Goal: Task Accomplishment & Management: Manage account settings

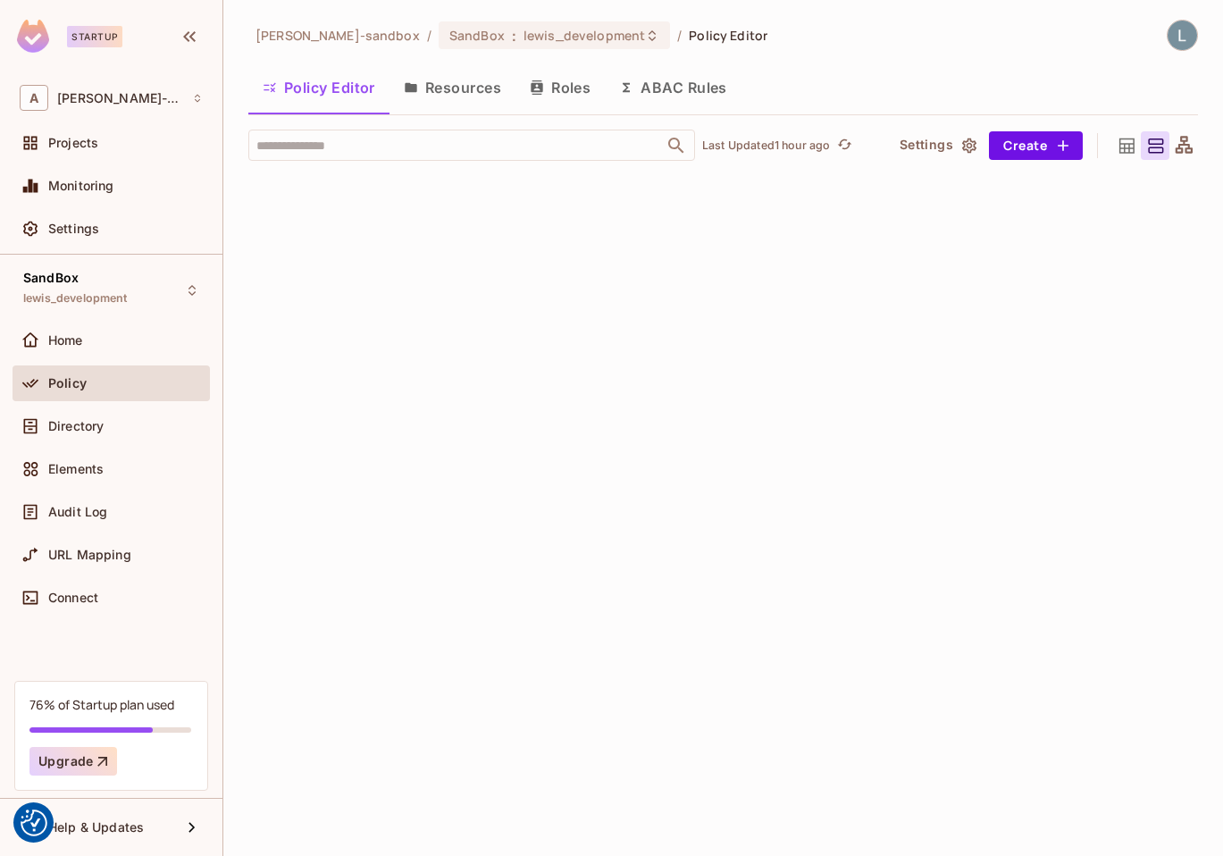
scroll to position [7221, 0]
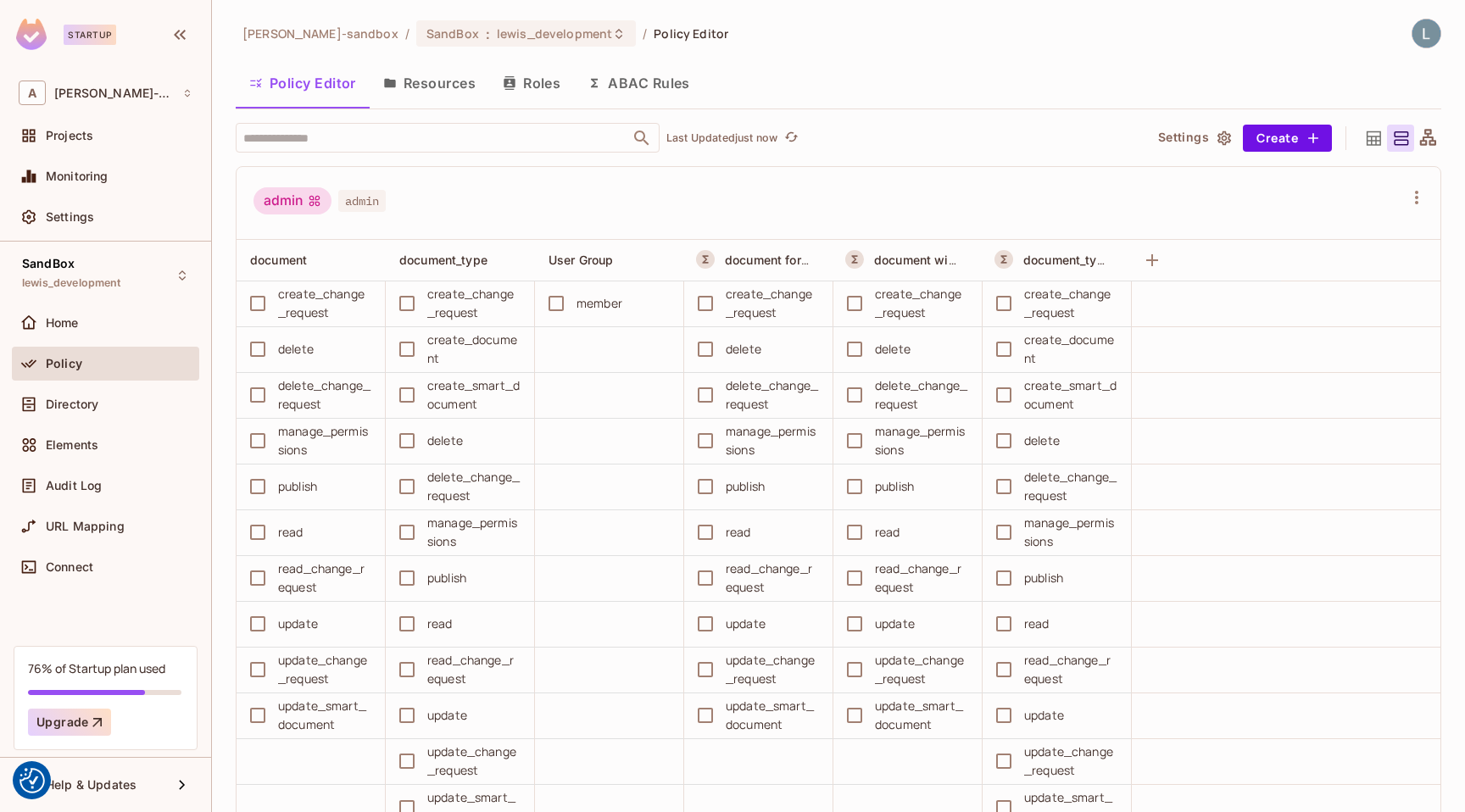
click at [652, 82] on button "ABAC Rules" at bounding box center [639, 83] width 130 height 43
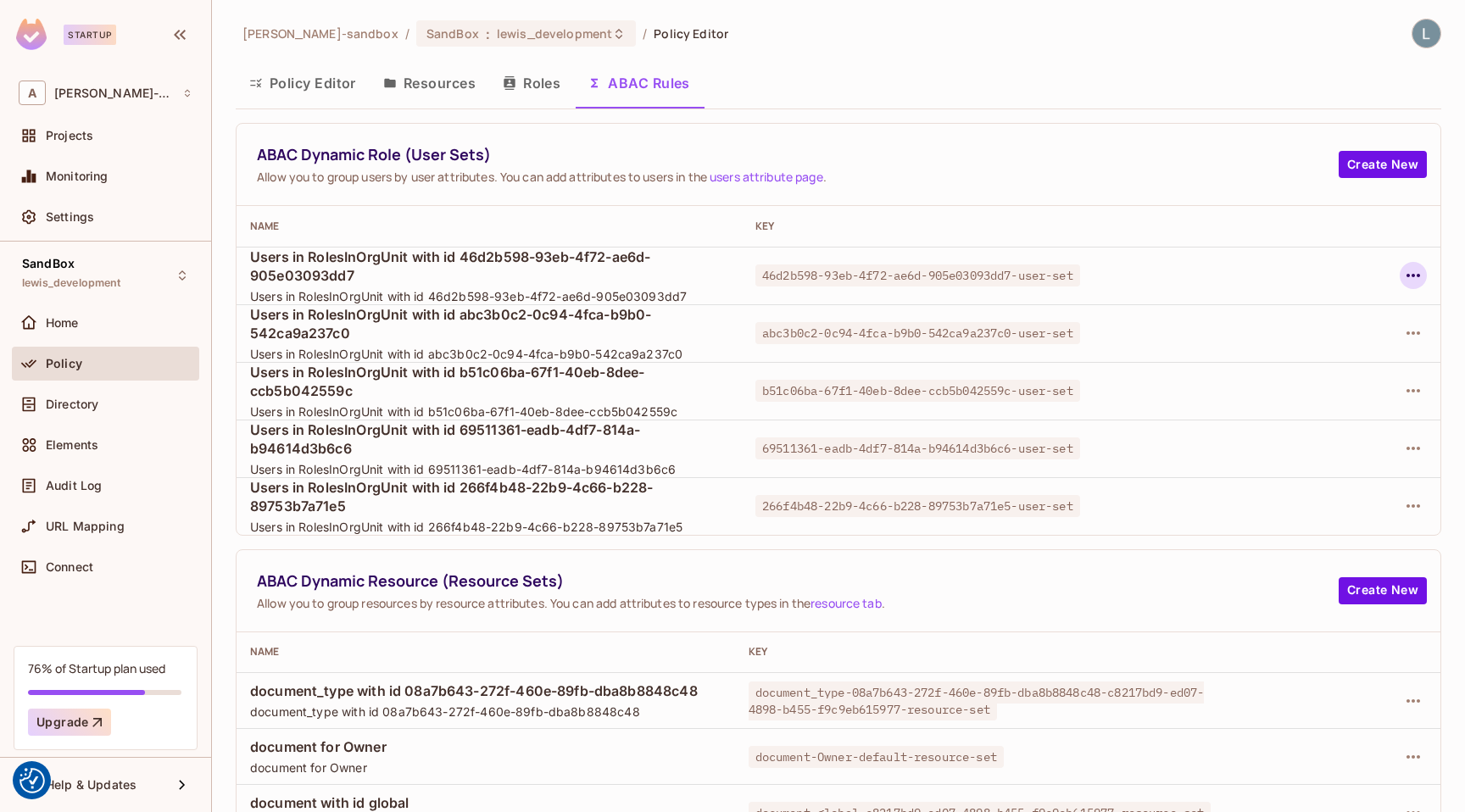
click at [1159, 275] on icon "button" at bounding box center [1413, 276] width 13 height 4
click at [1159, 347] on div "Delete Dynamic Role (User Set)" at bounding box center [1304, 352] width 180 height 17
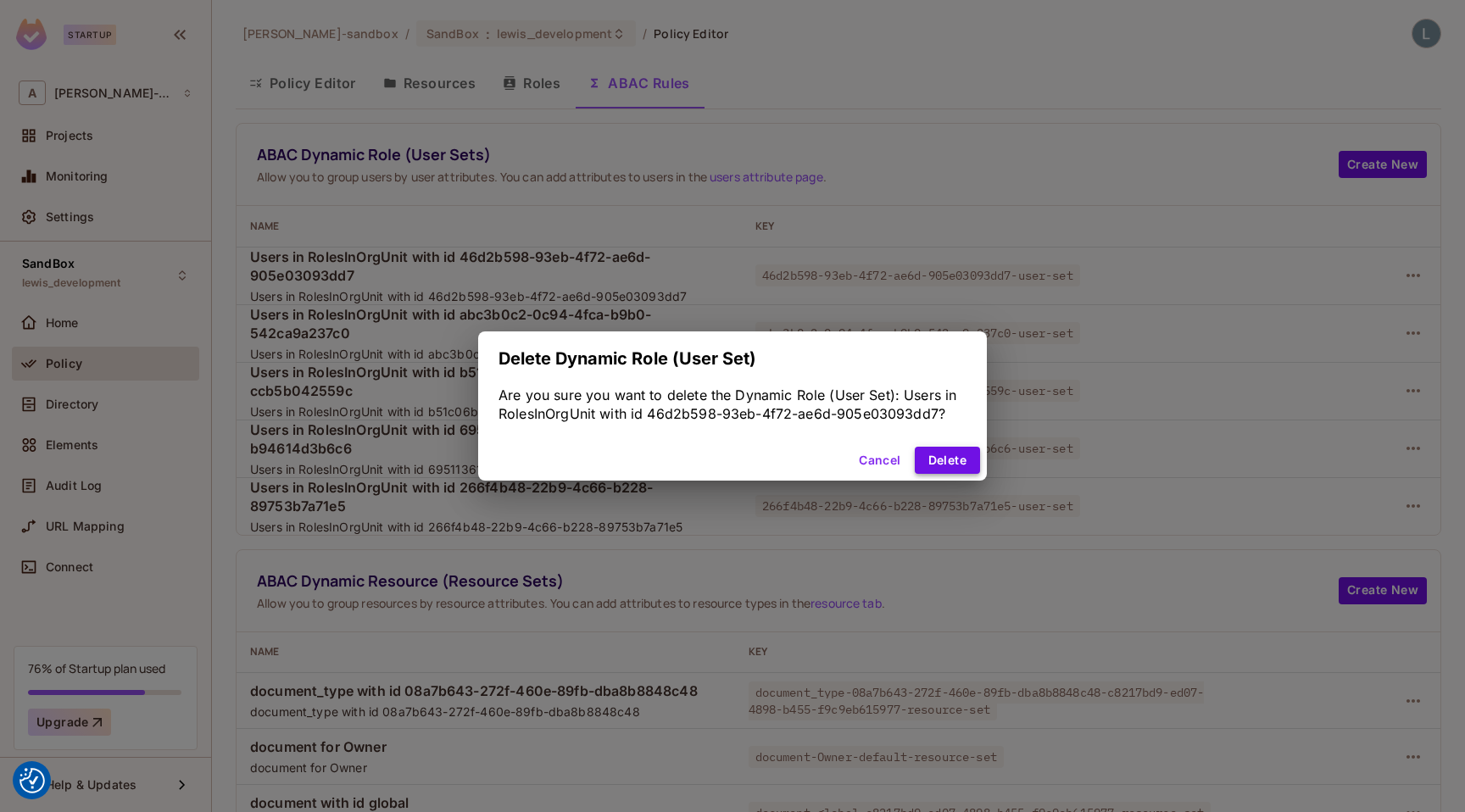
click at [957, 450] on button "Delete" at bounding box center [947, 460] width 65 height 28
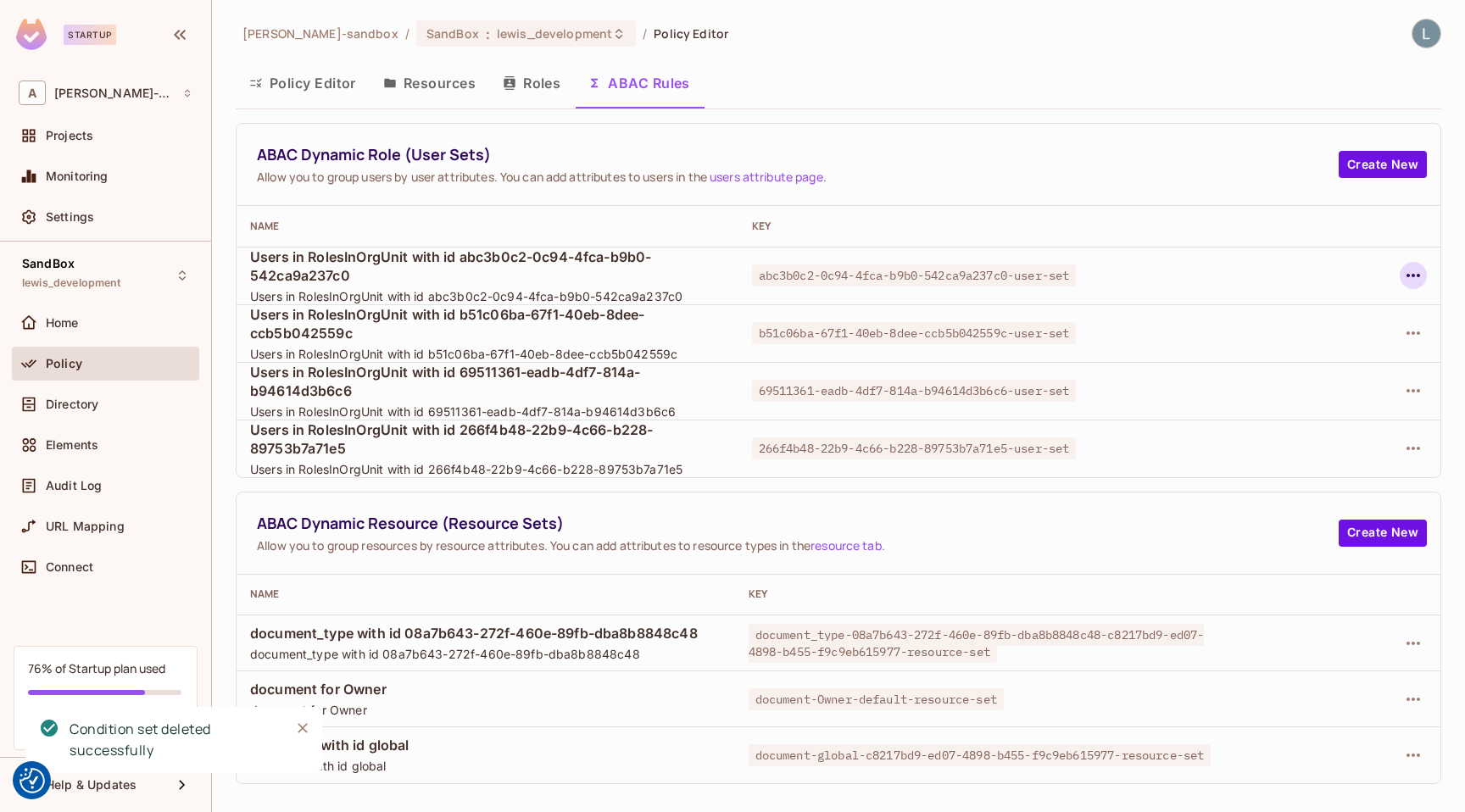
click at [1159, 283] on icon "button" at bounding box center [1412, 275] width 20 height 20
click at [1159, 356] on div "Delete Dynamic Role (User Set)" at bounding box center [1304, 352] width 180 height 17
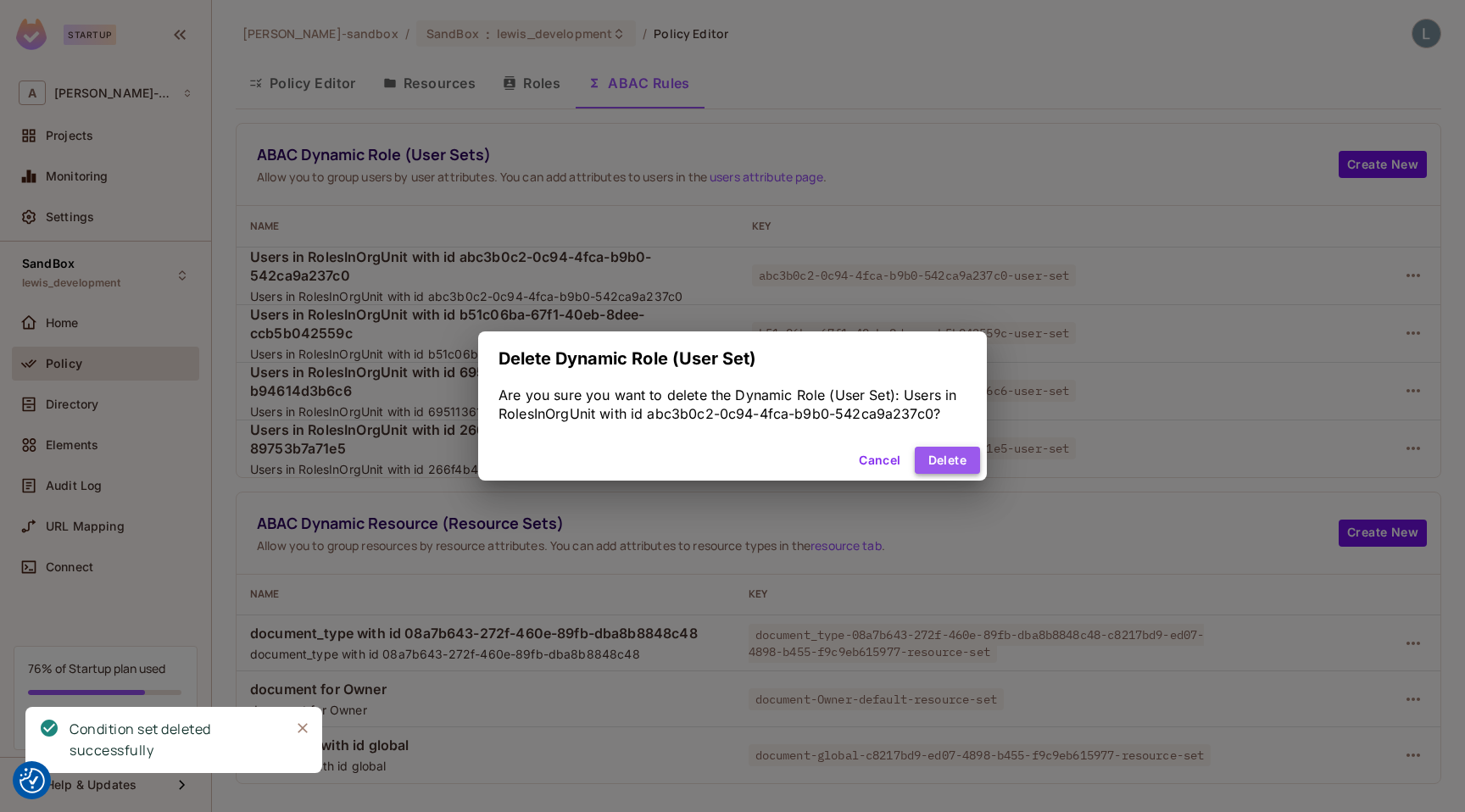
click at [957, 451] on button "Delete" at bounding box center [947, 460] width 65 height 28
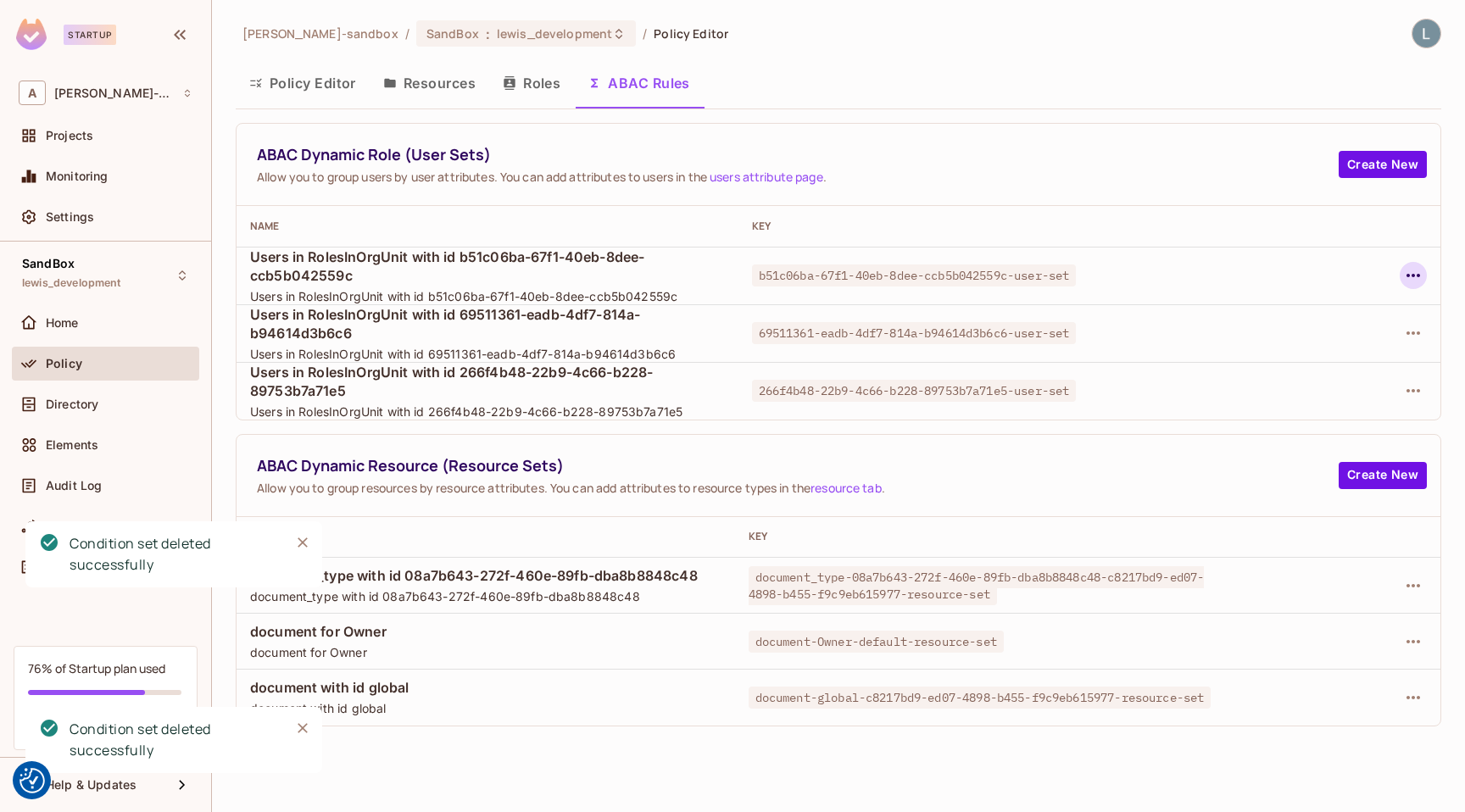
click at [1159, 279] on icon "button" at bounding box center [1412, 275] width 20 height 20
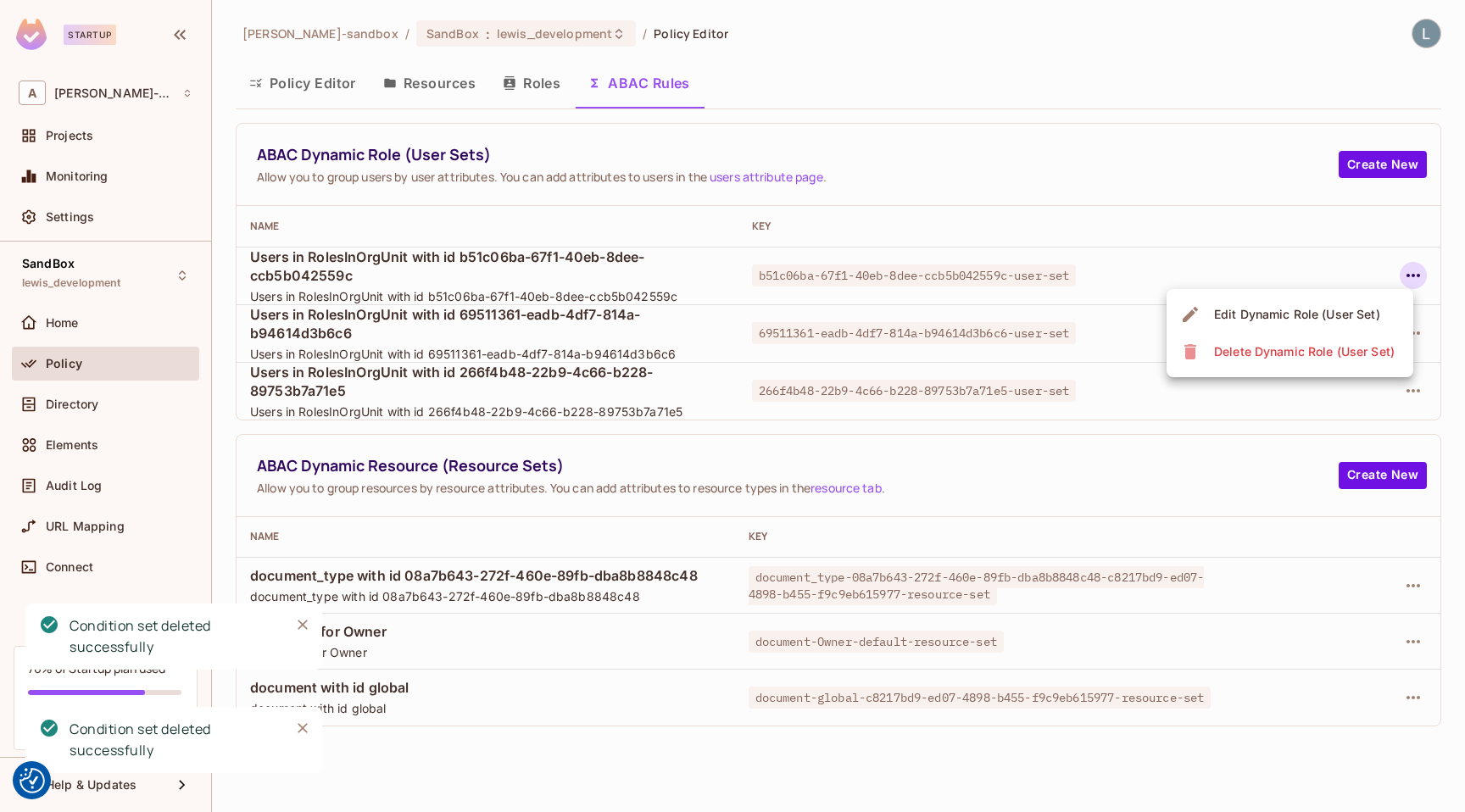
click at [1159, 344] on div "Delete Dynamic Role (User Set)" at bounding box center [1304, 352] width 180 height 17
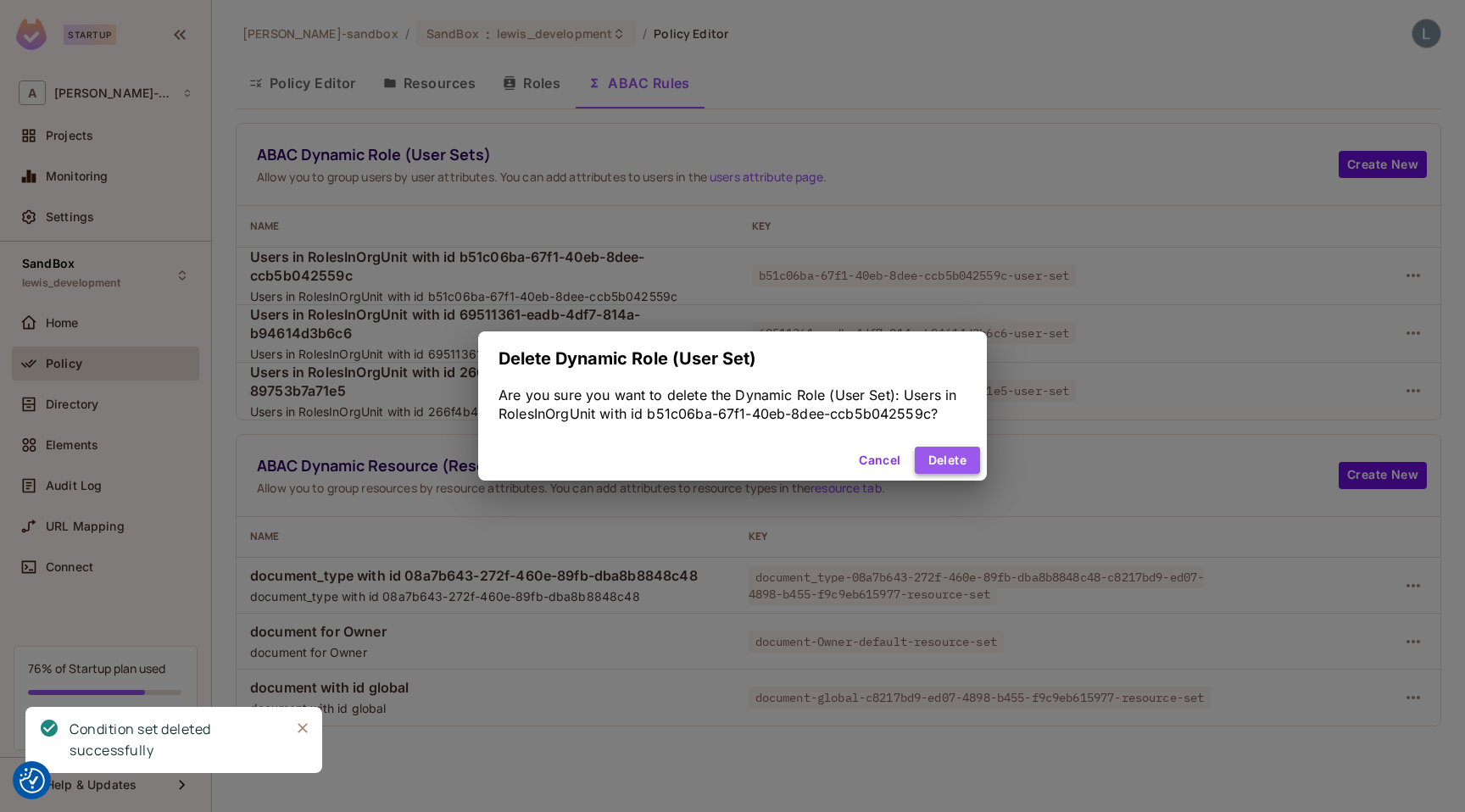
click at [967, 456] on button "Delete" at bounding box center [947, 460] width 65 height 28
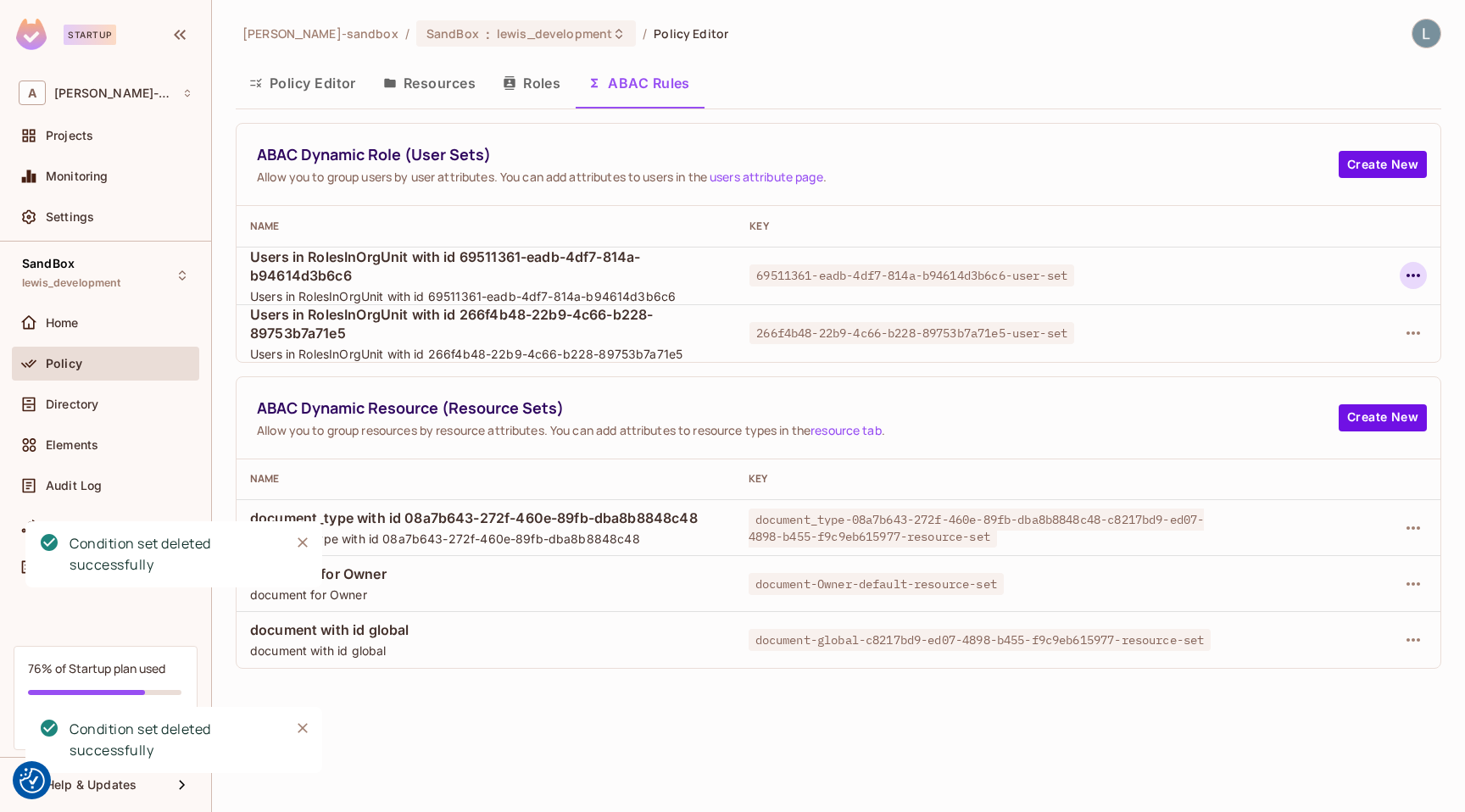
click at [1159, 276] on icon "button" at bounding box center [1413, 276] width 13 height 4
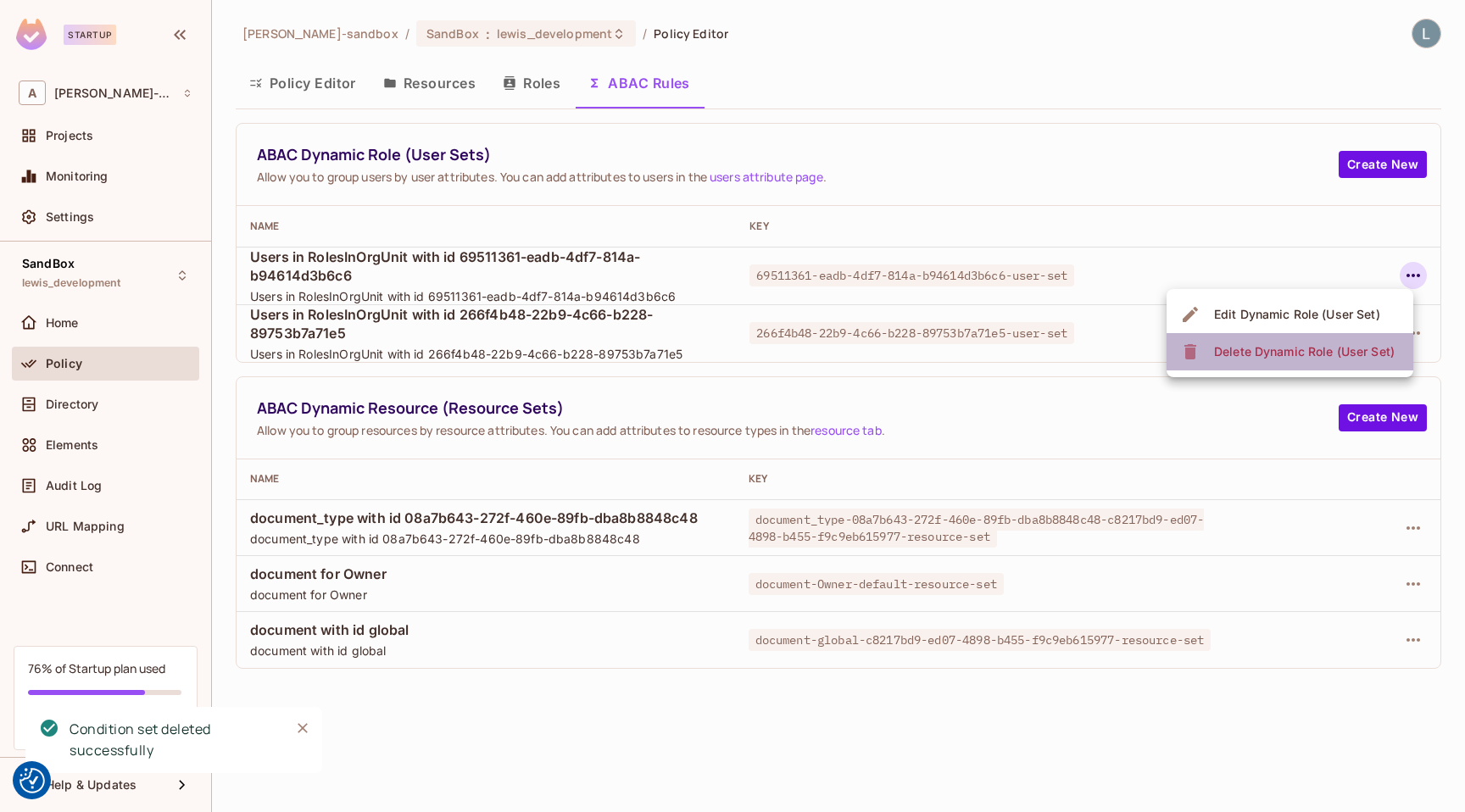
click at [1159, 343] on div "Delete Dynamic Role (User Set)" at bounding box center [1304, 352] width 180 height 17
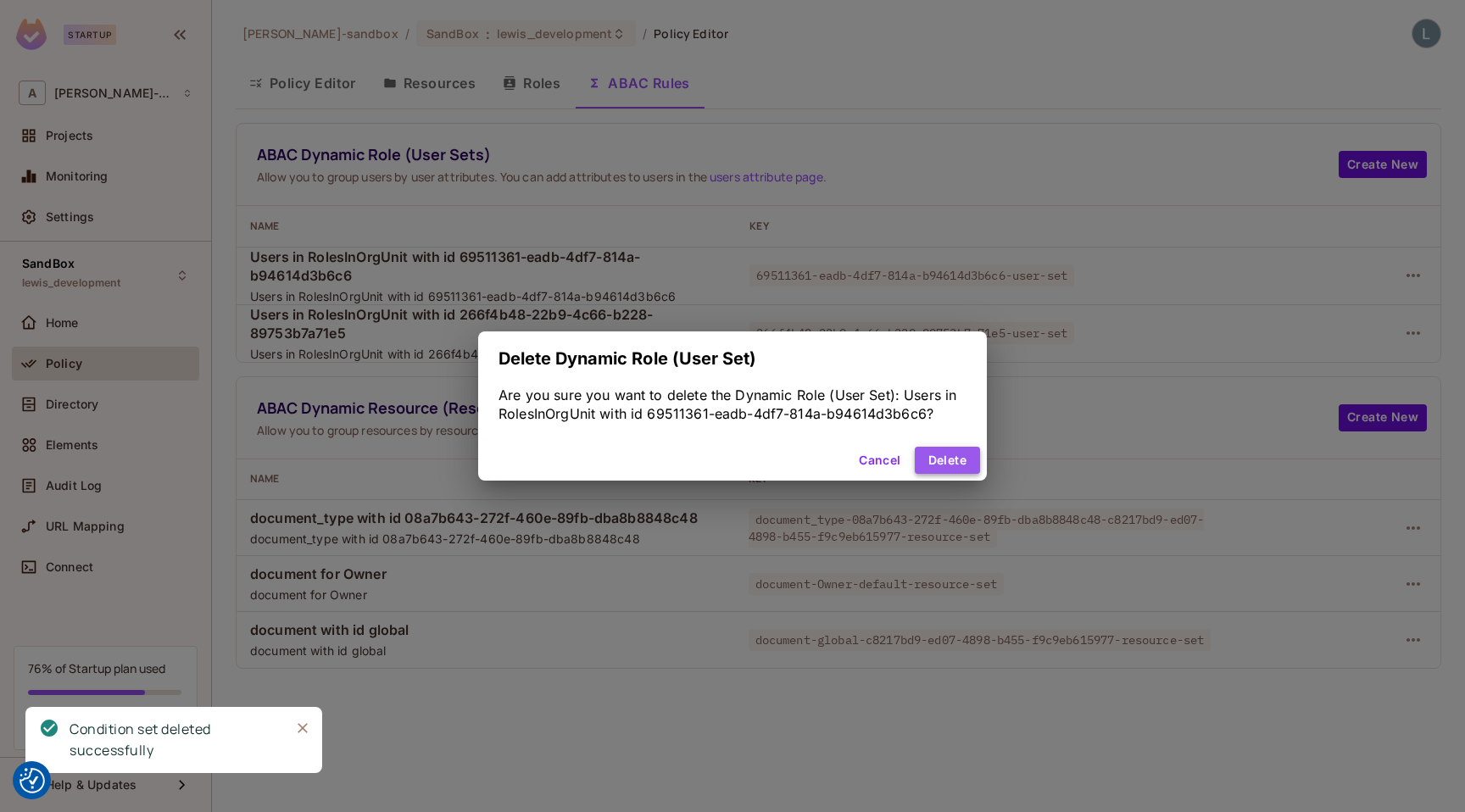
click at [959, 458] on button "Delete" at bounding box center [947, 460] width 65 height 28
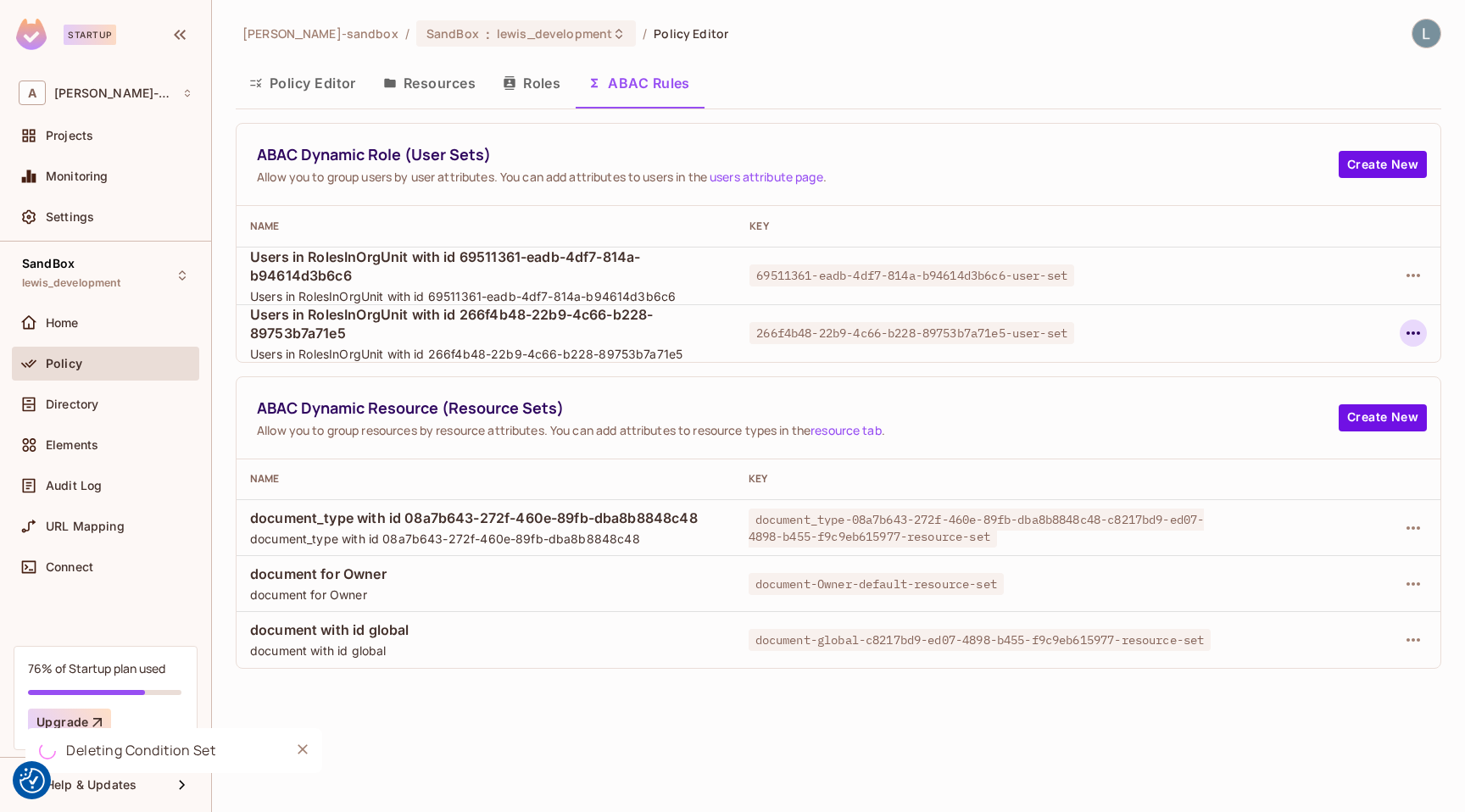
click at [1159, 333] on icon "button" at bounding box center [1412, 332] width 20 height 20
click at [1159, 397] on span "Delete Dynamic Role (User Set)" at bounding box center [1304, 409] width 191 height 28
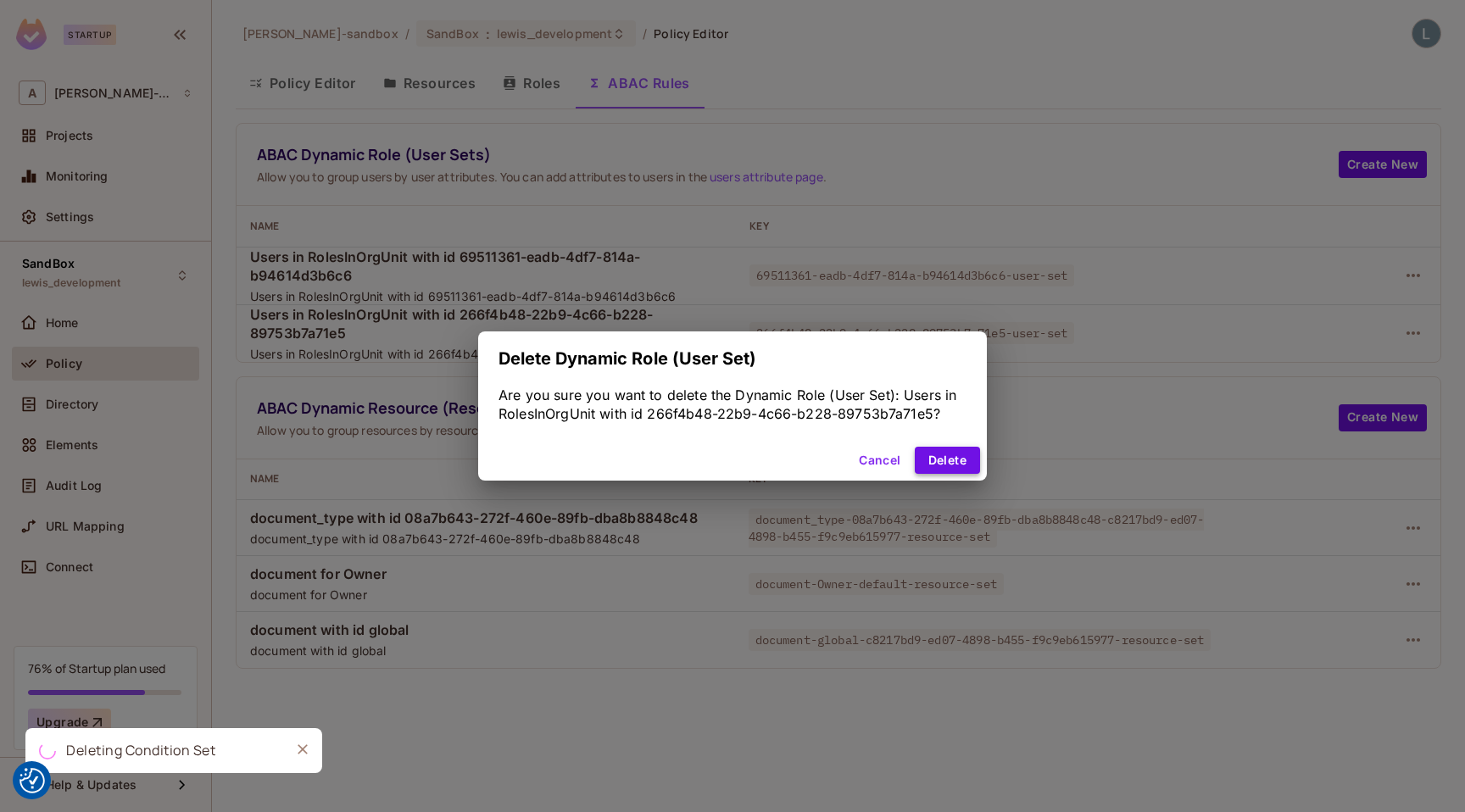
click at [961, 457] on button "Delete" at bounding box center [947, 460] width 65 height 28
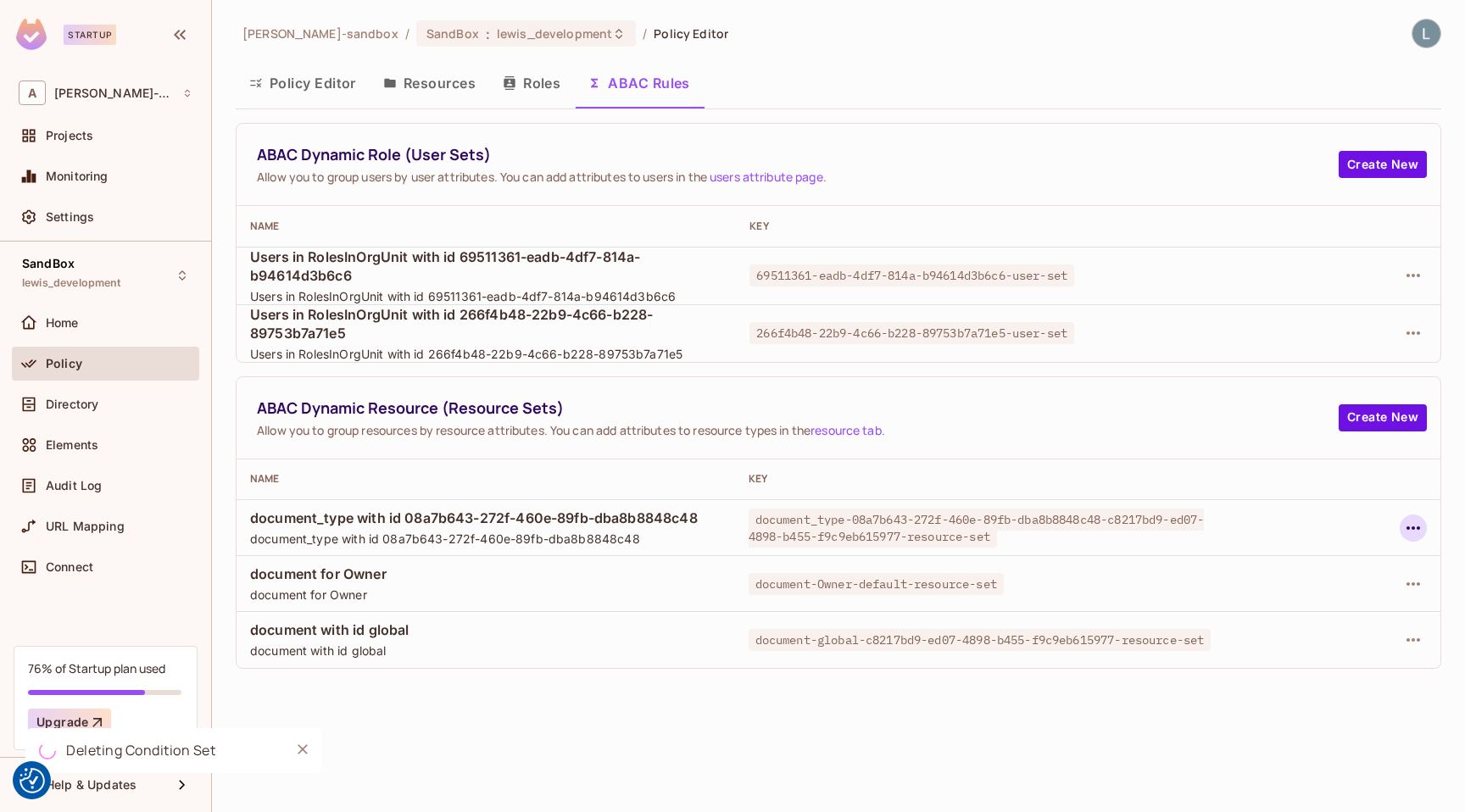
click at [1159, 528] on icon "button" at bounding box center [1413, 528] width 13 height 4
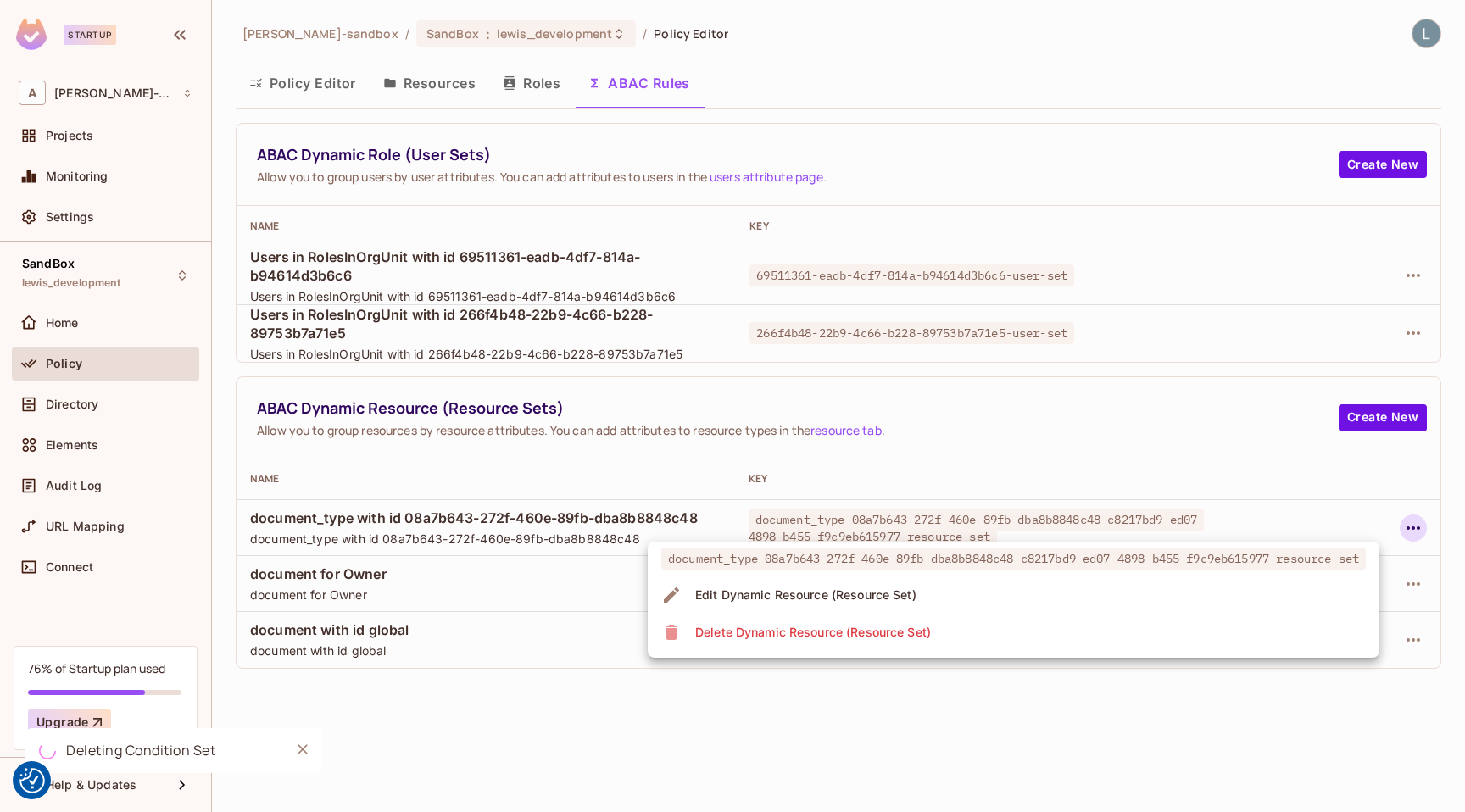
click at [1112, 627] on li "Delete Dynamic Resource (Resource Set)" at bounding box center [1012, 632] width 732 height 37
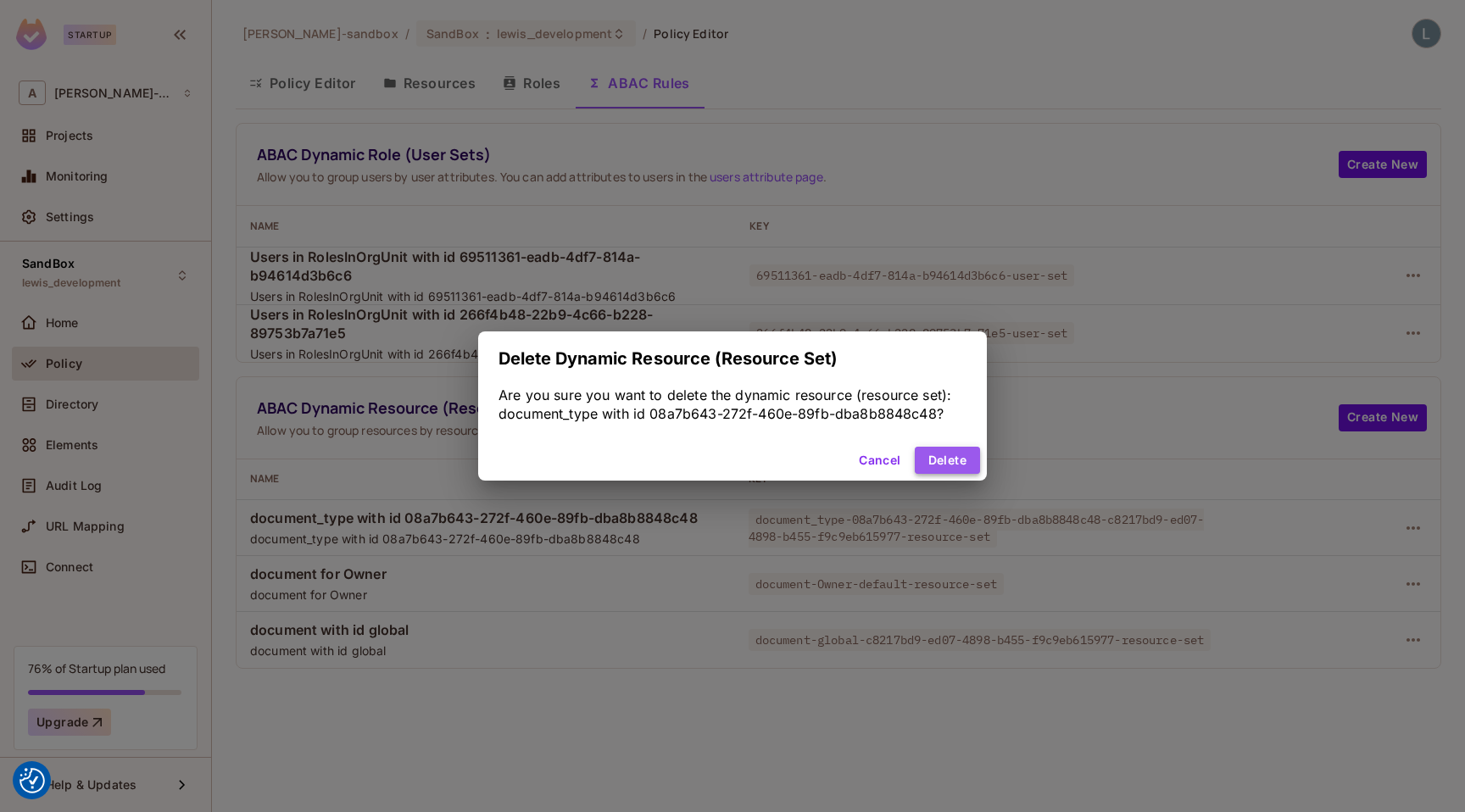
click at [948, 454] on button "Delete" at bounding box center [947, 460] width 65 height 28
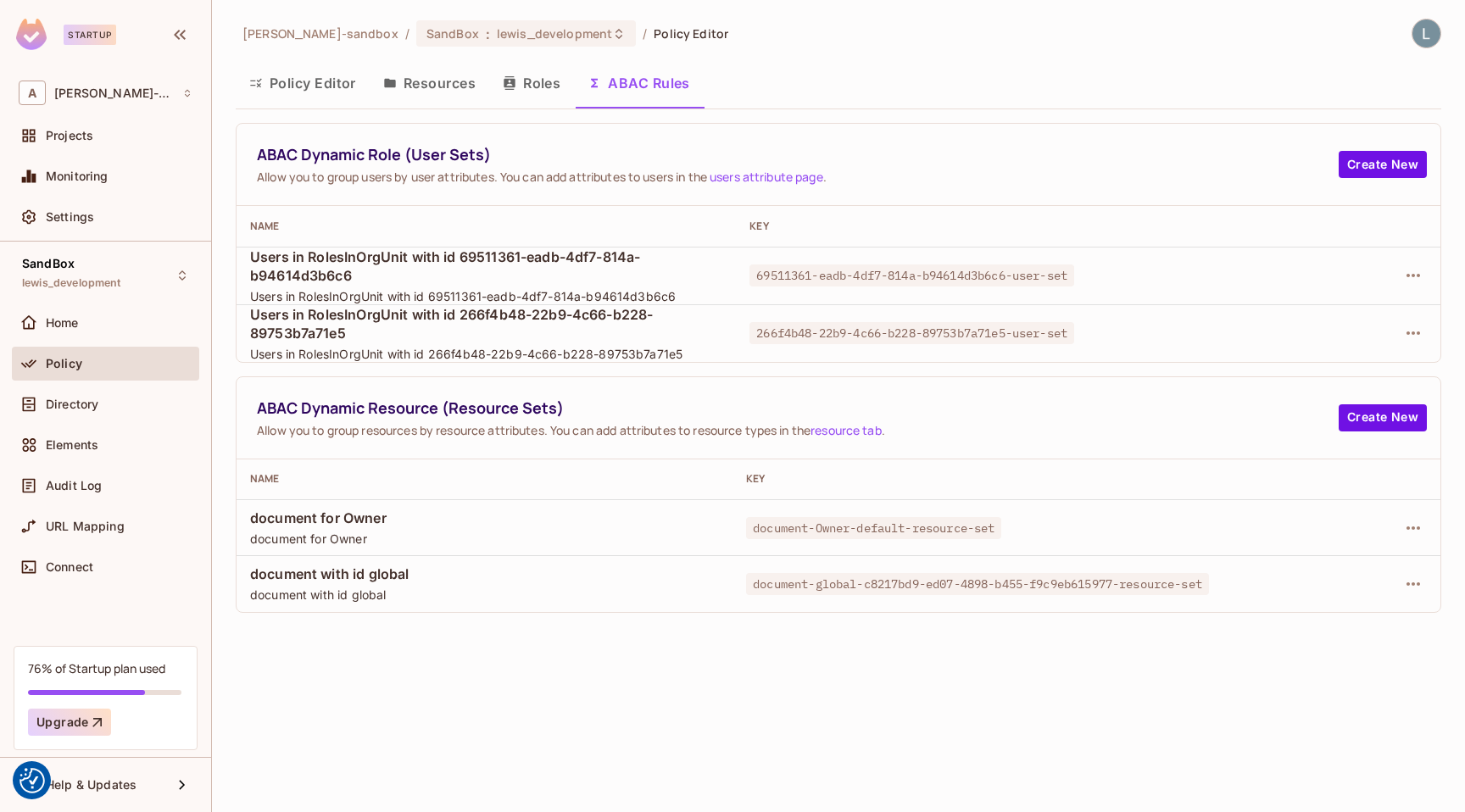
click at [541, 92] on button "Roles" at bounding box center [530, 83] width 84 height 43
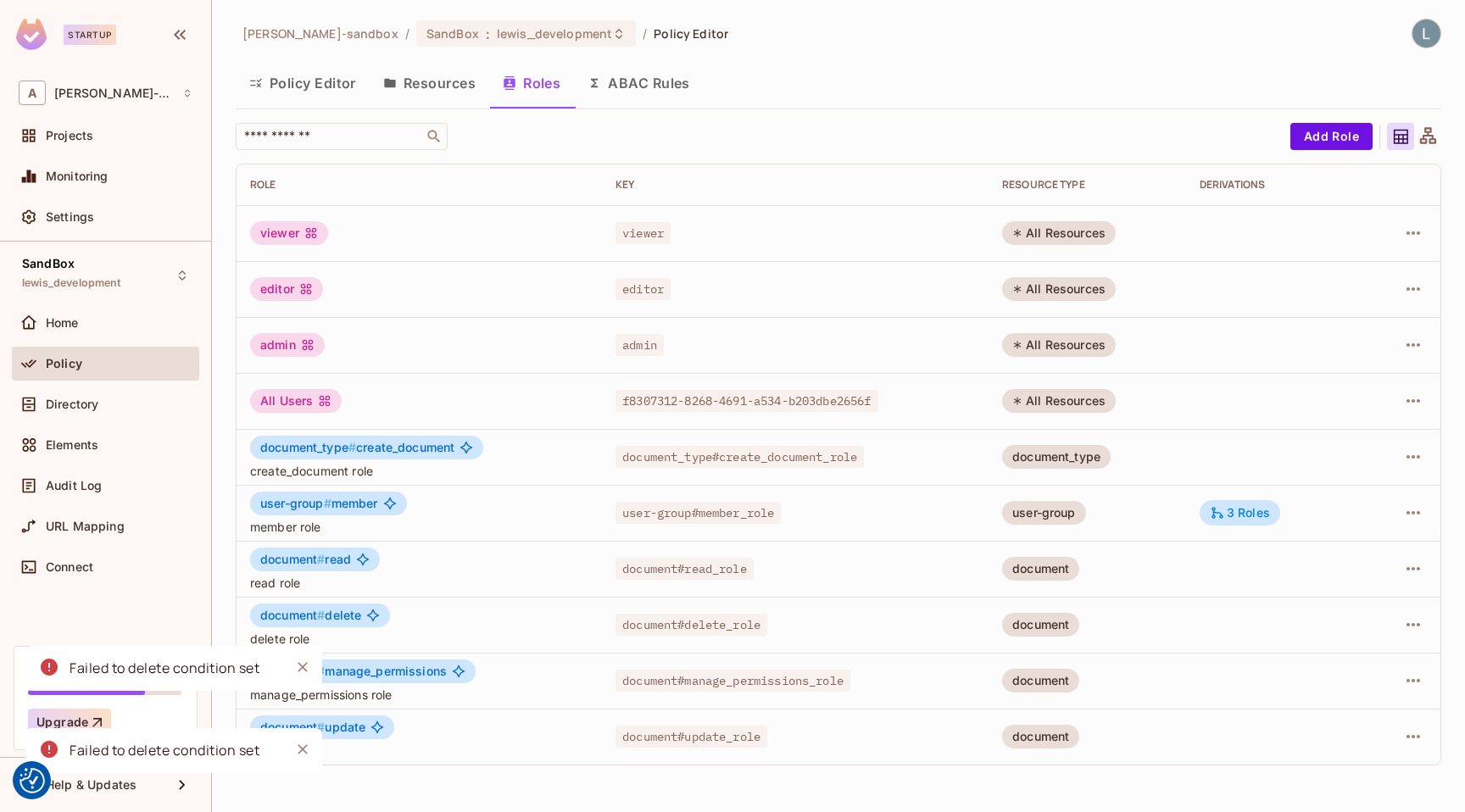
click at [646, 92] on button "ABAC Rules" at bounding box center [639, 83] width 130 height 43
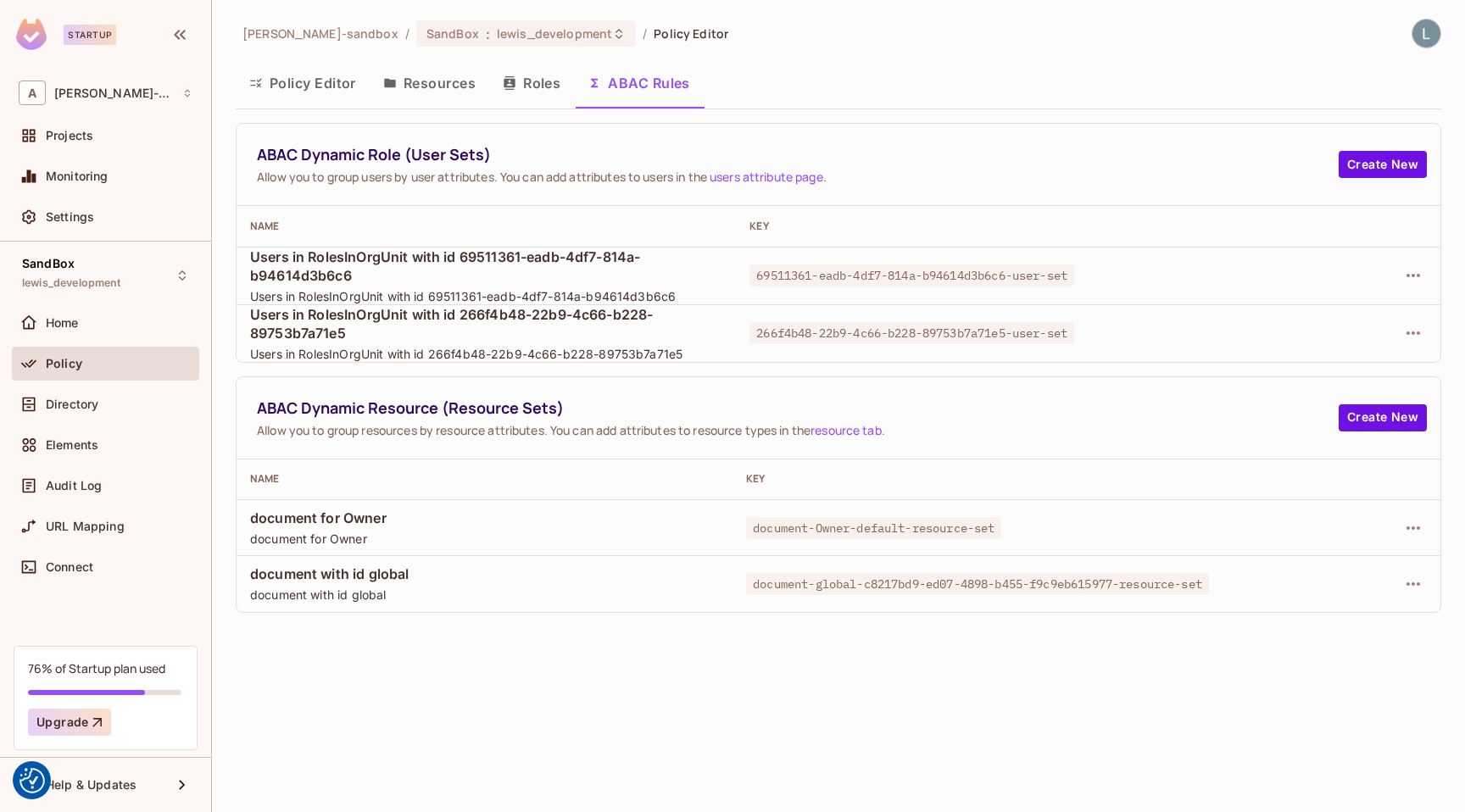
click at [441, 83] on button "Resources" at bounding box center [429, 83] width 120 height 43
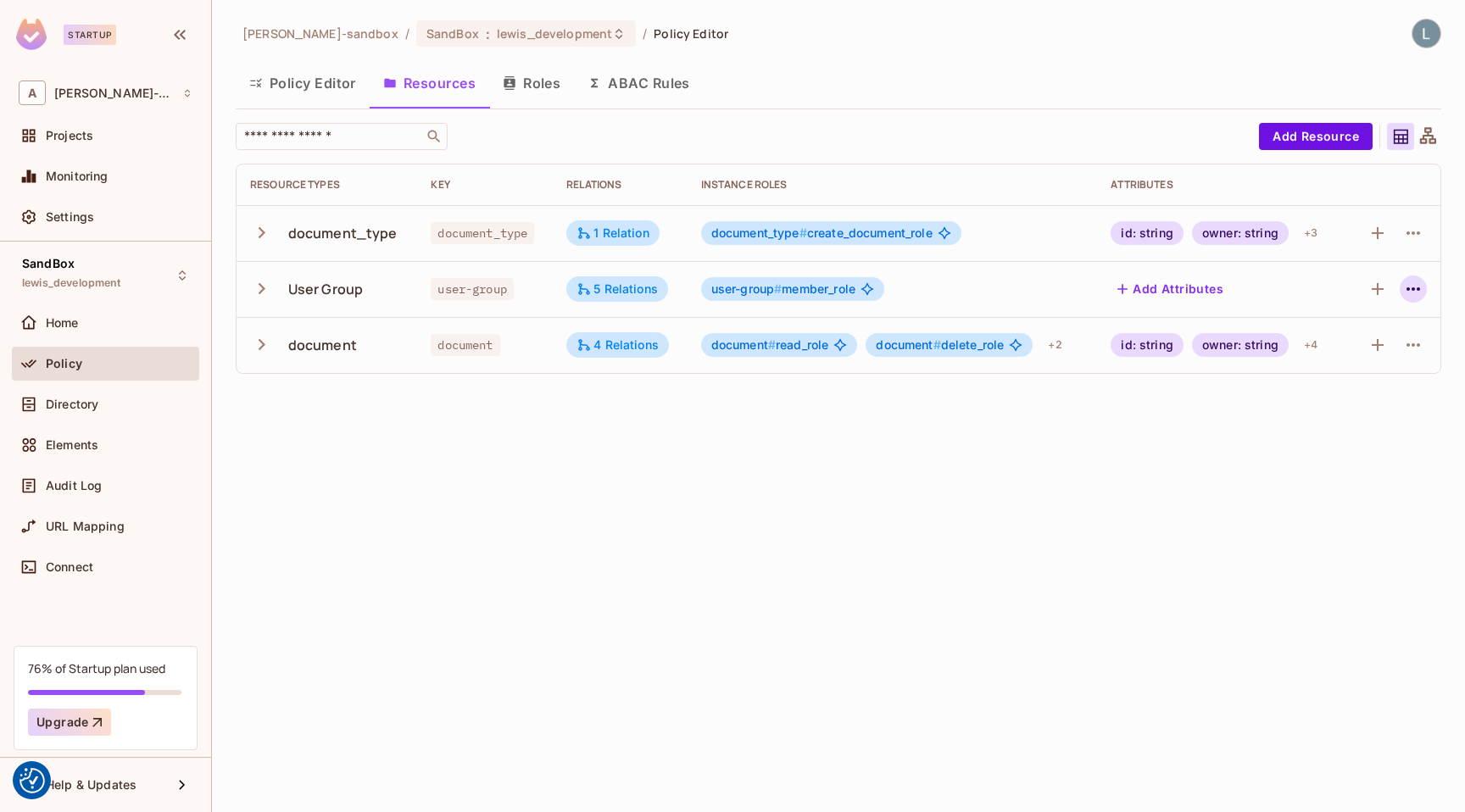
click at [1159, 292] on icon "button" at bounding box center [1412, 288] width 20 height 20
click at [1159, 393] on div "Delete Resource" at bounding box center [1345, 394] width 94 height 17
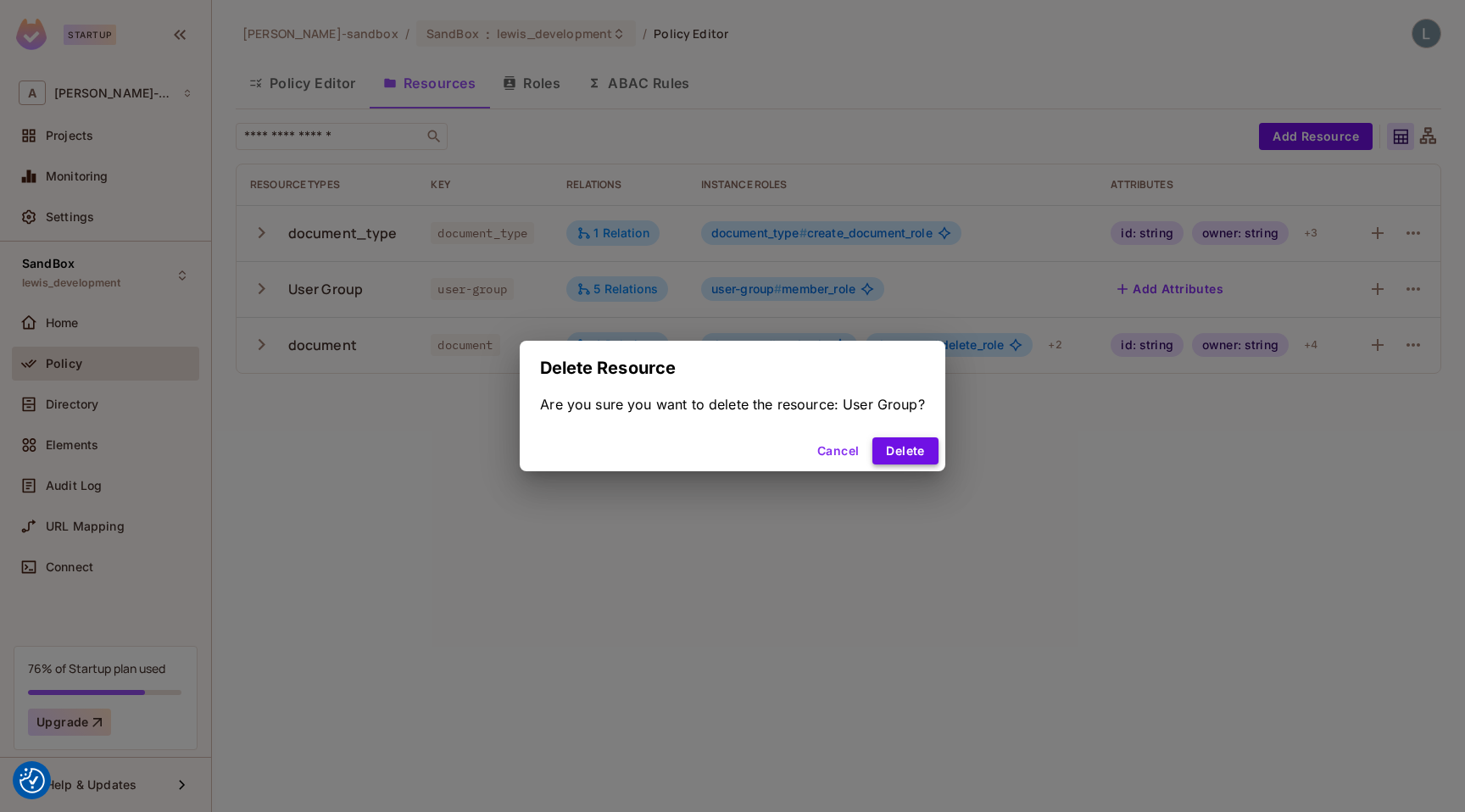
click at [916, 452] on button "Delete" at bounding box center [904, 451] width 65 height 28
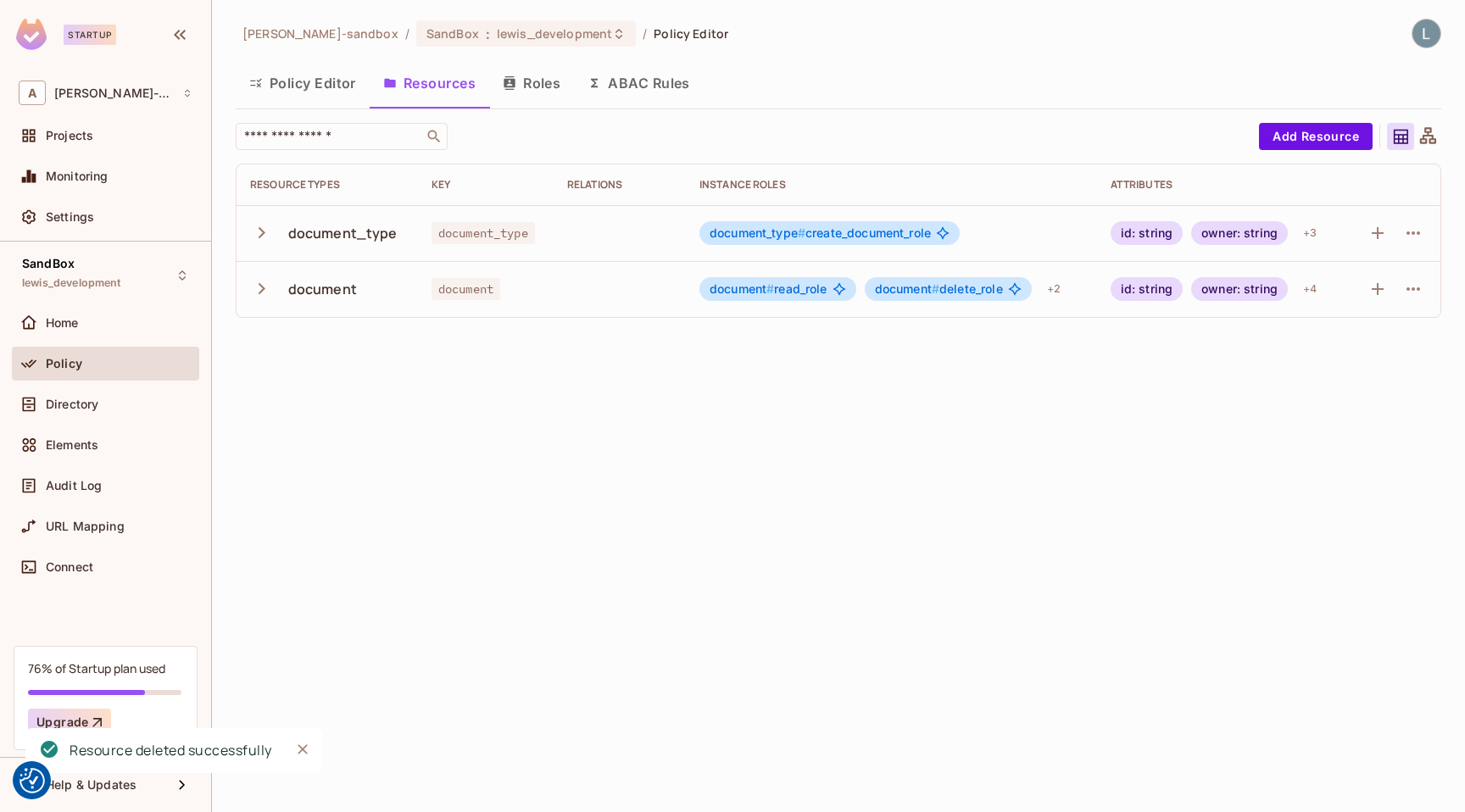
click at [520, 80] on button "Roles" at bounding box center [530, 83] width 84 height 43
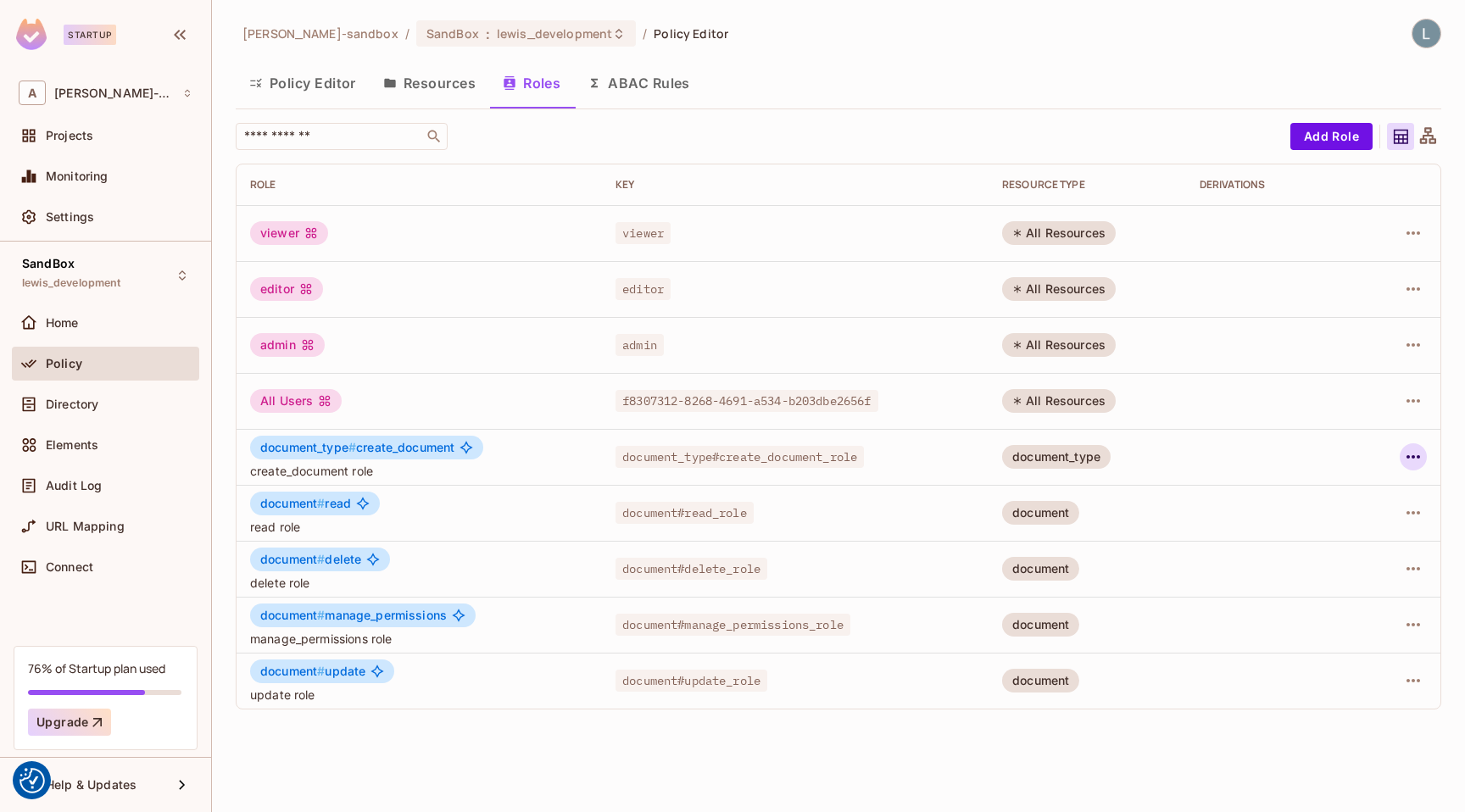
click at [1159, 459] on icon "button" at bounding box center [1412, 456] width 20 height 20
click at [1159, 573] on div "Delete Role" at bounding box center [1344, 570] width 65 height 17
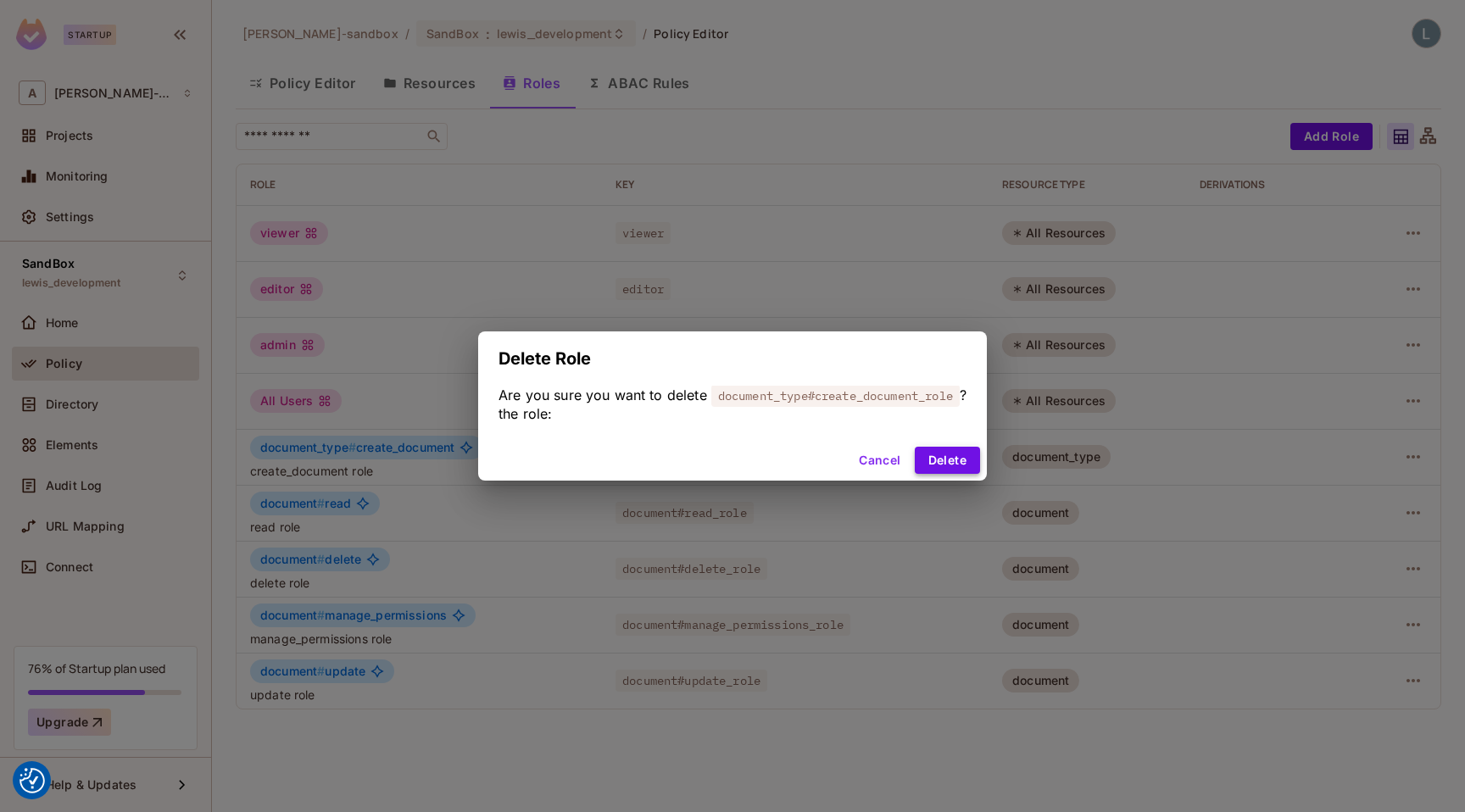
click at [951, 460] on button "Delete" at bounding box center [947, 460] width 65 height 28
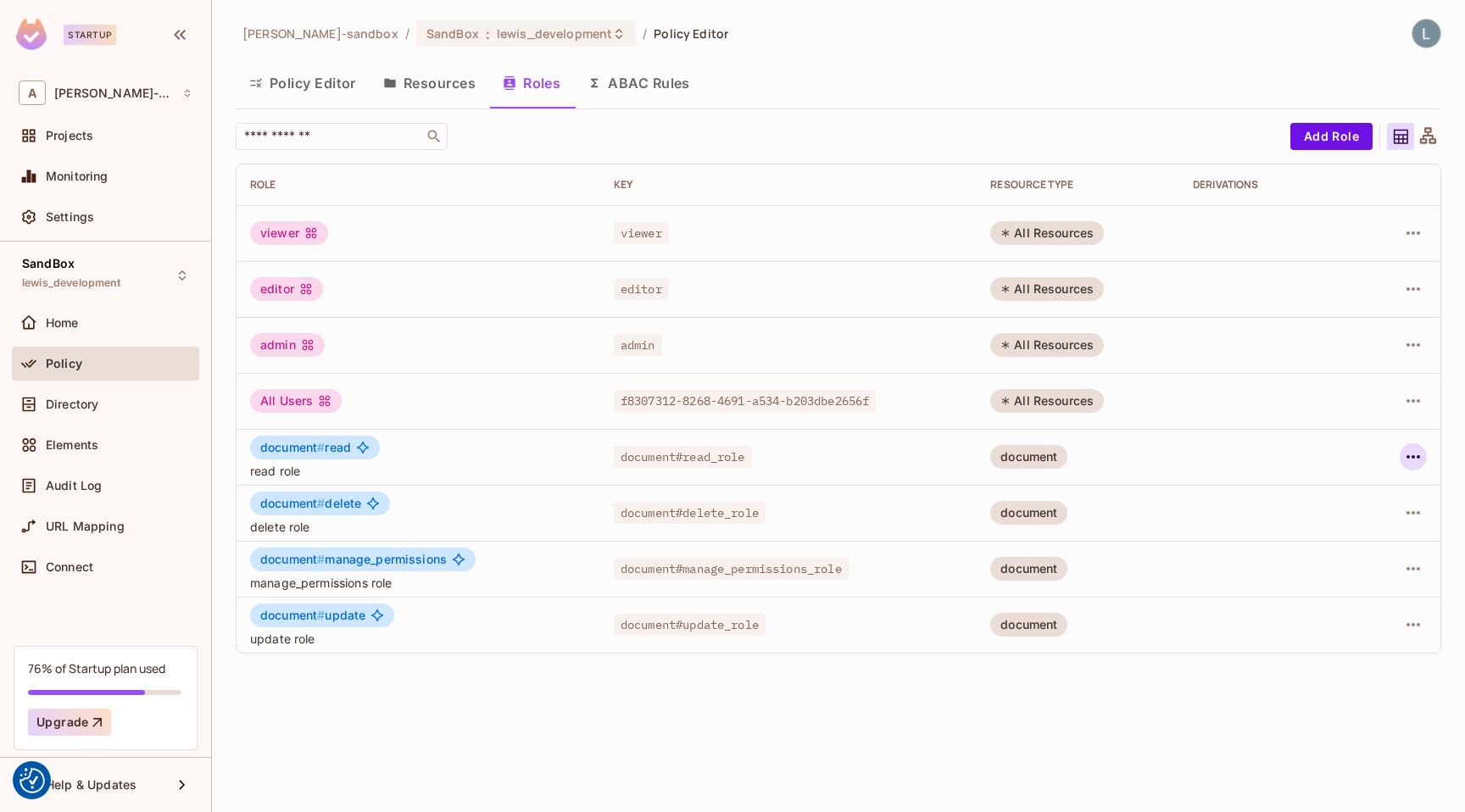
click at [1159, 456] on icon "button" at bounding box center [1412, 456] width 20 height 20
click at [1159, 565] on div "Delete Role" at bounding box center [1344, 570] width 65 height 17
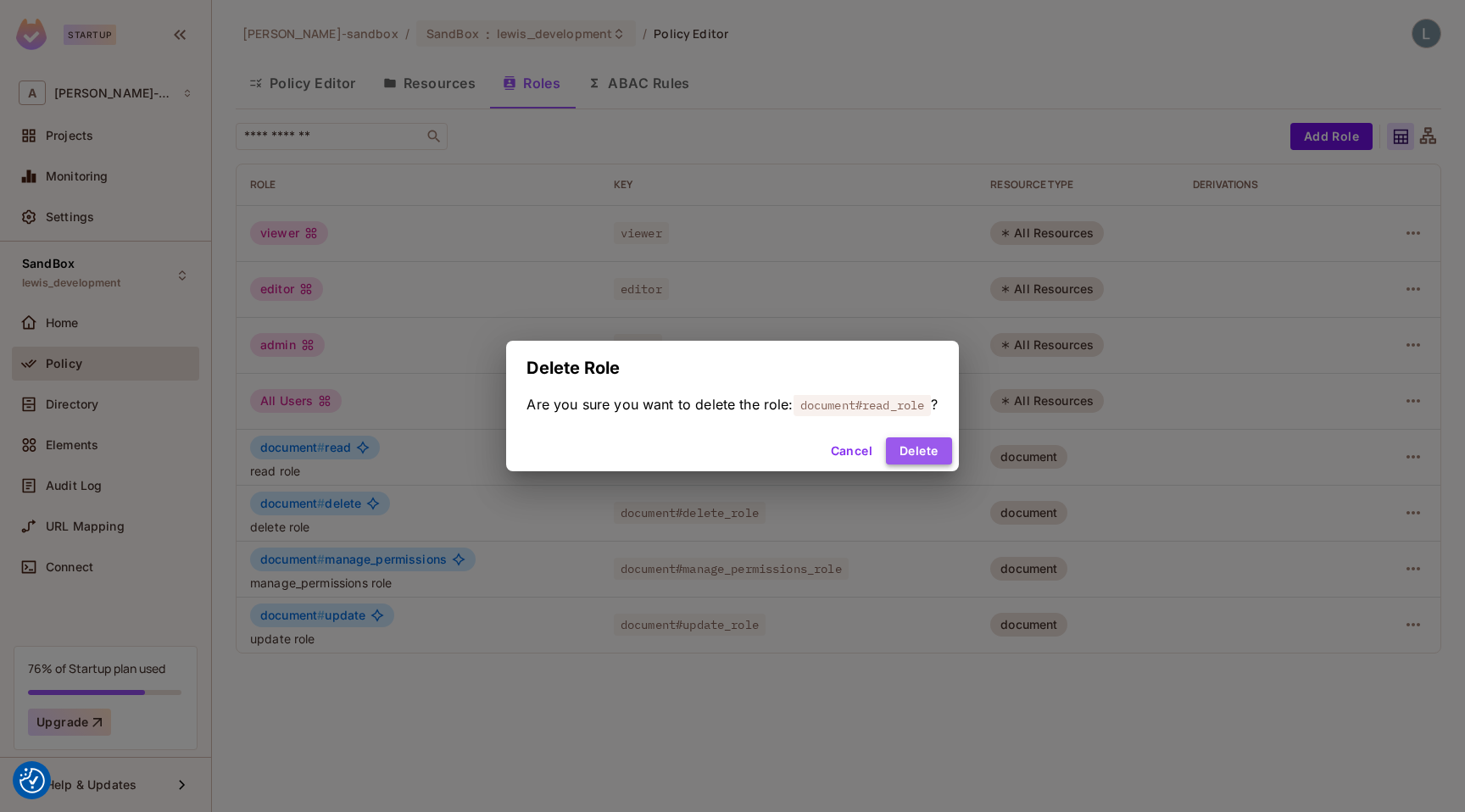
click at [927, 452] on button "Delete" at bounding box center [918, 451] width 65 height 28
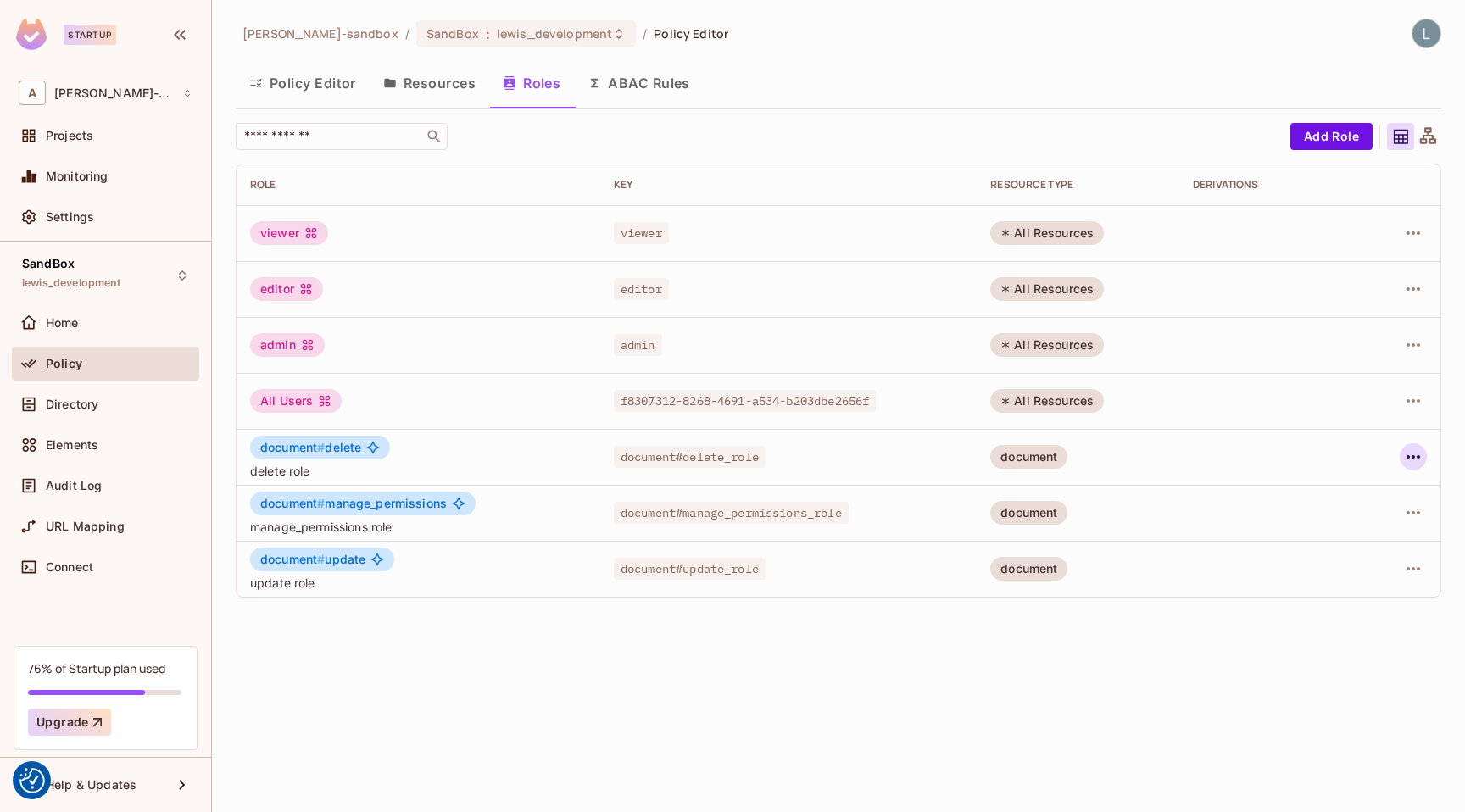
click at [1159, 460] on icon "button" at bounding box center [1412, 456] width 20 height 20
click at [1159, 568] on div "Delete Role" at bounding box center [1344, 570] width 65 height 17
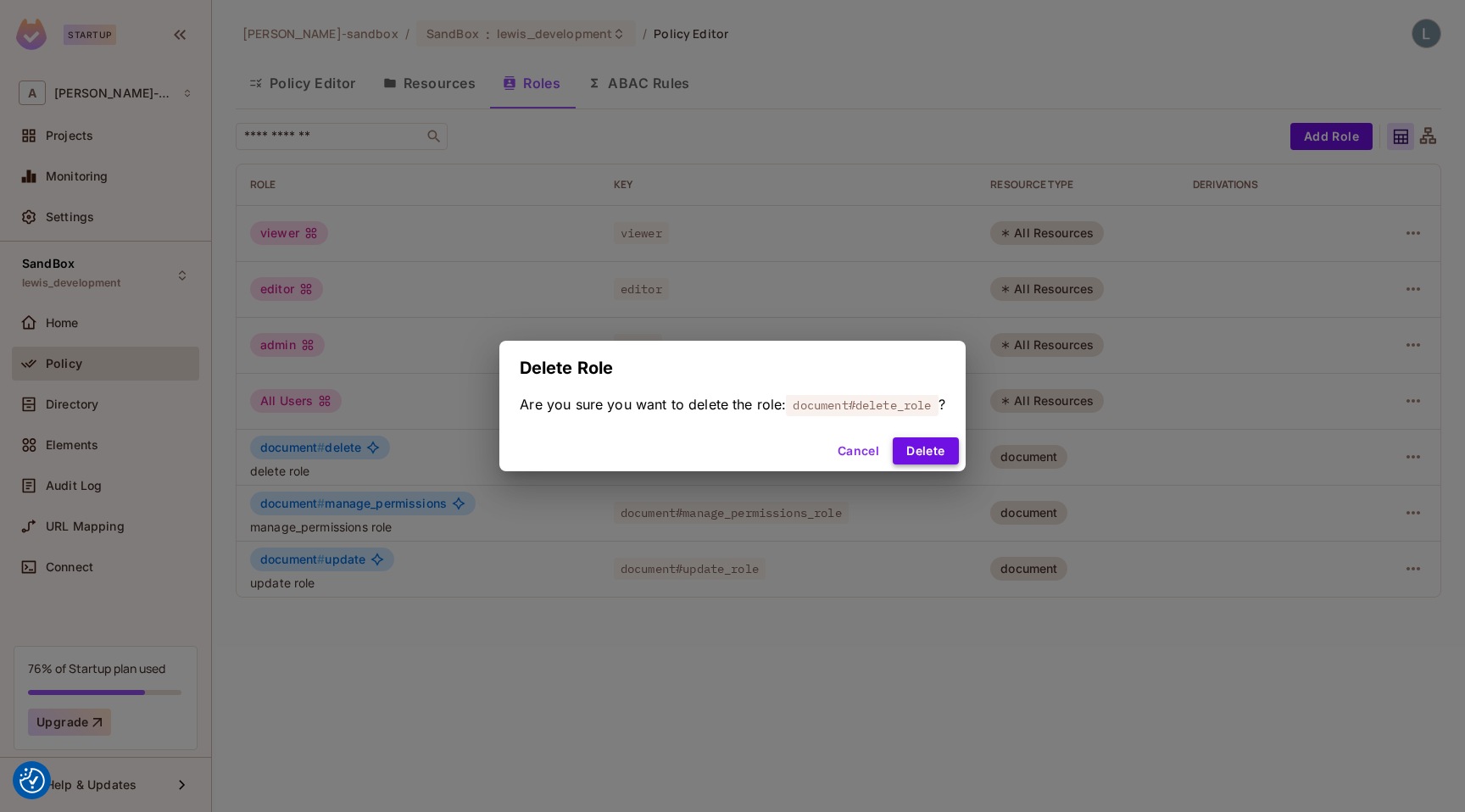
click at [928, 456] on button "Delete" at bounding box center [925, 451] width 65 height 28
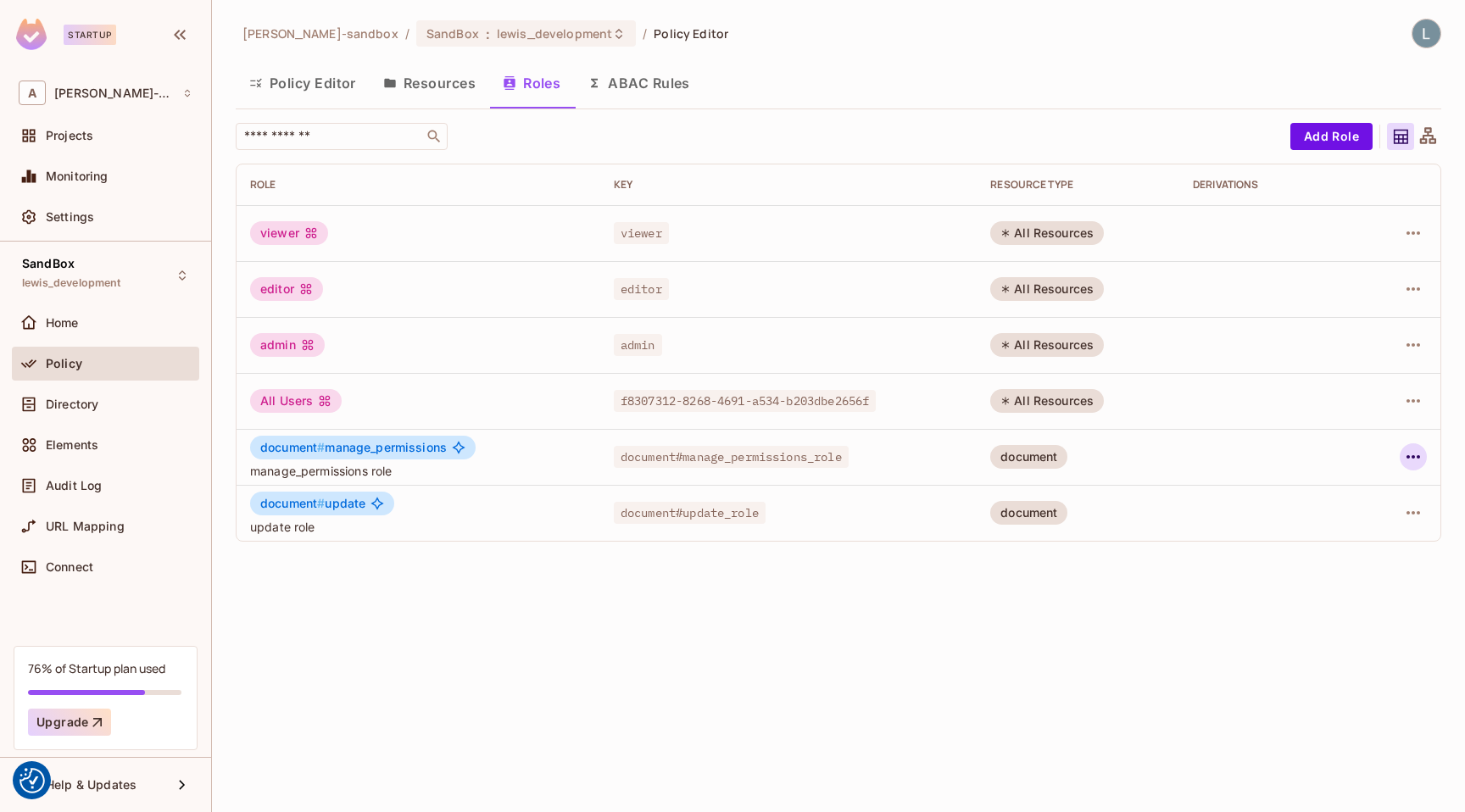
click at [1159, 452] on icon "button" at bounding box center [1412, 456] width 20 height 20
click at [1159, 574] on div "Delete Role" at bounding box center [1344, 570] width 65 height 17
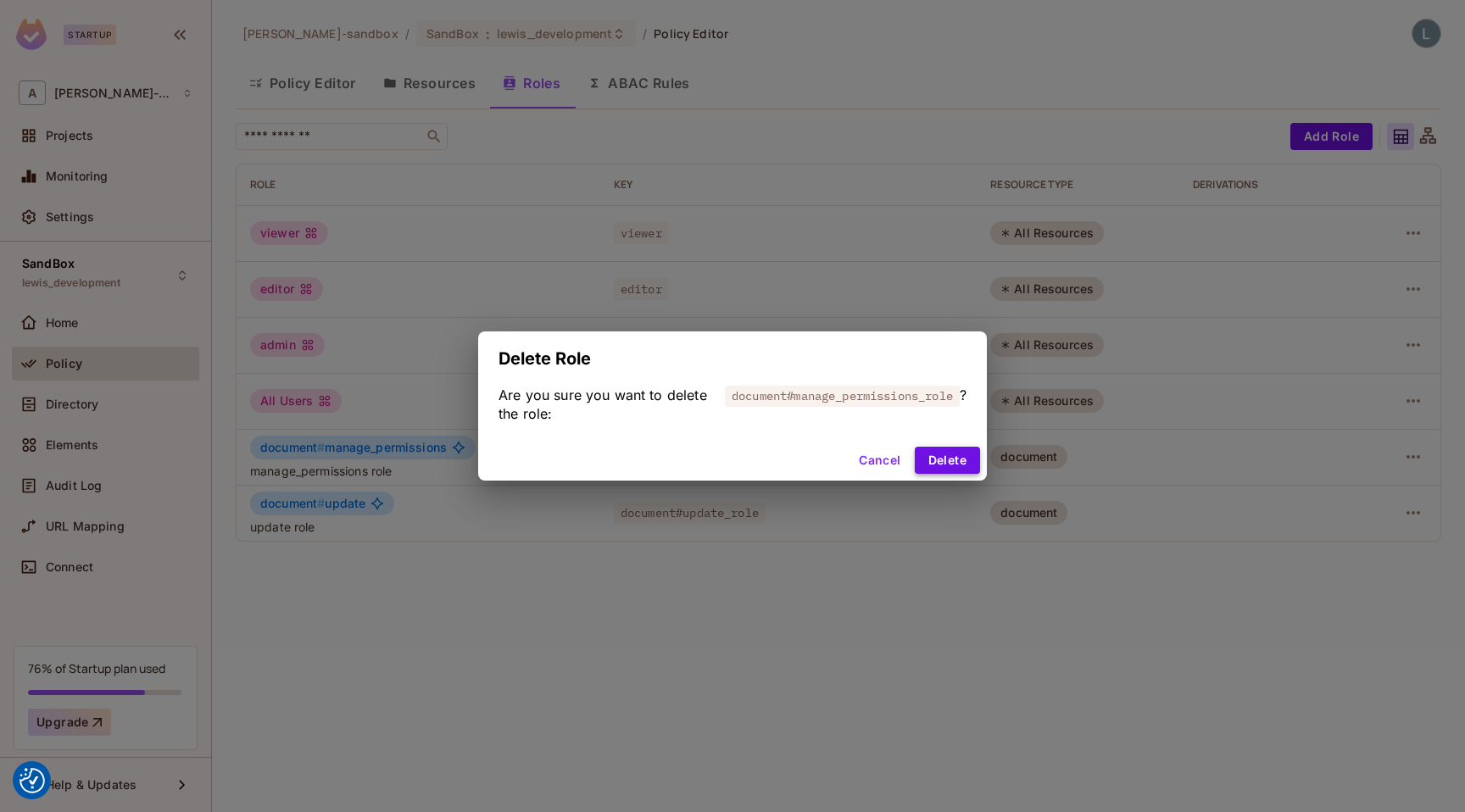
click at [952, 471] on button "Delete" at bounding box center [947, 460] width 65 height 28
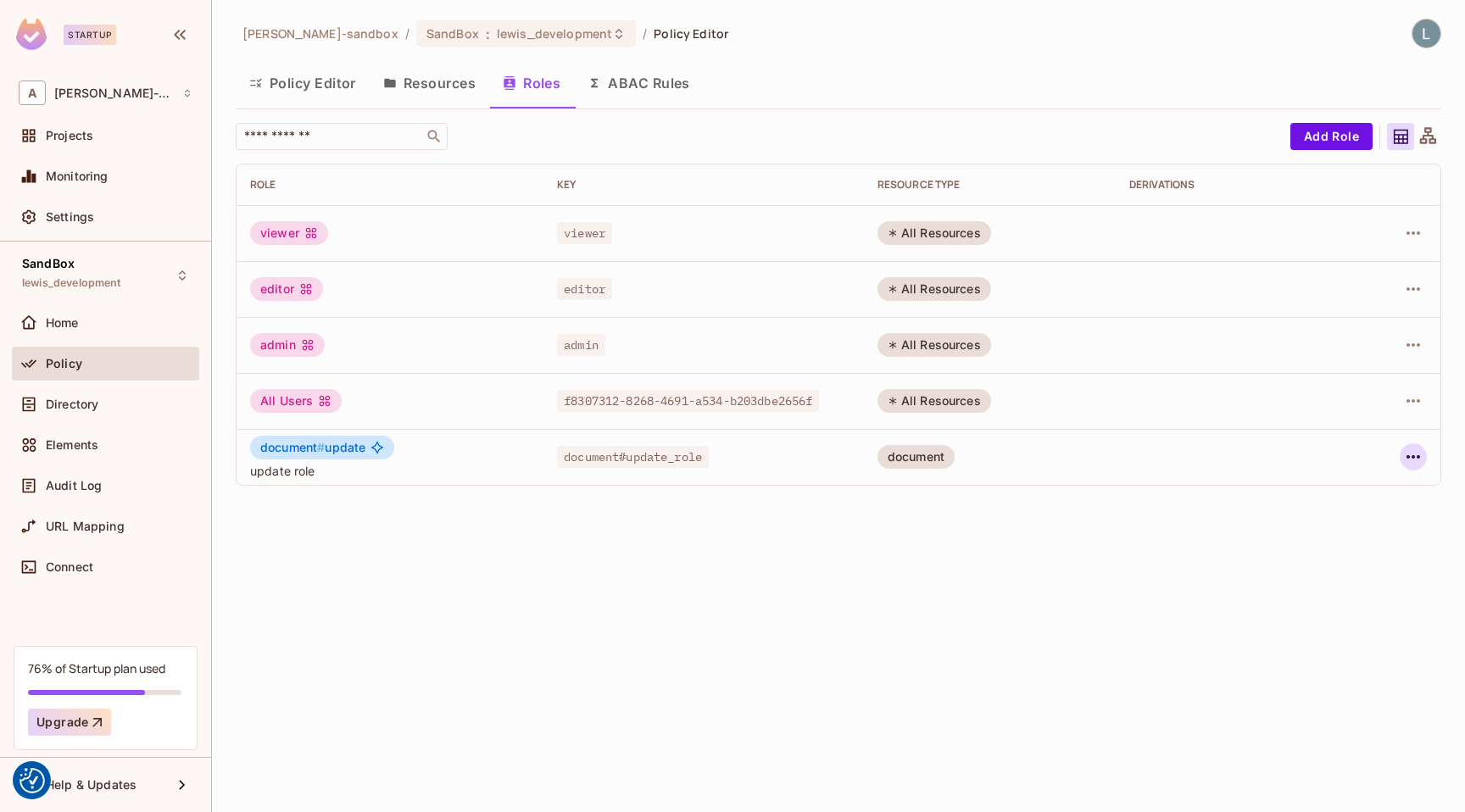
click at [1159, 461] on icon "button" at bounding box center [1412, 456] width 20 height 20
click at [1159, 574] on div "Delete Role" at bounding box center [1344, 570] width 65 height 17
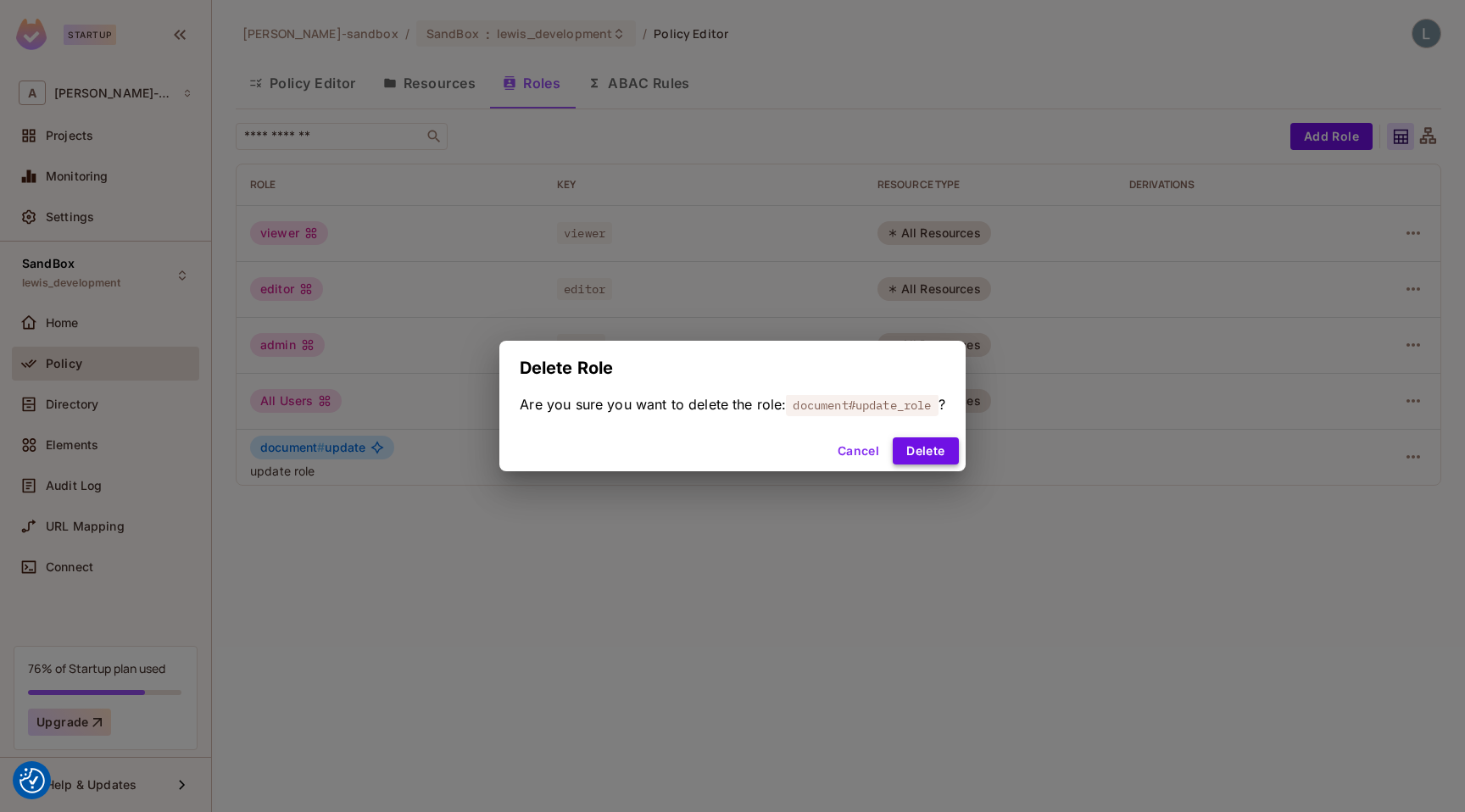
click at [953, 456] on button "Delete" at bounding box center [925, 451] width 65 height 28
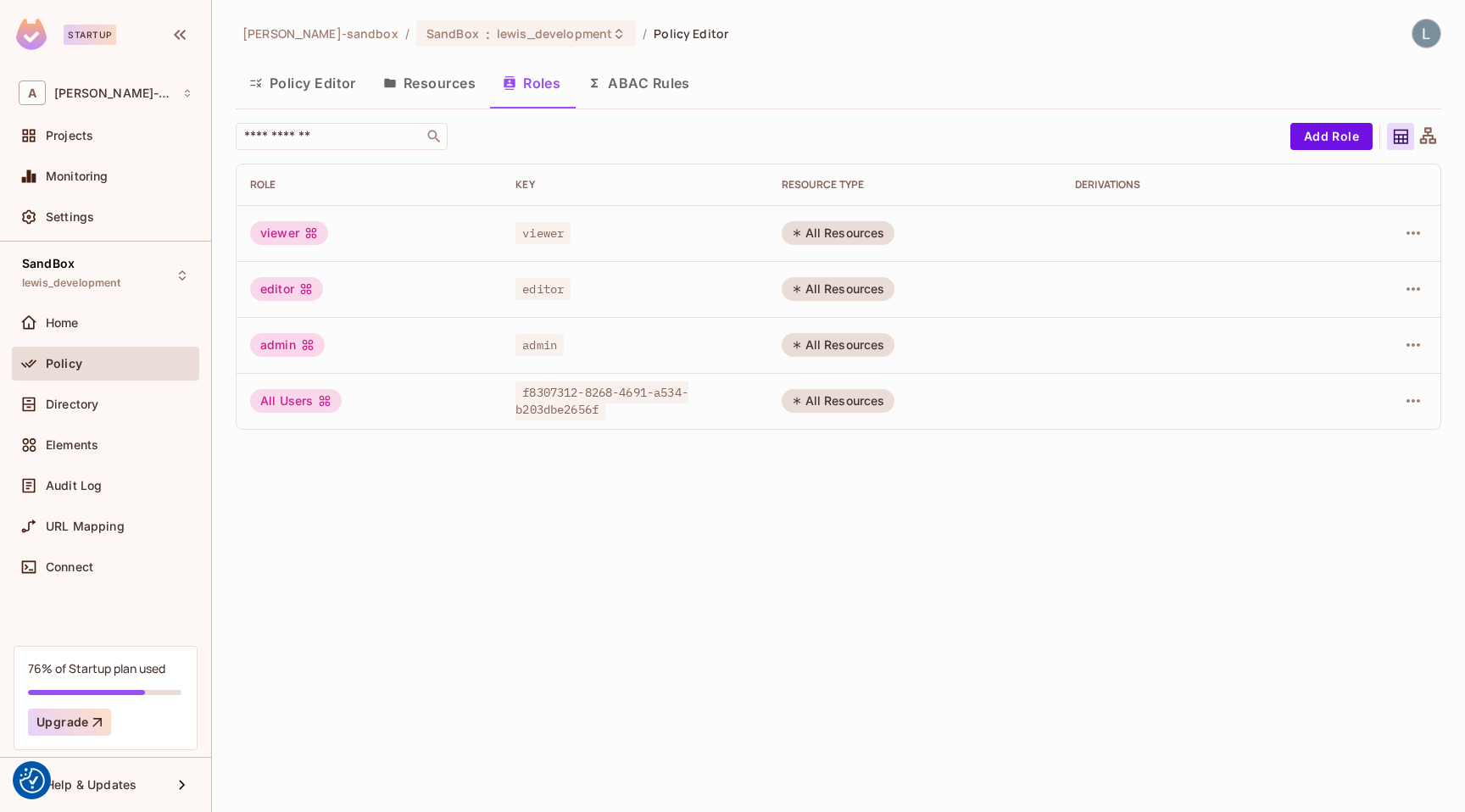
click at [408, 79] on button "Resources" at bounding box center [429, 83] width 120 height 43
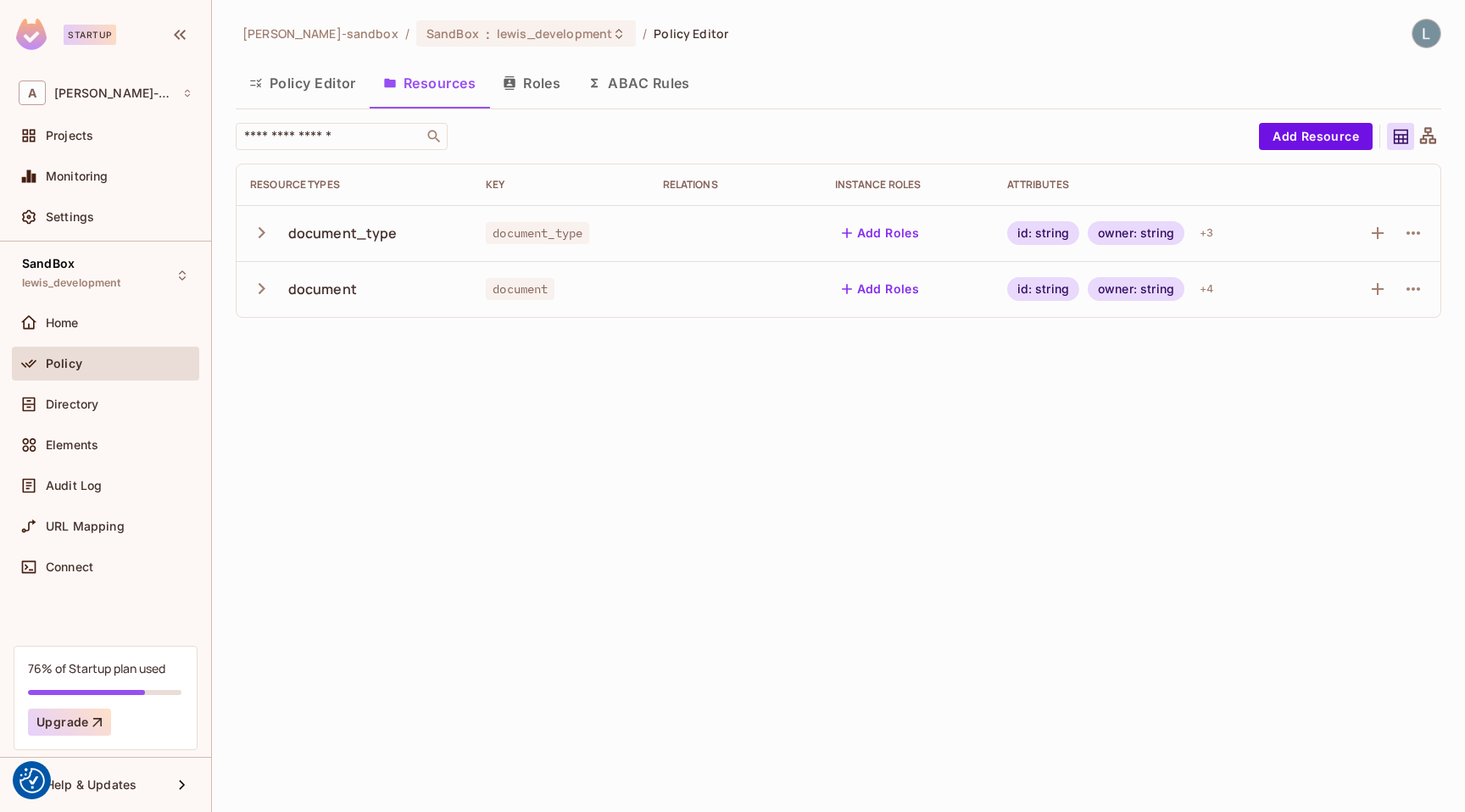
click at [324, 83] on button "Policy Editor" at bounding box center [302, 83] width 134 height 43
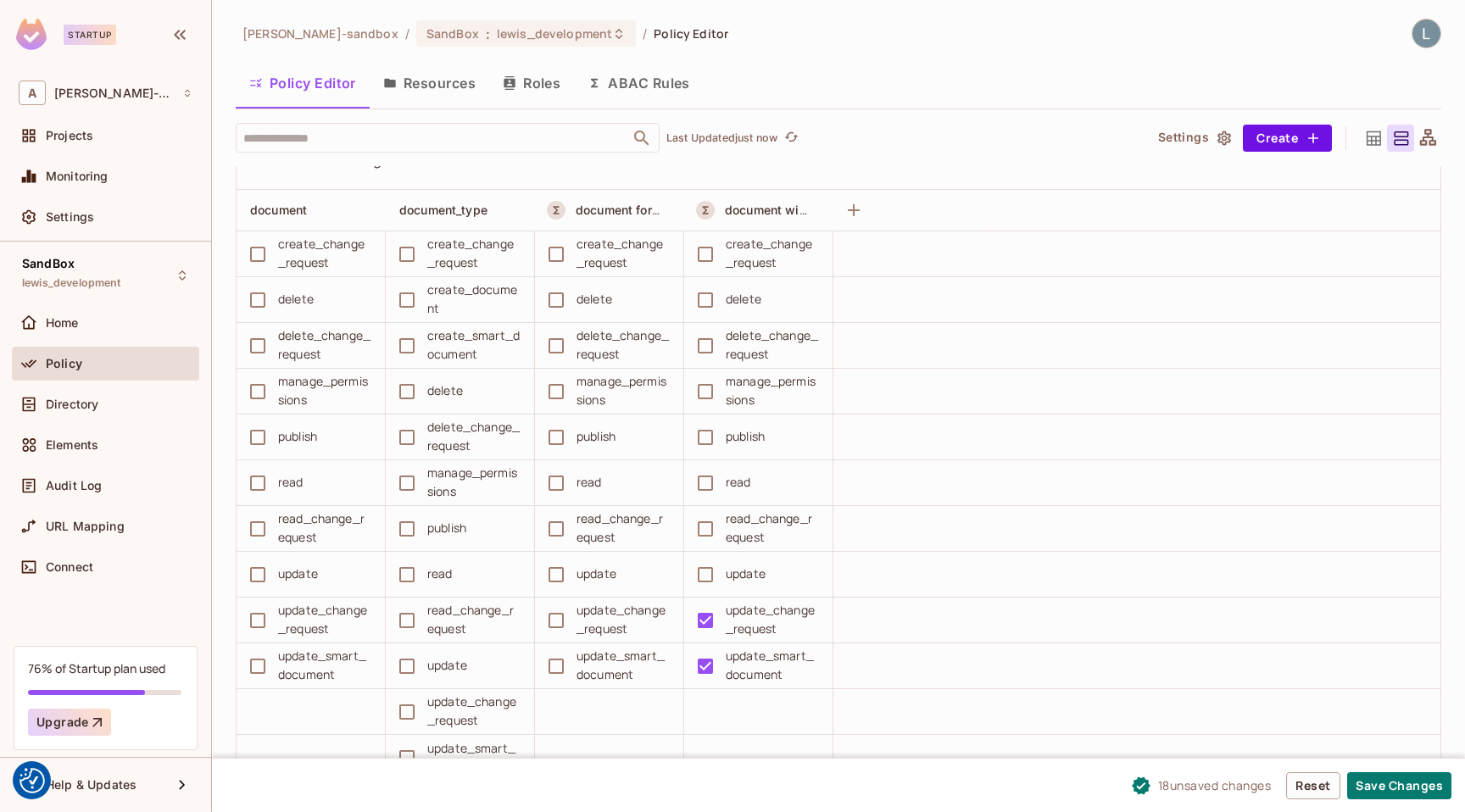
scroll to position [3537, 0]
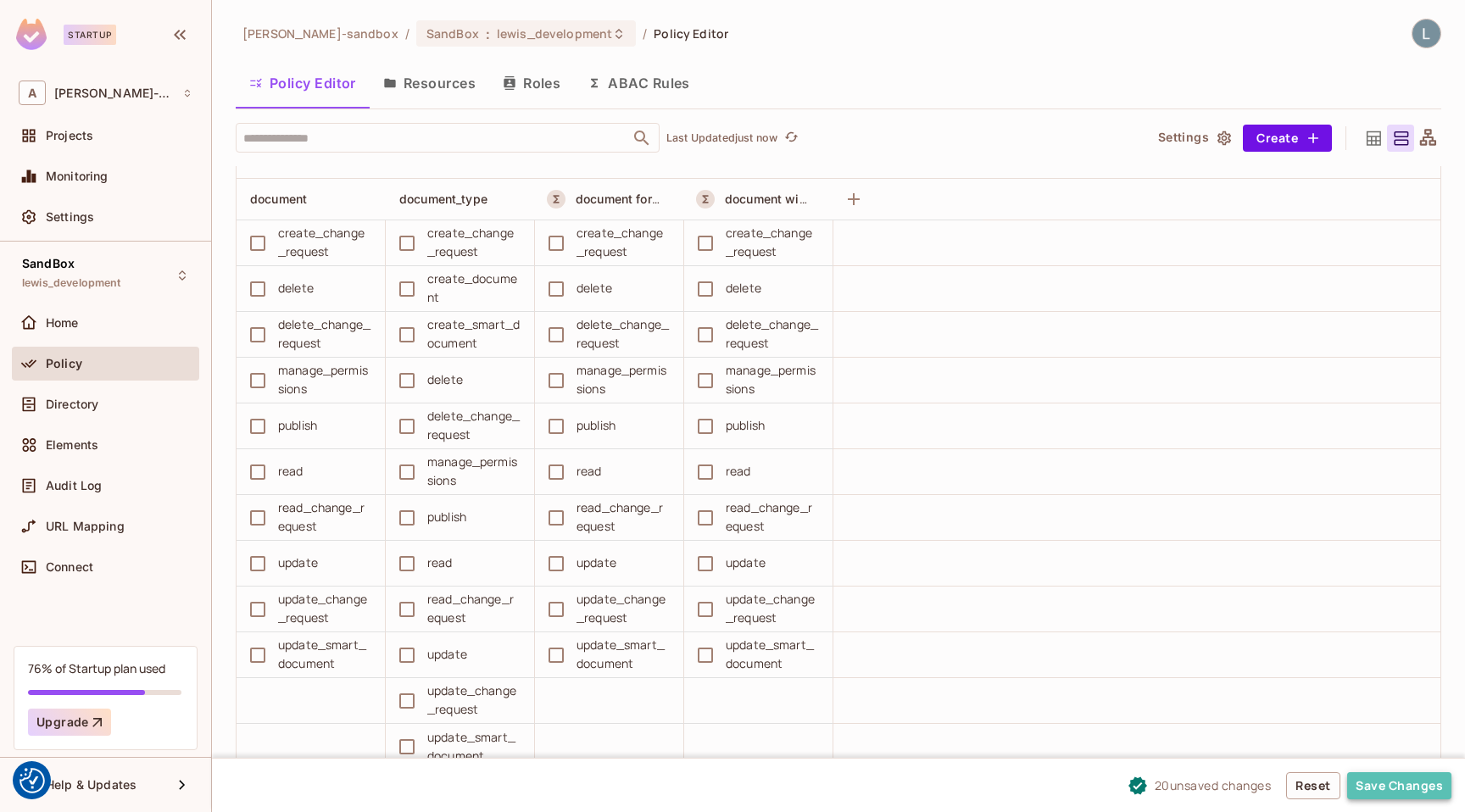
click at [1159, 779] on button "Save Changes" at bounding box center [1399, 785] width 104 height 28
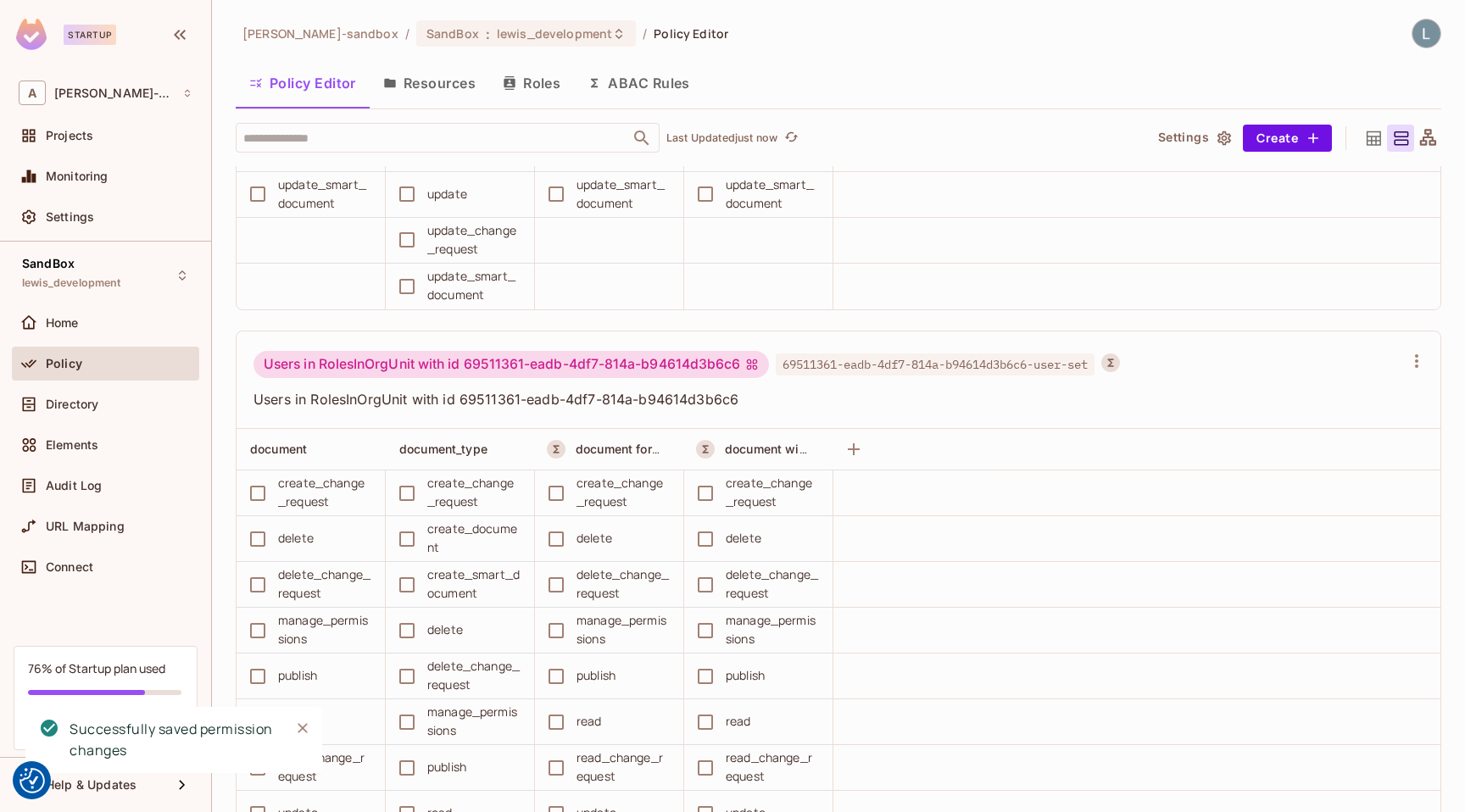
scroll to position [3205, 0]
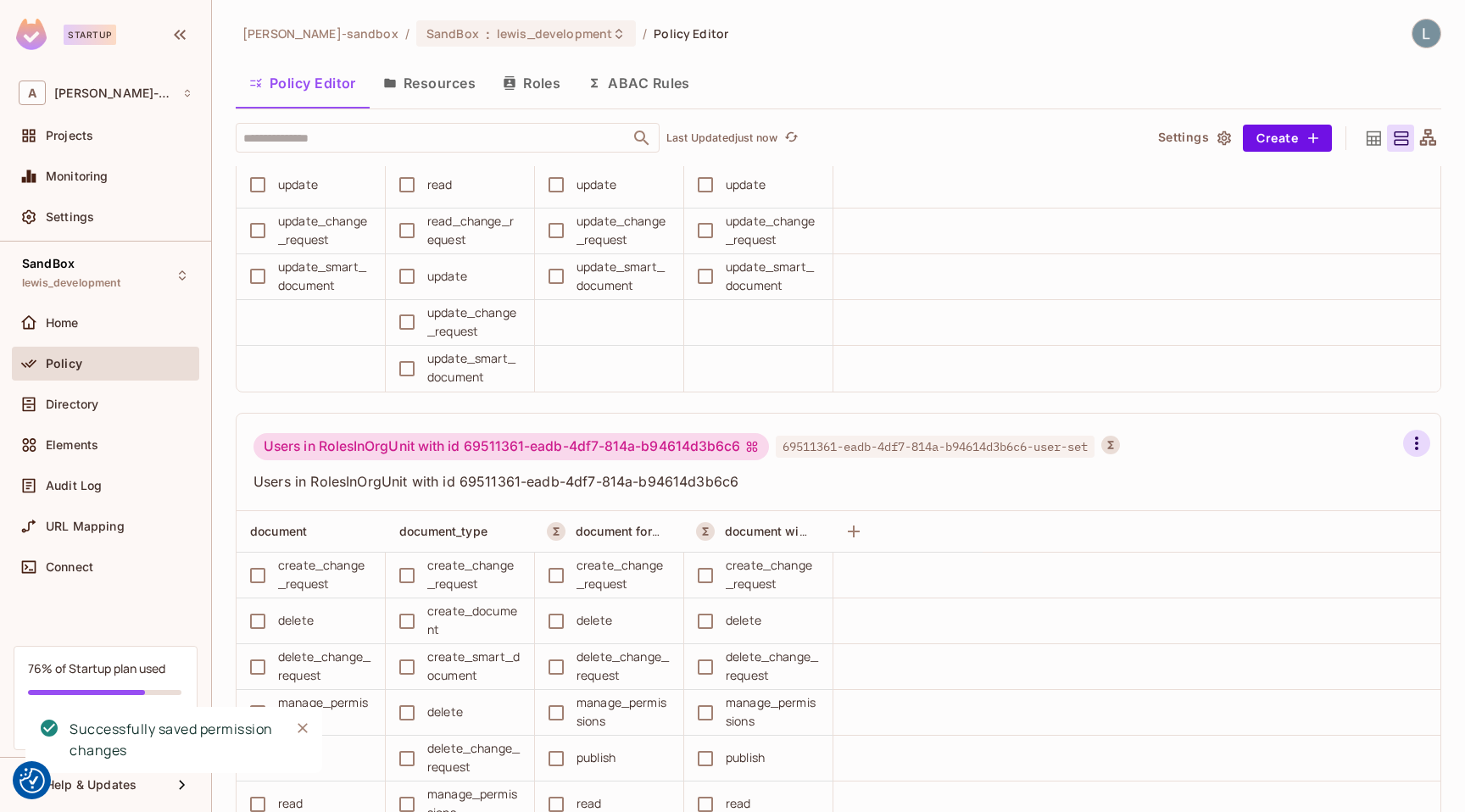
click at [1159, 442] on icon "button" at bounding box center [1417, 443] width 4 height 13
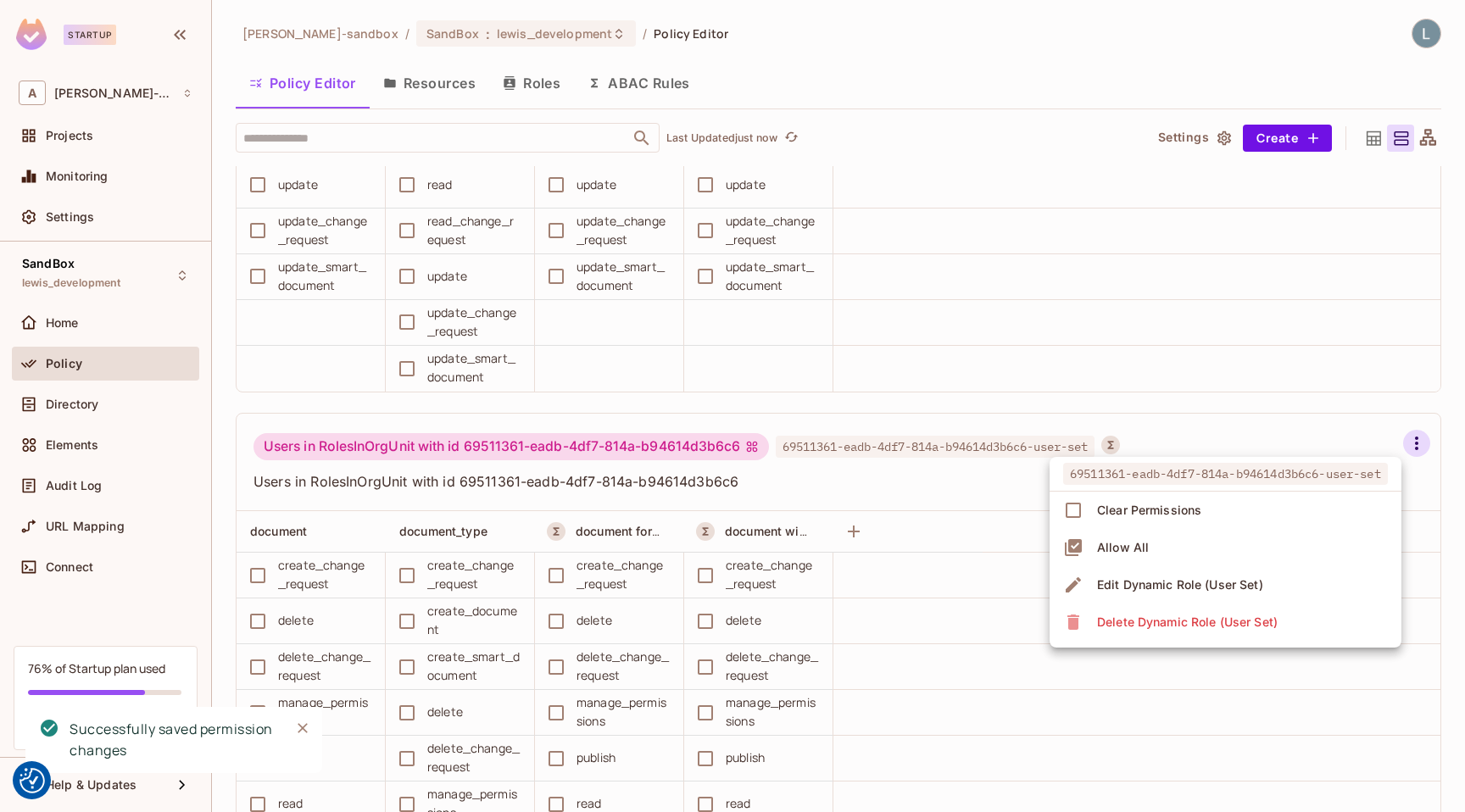
click at [1159, 615] on div "Delete Dynamic Role (User Set)" at bounding box center [1187, 622] width 180 height 17
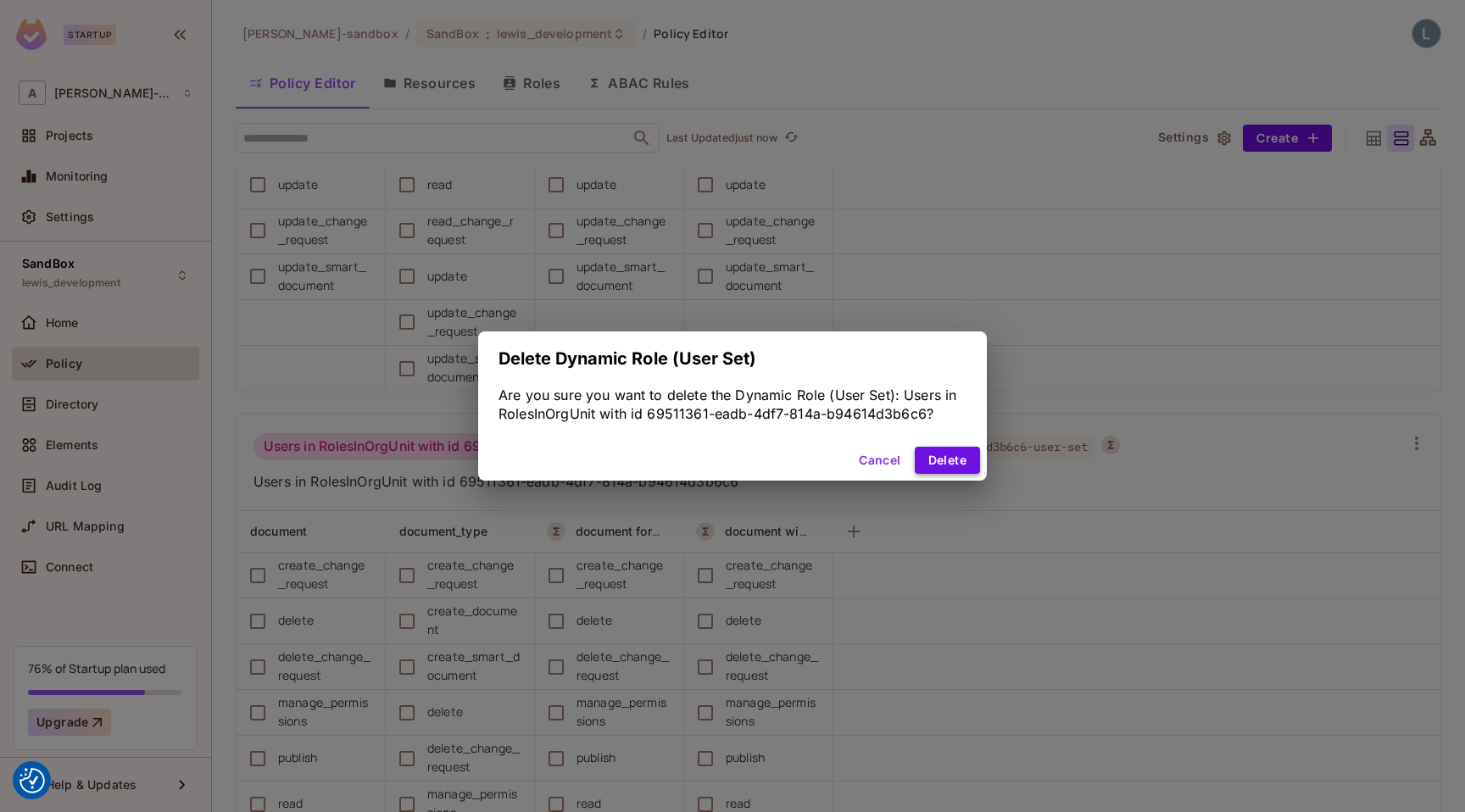
click at [937, 456] on button "Delete" at bounding box center [947, 460] width 65 height 28
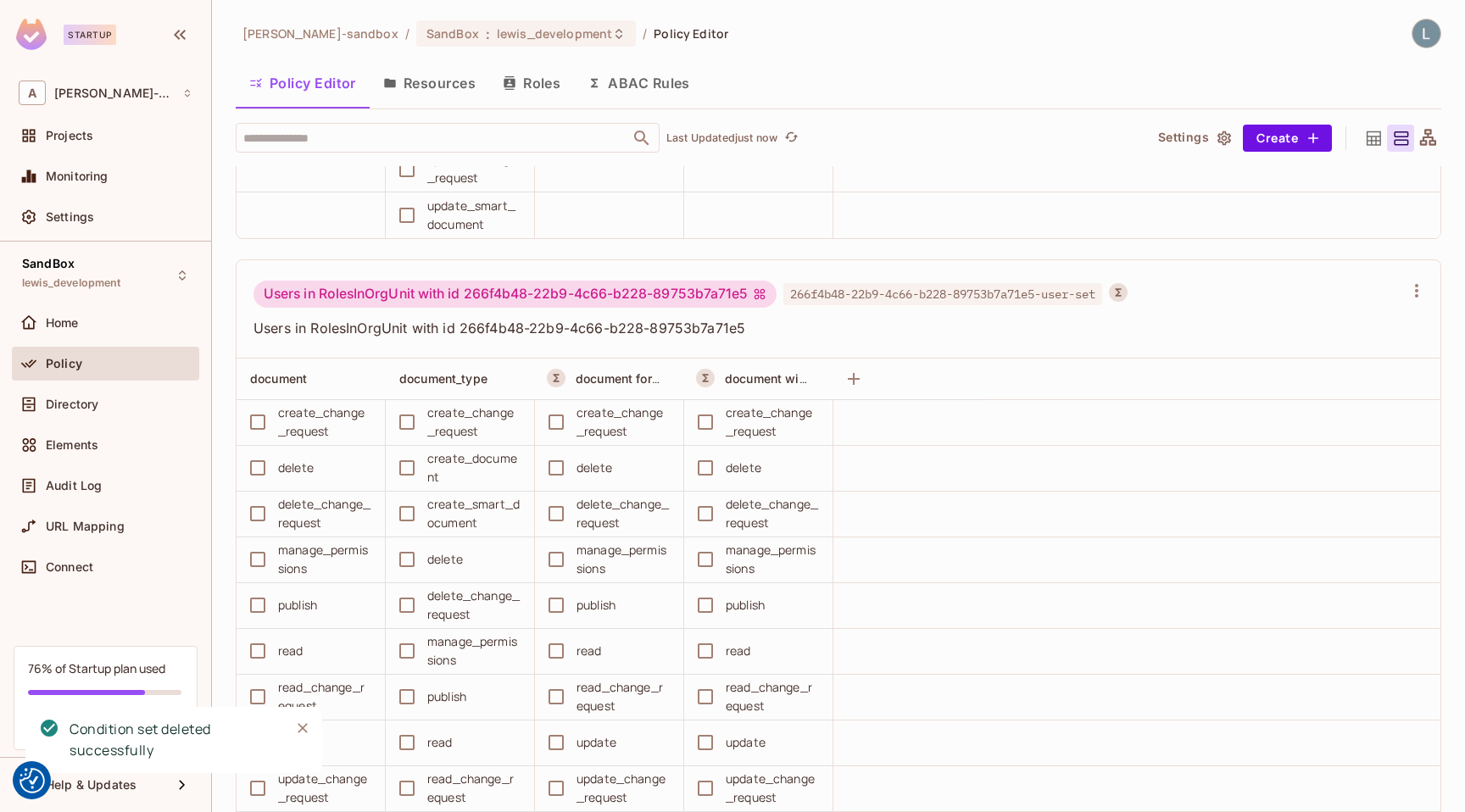
scroll to position [2591, 0]
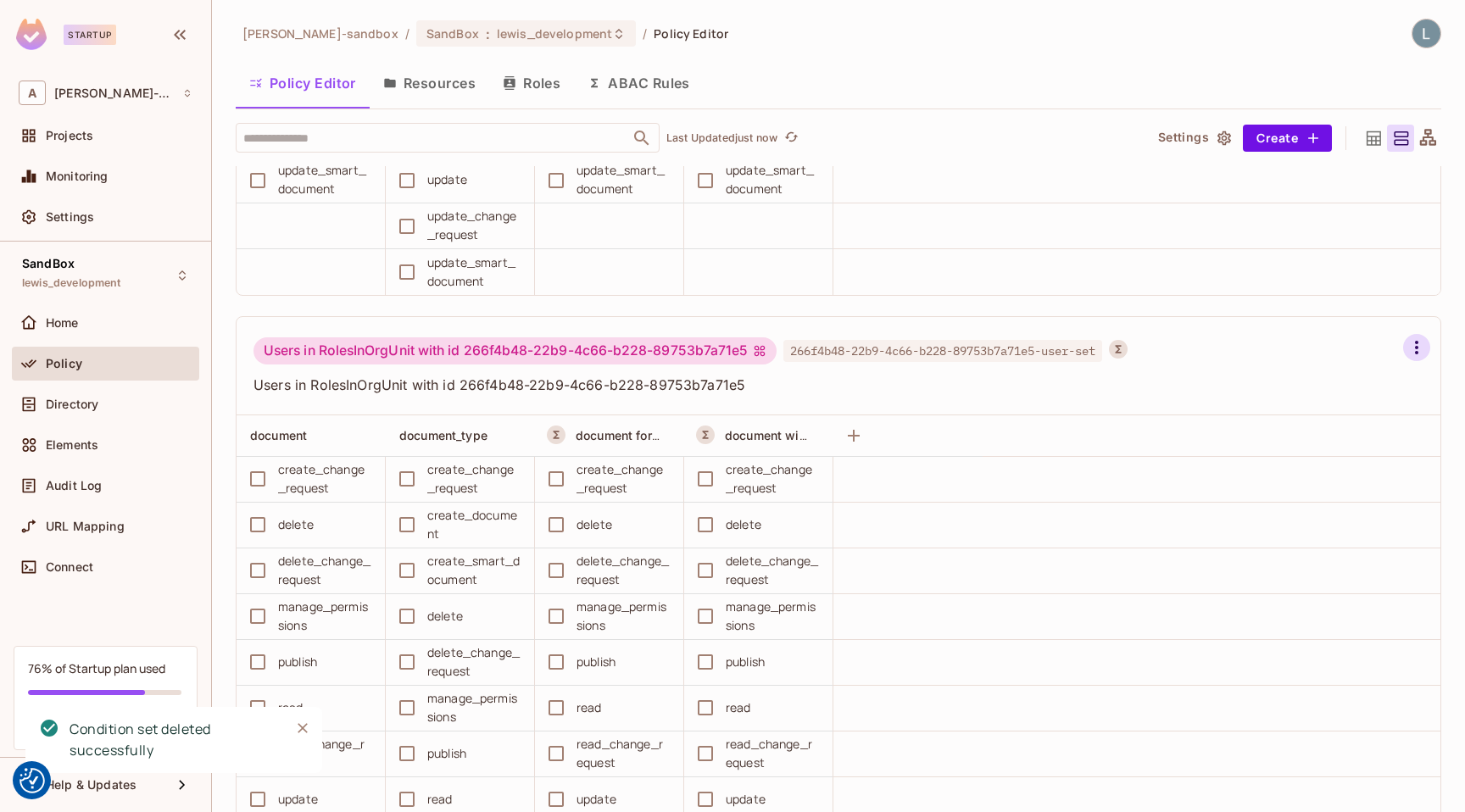
click at [1159, 354] on icon "button" at bounding box center [1416, 347] width 20 height 20
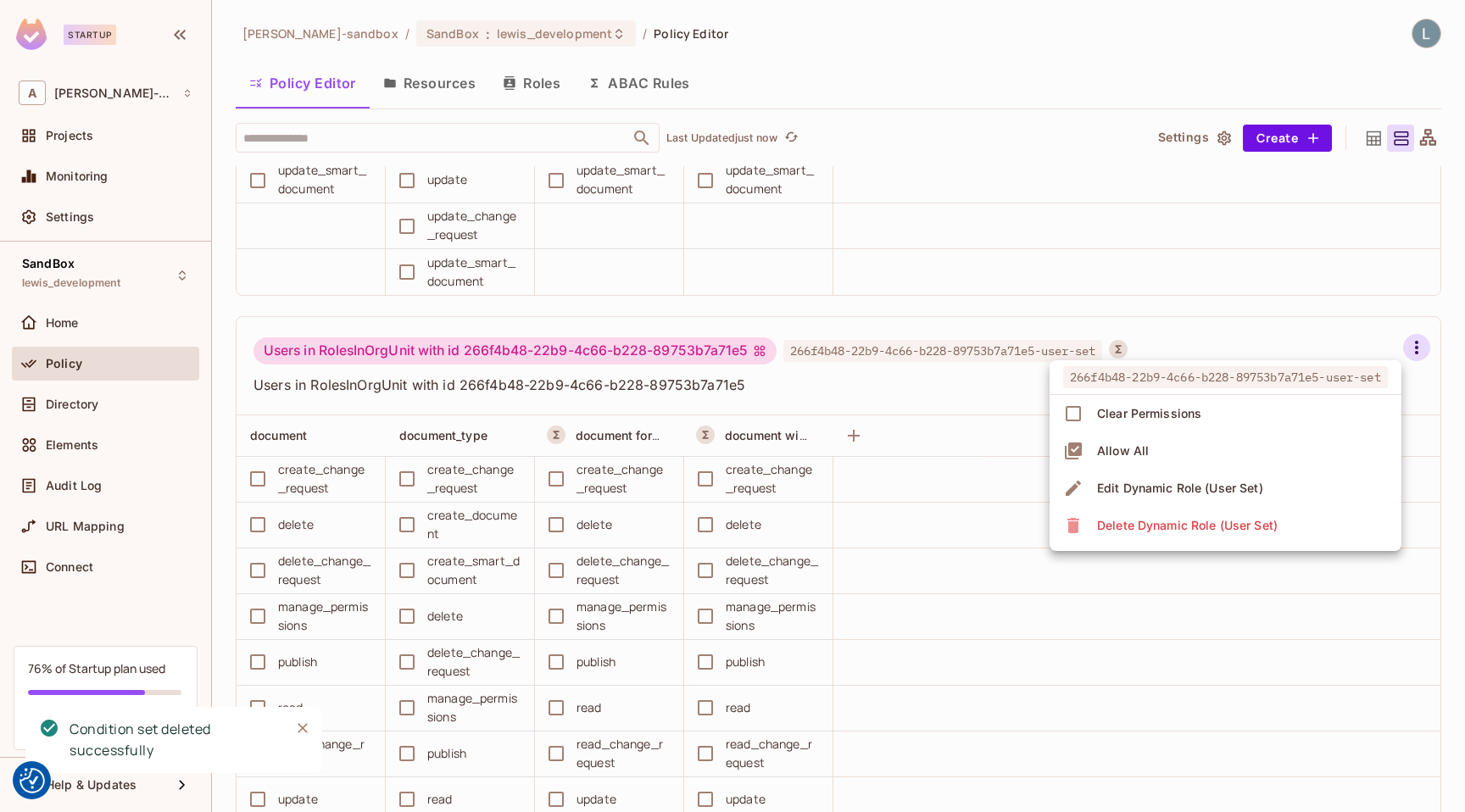
click at [1159, 524] on div "Delete Dynamic Role (User Set)" at bounding box center [1187, 526] width 180 height 17
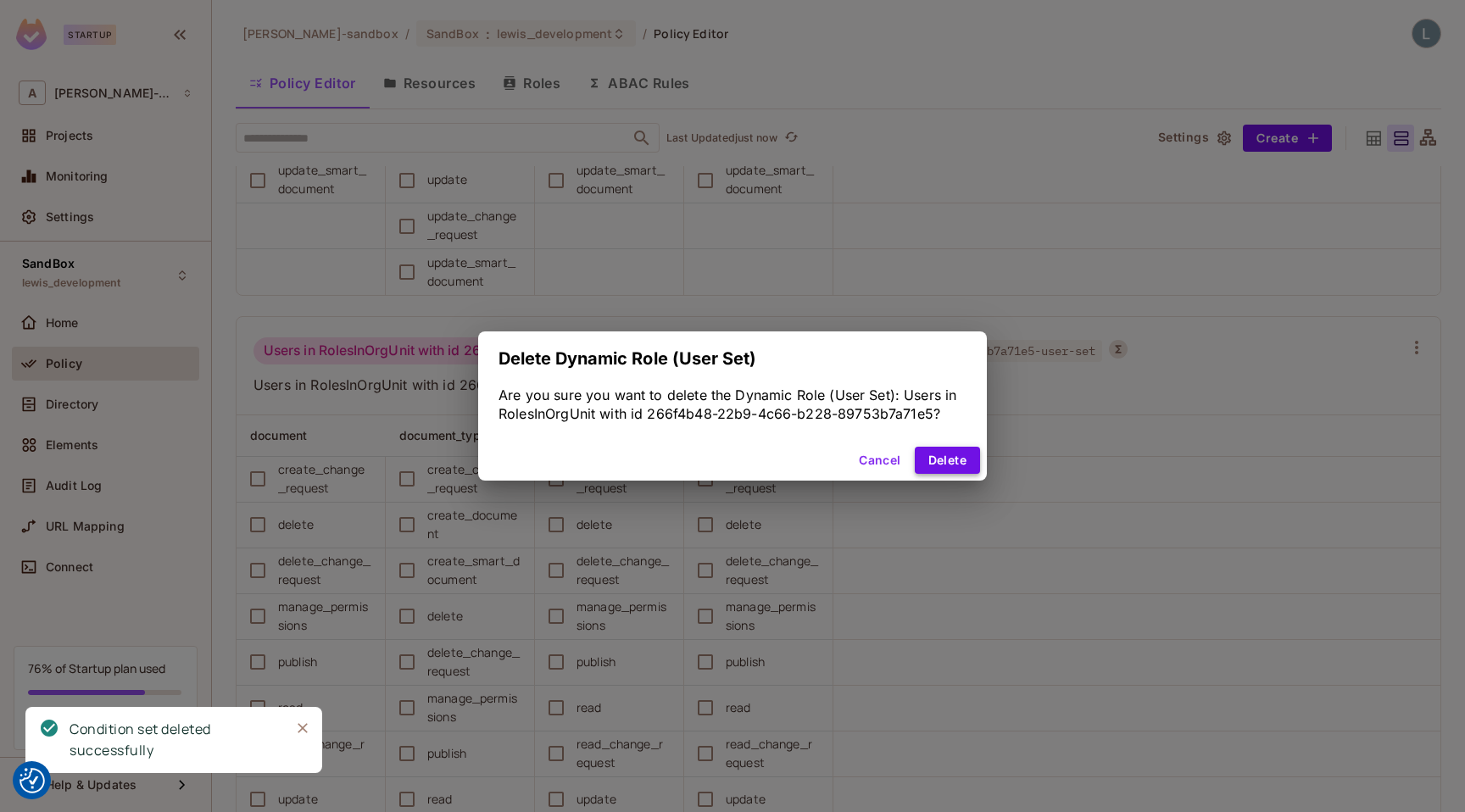
click at [933, 464] on button "Delete" at bounding box center [947, 460] width 65 height 28
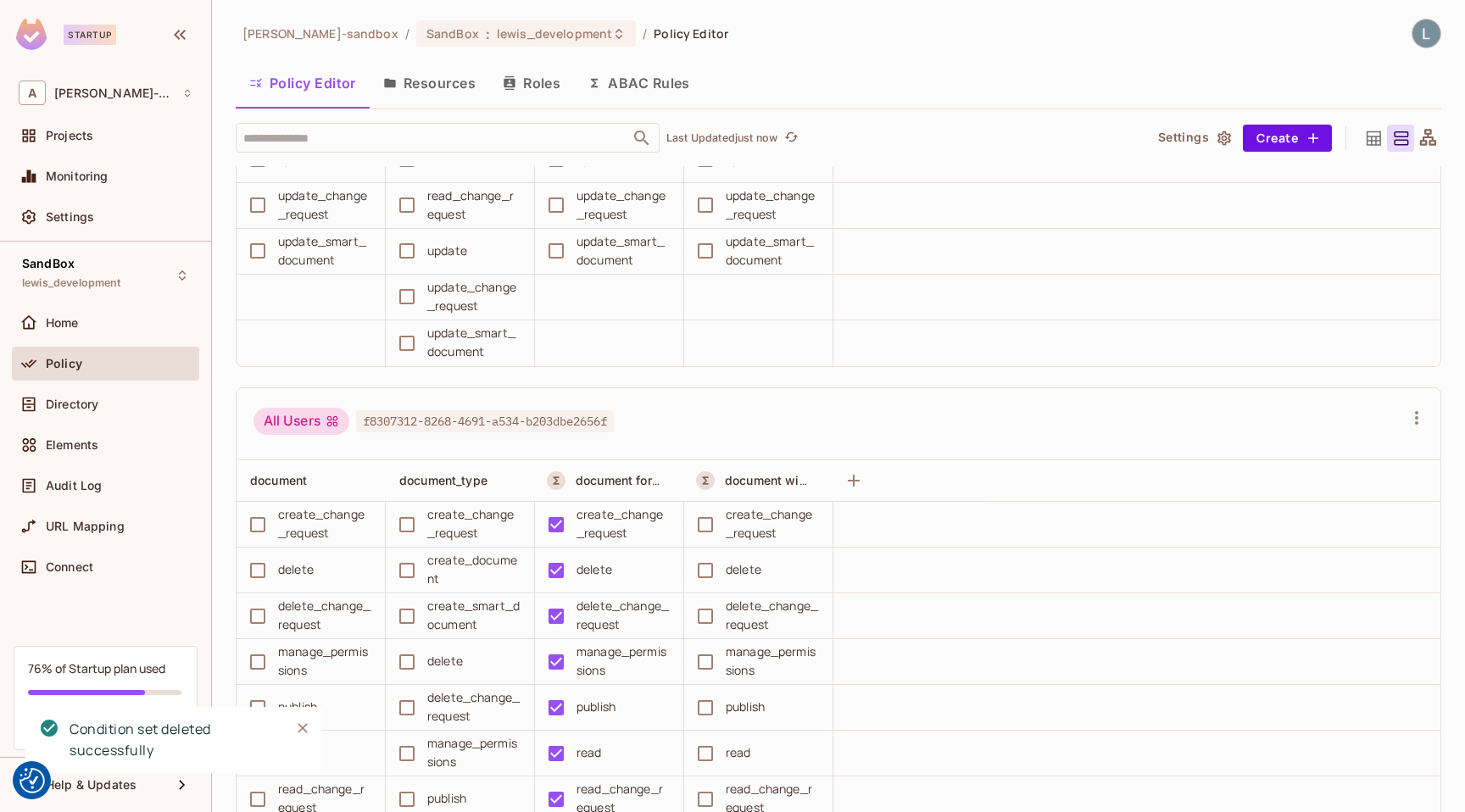
scroll to position [385, 0]
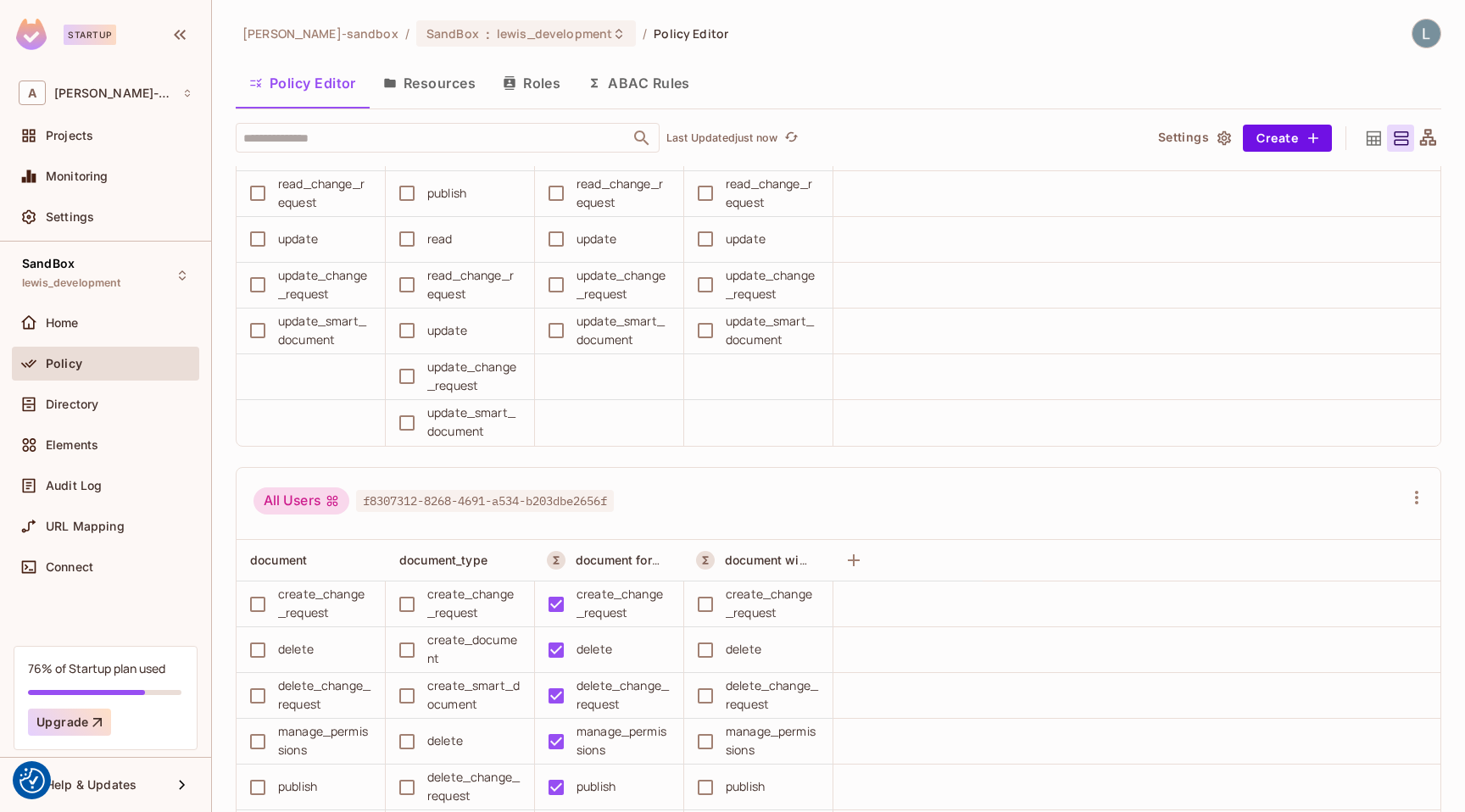
click at [626, 86] on button "ABAC Rules" at bounding box center [639, 83] width 130 height 43
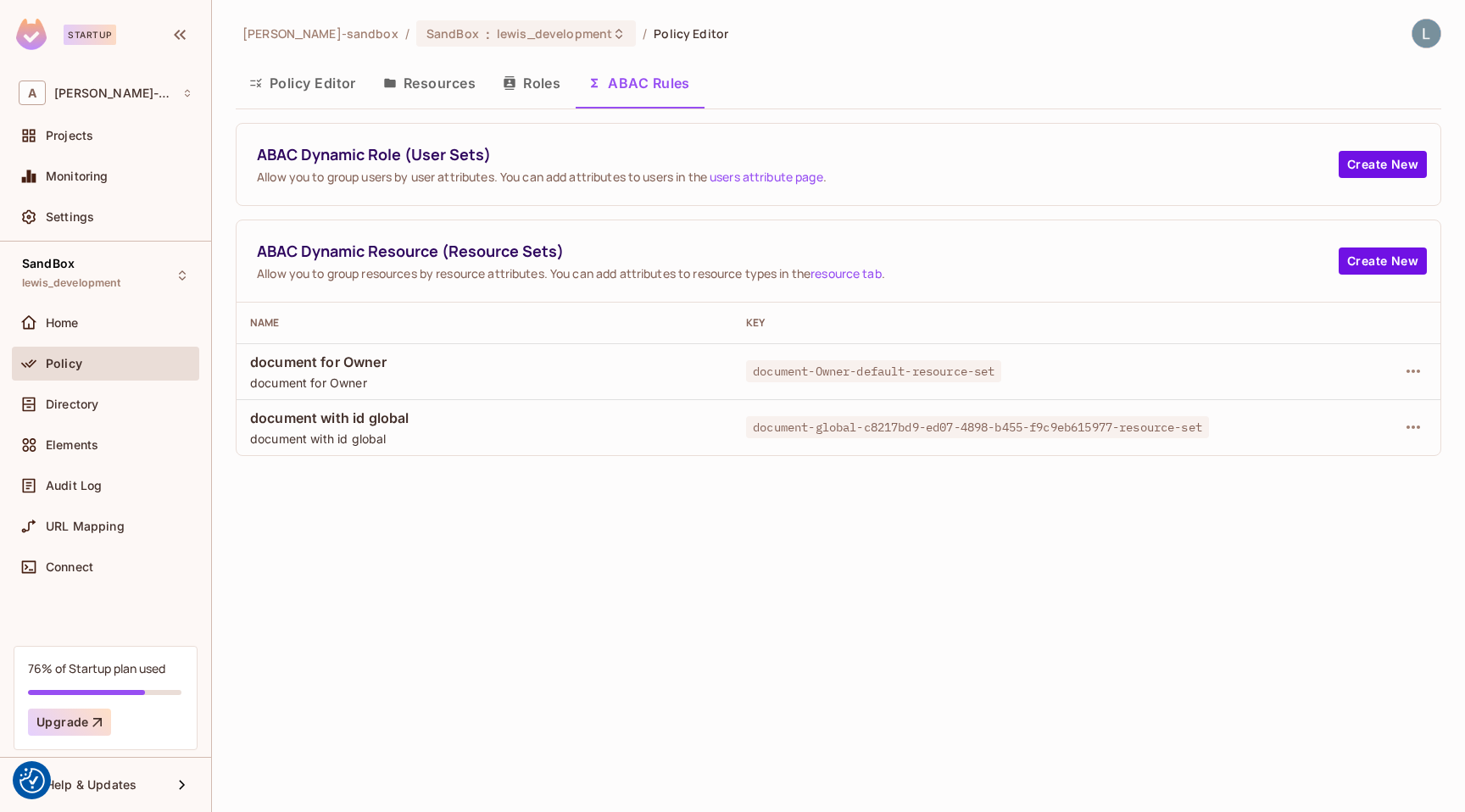
click at [321, 98] on button "Policy Editor" at bounding box center [302, 83] width 134 height 43
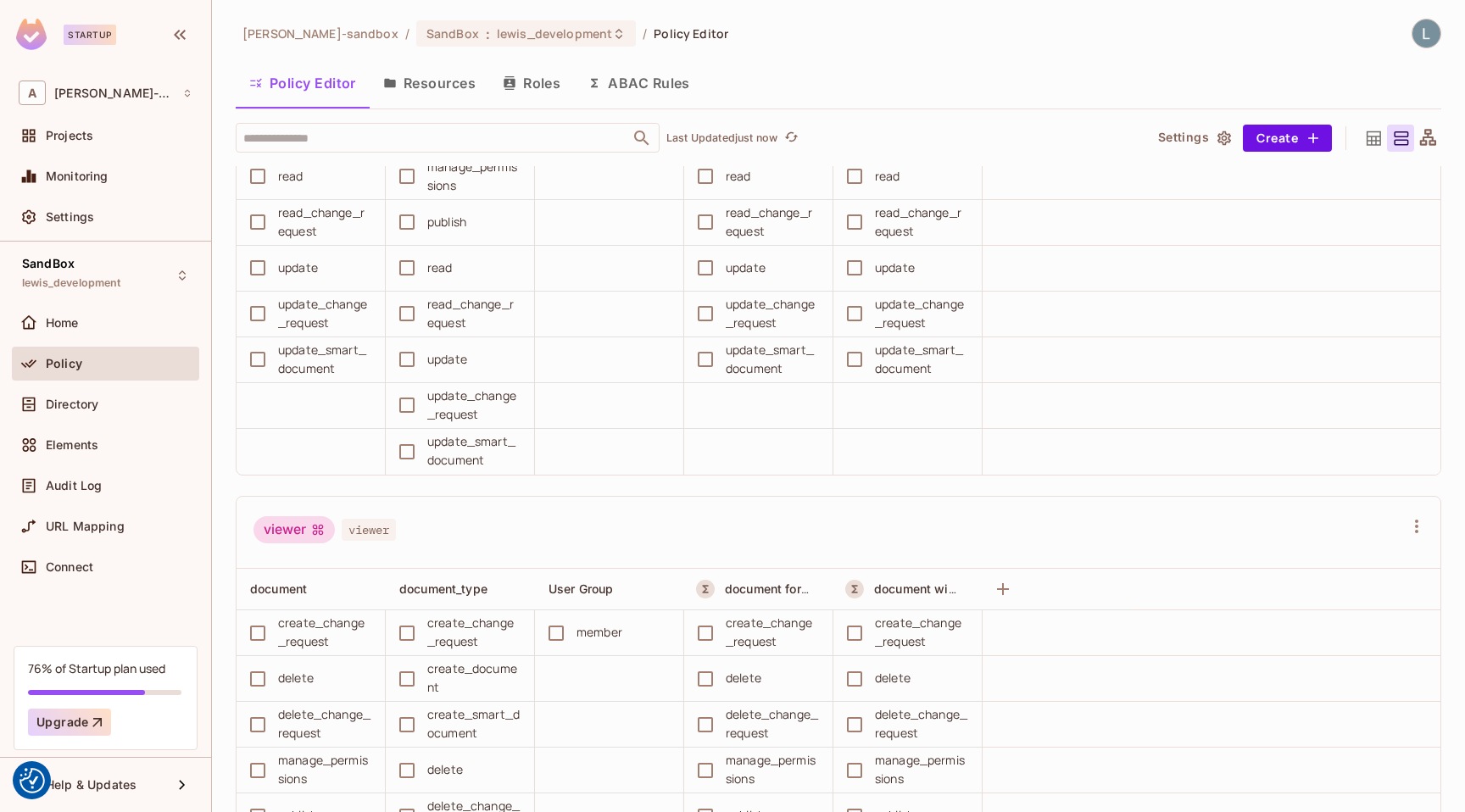
scroll to position [1712, 0]
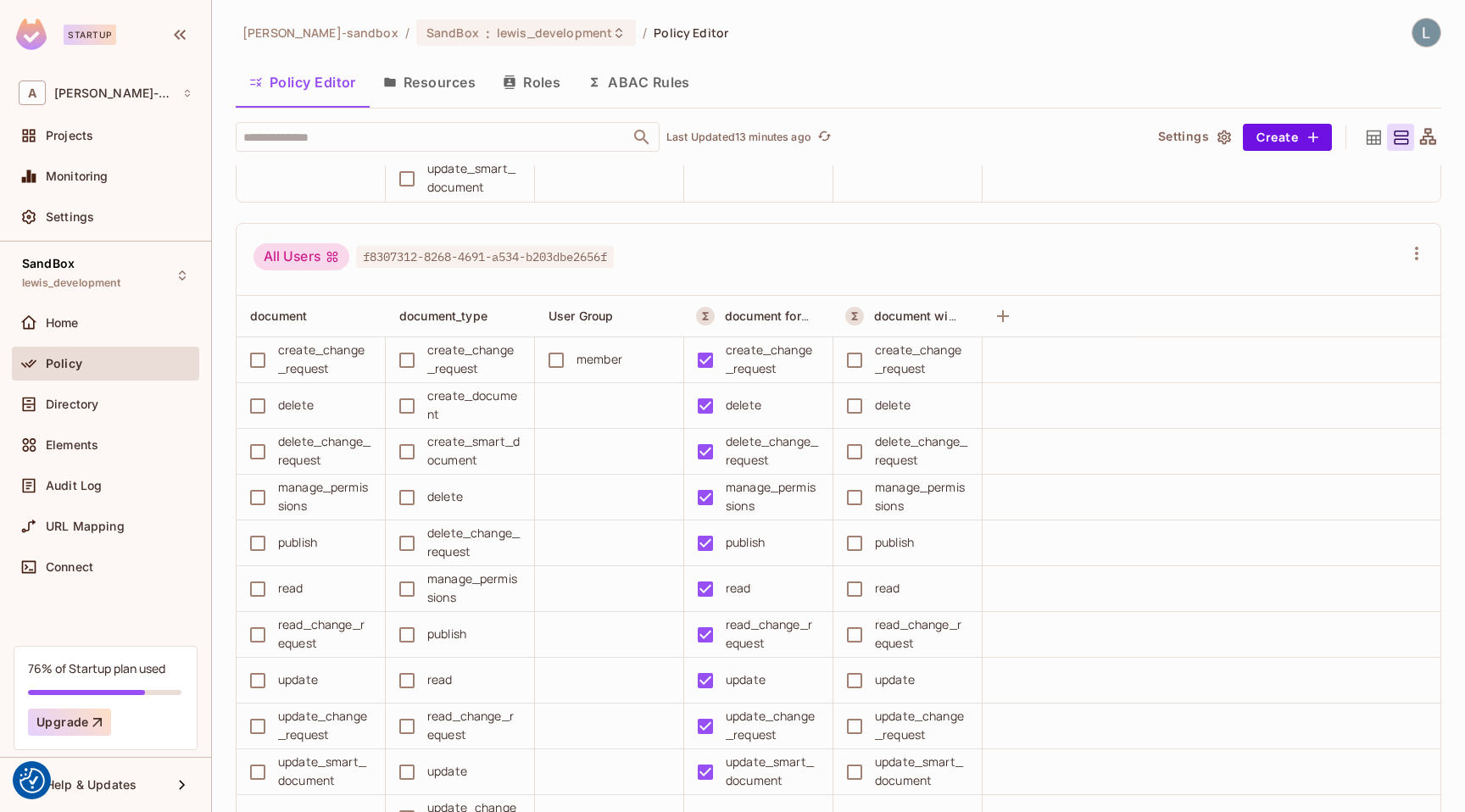
scroll to position [600, 0]
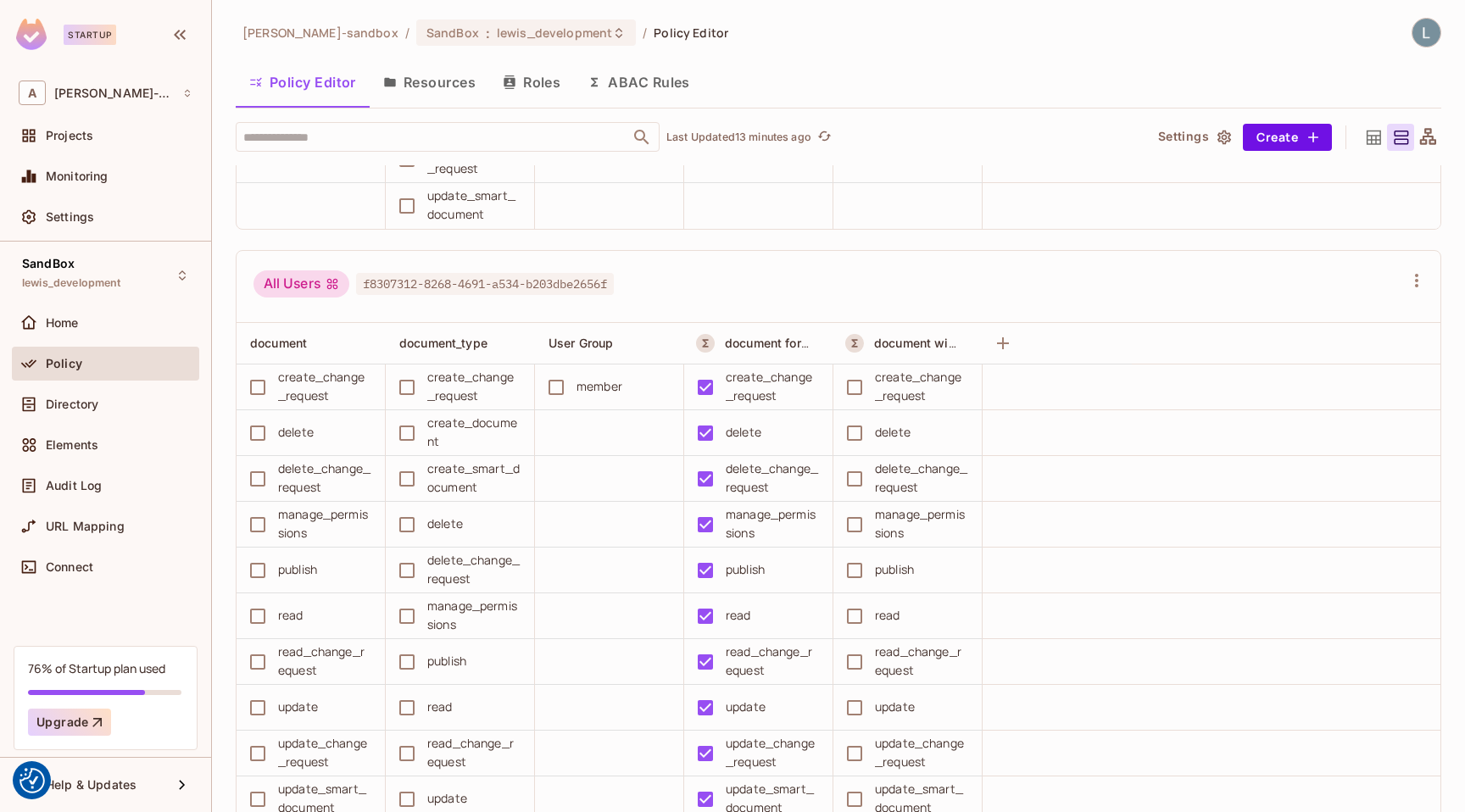
click at [592, 83] on icon "button" at bounding box center [594, 83] width 13 height 13
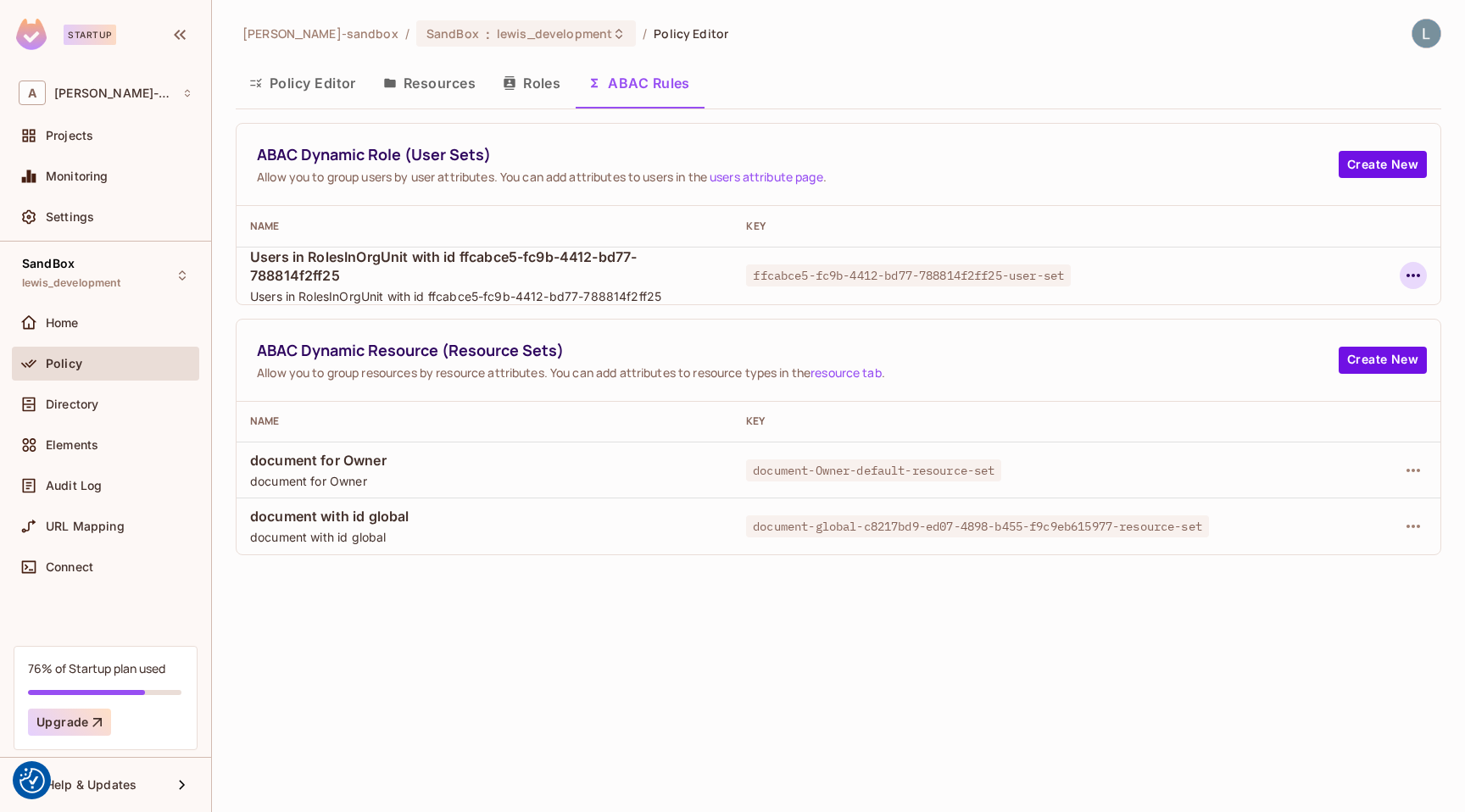
click at [1421, 274] on icon "button" at bounding box center [1412, 275] width 20 height 20
click at [1327, 353] on div "Delete Dynamic Role (User Set)" at bounding box center [1304, 352] width 180 height 17
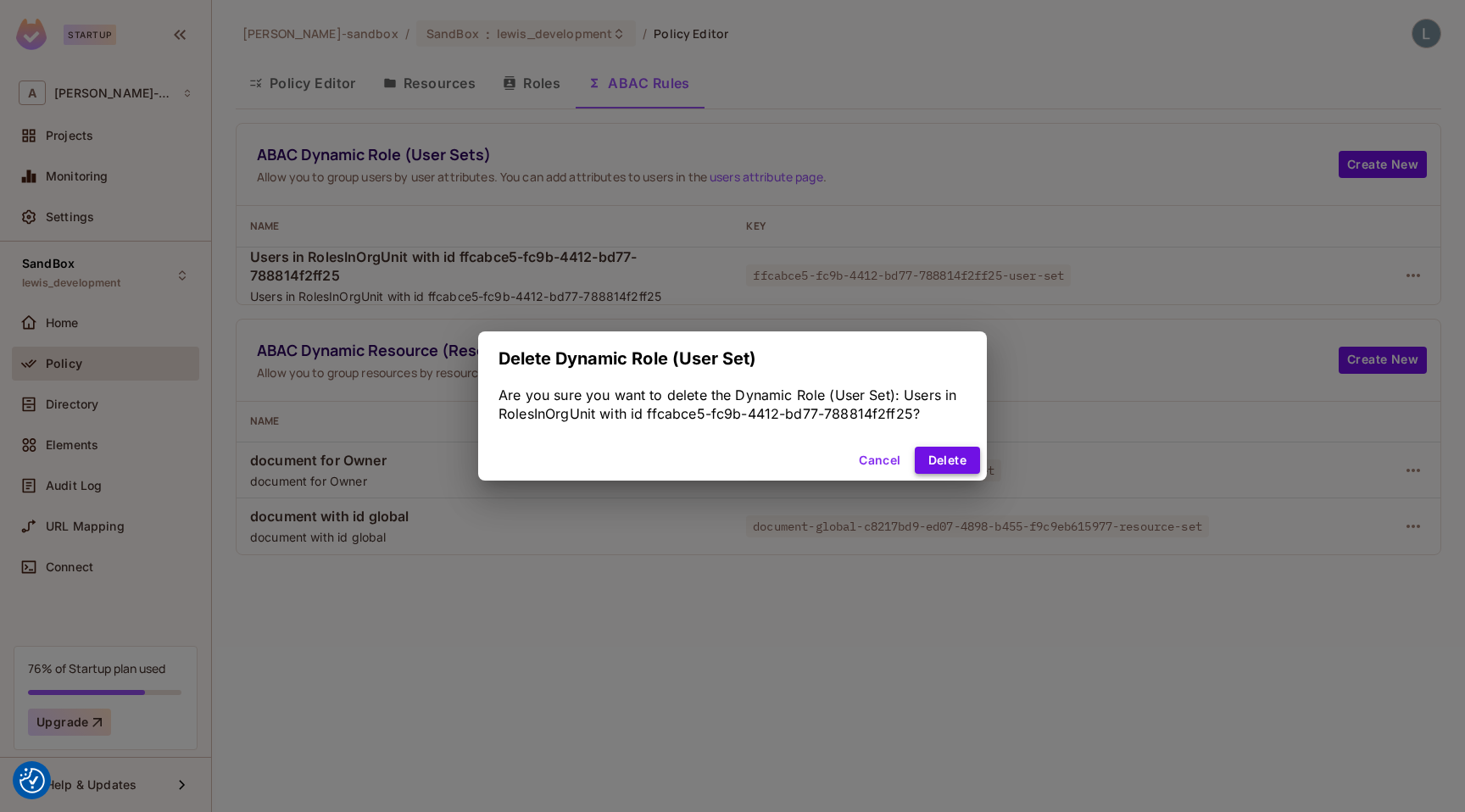
click at [930, 461] on button "Delete" at bounding box center [947, 460] width 65 height 28
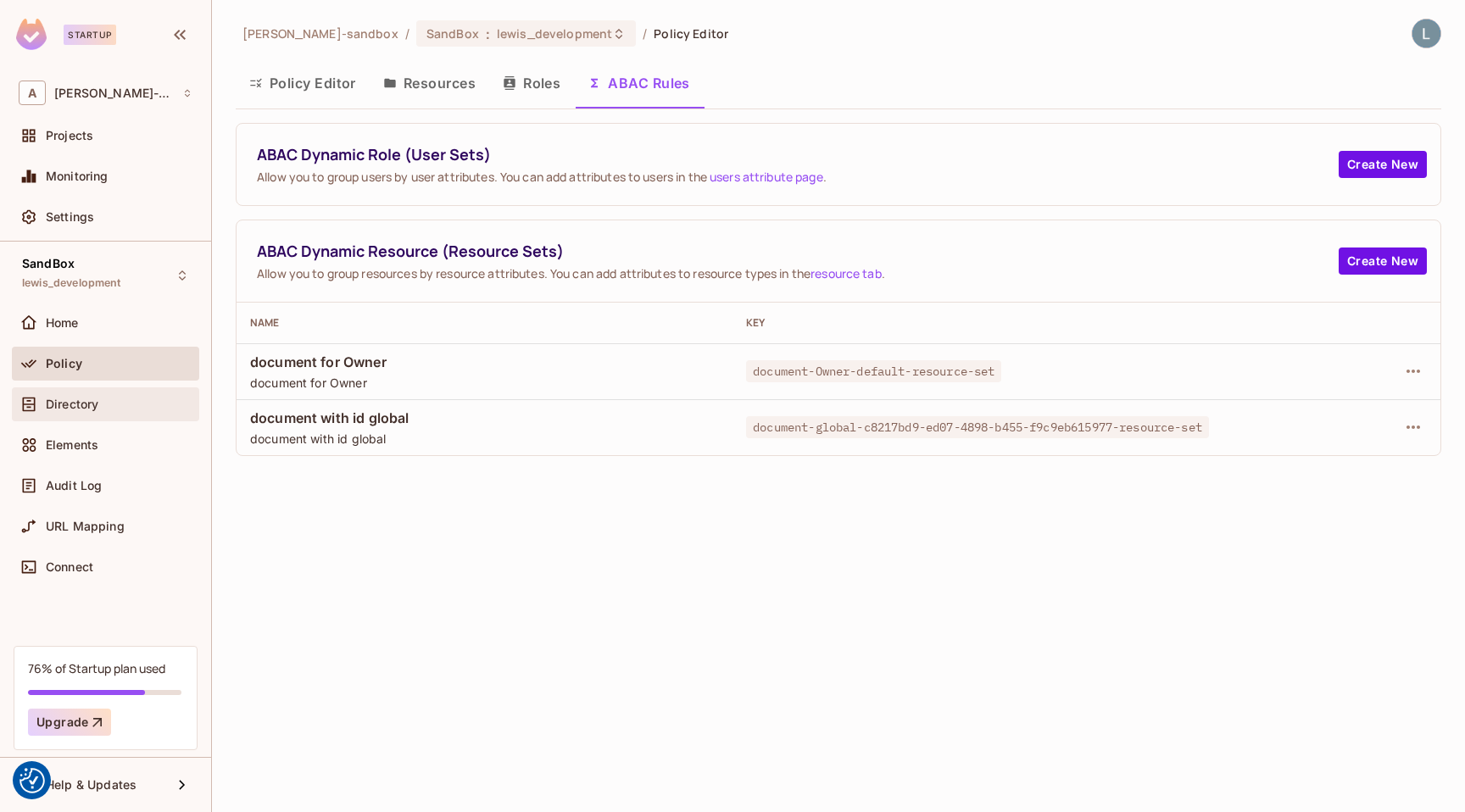
click at [114, 406] on div "Directory" at bounding box center [119, 404] width 147 height 13
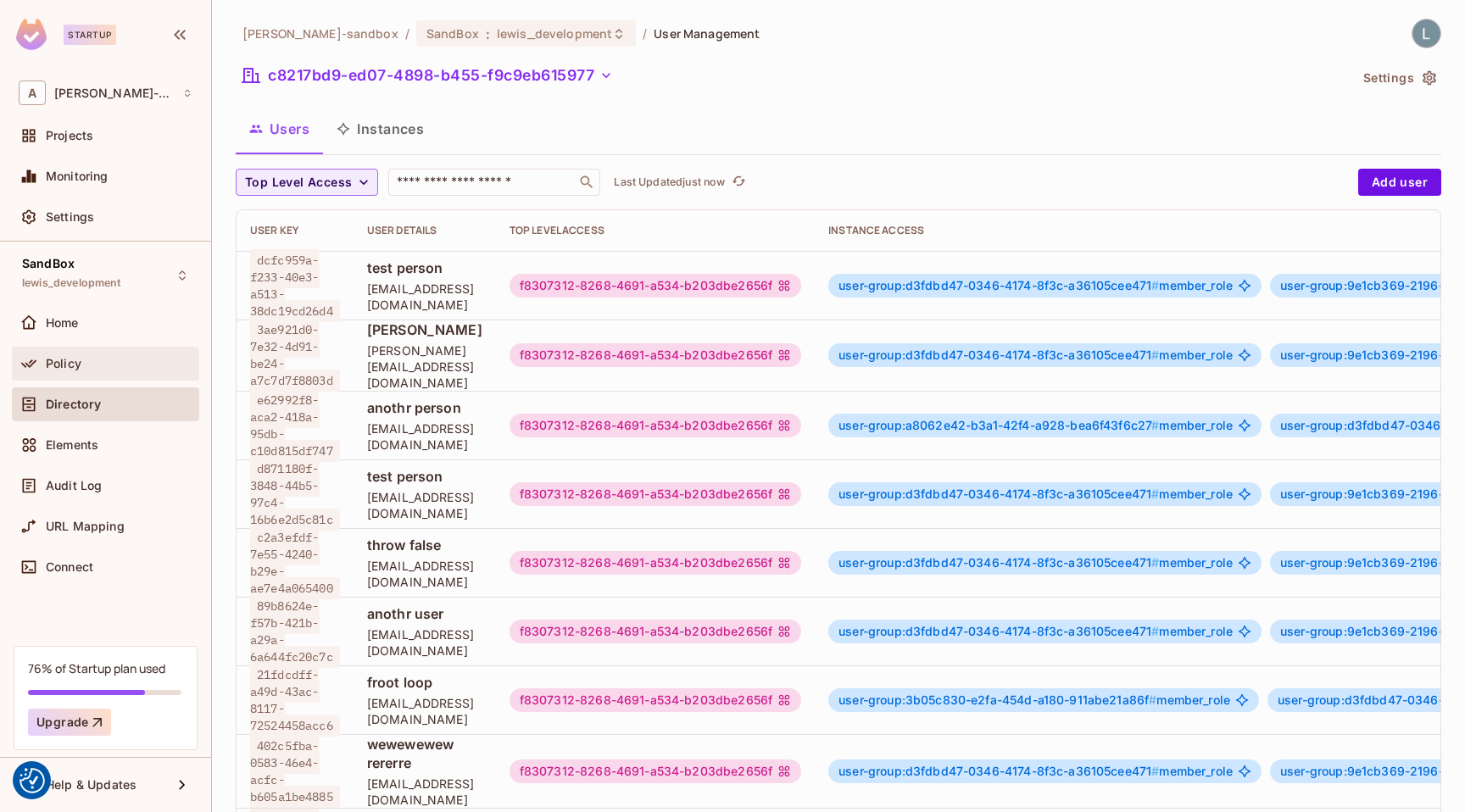
click at [114, 364] on div "Policy" at bounding box center [119, 363] width 147 height 13
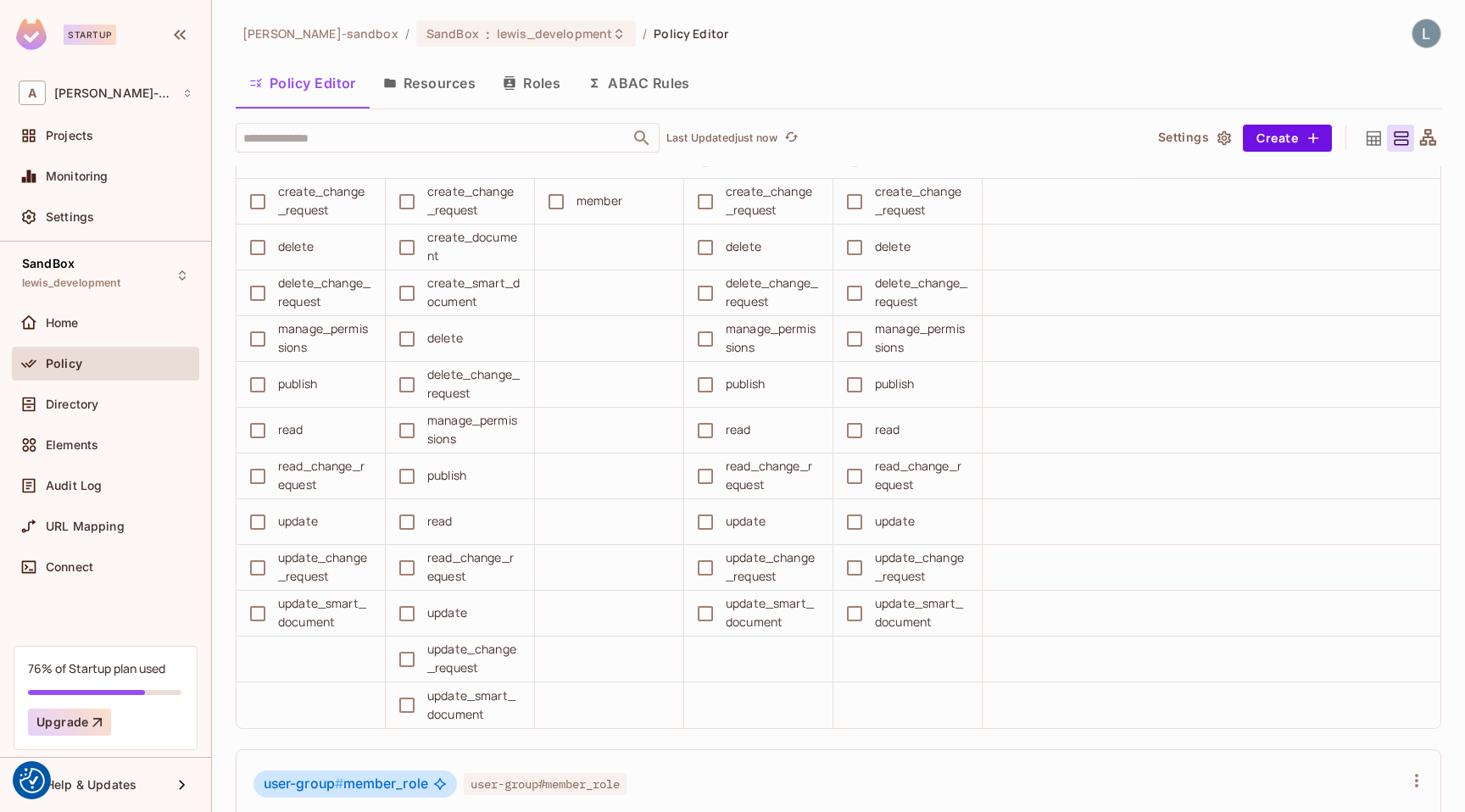
scroll to position [2062, 0]
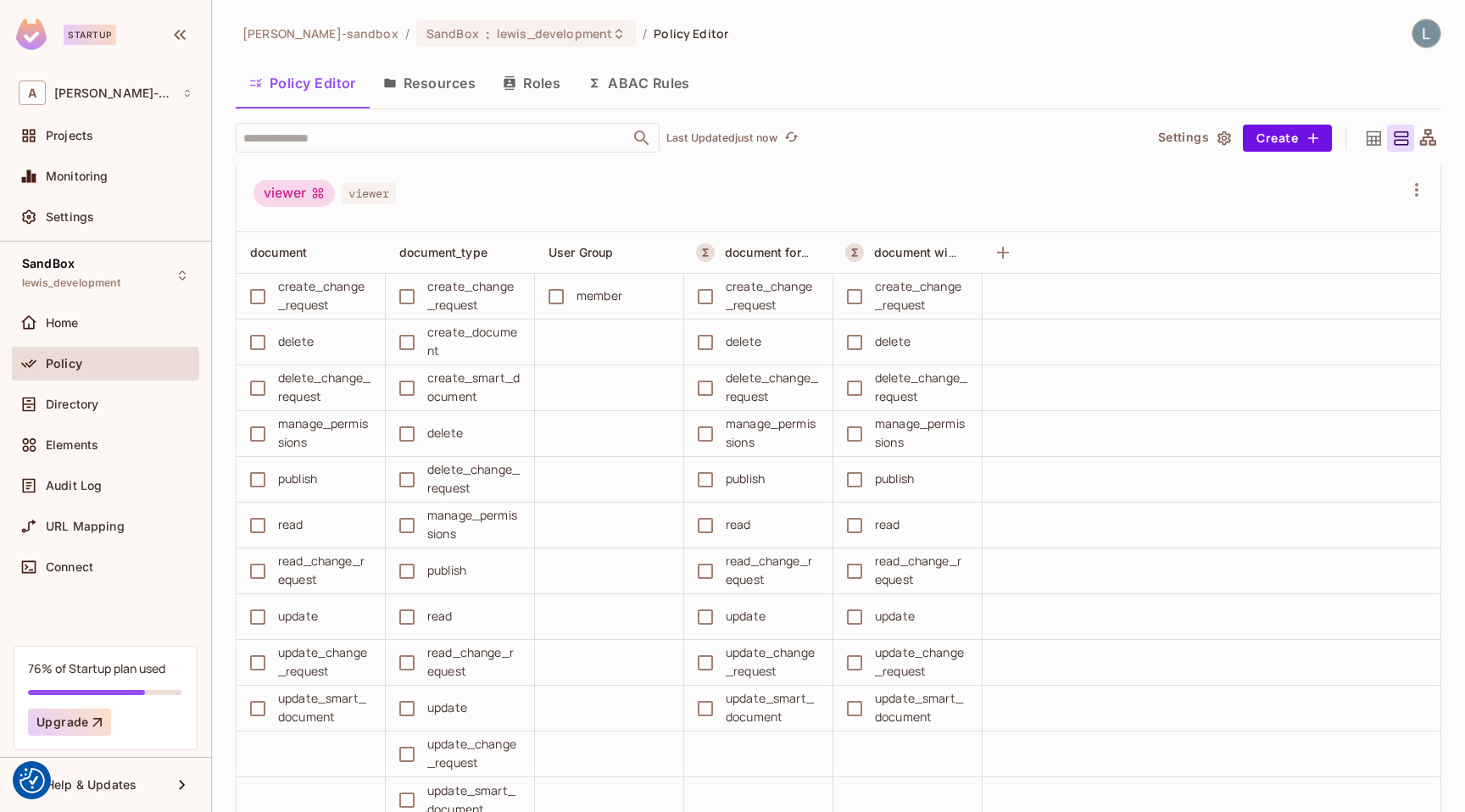
click at [644, 69] on button "ABAC Rules" at bounding box center [639, 83] width 130 height 43
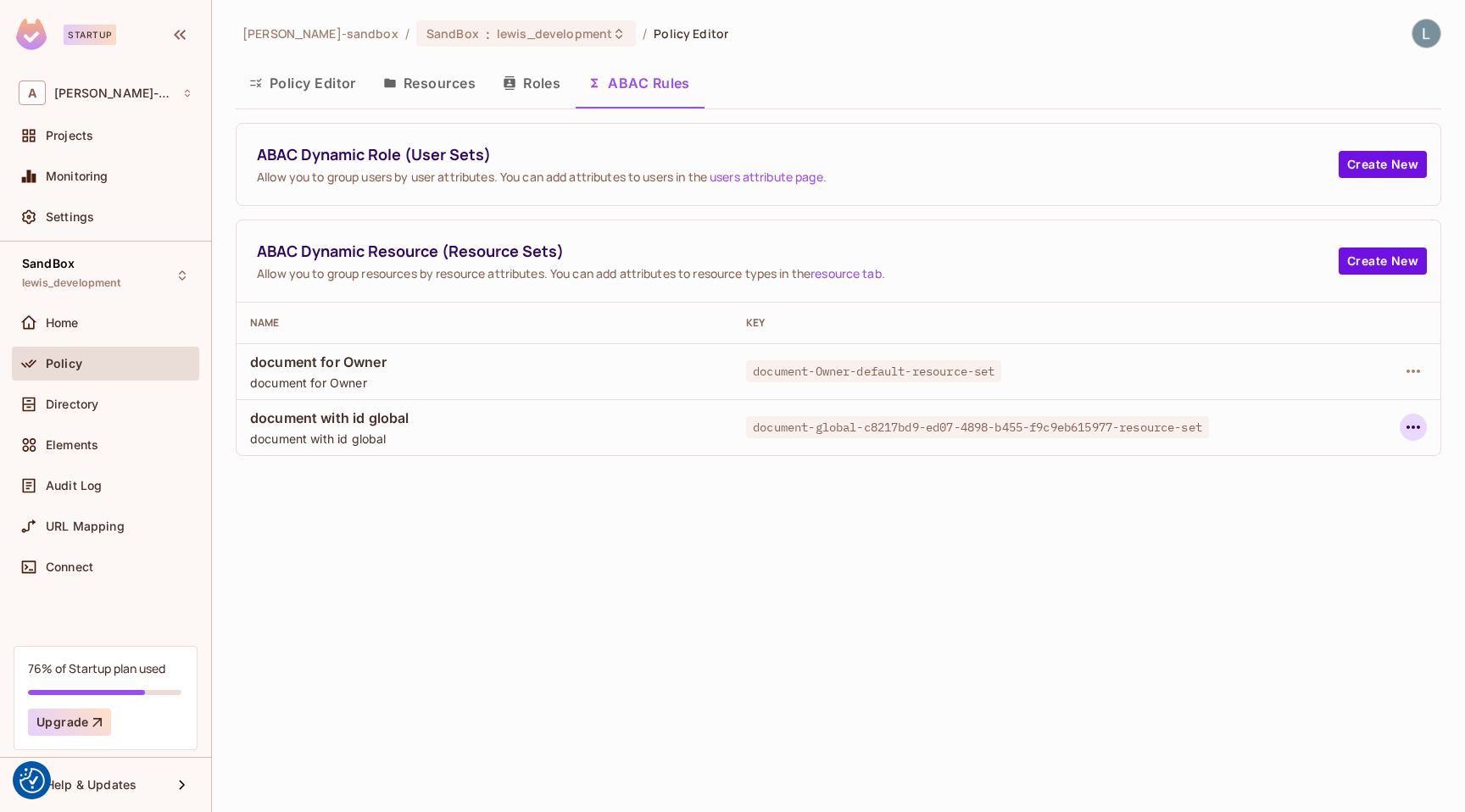
click at [1414, 430] on icon "button" at bounding box center [1412, 427] width 20 height 20
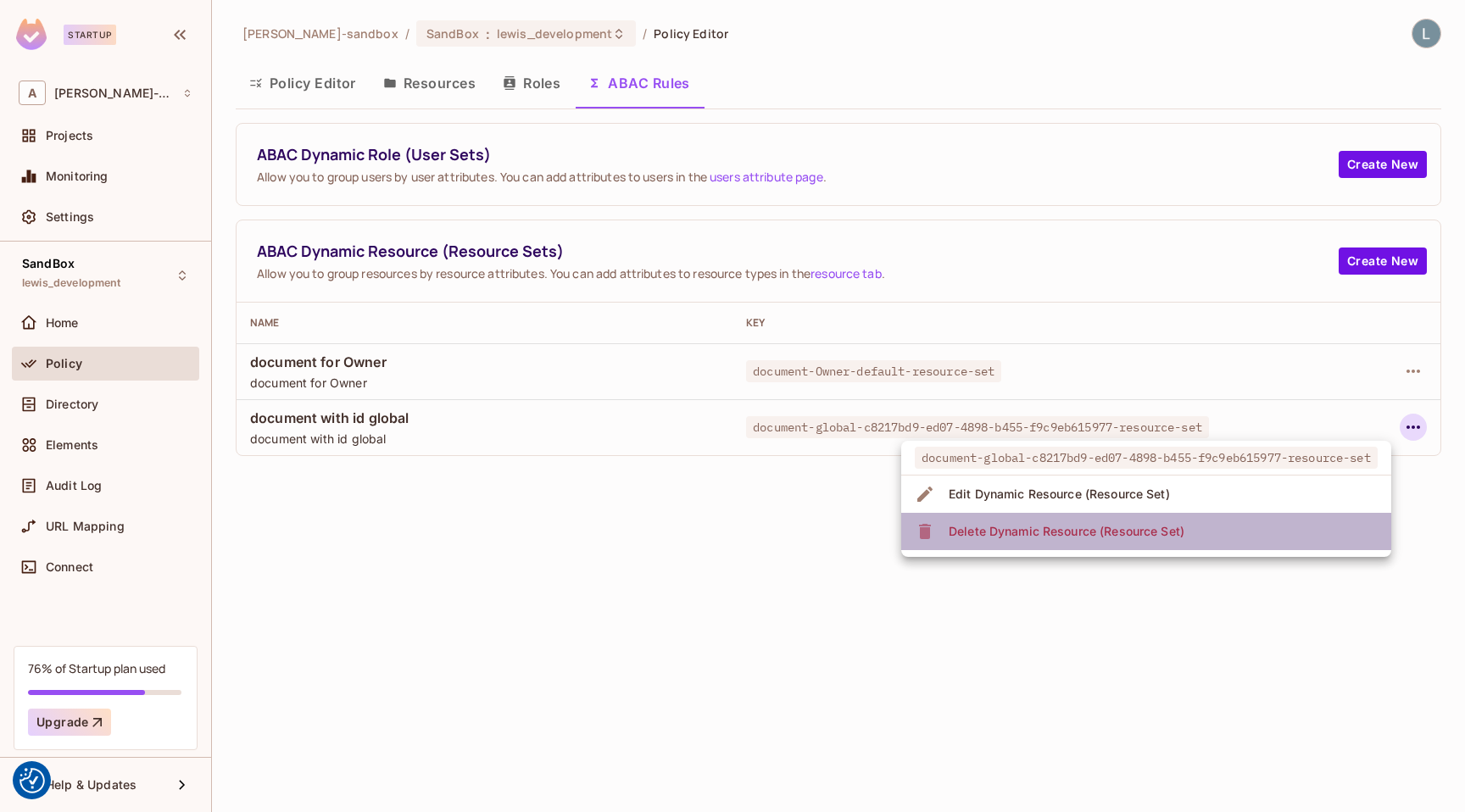
click at [1172, 533] on div "Delete Dynamic Resource (Resource Set)" at bounding box center [1066, 531] width 235 height 17
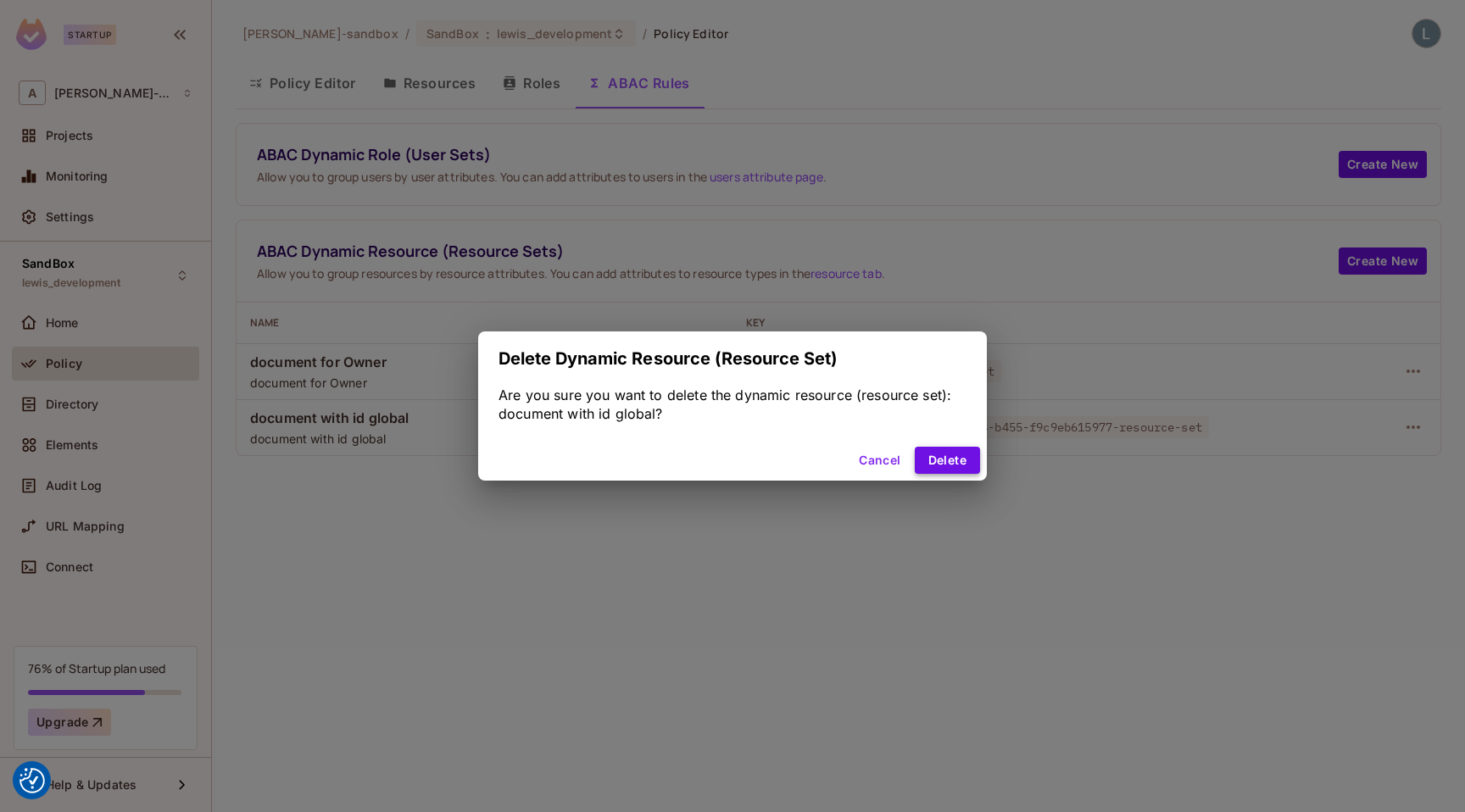
click at [942, 464] on button "Delete" at bounding box center [947, 460] width 65 height 28
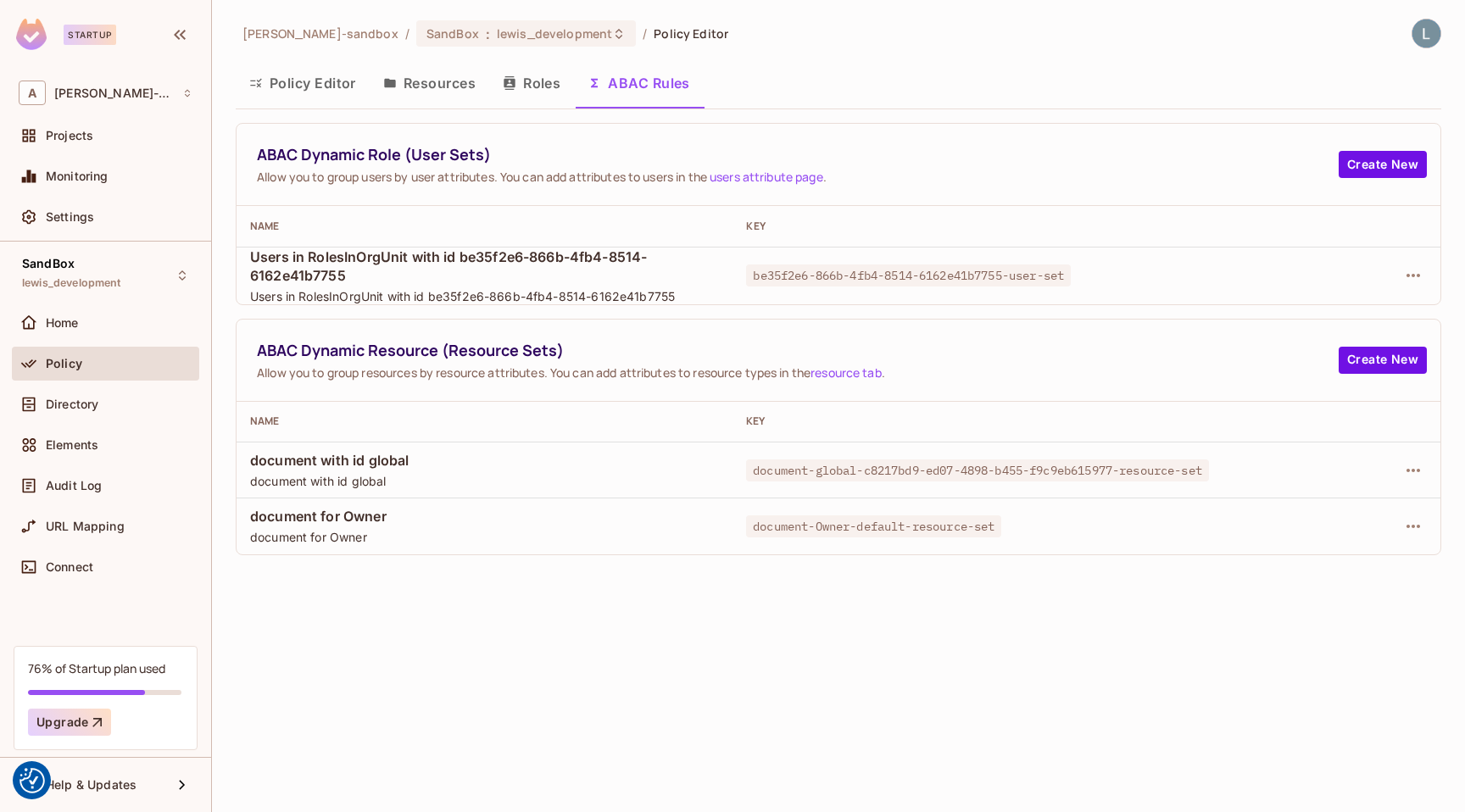
click at [316, 85] on button "Policy Editor" at bounding box center [302, 83] width 134 height 43
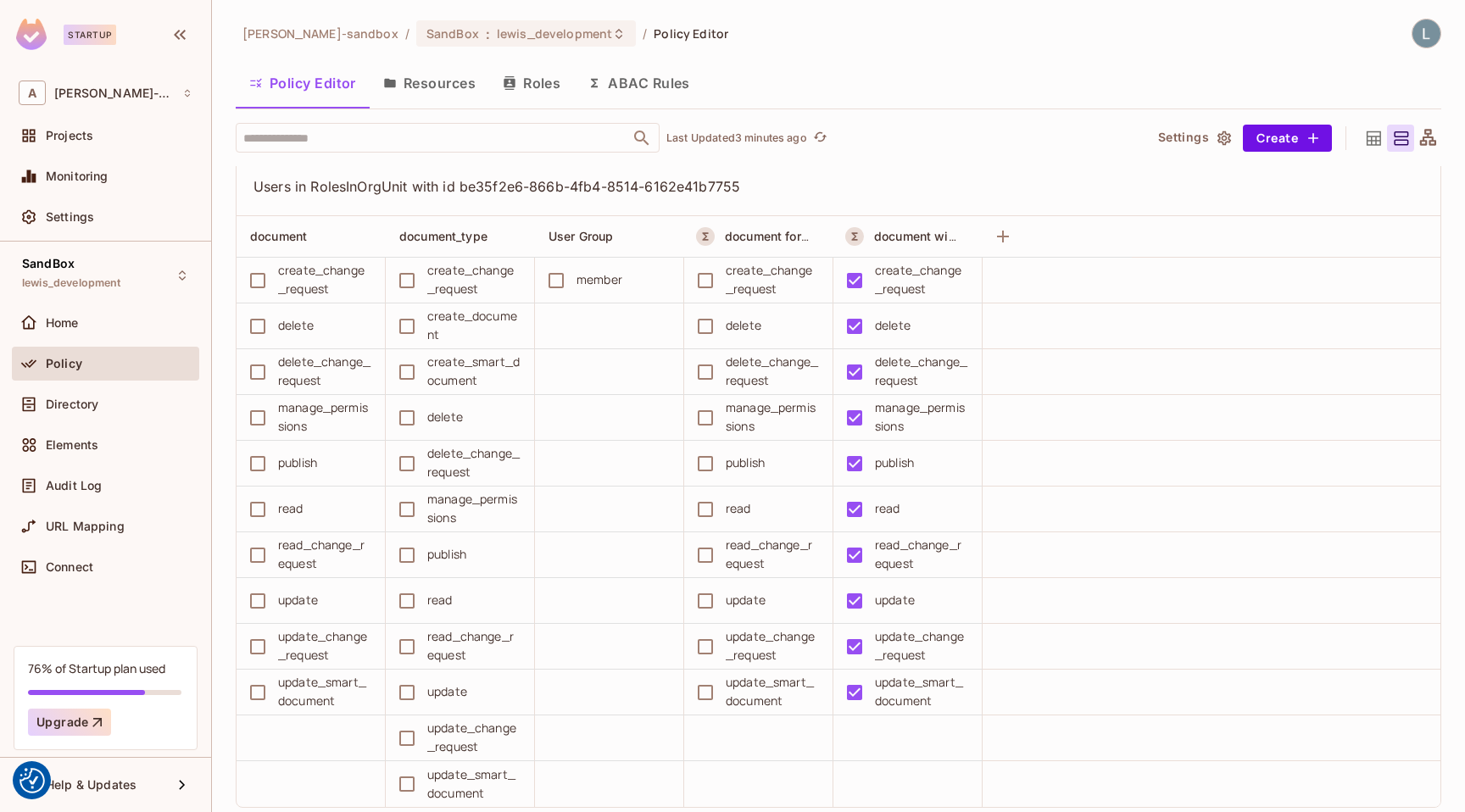
scroll to position [2998, 0]
click at [627, 83] on button "ABAC Rules" at bounding box center [639, 83] width 130 height 43
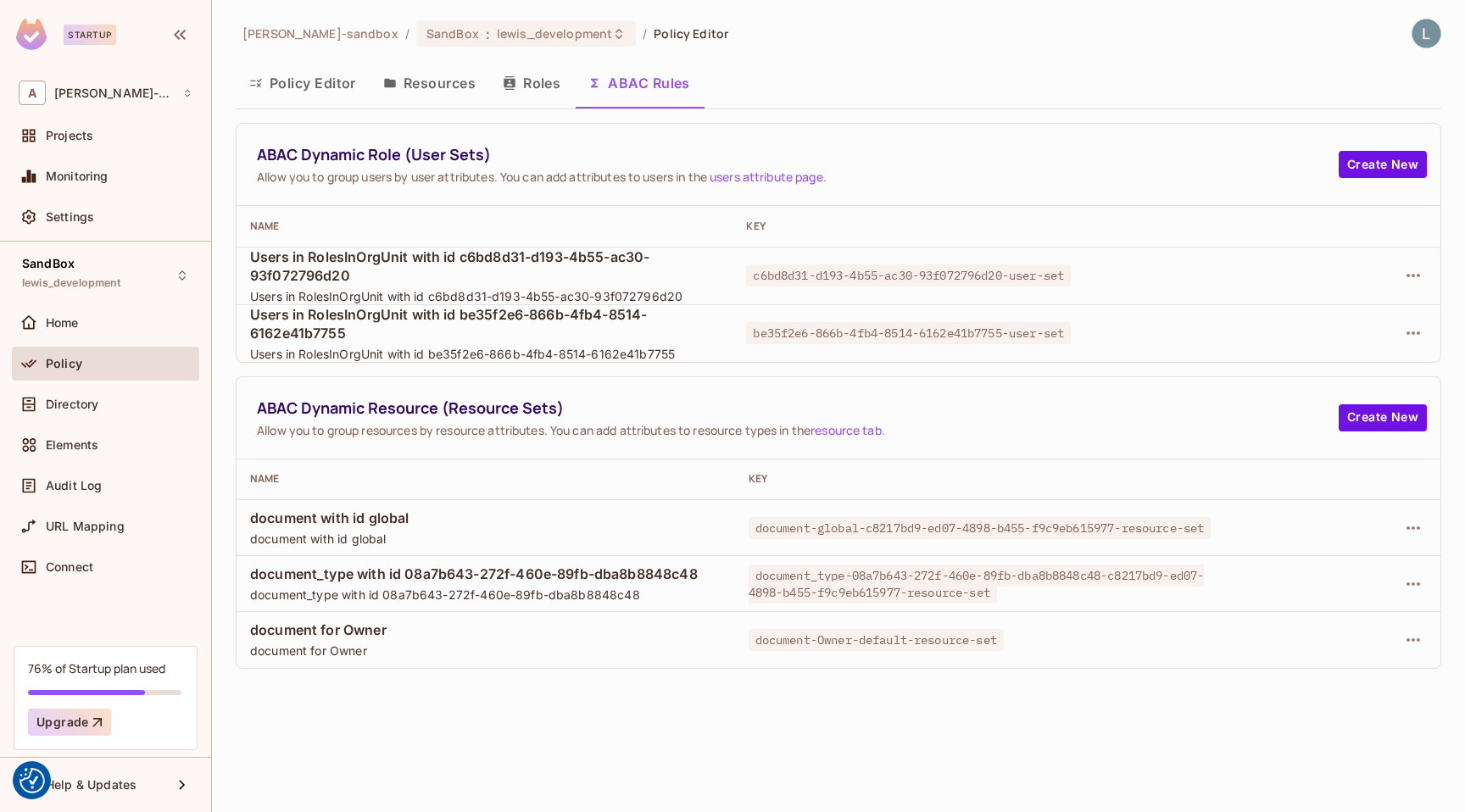
click at [319, 78] on button "Policy Editor" at bounding box center [302, 83] width 134 height 43
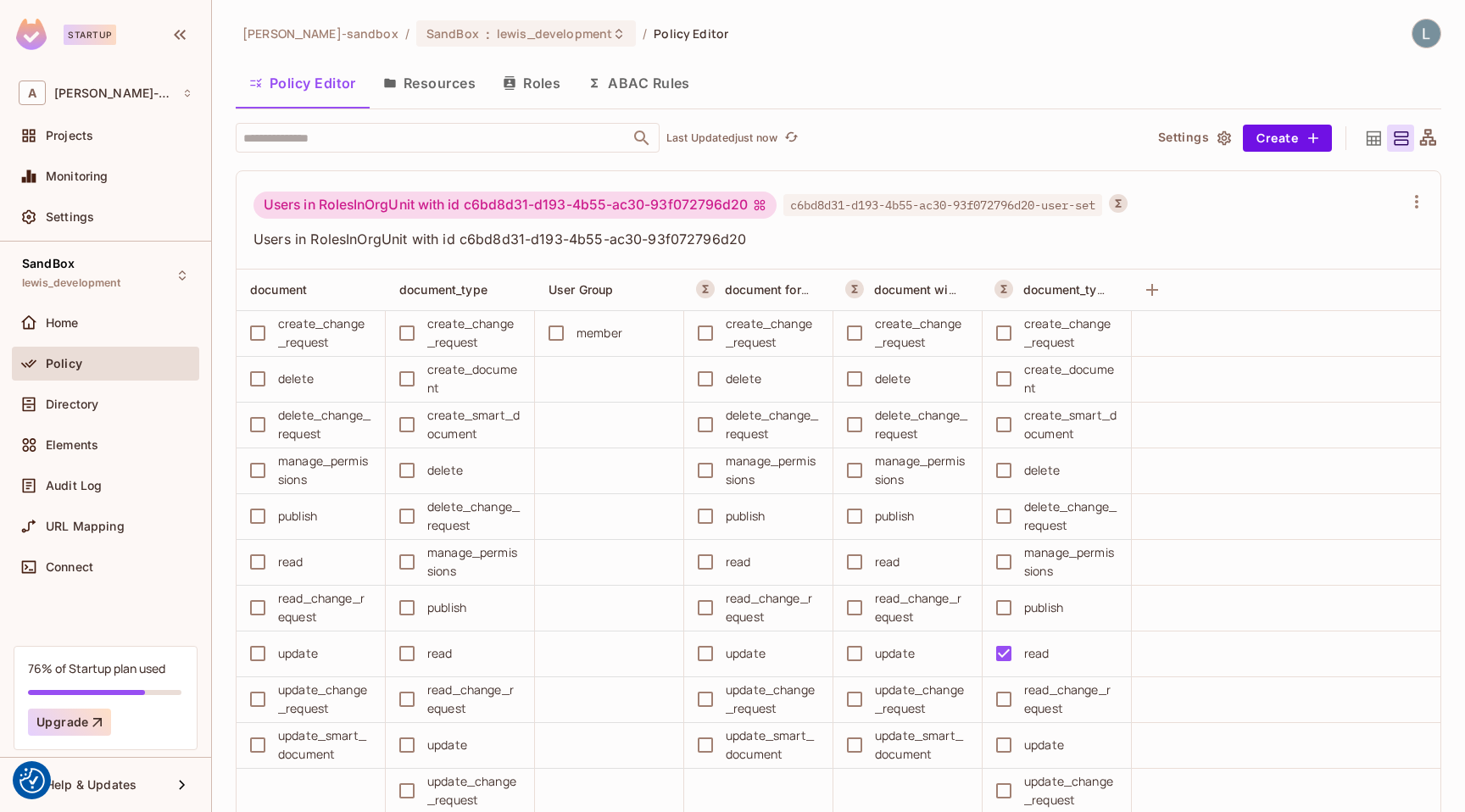
scroll to position [3612, 0]
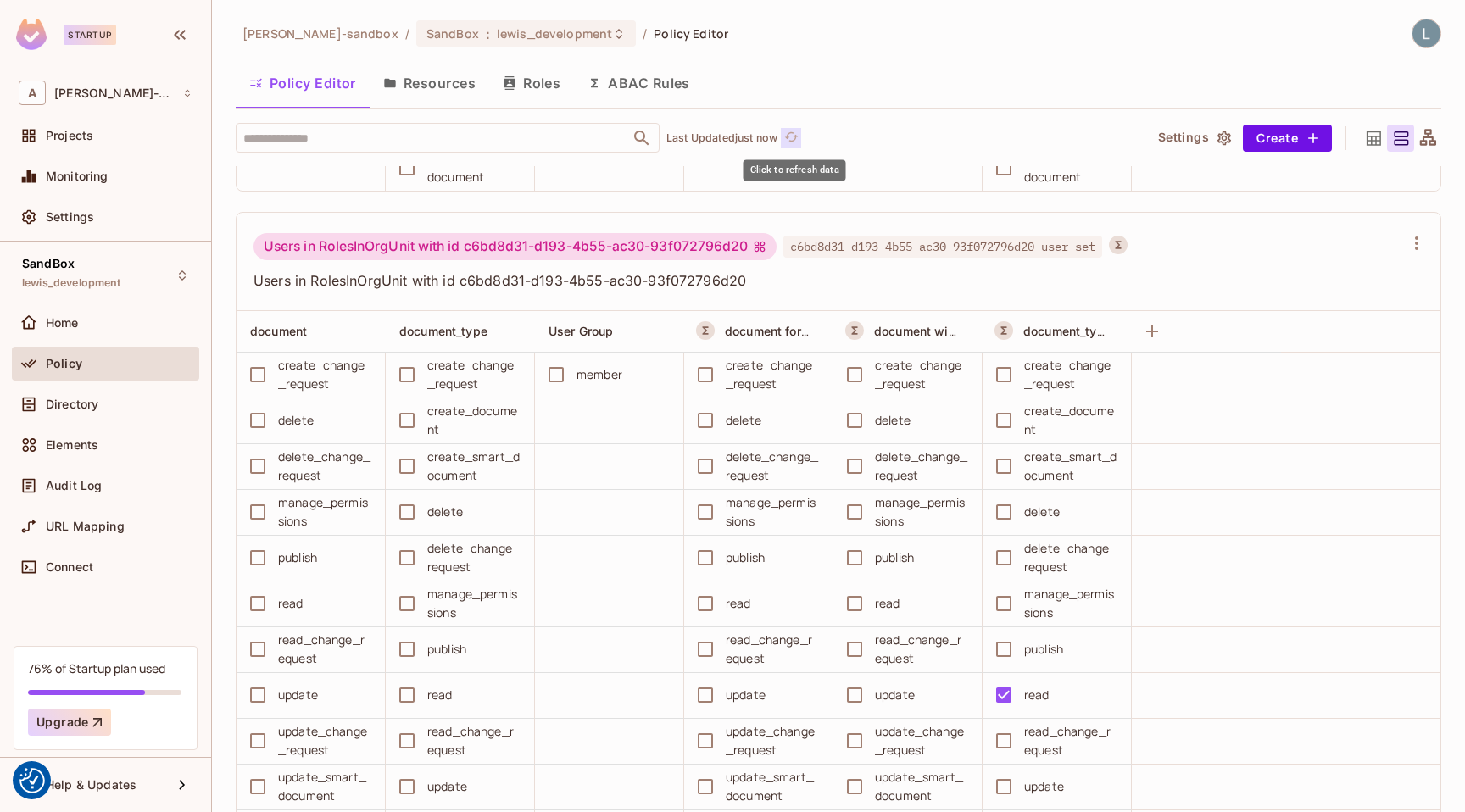
click at [795, 138] on icon "refresh" at bounding box center [790, 137] width 14 height 14
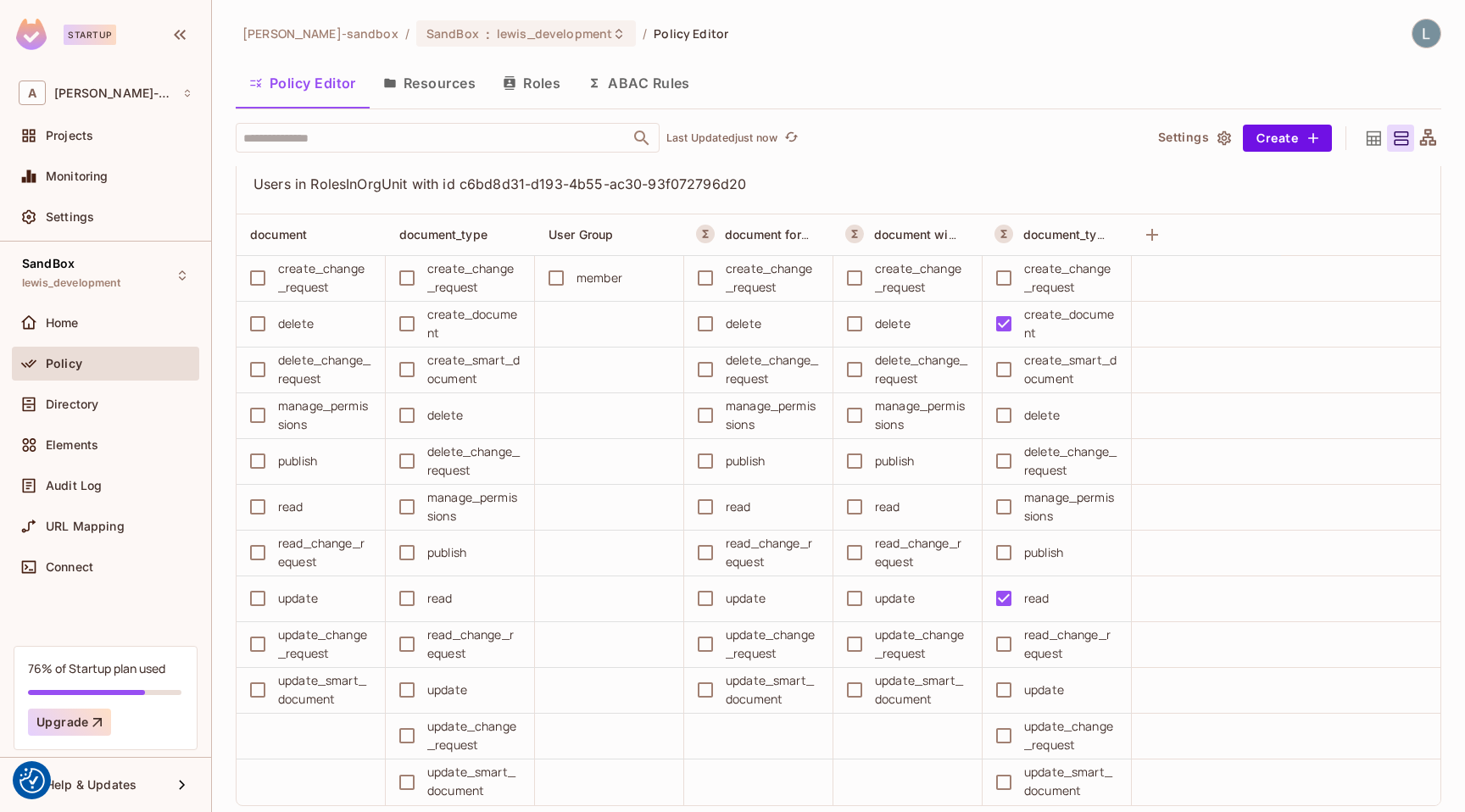
scroll to position [3719, 0]
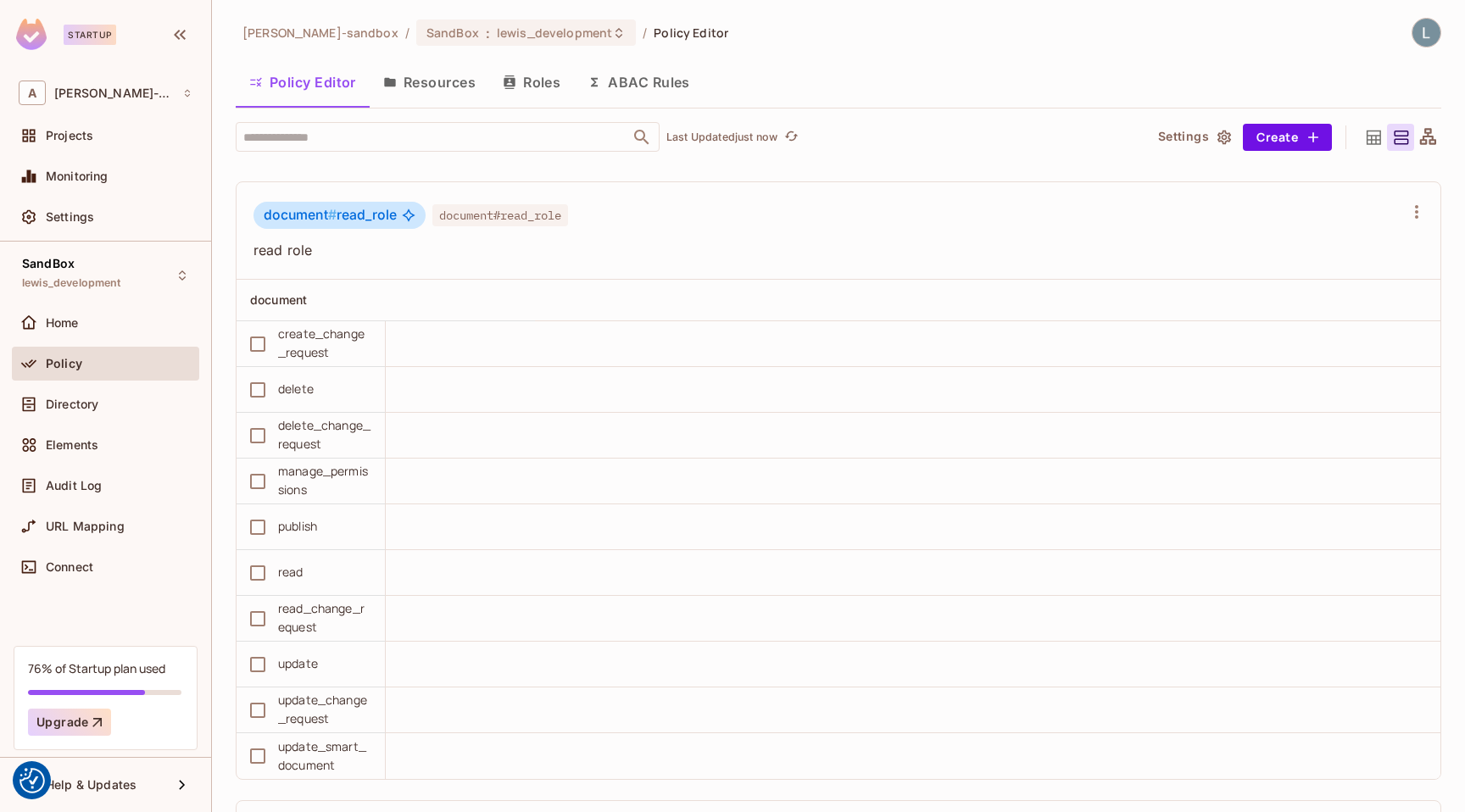
scroll to position [2888, 0]
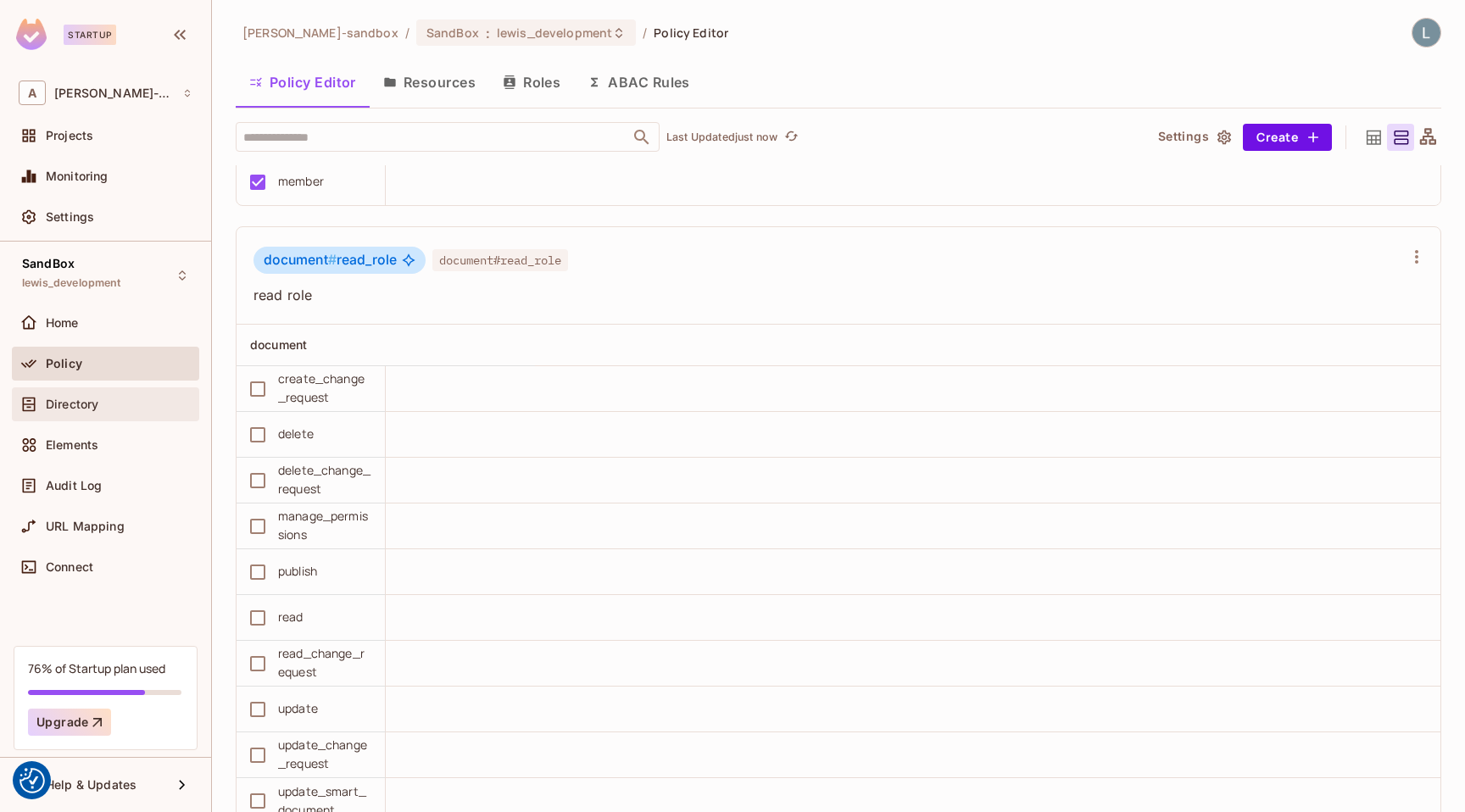
click at [110, 404] on div "Directory" at bounding box center [119, 404] width 147 height 13
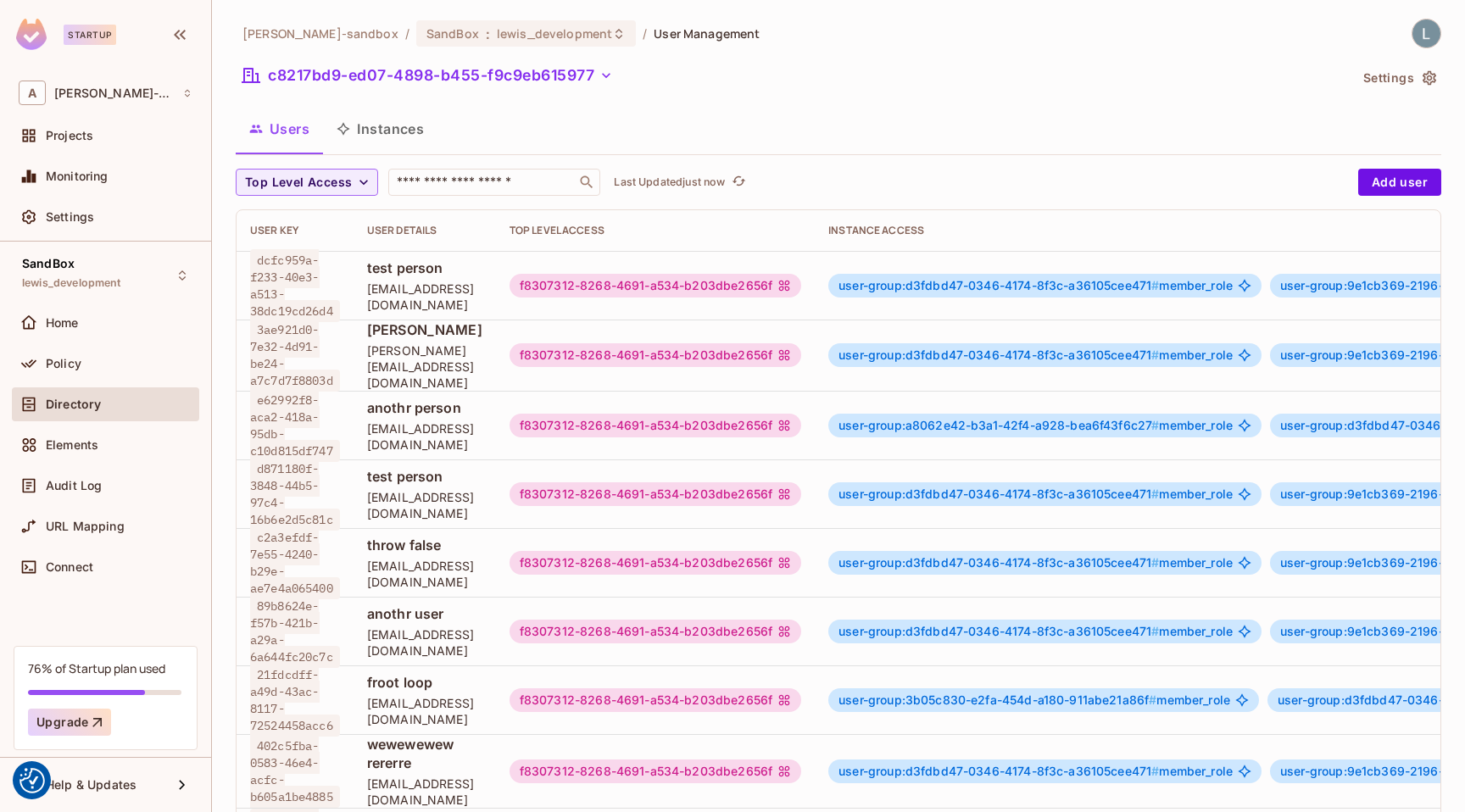
click at [371, 125] on button "Instances" at bounding box center [380, 128] width 115 height 43
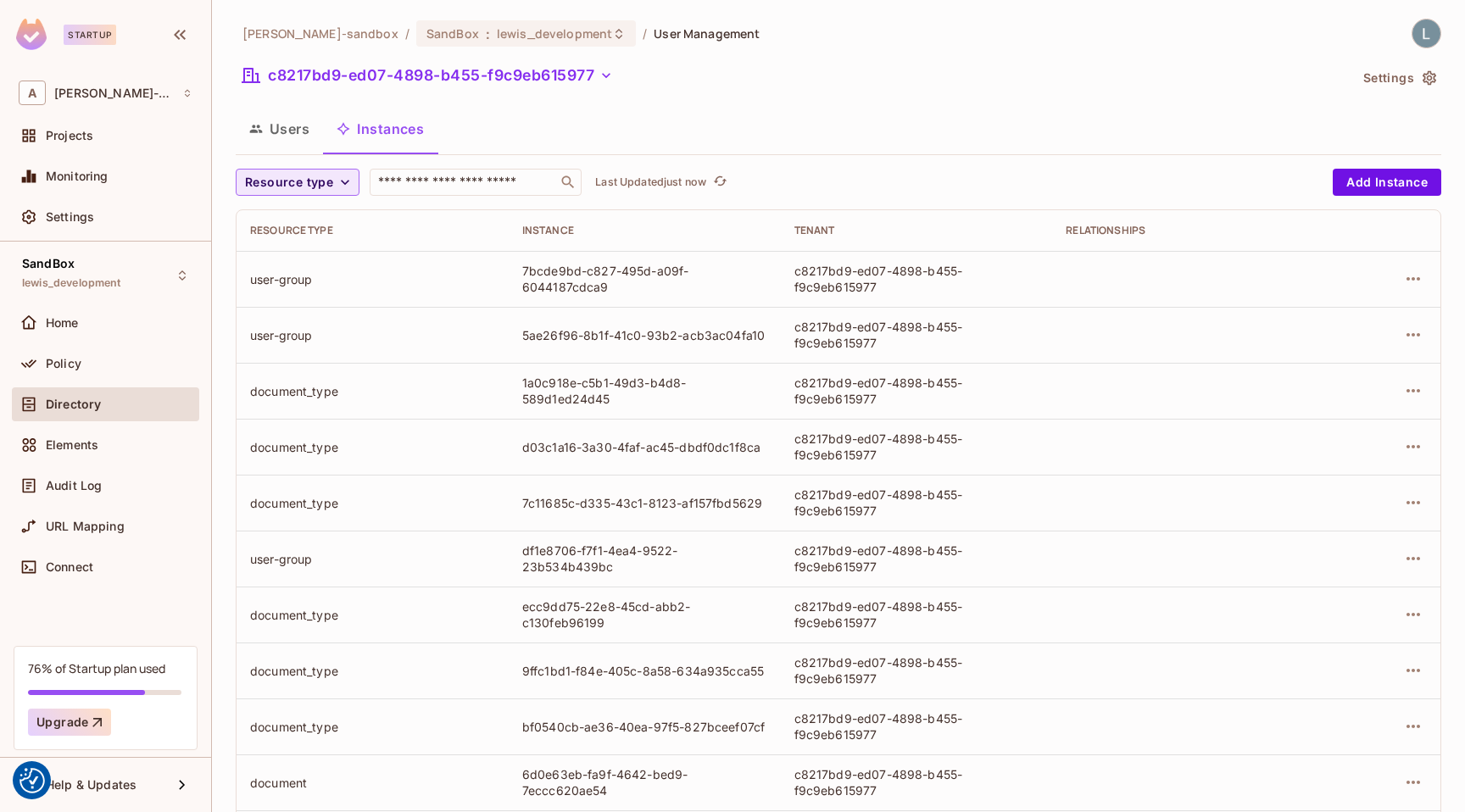
click at [322, 184] on span "Resource type" at bounding box center [288, 182] width 88 height 21
click at [298, 227] on span "User Group" at bounding box center [293, 220] width 88 height 16
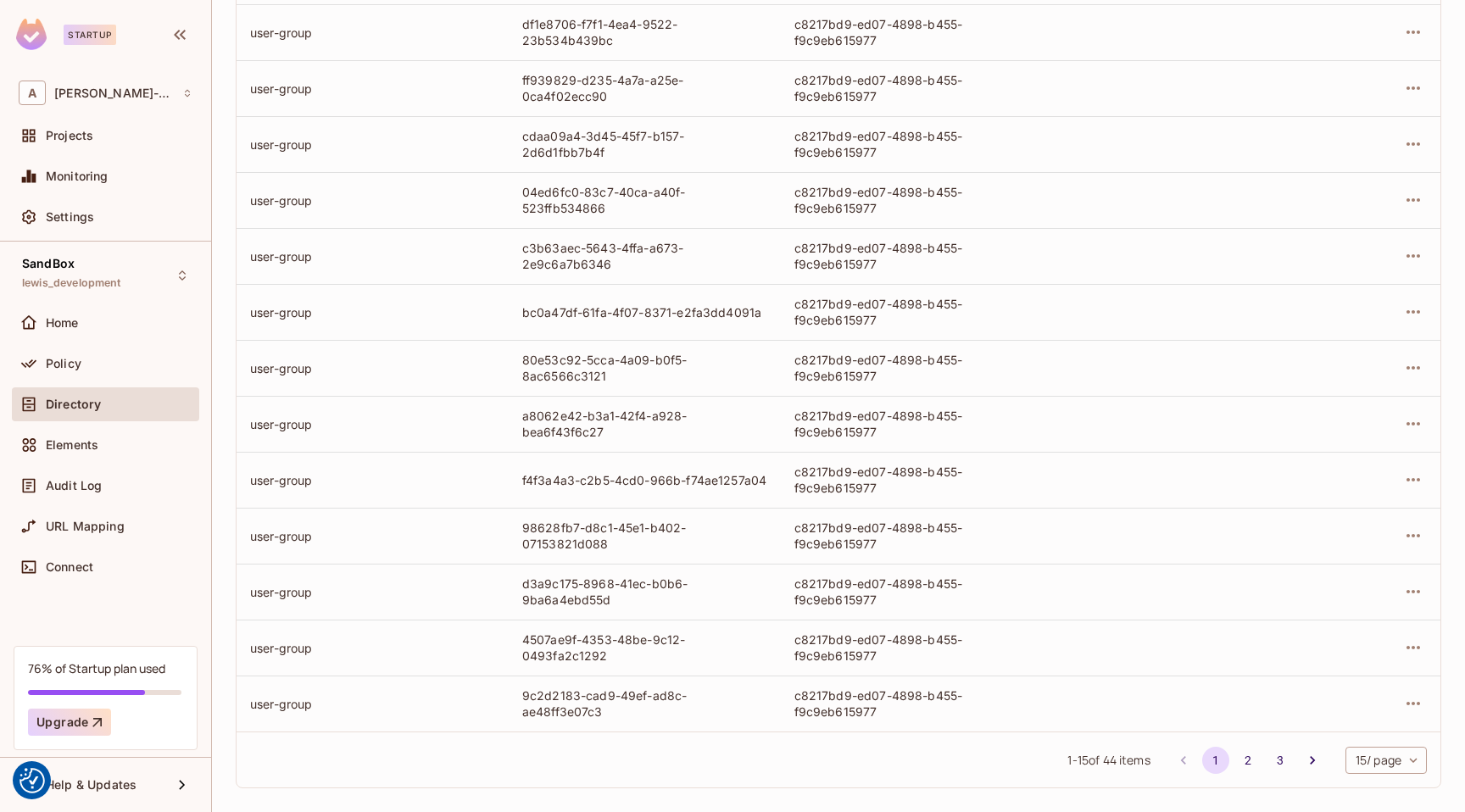
scroll to position [372, 0]
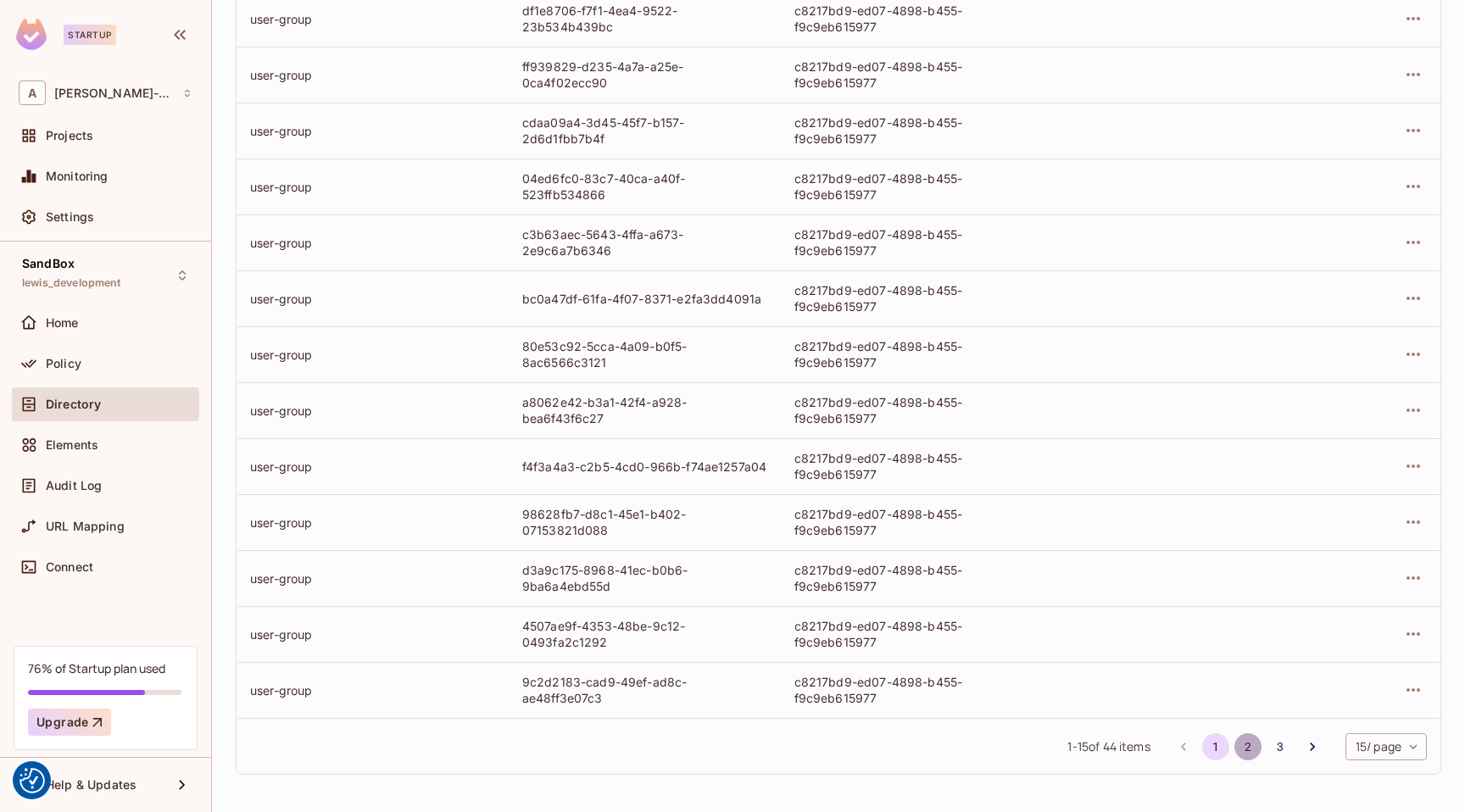
click at [1243, 746] on button "2" at bounding box center [1248, 747] width 28 height 28
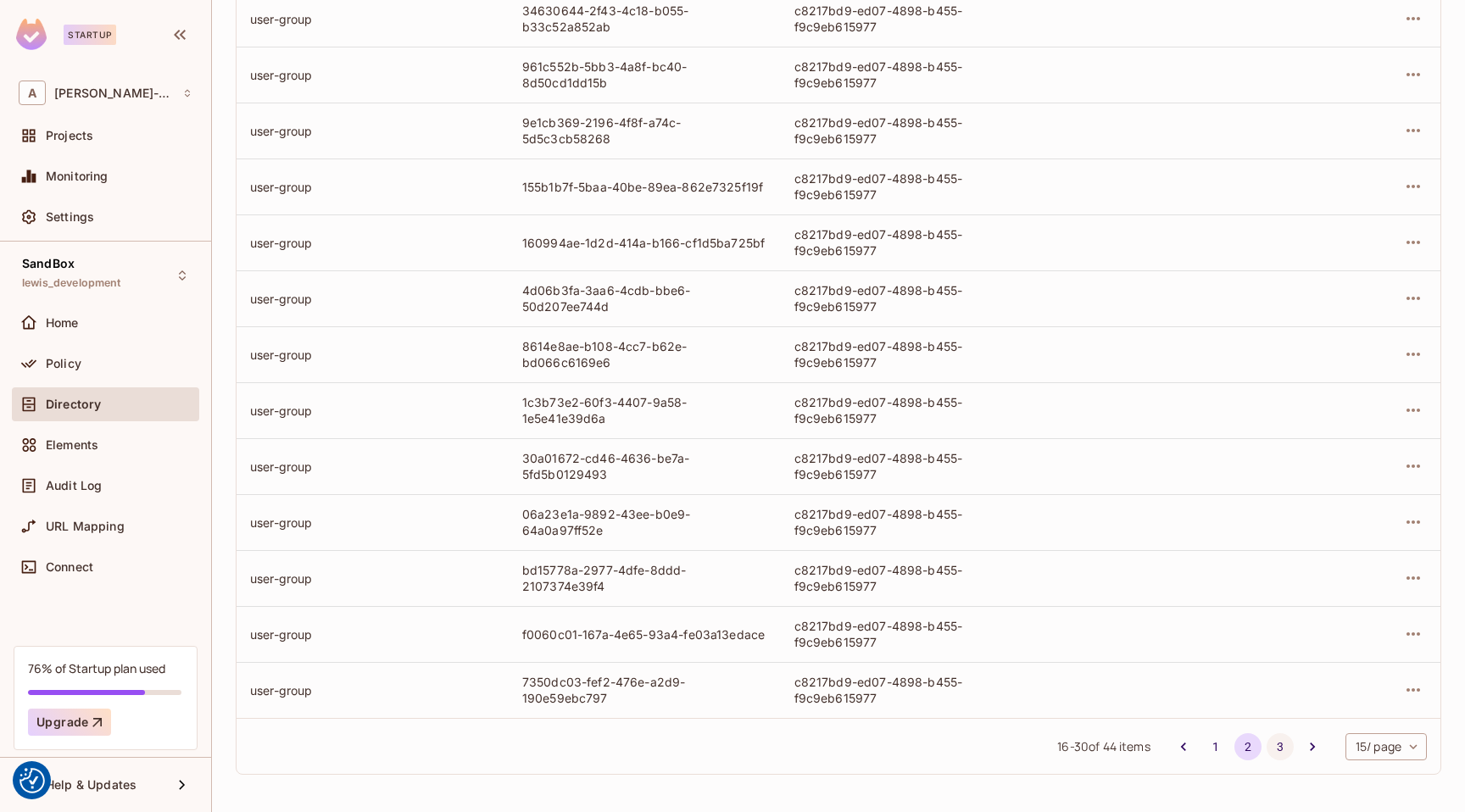
click at [1274, 750] on button "3" at bounding box center [1280, 747] width 28 height 28
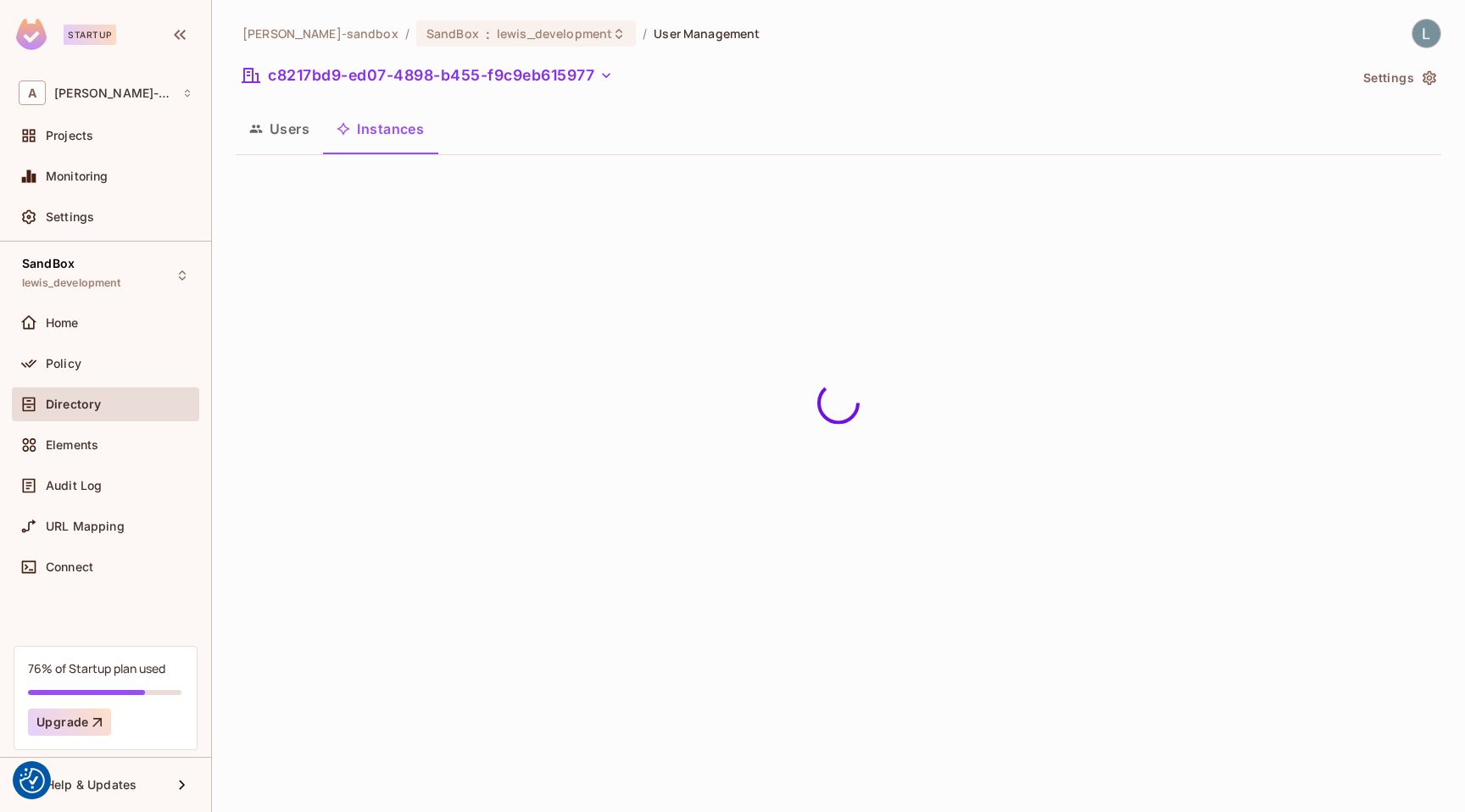
scroll to position [0, 0]
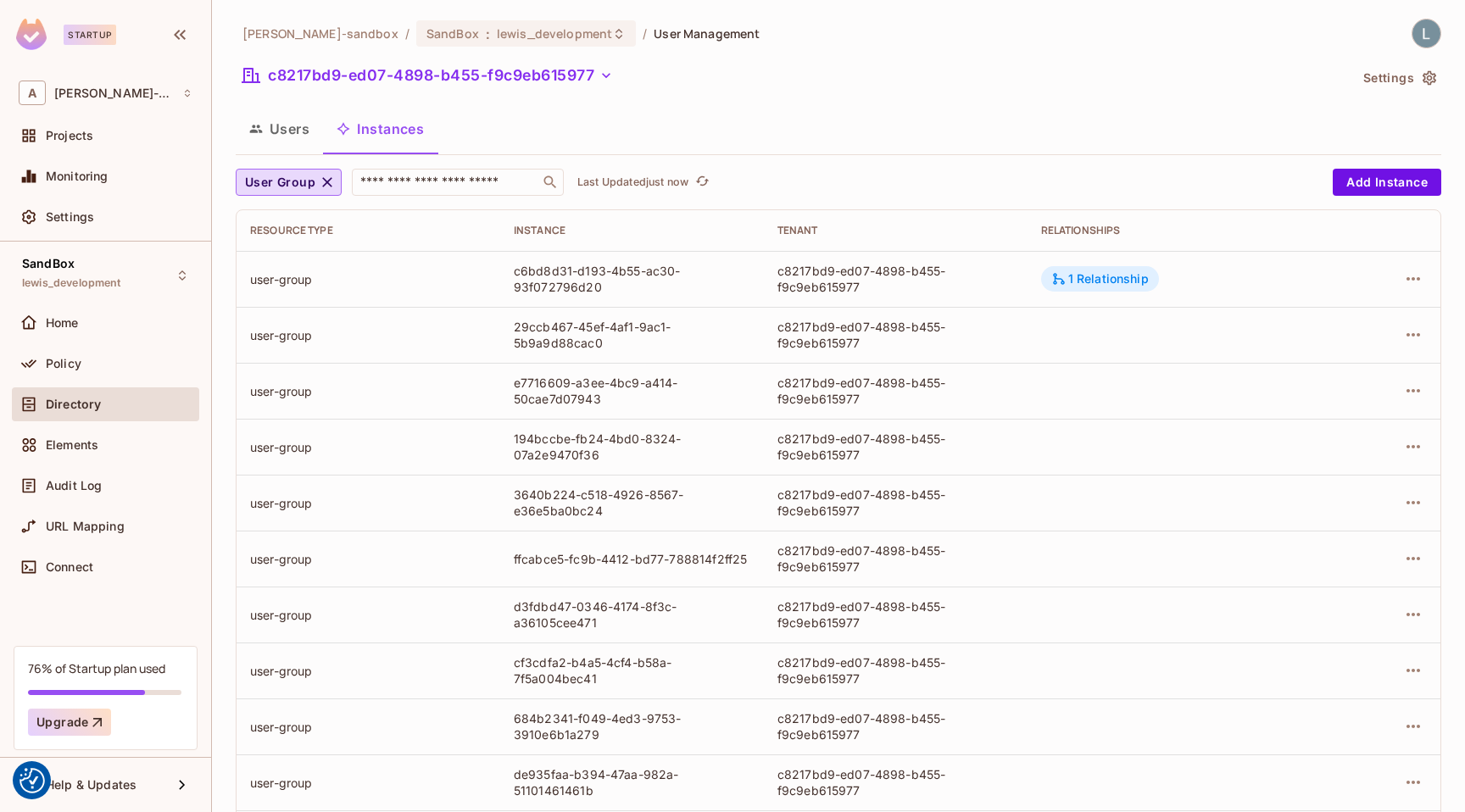
click at [1076, 269] on div "1 Relationship" at bounding box center [1100, 279] width 118 height 26
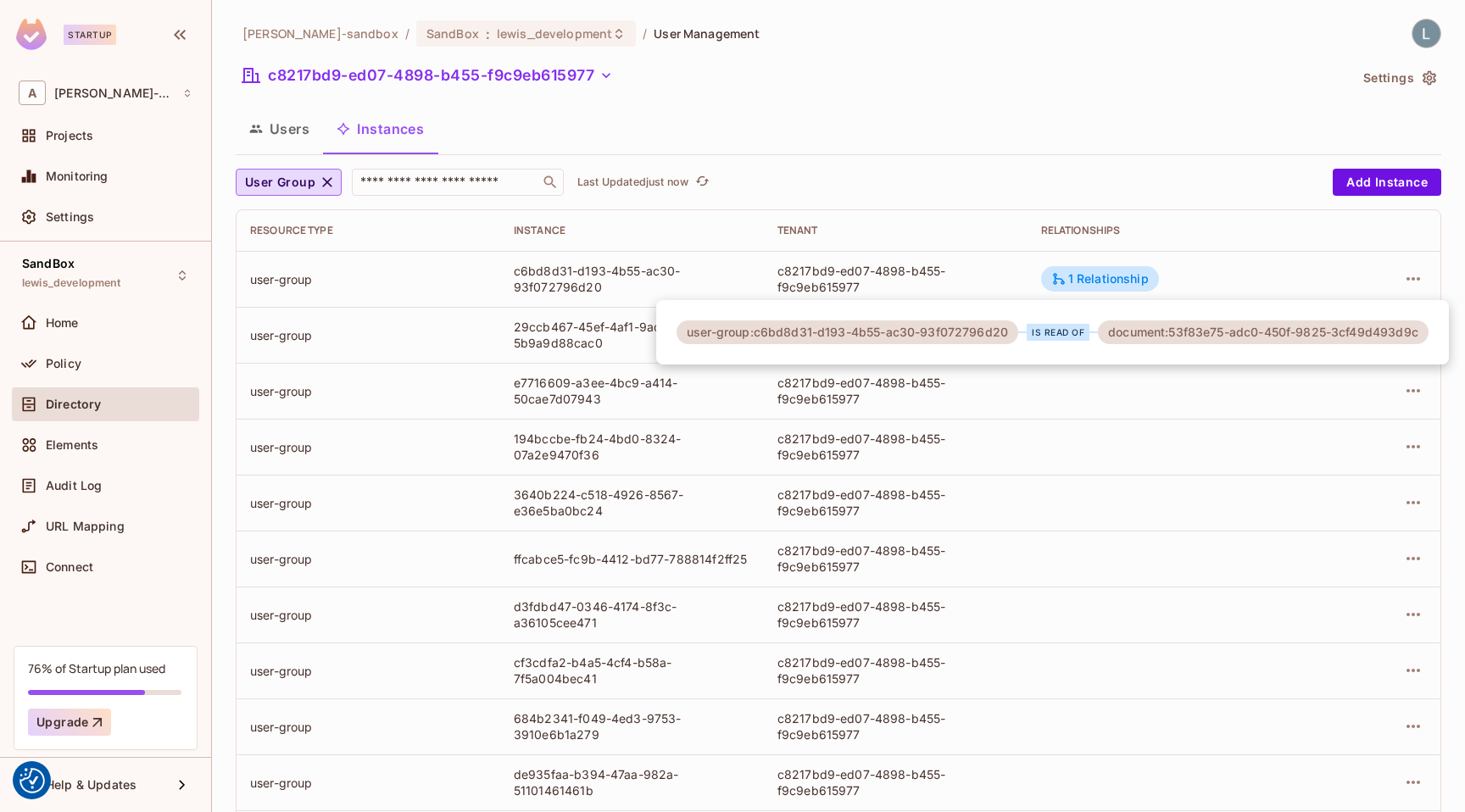
click at [1065, 330] on div "is read of" at bounding box center [1058, 332] width 63 height 17
click at [718, 125] on div at bounding box center [732, 406] width 1465 height 812
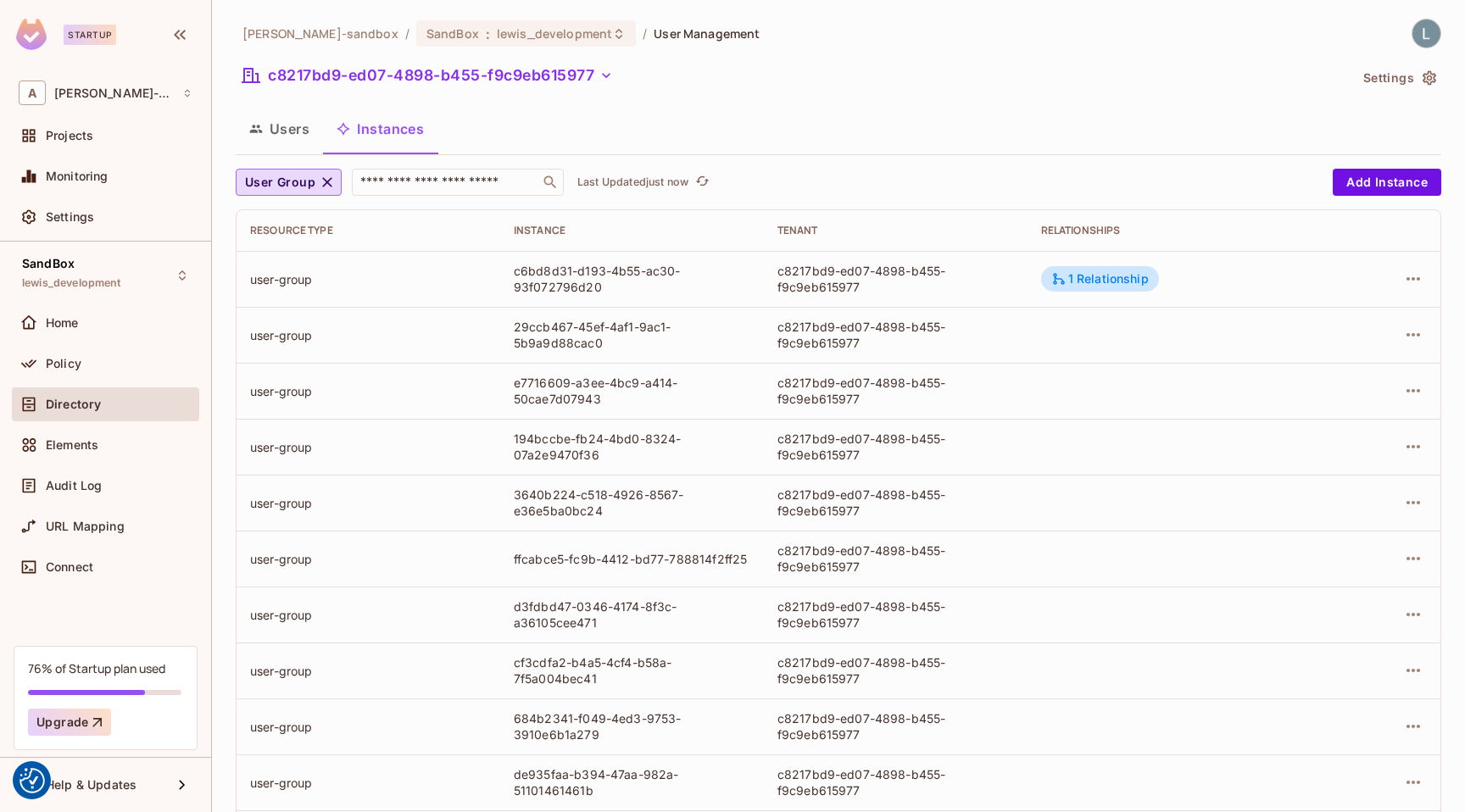
click at [109, 409] on div "Directory" at bounding box center [119, 404] width 147 height 13
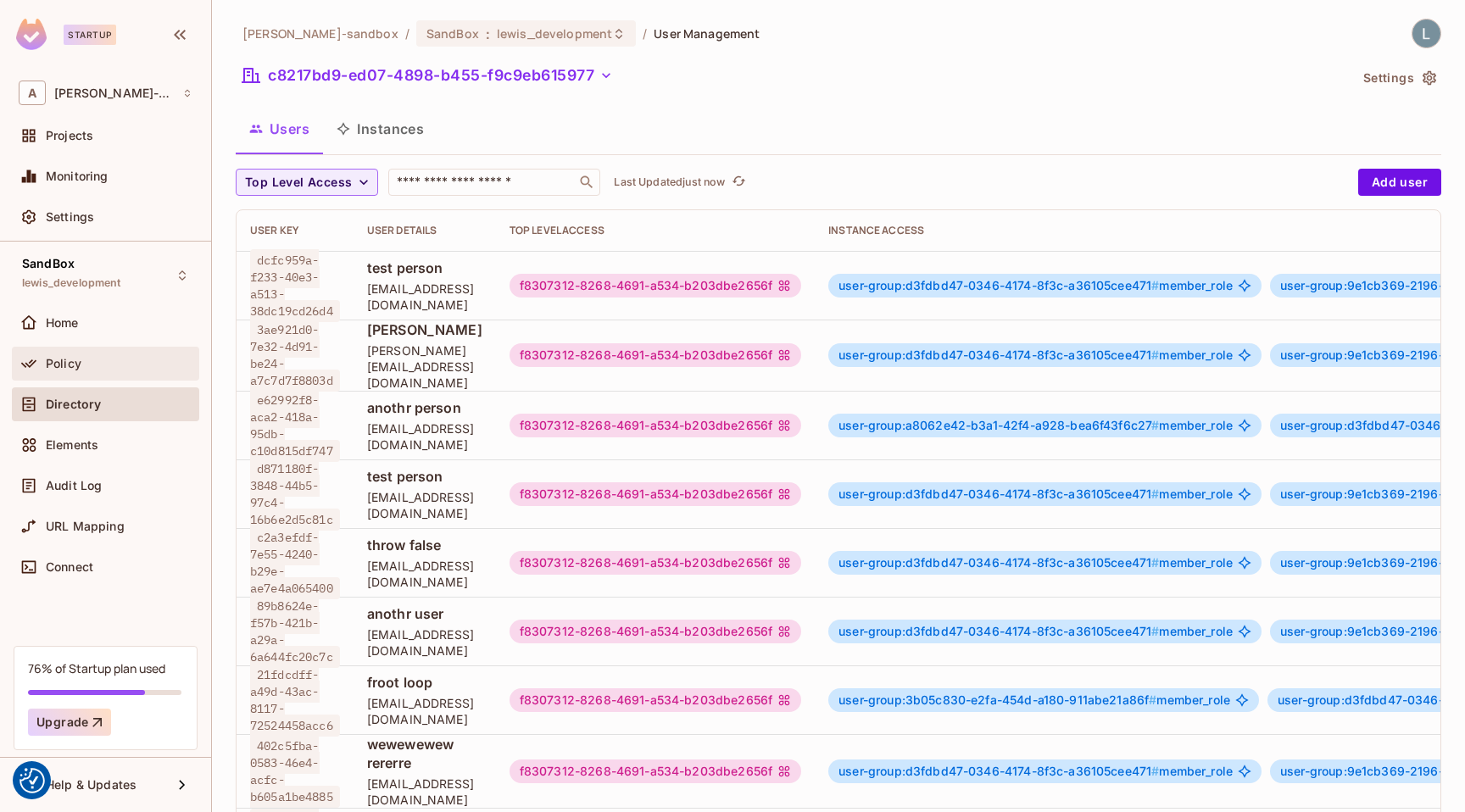
click at [94, 366] on div "Policy" at bounding box center [119, 363] width 147 height 13
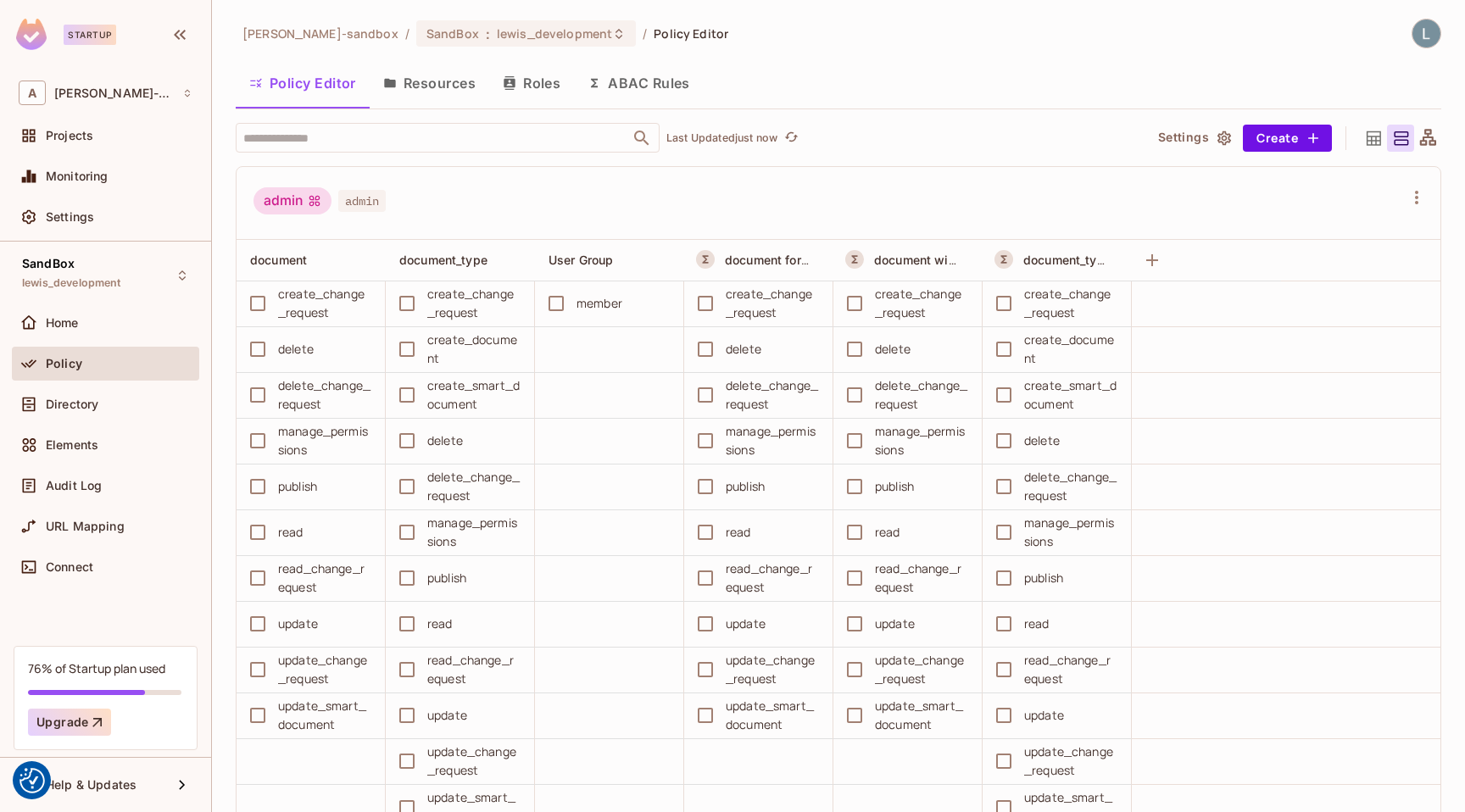
click at [409, 87] on button "Resources" at bounding box center [429, 83] width 120 height 43
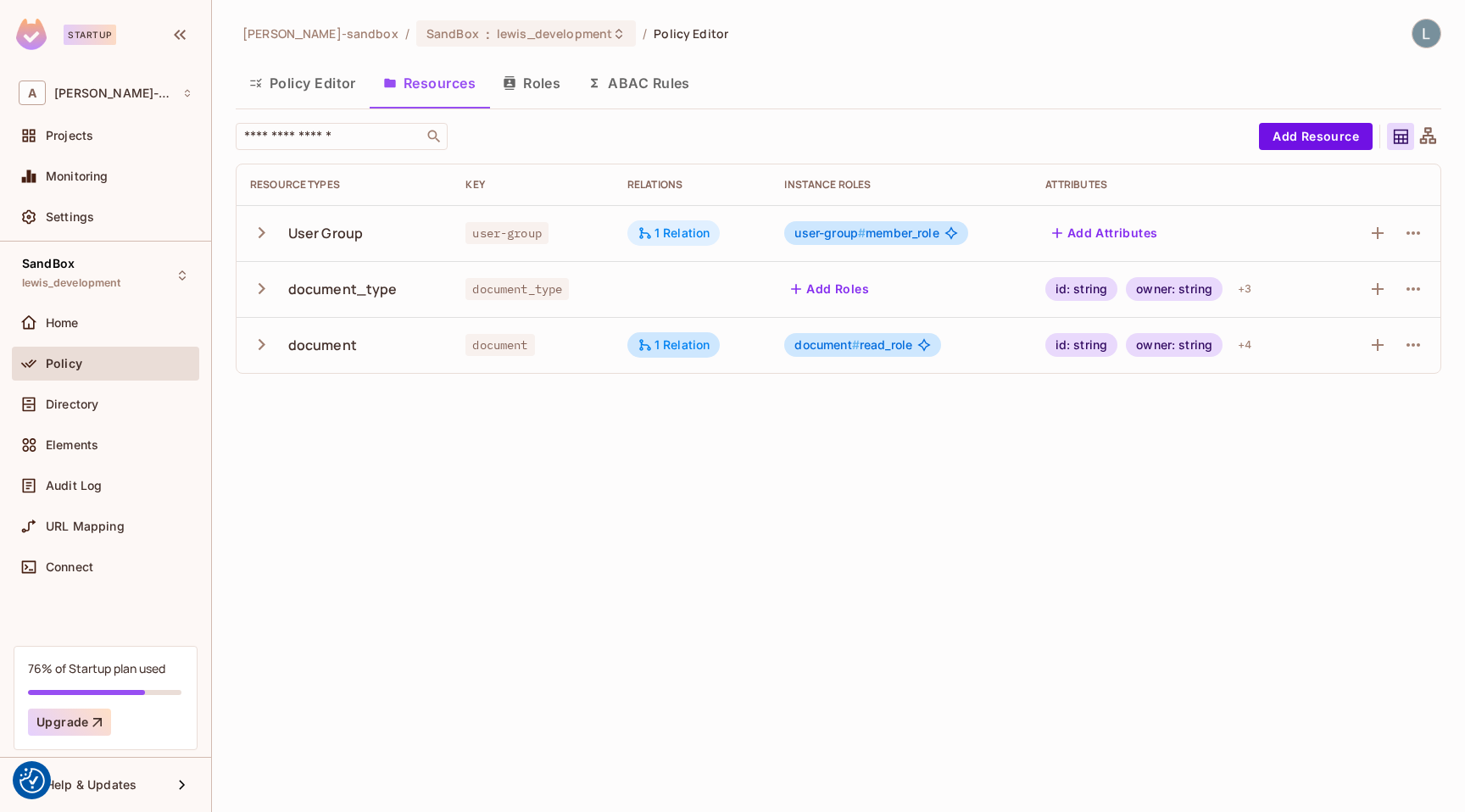
click at [682, 230] on div "1 Relation" at bounding box center [674, 233] width 73 height 15
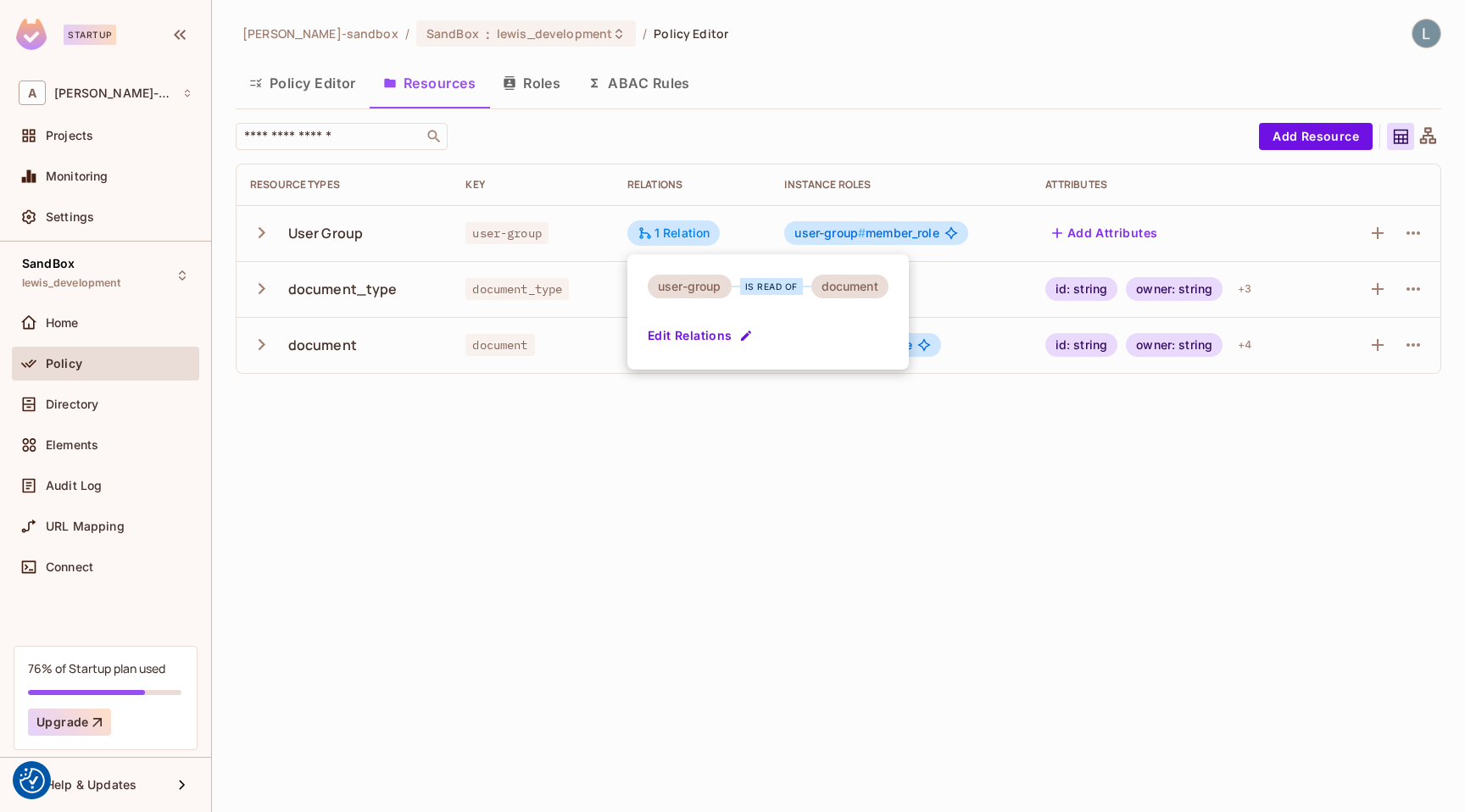
click at [901, 233] on div at bounding box center [732, 406] width 1465 height 812
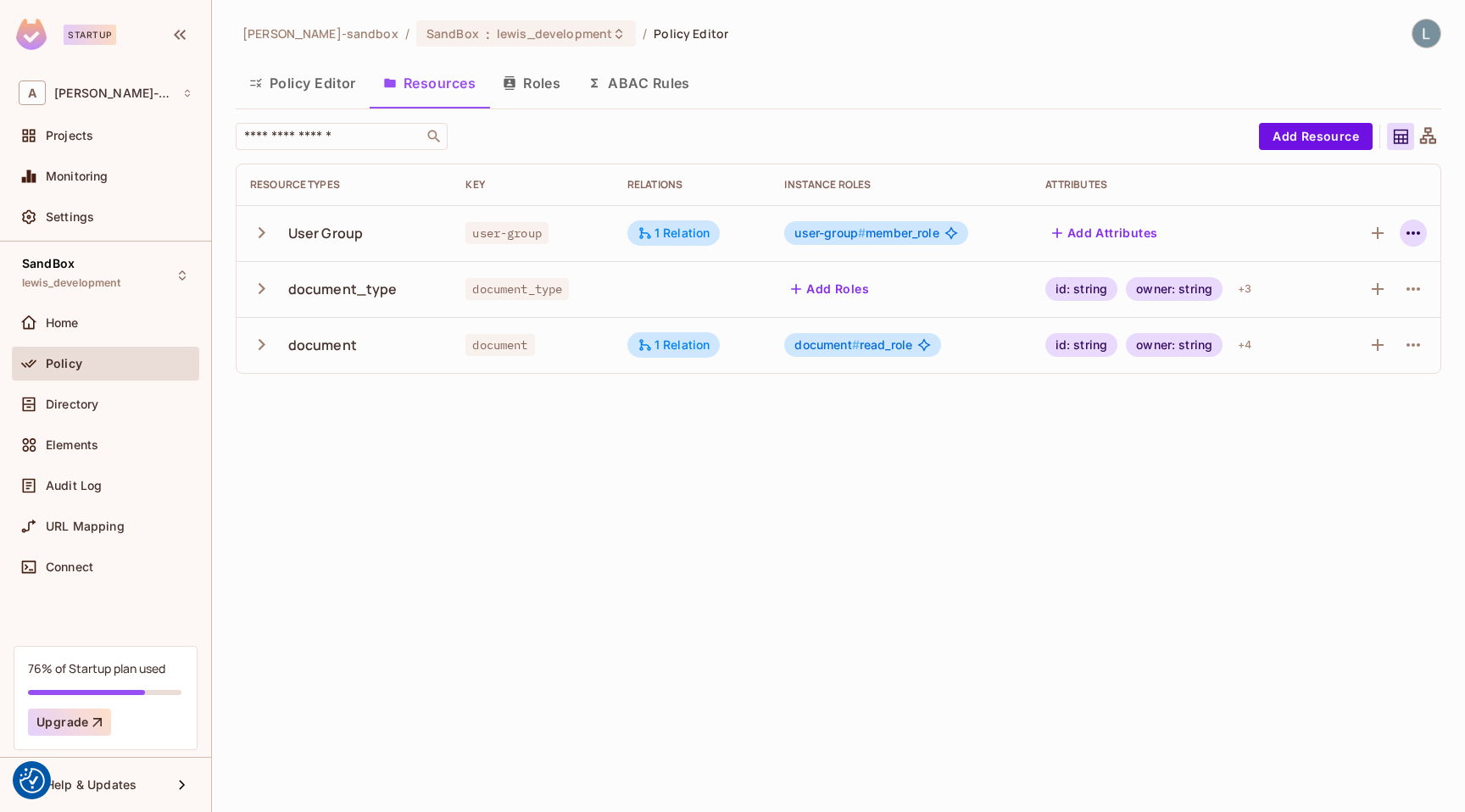
click at [1413, 229] on icon "button" at bounding box center [1412, 232] width 20 height 20
click at [1345, 296] on div "Edit Resource" at bounding box center [1339, 300] width 80 height 17
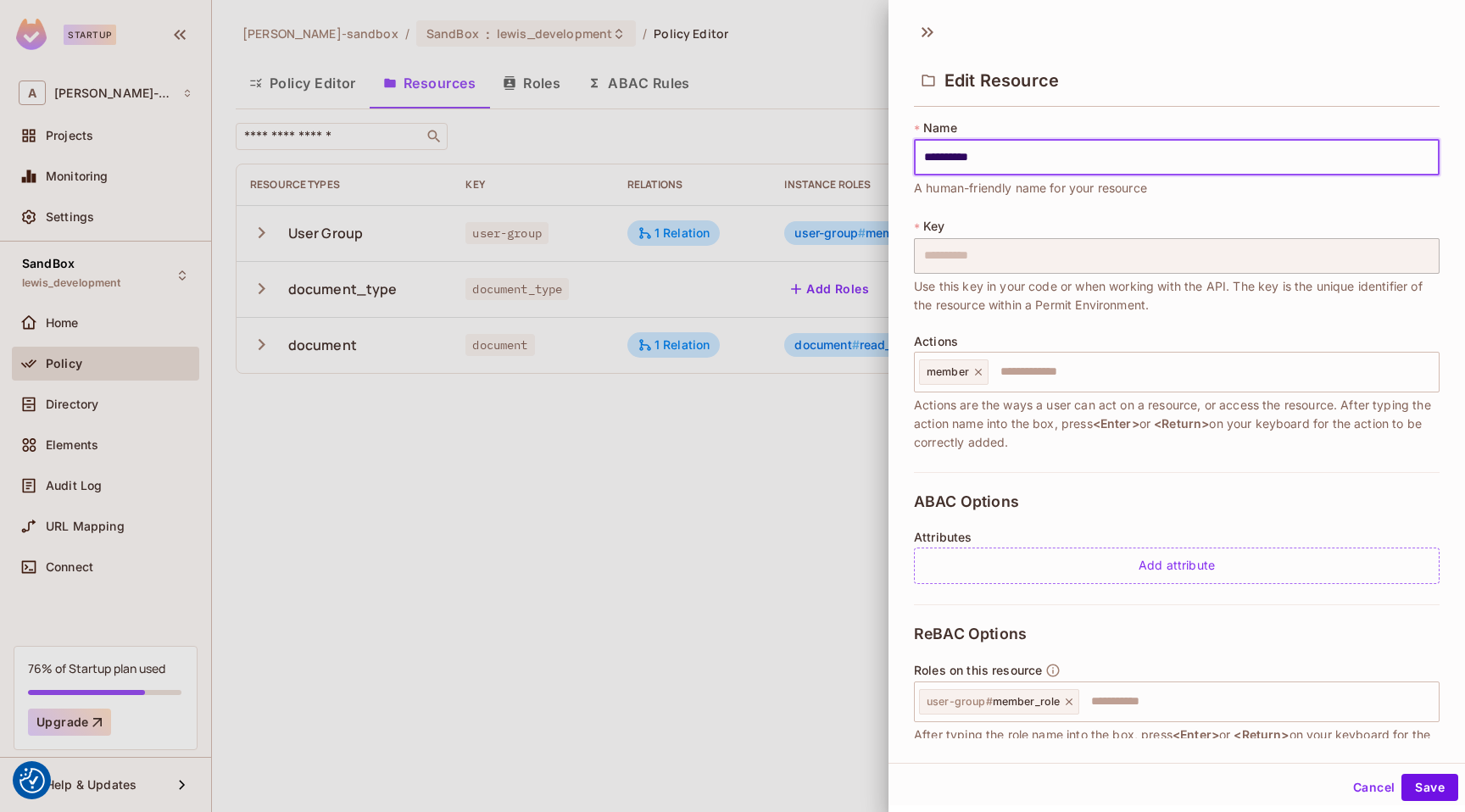
scroll to position [170, 0]
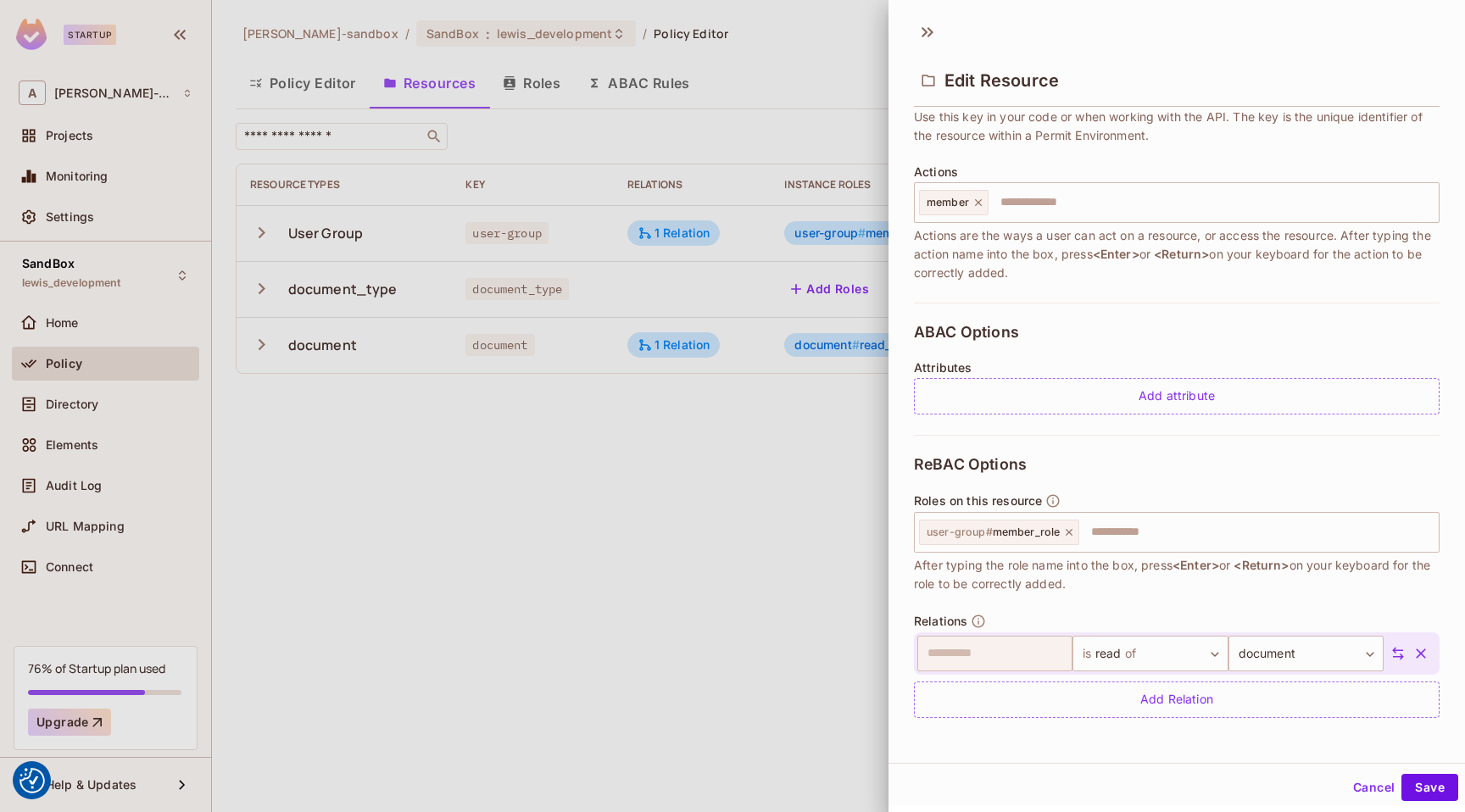
click at [819, 601] on div at bounding box center [732, 406] width 1465 height 812
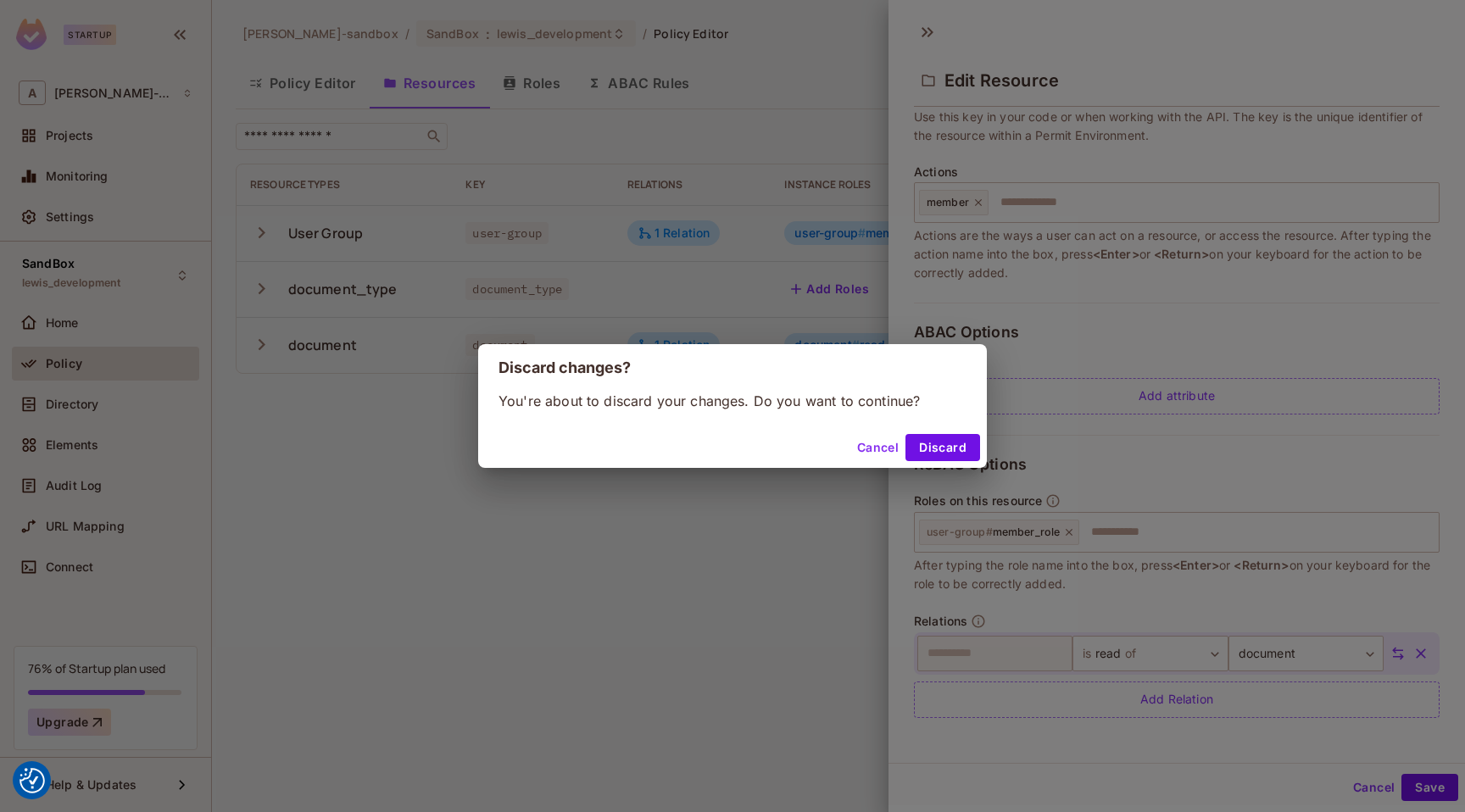
click at [929, 449] on button "Discard" at bounding box center [942, 447] width 75 height 28
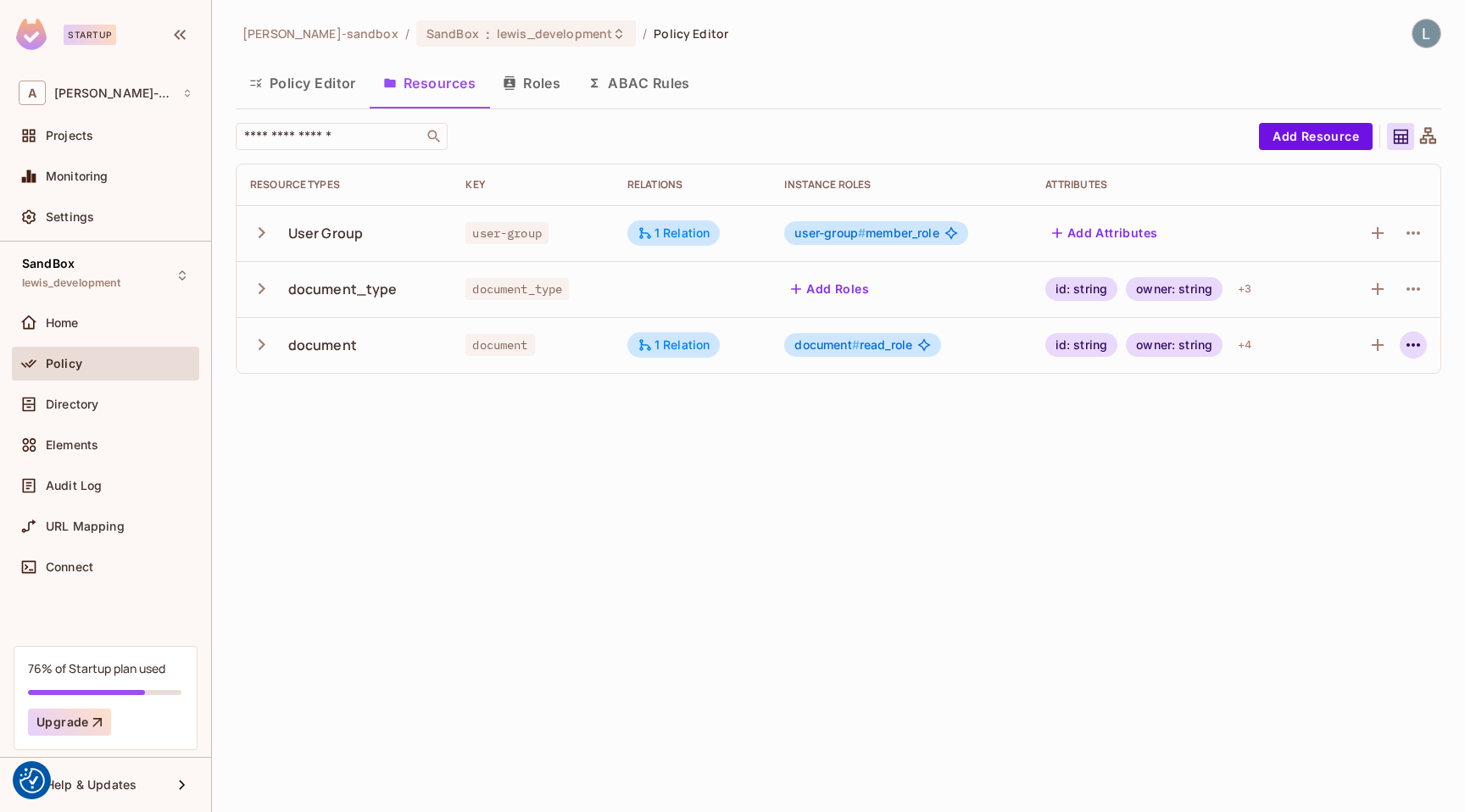
click at [1413, 341] on icon "button" at bounding box center [1412, 344] width 20 height 20
click at [1354, 406] on div "Edit Resource" at bounding box center [1339, 412] width 80 height 17
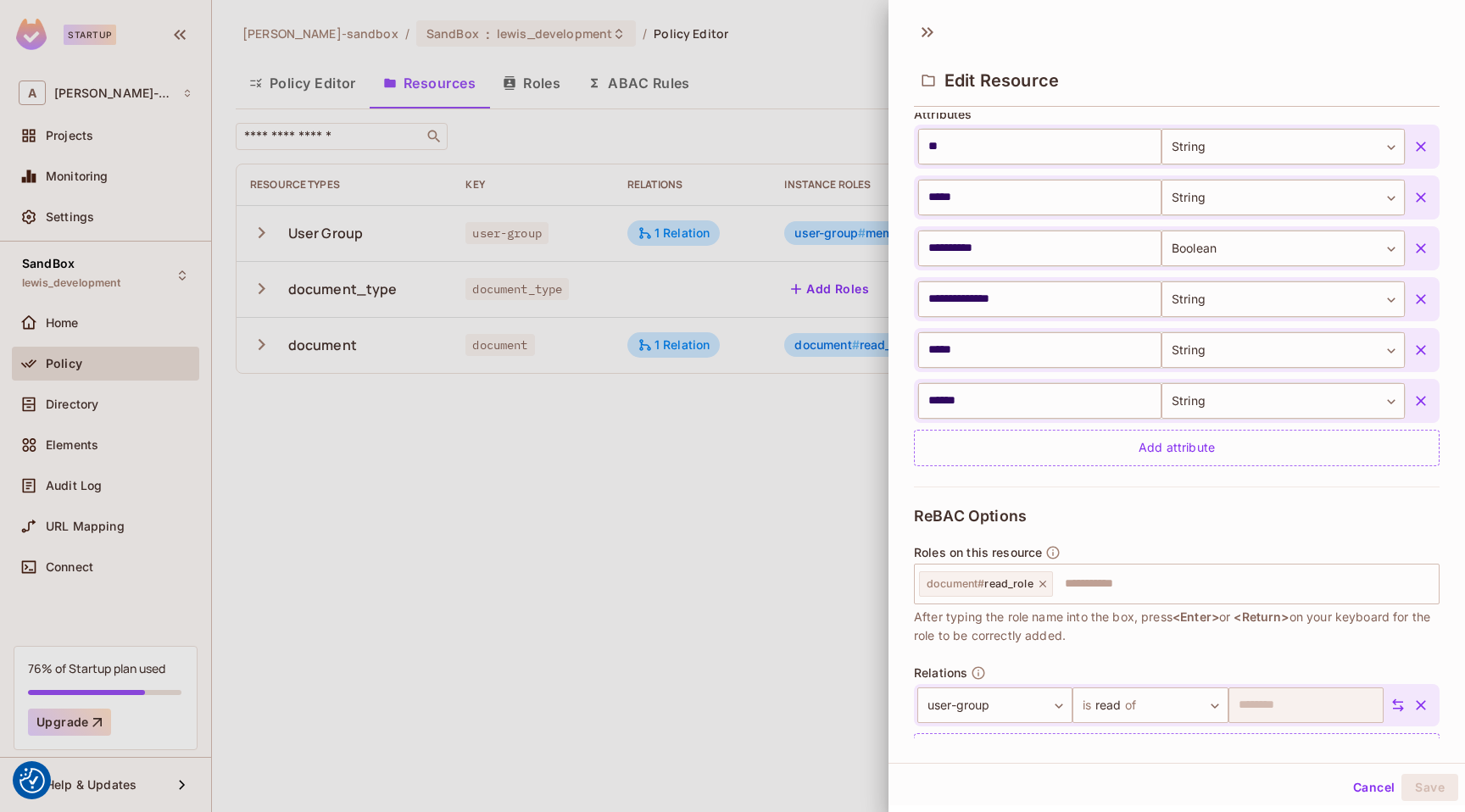
scroll to position [526, 0]
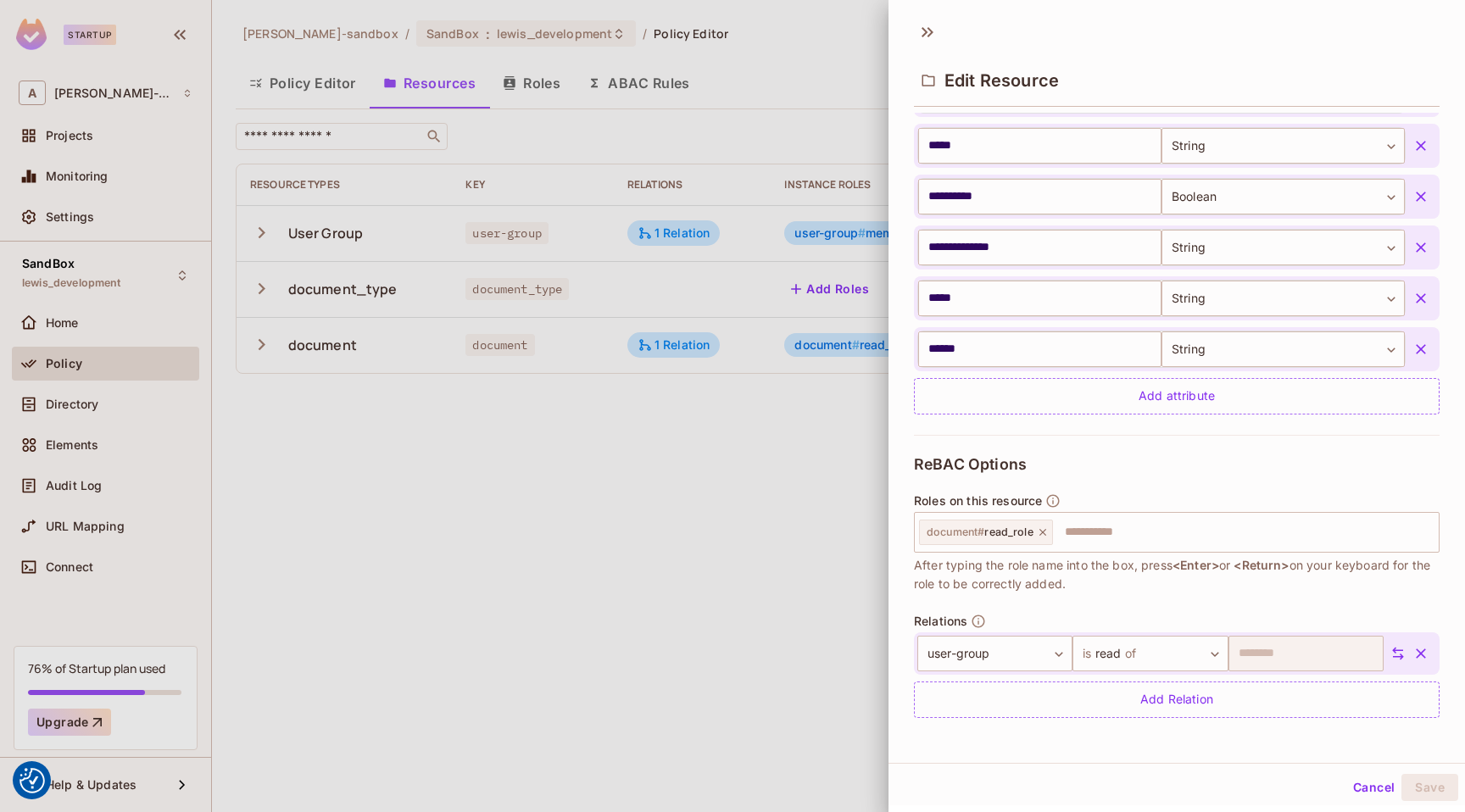
click at [777, 564] on div at bounding box center [732, 406] width 1465 height 812
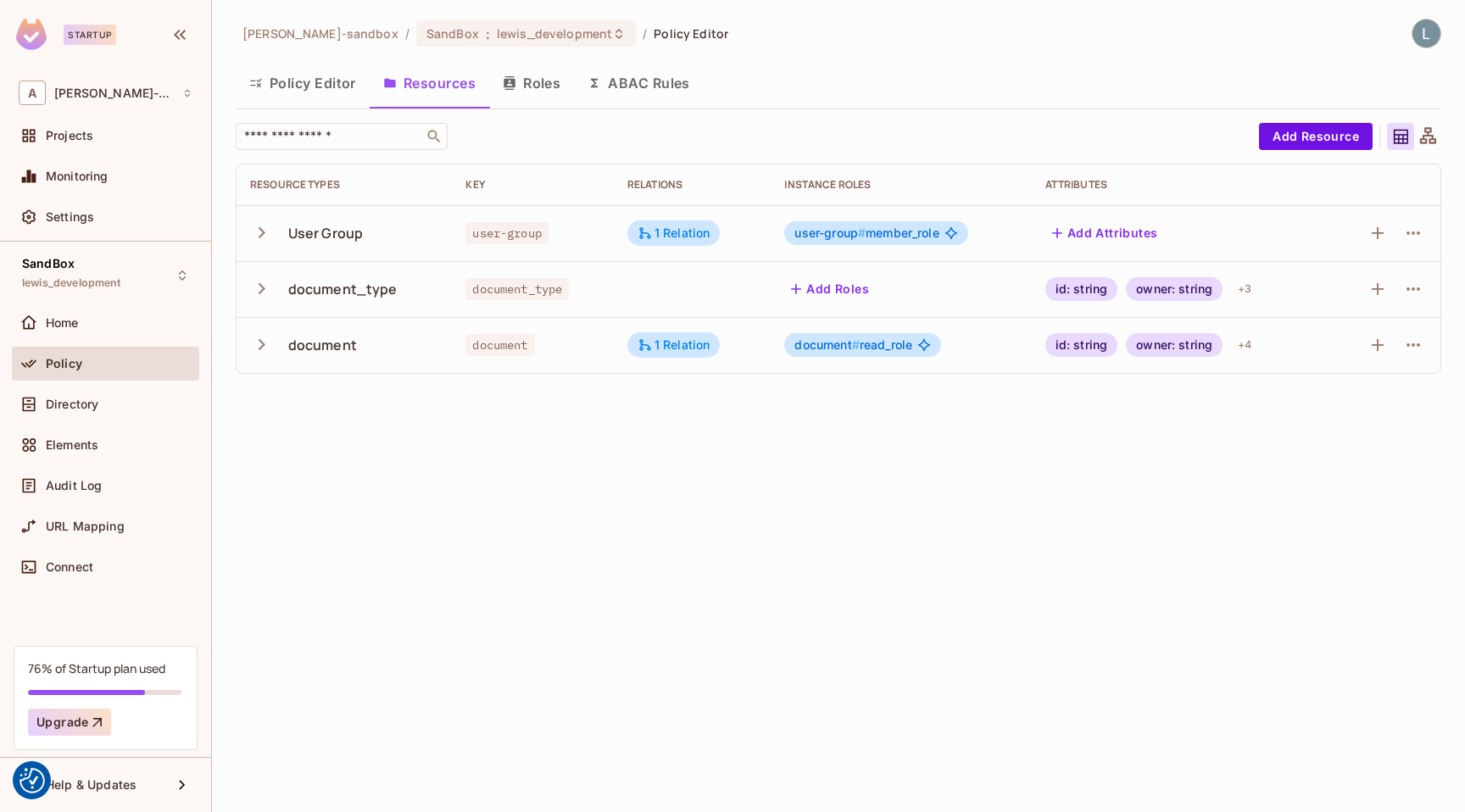
click at [918, 237] on span "user-group # member_role" at bounding box center [866, 233] width 144 height 13
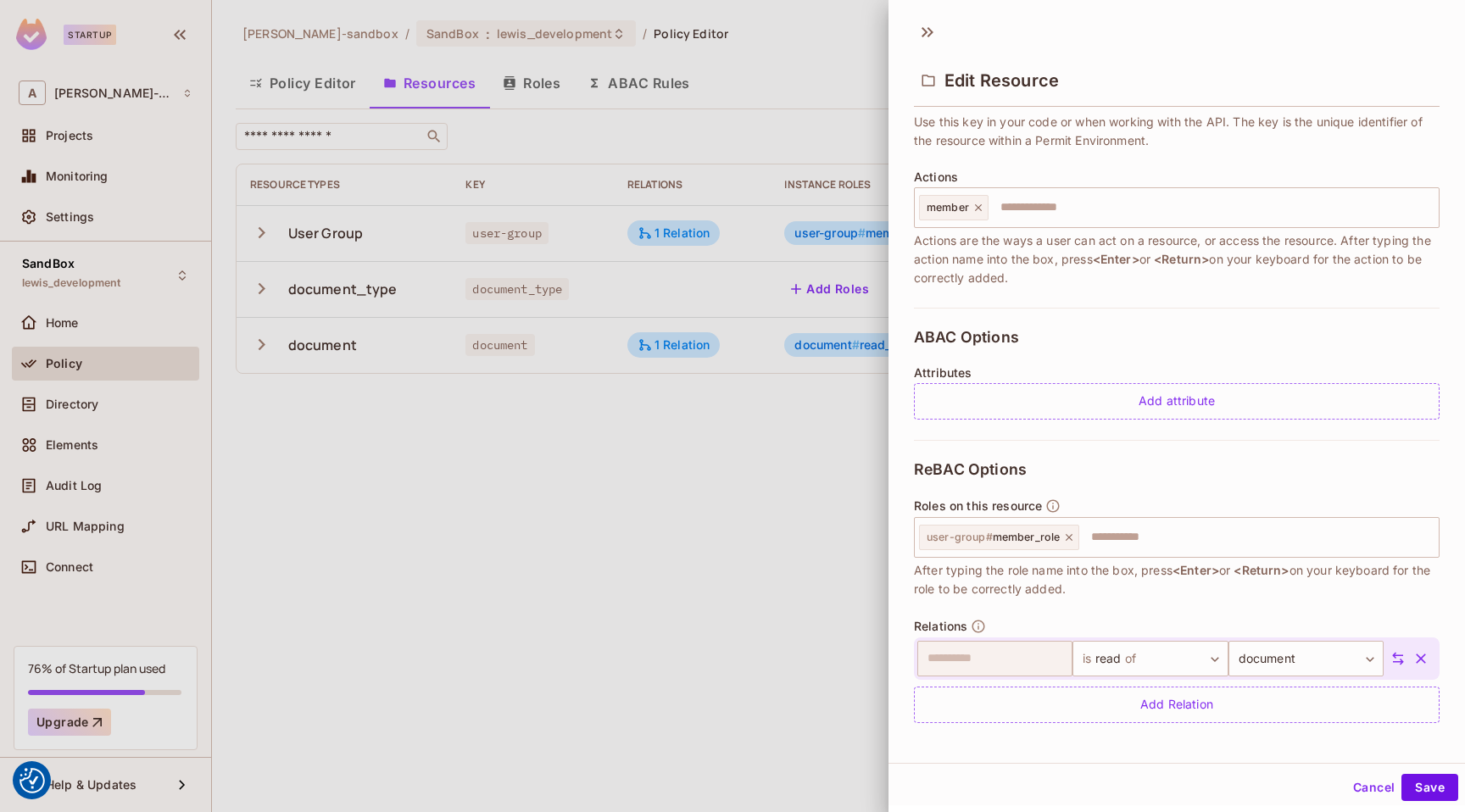
scroll to position [170, 0]
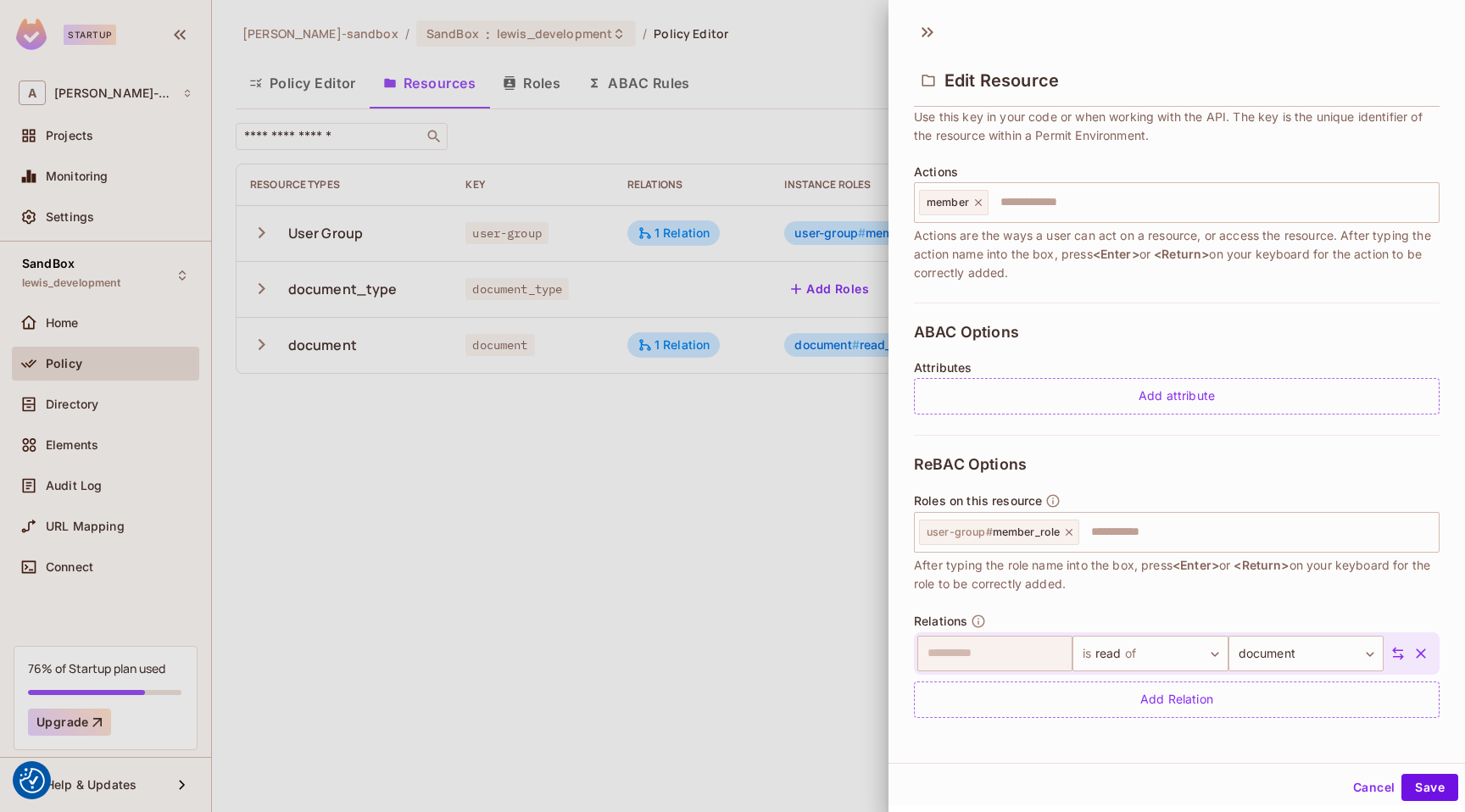
click at [761, 607] on div at bounding box center [732, 406] width 1465 height 812
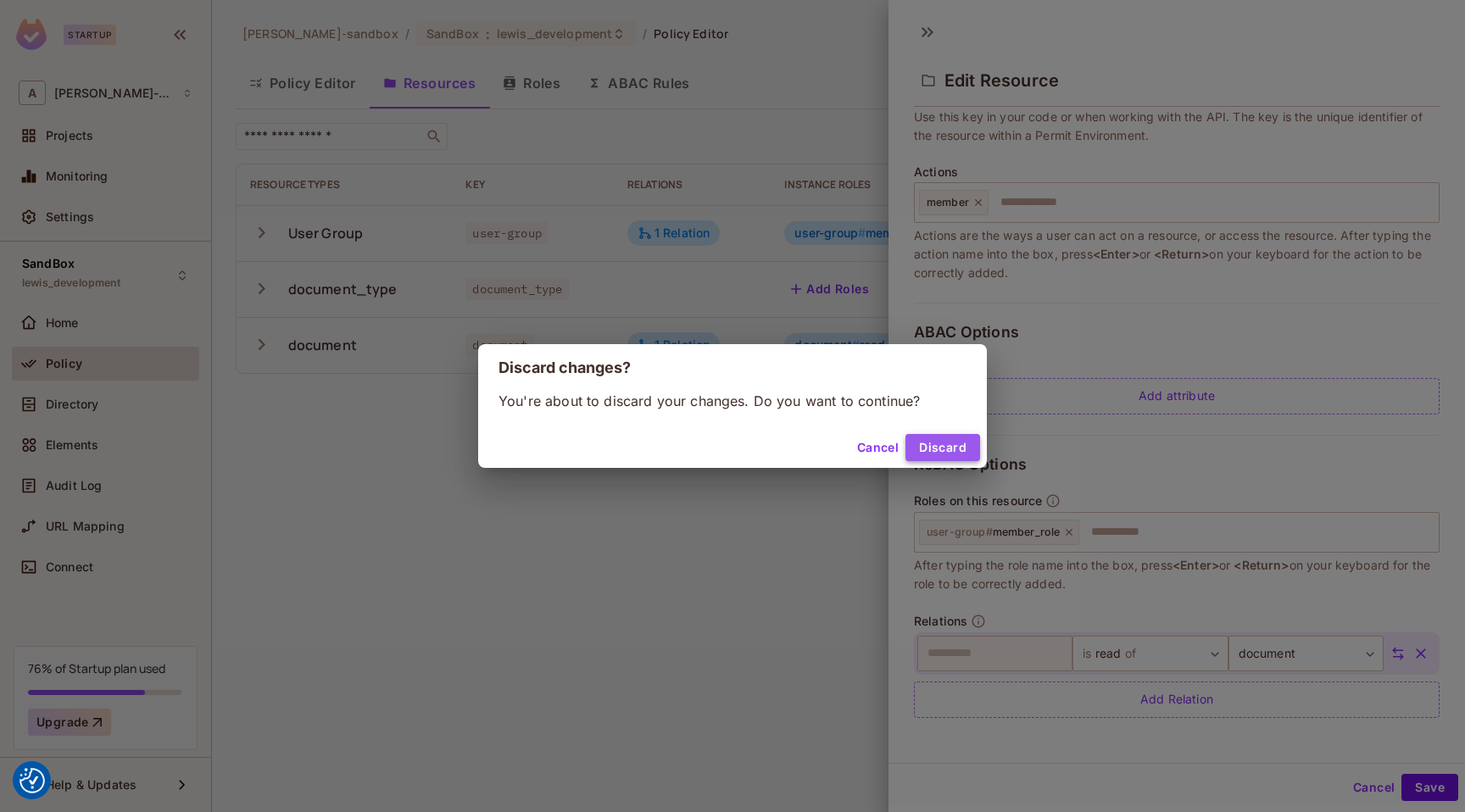
click at [930, 445] on button "Discard" at bounding box center [942, 447] width 75 height 28
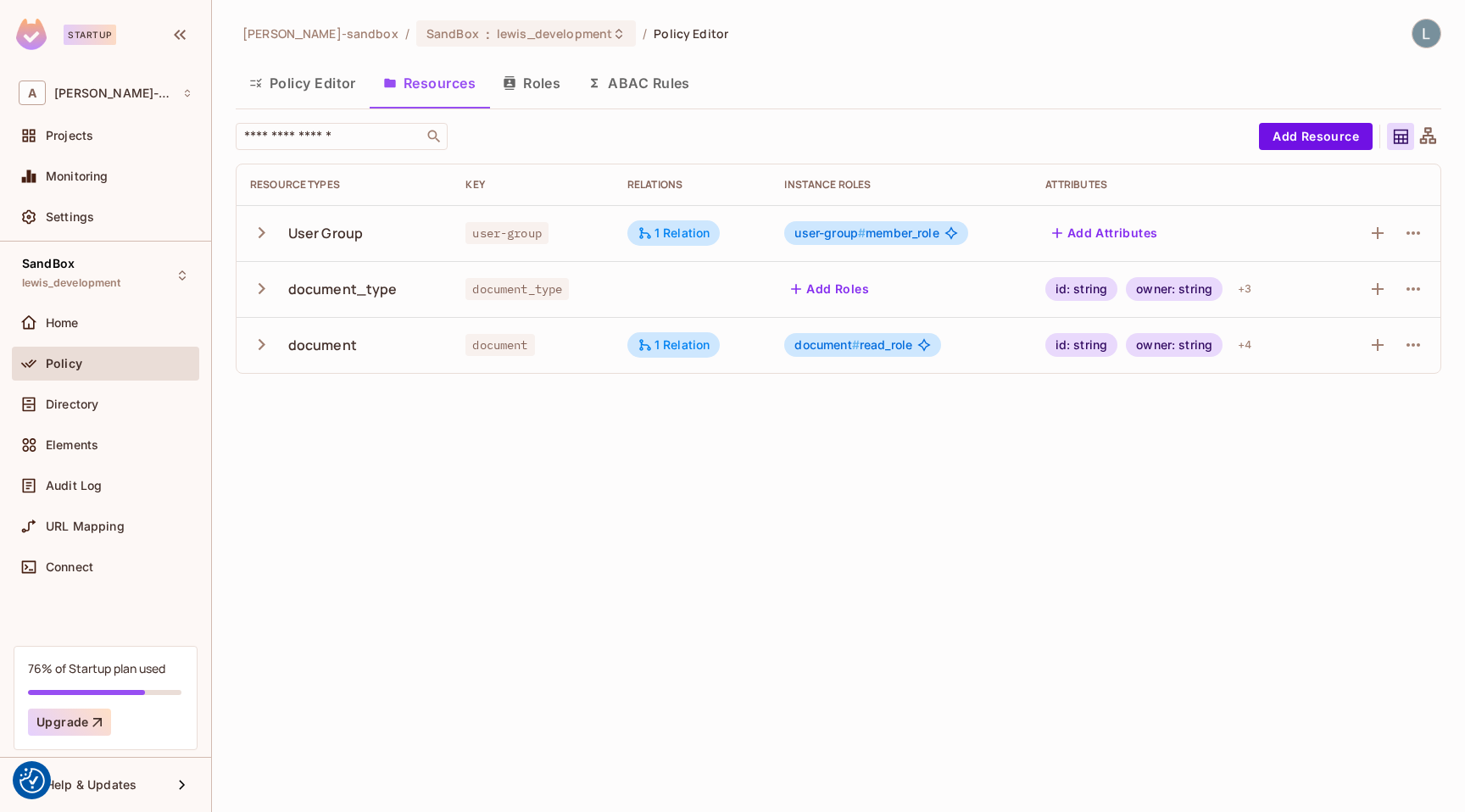
click at [638, 83] on button "ABAC Rules" at bounding box center [639, 83] width 130 height 43
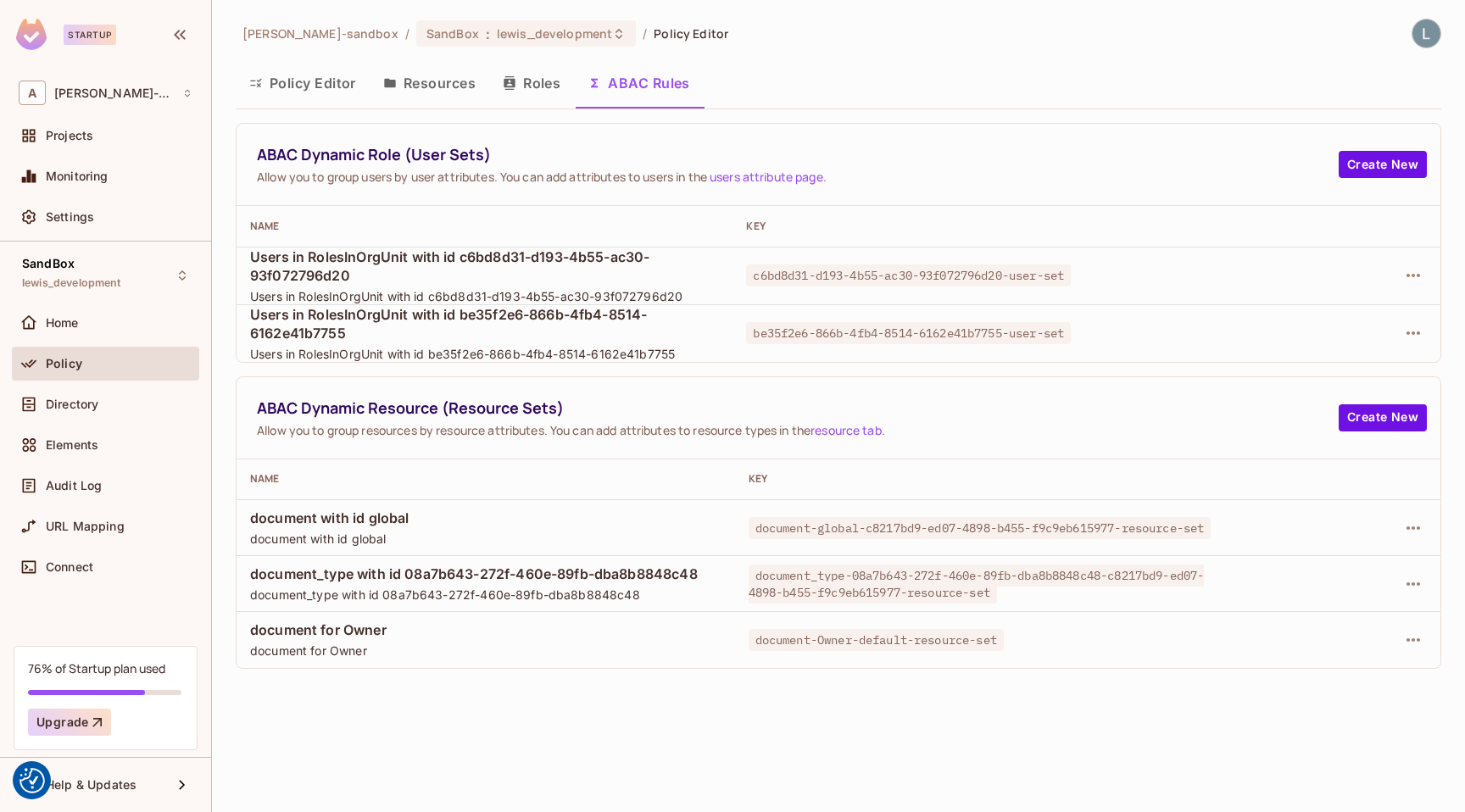
click at [330, 93] on button "Policy Editor" at bounding box center [302, 83] width 134 height 43
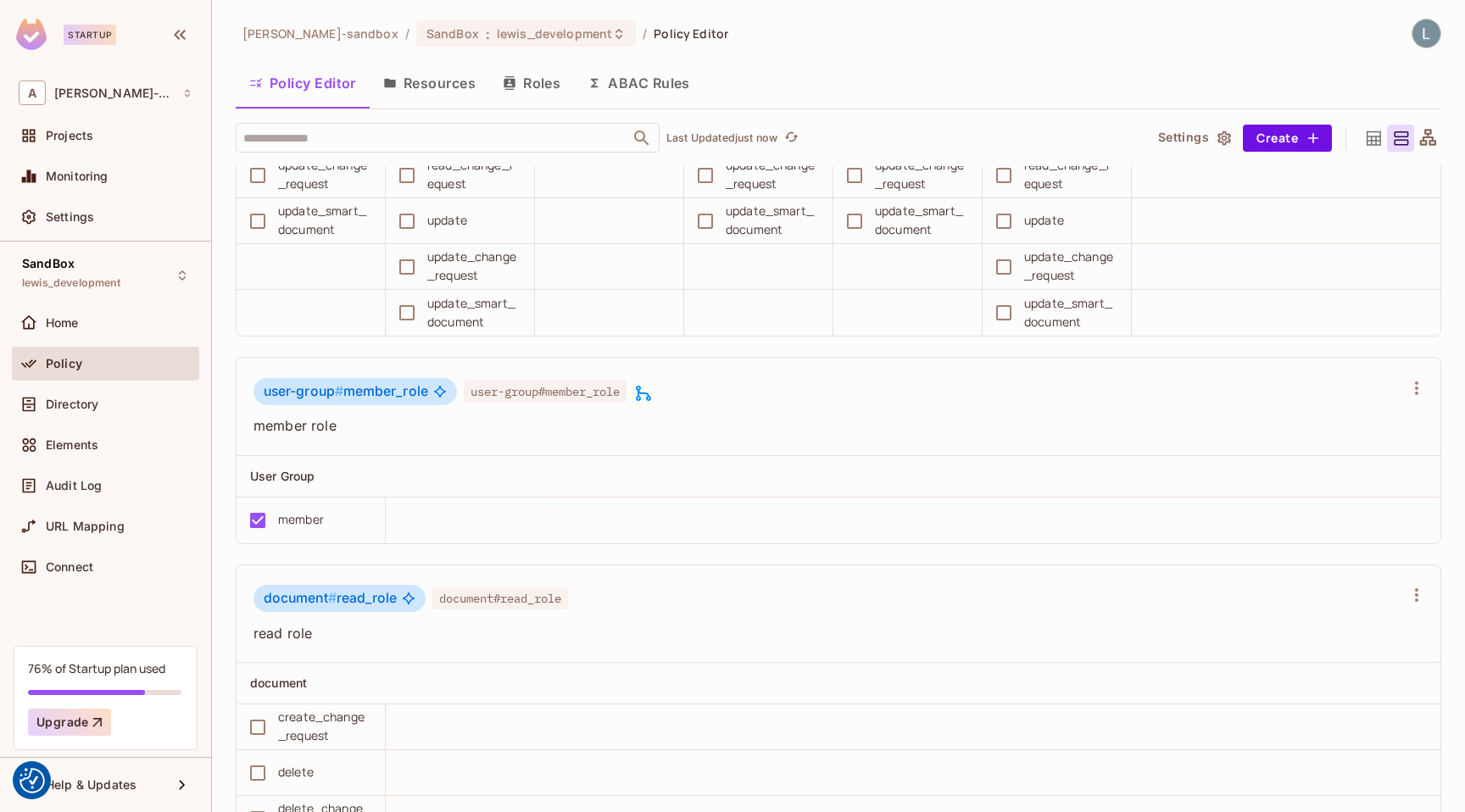
scroll to position [2556, 0]
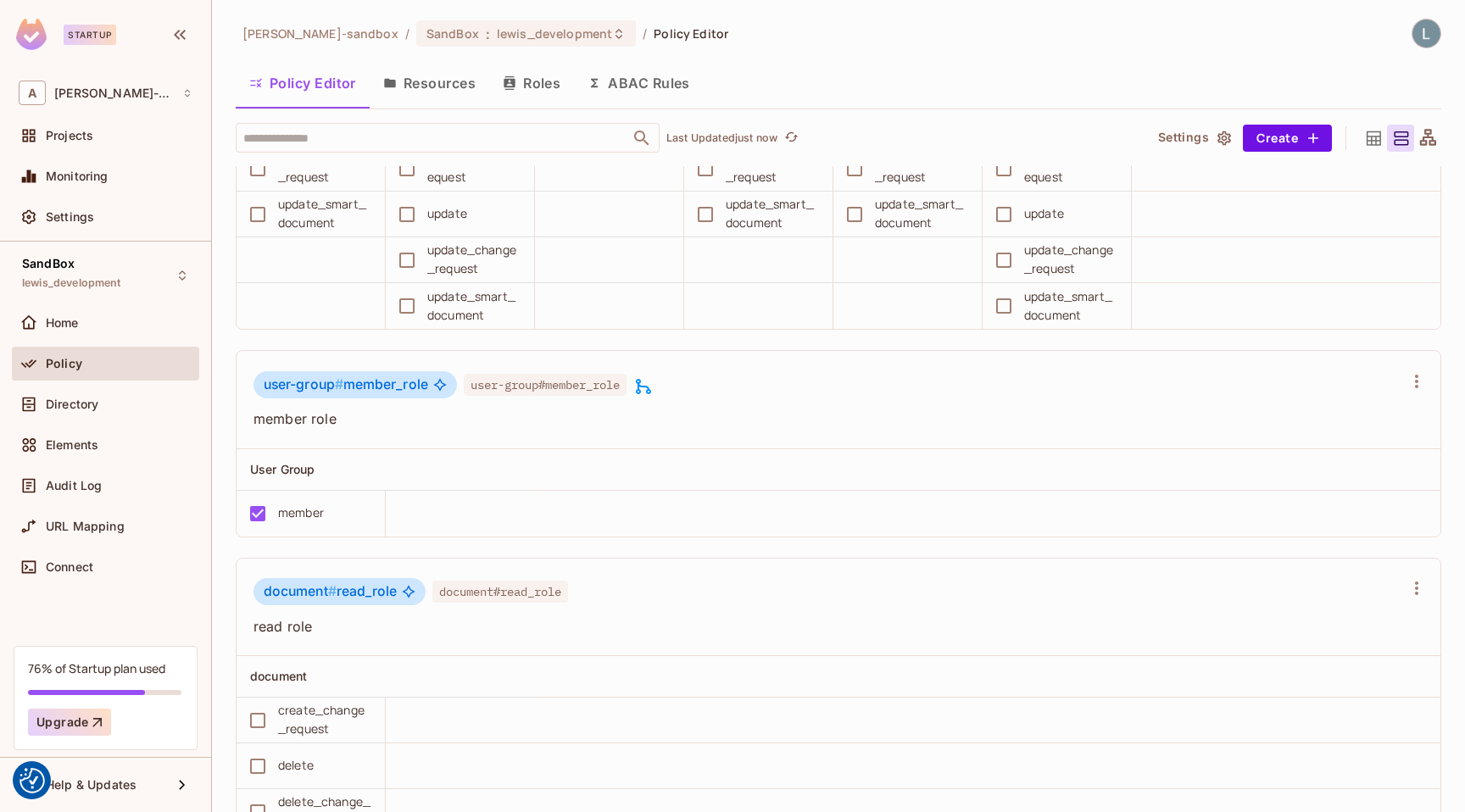
click at [647, 386] on icon at bounding box center [643, 386] width 15 height 15
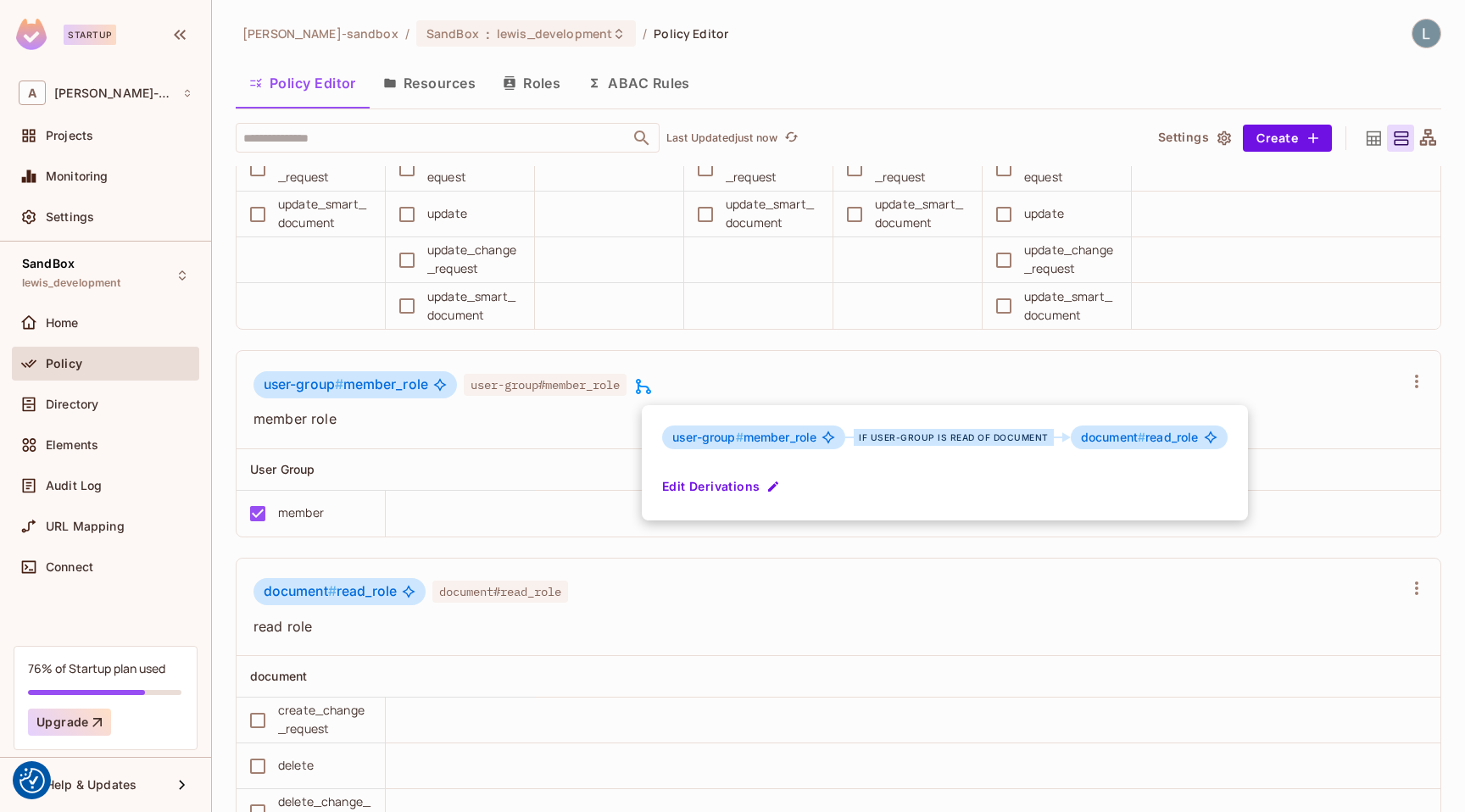
click at [663, 295] on div at bounding box center [732, 406] width 1465 height 812
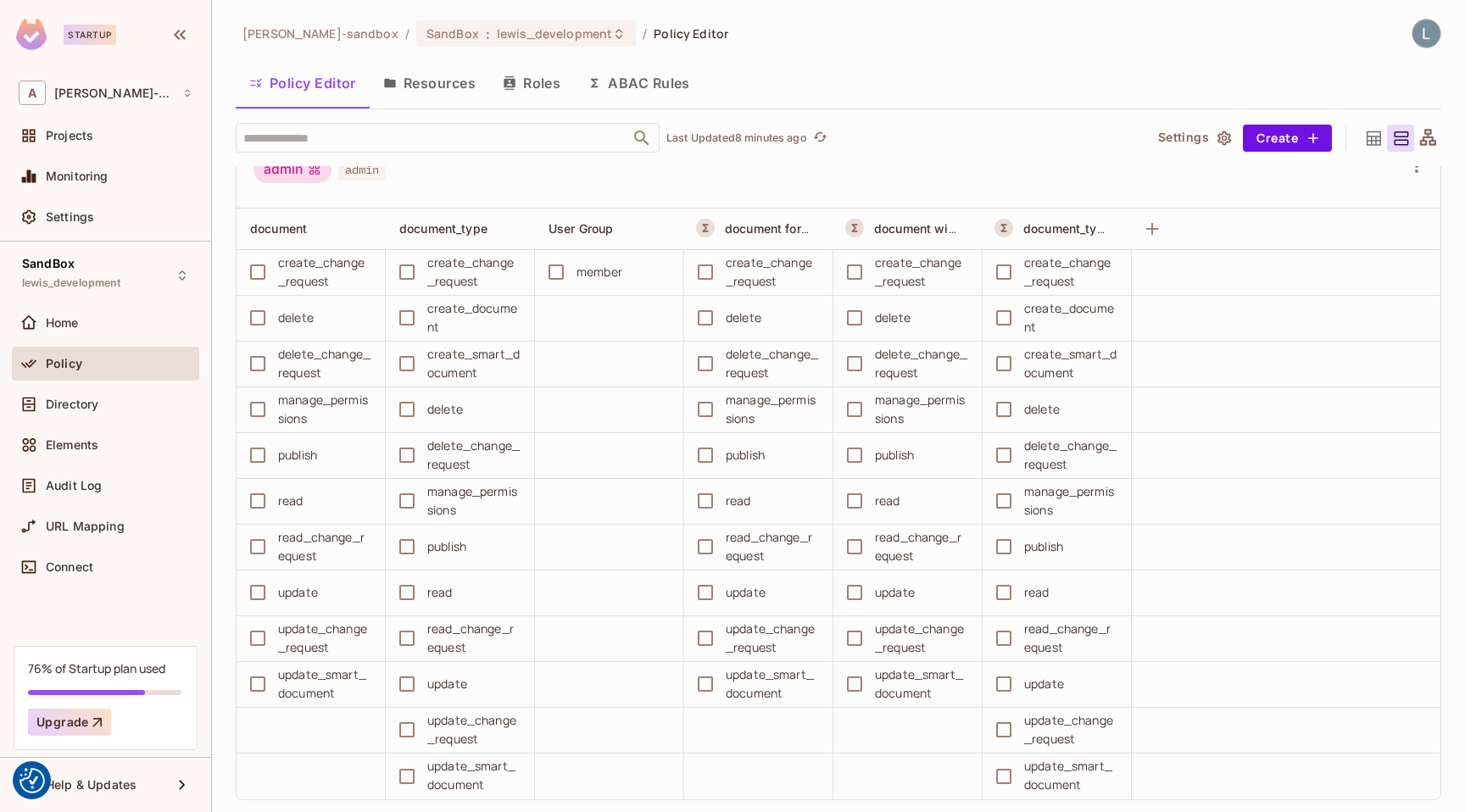
scroll to position [11, 0]
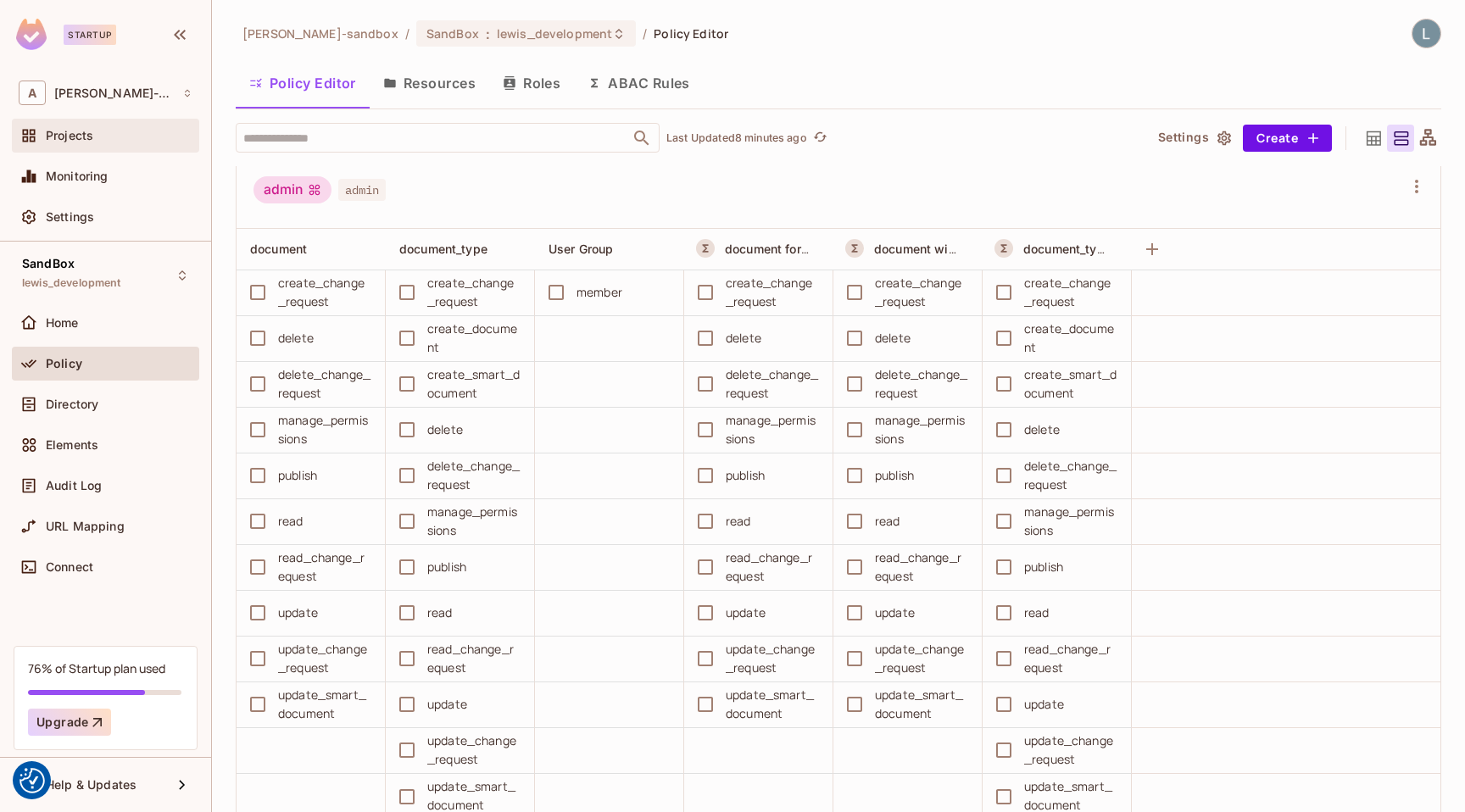
click at [115, 149] on div "Projects" at bounding box center [105, 136] width 187 height 34
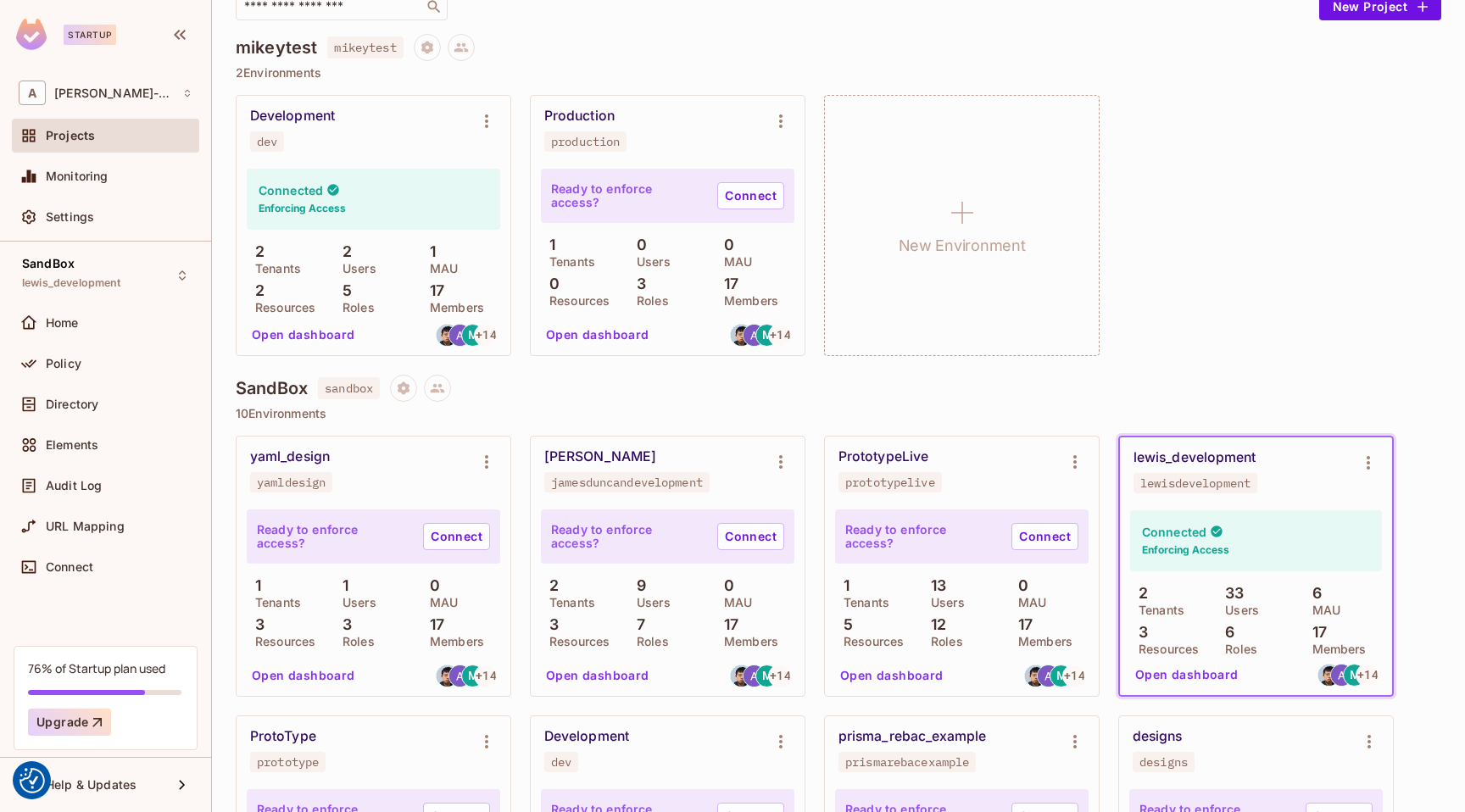
scroll to position [174, 0]
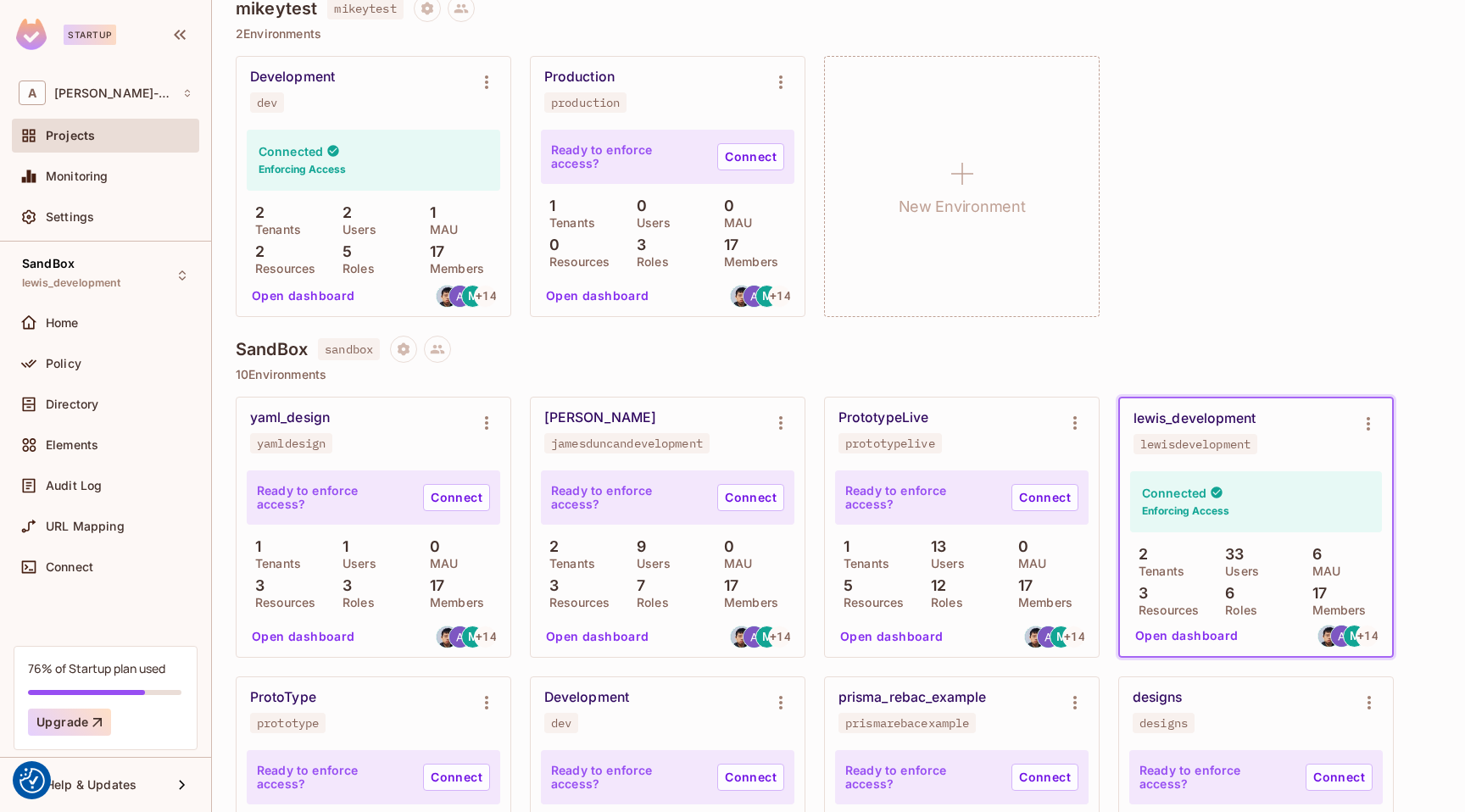
click at [1186, 639] on button "Open dashboard" at bounding box center [1186, 636] width 117 height 28
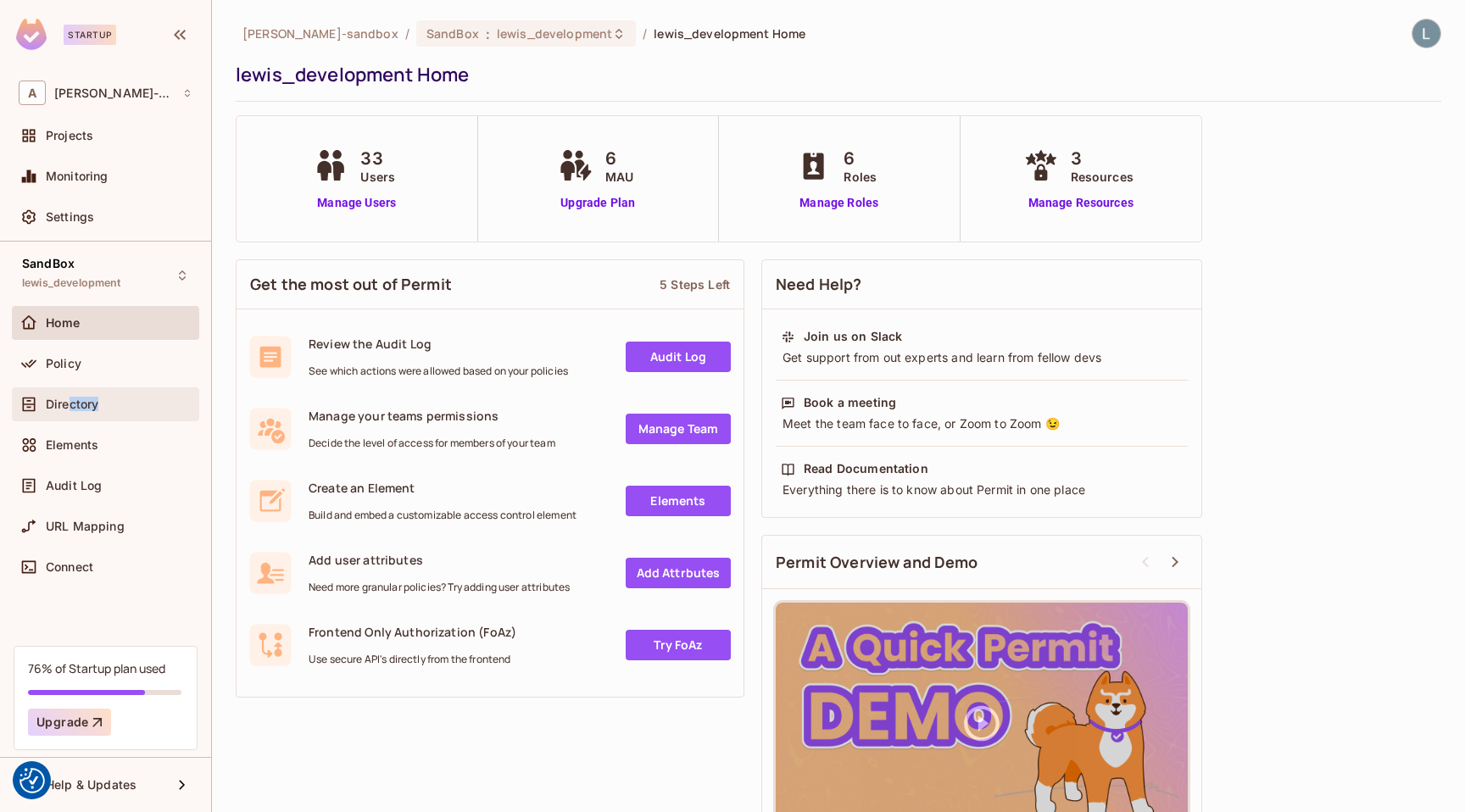
click at [67, 411] on div "Directory" at bounding box center [105, 403] width 174 height 20
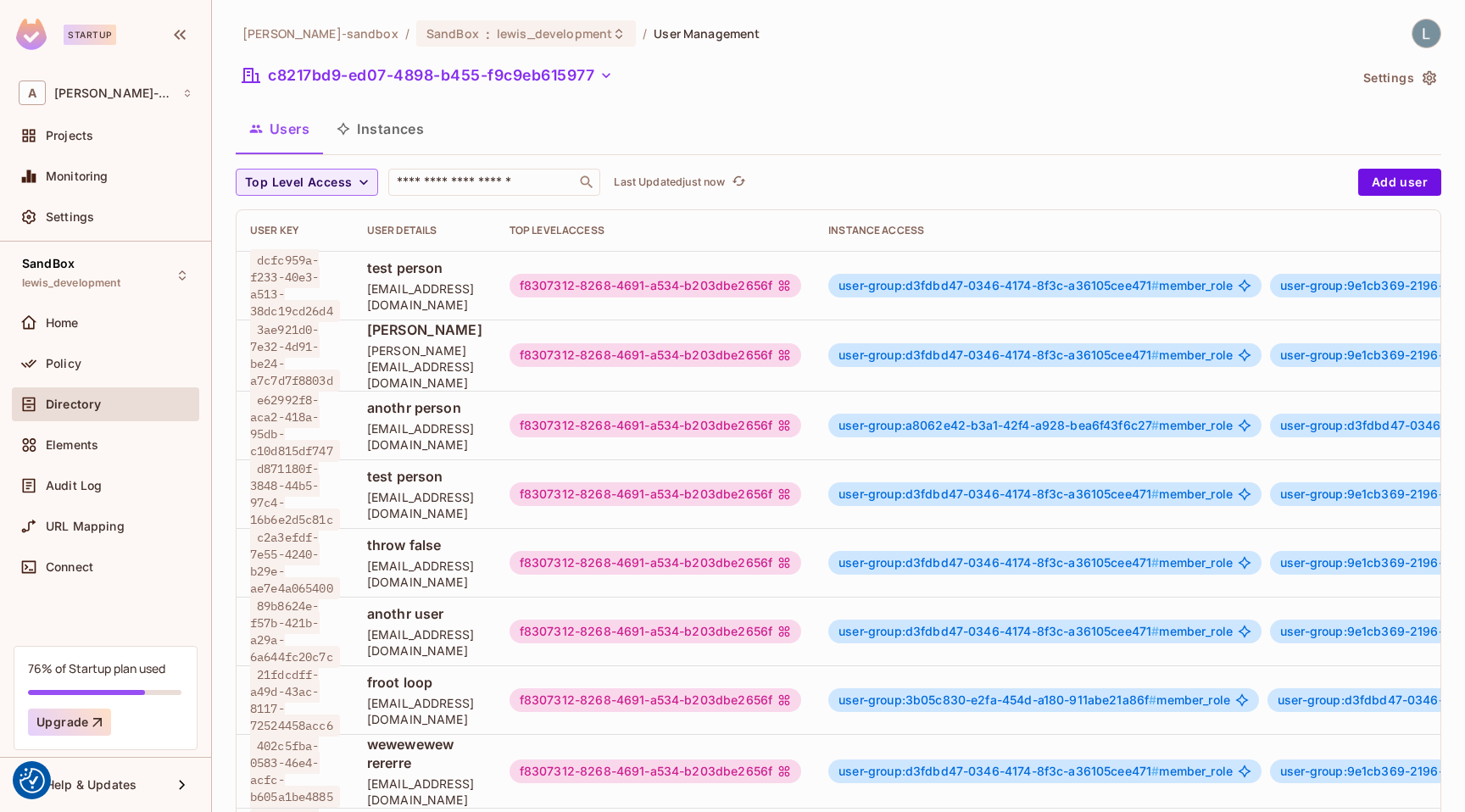
click at [379, 124] on button "Instances" at bounding box center [380, 128] width 115 height 43
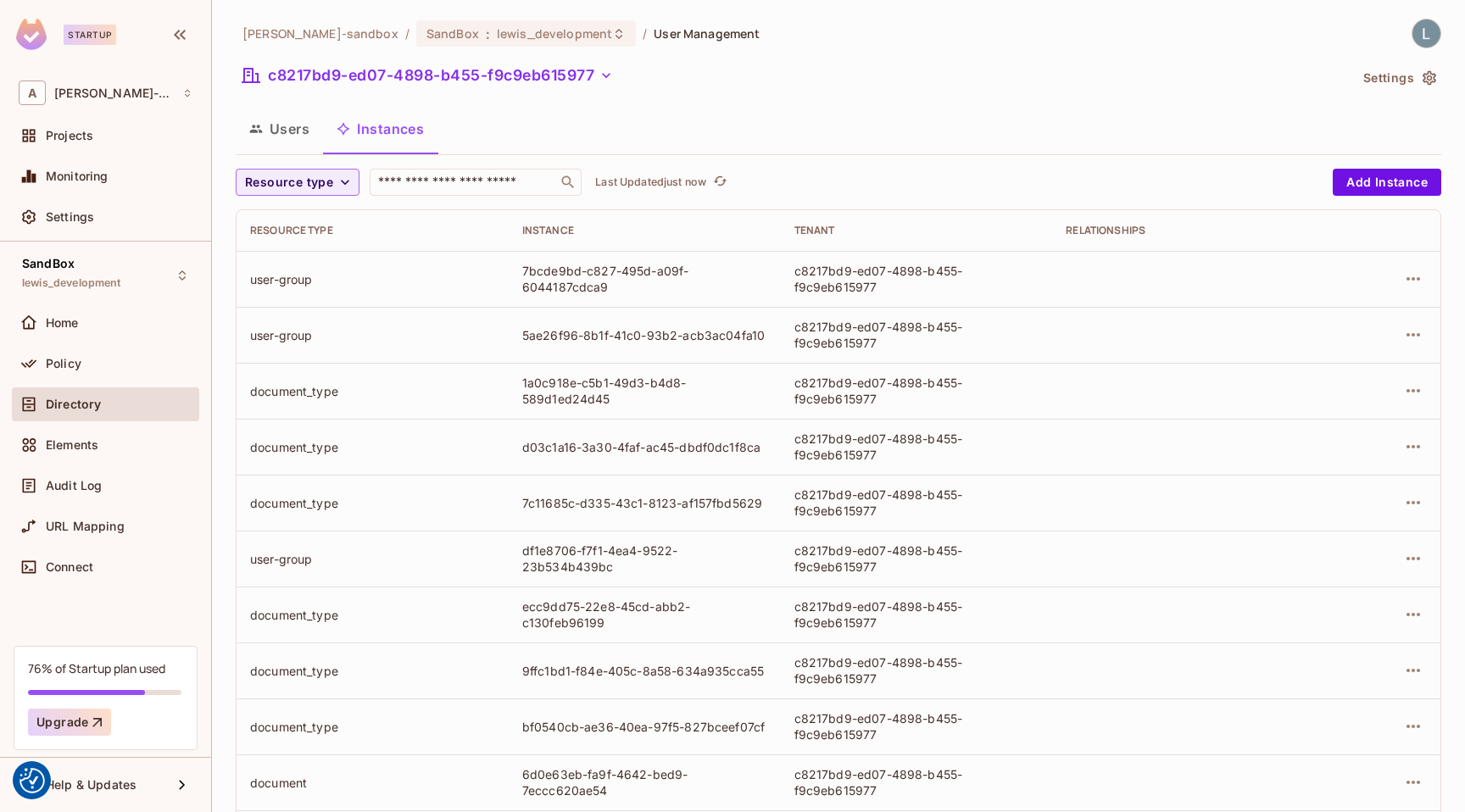
click at [287, 139] on button "Users" at bounding box center [279, 128] width 87 height 43
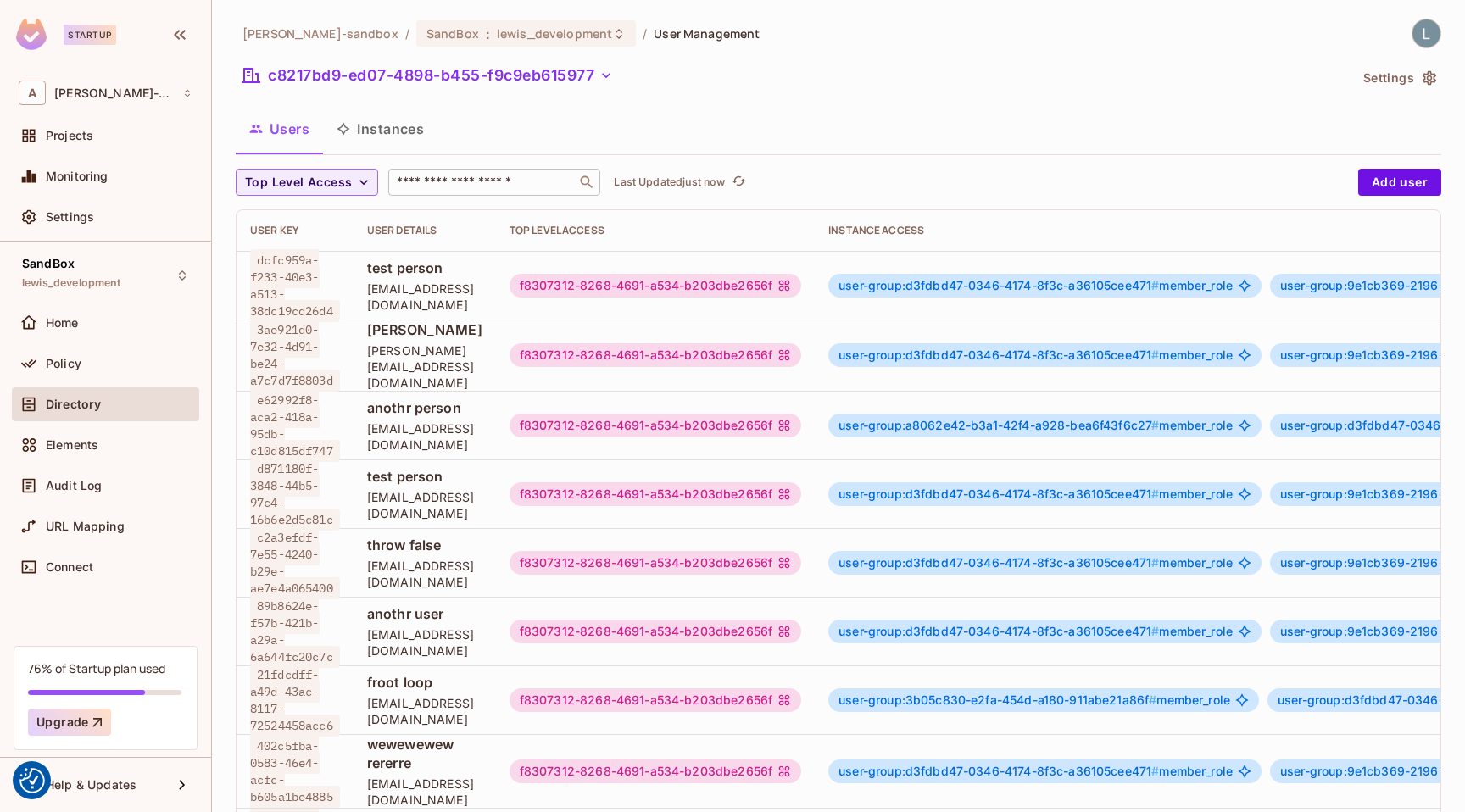
click at [479, 184] on input "text" at bounding box center [482, 182] width 178 height 17
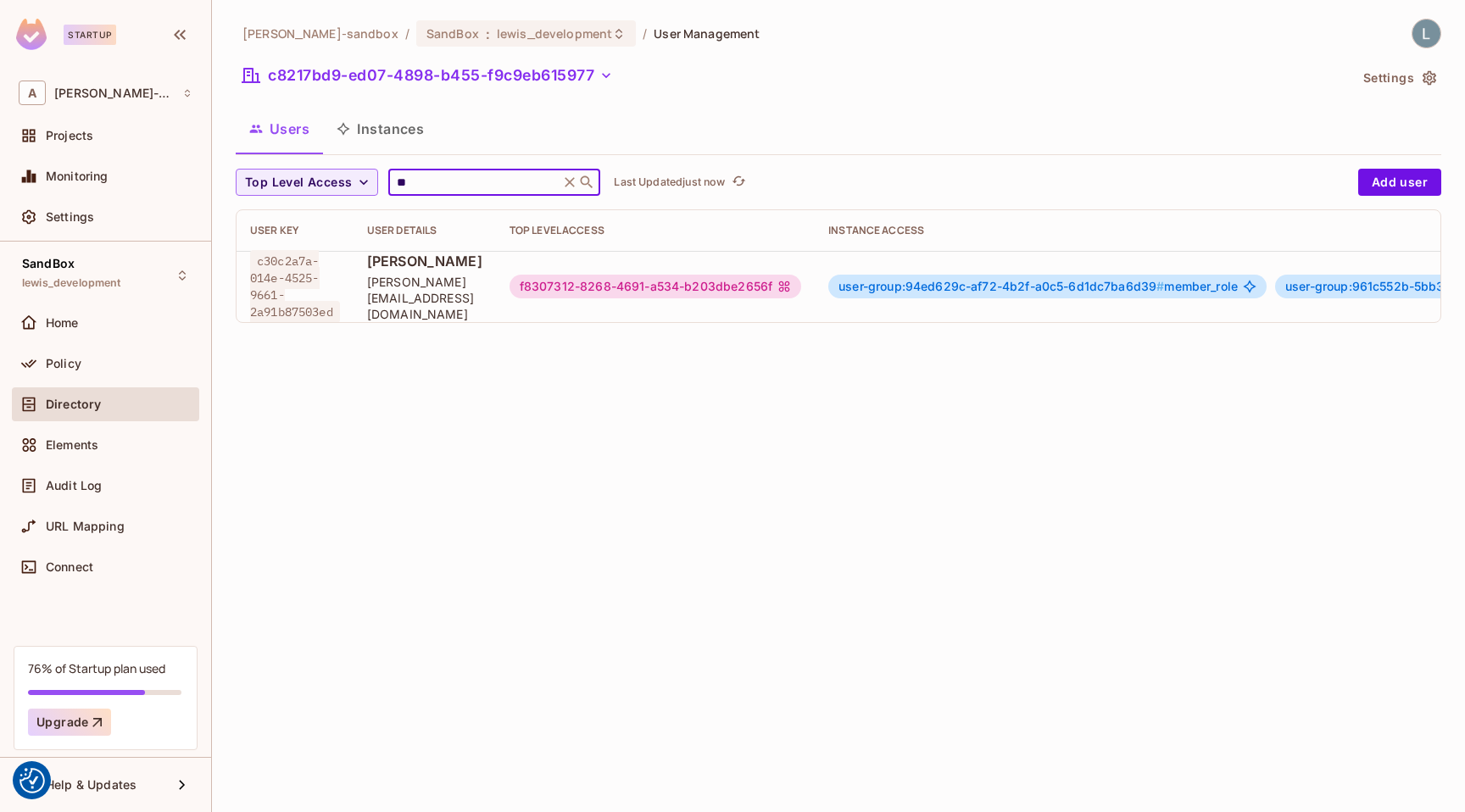
type input "**"
drag, startPoint x: 336, startPoint y: 304, endPoint x: 258, endPoint y: 265, distance: 87.2
click at [258, 265] on span "c30c2a7a-014e-4525-9661-2a91b87503ed" at bounding box center [295, 286] width 90 height 73
copy span "c30c2a7a-014e-4525-9661-2a91b87503ed"
click at [148, 358] on div "Policy" at bounding box center [119, 363] width 147 height 13
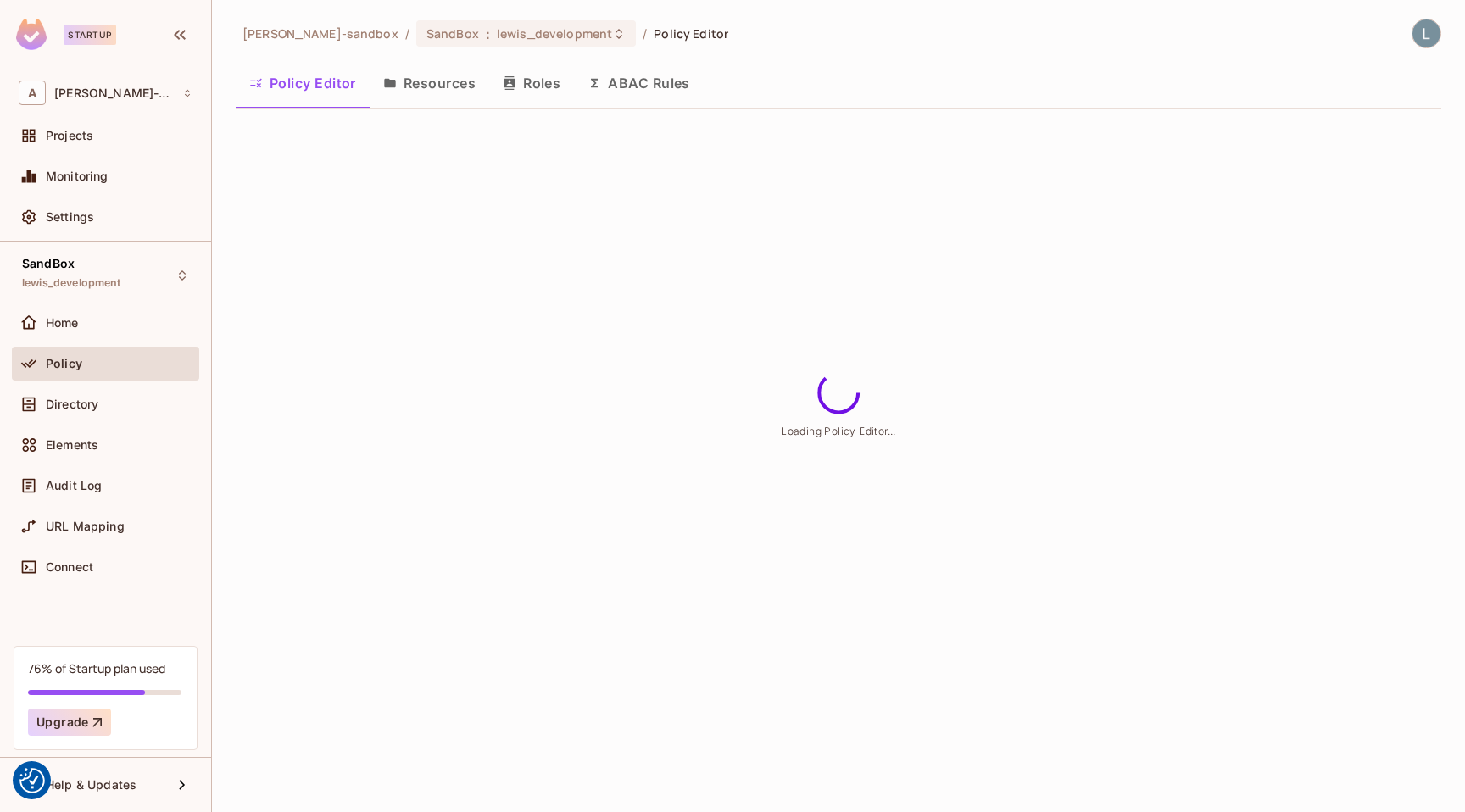
click at [651, 83] on button "ABAC Rules" at bounding box center [639, 83] width 130 height 43
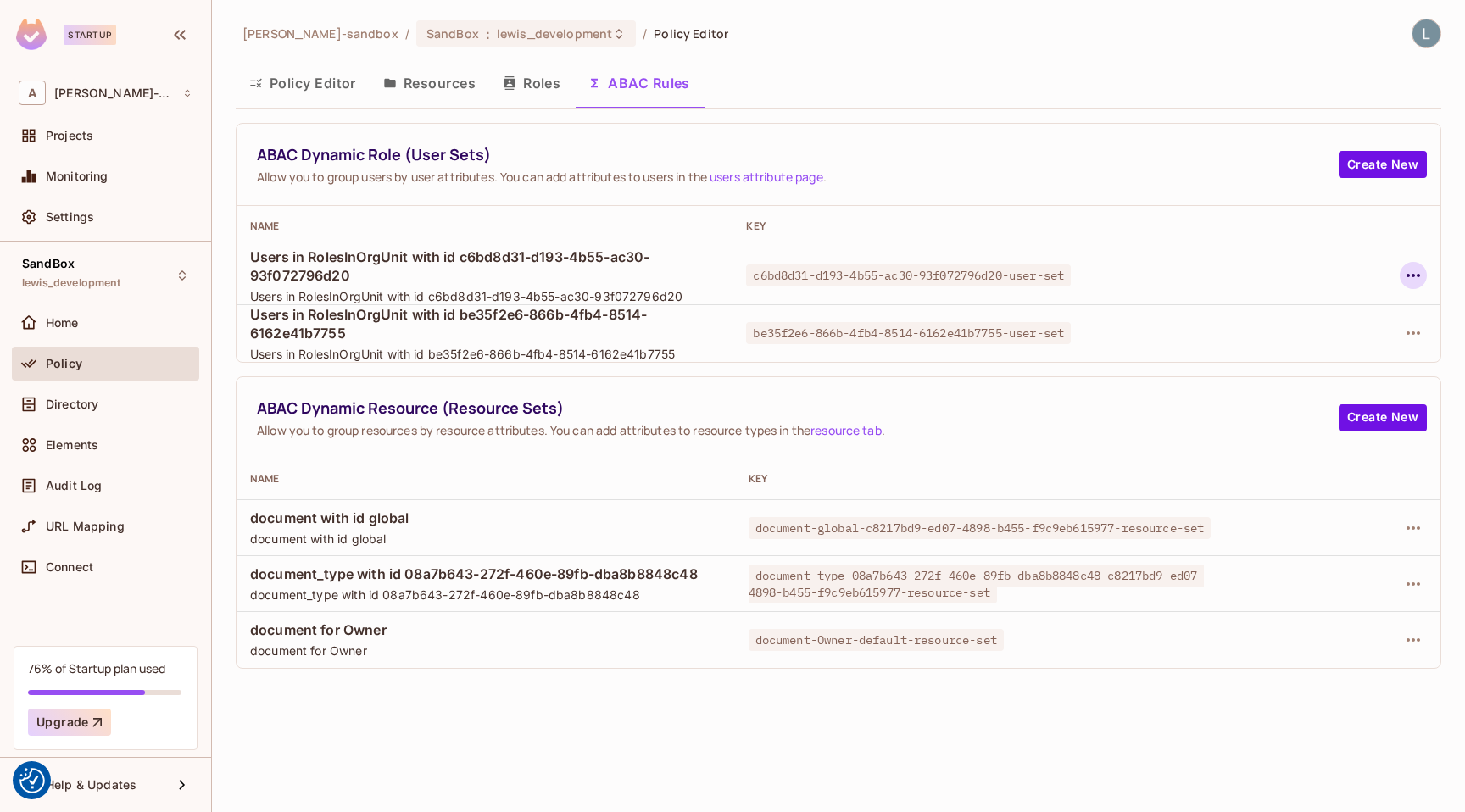
click at [1409, 277] on icon "button" at bounding box center [1412, 275] width 20 height 20
click at [1310, 351] on div "Delete Dynamic Role (User Set)" at bounding box center [1304, 352] width 180 height 17
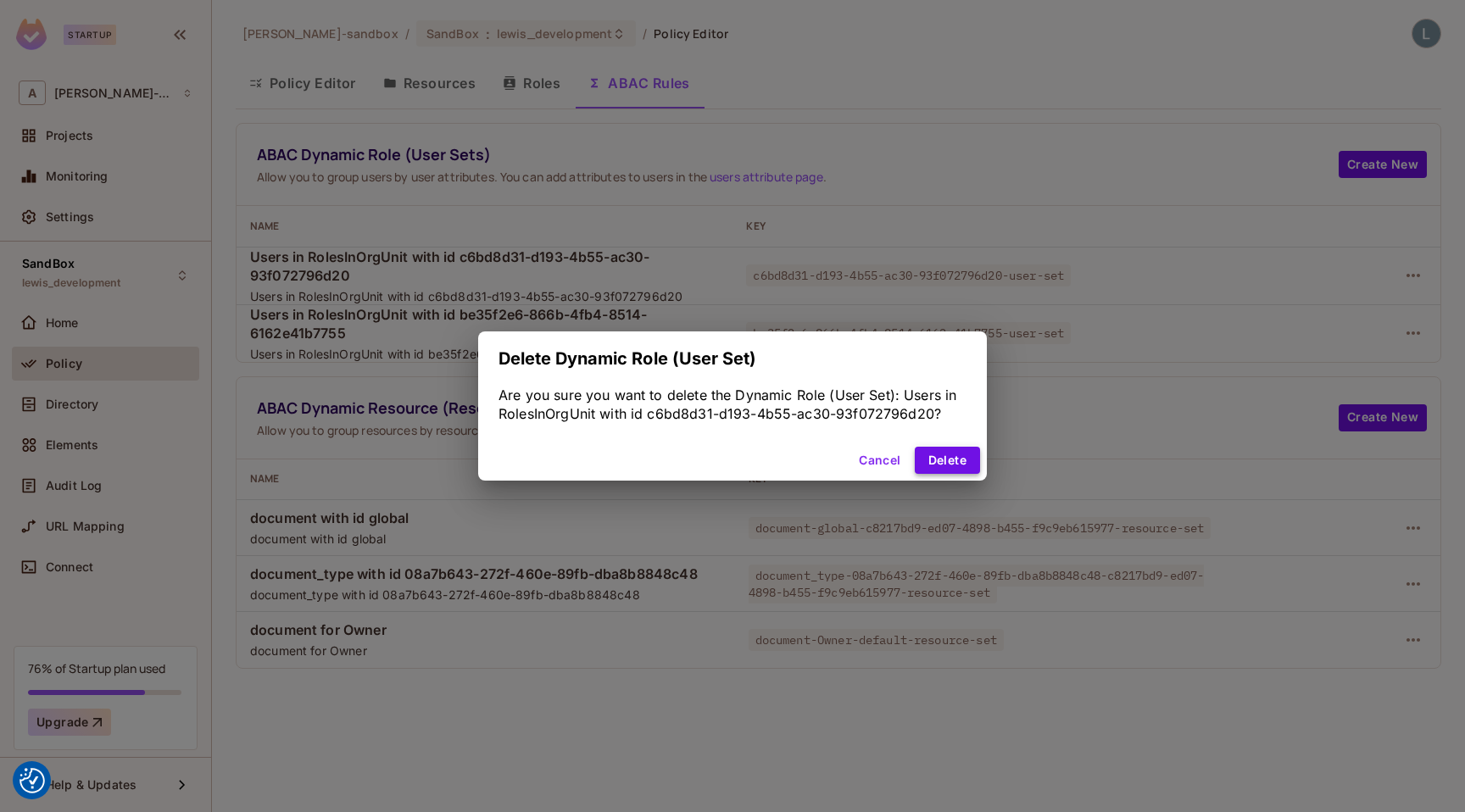
click at [955, 458] on button "Delete" at bounding box center [947, 460] width 65 height 28
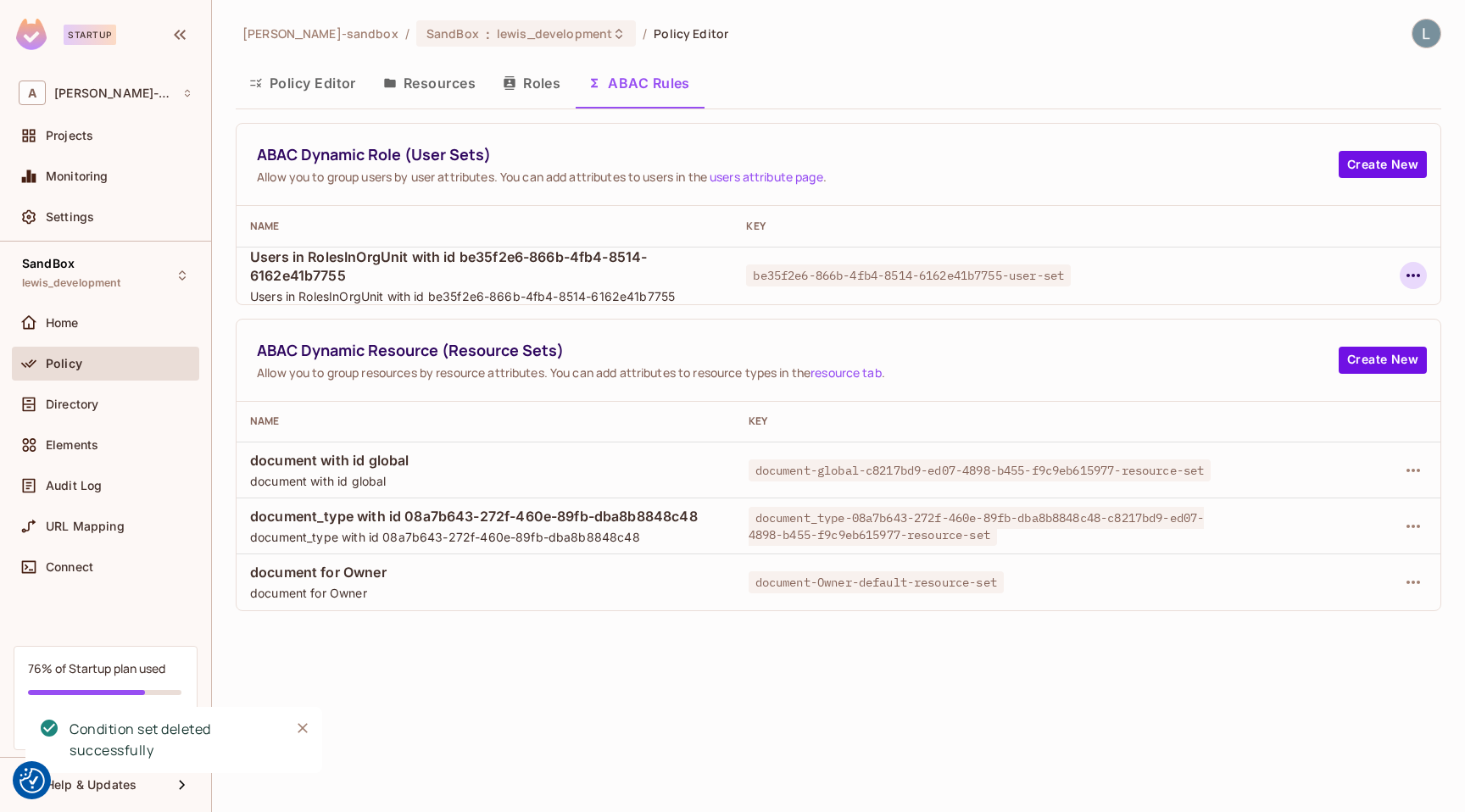
click at [1408, 273] on icon "button" at bounding box center [1412, 275] width 20 height 20
click at [1288, 346] on div "Delete Dynamic Role (User Set)" at bounding box center [1304, 352] width 180 height 17
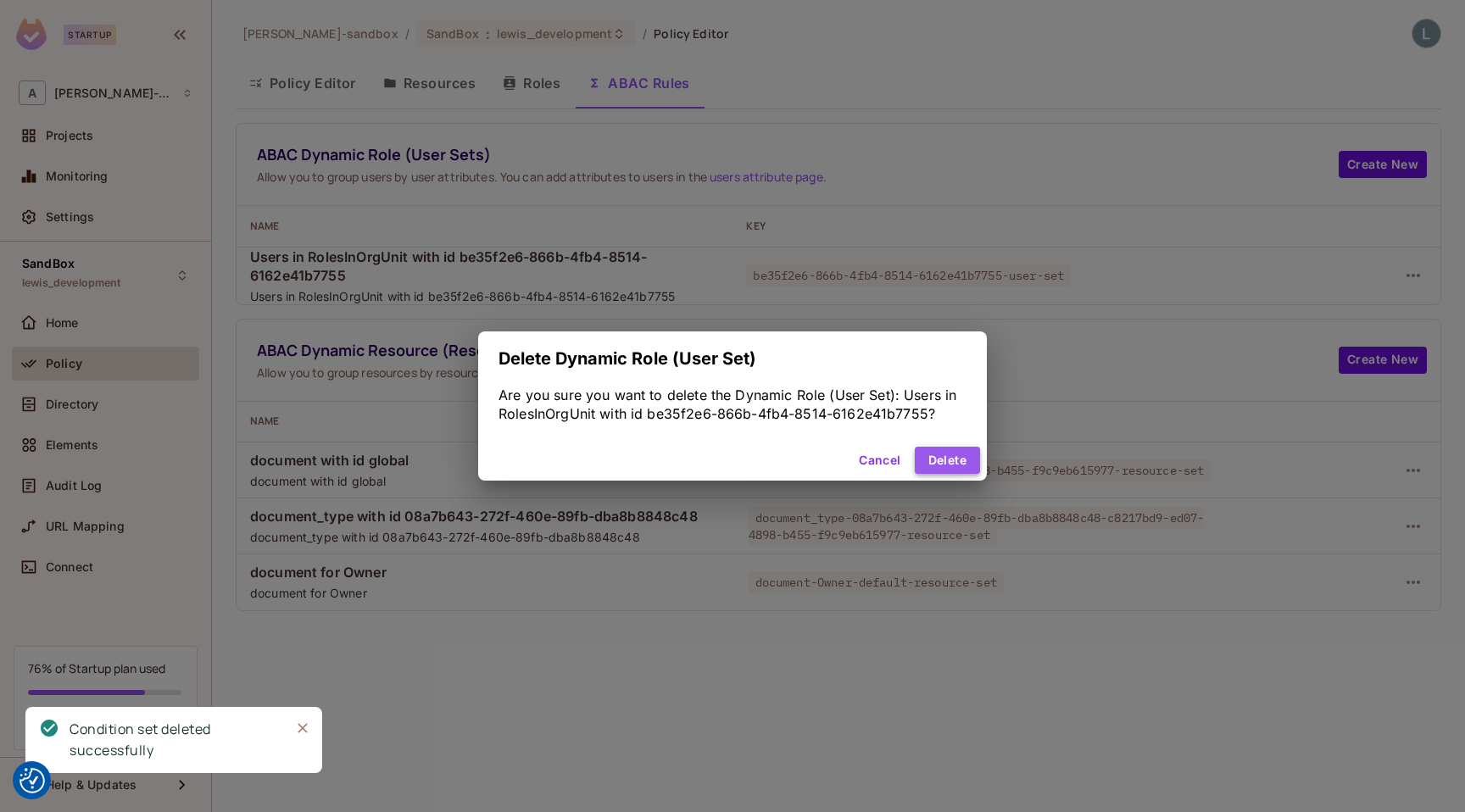
click at [945, 456] on button "Delete" at bounding box center [947, 460] width 65 height 28
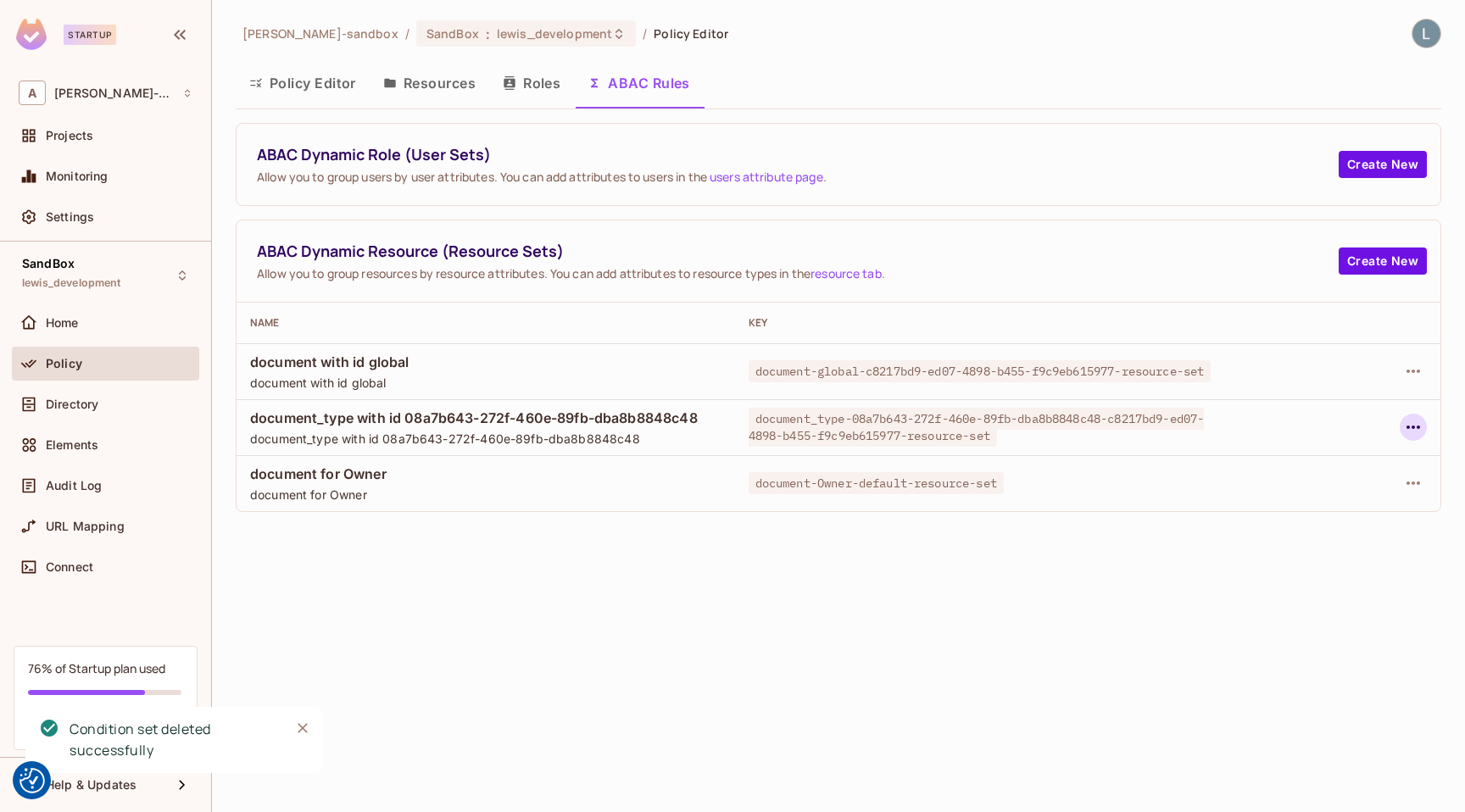
click at [1418, 426] on icon "button" at bounding box center [1413, 427] width 13 height 4
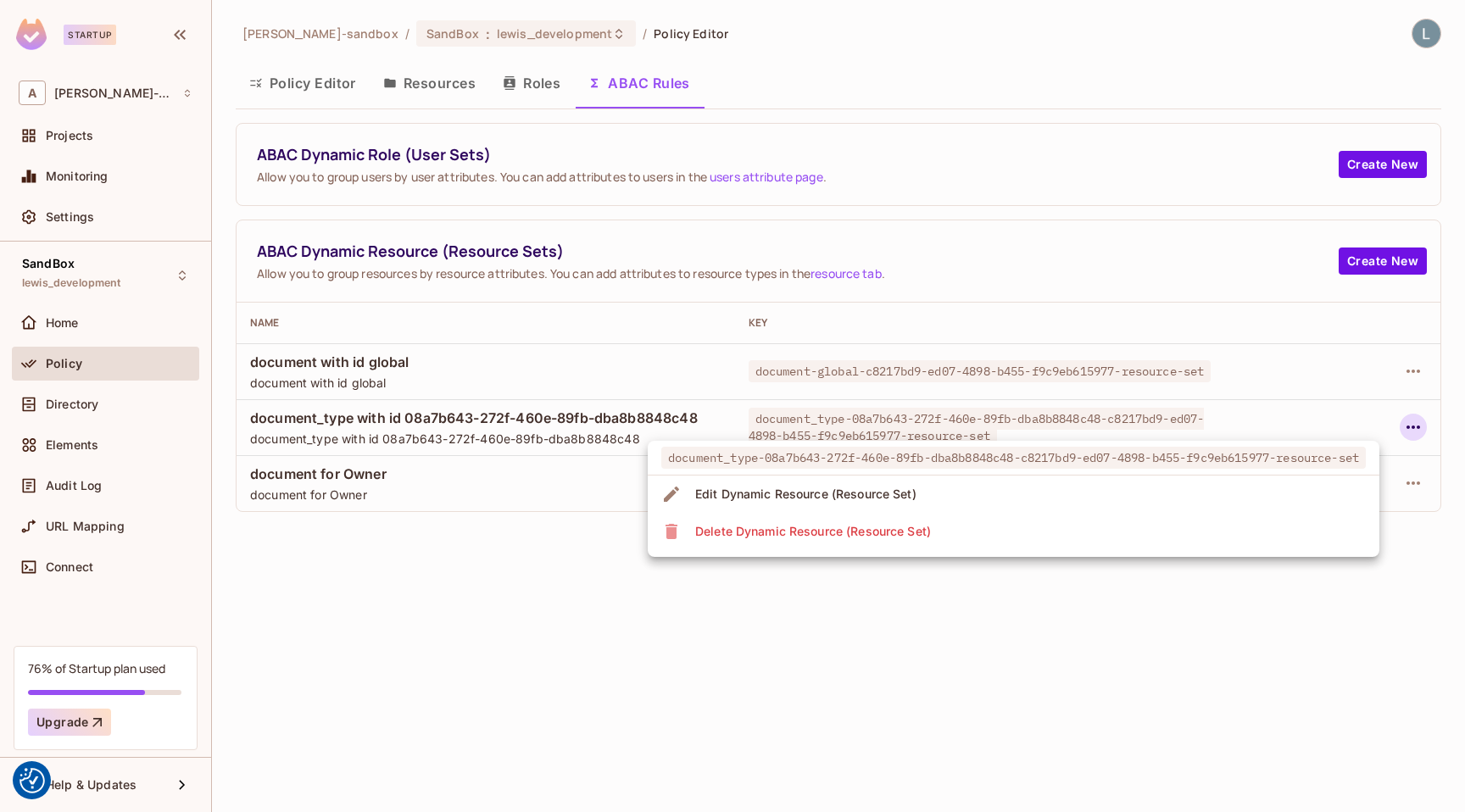
click at [1083, 538] on li "Delete Dynamic Resource (Resource Set)" at bounding box center [1012, 530] width 732 height 37
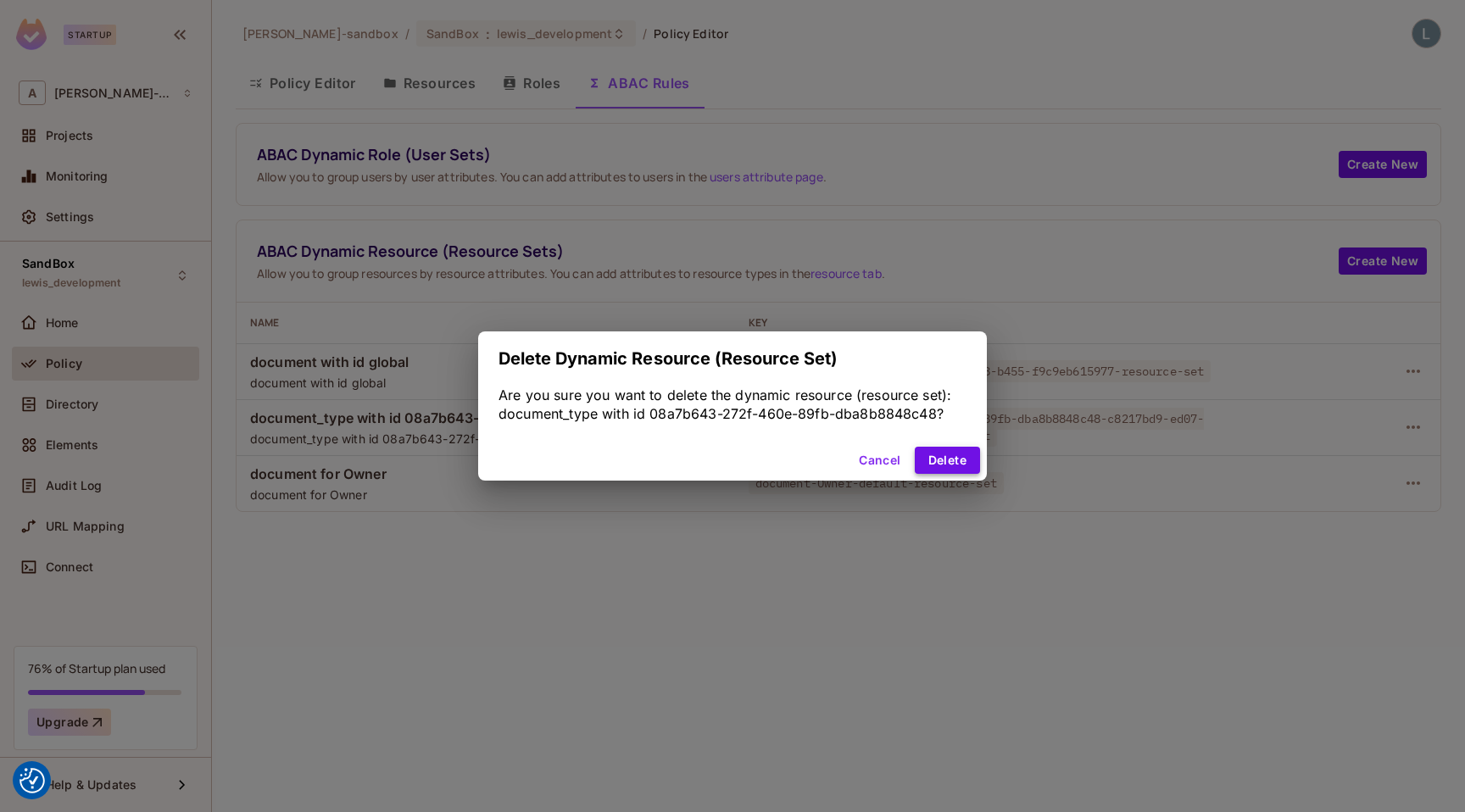
click at [938, 461] on button "Delete" at bounding box center [947, 460] width 65 height 28
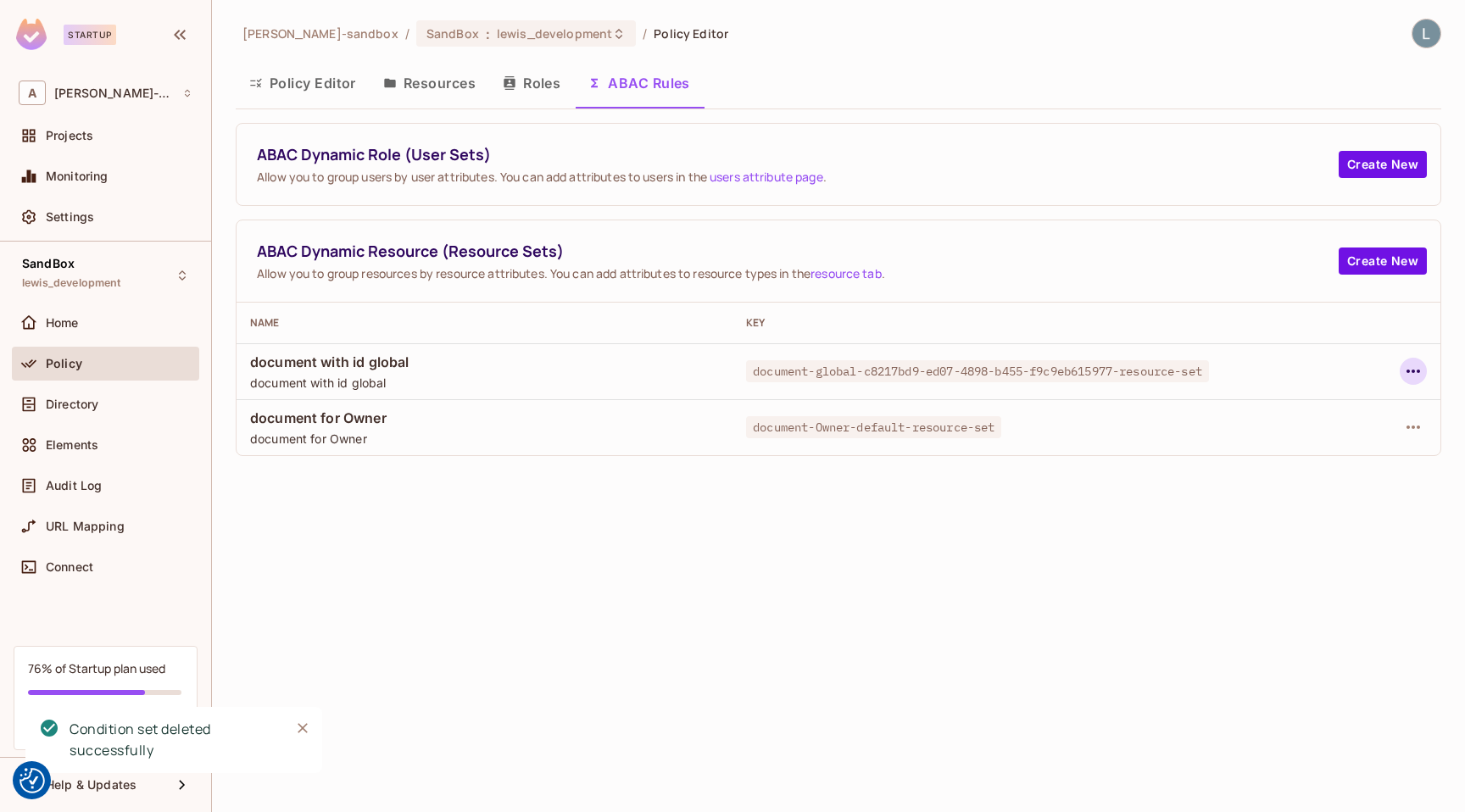
click at [1421, 375] on icon "button" at bounding box center [1412, 371] width 20 height 20
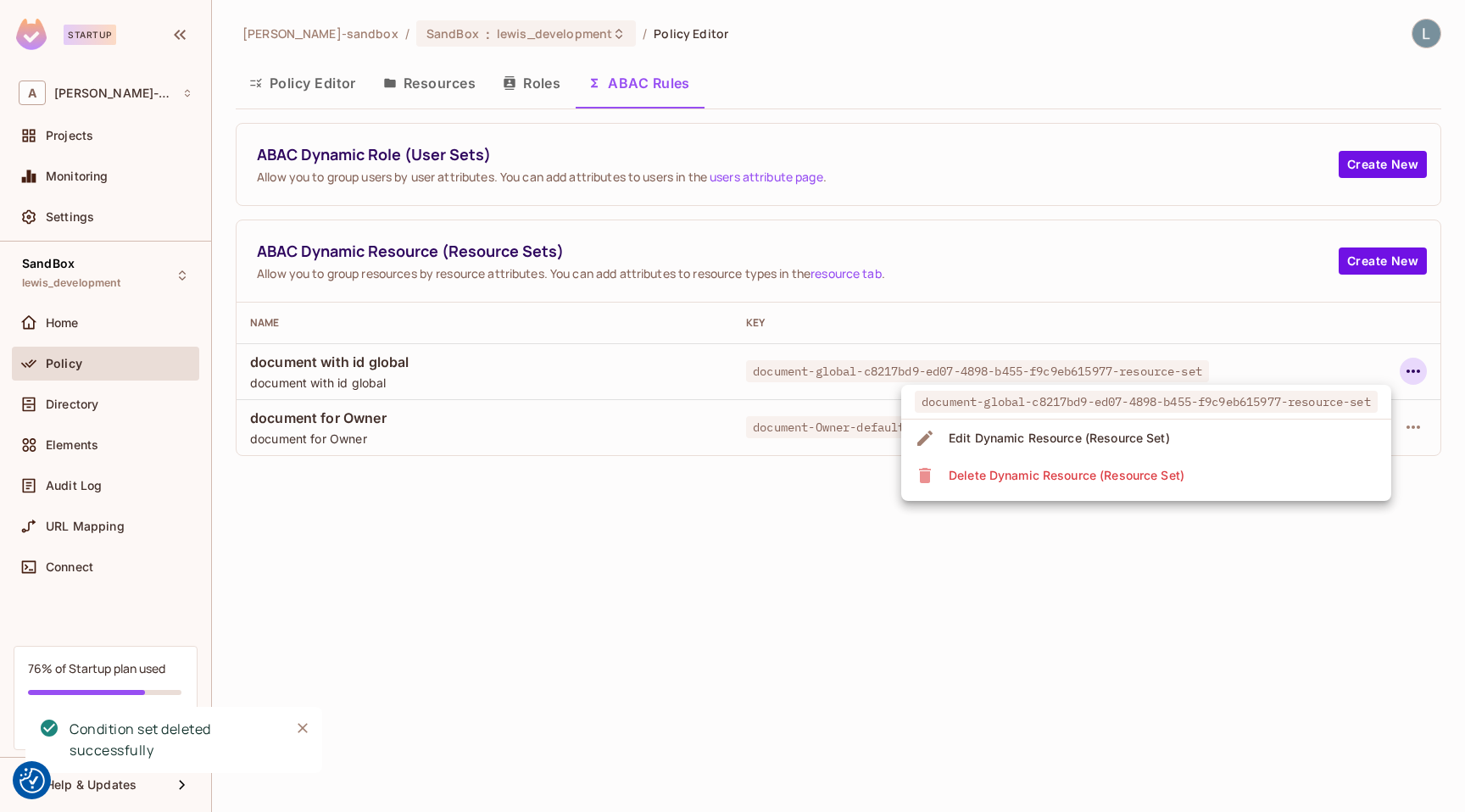
click at [1156, 462] on span "Delete Dynamic Resource (Resource Set)" at bounding box center [1066, 475] width 246 height 28
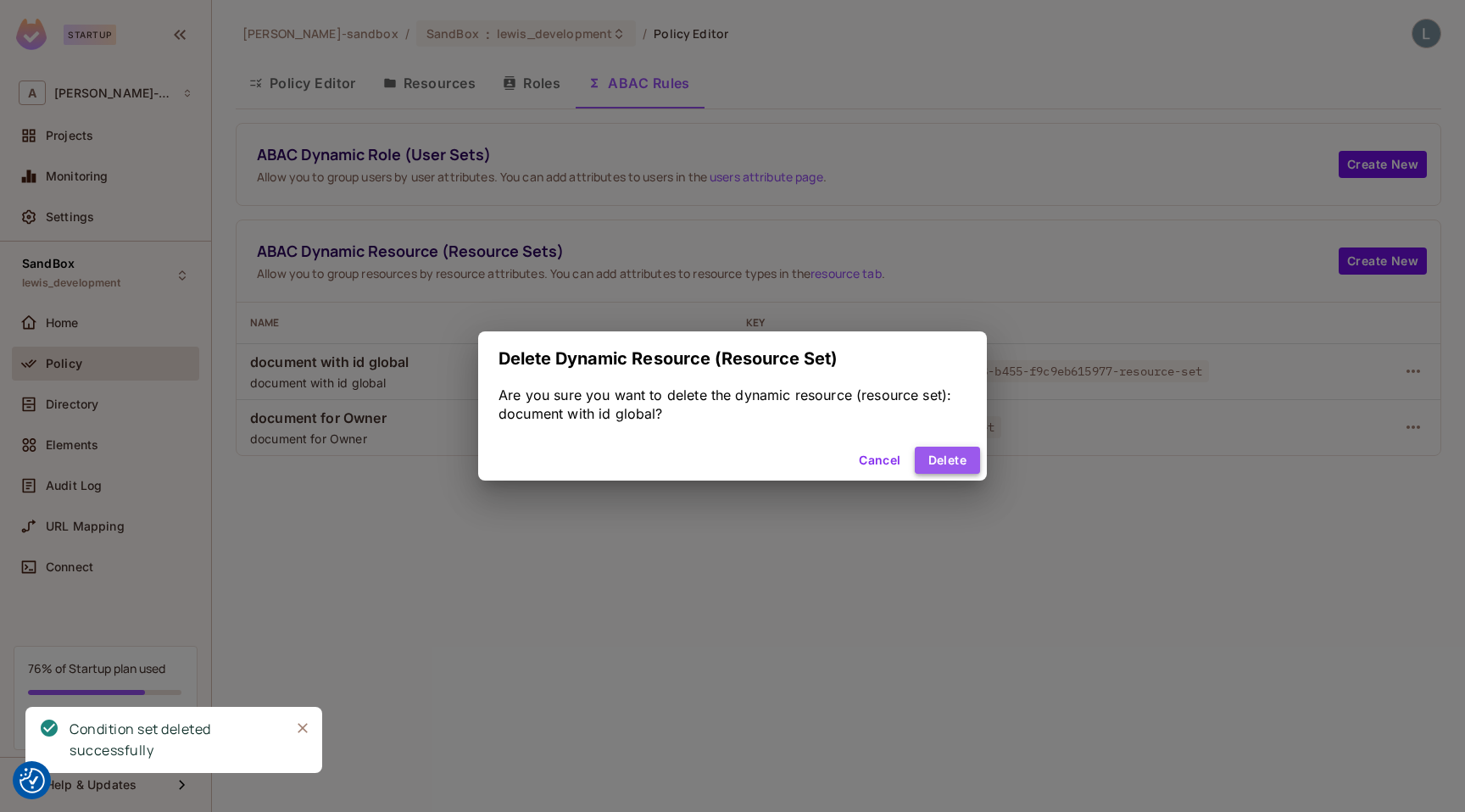
click at [935, 461] on button "Delete" at bounding box center [947, 460] width 65 height 28
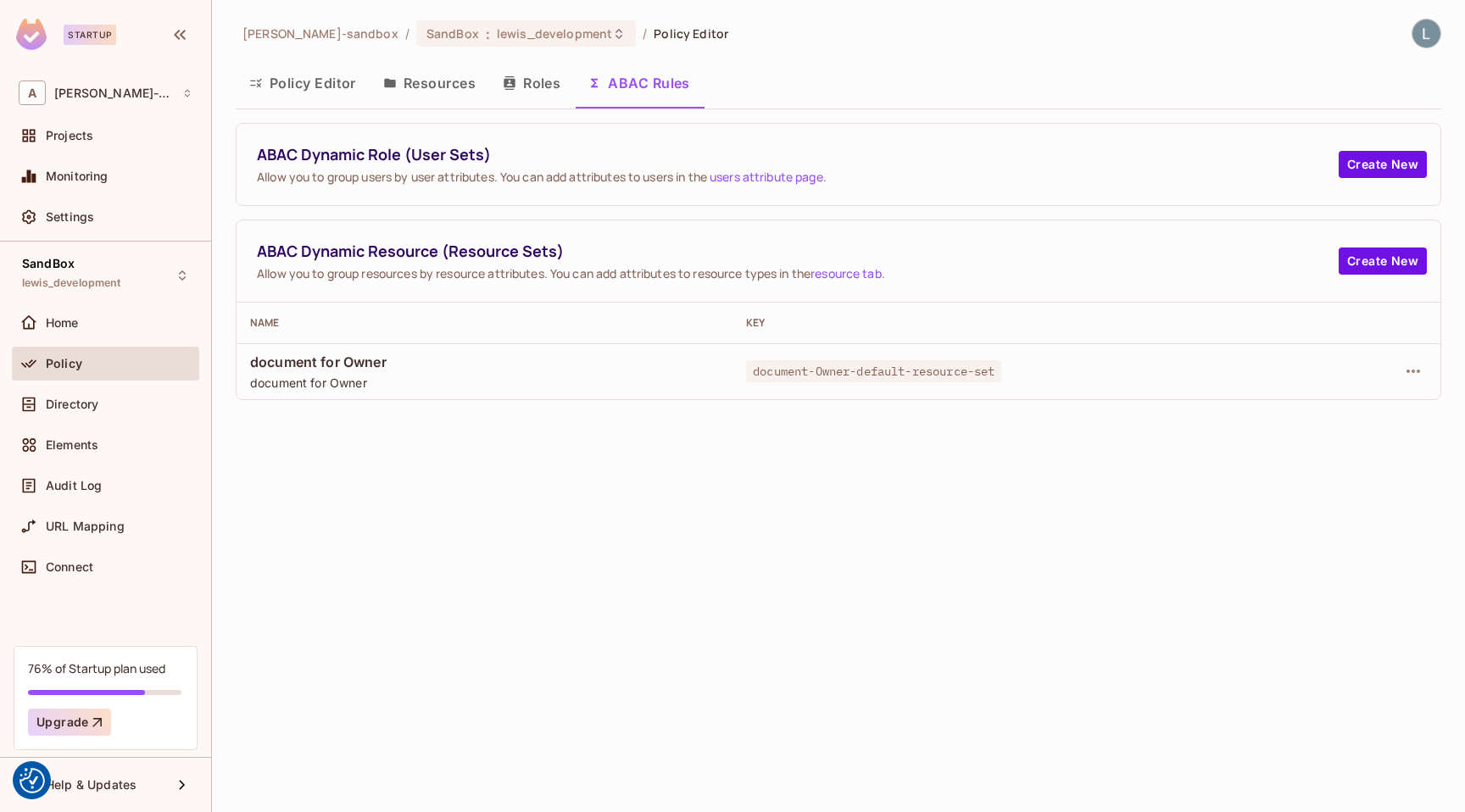
click at [438, 86] on button "Resources" at bounding box center [429, 83] width 120 height 43
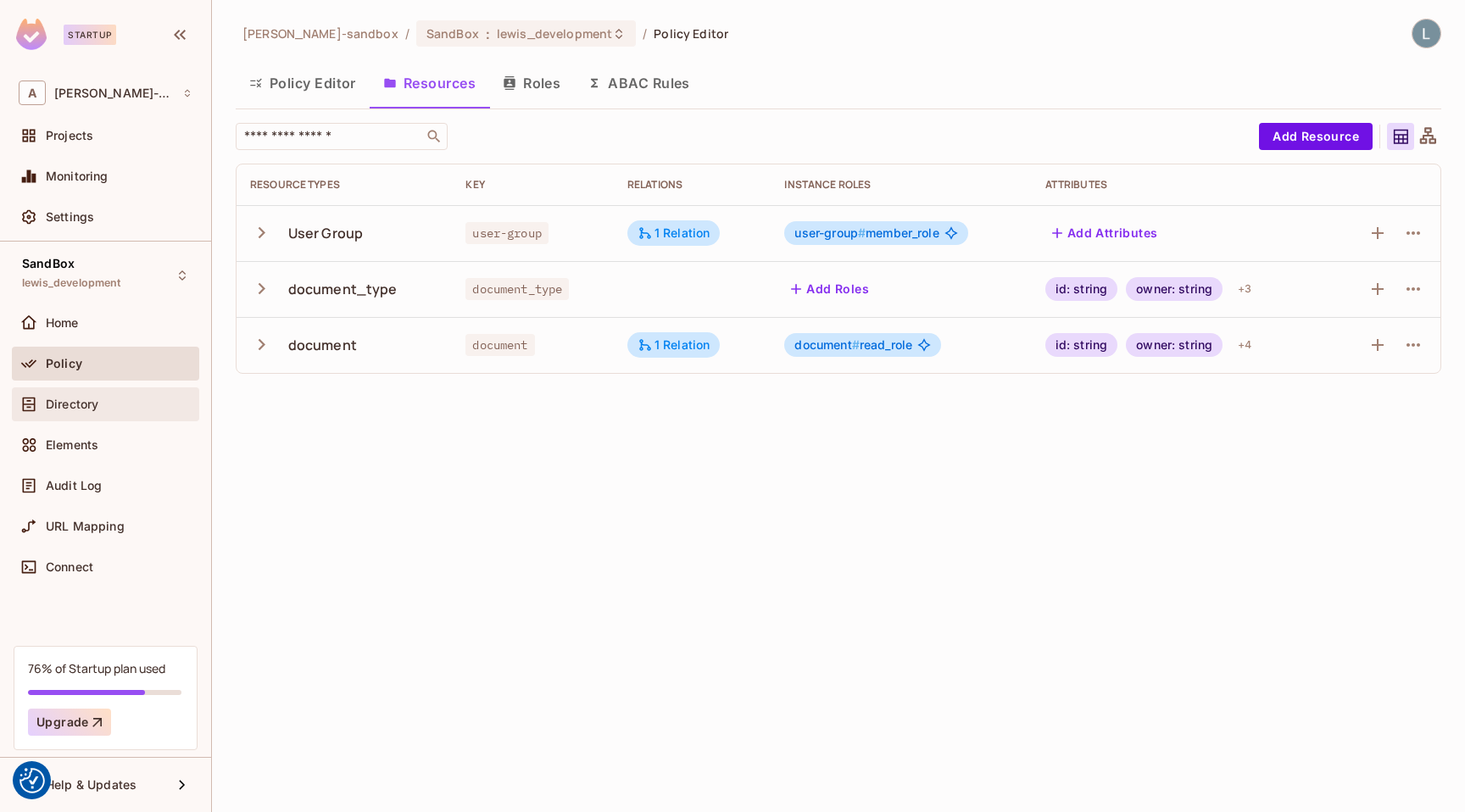
click at [111, 409] on div "Directory" at bounding box center [119, 404] width 147 height 13
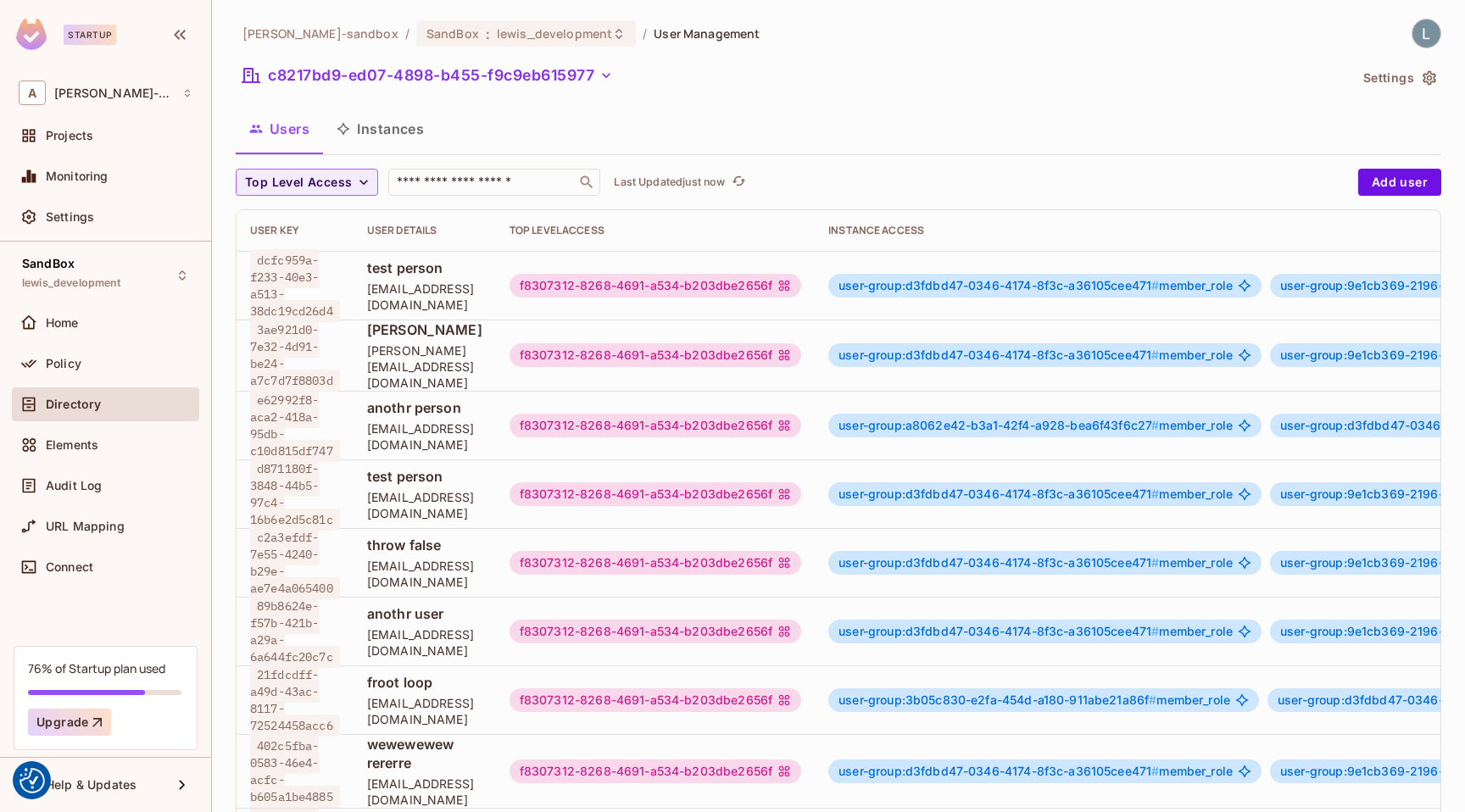
click at [391, 117] on button "Instances" at bounding box center [380, 128] width 115 height 43
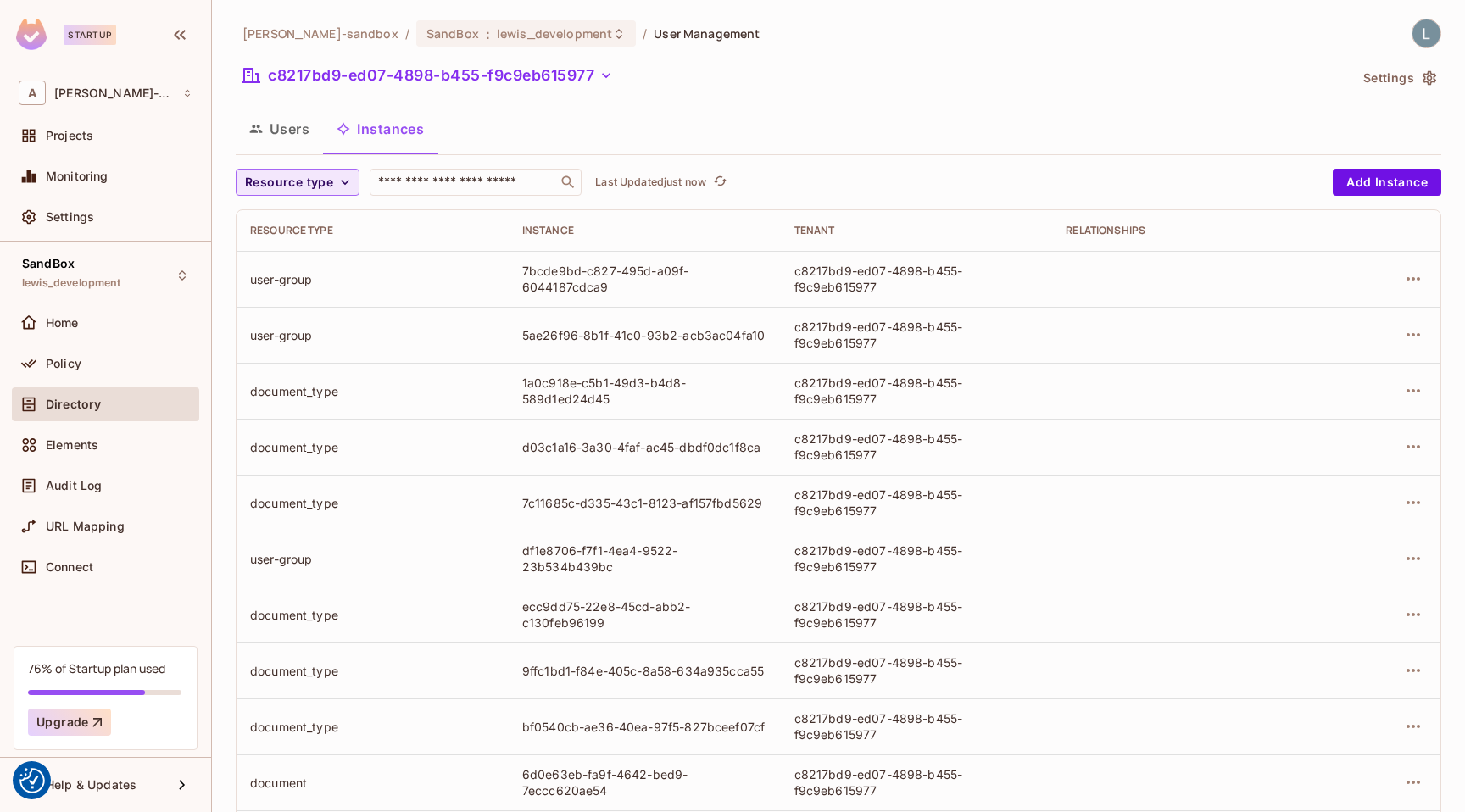
click at [330, 185] on span "Resource type" at bounding box center [288, 182] width 88 height 21
click at [307, 221] on span "User Group" at bounding box center [293, 220] width 88 height 16
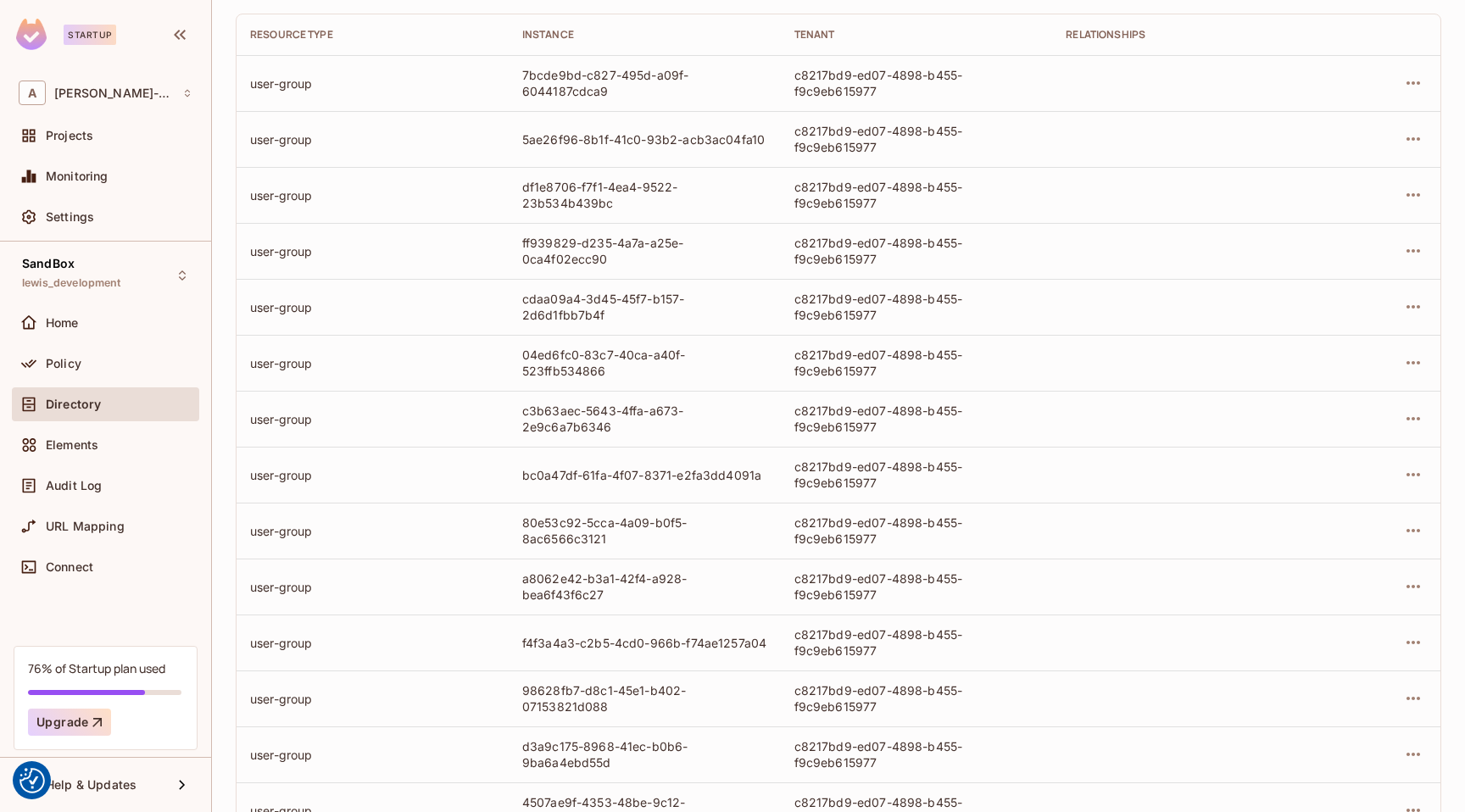
scroll to position [372, 0]
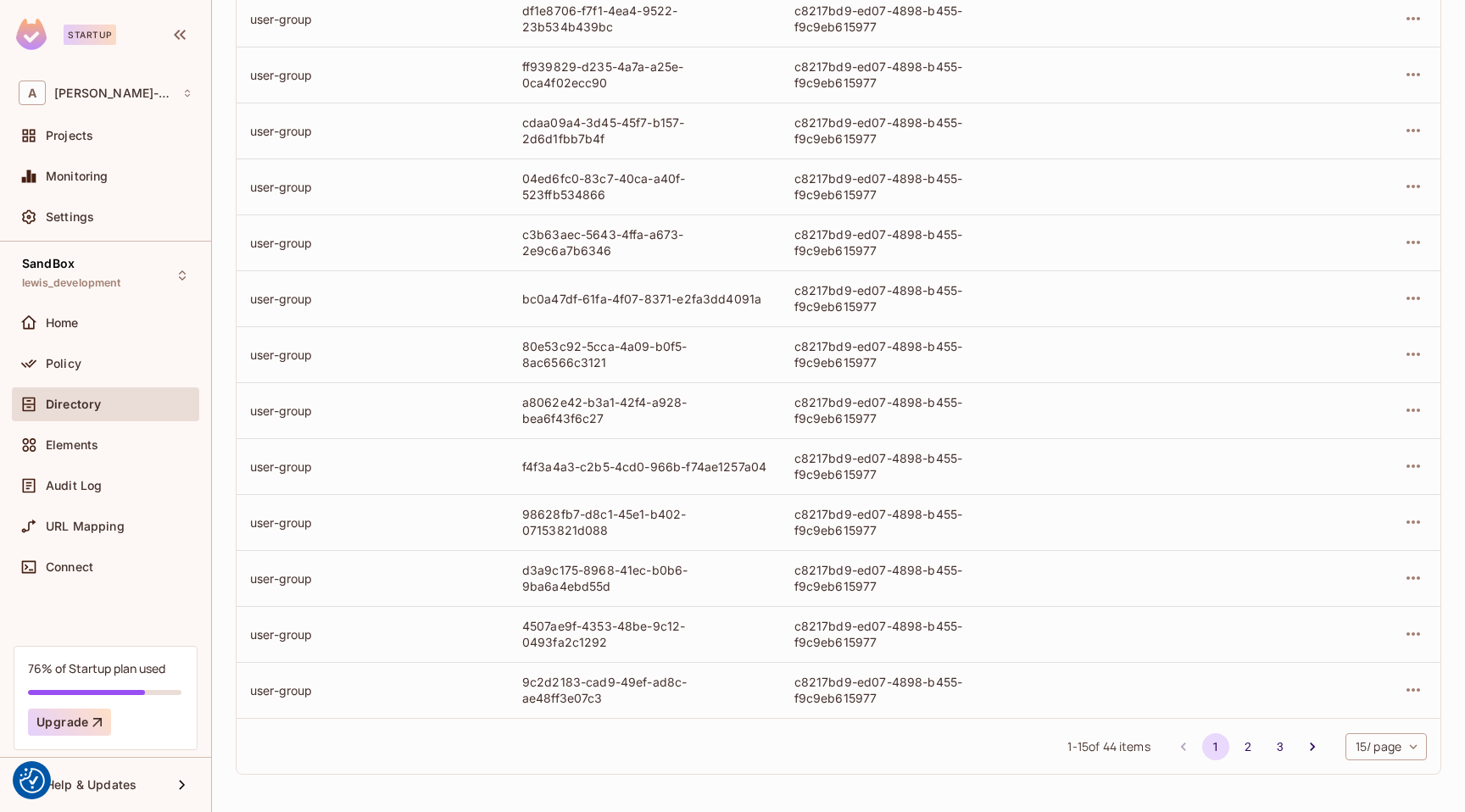
click at [1373, 750] on body "We use cookies to enhance your browsing experience, serve personalized ads or c…" at bounding box center [732, 406] width 1465 height 812
click at [1377, 768] on li "100 / page" at bounding box center [1383, 774] width 84 height 36
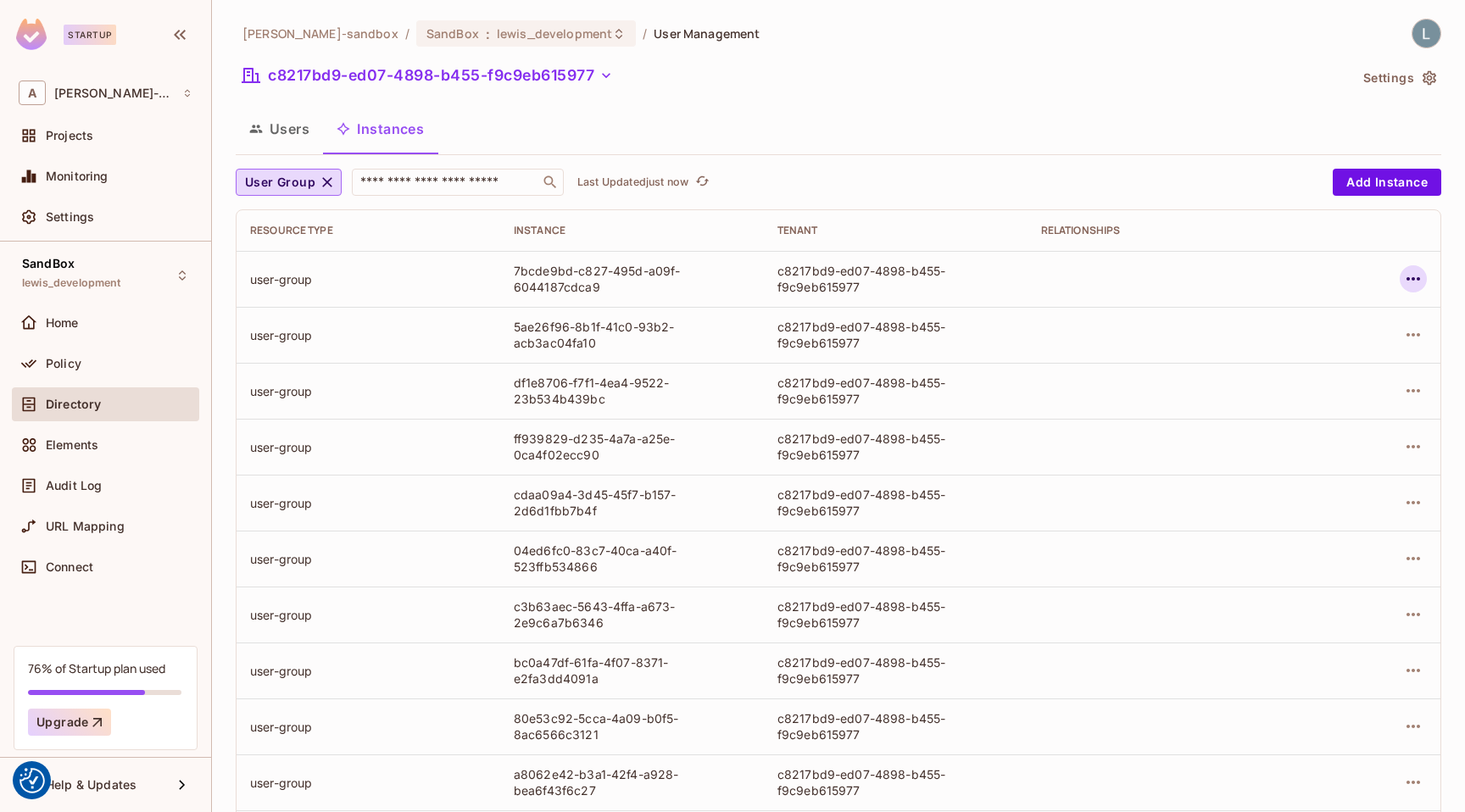
click at [1412, 282] on icon "button" at bounding box center [1412, 278] width 20 height 20
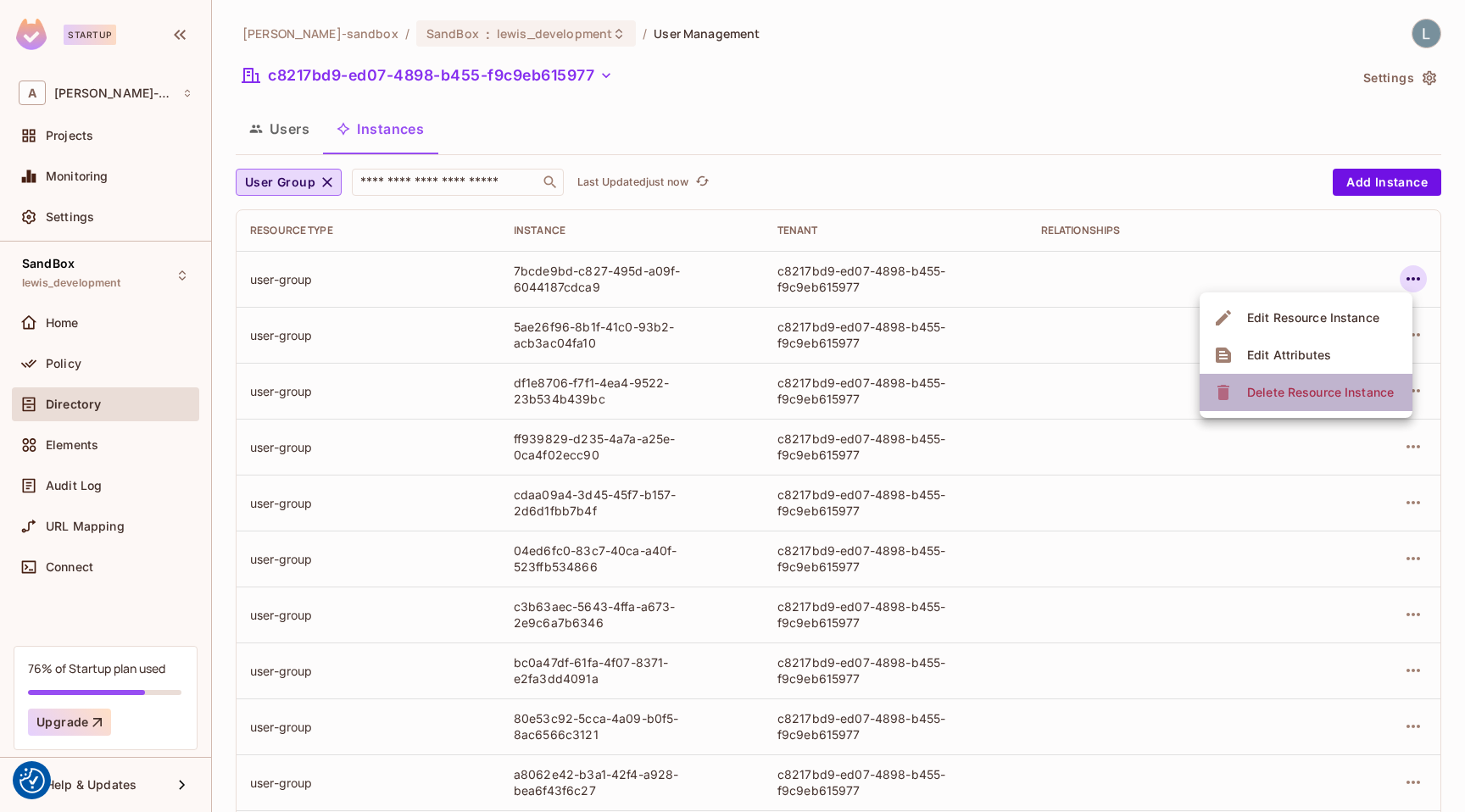
click at [1330, 388] on div "Delete Resource Instance" at bounding box center [1320, 393] width 147 height 17
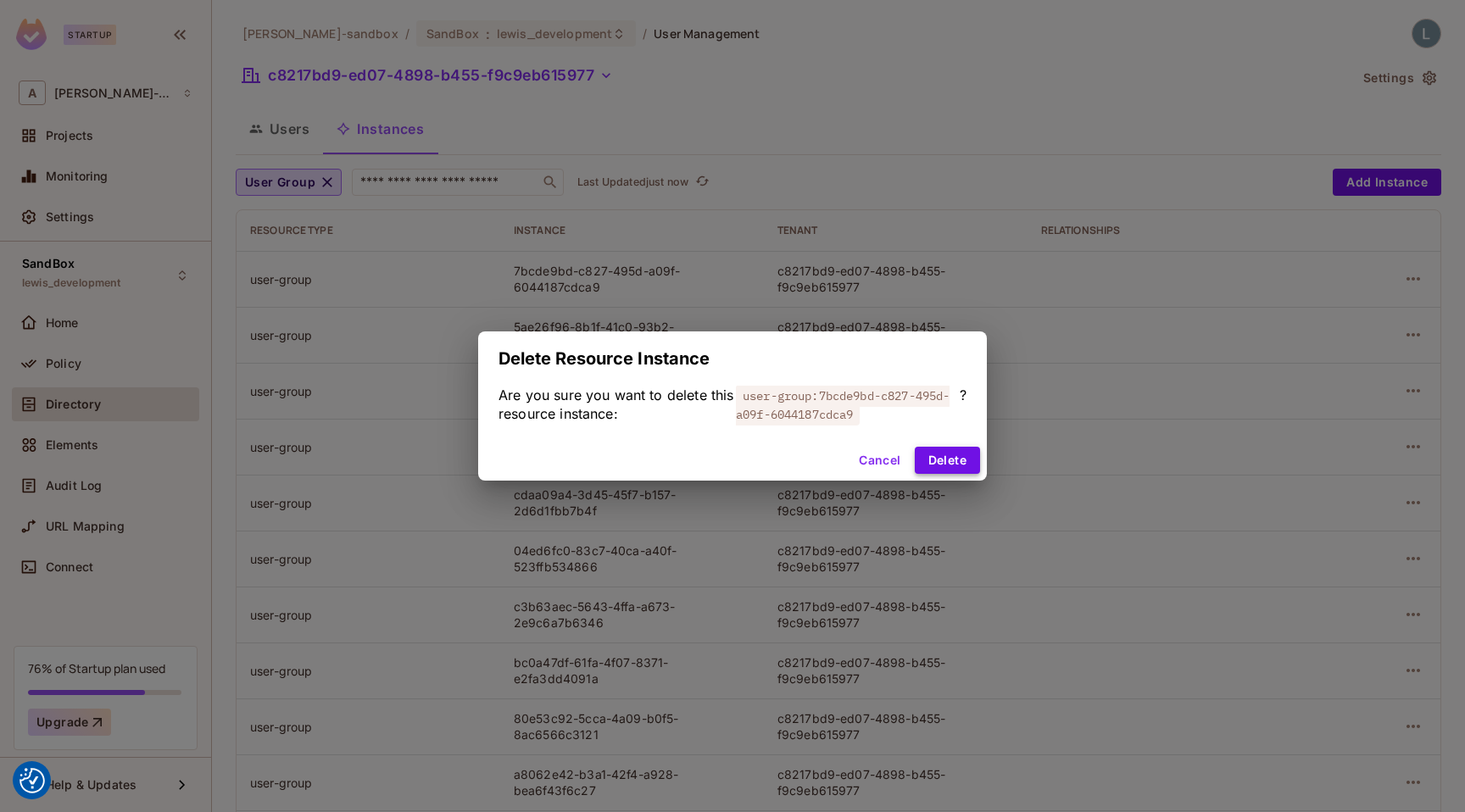
click at [947, 461] on button "Delete" at bounding box center [947, 460] width 65 height 28
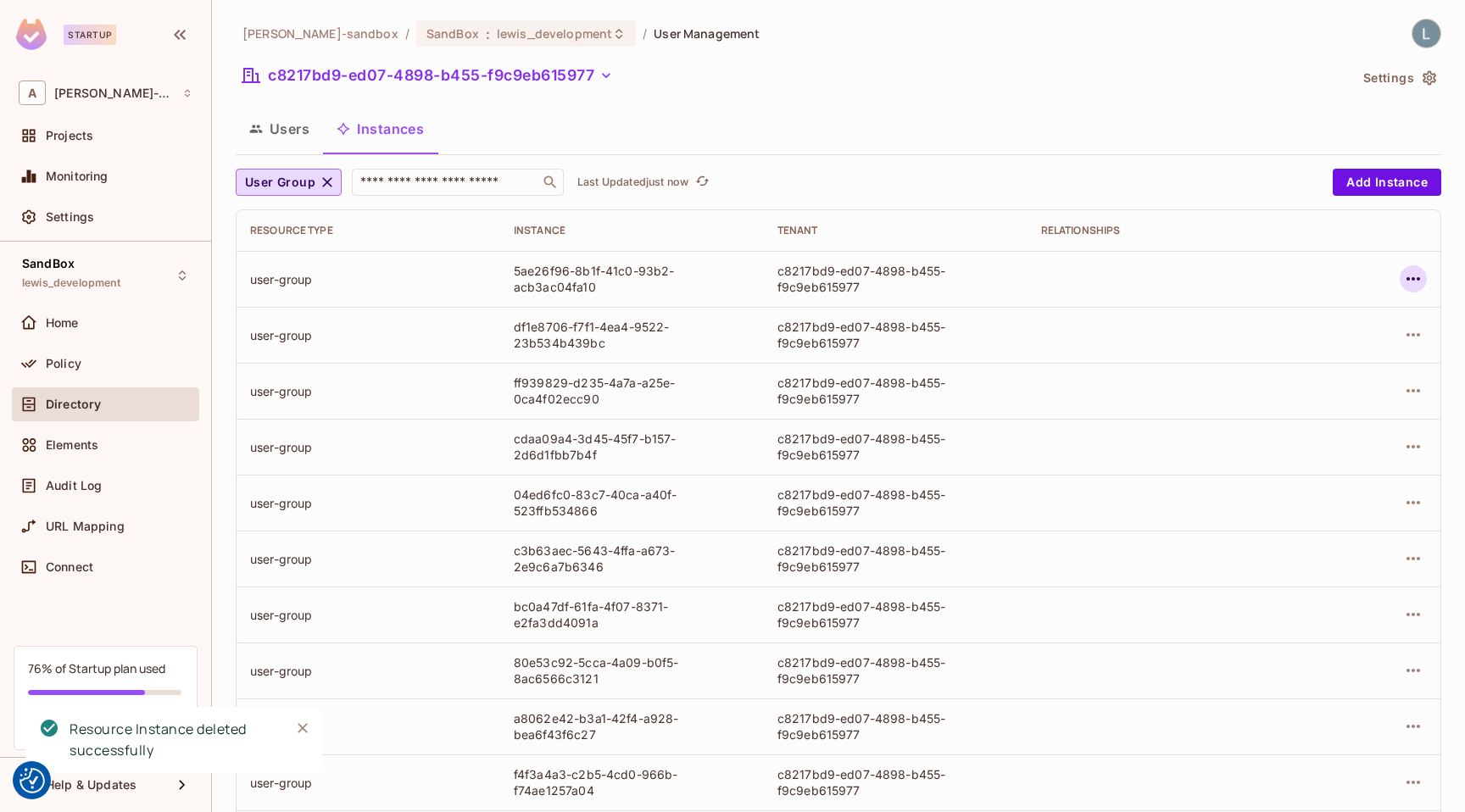
click at [1410, 276] on icon "button" at bounding box center [1412, 278] width 20 height 20
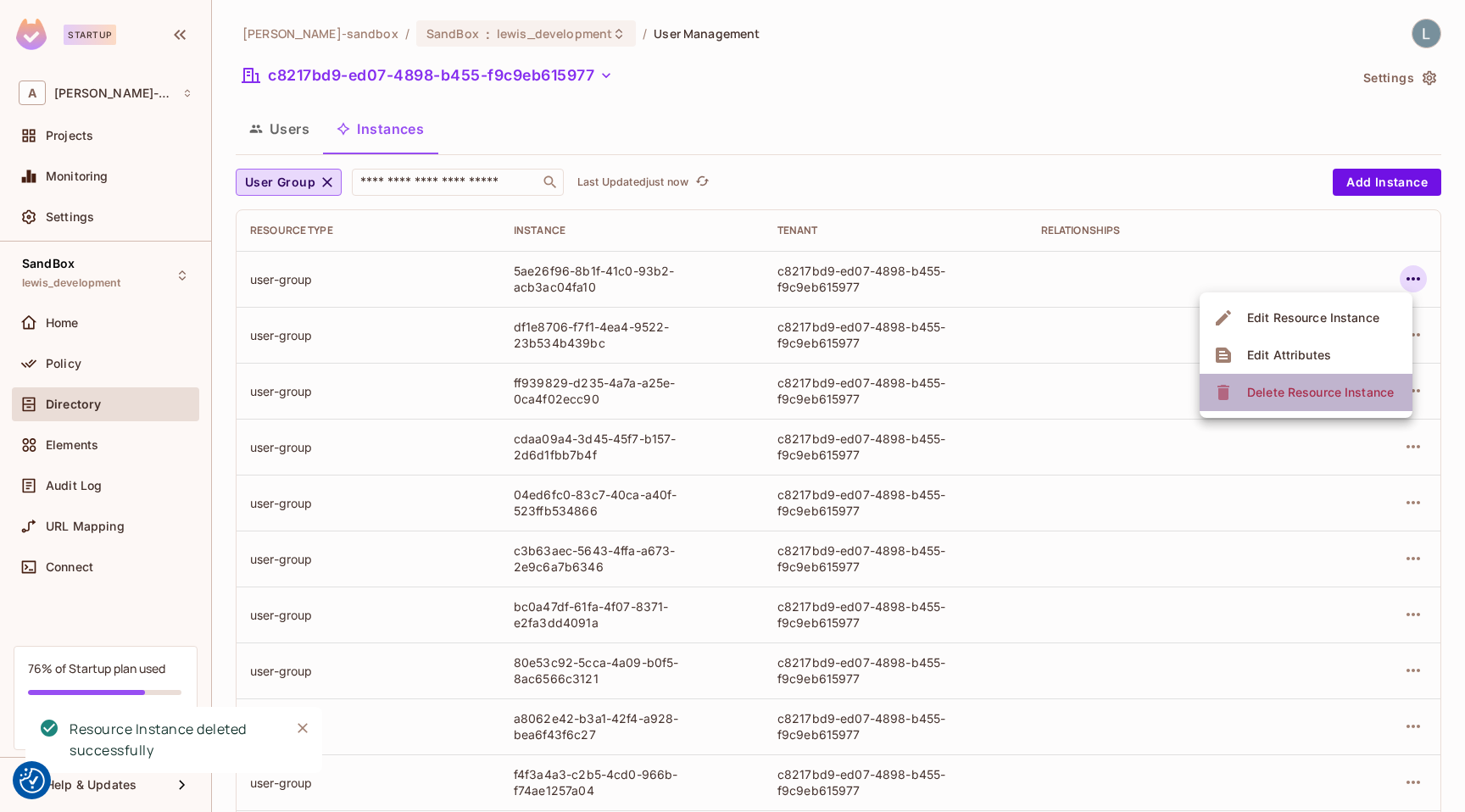
click at [1359, 389] on div "Delete Resource Instance" at bounding box center [1320, 393] width 147 height 17
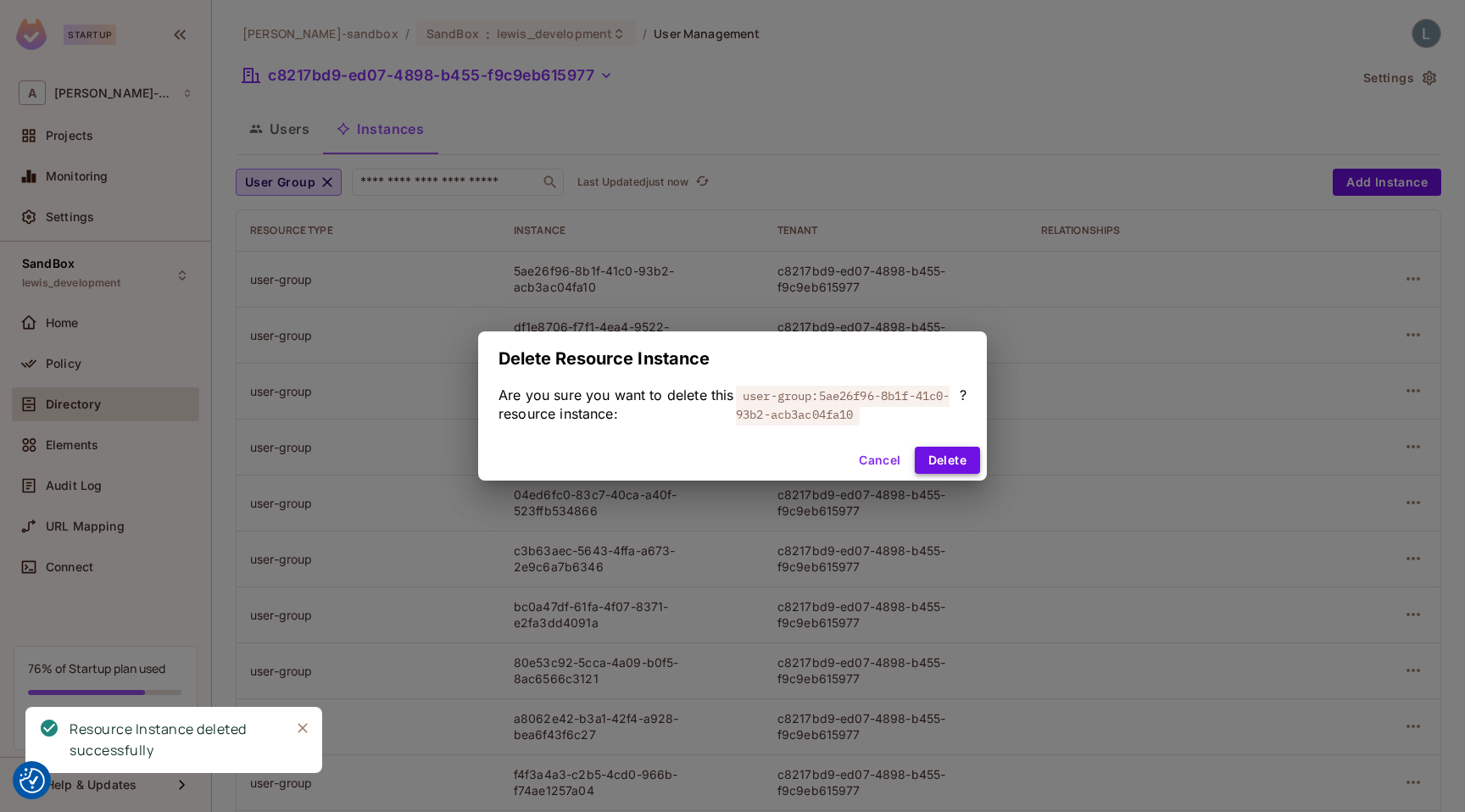
click at [963, 456] on button "Delete" at bounding box center [947, 460] width 65 height 28
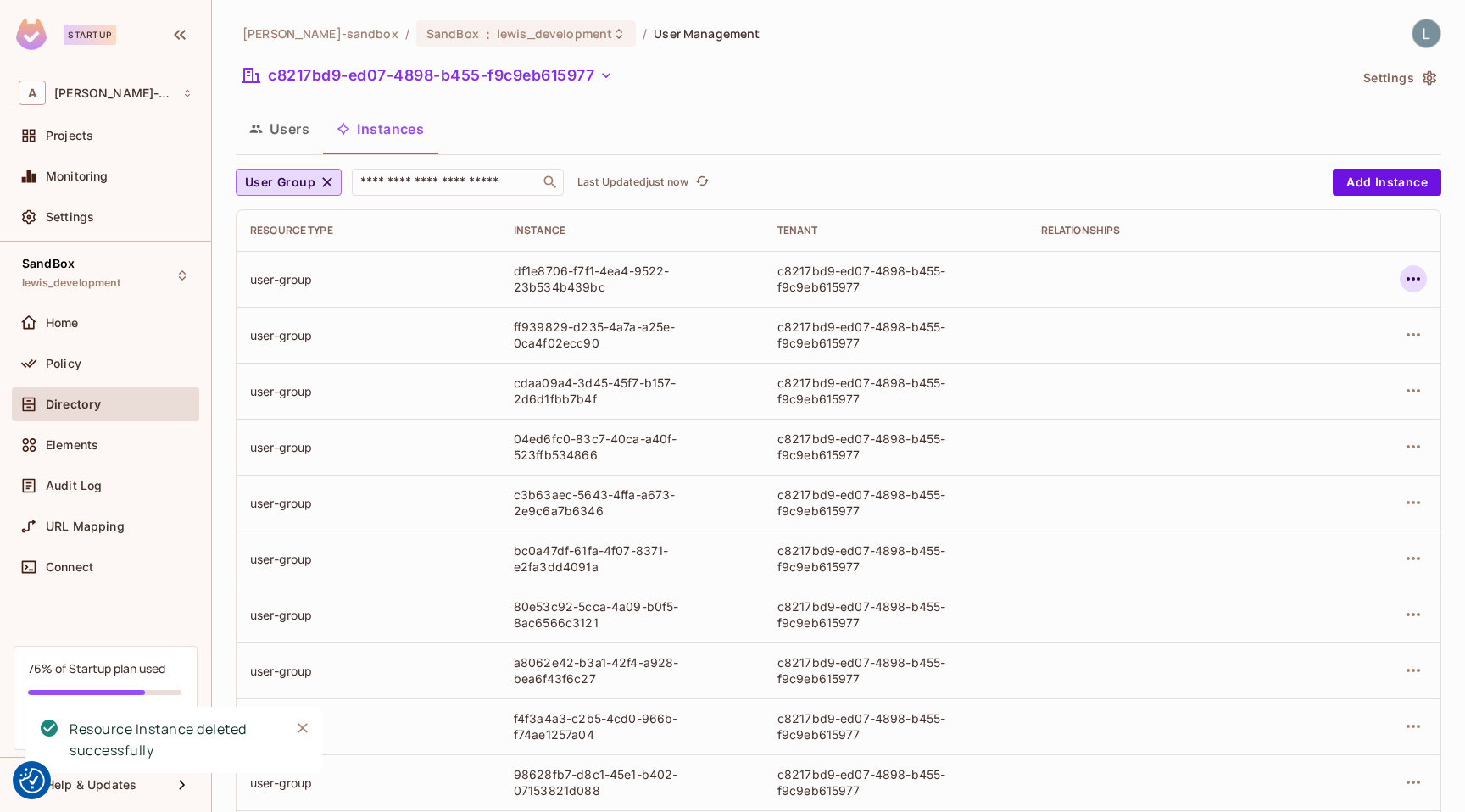
click at [1419, 278] on icon "button" at bounding box center [1412, 278] width 20 height 20
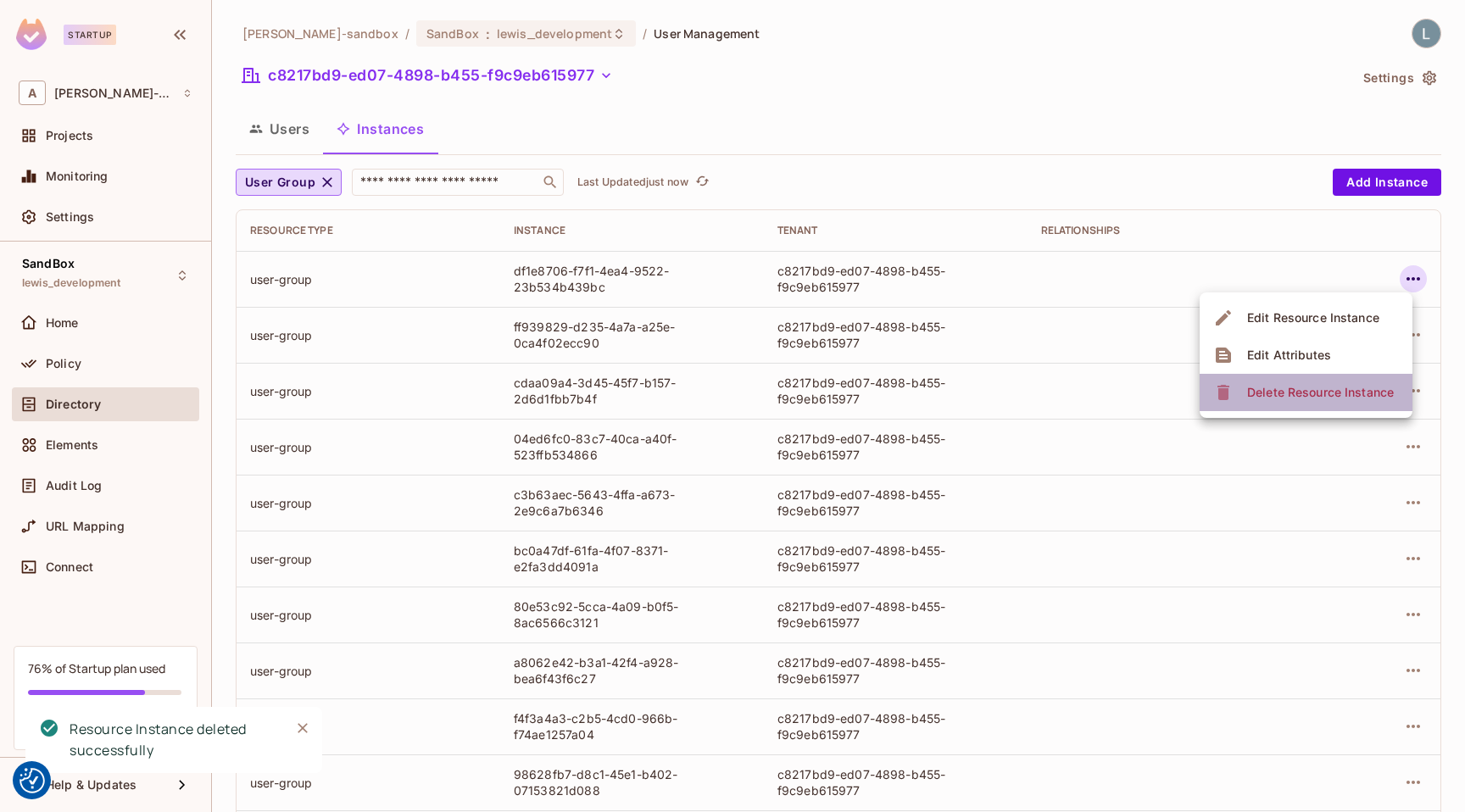
click at [1348, 387] on div "Delete Resource Instance" at bounding box center [1320, 393] width 147 height 17
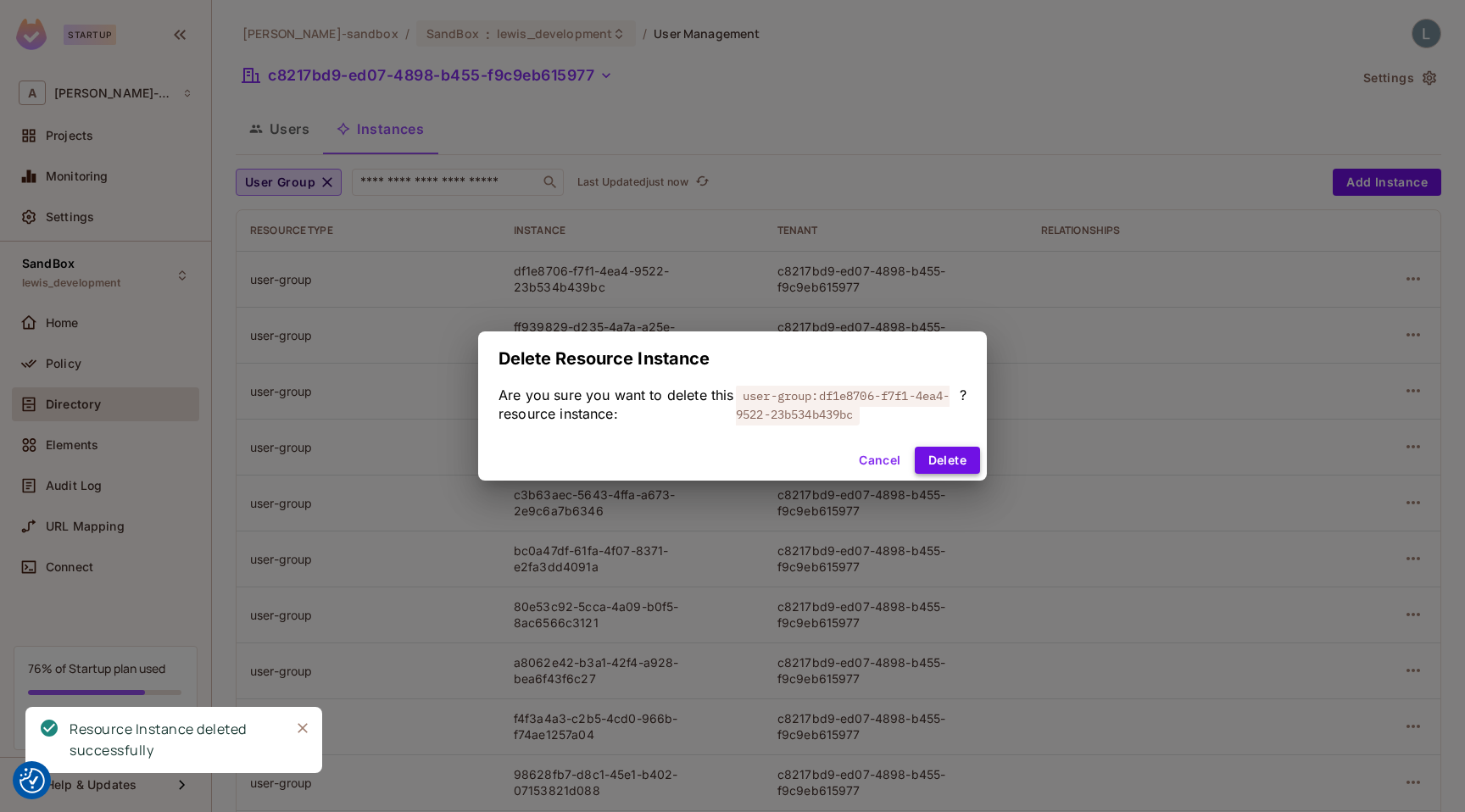
click at [963, 450] on button "Delete" at bounding box center [947, 460] width 65 height 28
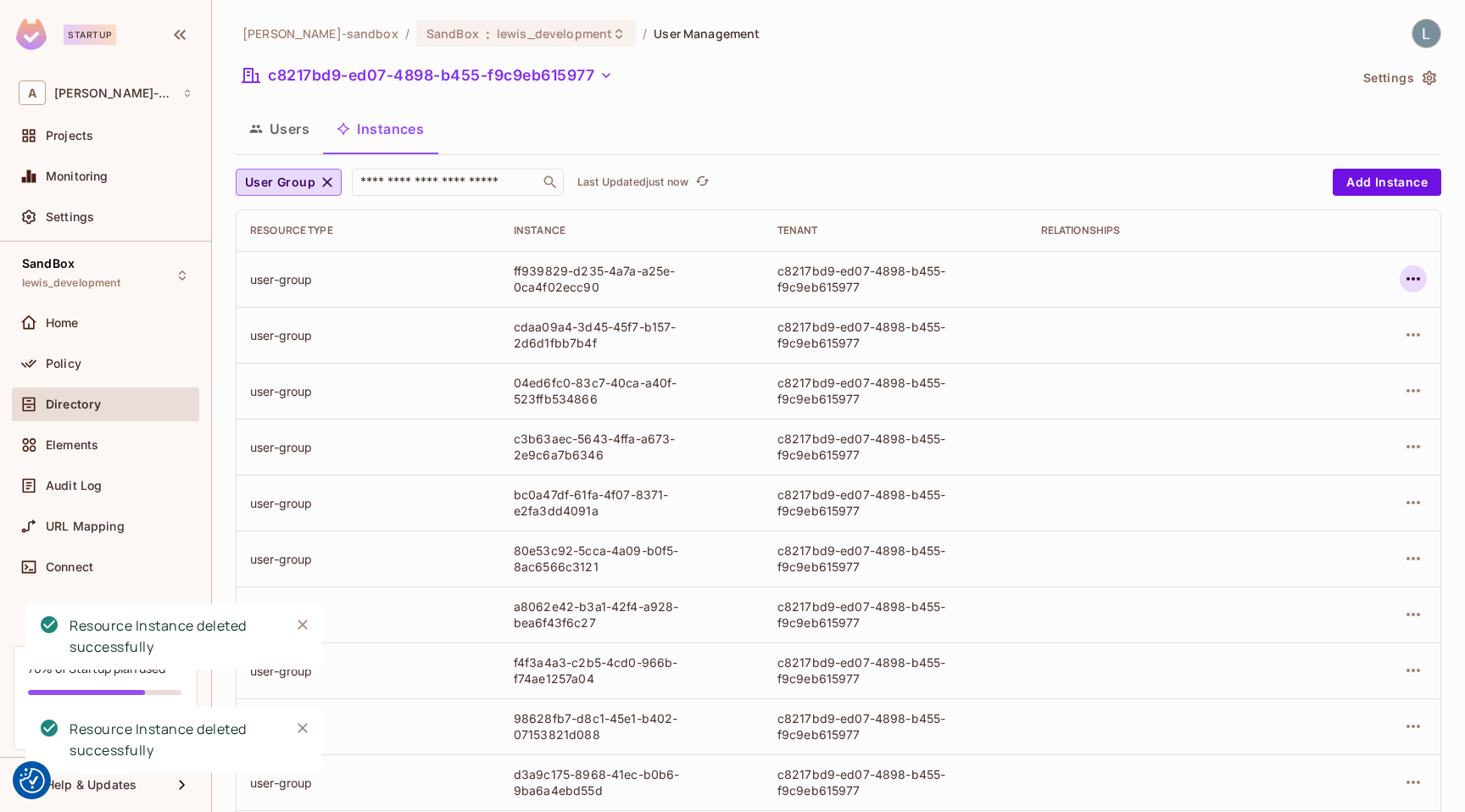
click at [1416, 274] on icon "button" at bounding box center [1412, 278] width 20 height 20
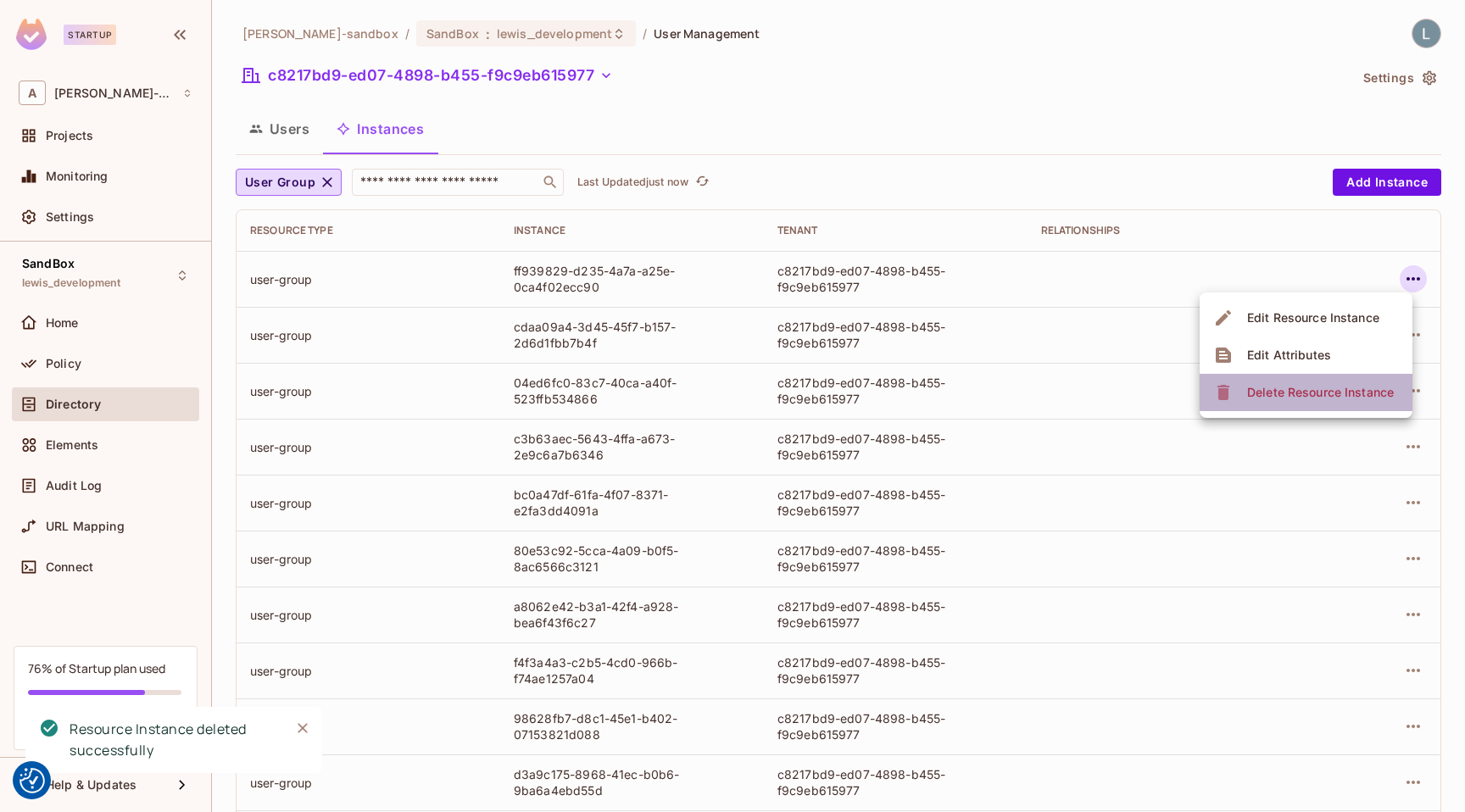
click at [1274, 385] on div "Delete Resource Instance" at bounding box center [1320, 393] width 147 height 17
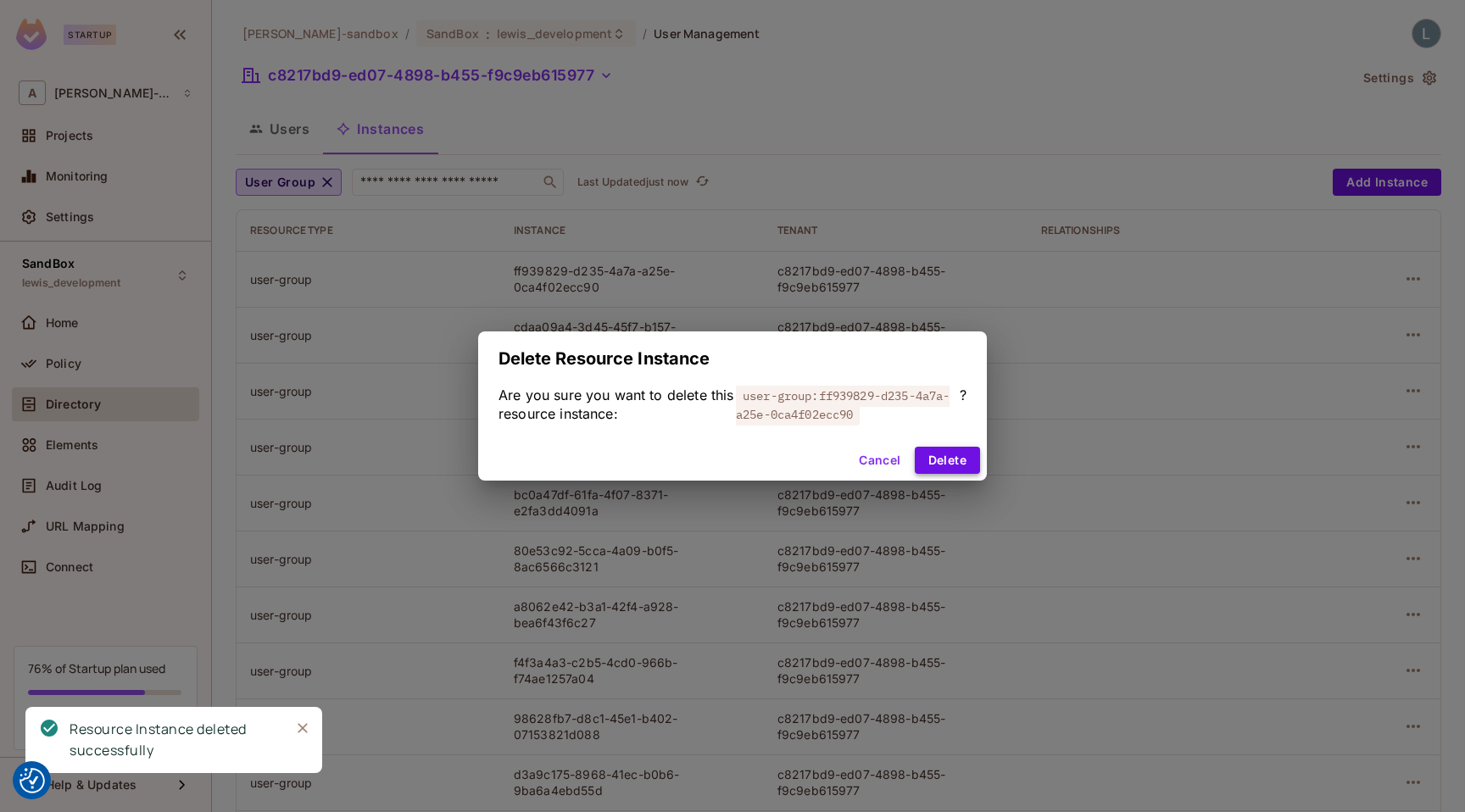
click at [950, 465] on button "Delete" at bounding box center [947, 460] width 65 height 28
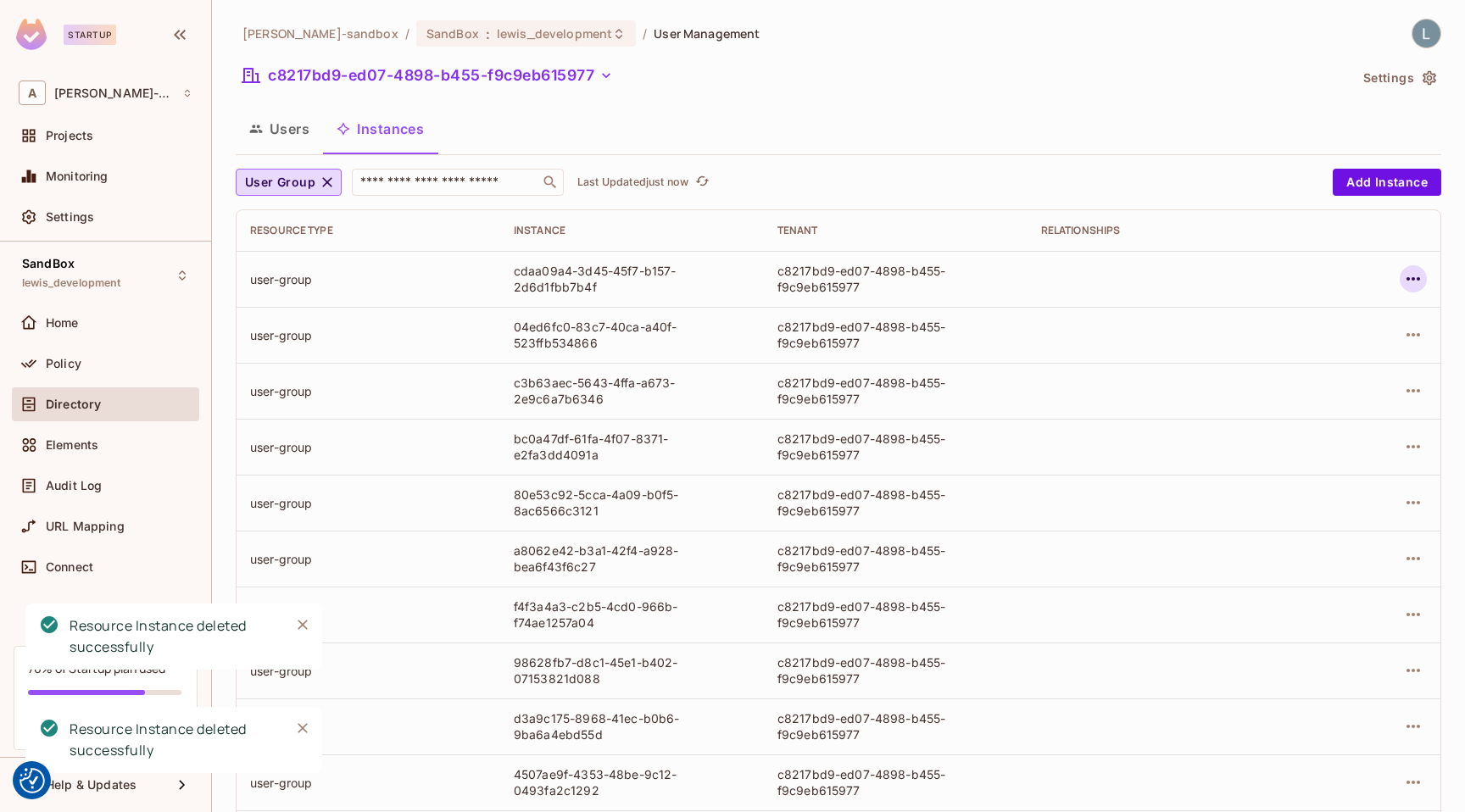
click at [1411, 278] on icon "button" at bounding box center [1413, 279] width 13 height 4
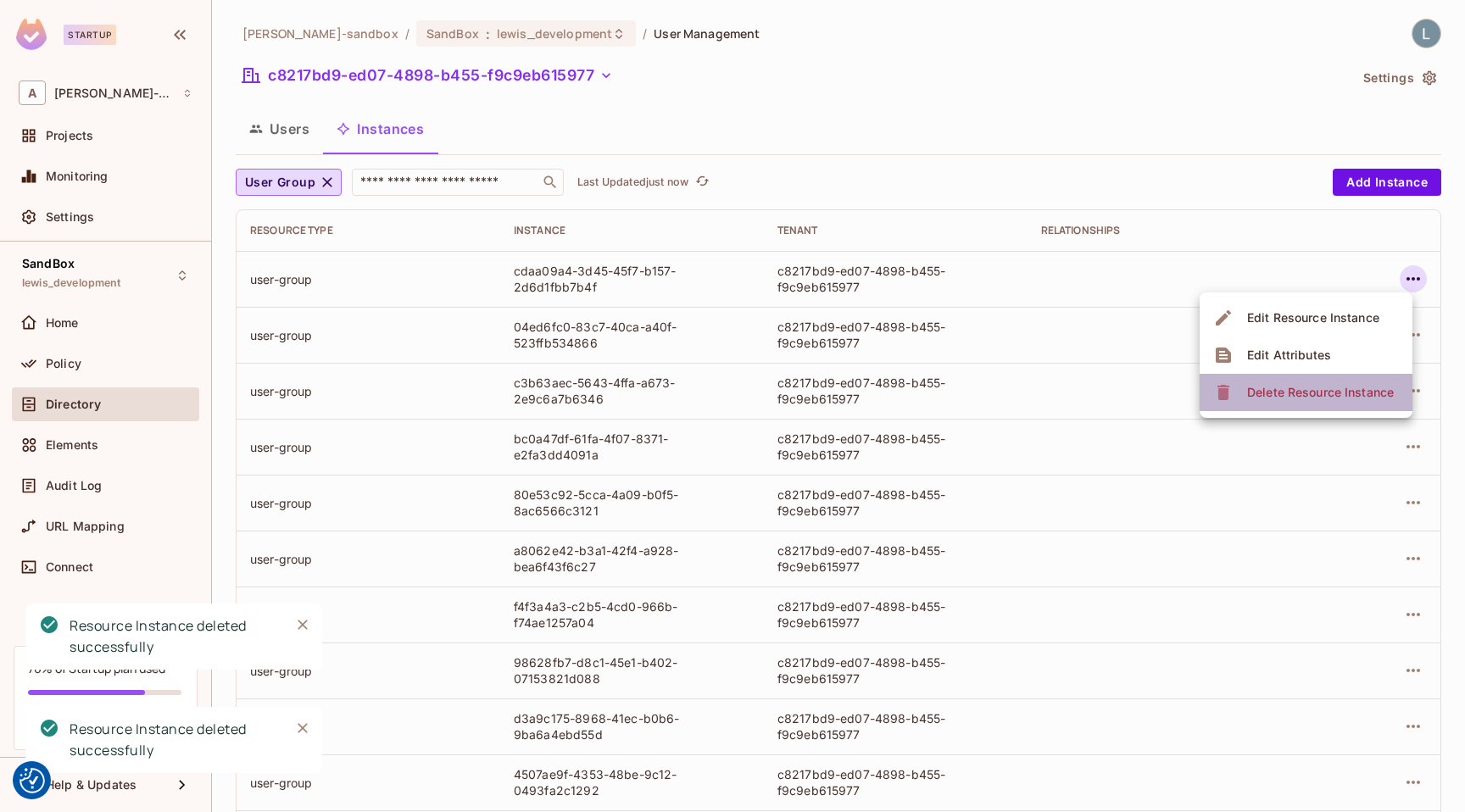
click at [1315, 380] on span "Delete Resource Instance" at bounding box center [1320, 392] width 157 height 28
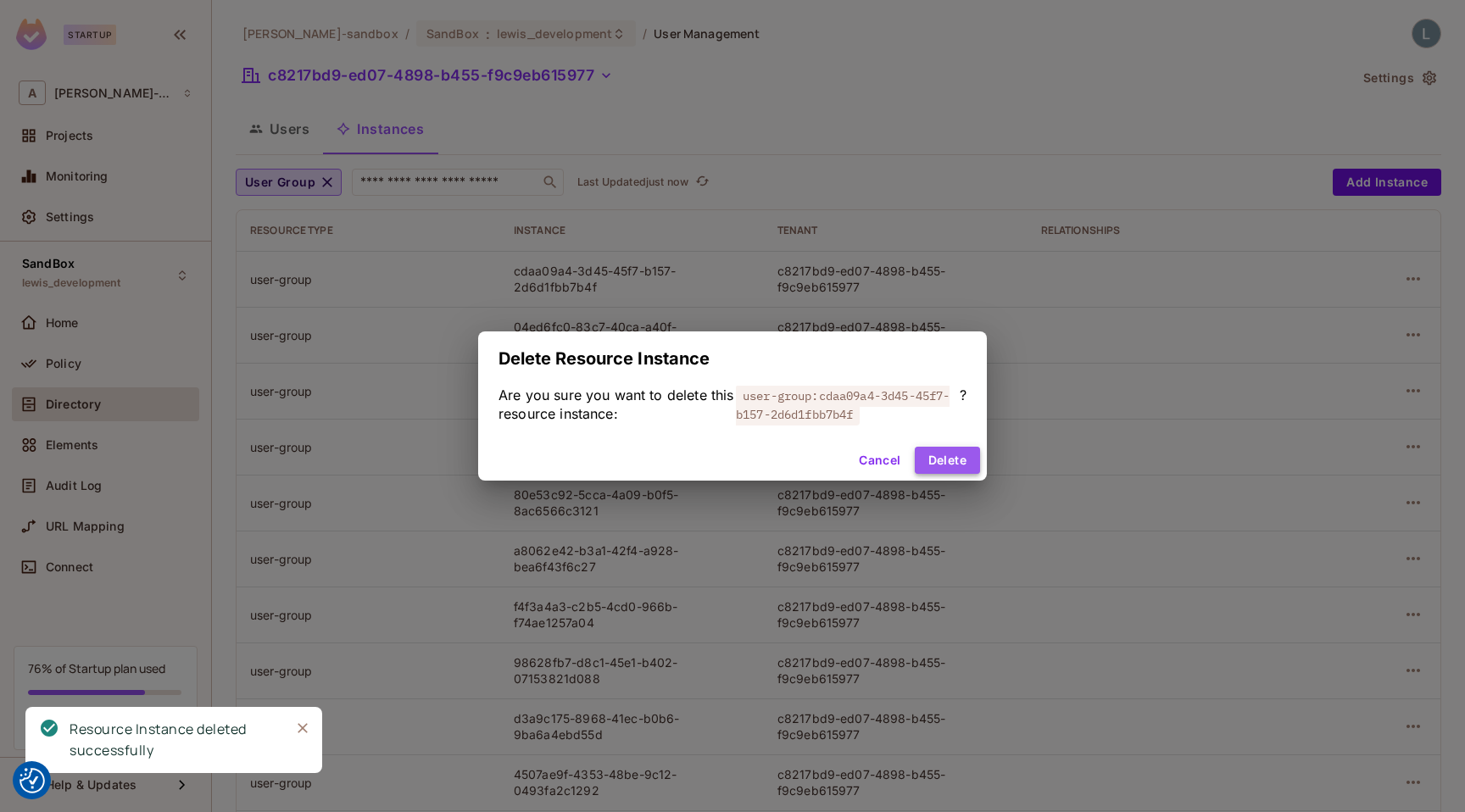
click at [956, 462] on button "Delete" at bounding box center [947, 460] width 65 height 28
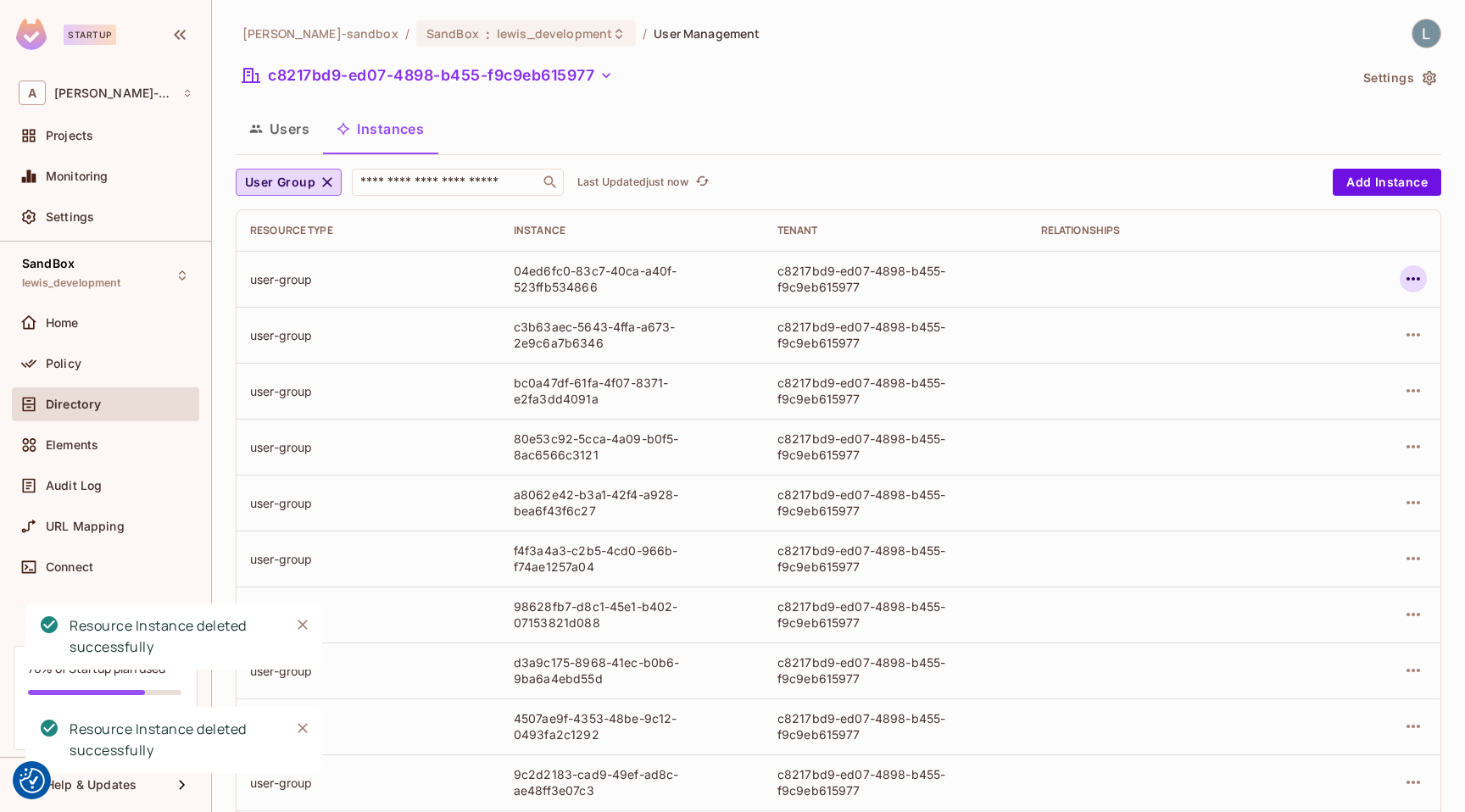
click at [1419, 279] on icon "button" at bounding box center [1413, 279] width 13 height 4
click at [1295, 389] on div "Delete Resource Instance" at bounding box center [1320, 393] width 147 height 17
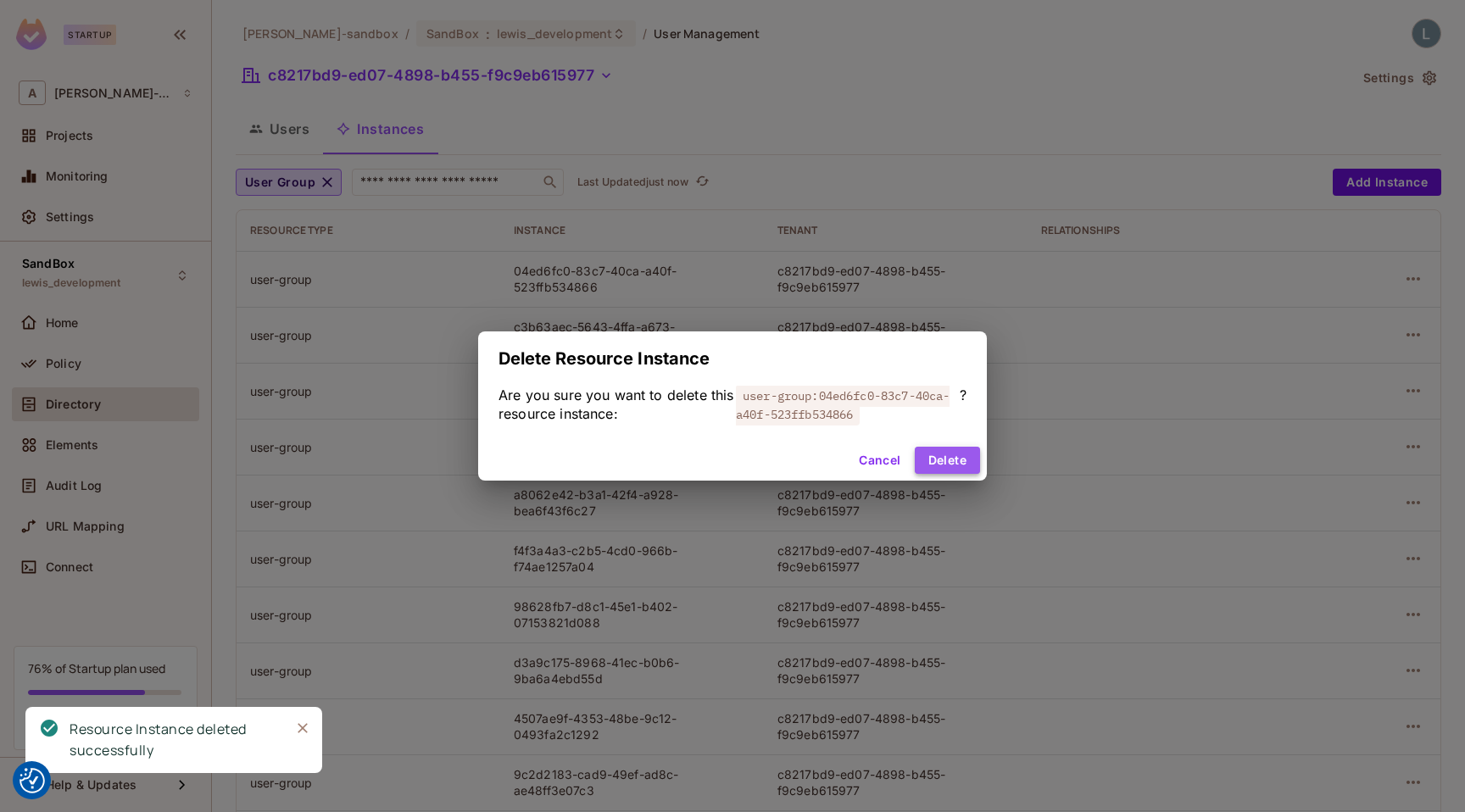
click at [954, 459] on button "Delete" at bounding box center [947, 460] width 65 height 28
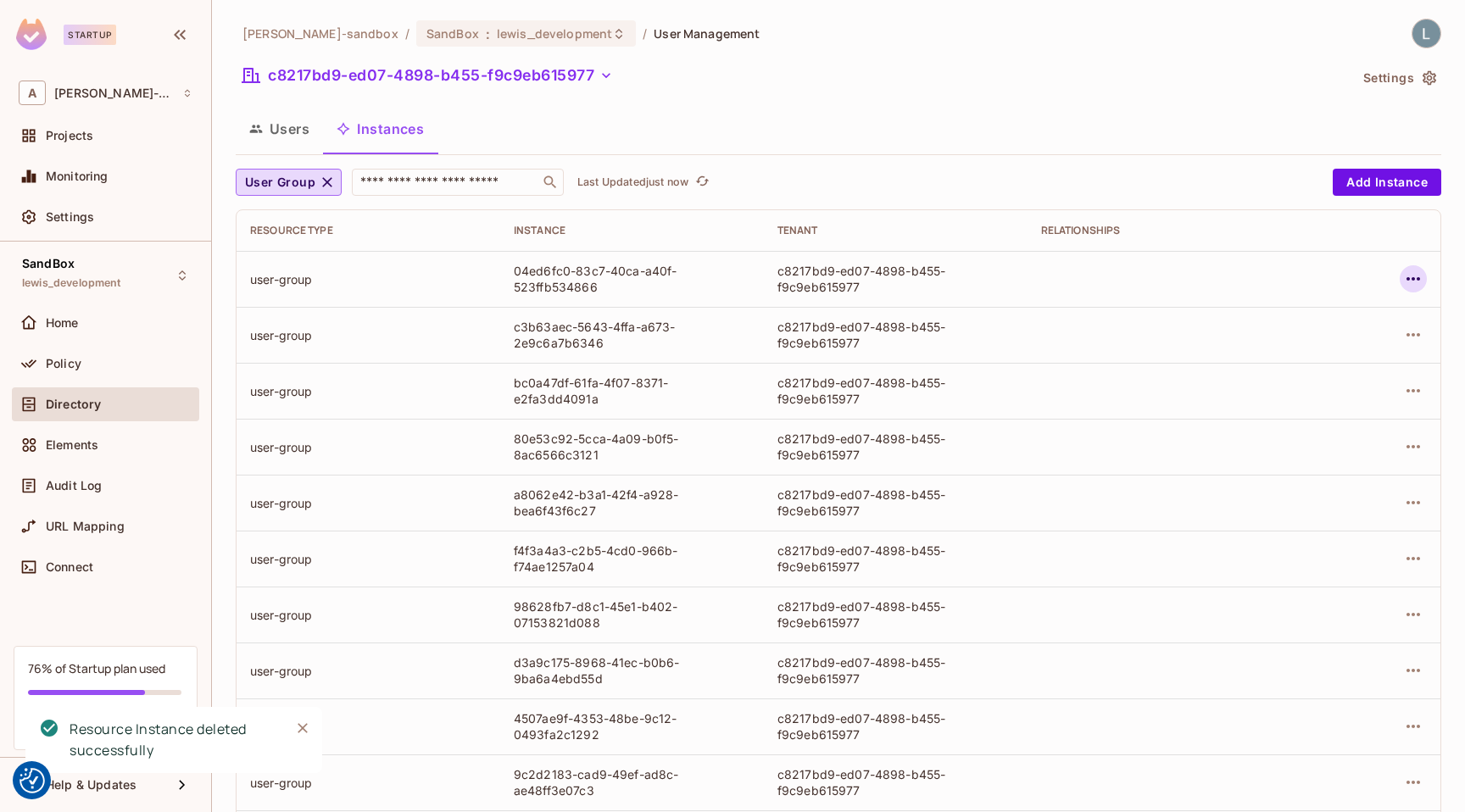
click at [1421, 277] on icon "button" at bounding box center [1412, 278] width 20 height 20
click at [1411, 272] on icon "button" at bounding box center [1412, 278] width 20 height 20
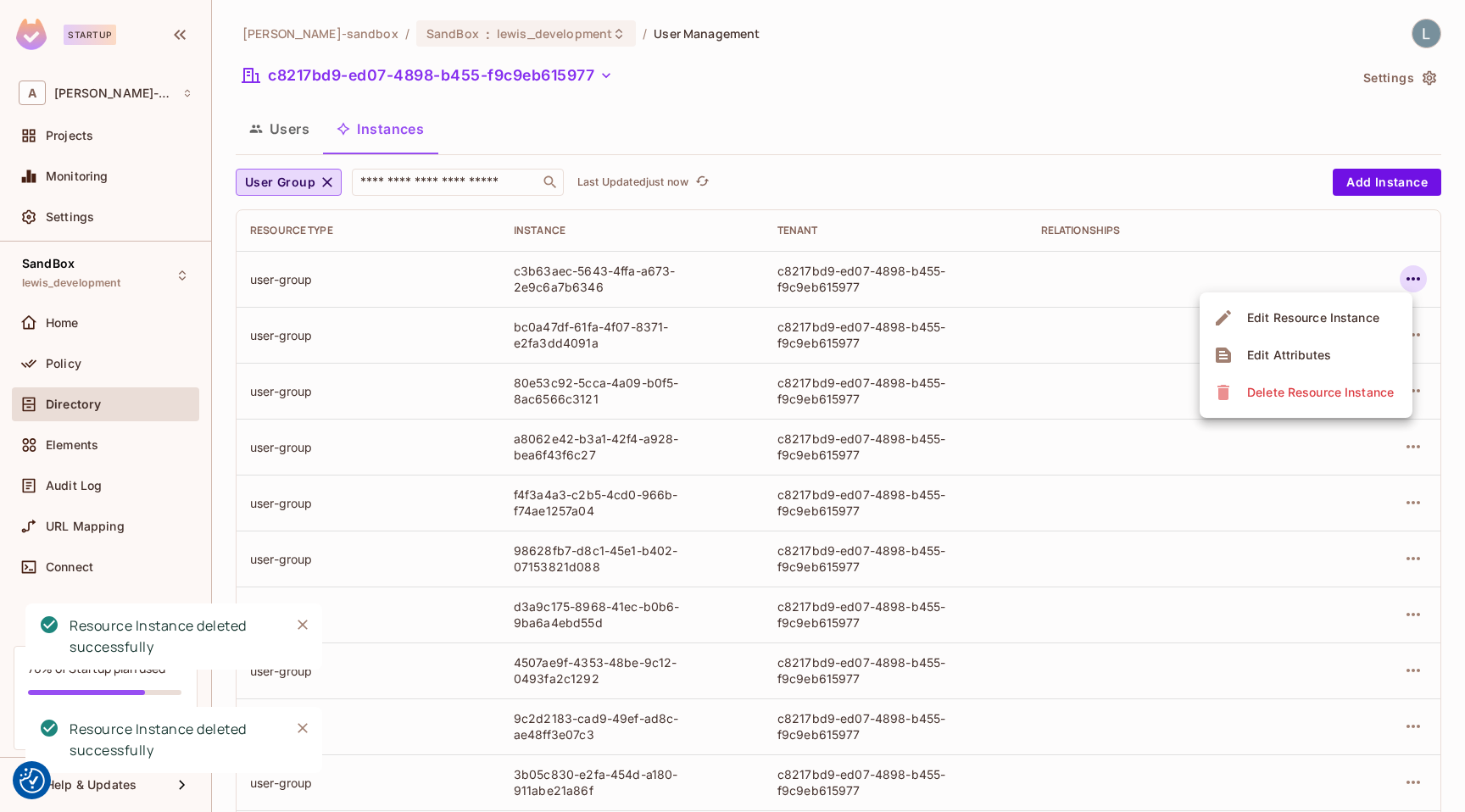
click at [1306, 382] on span "Delete Resource Instance" at bounding box center [1320, 392] width 157 height 28
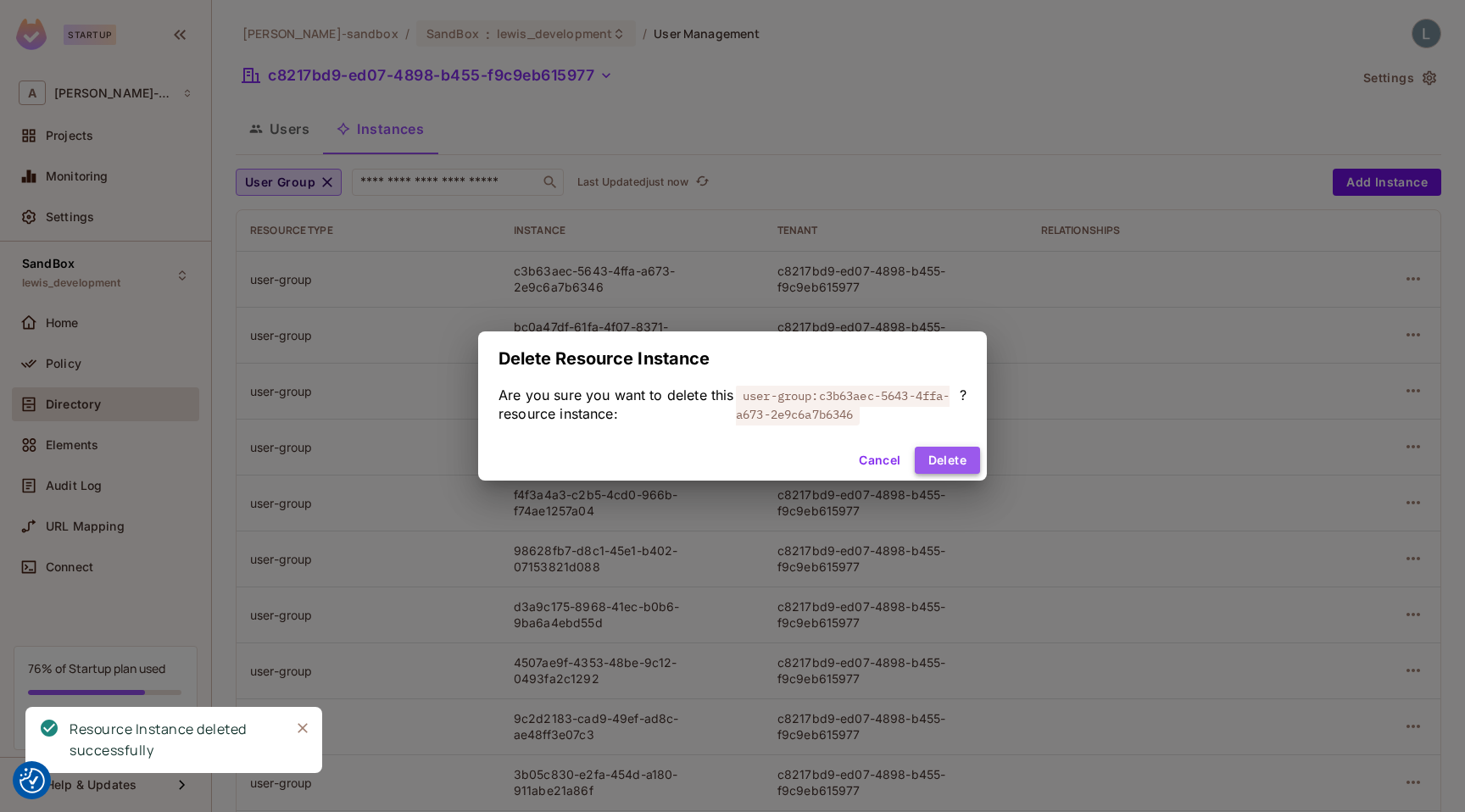
click at [947, 460] on button "Delete" at bounding box center [947, 460] width 65 height 28
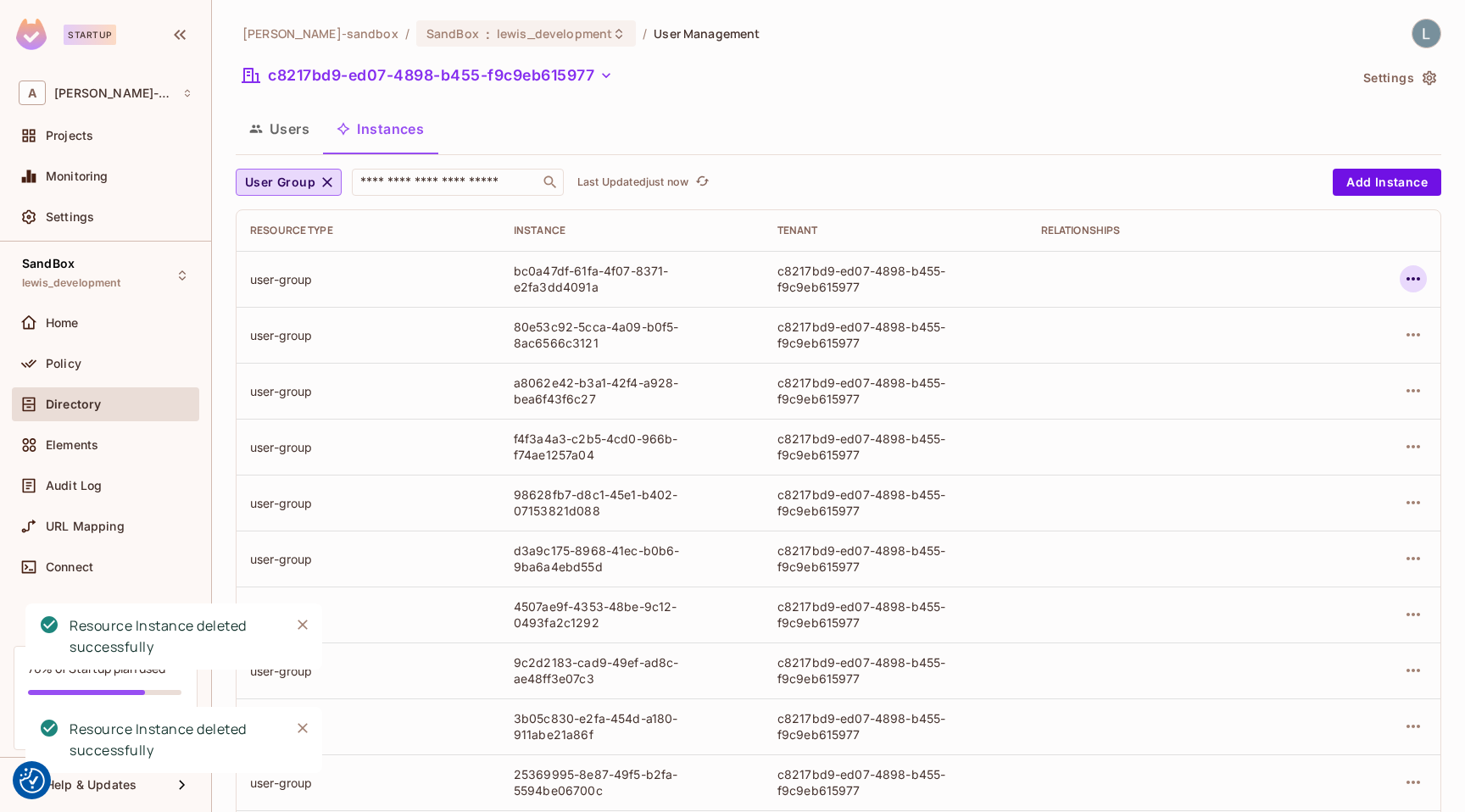
click at [1413, 278] on icon "button" at bounding box center [1413, 279] width 13 height 4
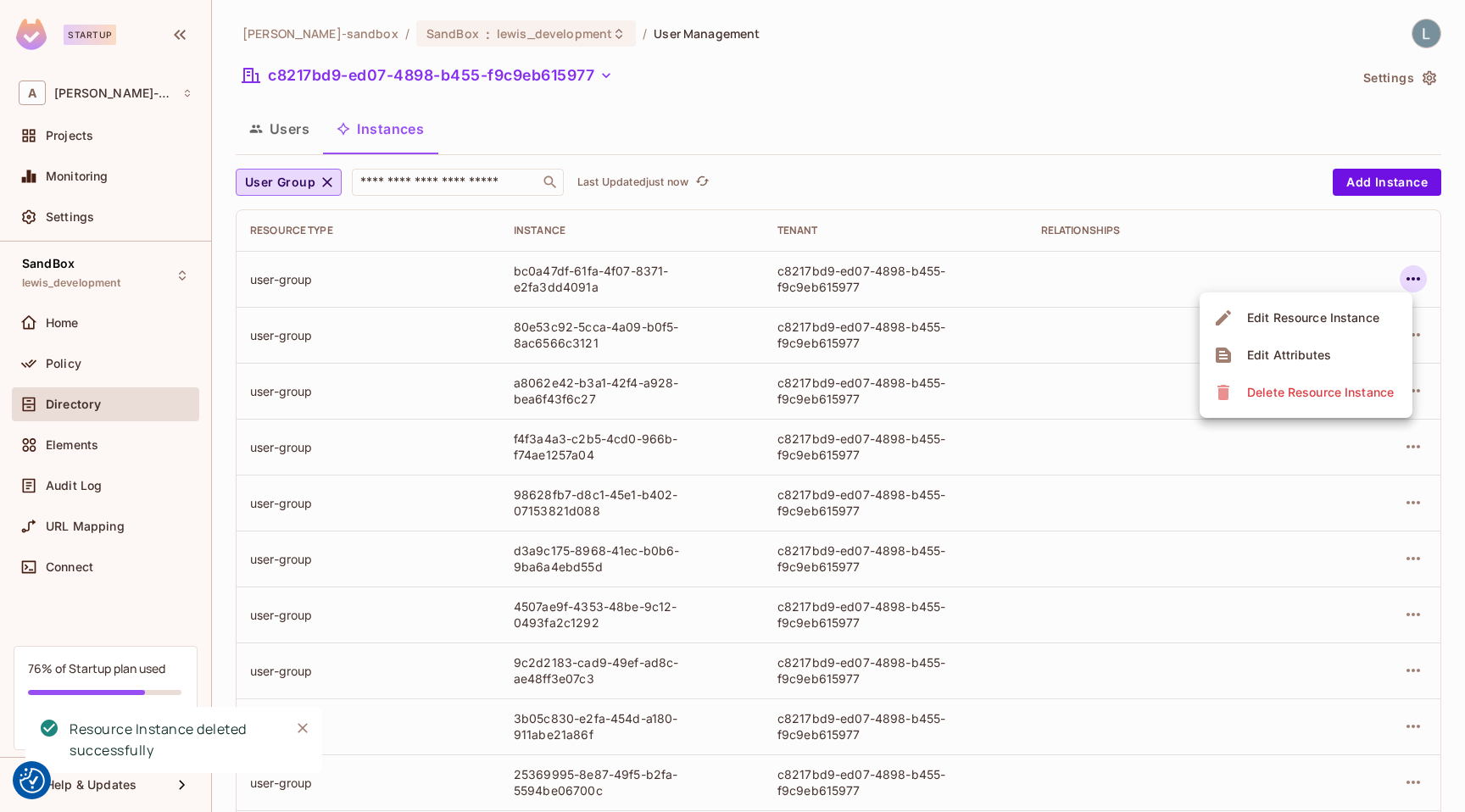
click at [1327, 389] on div "Delete Resource Instance" at bounding box center [1320, 393] width 147 height 17
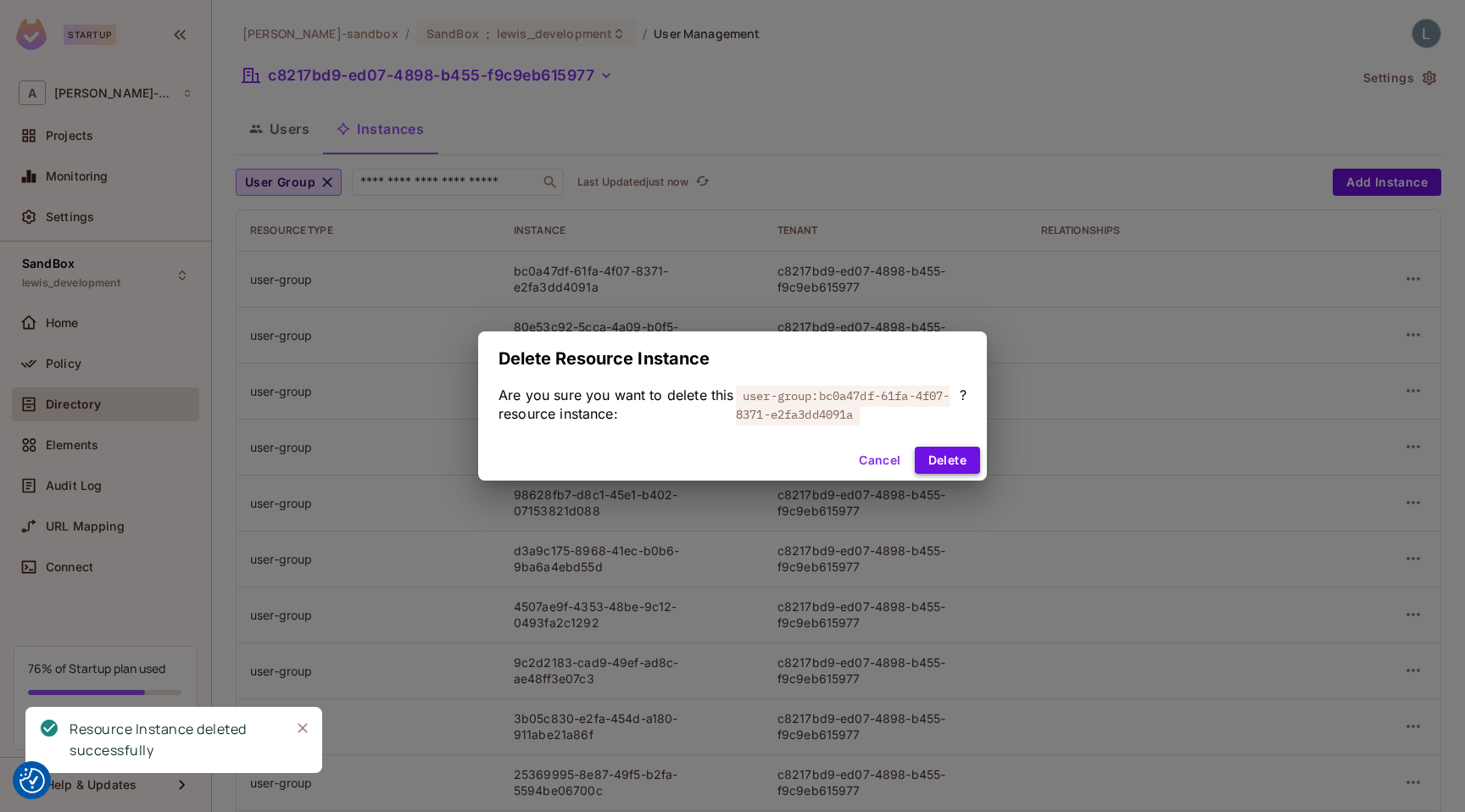
click at [941, 460] on button "Delete" at bounding box center [947, 460] width 65 height 28
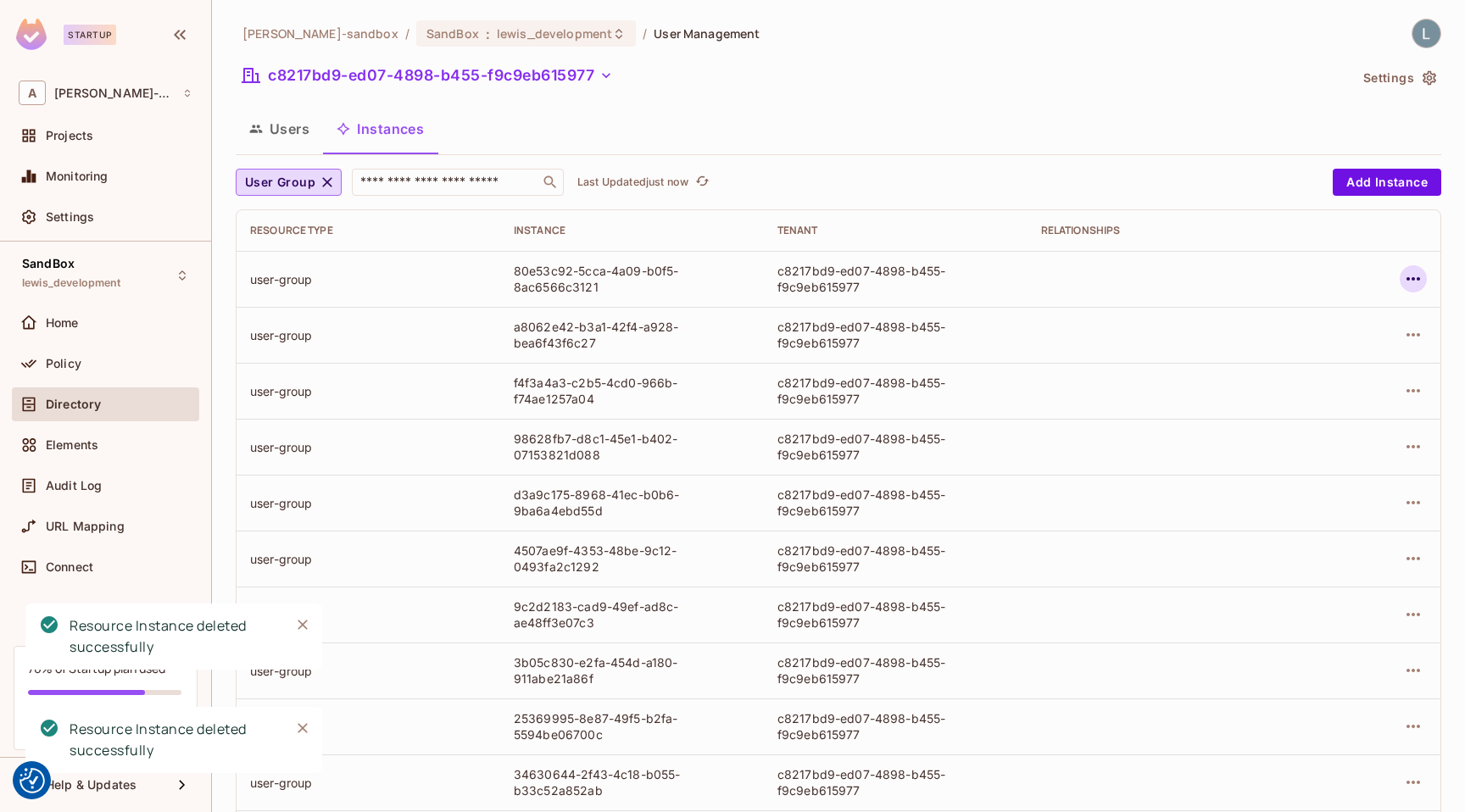
click at [1417, 280] on icon "button" at bounding box center [1412, 278] width 20 height 20
click at [1362, 385] on div "Delete Resource Instance" at bounding box center [1320, 393] width 147 height 17
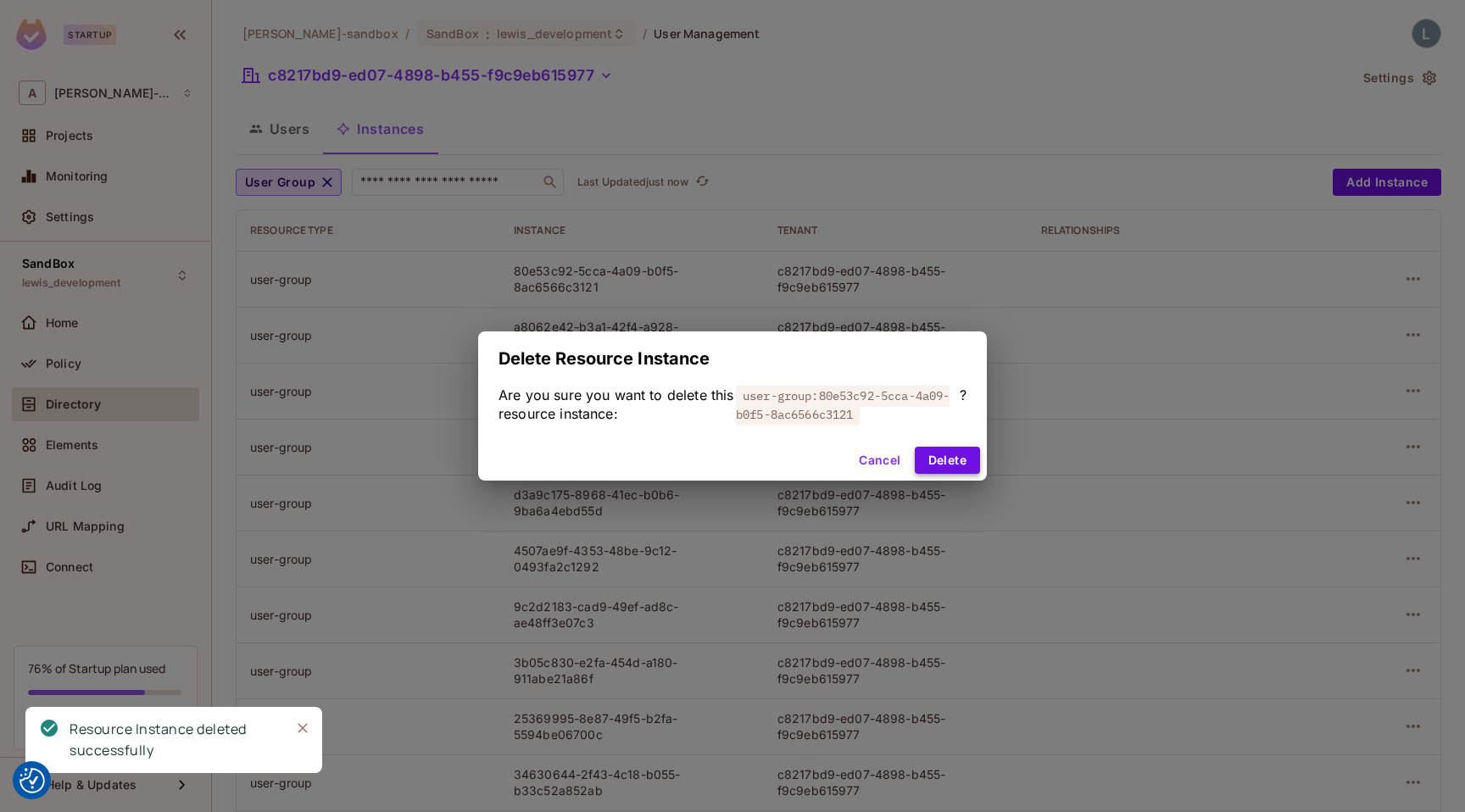
click at [953, 455] on button "Delete" at bounding box center [947, 460] width 65 height 28
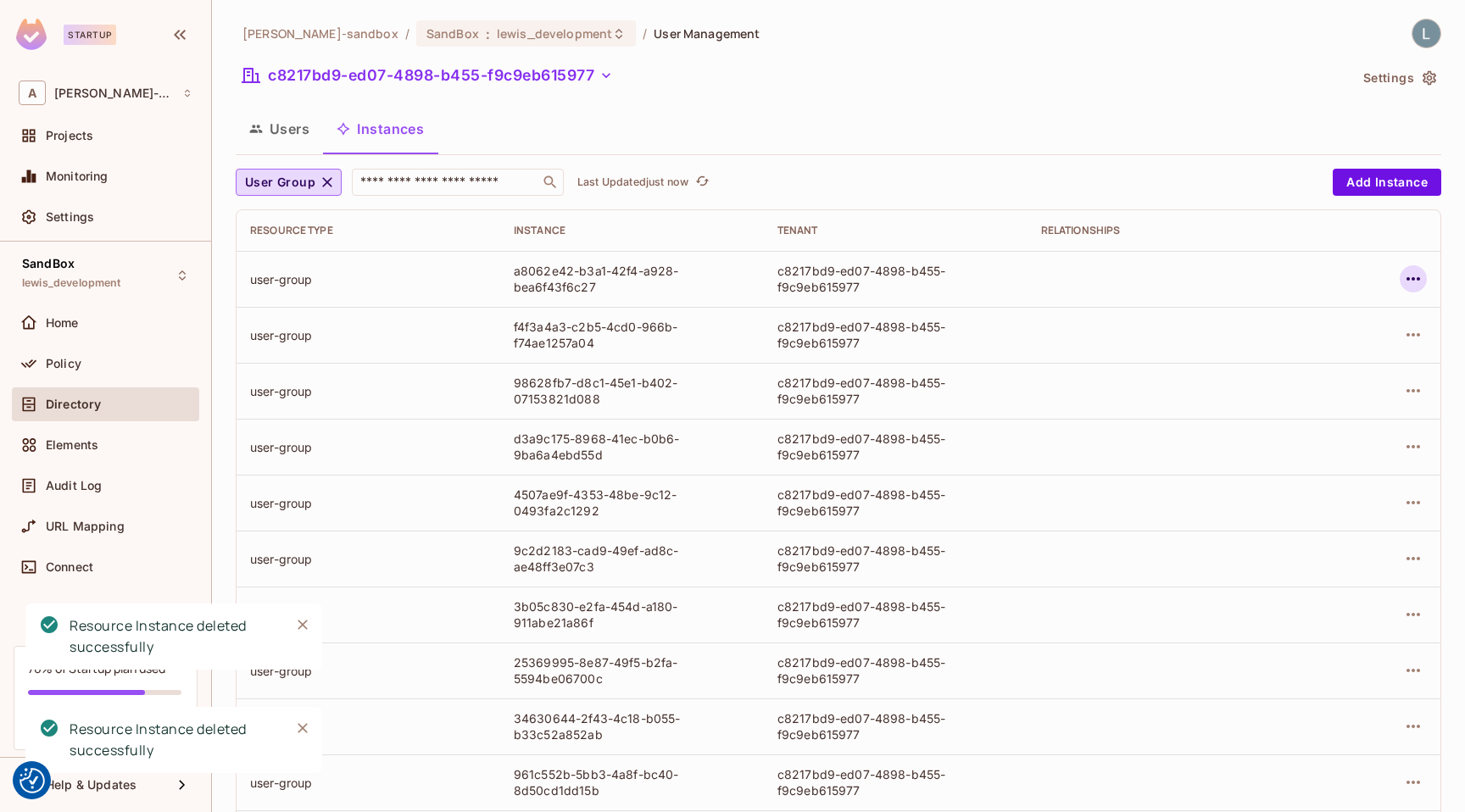
click at [1409, 278] on icon "button" at bounding box center [1413, 279] width 13 height 4
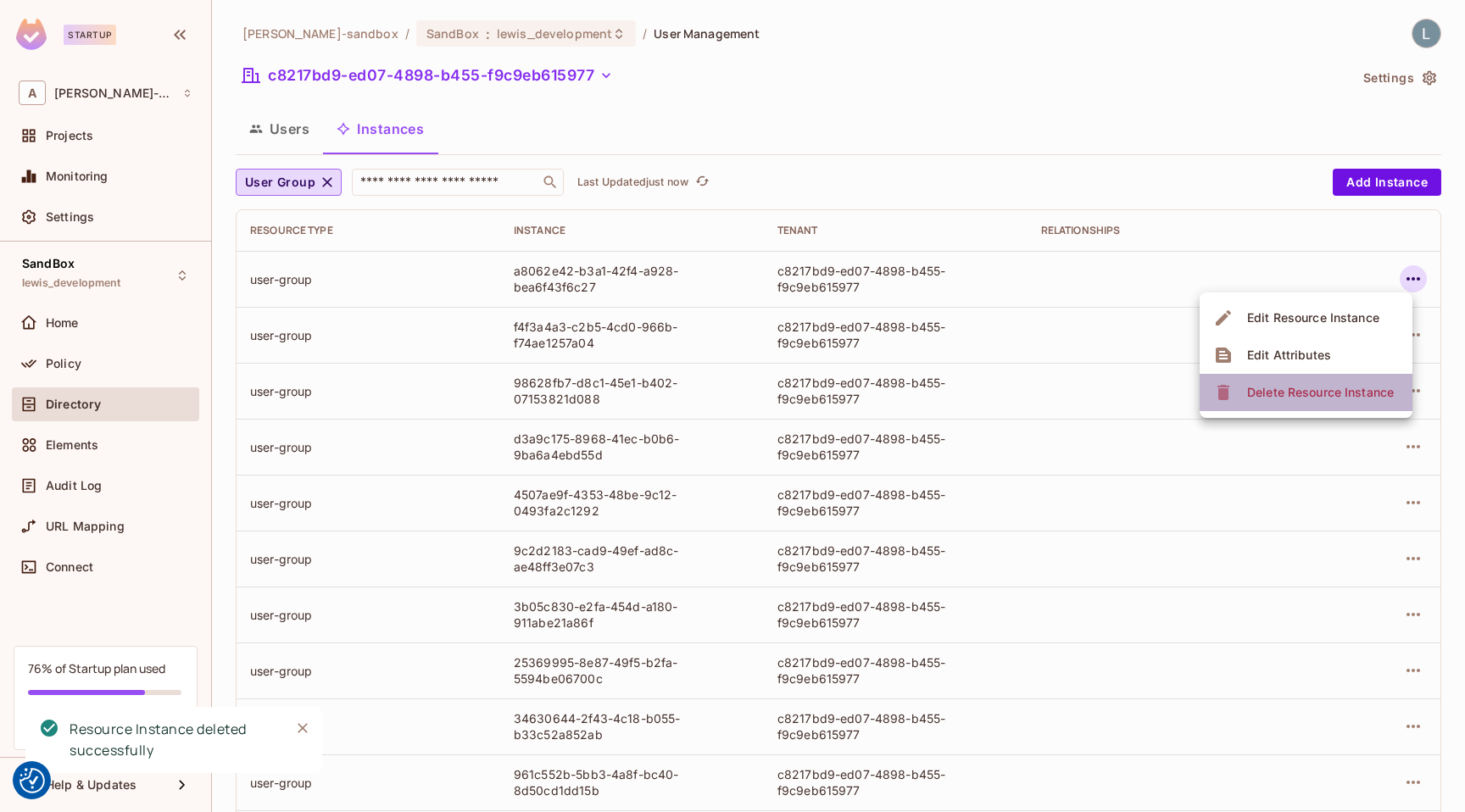
click at [1319, 392] on div "Delete Resource Instance" at bounding box center [1320, 393] width 147 height 17
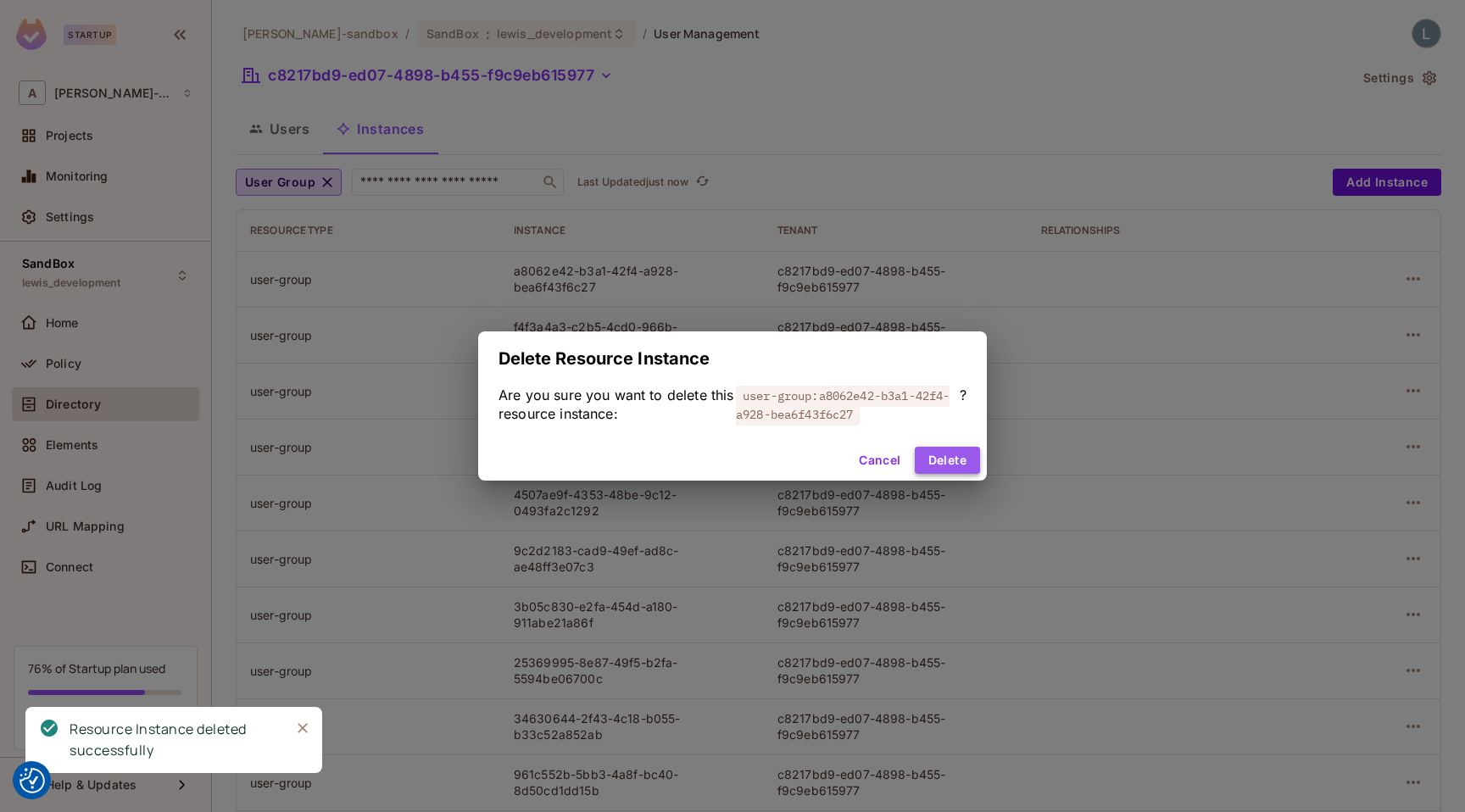
click at [930, 459] on button "Delete" at bounding box center [947, 460] width 65 height 28
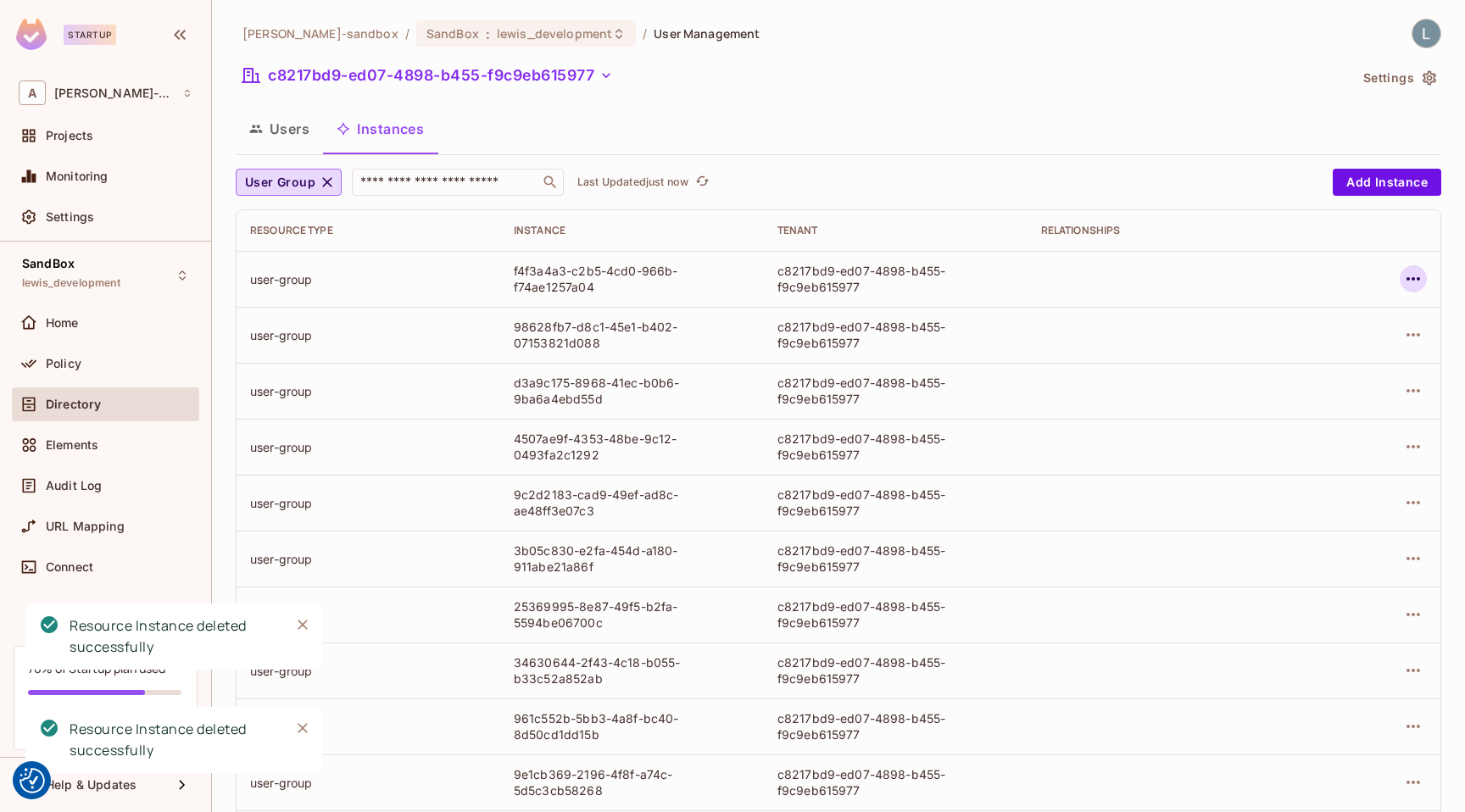
click at [1412, 279] on icon "button" at bounding box center [1413, 279] width 13 height 4
click at [1331, 390] on div "Delete Resource Instance" at bounding box center [1320, 393] width 147 height 17
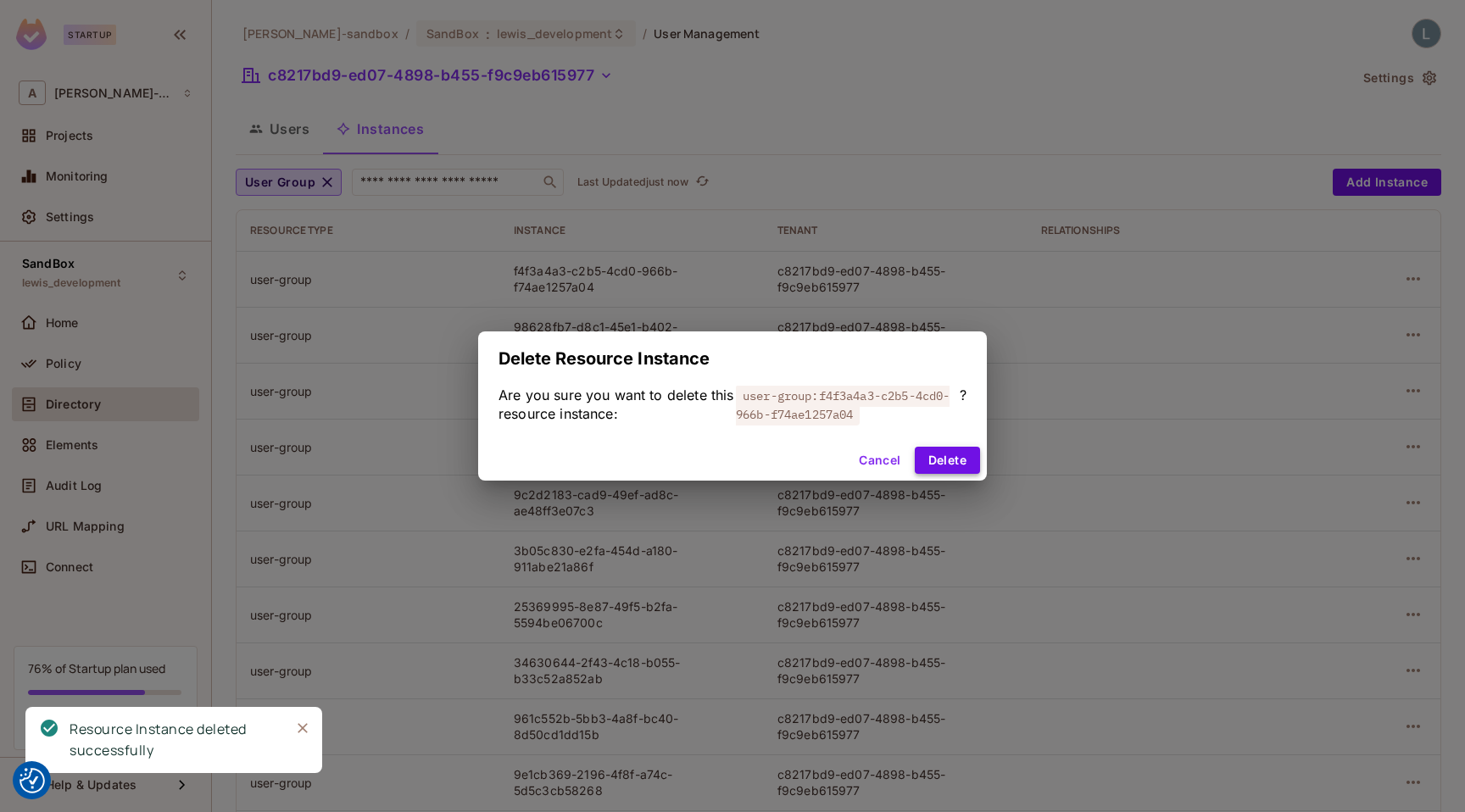
click at [931, 452] on button "Delete" at bounding box center [947, 460] width 65 height 28
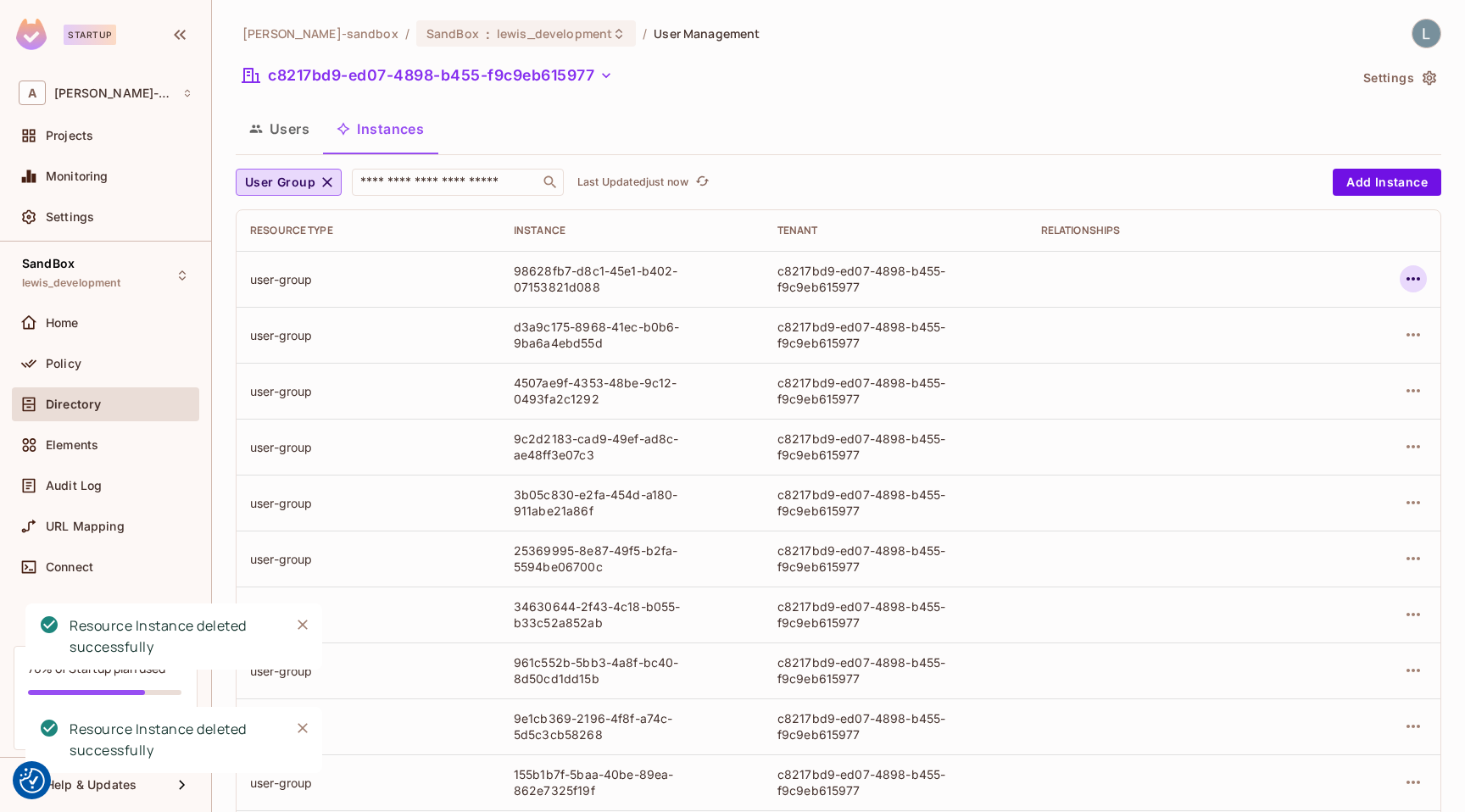
click at [1409, 278] on icon "button" at bounding box center [1412, 278] width 20 height 20
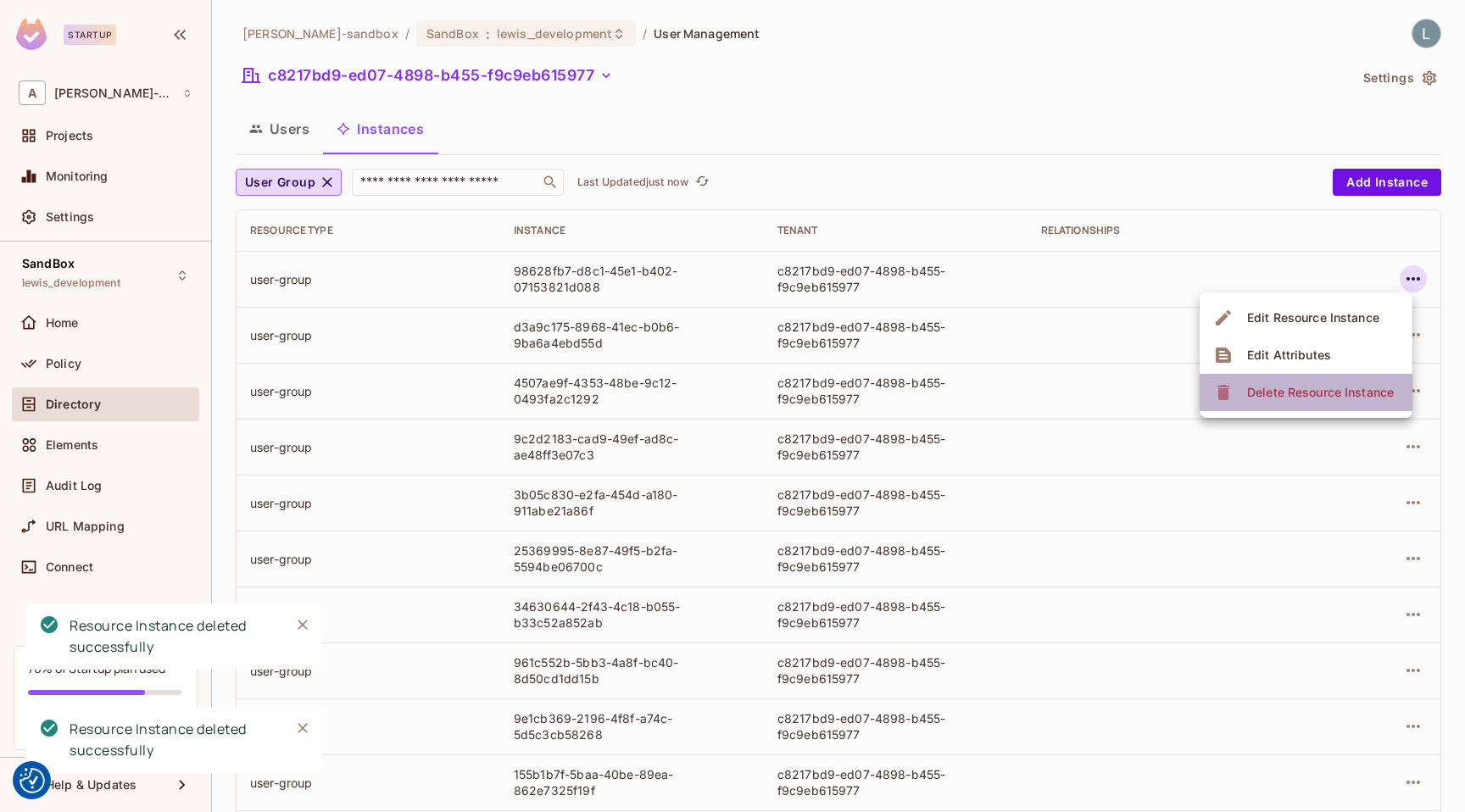
click at [1329, 393] on div "Delete Resource Instance" at bounding box center [1320, 393] width 147 height 17
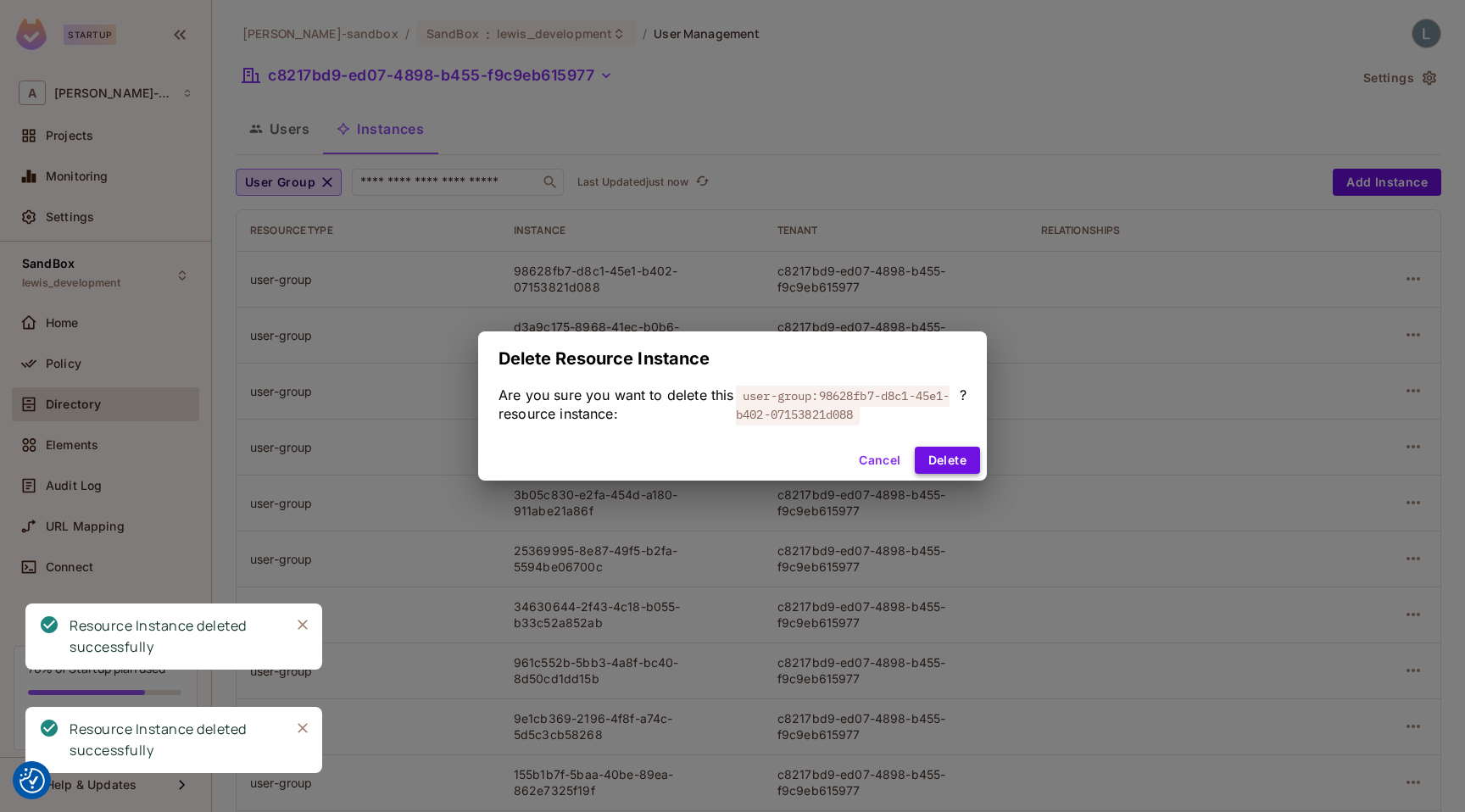
click at [947, 464] on button "Delete" at bounding box center [947, 460] width 65 height 28
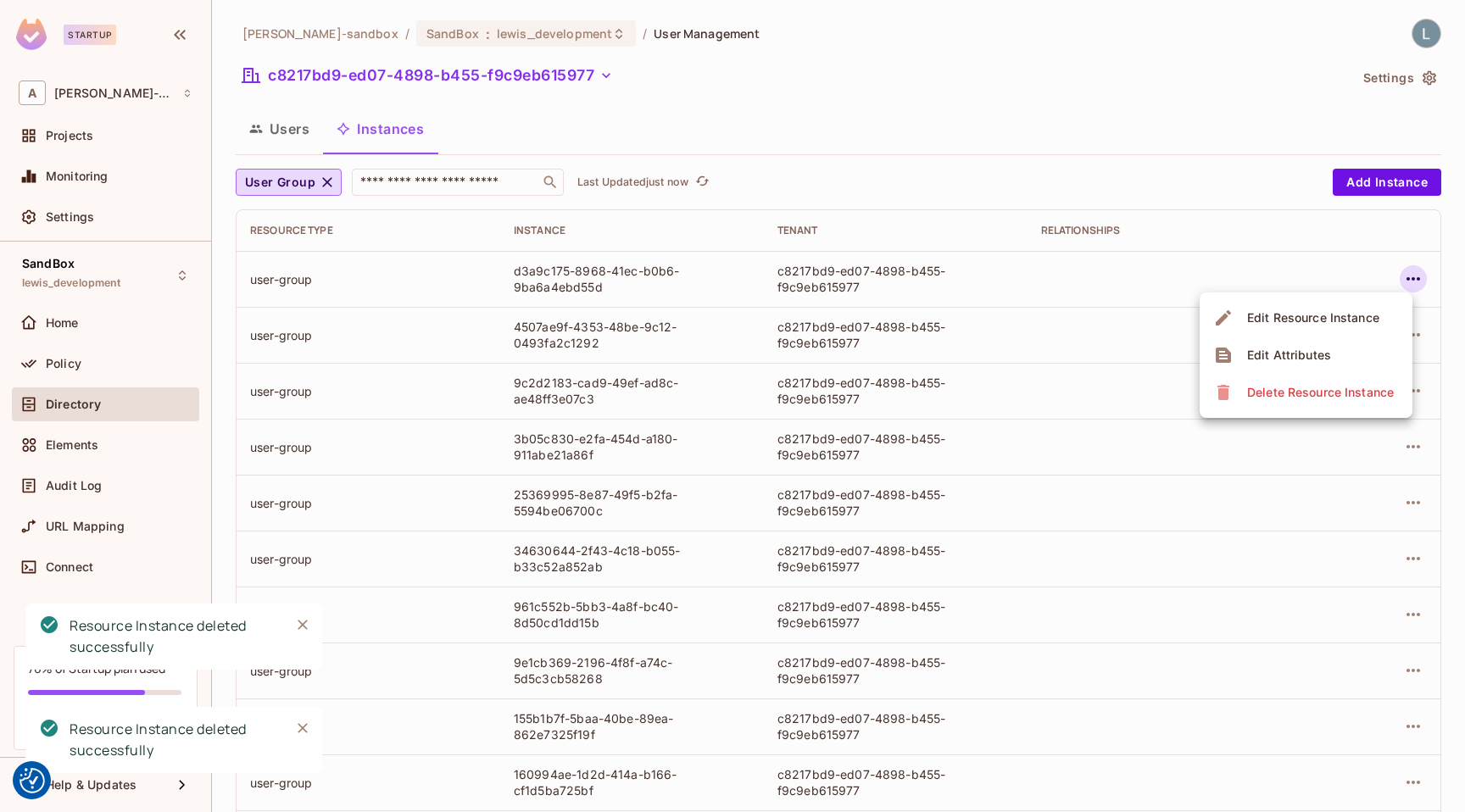
click at [1297, 387] on div "Delete Resource Instance" at bounding box center [1320, 393] width 147 height 17
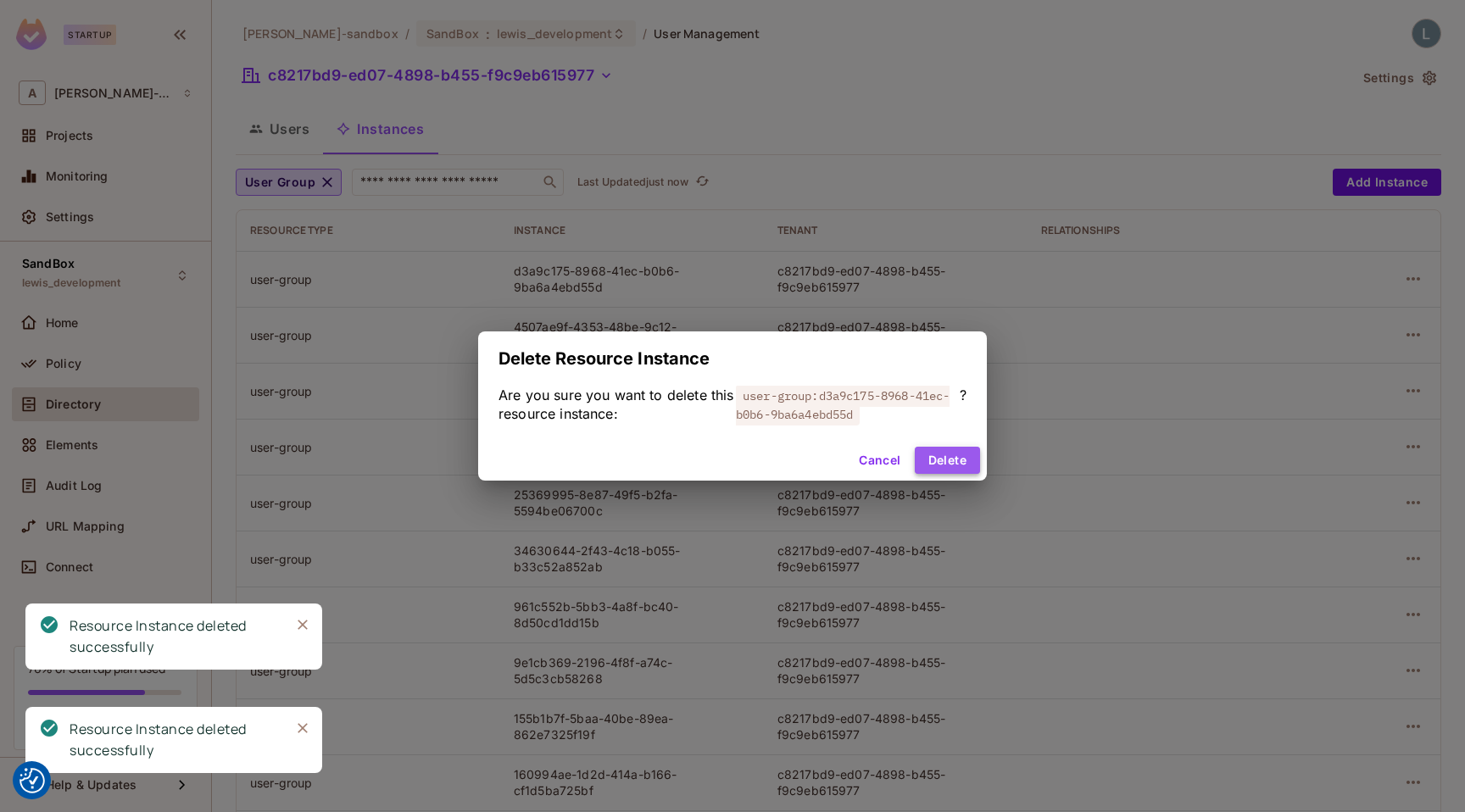
click at [928, 462] on button "Delete" at bounding box center [947, 460] width 65 height 28
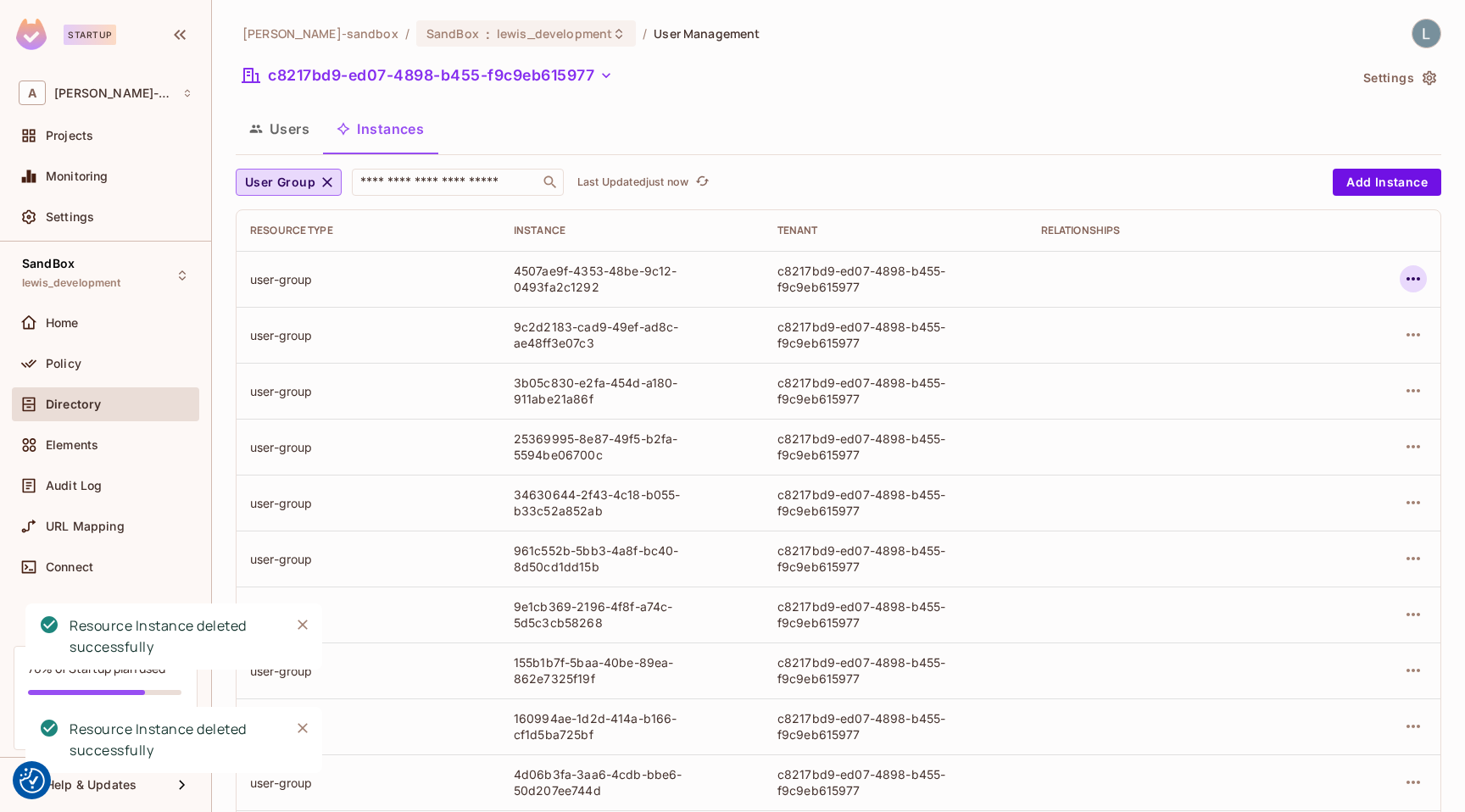
click at [1418, 280] on icon "button" at bounding box center [1413, 279] width 13 height 4
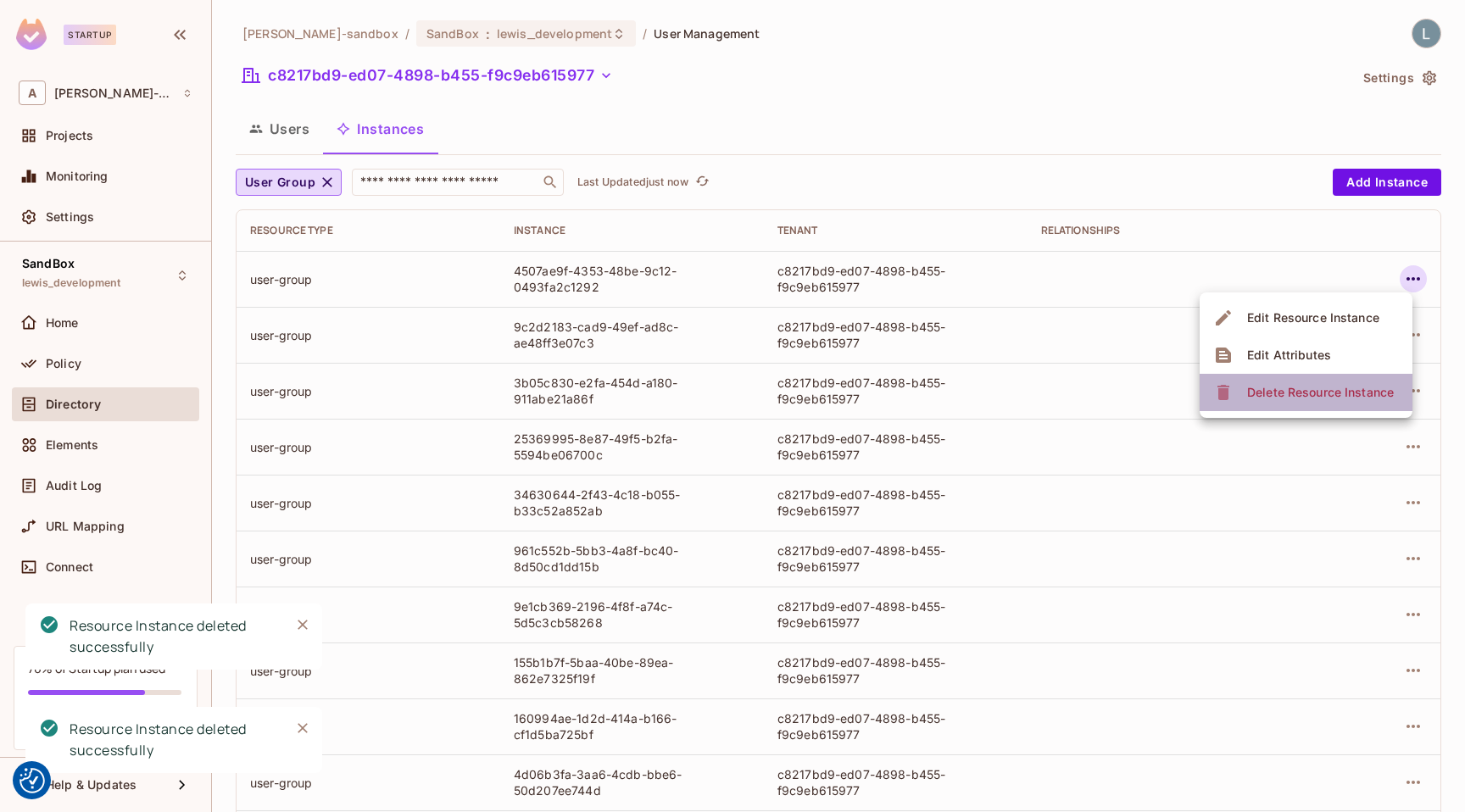
click at [1331, 397] on div "Delete Resource Instance" at bounding box center [1320, 393] width 147 height 17
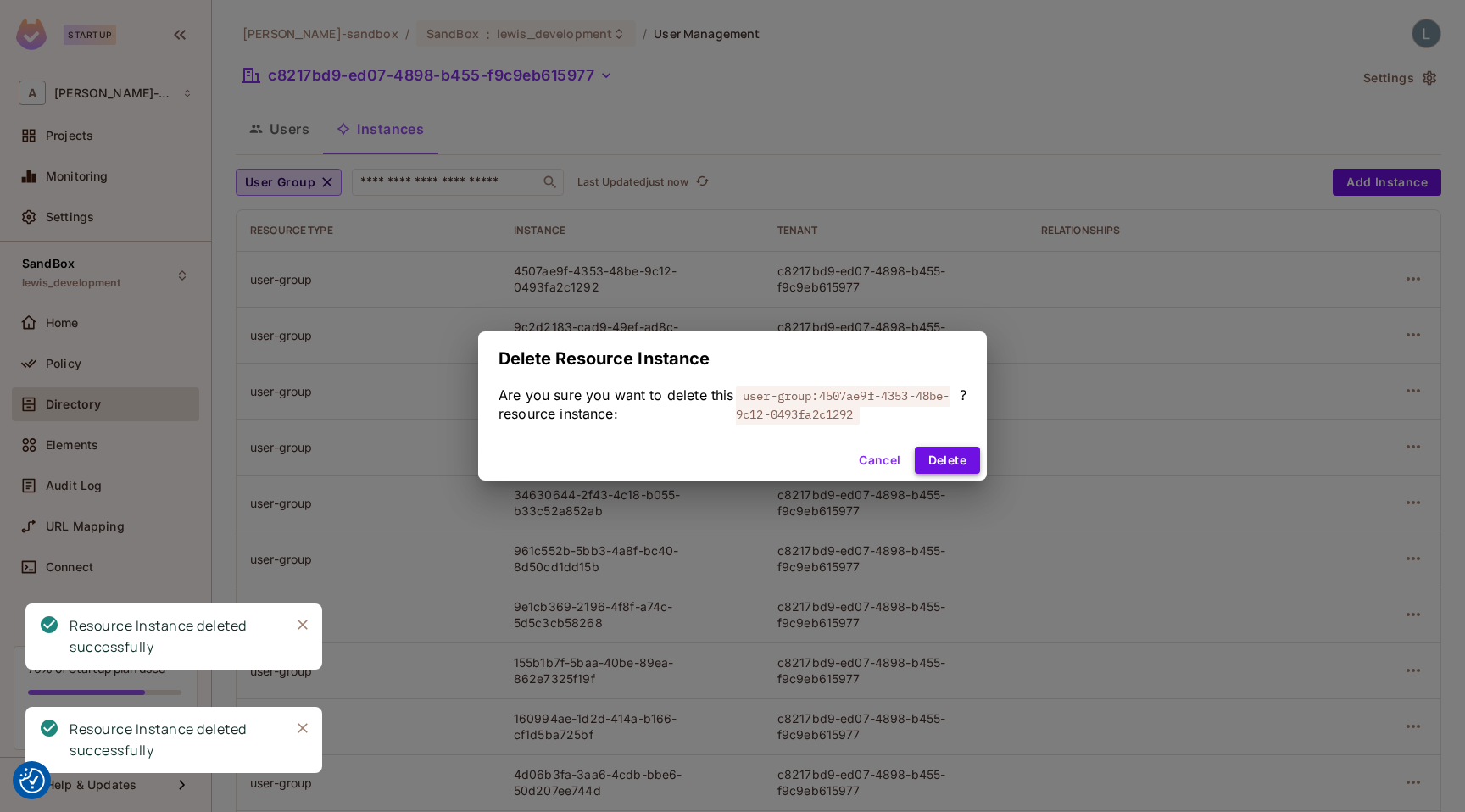
click at [923, 456] on button "Delete" at bounding box center [947, 460] width 65 height 28
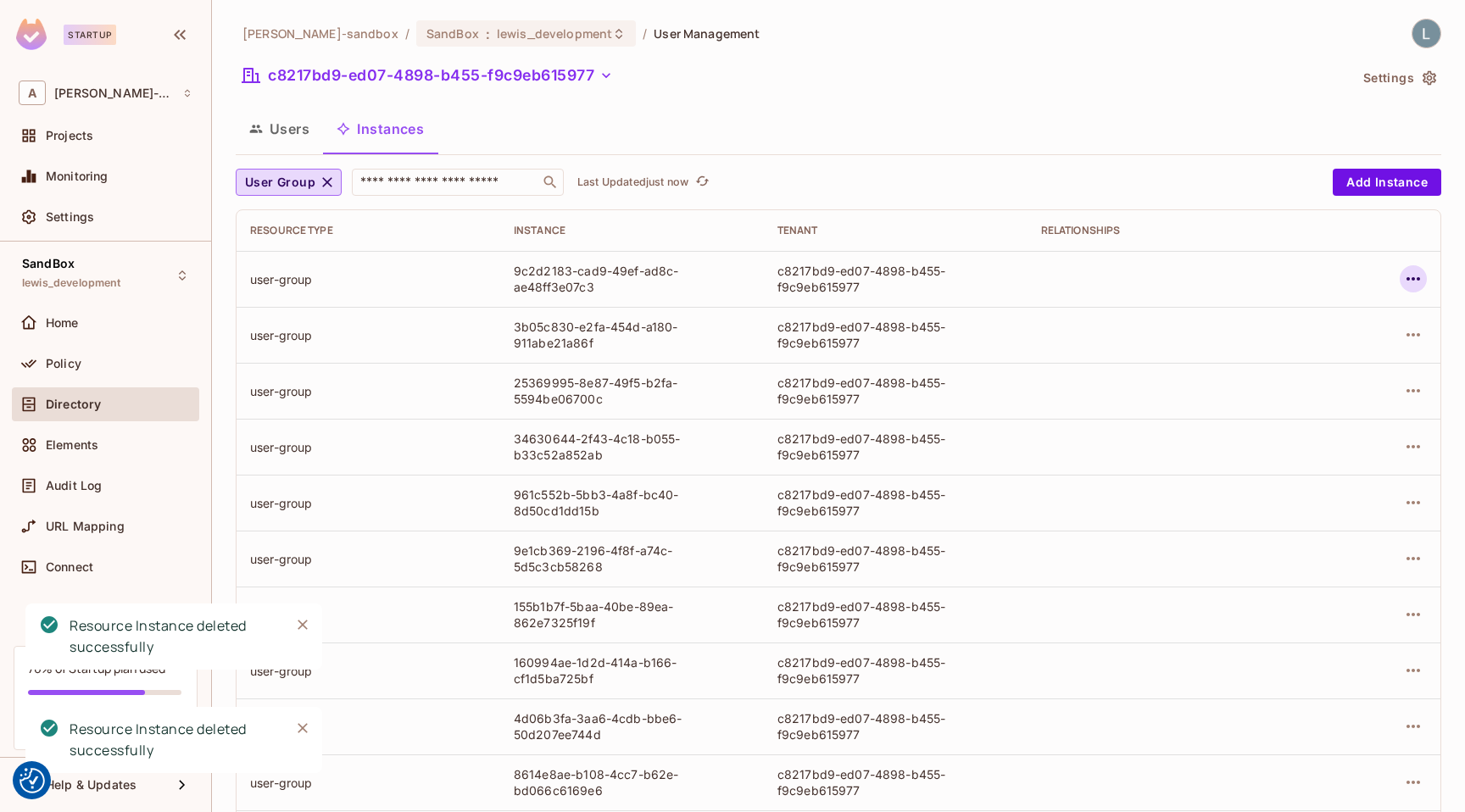
click at [1416, 283] on icon "button" at bounding box center [1412, 278] width 20 height 20
click at [1335, 393] on div "Delete Resource Instance" at bounding box center [1320, 393] width 147 height 17
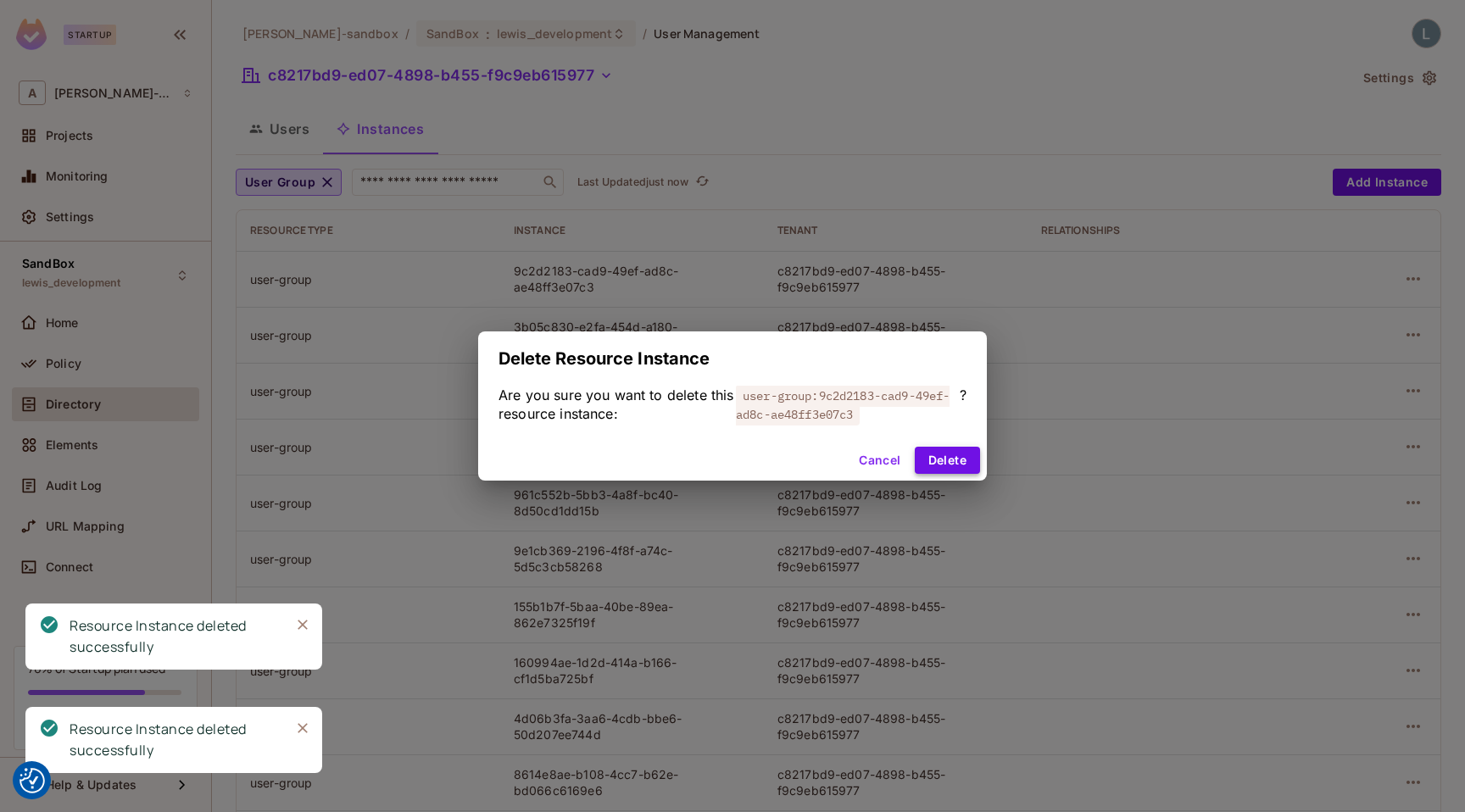
click at [950, 465] on button "Delete" at bounding box center [947, 460] width 65 height 28
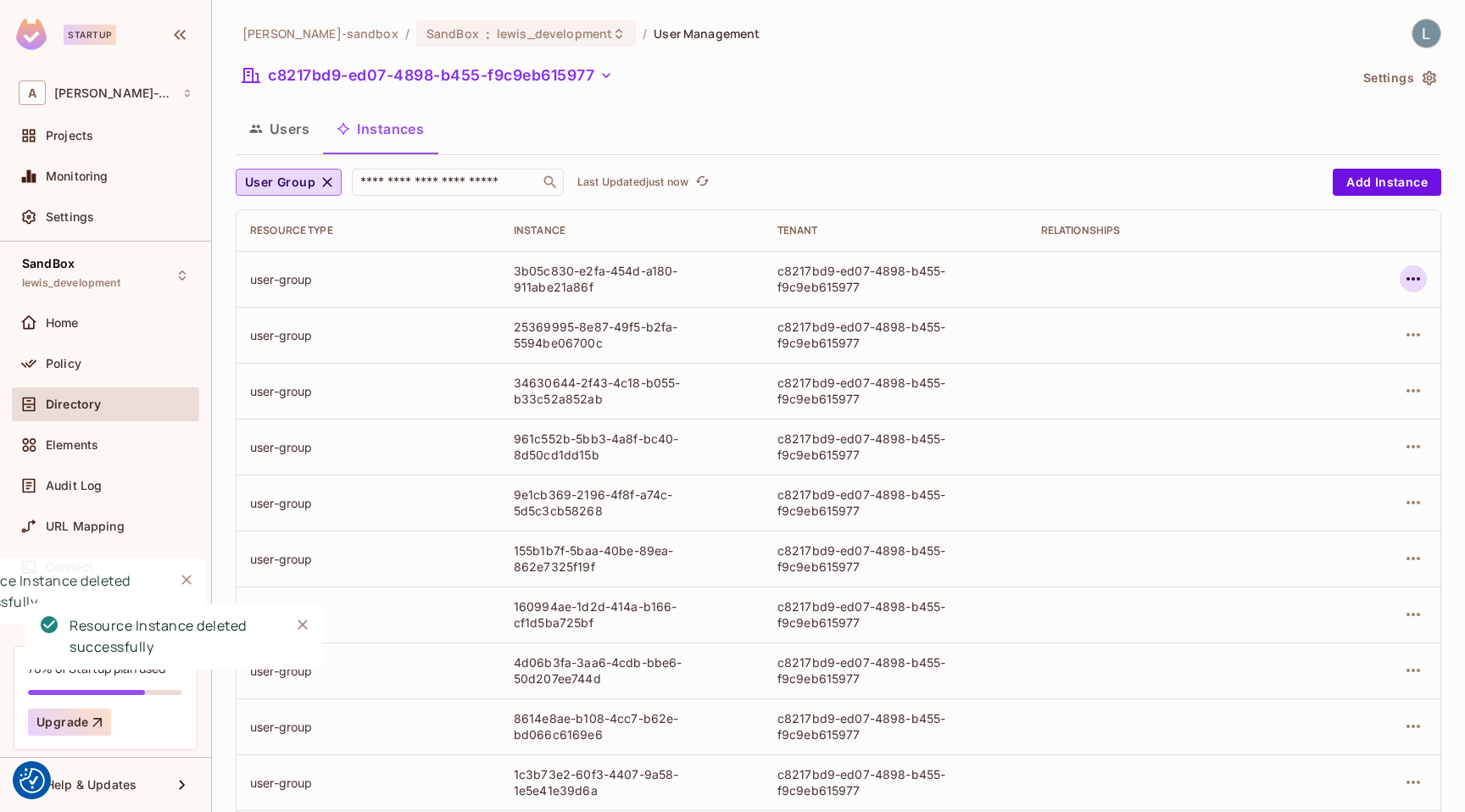
click at [1410, 285] on icon "button" at bounding box center [1412, 278] width 20 height 20
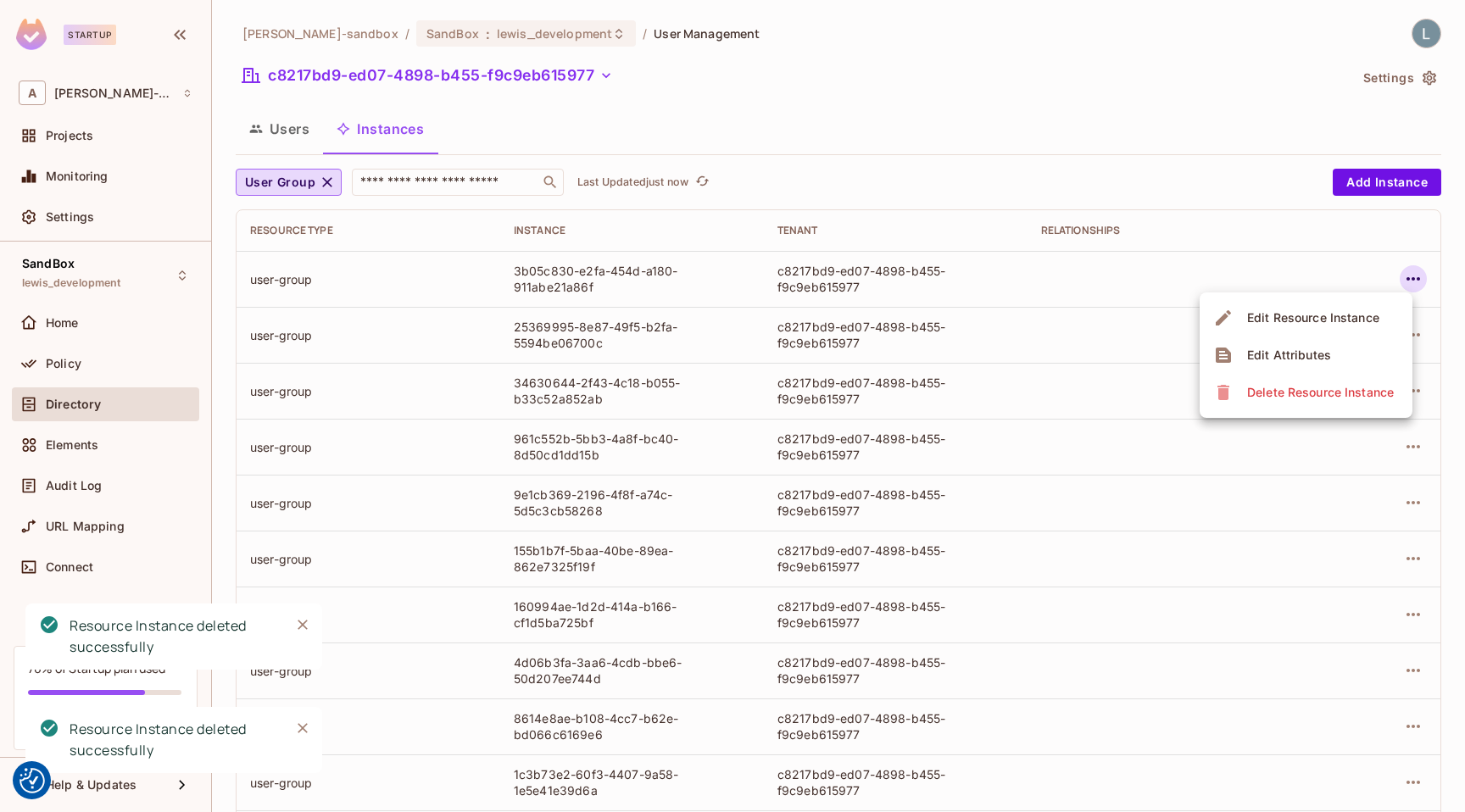
click at [1293, 392] on div "Delete Resource Instance" at bounding box center [1320, 393] width 147 height 17
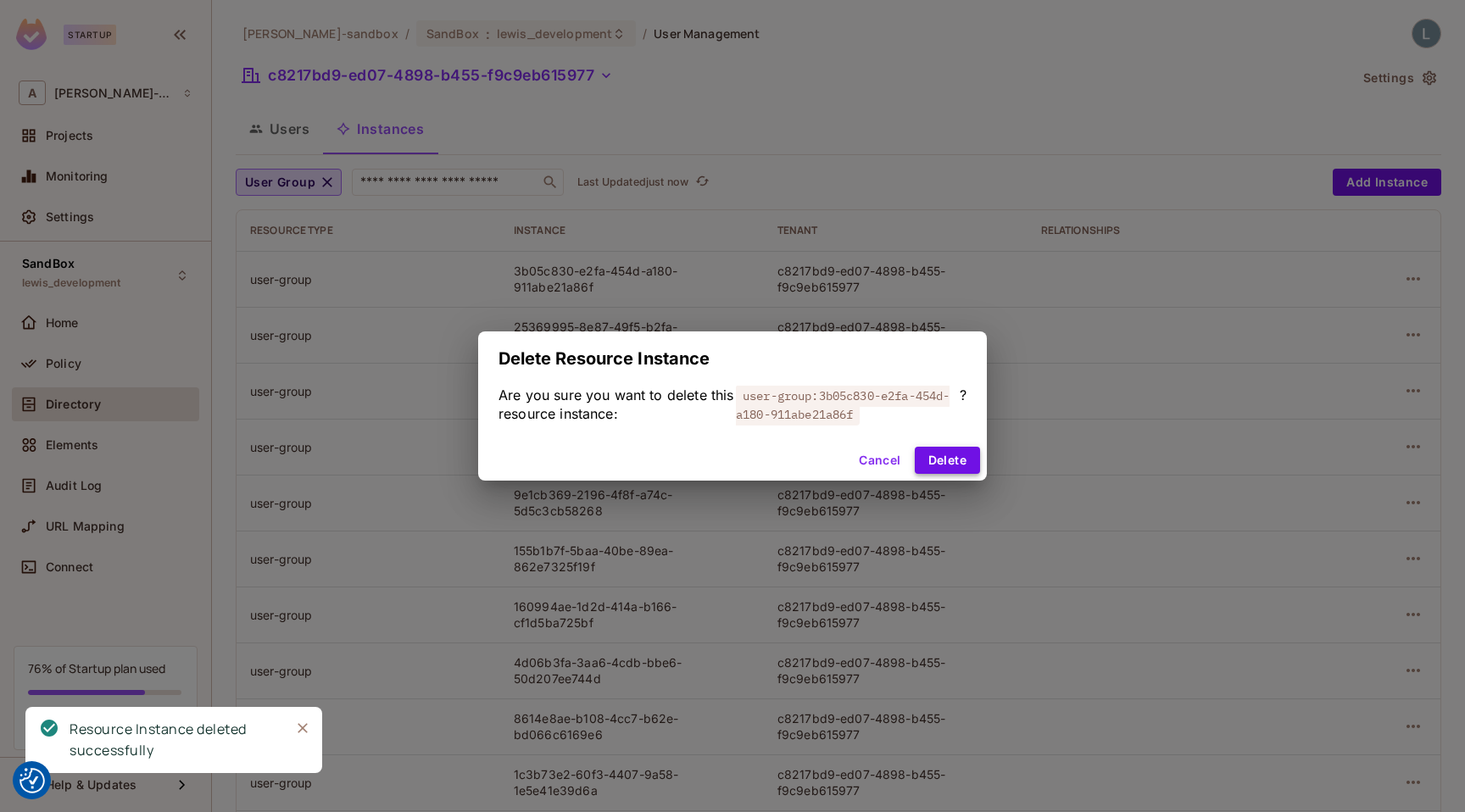
click at [942, 455] on button "Delete" at bounding box center [947, 460] width 65 height 28
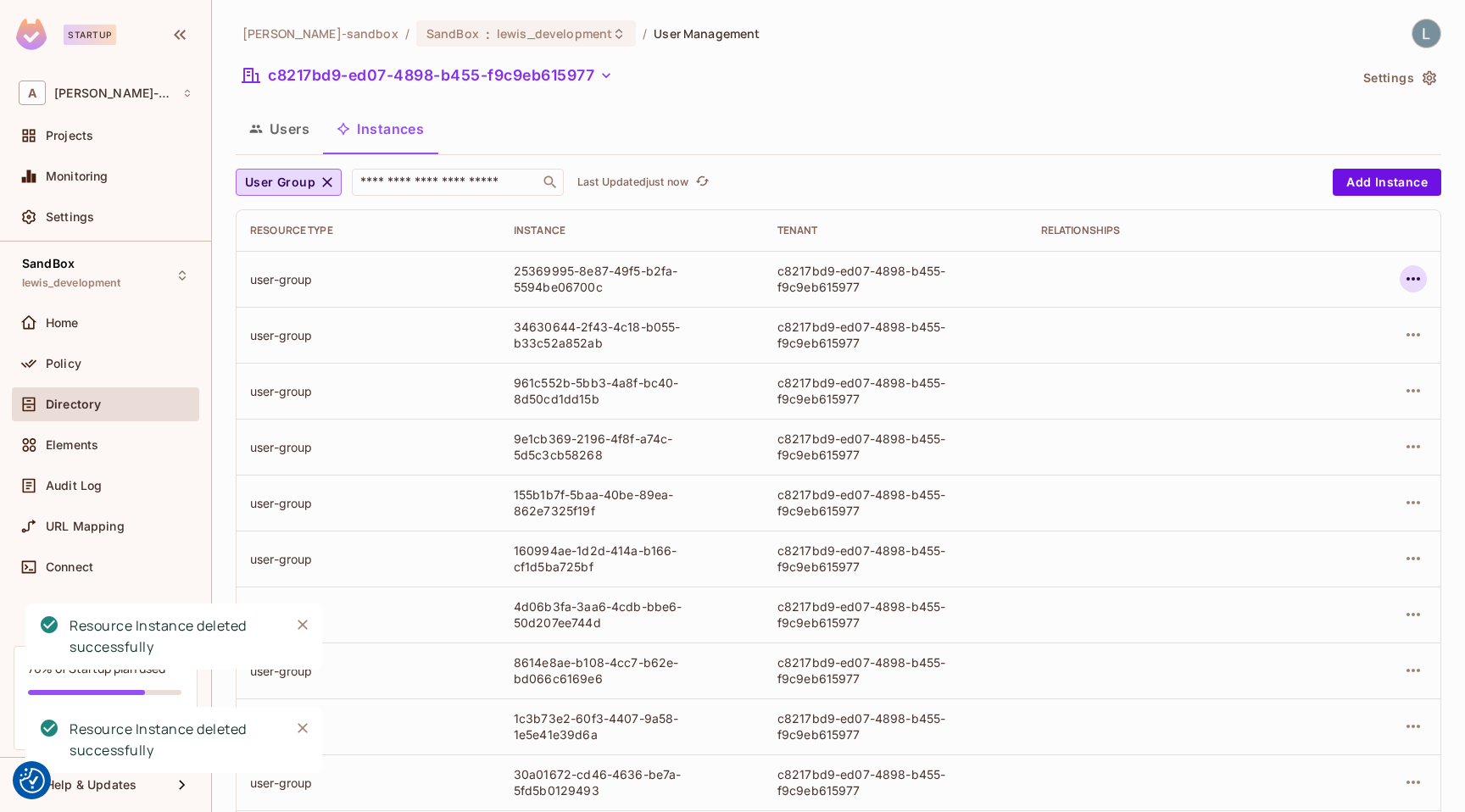
click at [1419, 276] on icon "button" at bounding box center [1412, 278] width 20 height 20
click at [1281, 384] on div "Delete Resource Instance" at bounding box center [1320, 393] width 147 height 17
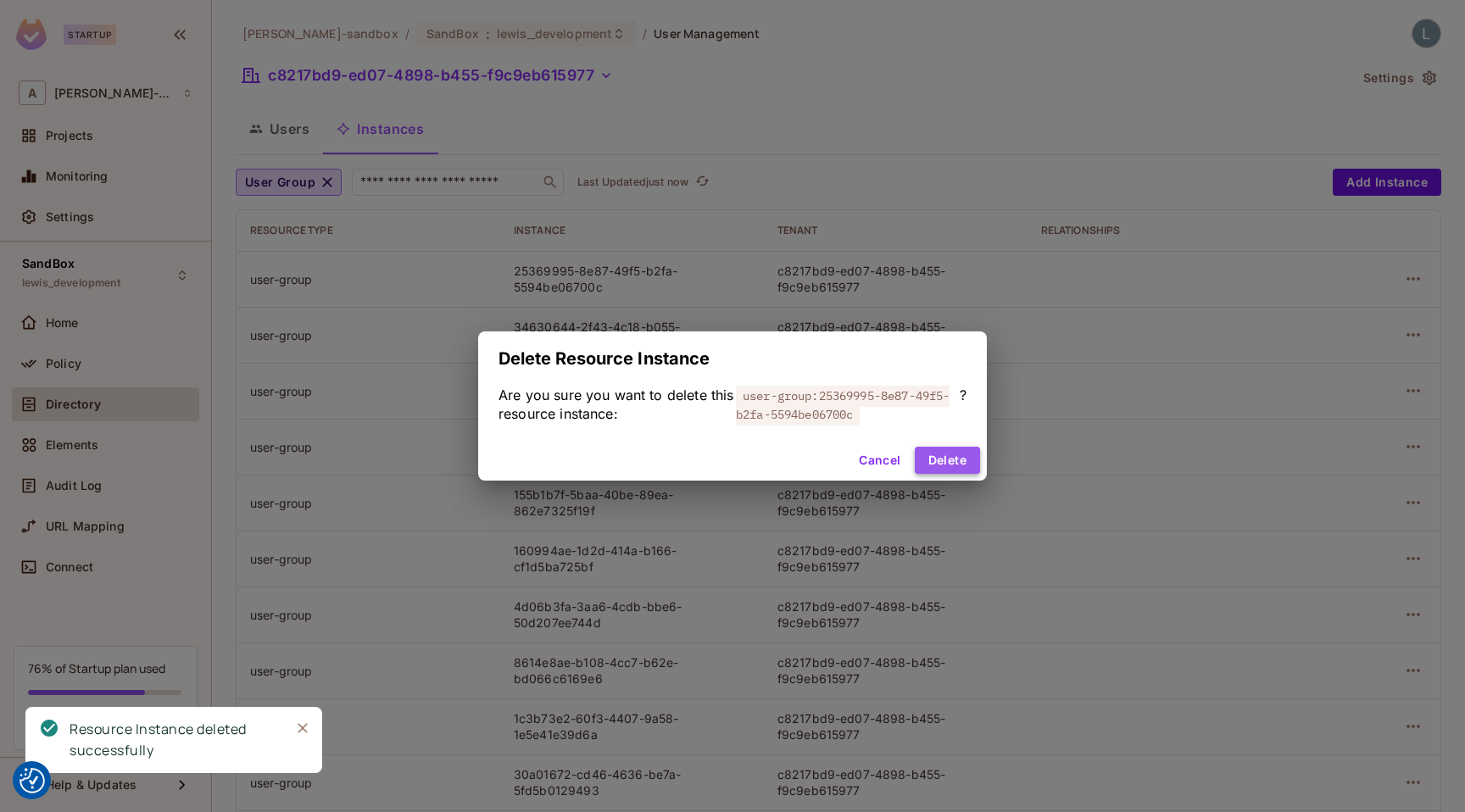
click at [948, 456] on button "Delete" at bounding box center [947, 460] width 65 height 28
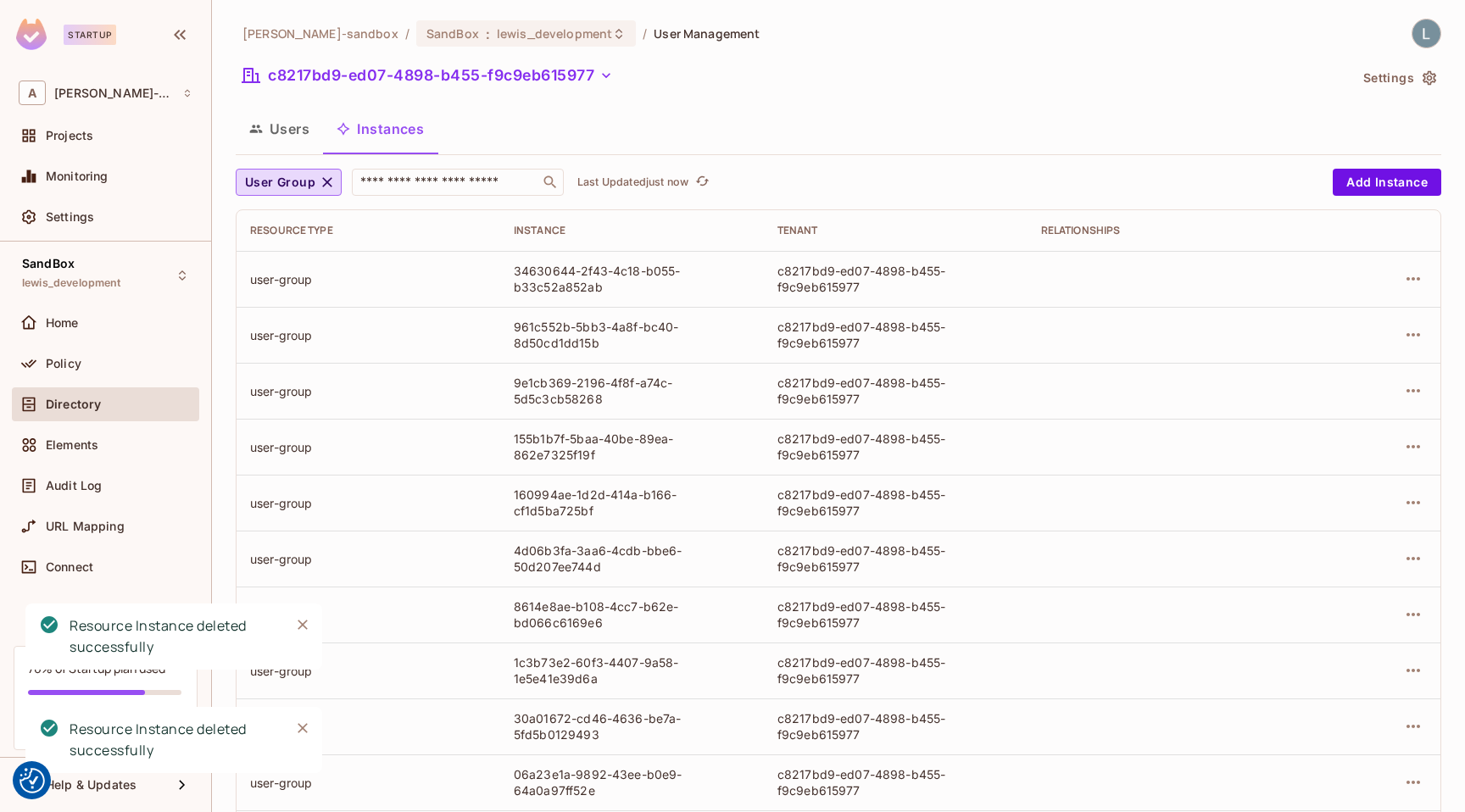
click at [1428, 270] on td at bounding box center [1383, 278] width 113 height 56
click at [1417, 282] on icon "button" at bounding box center [1412, 278] width 20 height 20
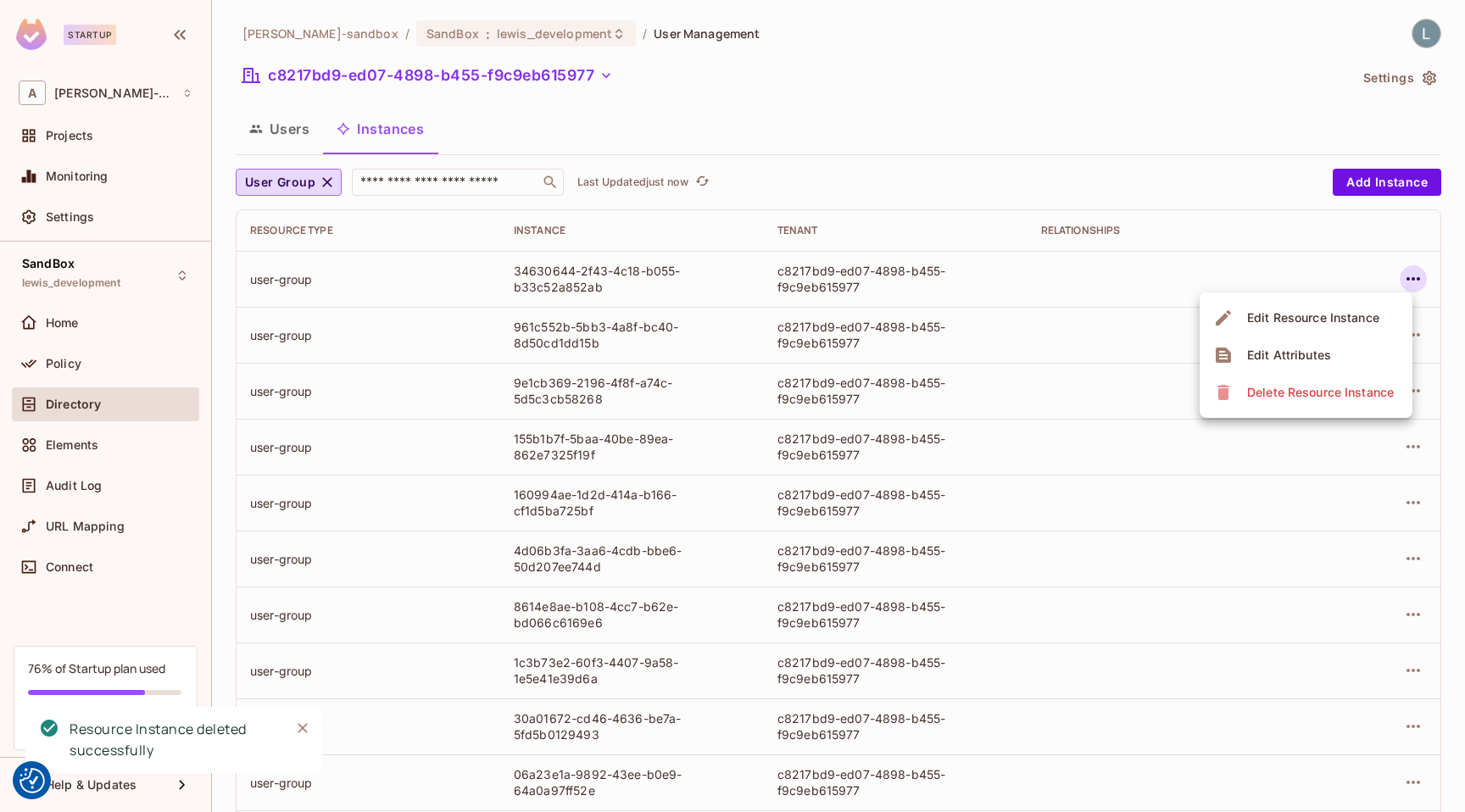
click at [1344, 389] on div "Delete Resource Instance" at bounding box center [1320, 393] width 147 height 17
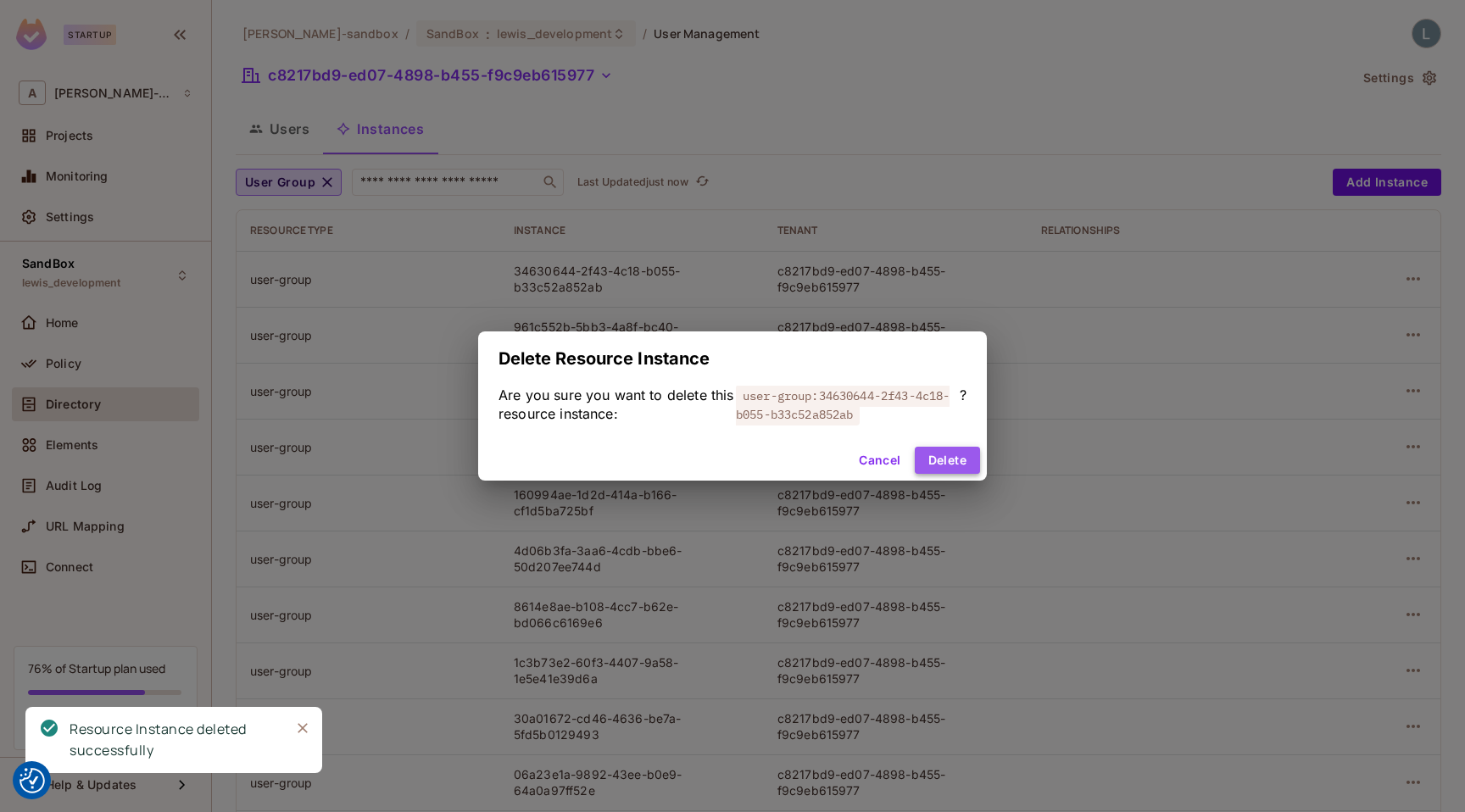
click at [945, 459] on button "Delete" at bounding box center [947, 460] width 65 height 28
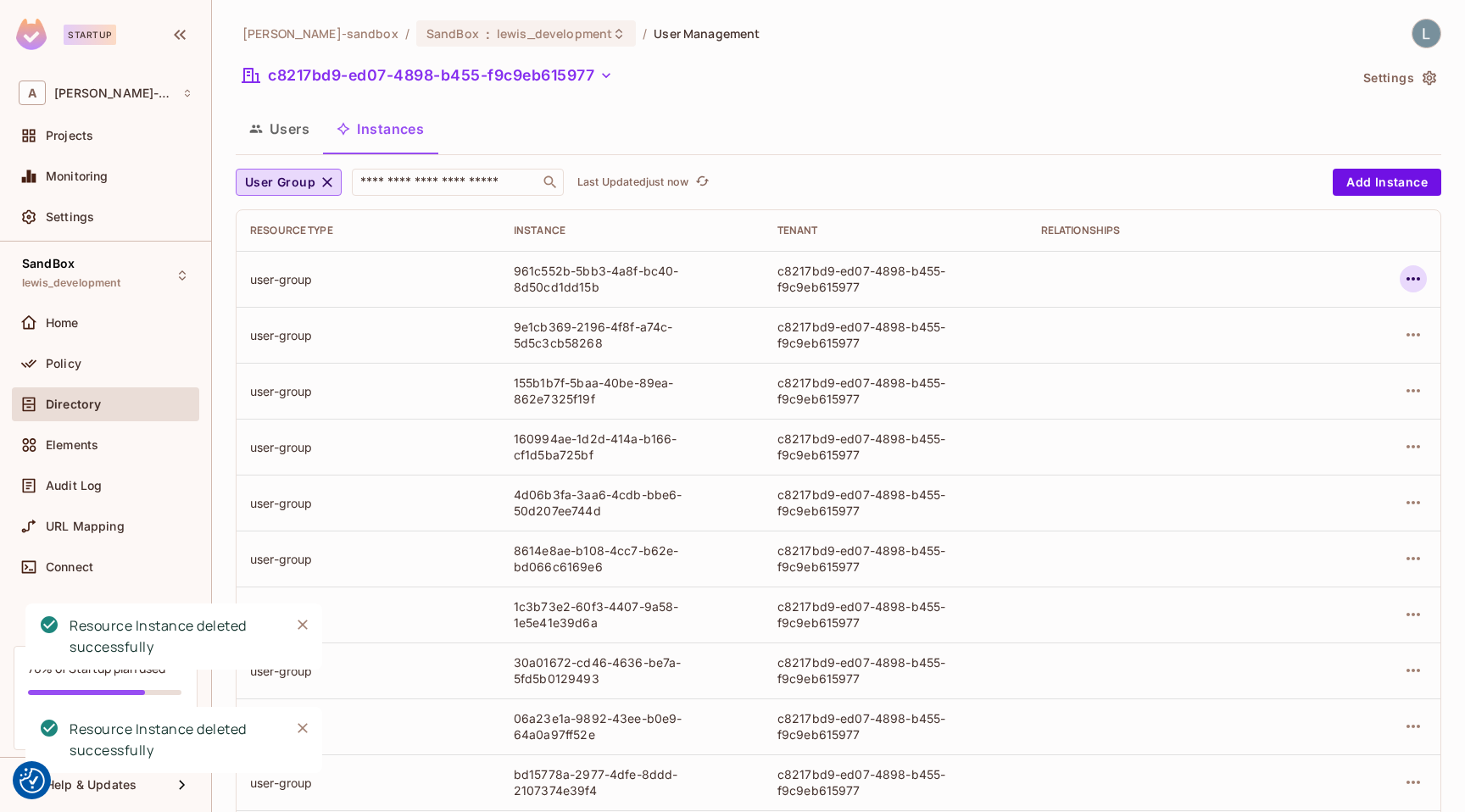
click at [1421, 280] on icon "button" at bounding box center [1412, 278] width 20 height 20
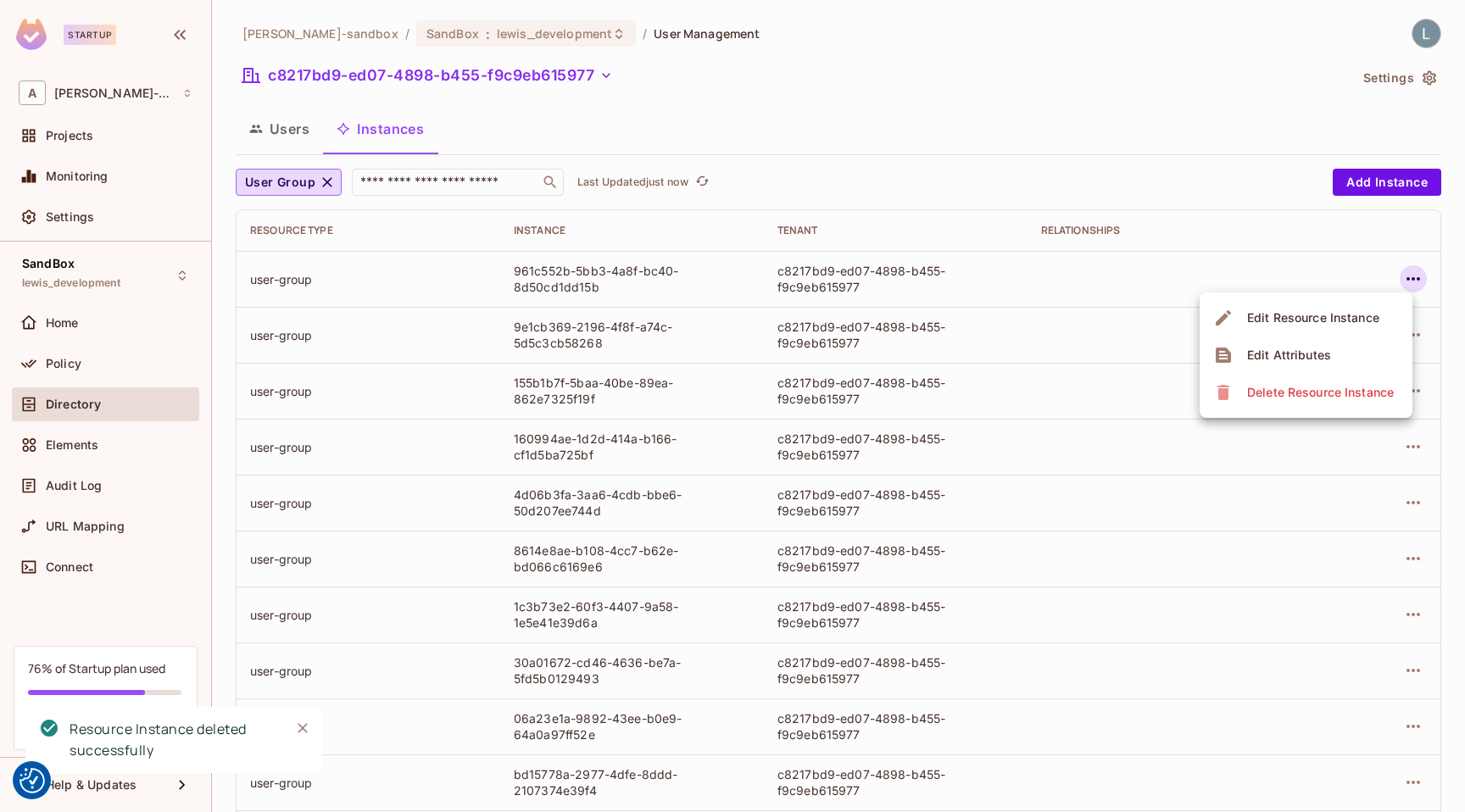
click at [1308, 396] on div "Delete Resource Instance" at bounding box center [1320, 393] width 147 height 17
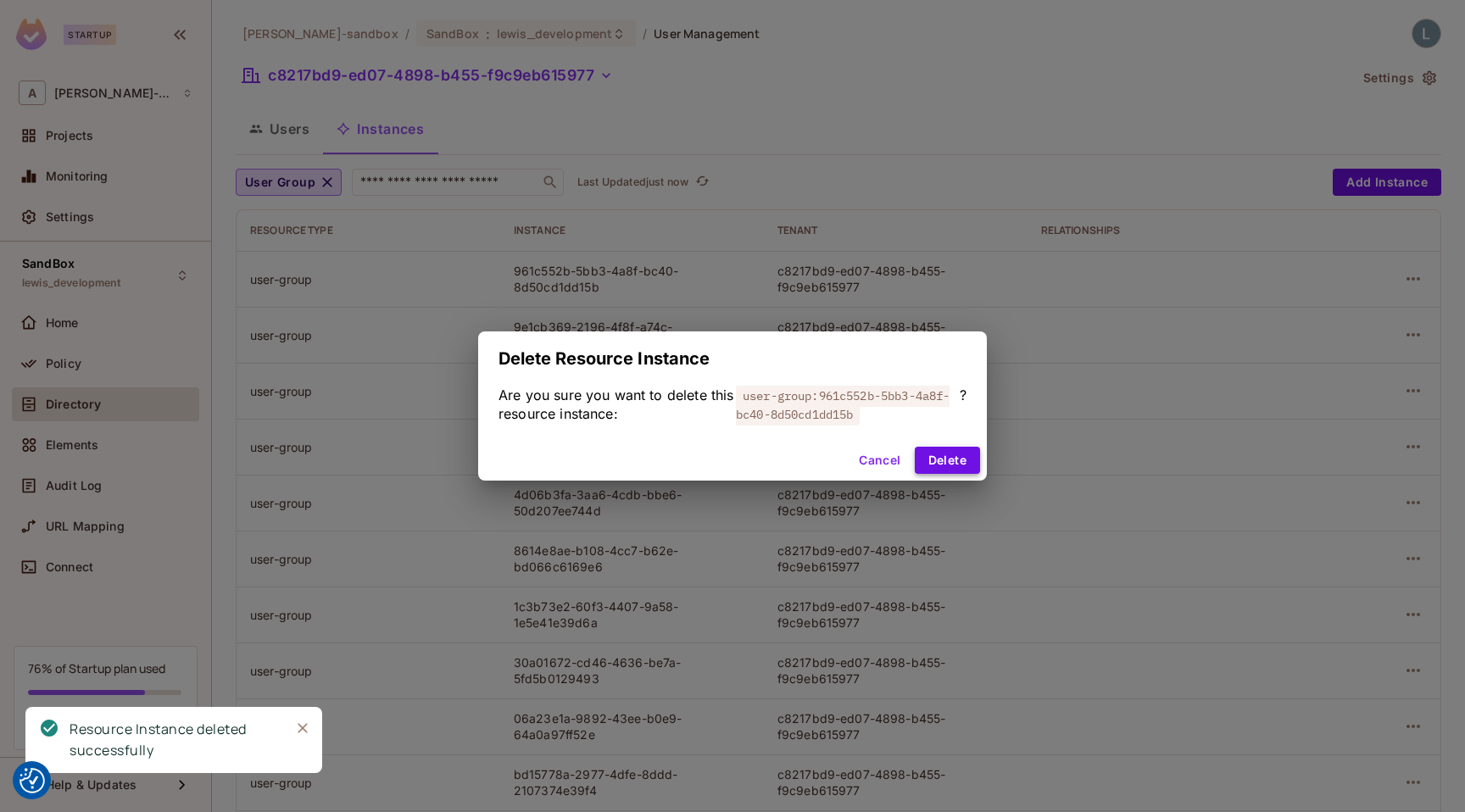
click at [958, 457] on button "Delete" at bounding box center [947, 460] width 65 height 28
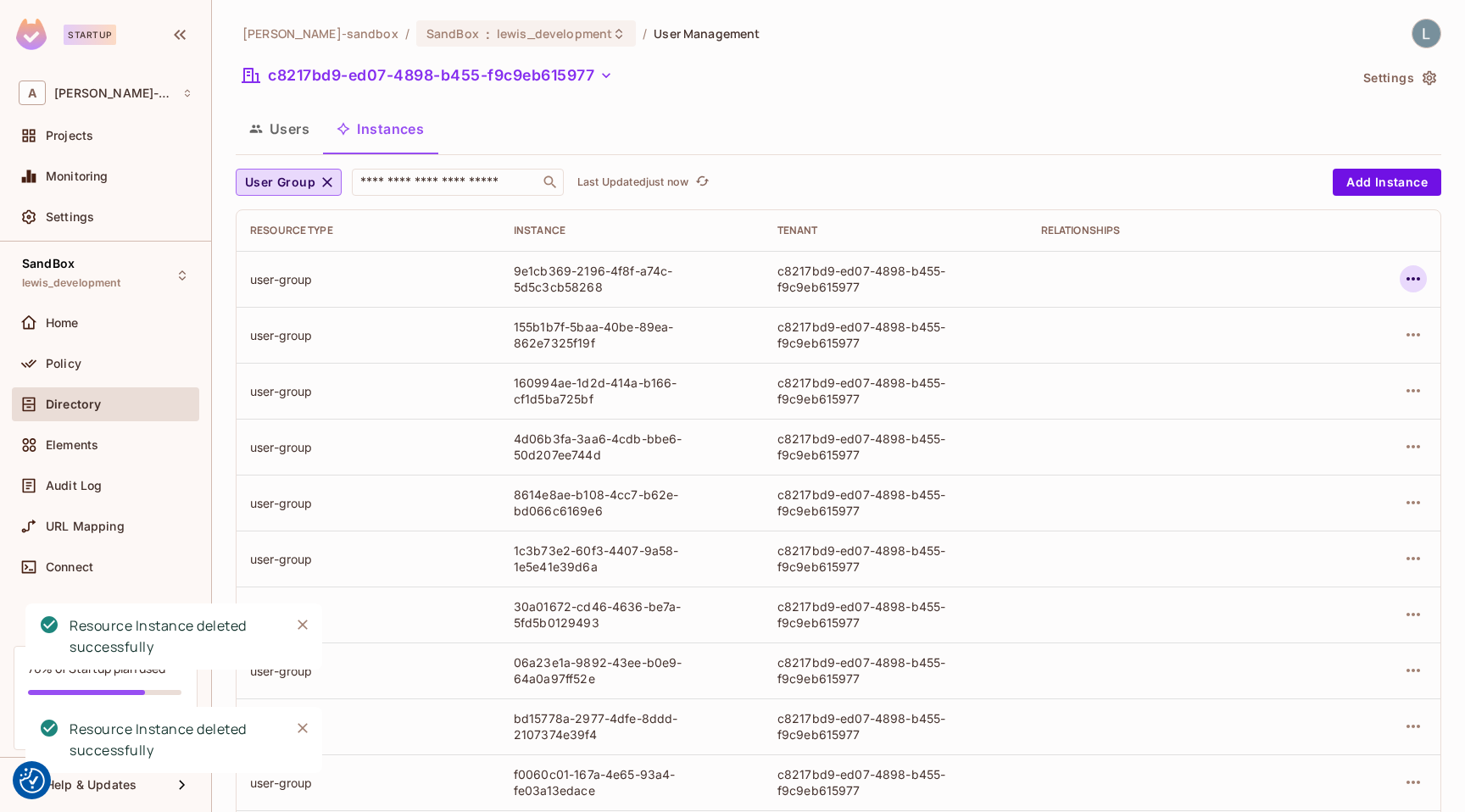
click at [1419, 281] on icon "button" at bounding box center [1412, 278] width 20 height 20
click at [1332, 395] on div "Delete Resource Instance" at bounding box center [1320, 393] width 147 height 17
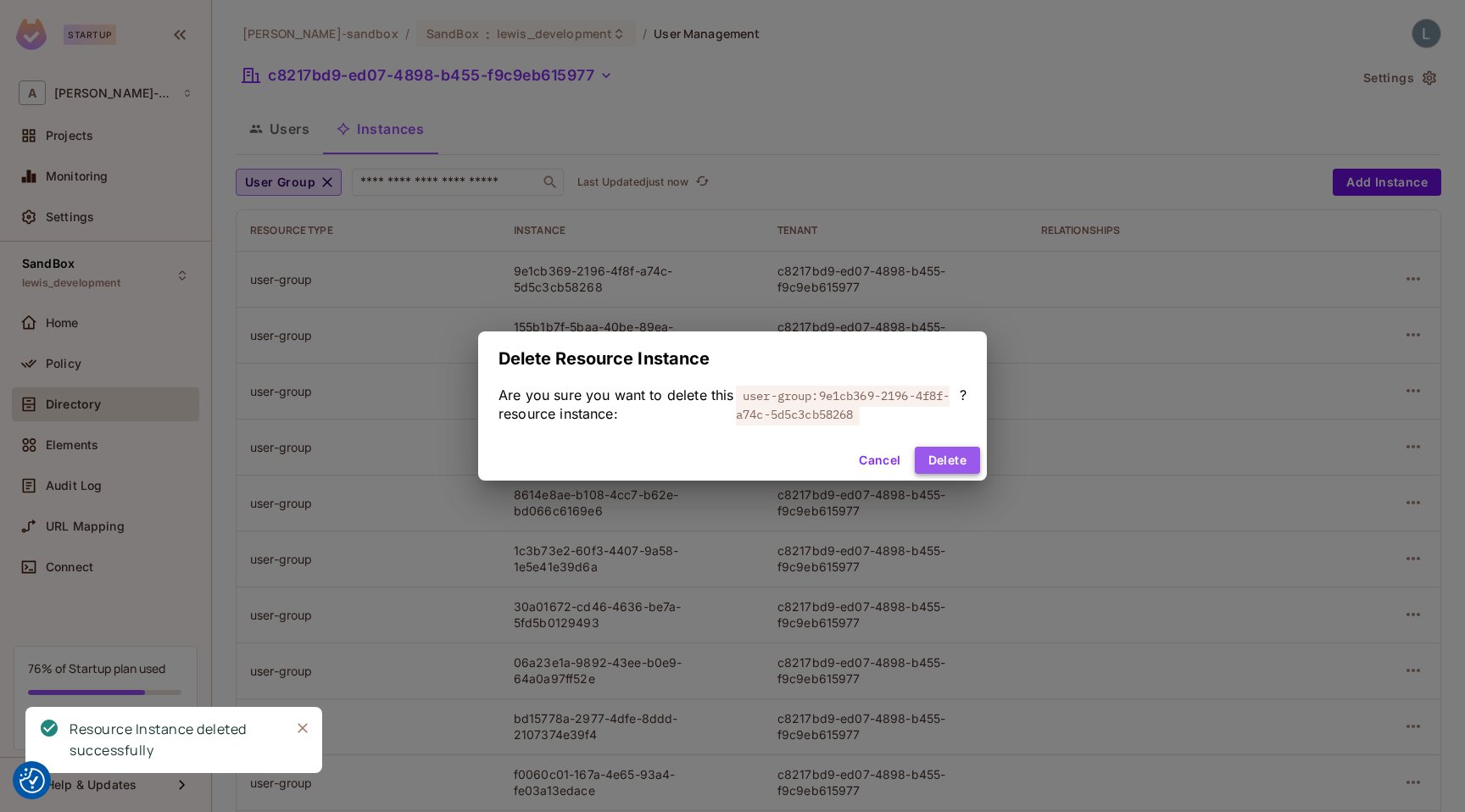
click at [948, 463] on button "Delete" at bounding box center [947, 460] width 65 height 28
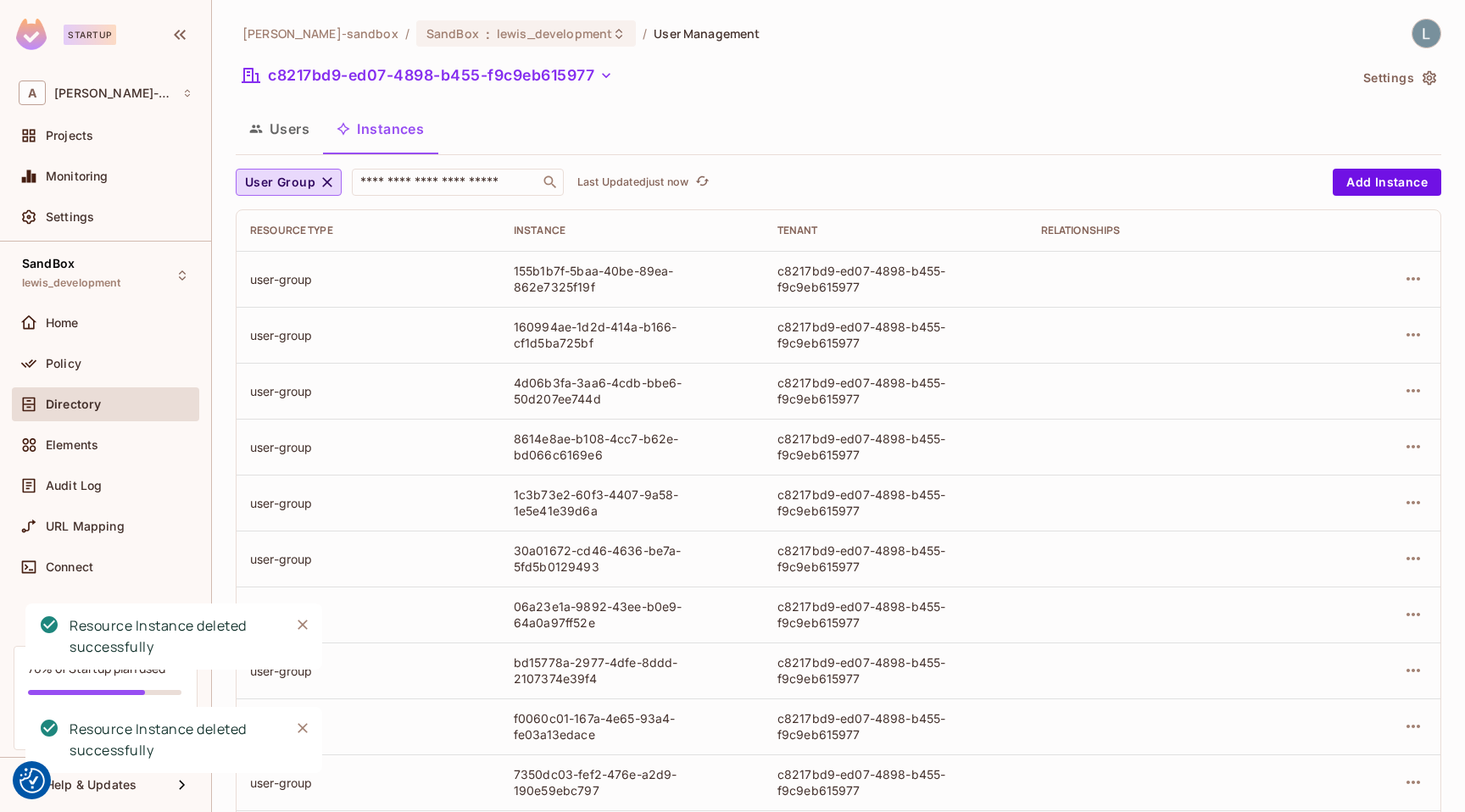
click at [1417, 281] on icon "button" at bounding box center [1412, 278] width 20 height 20
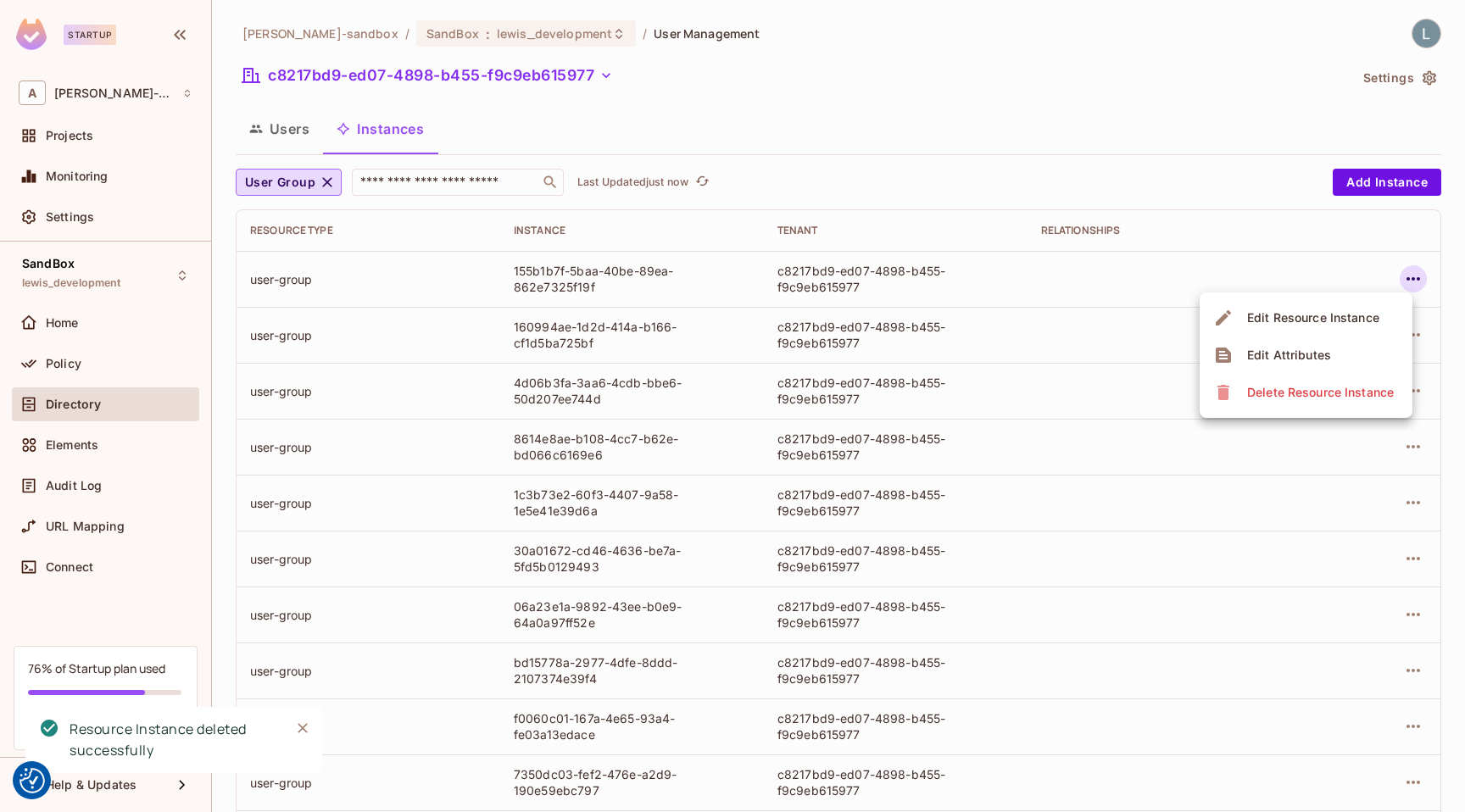
click at [1318, 378] on li "Delete Resource Instance" at bounding box center [1306, 392] width 213 height 37
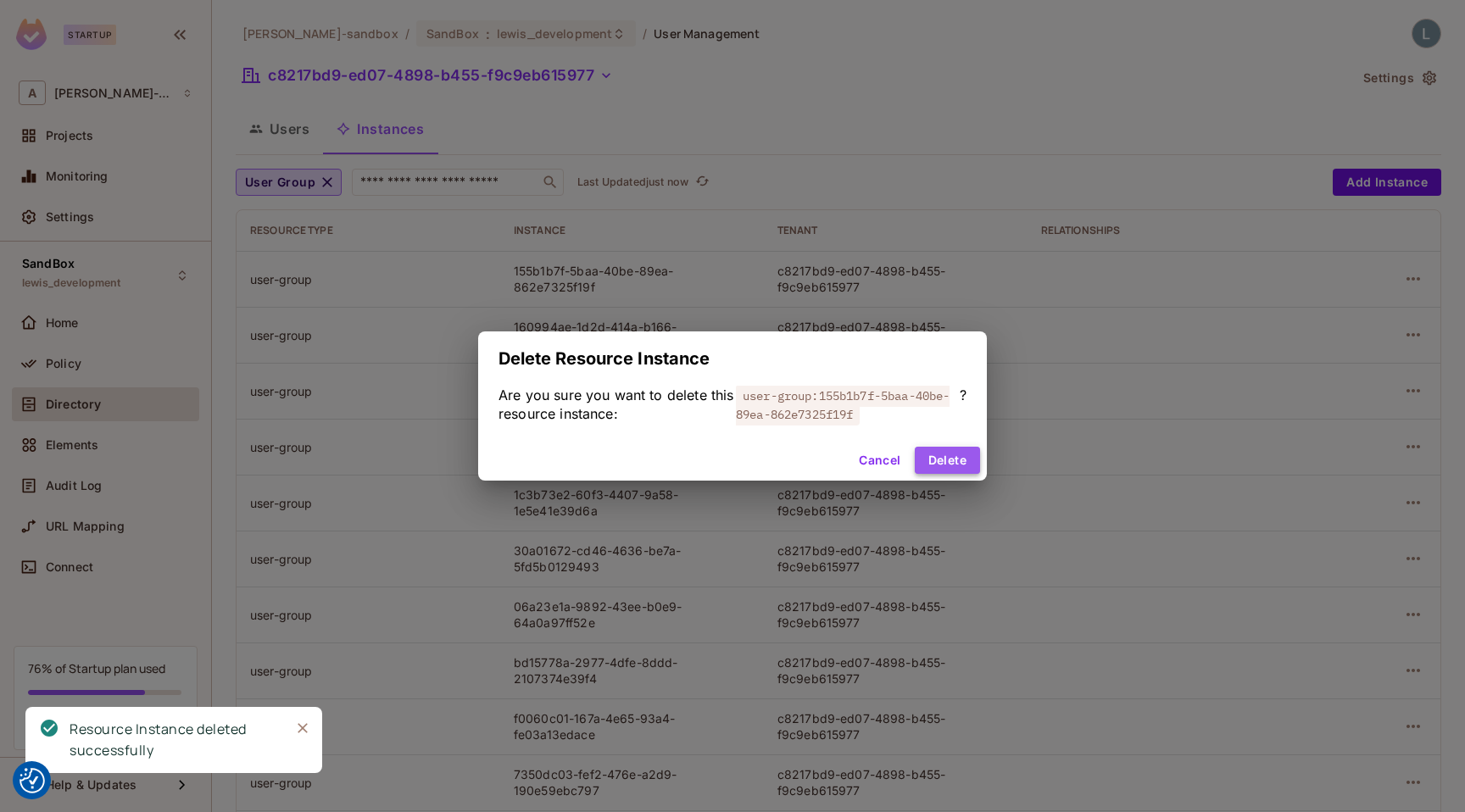
click at [942, 456] on button "Delete" at bounding box center [947, 460] width 65 height 28
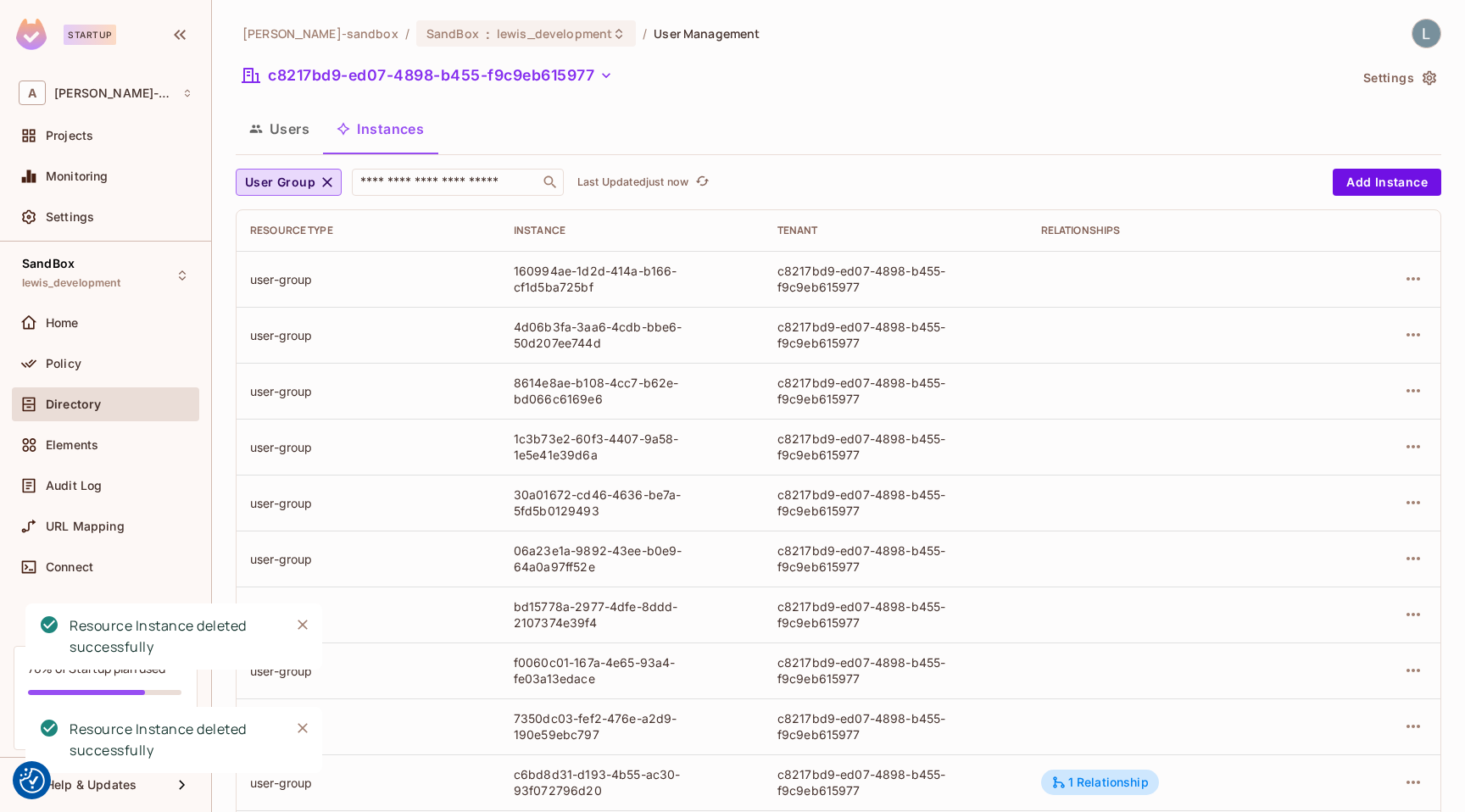
click at [1418, 280] on icon "button" at bounding box center [1413, 279] width 13 height 4
click at [1282, 392] on div "Delete Resource Instance" at bounding box center [1320, 393] width 147 height 17
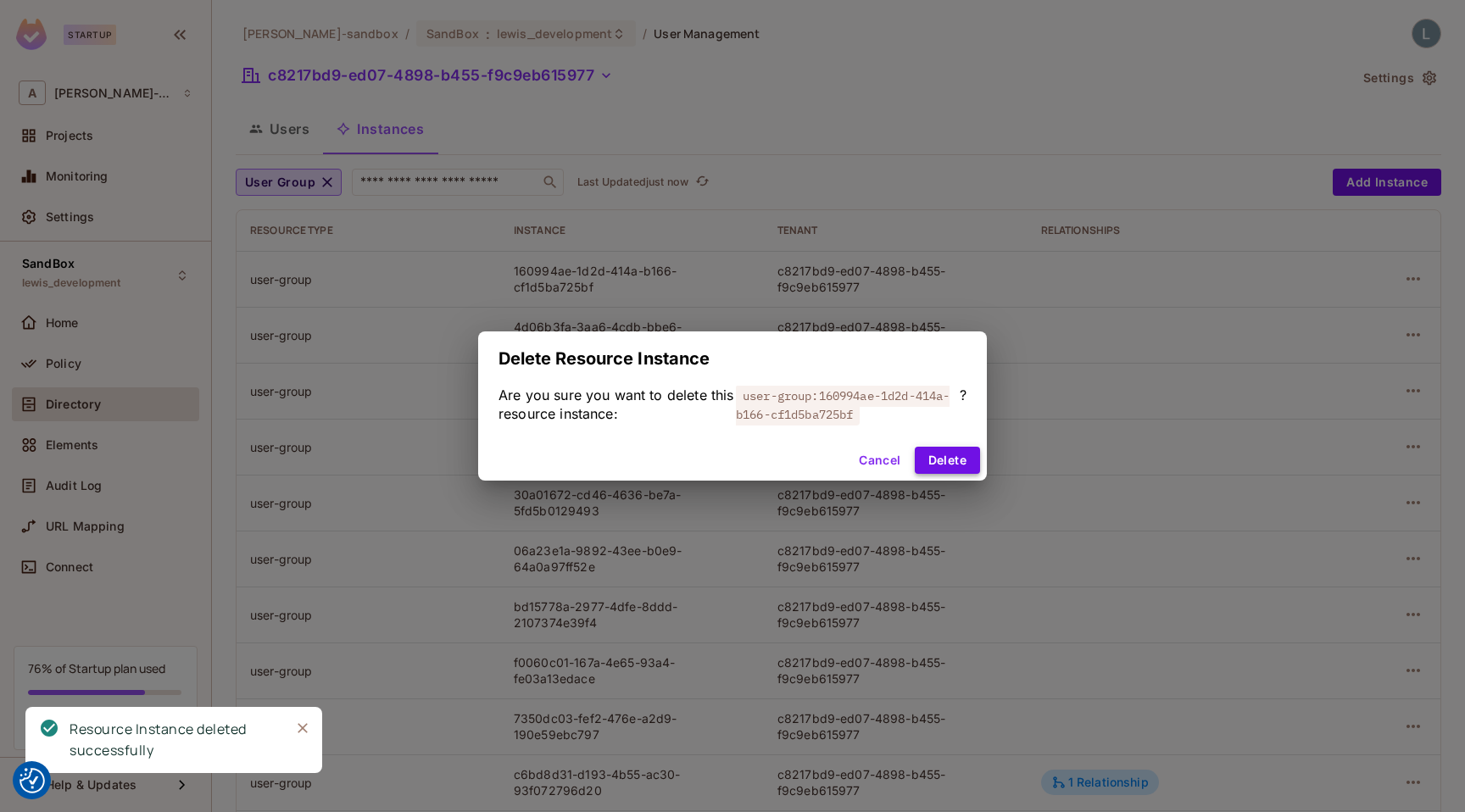
click at [941, 456] on button "Delete" at bounding box center [947, 460] width 65 height 28
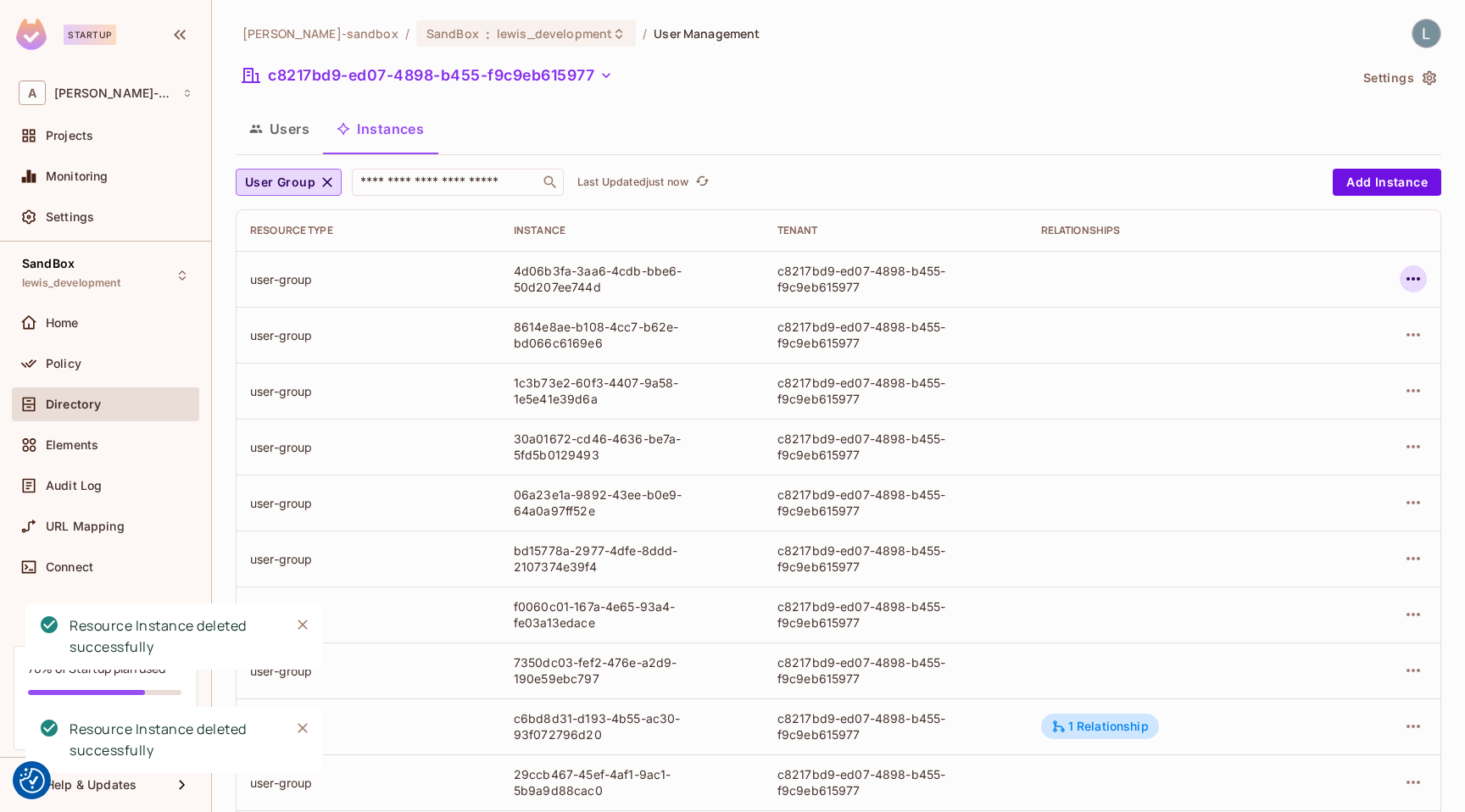
click at [1412, 274] on icon "button" at bounding box center [1412, 278] width 20 height 20
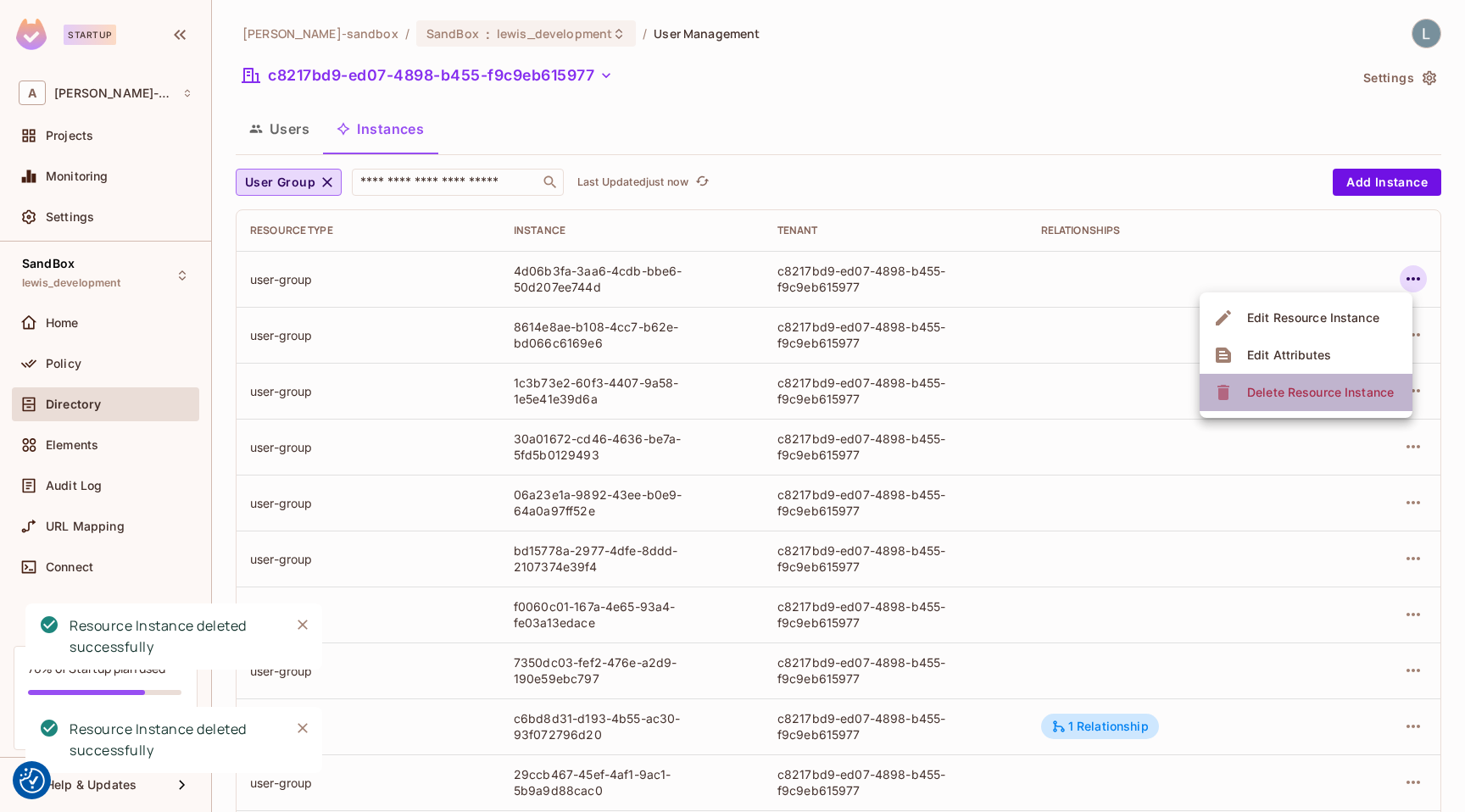
click at [1300, 393] on div "Delete Resource Instance" at bounding box center [1320, 393] width 147 height 17
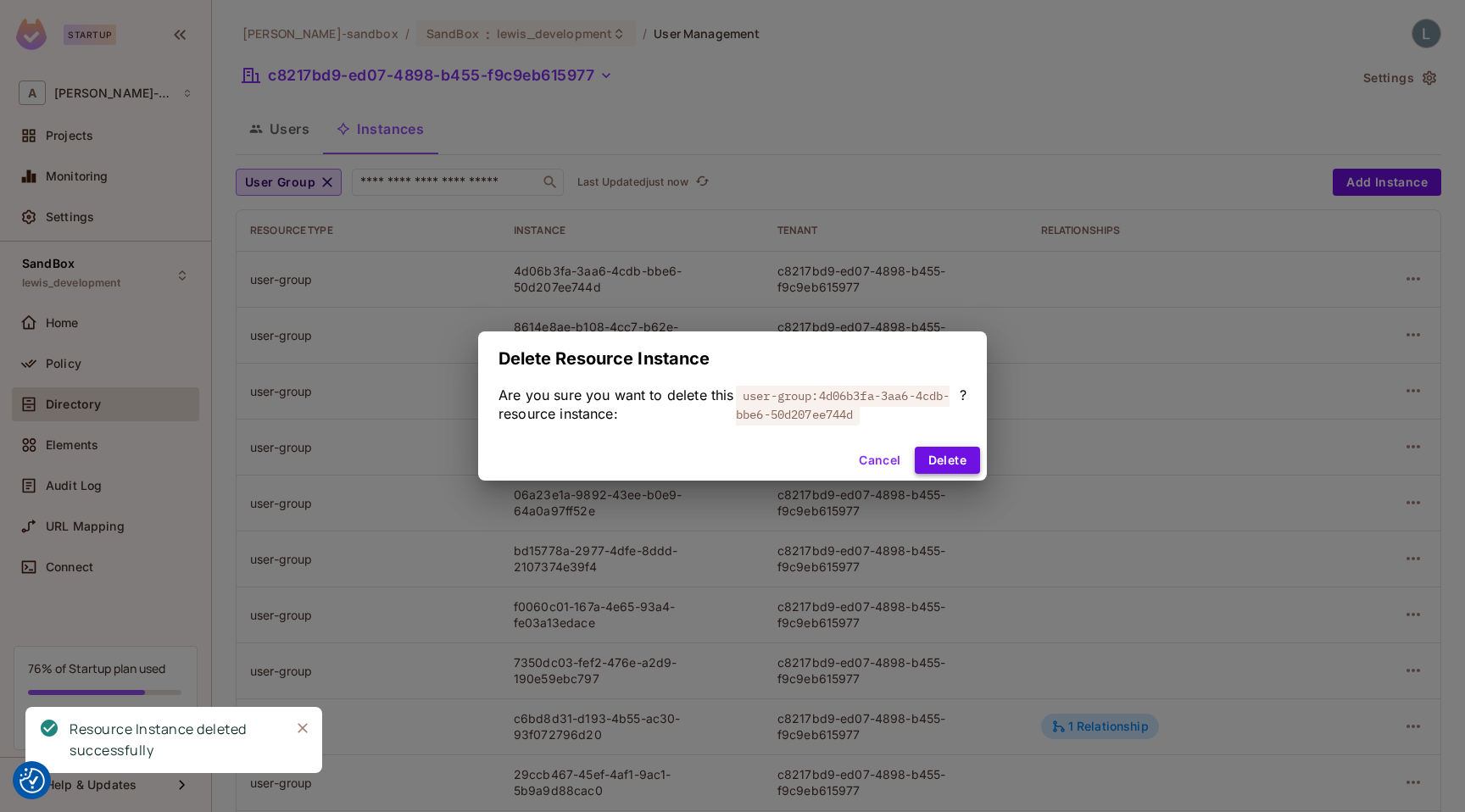
click at [930, 452] on button "Delete" at bounding box center [947, 460] width 65 height 28
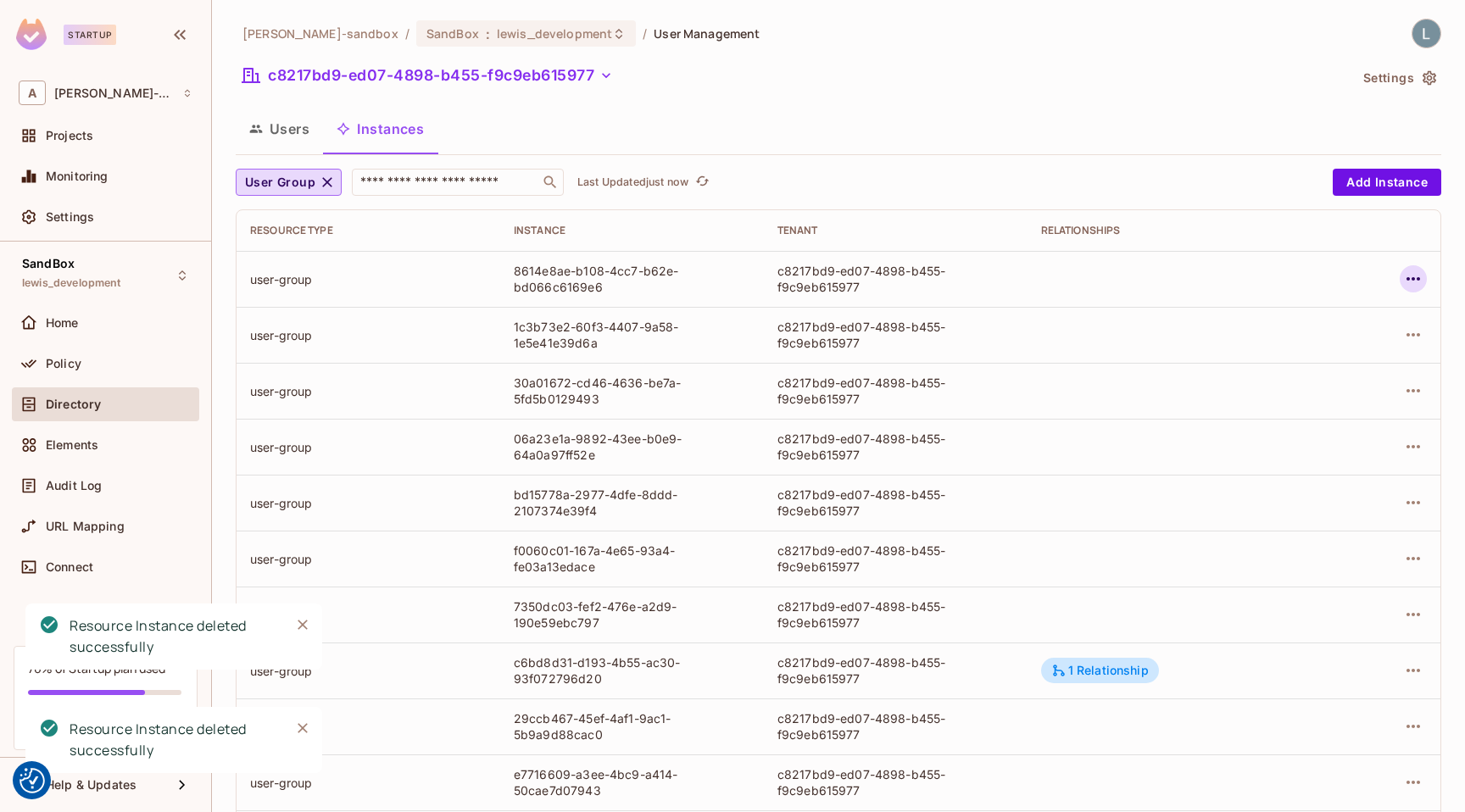
click at [1408, 275] on icon "button" at bounding box center [1412, 278] width 20 height 20
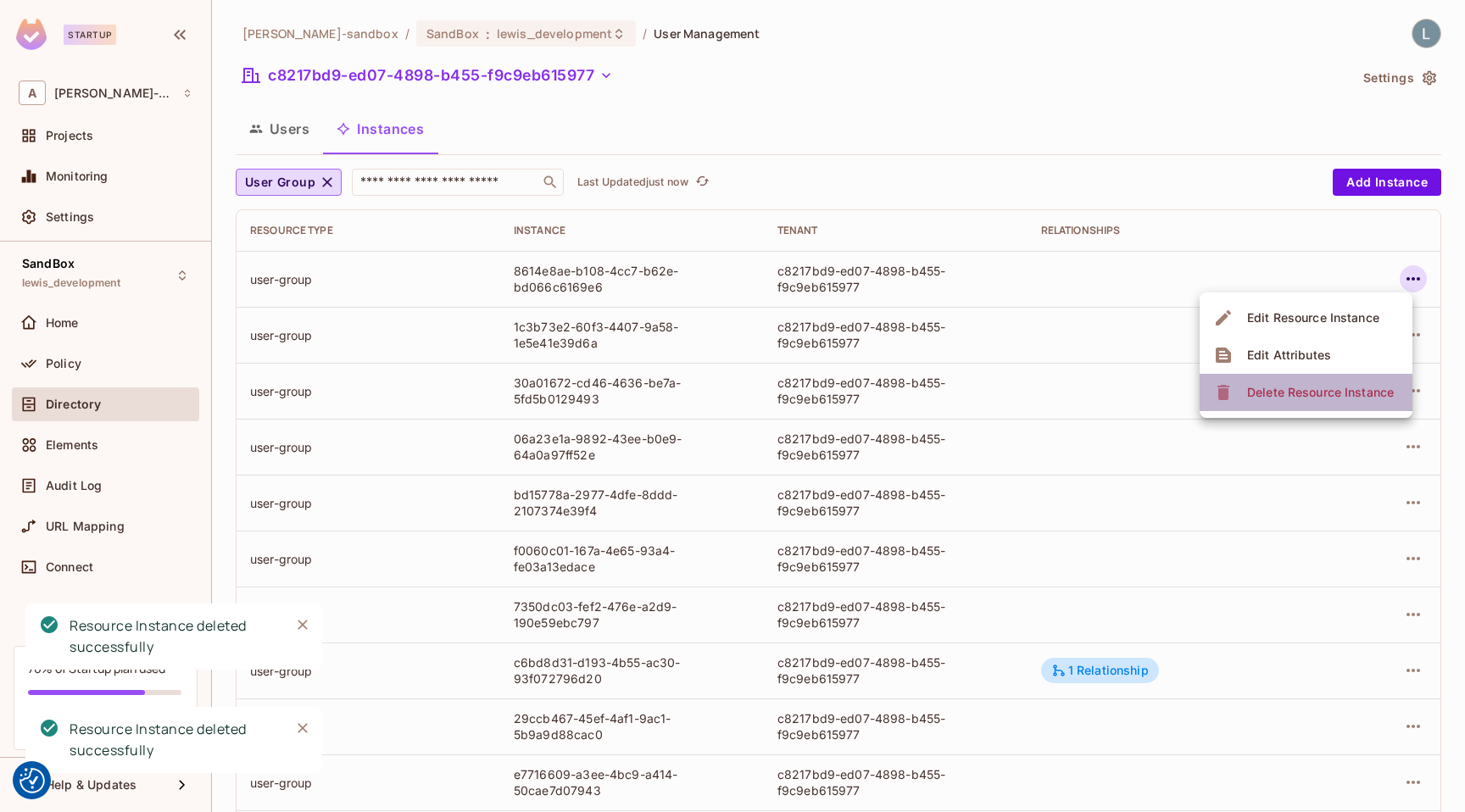
click at [1314, 388] on div "Delete Resource Instance" at bounding box center [1320, 393] width 147 height 17
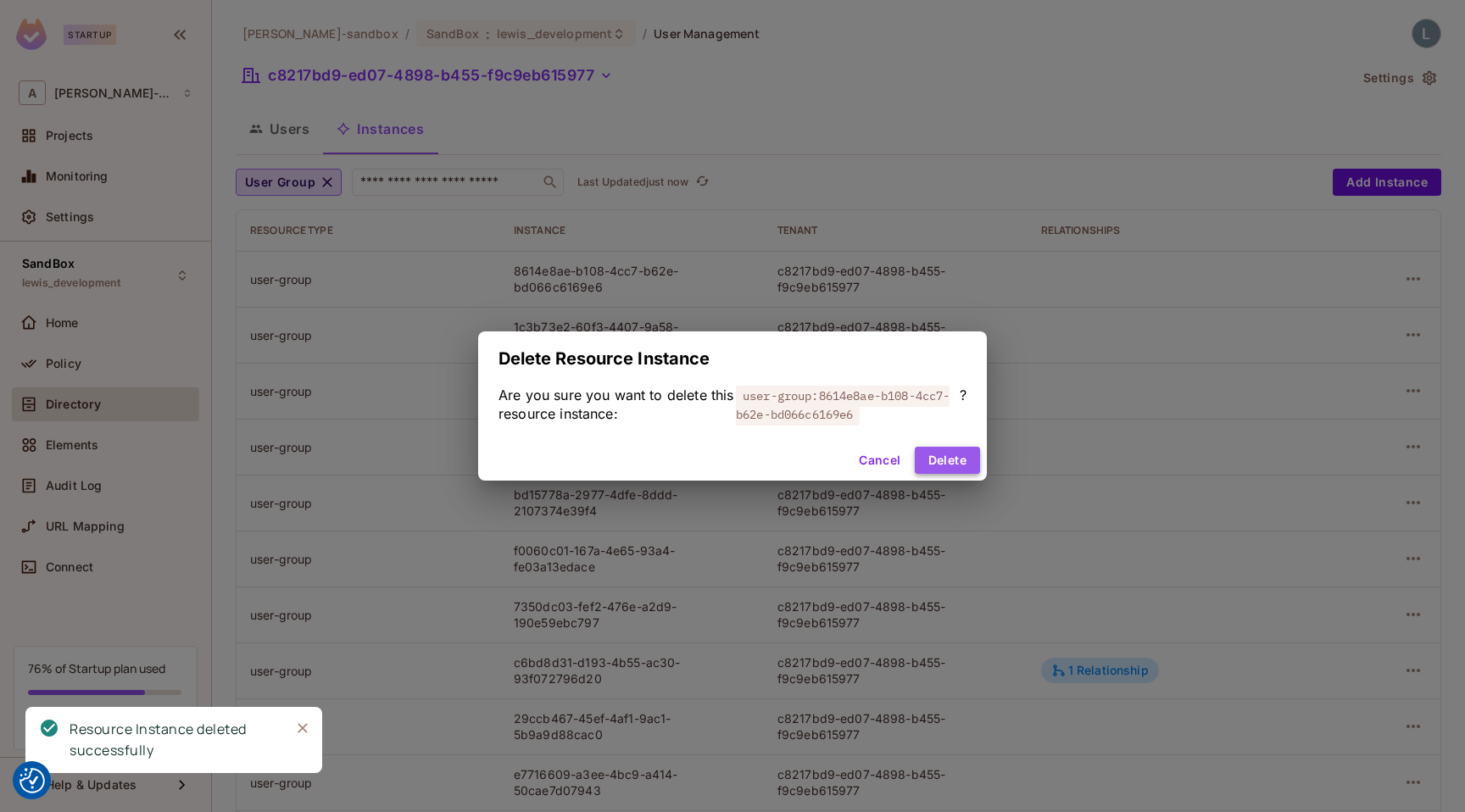
click at [962, 465] on button "Delete" at bounding box center [947, 460] width 65 height 28
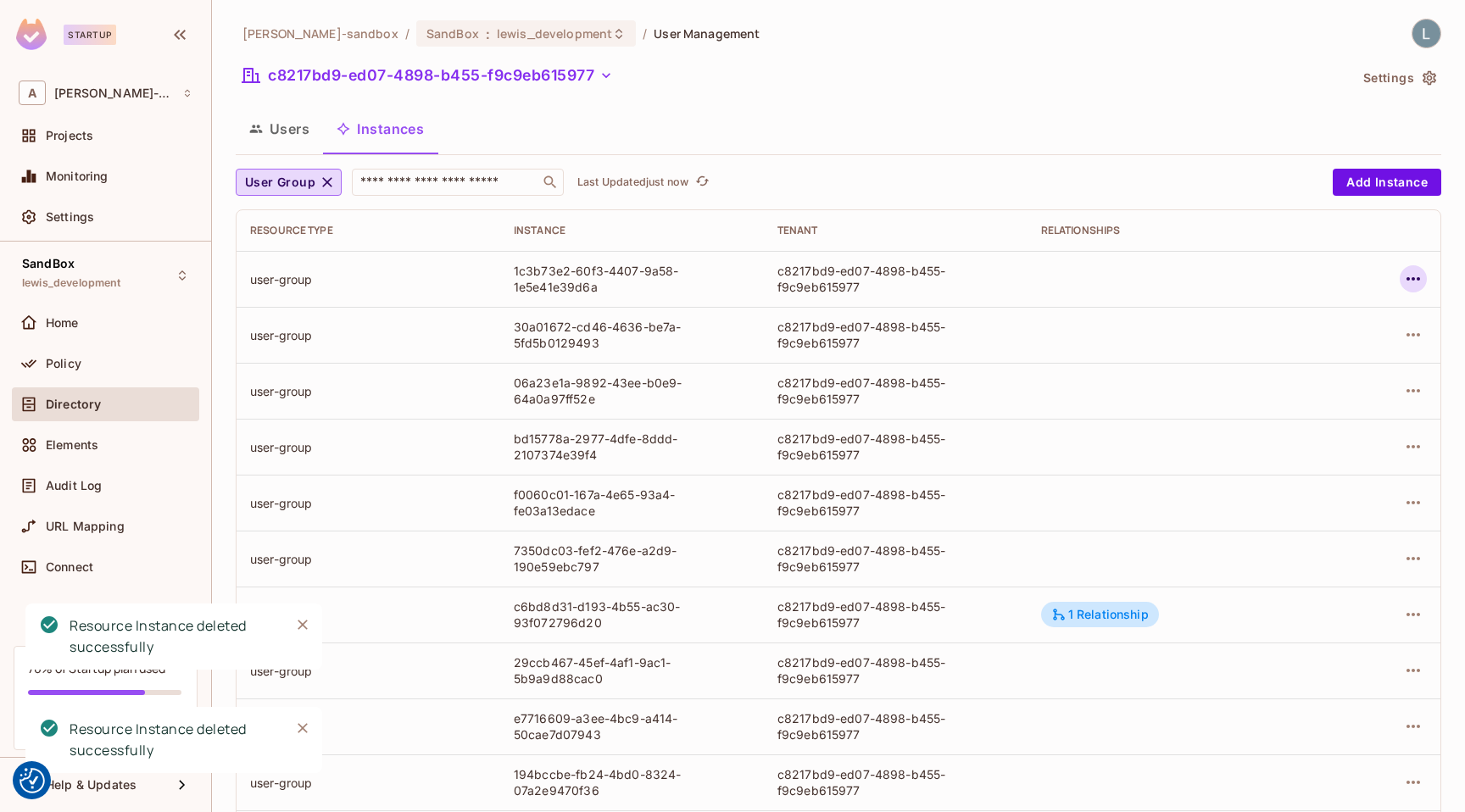
click at [1415, 281] on icon "button" at bounding box center [1412, 278] width 20 height 20
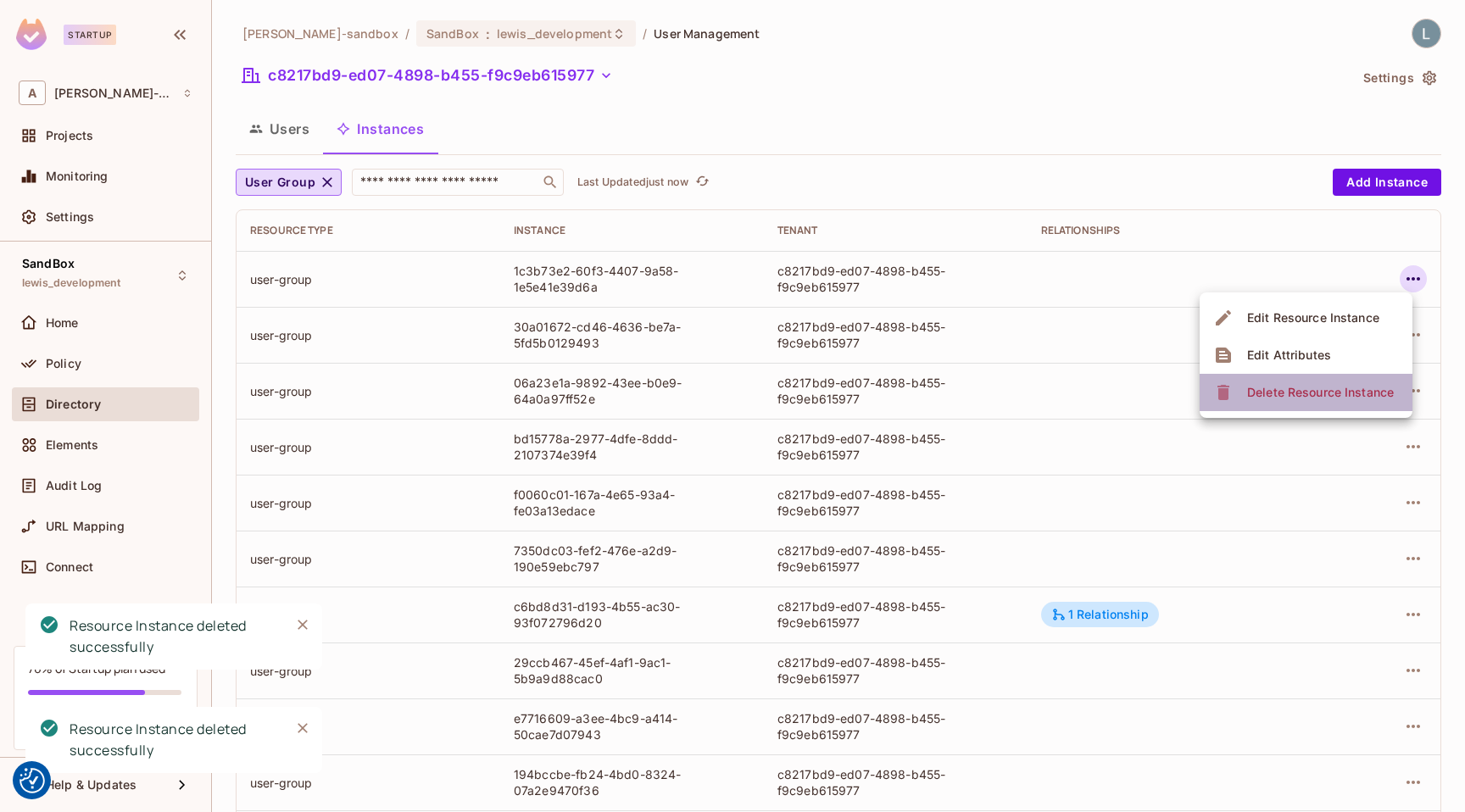
click at [1296, 385] on div "Delete Resource Instance" at bounding box center [1320, 393] width 147 height 17
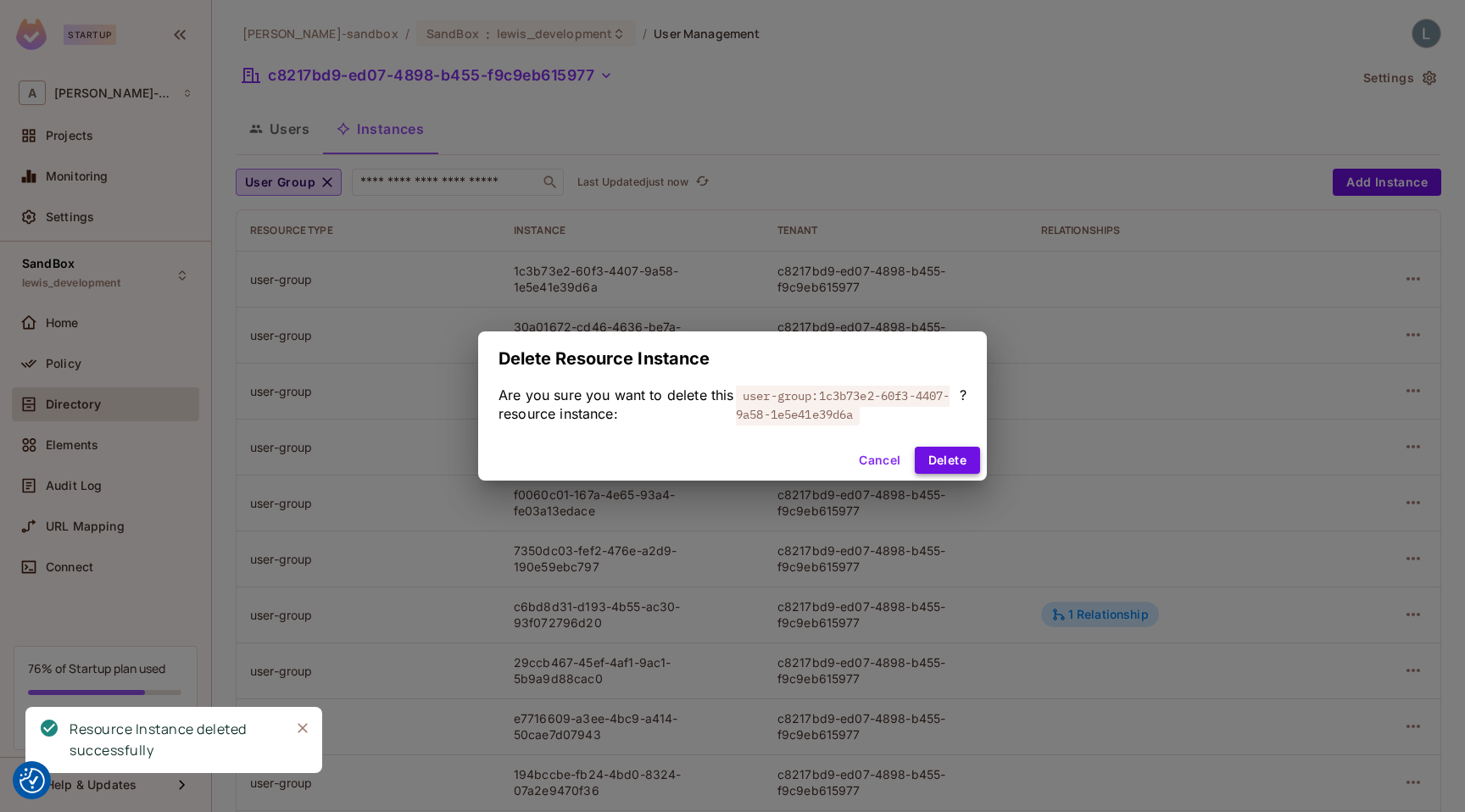
click at [935, 460] on button "Delete" at bounding box center [947, 460] width 65 height 28
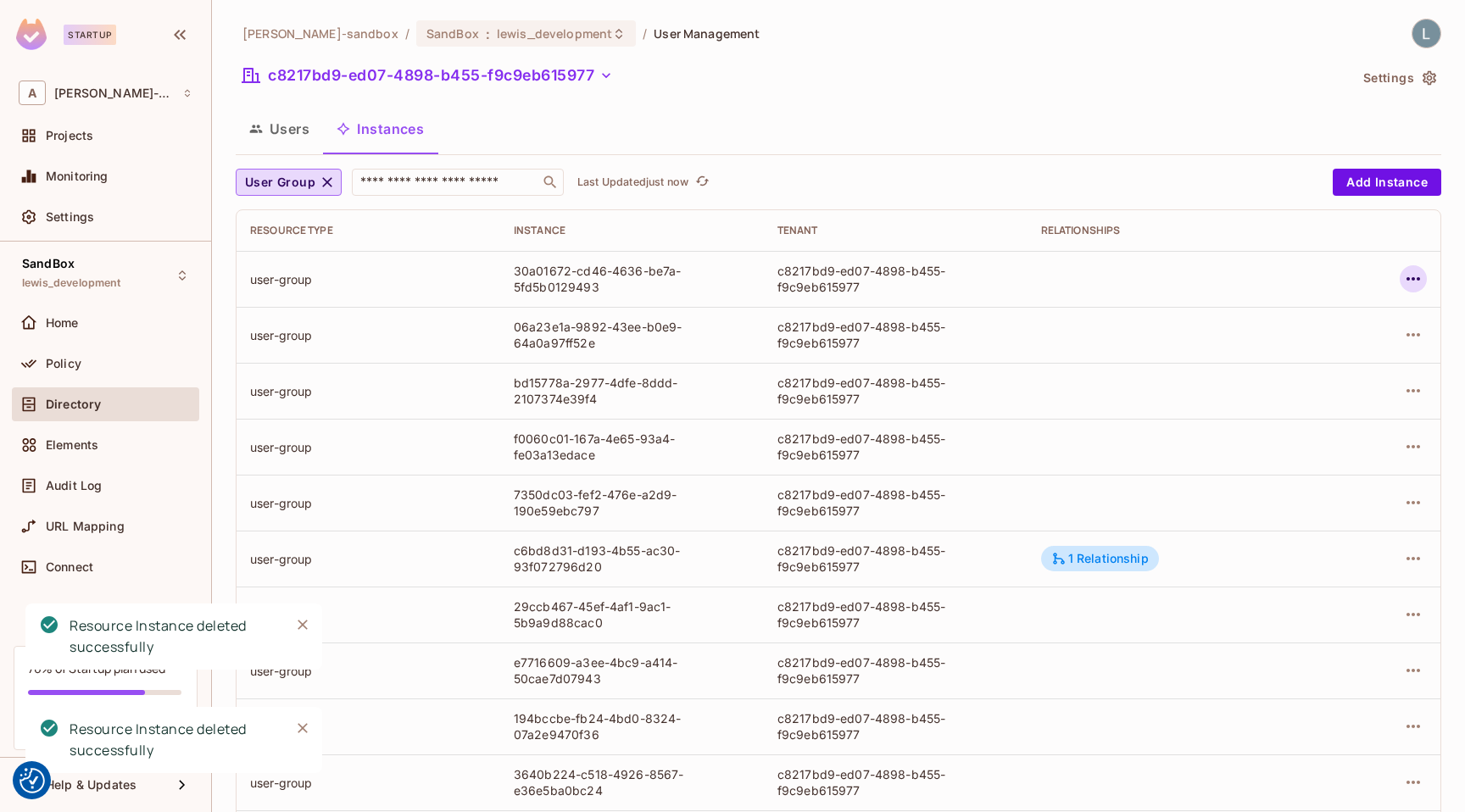
click at [1405, 285] on icon "button" at bounding box center [1412, 278] width 20 height 20
click at [1274, 385] on div "Delete Resource Instance" at bounding box center [1320, 393] width 147 height 17
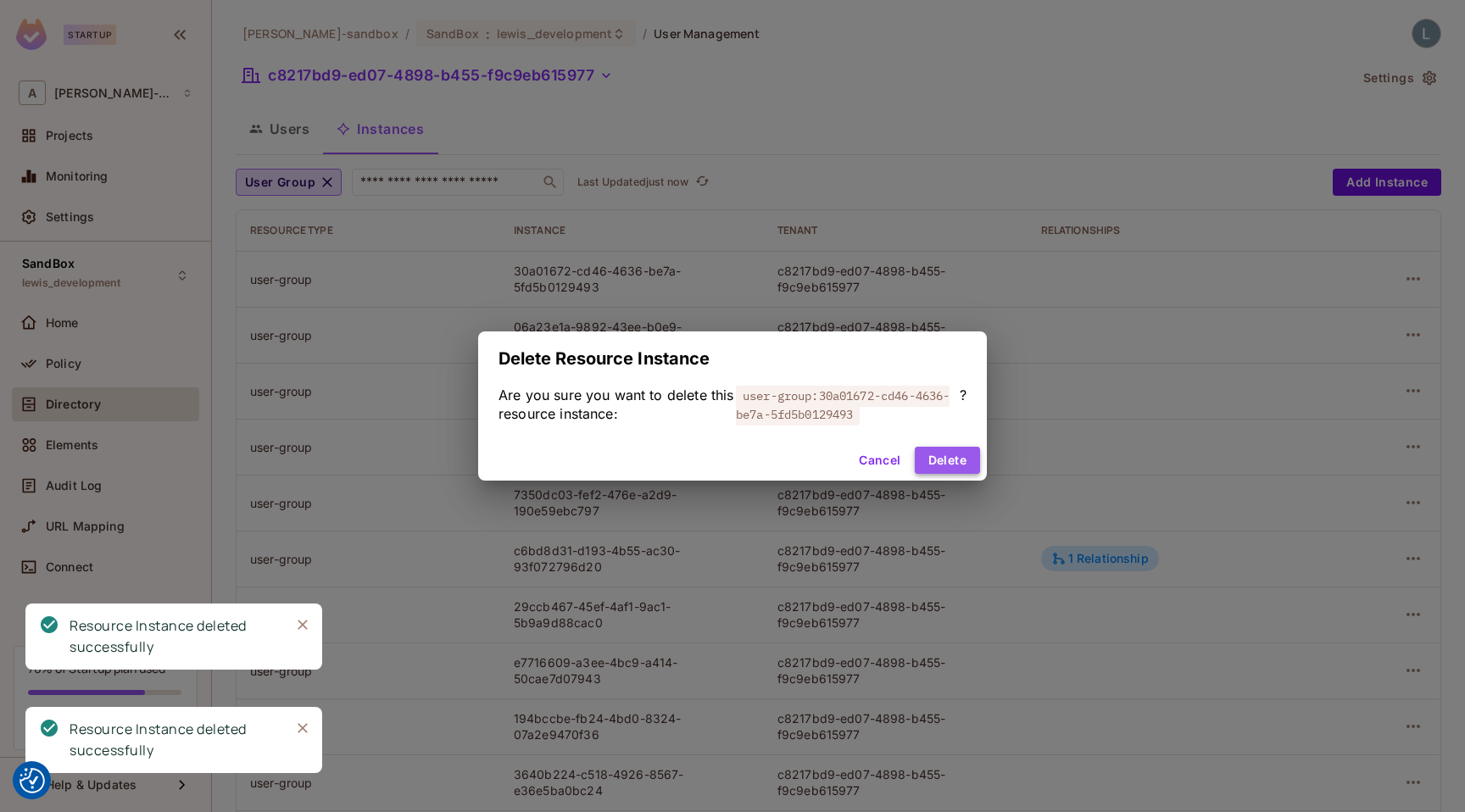
click at [962, 467] on button "Delete" at bounding box center [947, 460] width 65 height 28
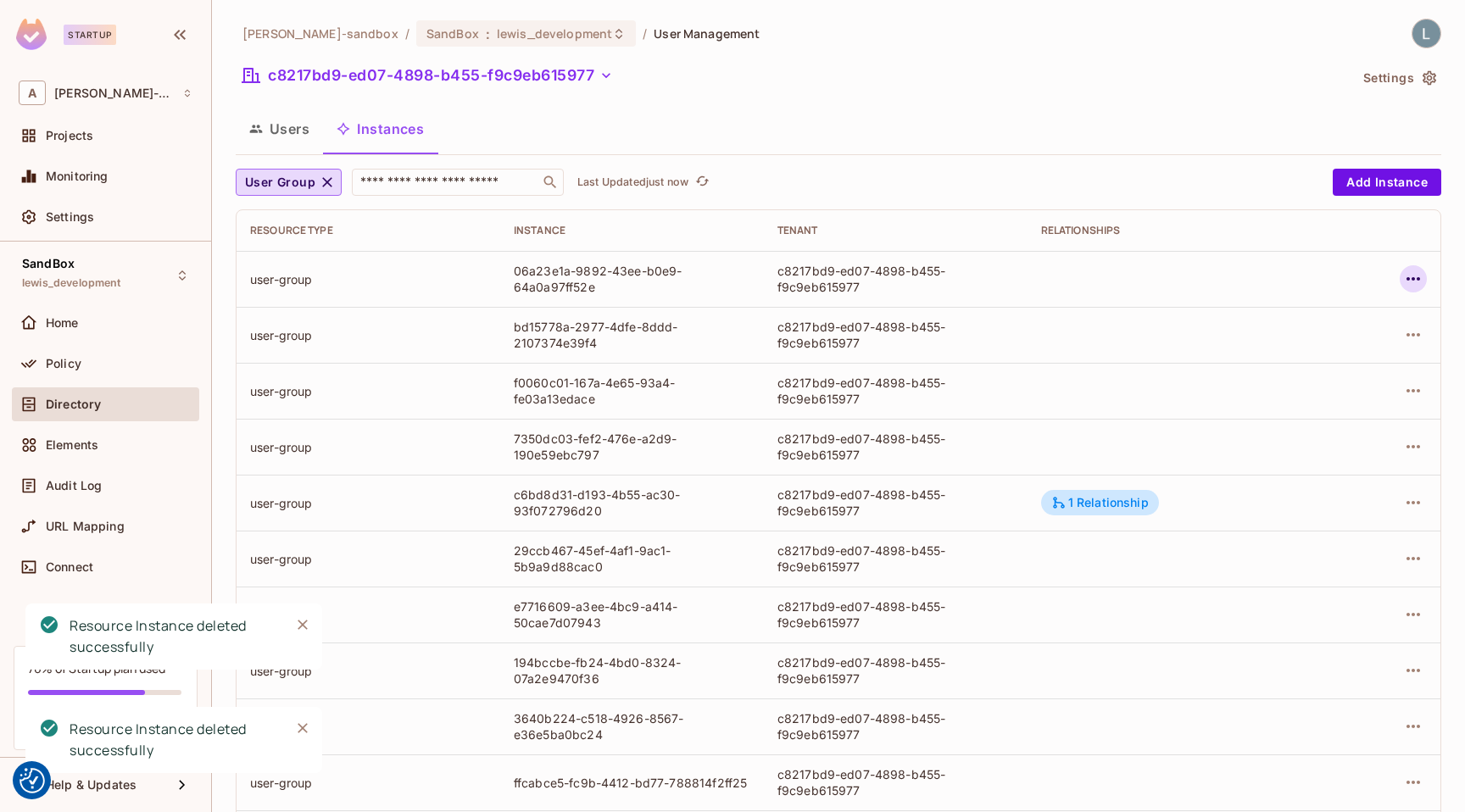
click at [1413, 281] on icon "button" at bounding box center [1413, 279] width 13 height 4
click at [1345, 377] on li "Delete Resource Instance" at bounding box center [1306, 392] width 213 height 37
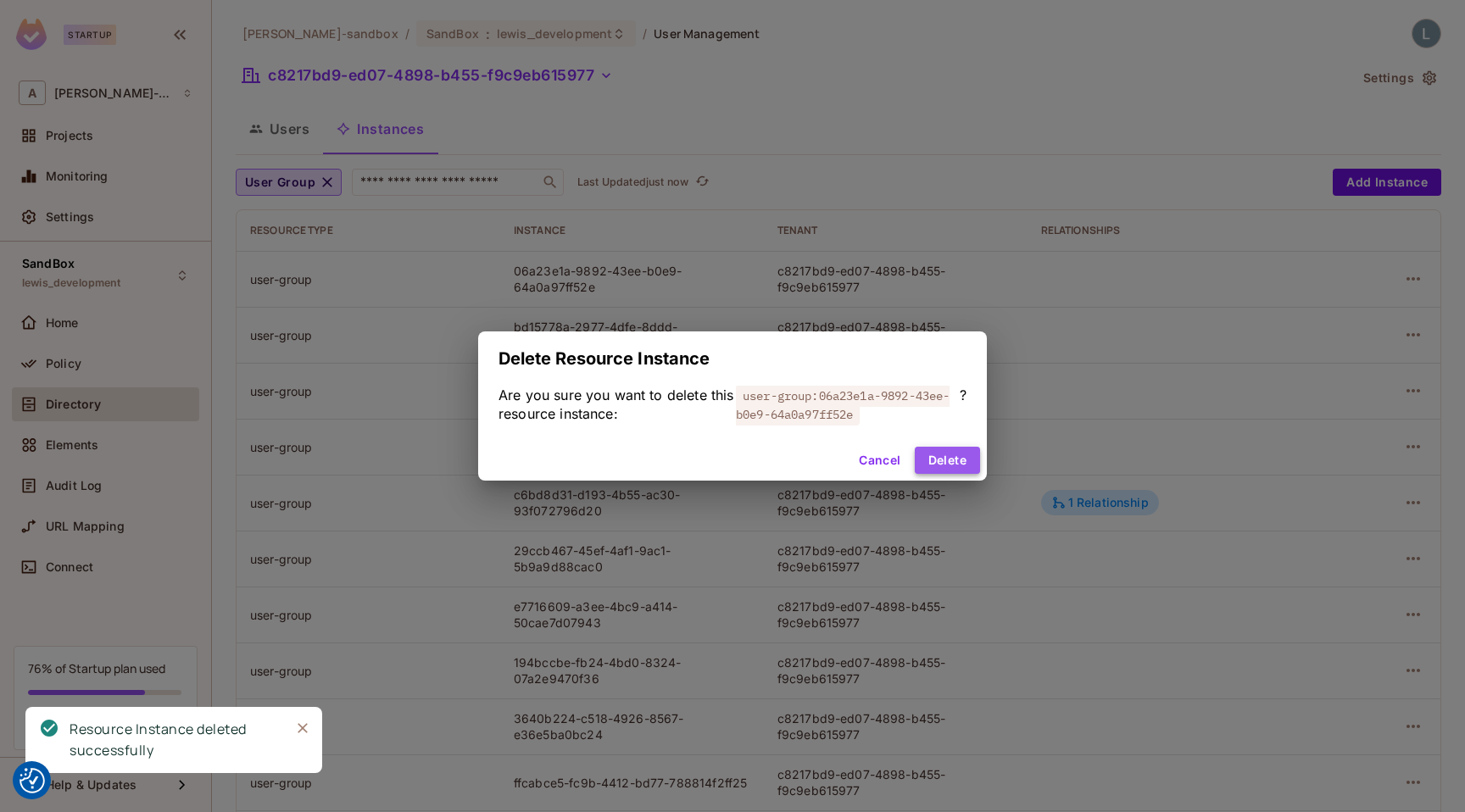
click at [936, 470] on button "Delete" at bounding box center [947, 460] width 65 height 28
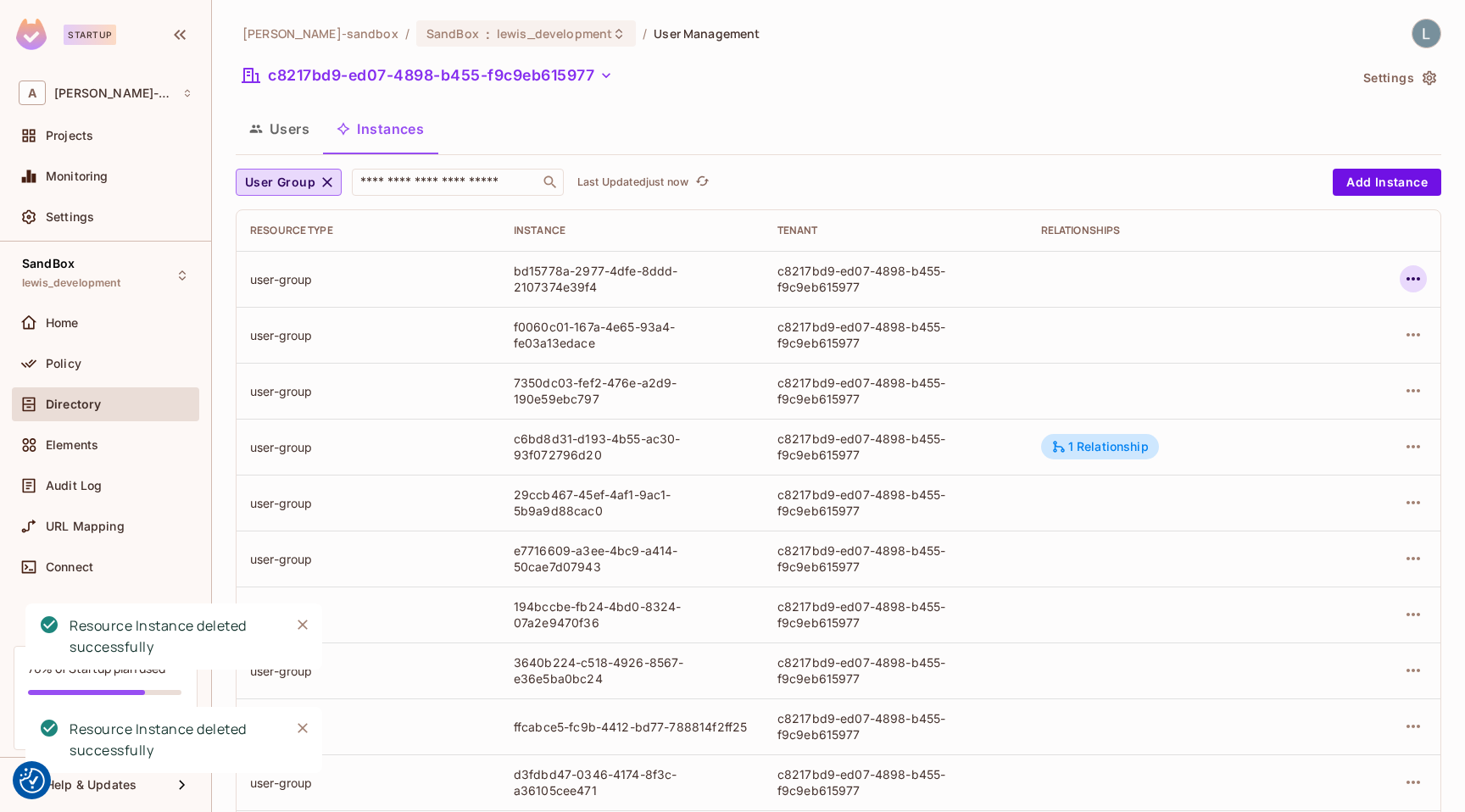
click at [1410, 285] on icon "button" at bounding box center [1412, 278] width 20 height 20
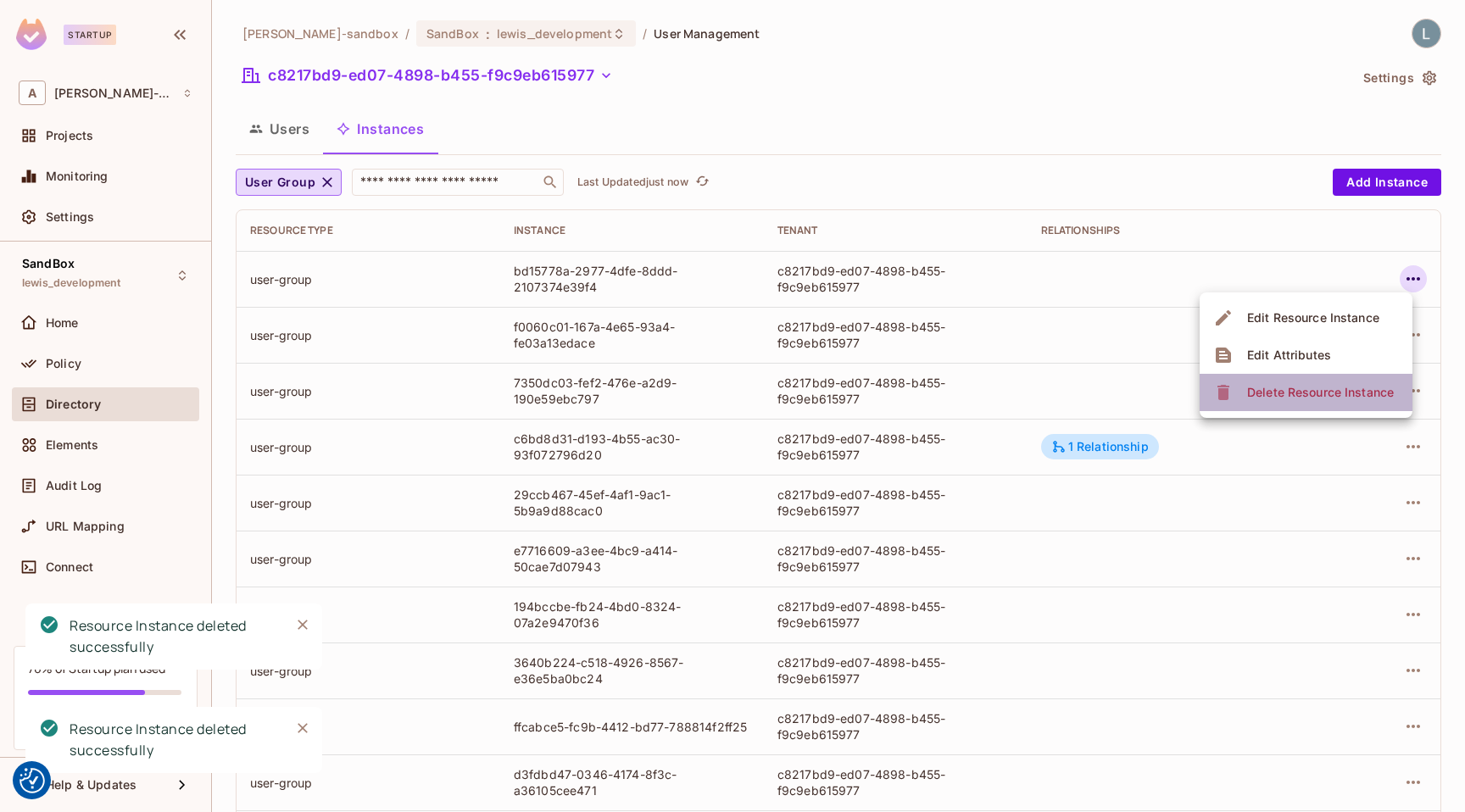
click at [1340, 401] on span "Delete Resource Instance" at bounding box center [1320, 392] width 157 height 28
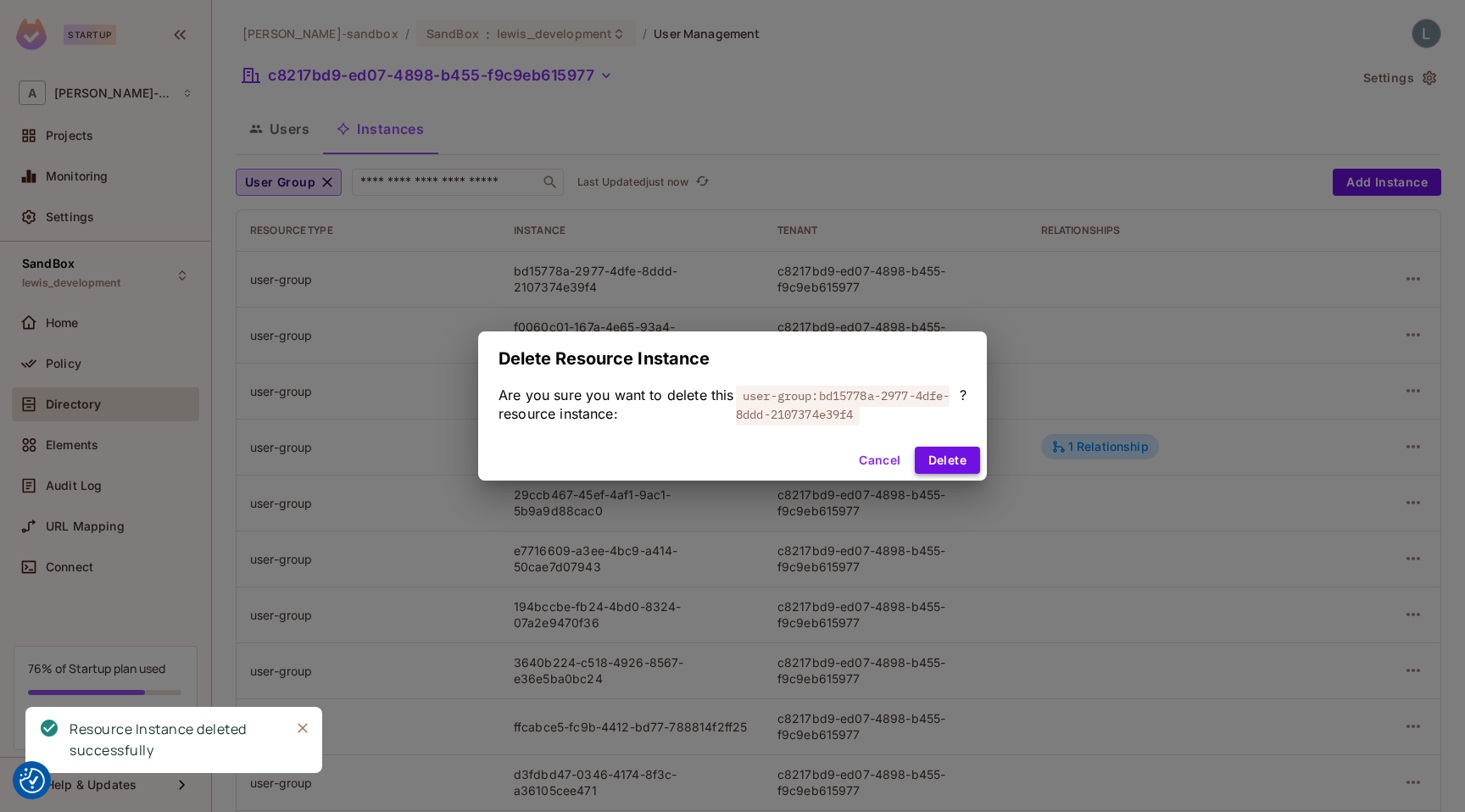
click at [945, 459] on button "Delete" at bounding box center [947, 460] width 65 height 28
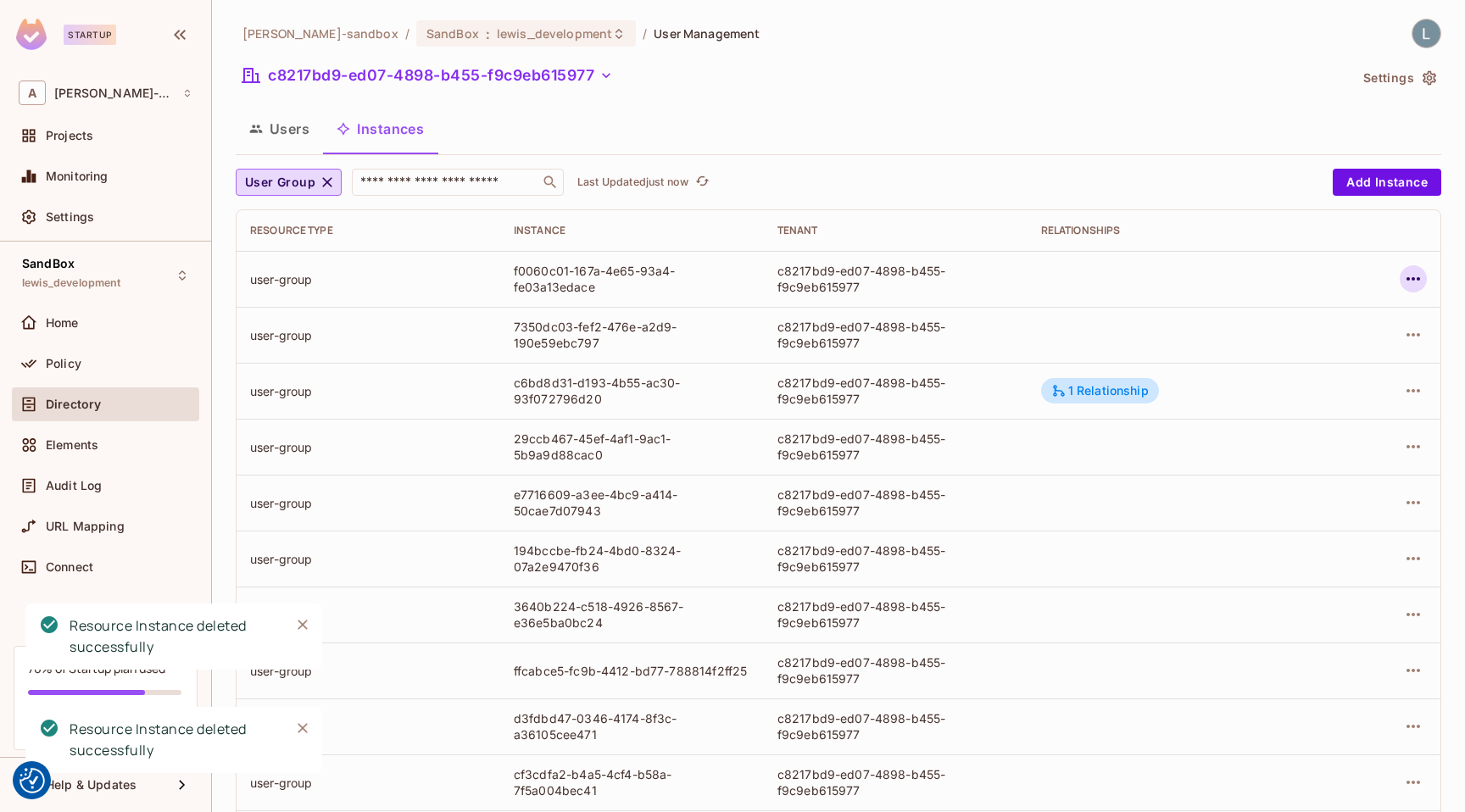
click at [1411, 285] on icon "button" at bounding box center [1412, 278] width 20 height 20
click at [1318, 390] on div "Delete Resource Instance" at bounding box center [1320, 393] width 147 height 17
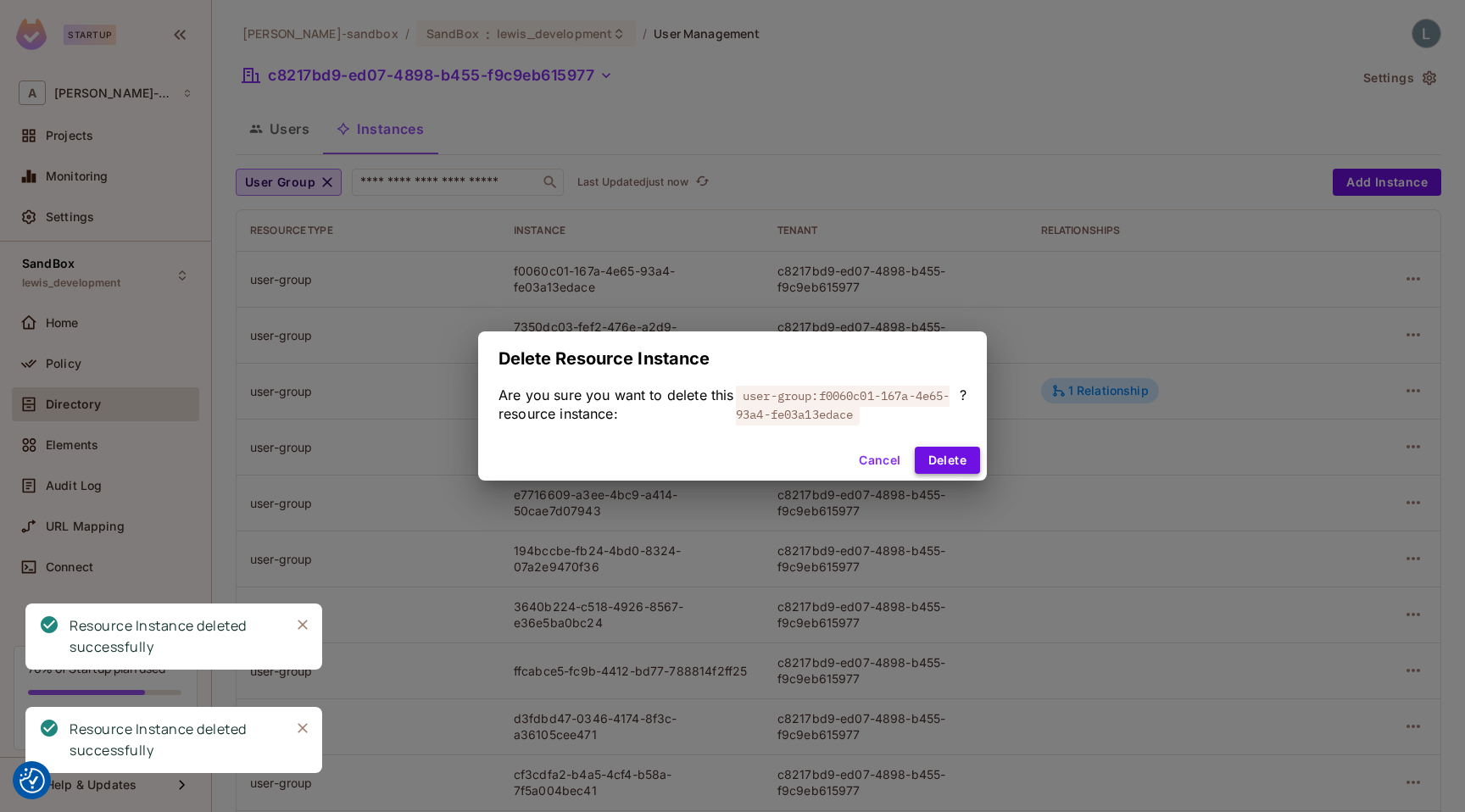
click at [952, 460] on button "Delete" at bounding box center [947, 460] width 65 height 28
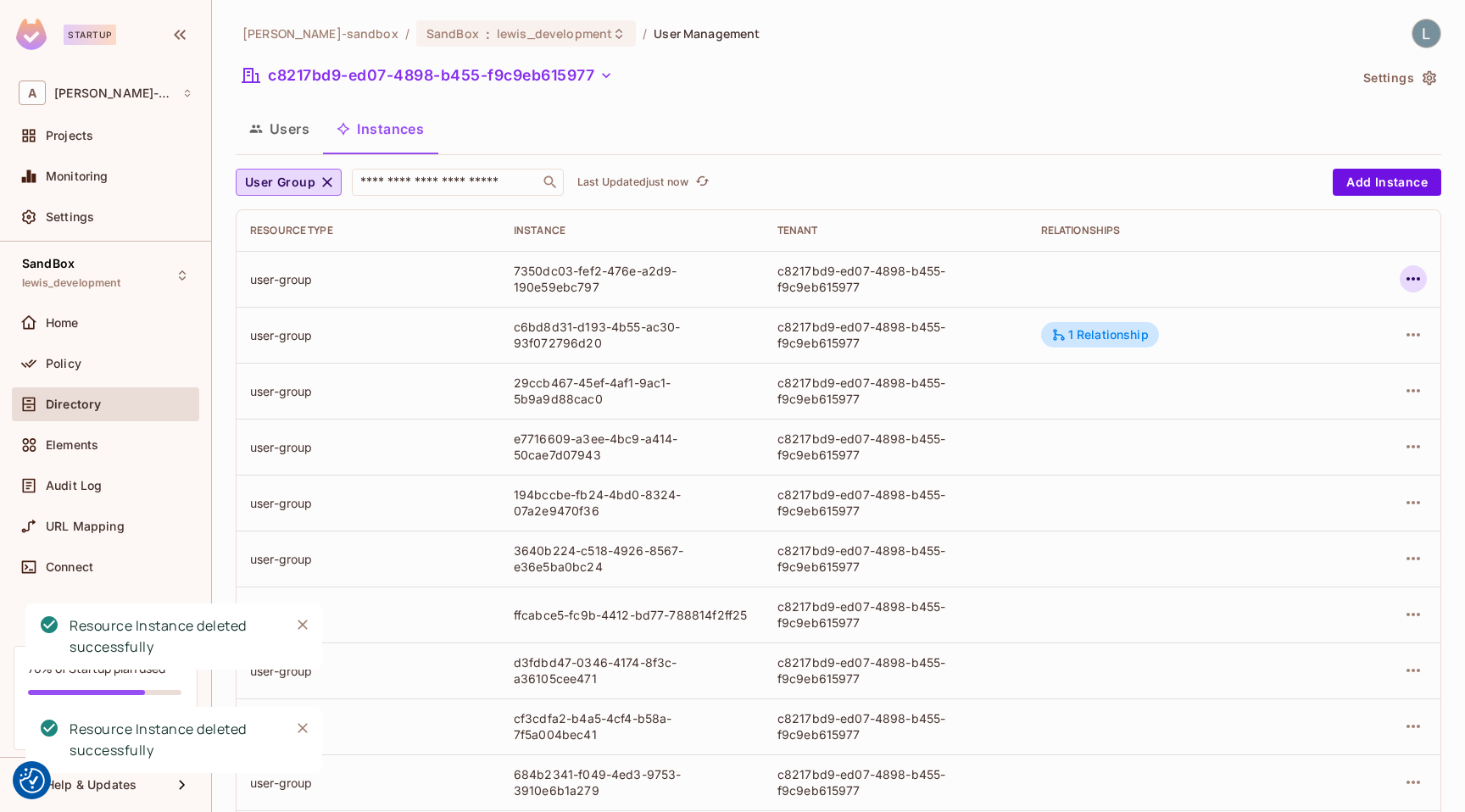
click at [1412, 279] on icon "button" at bounding box center [1413, 279] width 13 height 4
click at [1315, 385] on div "Delete Resource Instance" at bounding box center [1320, 393] width 147 height 17
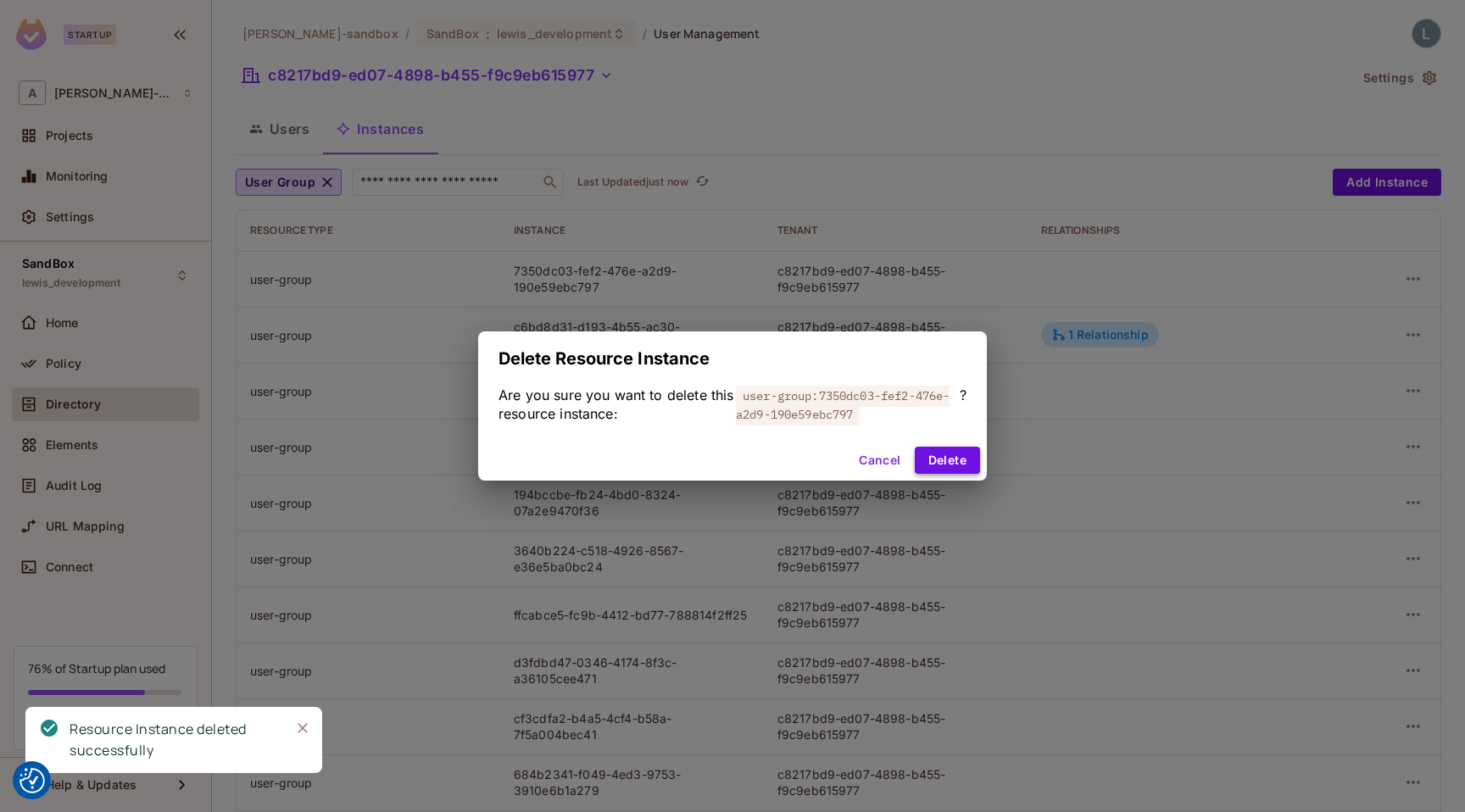
click at [966, 460] on button "Delete" at bounding box center [947, 460] width 65 height 28
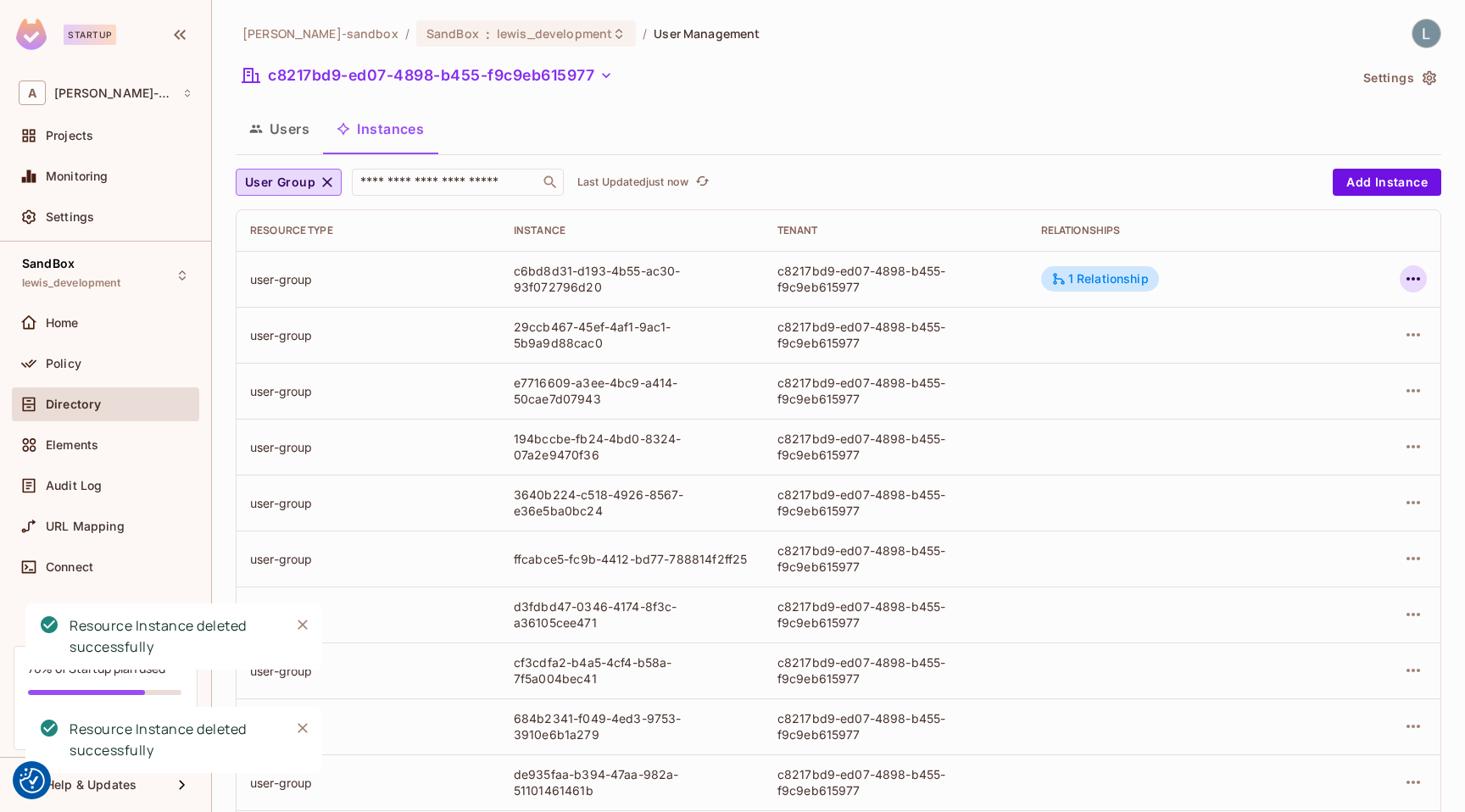
click at [1416, 277] on icon "button" at bounding box center [1412, 278] width 20 height 20
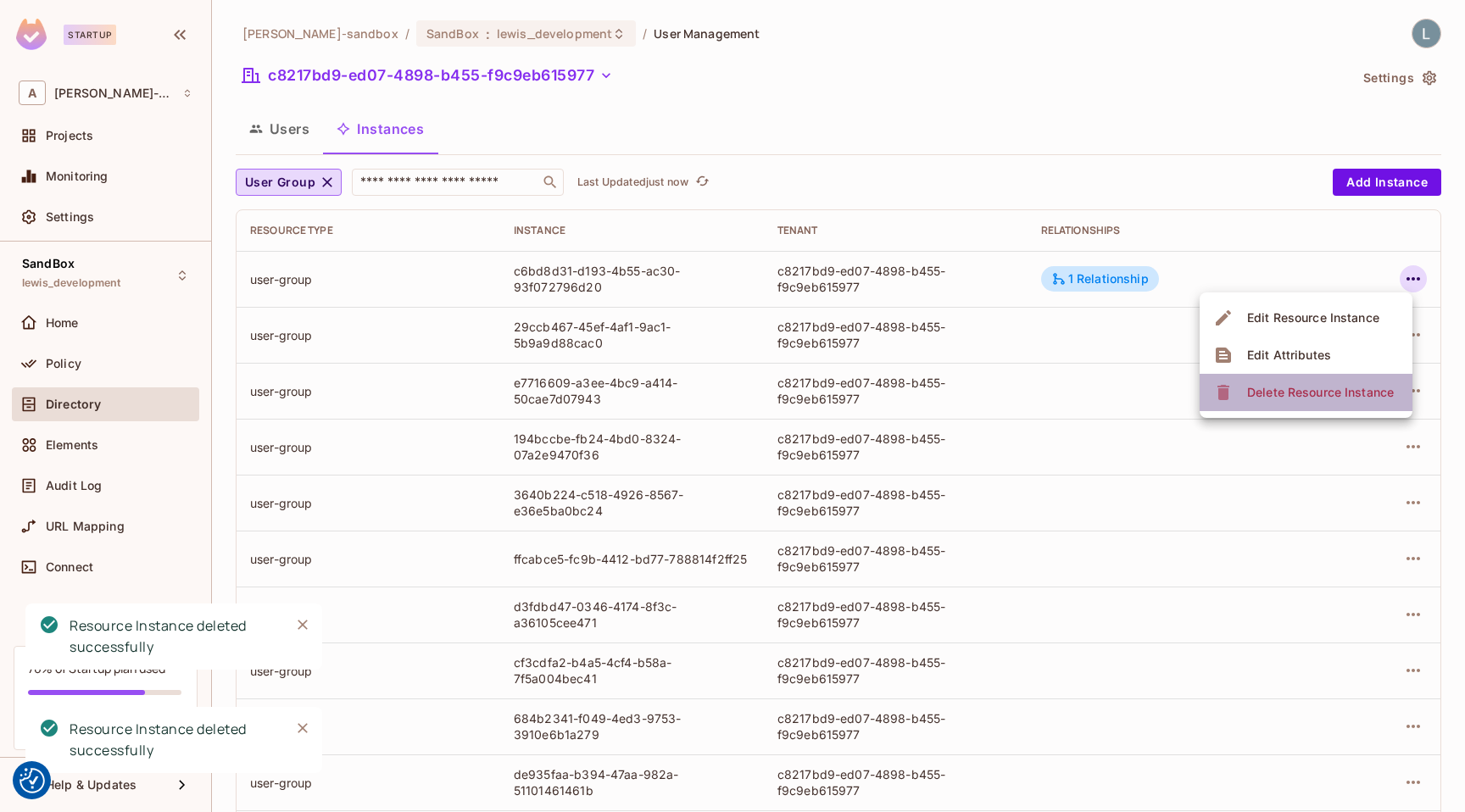
click at [1289, 398] on div "Delete Resource Instance" at bounding box center [1320, 393] width 147 height 17
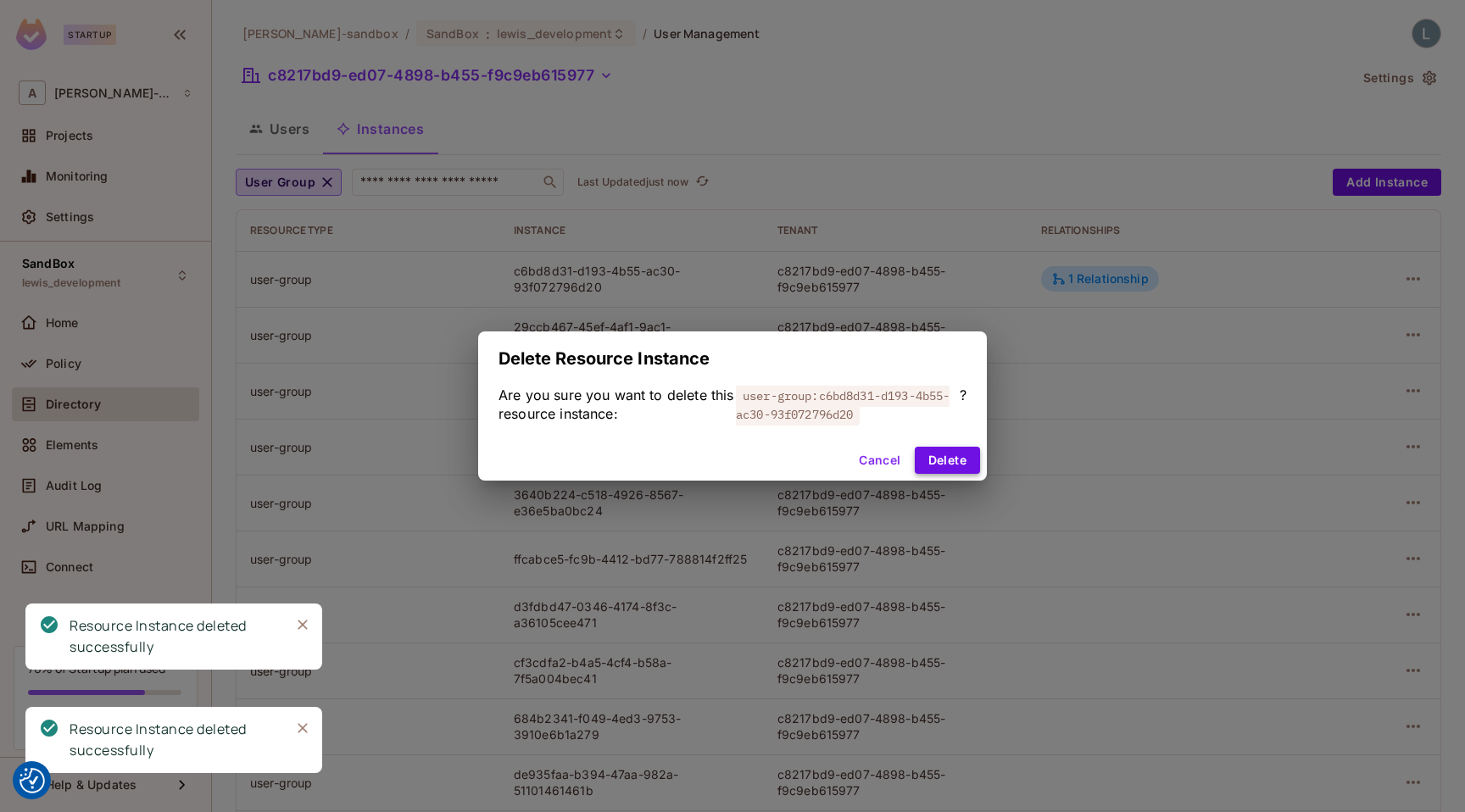
click at [950, 462] on button "Delete" at bounding box center [947, 460] width 65 height 28
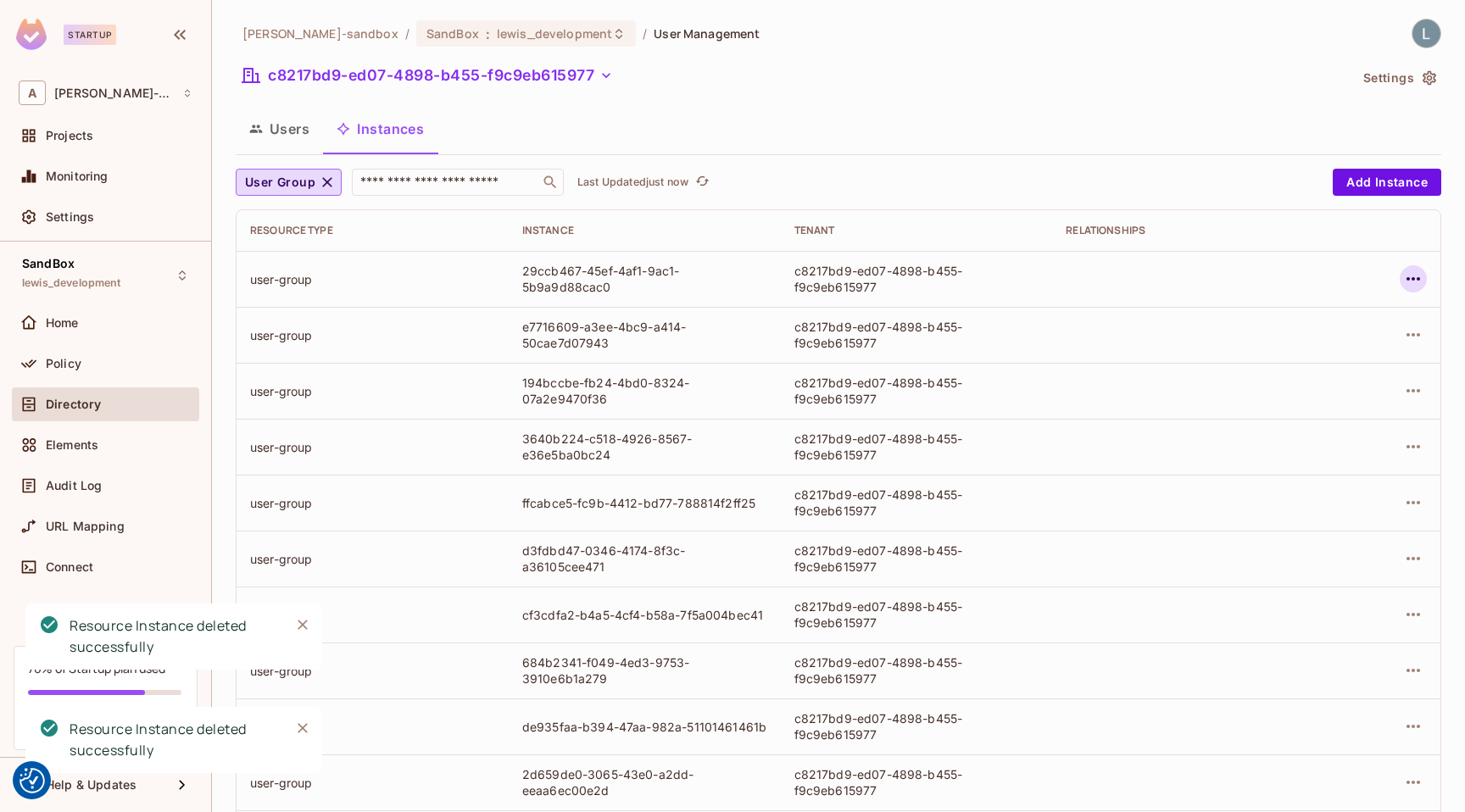
click at [1410, 283] on icon "button" at bounding box center [1412, 278] width 20 height 20
click at [1326, 387] on div "Delete Resource Instance" at bounding box center [1320, 393] width 147 height 17
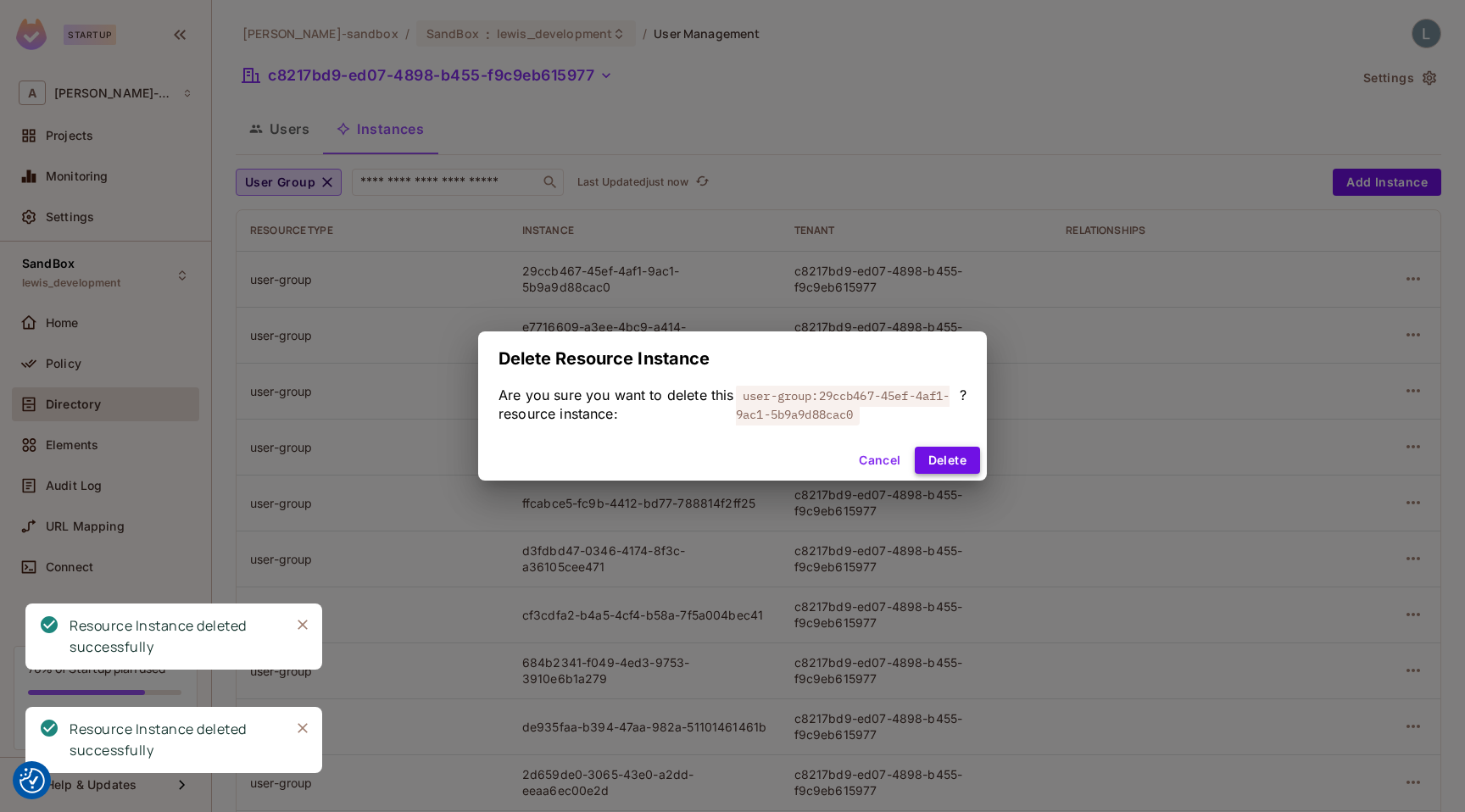
click at [963, 455] on button "Delete" at bounding box center [947, 460] width 65 height 28
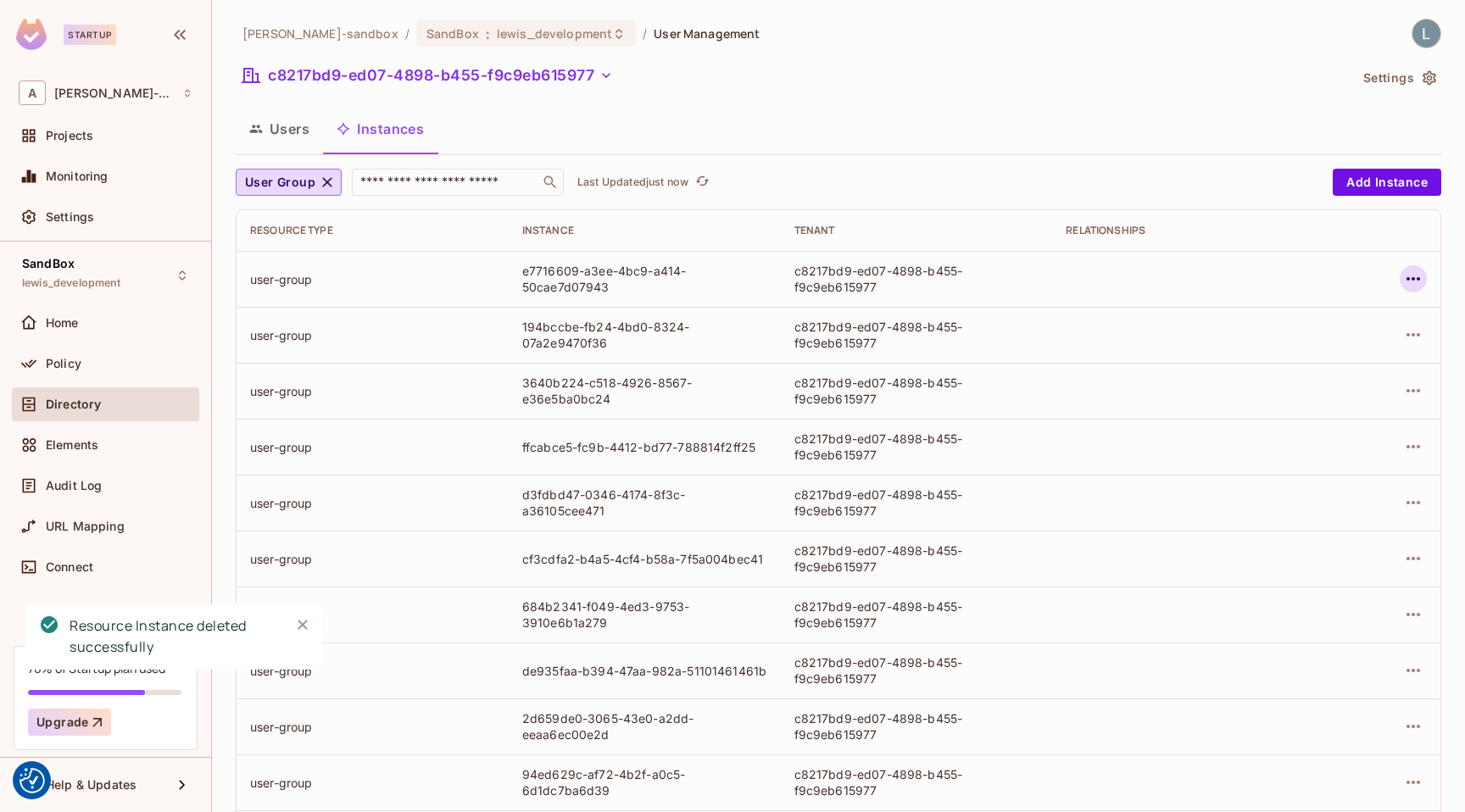
click at [1417, 269] on icon "button" at bounding box center [1412, 278] width 20 height 20
click at [1336, 378] on span "Delete Resource Instance" at bounding box center [1320, 392] width 157 height 28
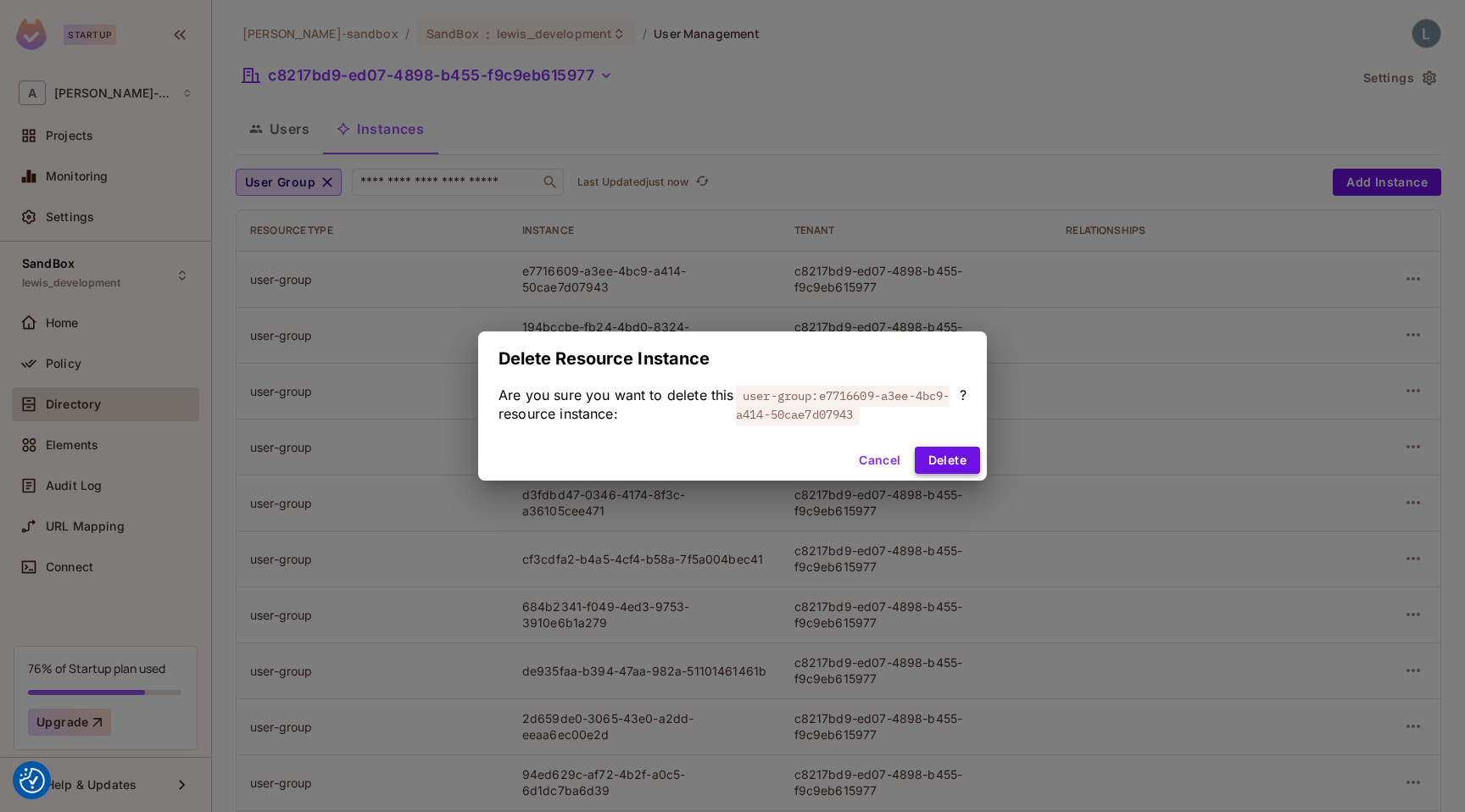
click at [955, 465] on button "Delete" at bounding box center [947, 460] width 65 height 28
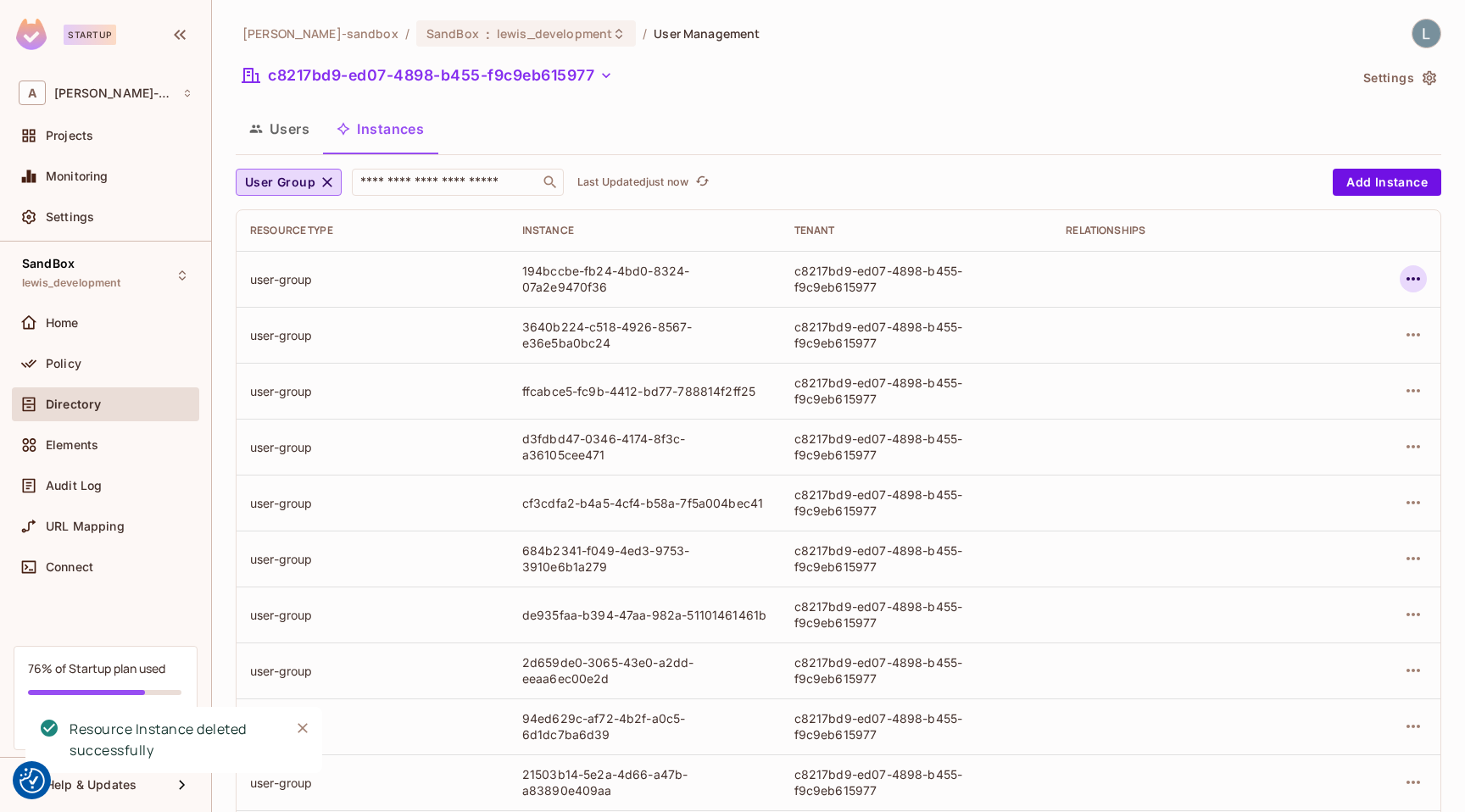
click at [1417, 275] on icon "button" at bounding box center [1412, 278] width 20 height 20
click at [1336, 388] on div "Delete Resource Instance" at bounding box center [1320, 393] width 147 height 17
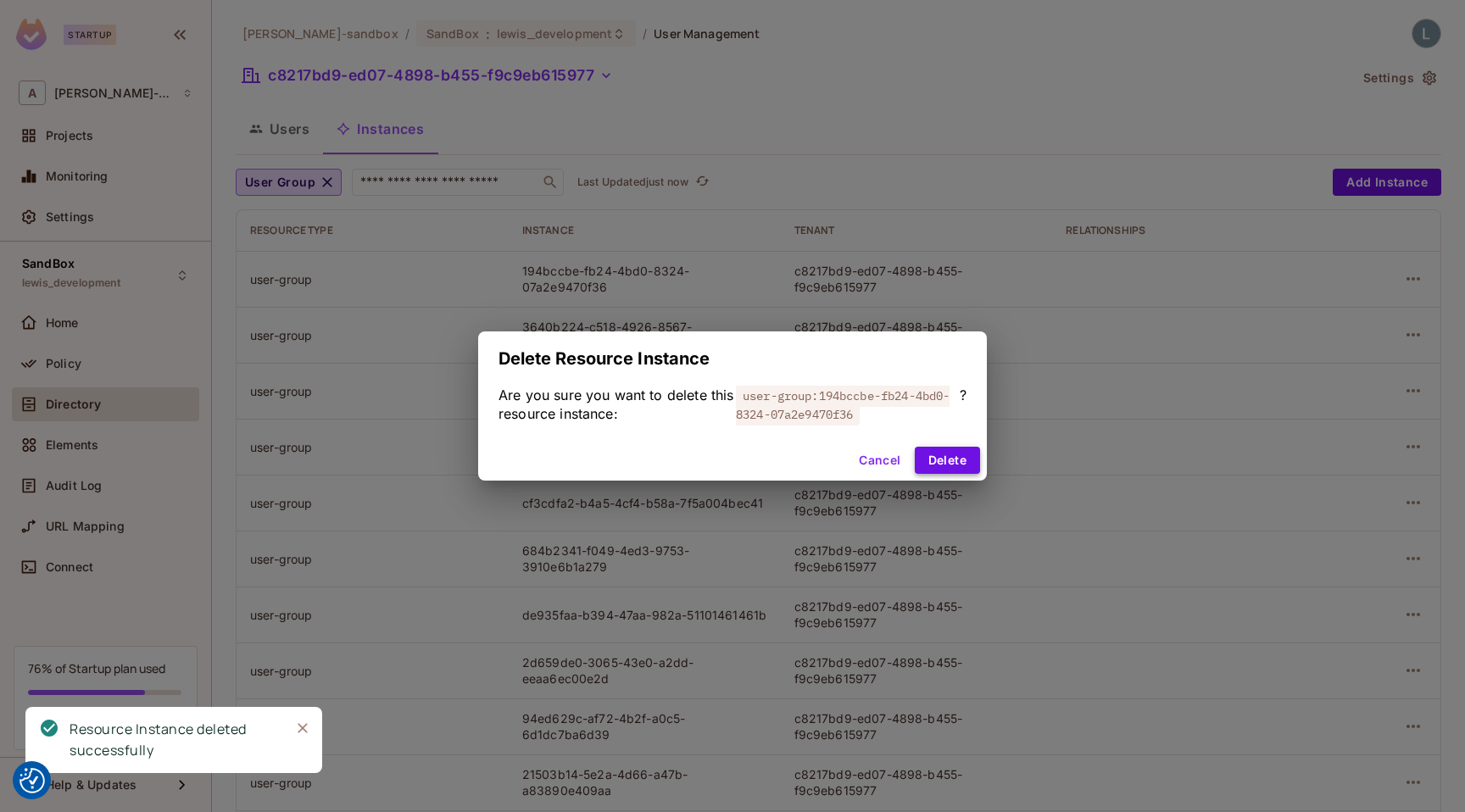
click at [941, 461] on button "Delete" at bounding box center [947, 460] width 65 height 28
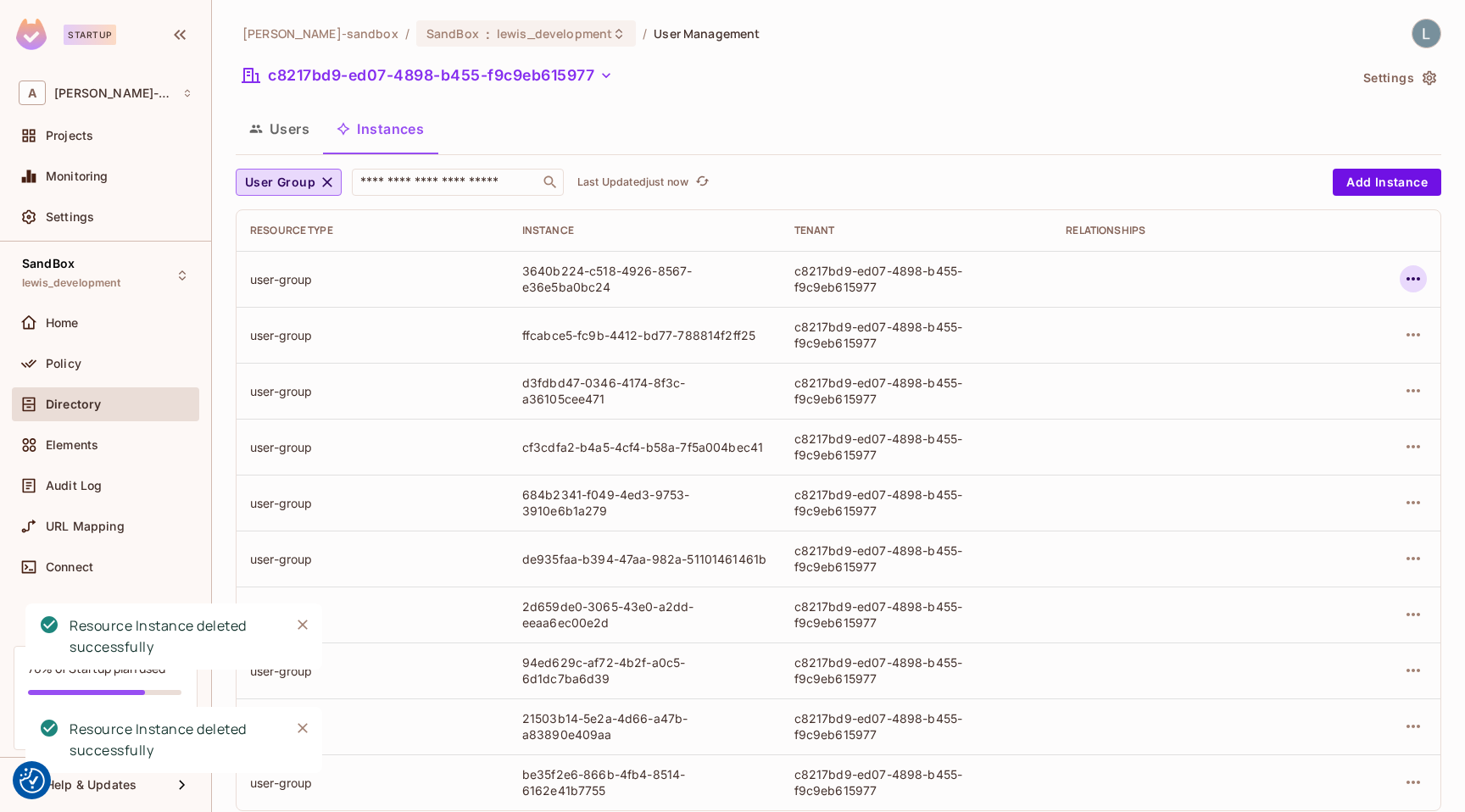
click at [1411, 274] on icon "button" at bounding box center [1412, 278] width 20 height 20
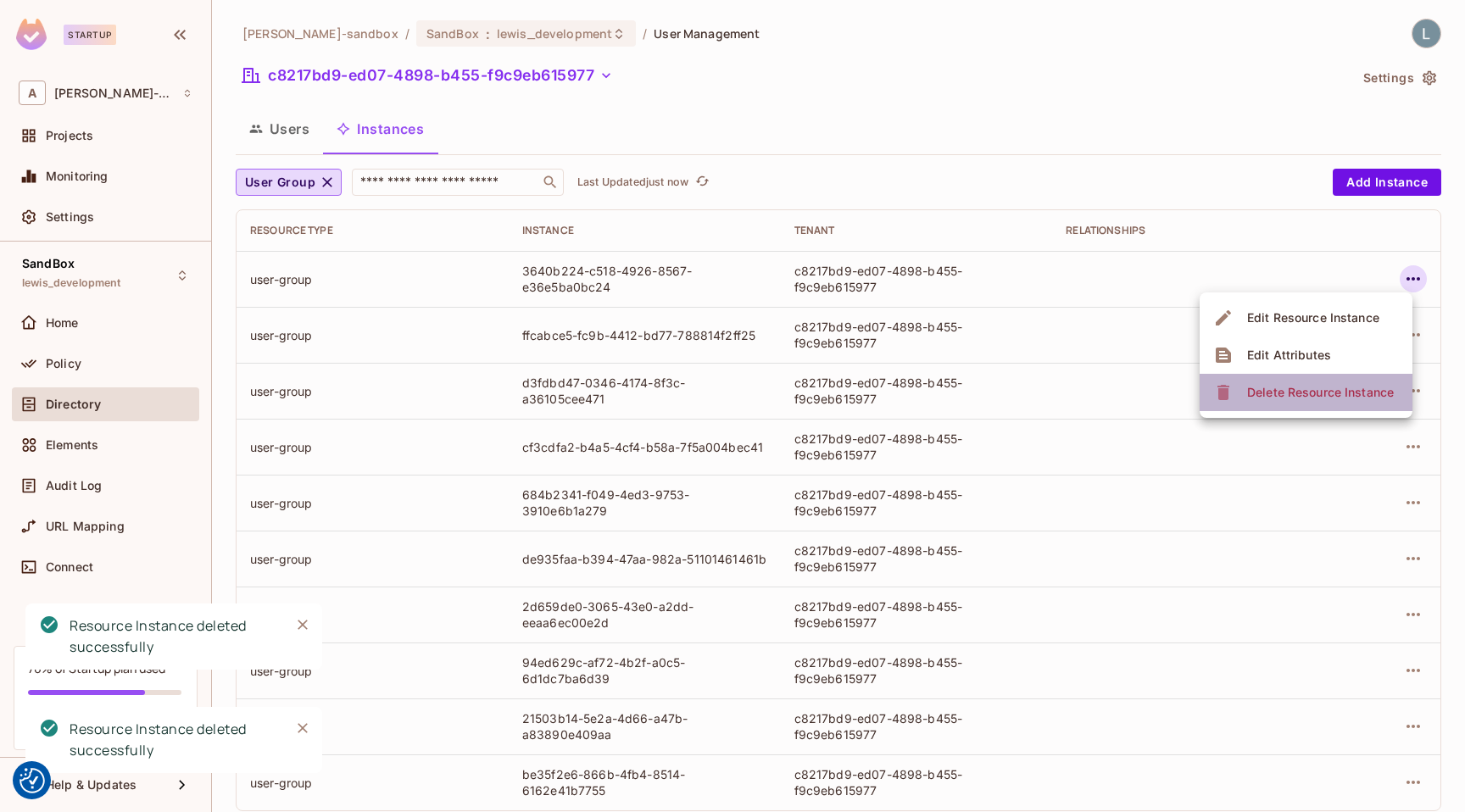
click at [1295, 383] on span "Delete Resource Instance" at bounding box center [1320, 392] width 157 height 28
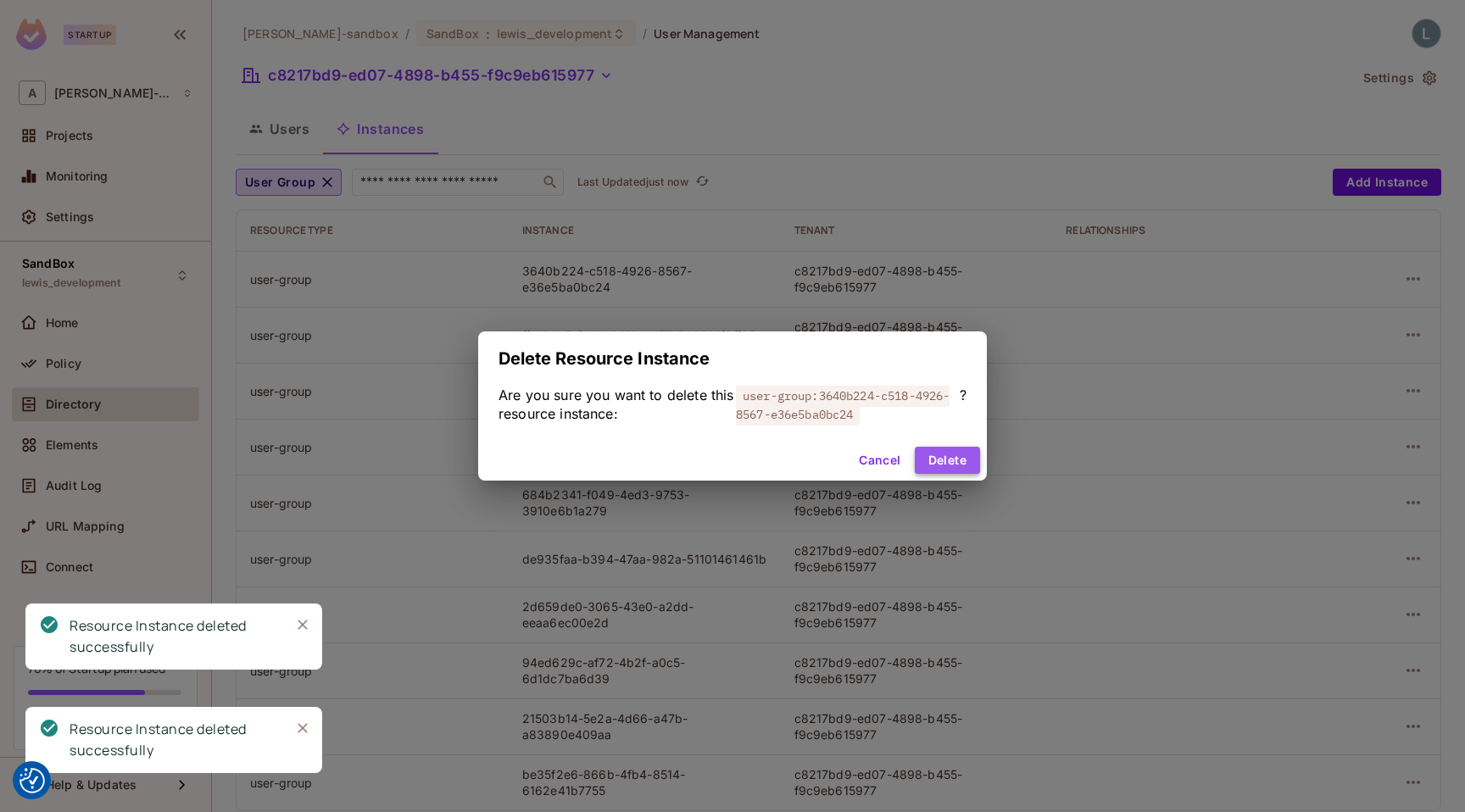
click at [959, 463] on button "Delete" at bounding box center [947, 460] width 65 height 28
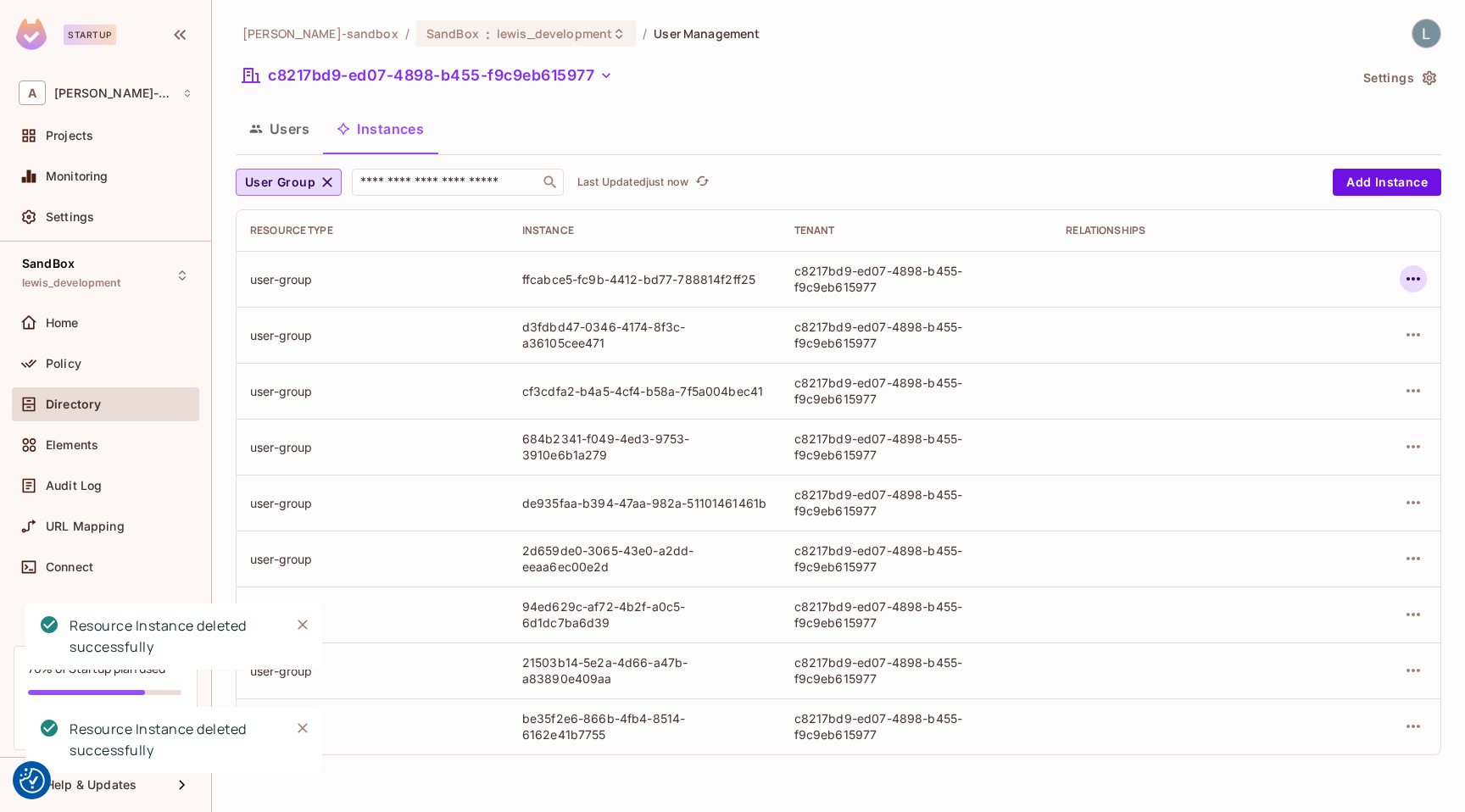
click at [1416, 276] on icon "button" at bounding box center [1412, 278] width 20 height 20
click at [1325, 388] on div "Delete Resource Instance" at bounding box center [1320, 393] width 147 height 17
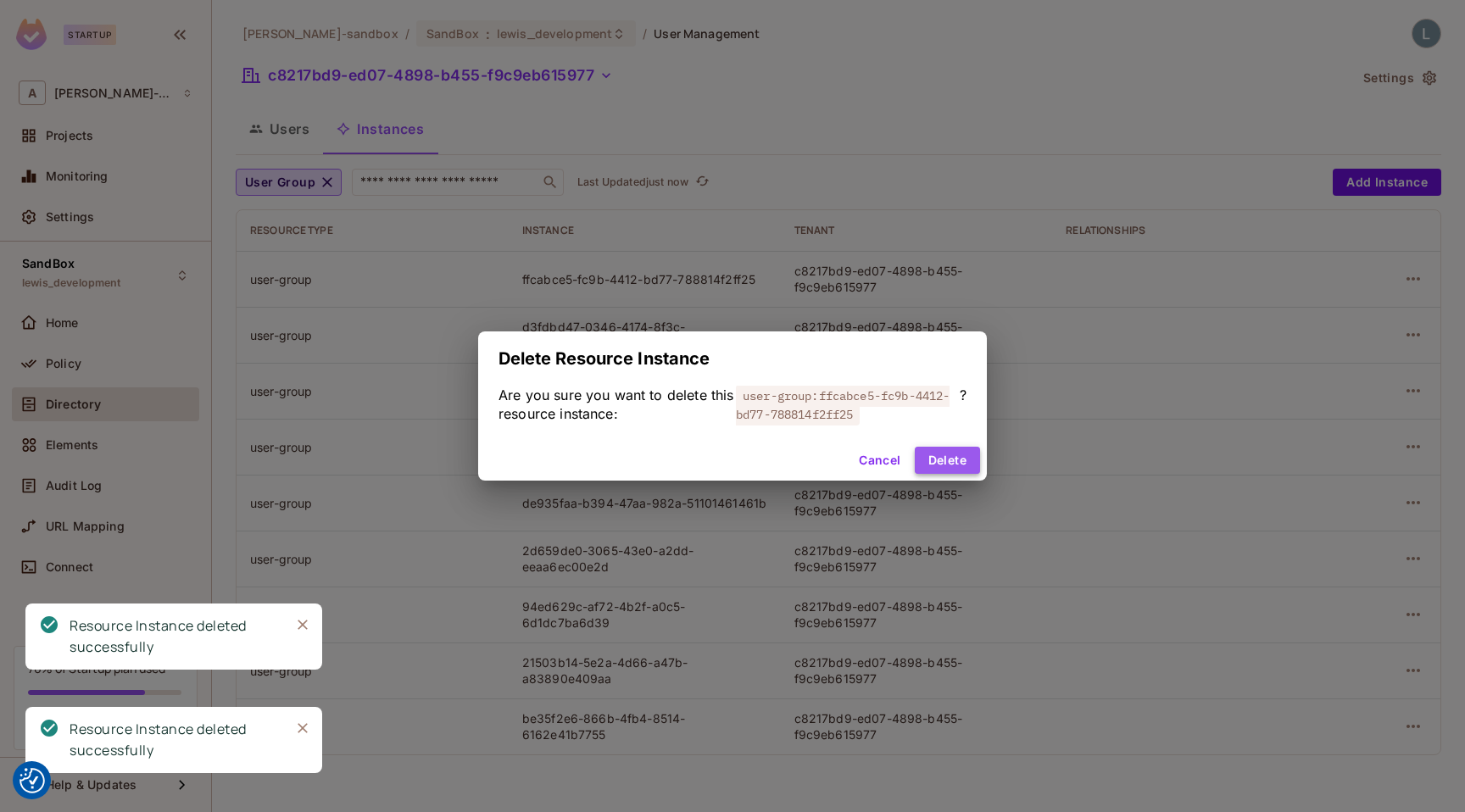
click at [927, 457] on button "Delete" at bounding box center [947, 460] width 65 height 28
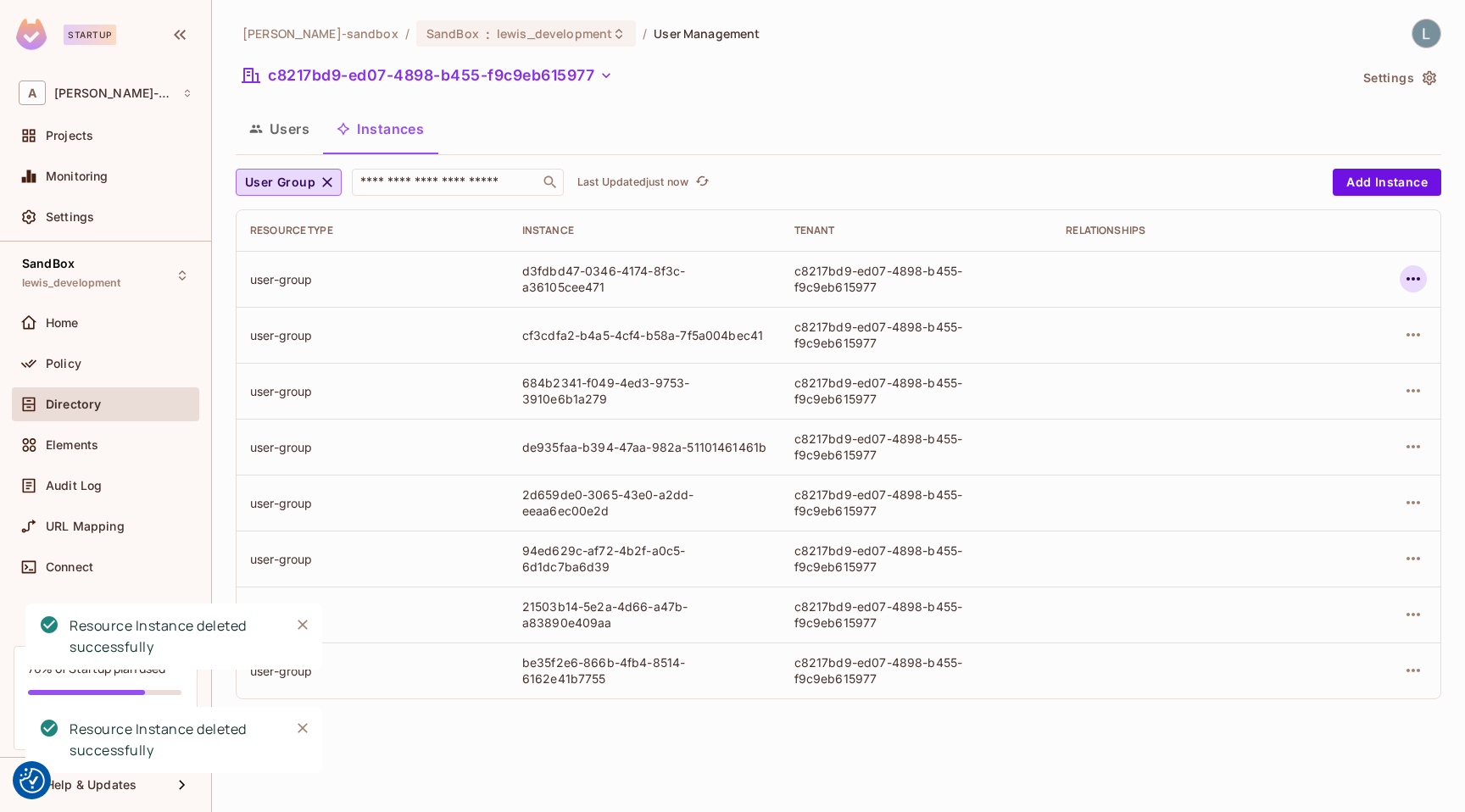
click at [1407, 272] on icon "button" at bounding box center [1412, 278] width 20 height 20
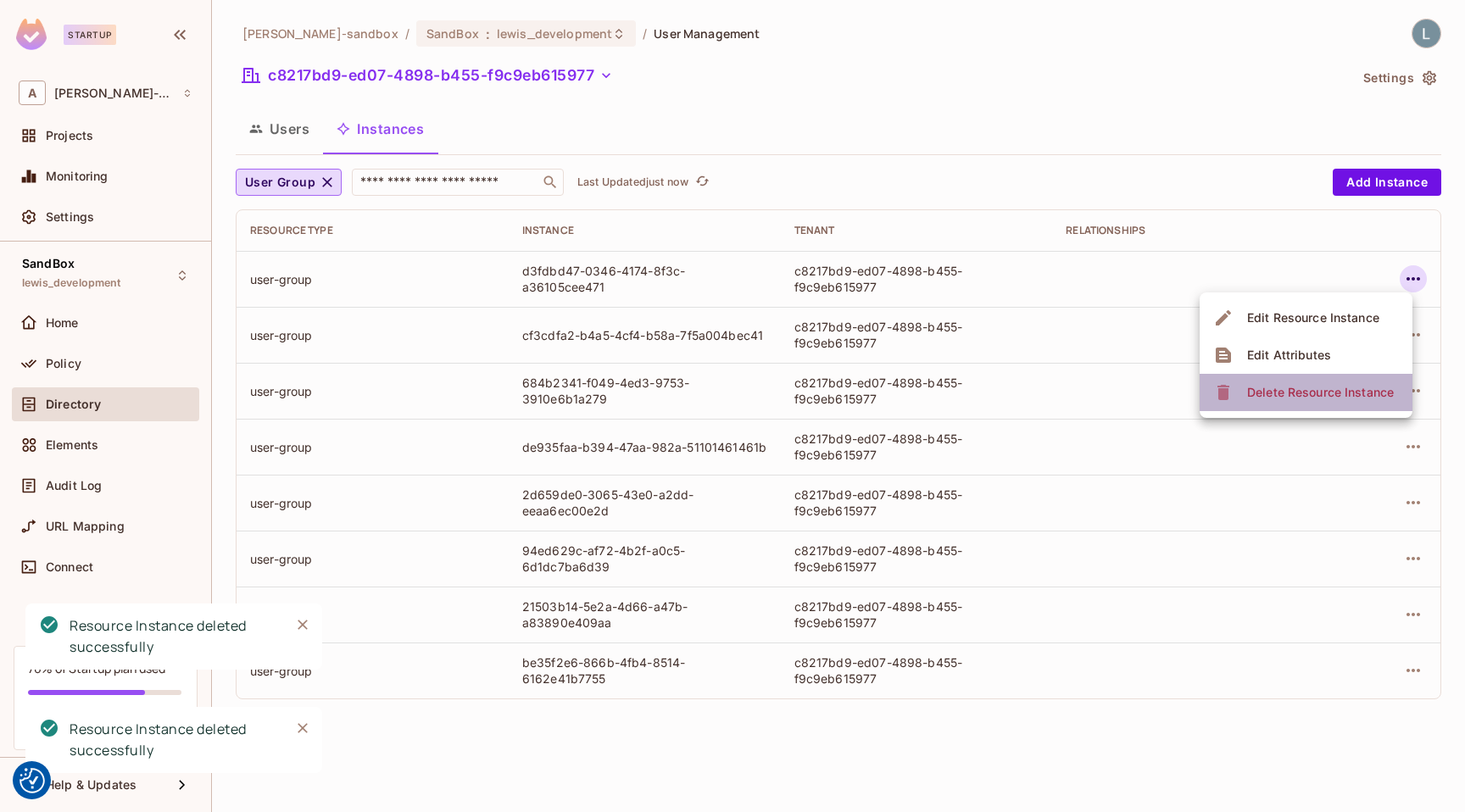
click at [1341, 384] on div "Delete Resource Instance" at bounding box center [1320, 393] width 147 height 17
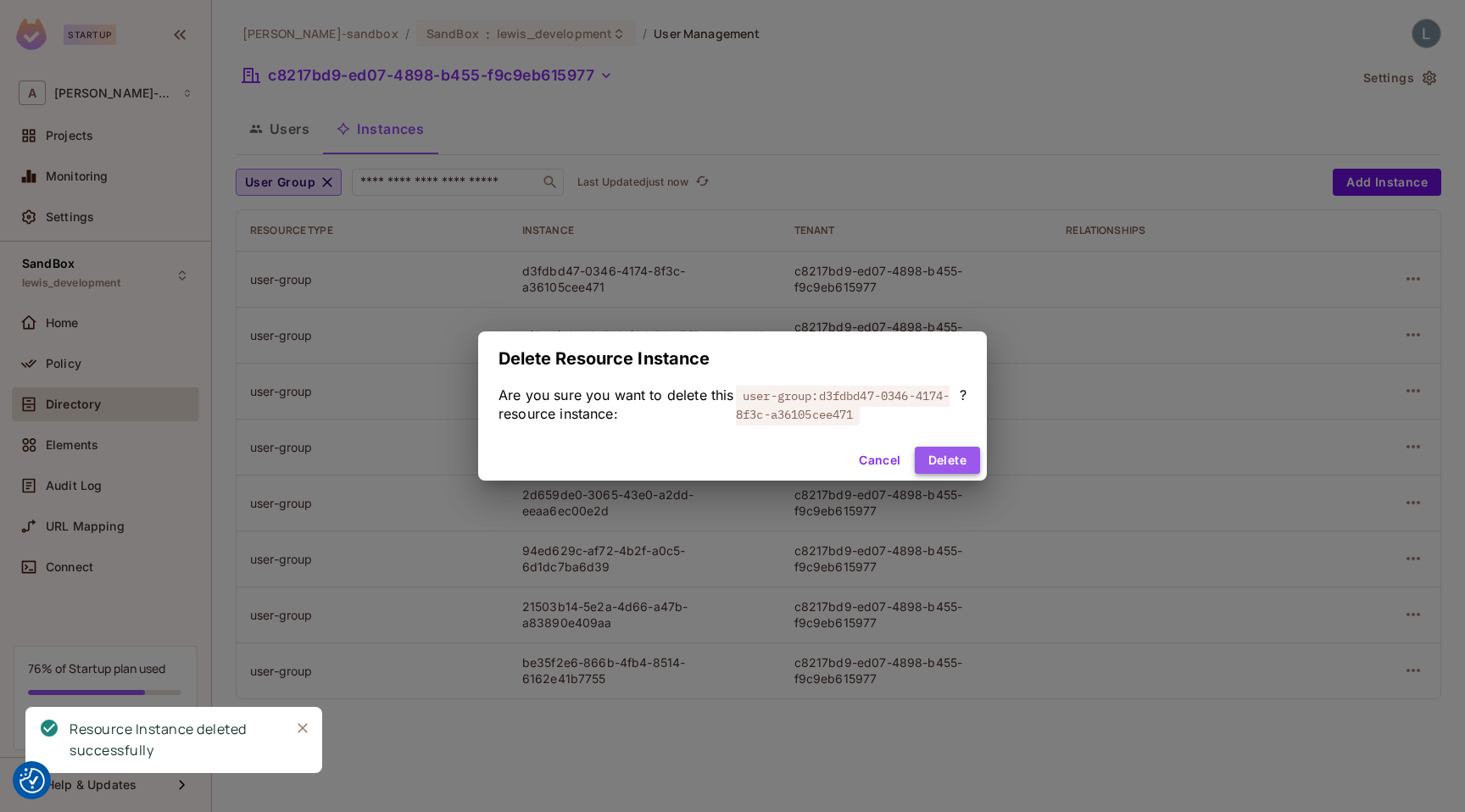
click at [948, 456] on button "Delete" at bounding box center [947, 460] width 65 height 28
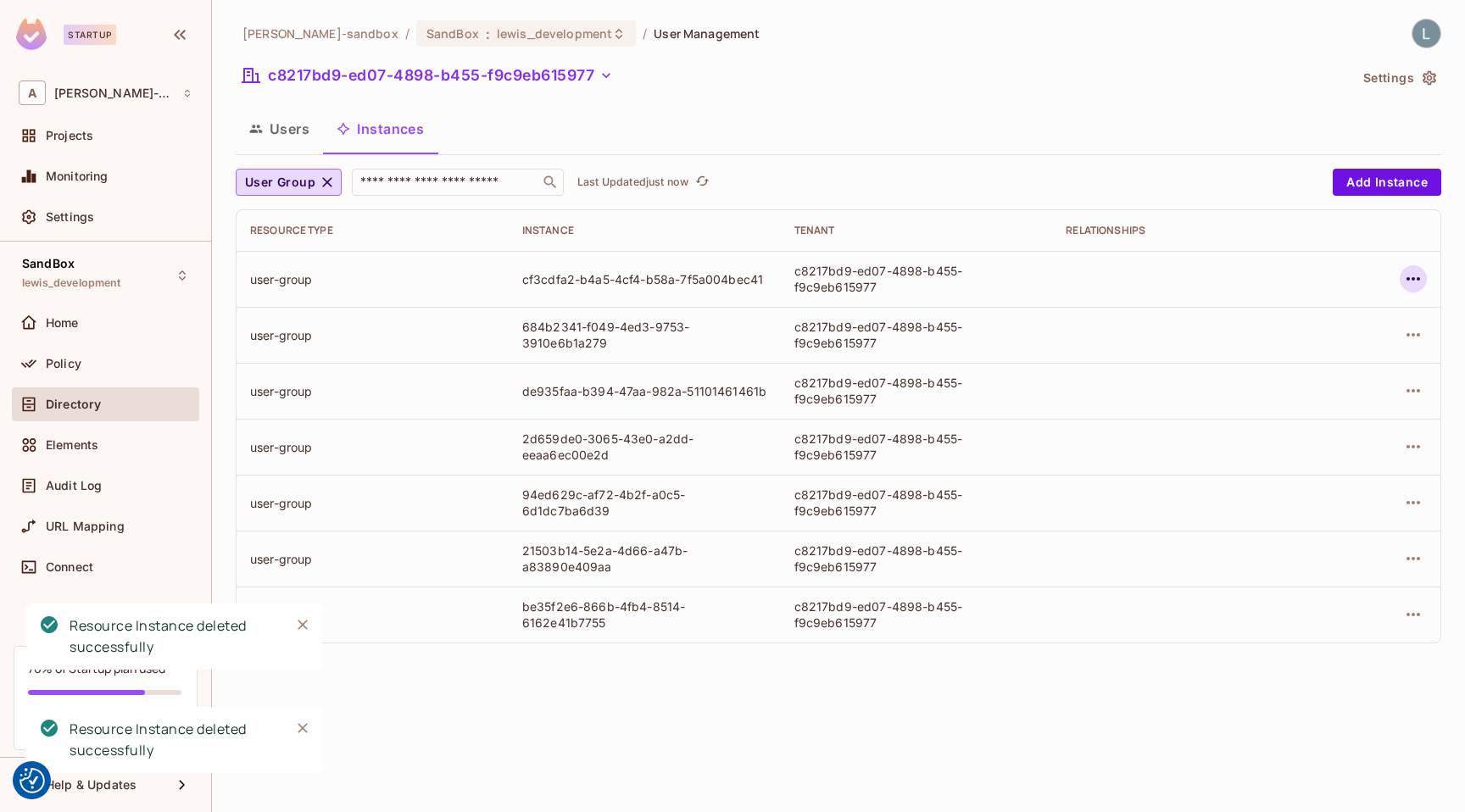
click at [1415, 279] on icon "button" at bounding box center [1412, 278] width 20 height 20
click at [1295, 404] on span "Delete Resource Instance" at bounding box center [1320, 392] width 157 height 28
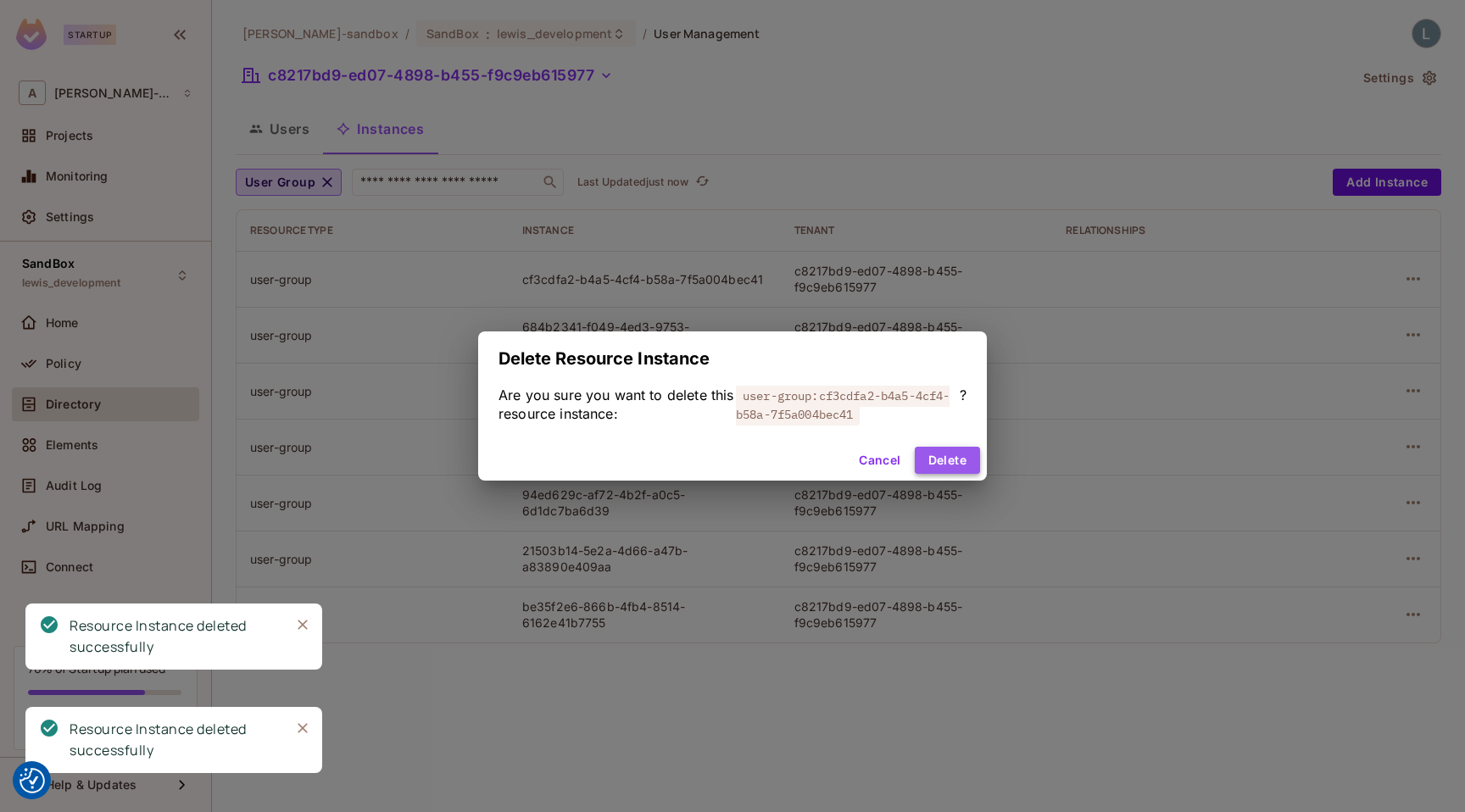
click at [949, 456] on button "Delete" at bounding box center [947, 460] width 65 height 28
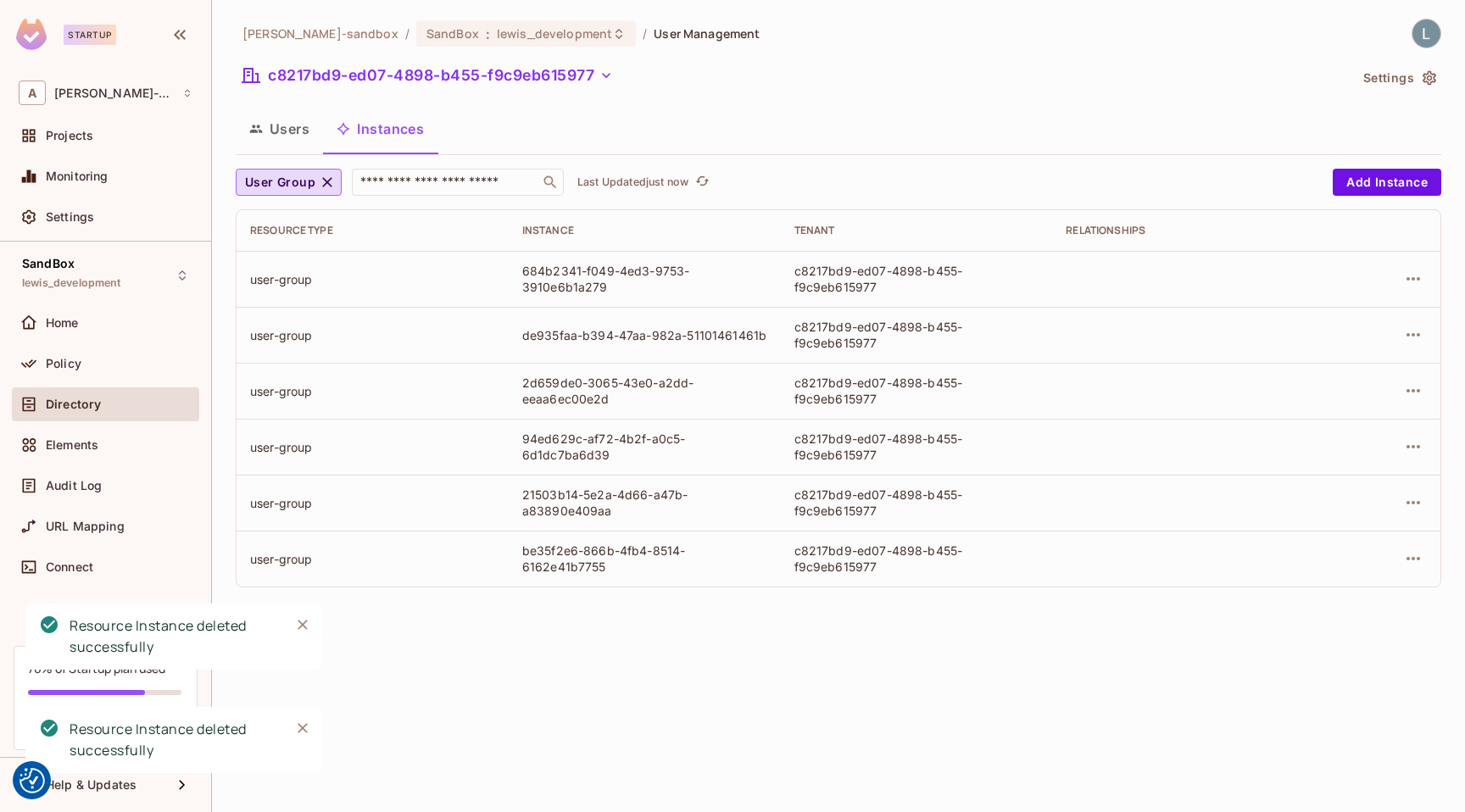
click at [1412, 280] on icon "button" at bounding box center [1413, 279] width 13 height 4
click at [1295, 385] on div "Delete Resource Instance" at bounding box center [1320, 393] width 147 height 17
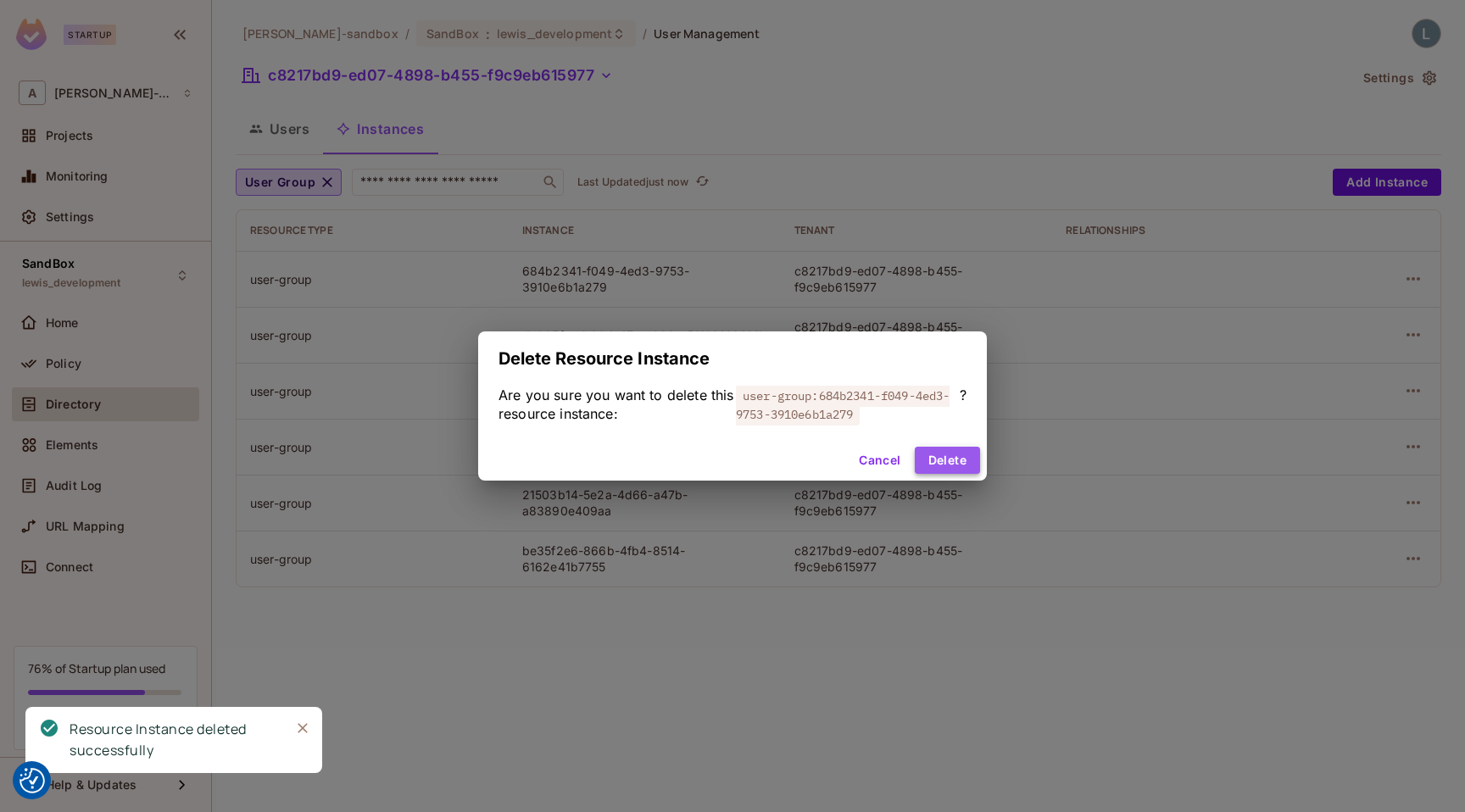
click at [951, 465] on button "Delete" at bounding box center [947, 460] width 65 height 28
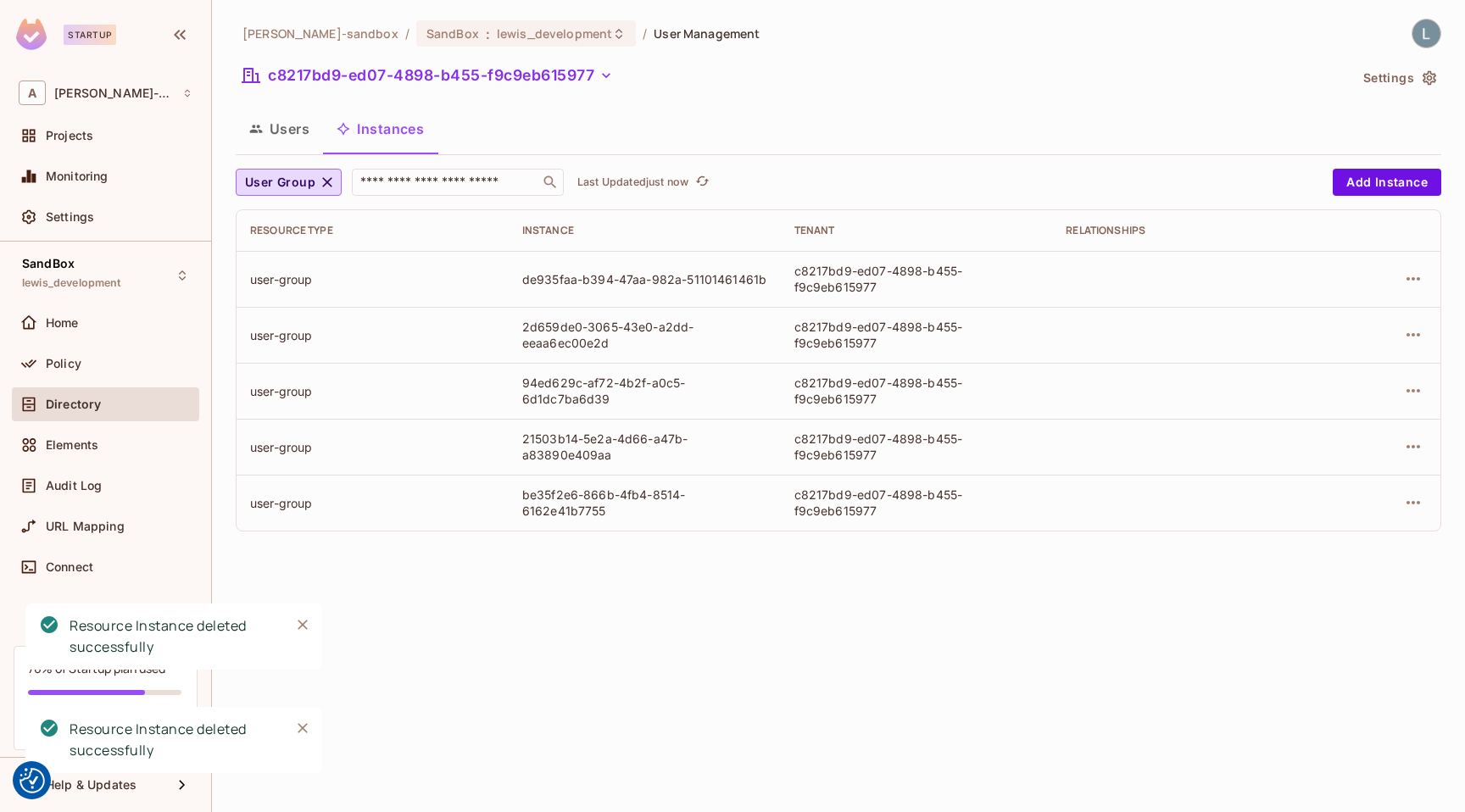
click at [1404, 279] on icon "button" at bounding box center [1412, 278] width 20 height 20
click at [1310, 393] on div "Delete Resource Instance" at bounding box center [1320, 393] width 147 height 17
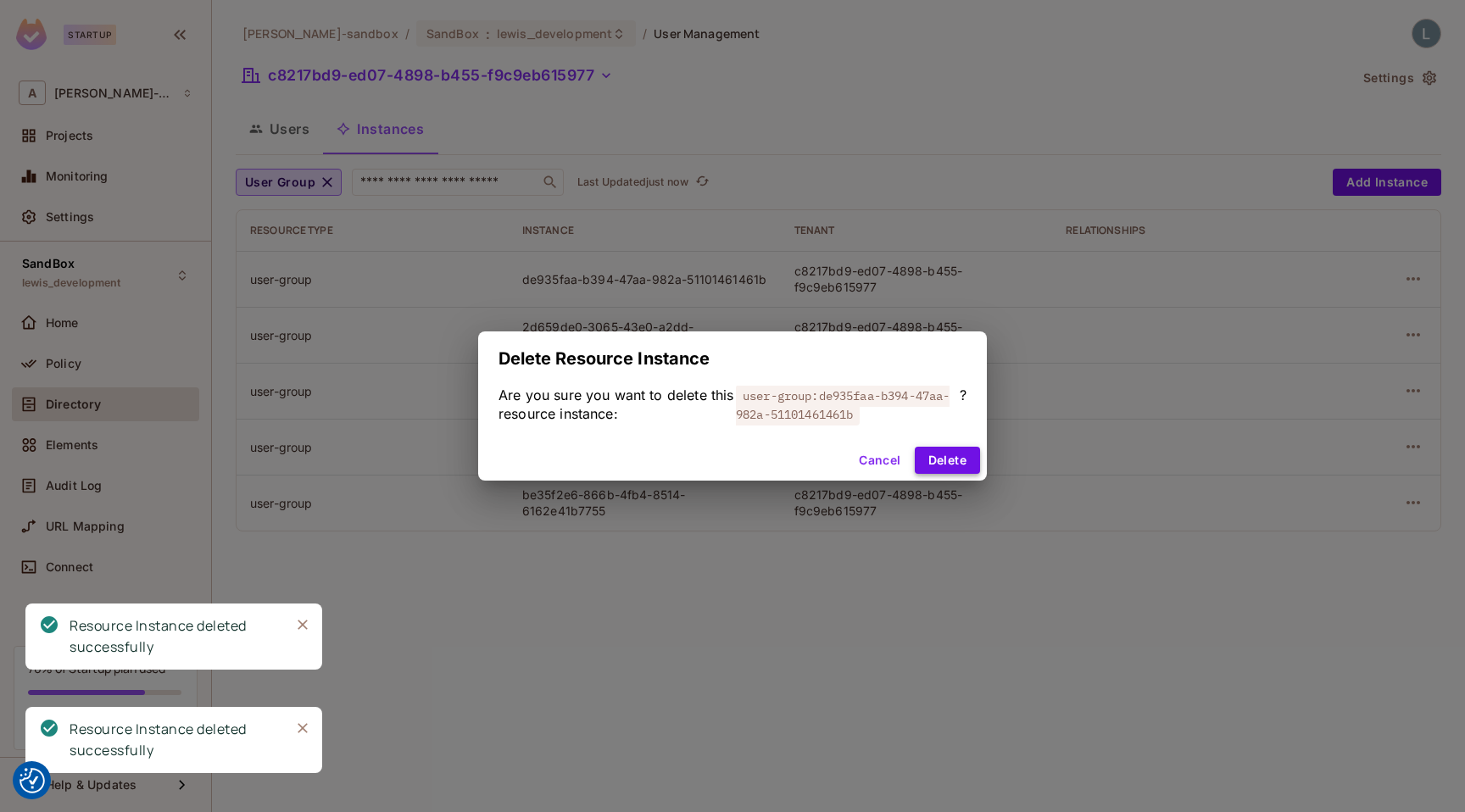
click at [958, 460] on button "Delete" at bounding box center [947, 460] width 65 height 28
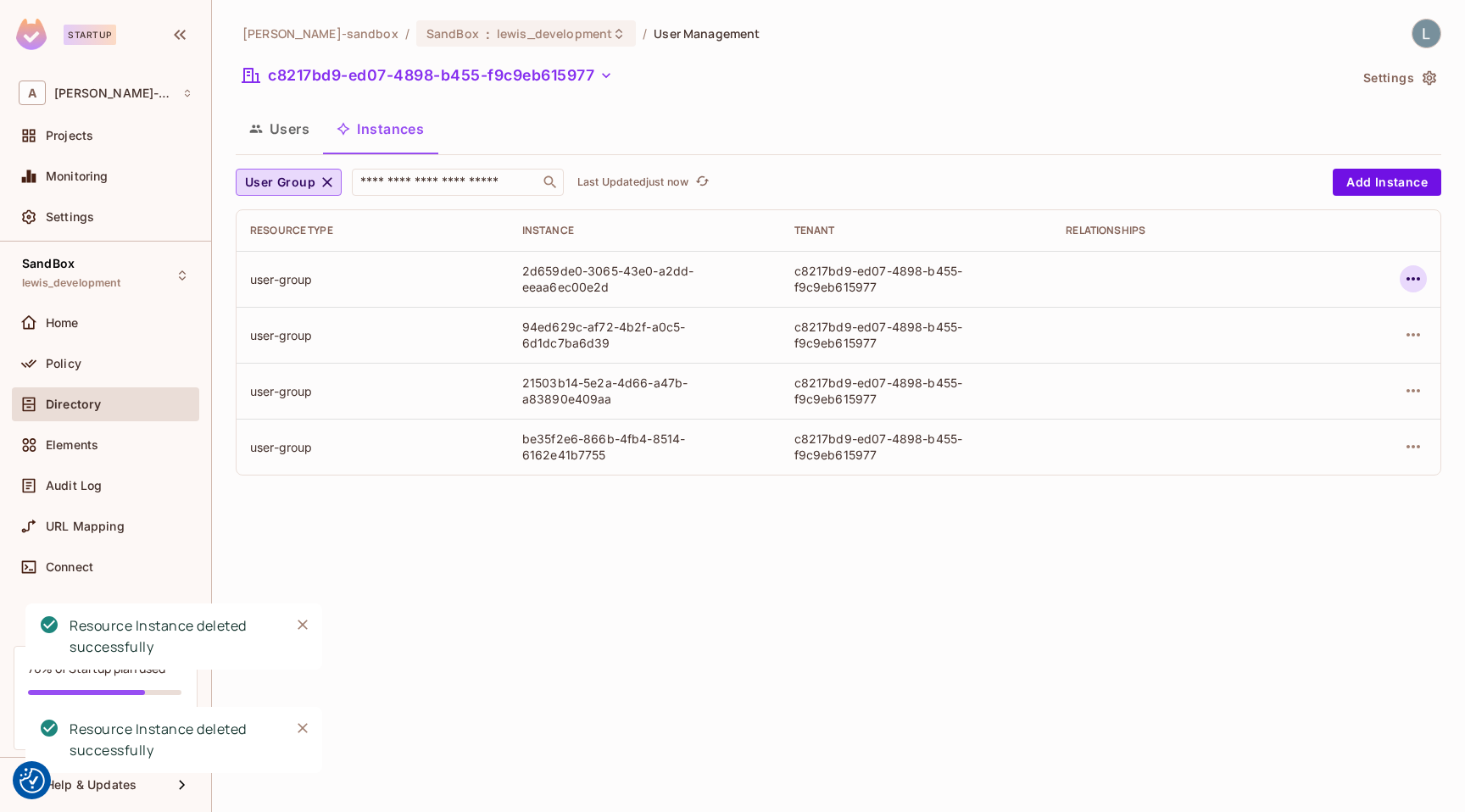
click at [1412, 277] on icon "button" at bounding box center [1413, 279] width 13 height 4
click at [1302, 378] on span "Delete Resource Instance" at bounding box center [1320, 392] width 157 height 28
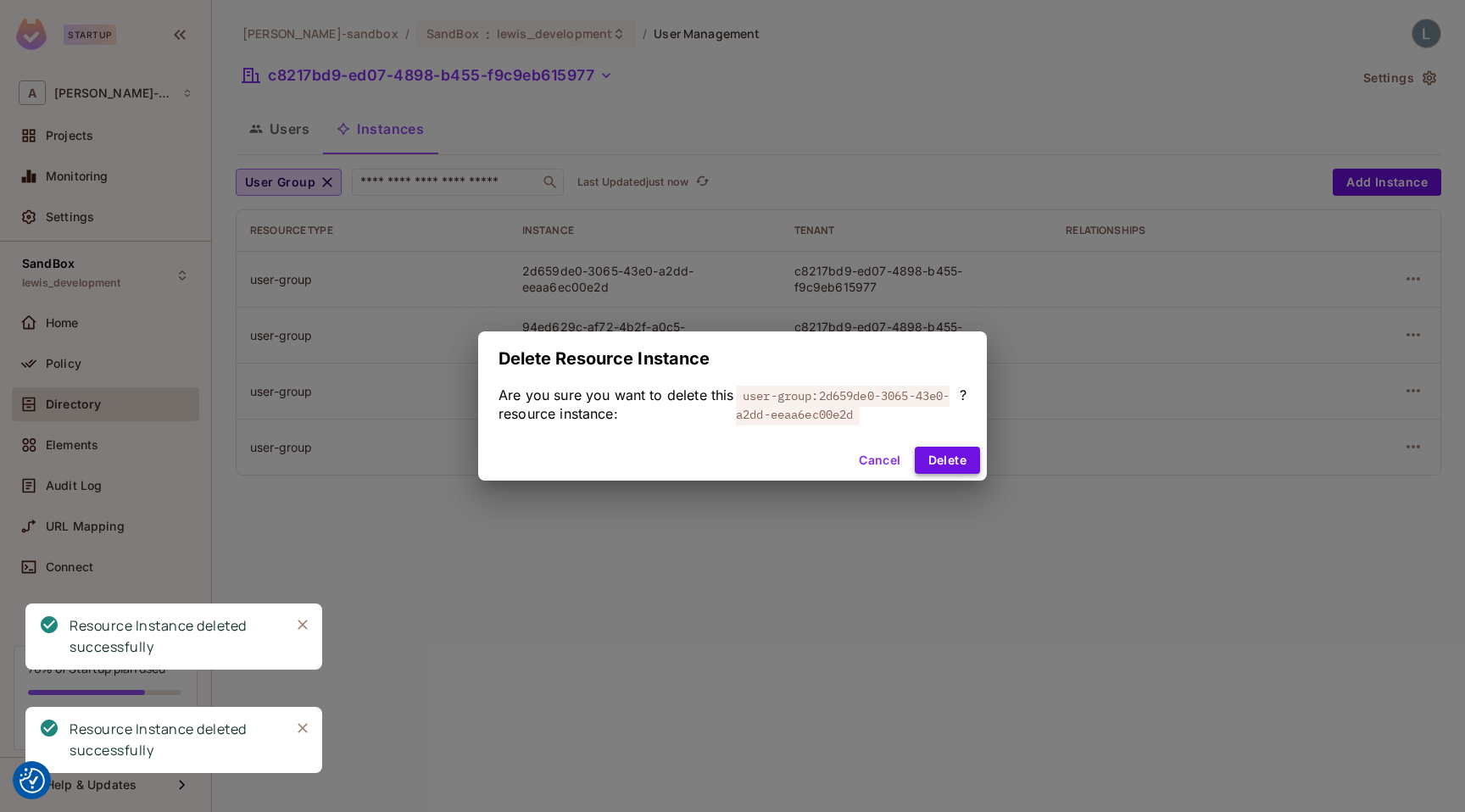
click at [955, 470] on button "Delete" at bounding box center [947, 460] width 65 height 28
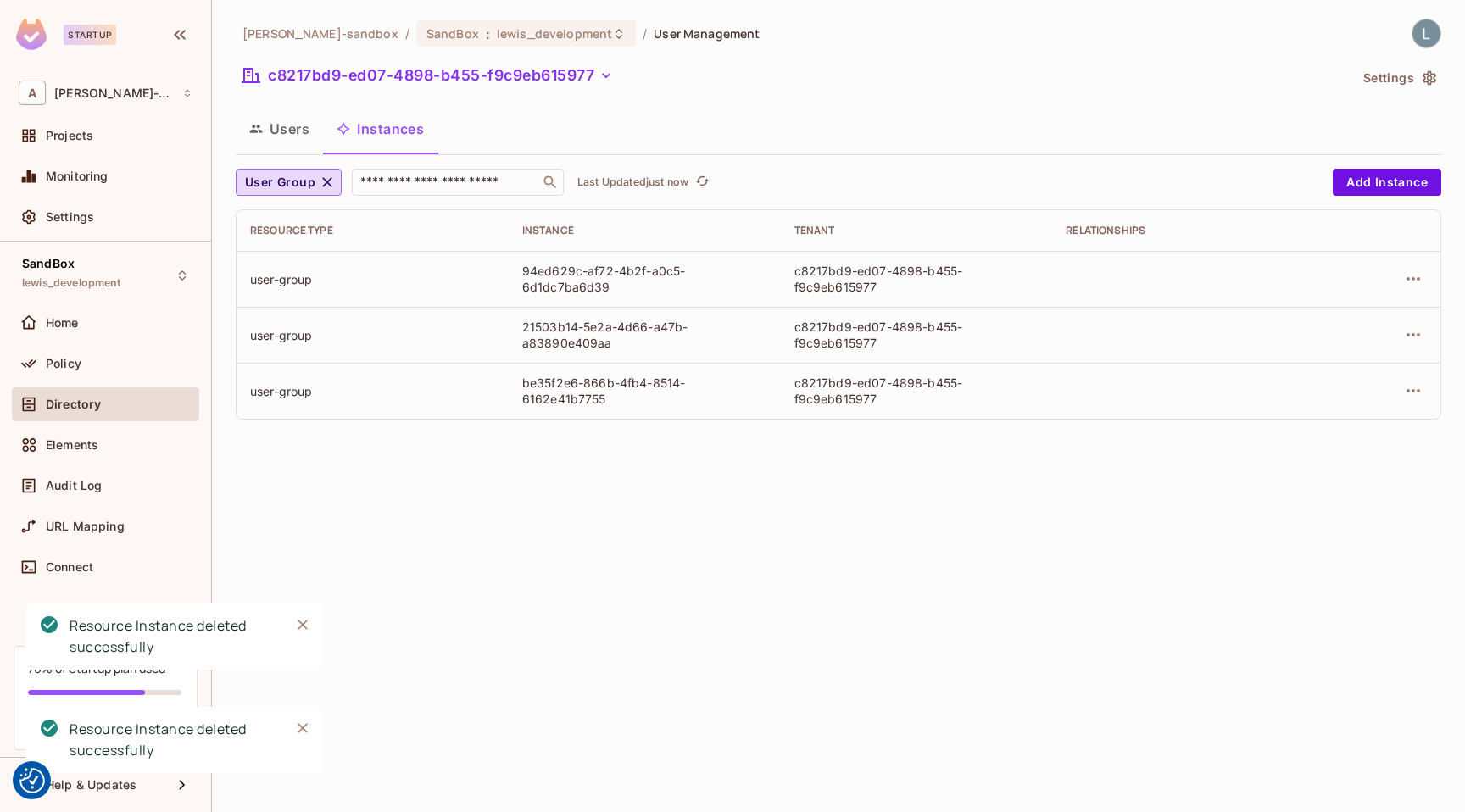
click at [1408, 275] on icon "button" at bounding box center [1412, 278] width 20 height 20
click at [1292, 389] on div "Delete Resource Instance" at bounding box center [1320, 393] width 147 height 17
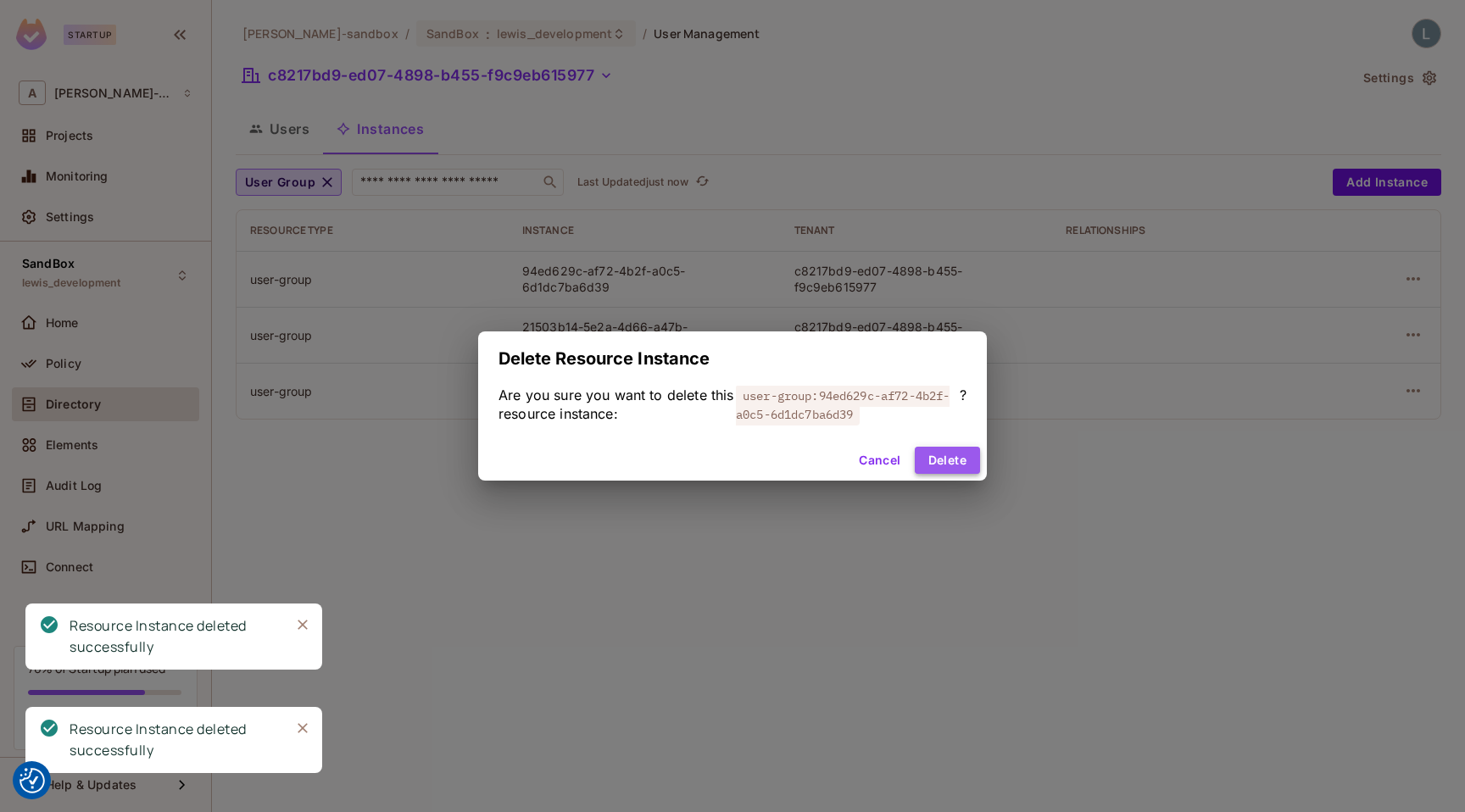
click at [941, 462] on button "Delete" at bounding box center [947, 460] width 65 height 28
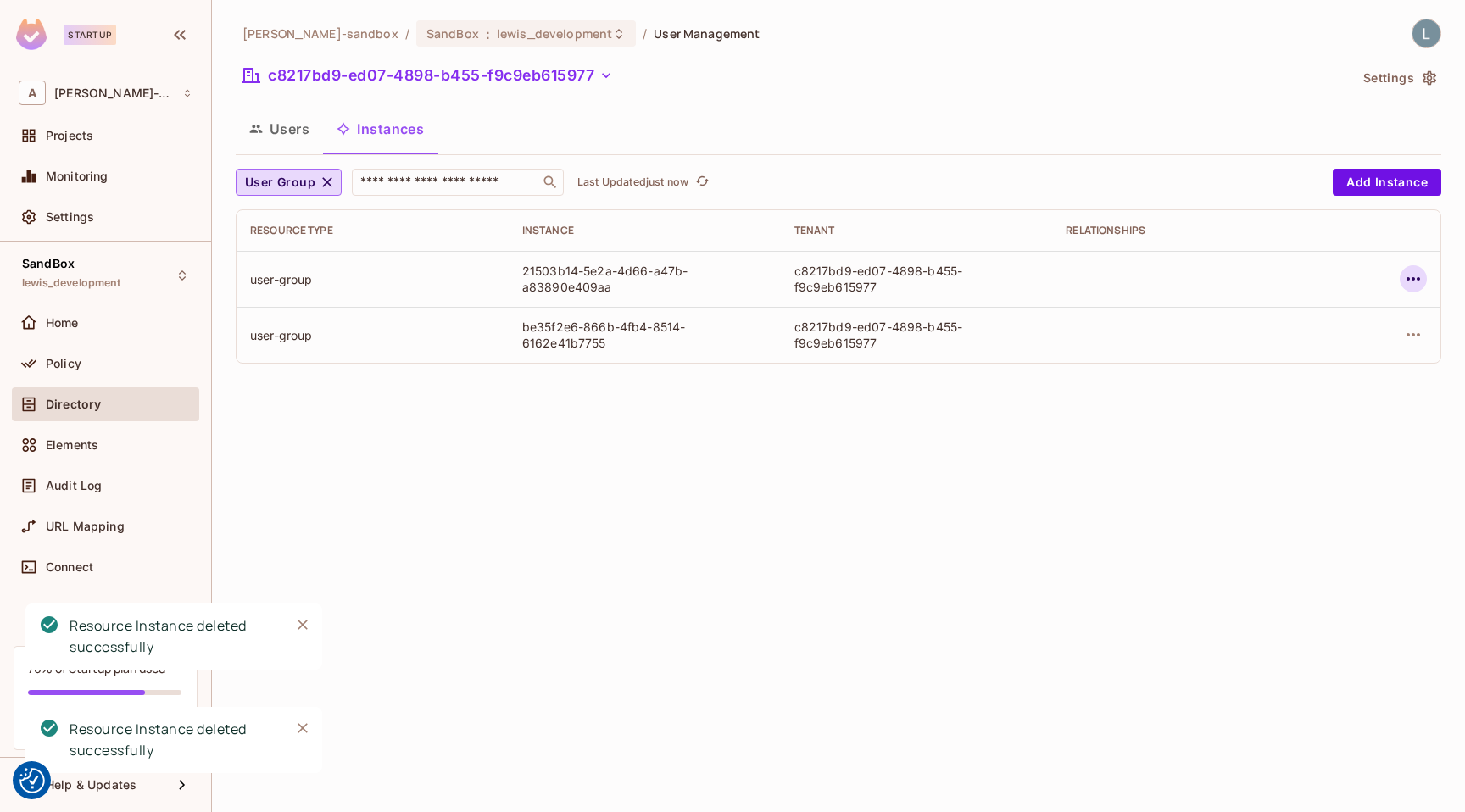
click at [1415, 282] on icon "button" at bounding box center [1412, 278] width 20 height 20
click at [1334, 390] on div "Delete Resource Instance" at bounding box center [1320, 393] width 147 height 17
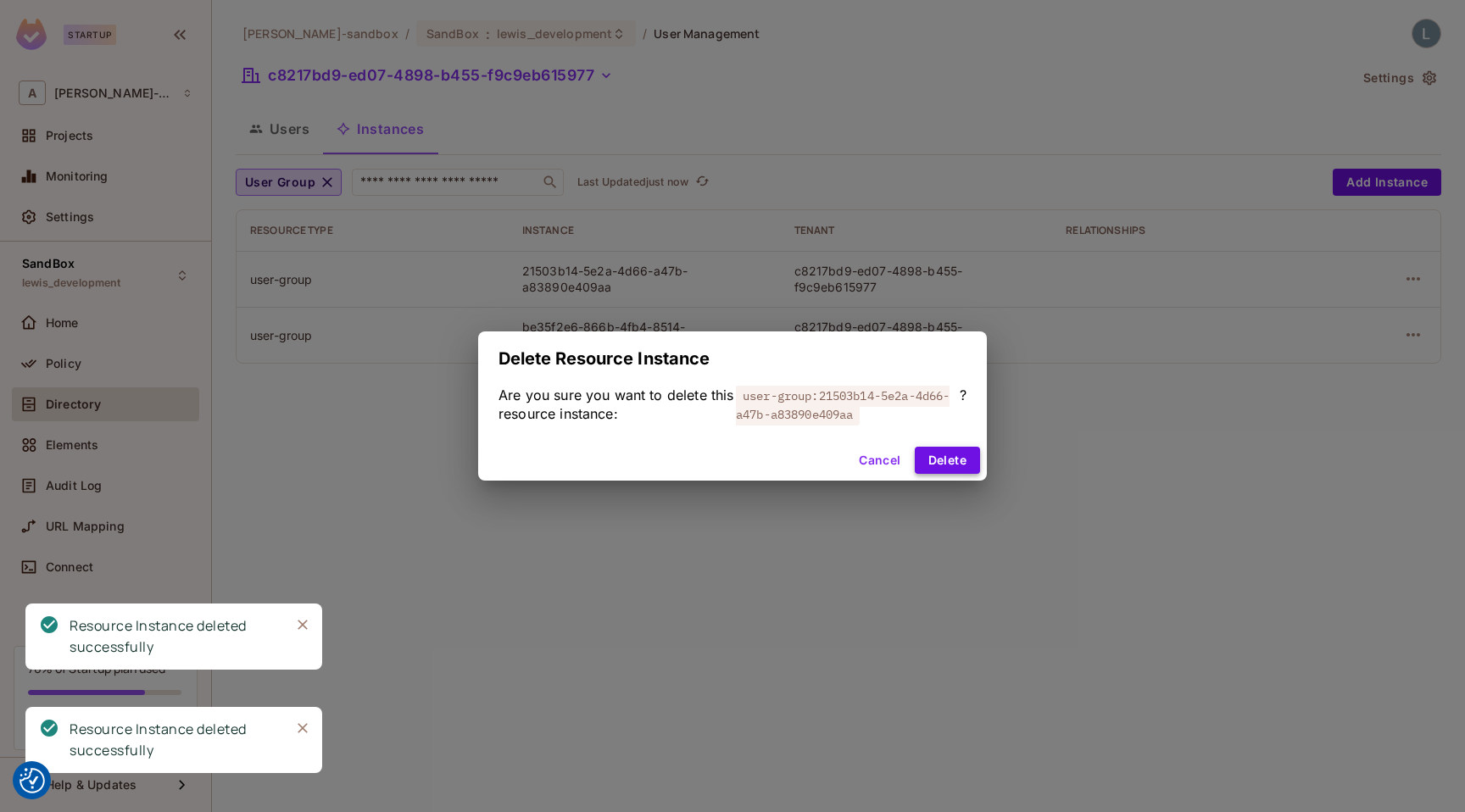
click at [965, 458] on button "Delete" at bounding box center [947, 460] width 65 height 28
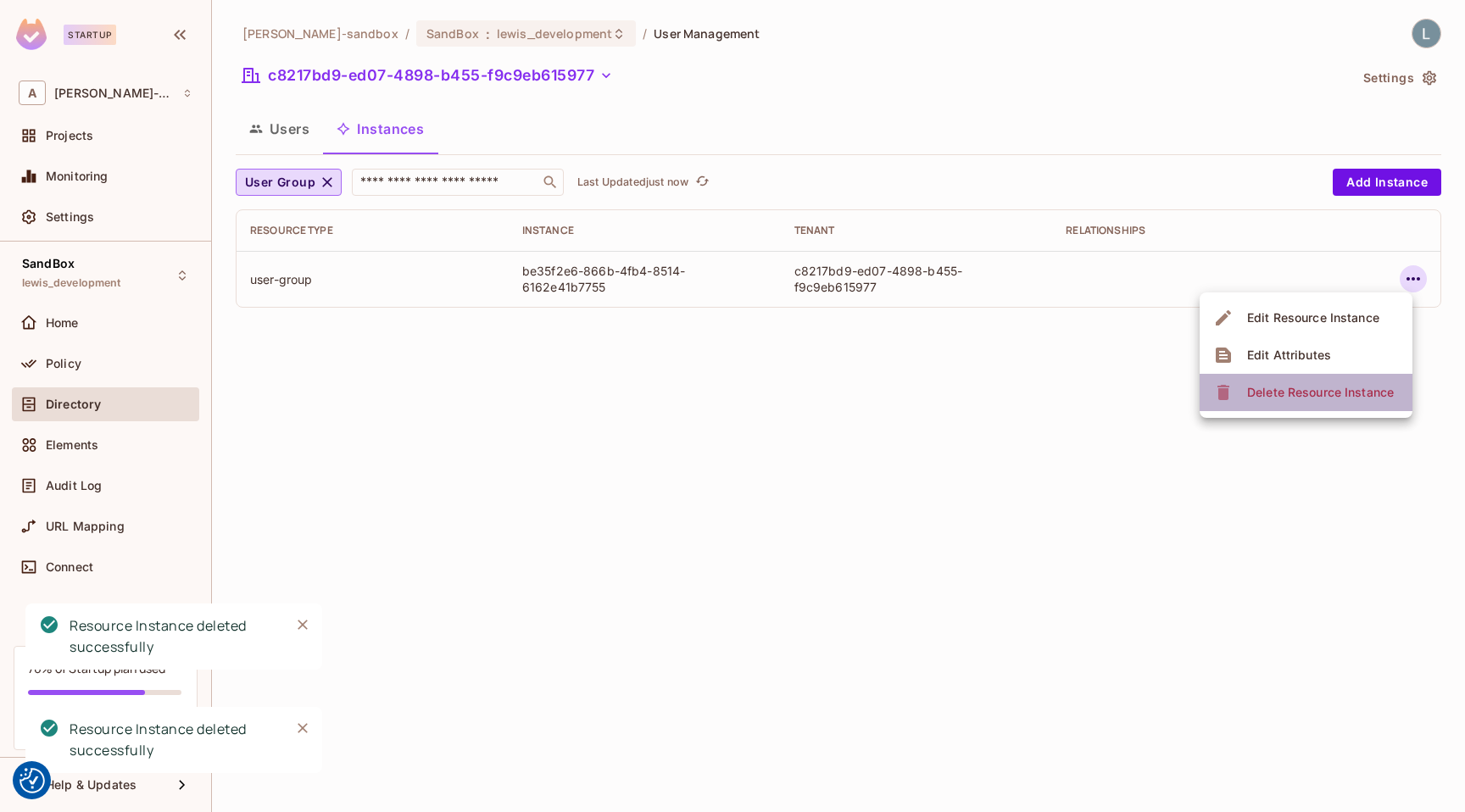
click at [1302, 392] on div "Delete Resource Instance" at bounding box center [1320, 393] width 147 height 17
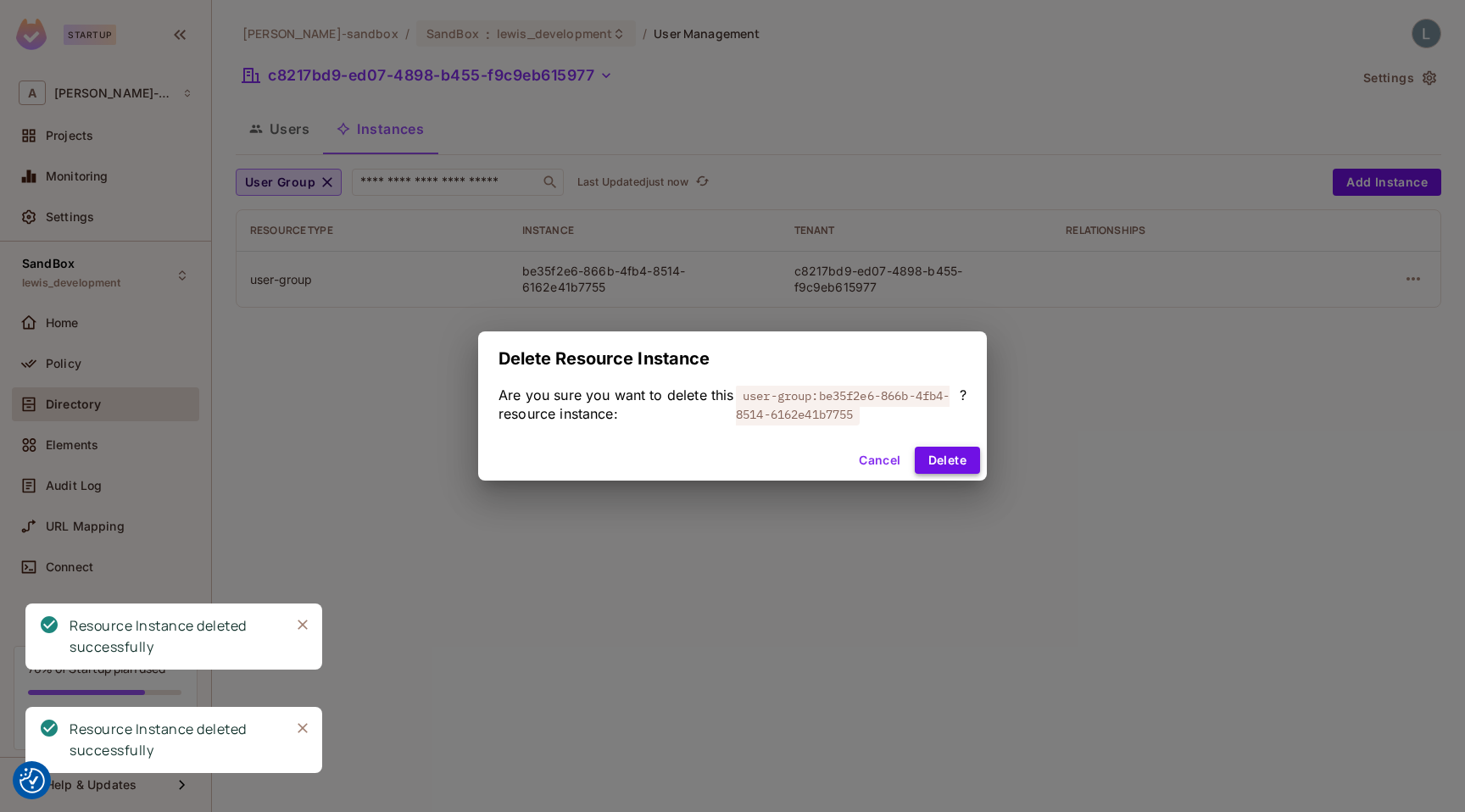
click at [964, 462] on button "Delete" at bounding box center [947, 460] width 65 height 28
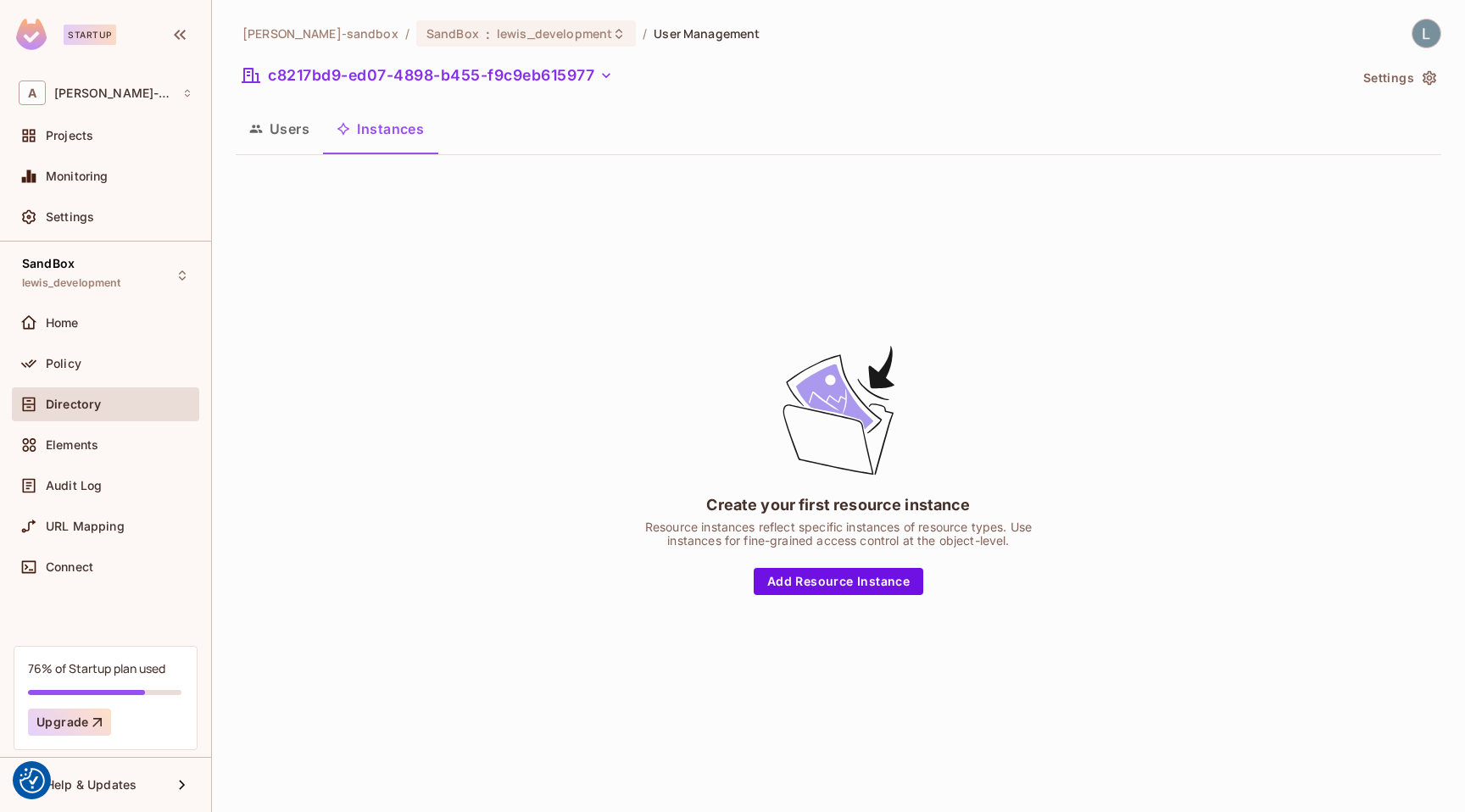
click at [291, 126] on button "Users" at bounding box center [279, 128] width 87 height 43
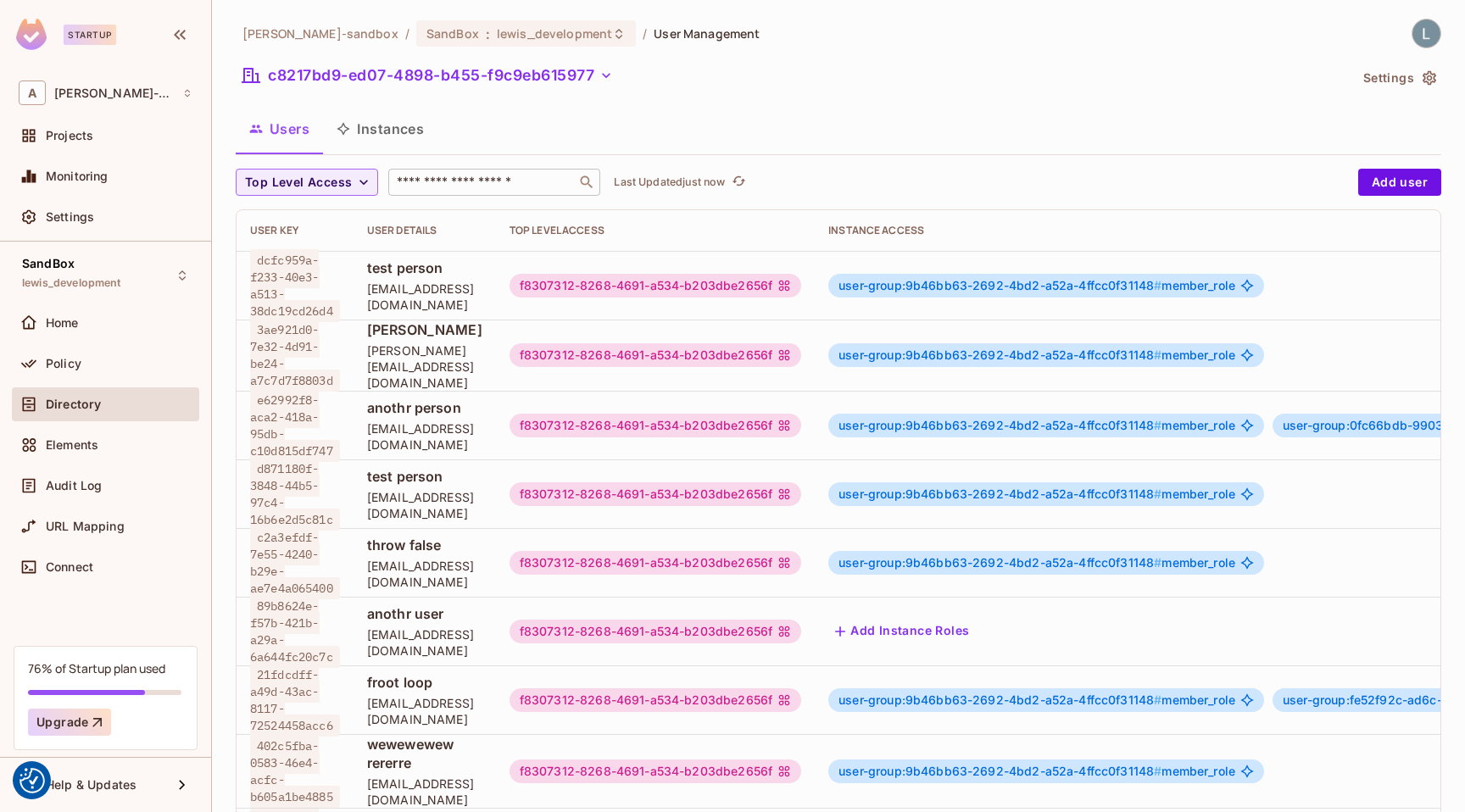
click at [449, 190] on input "text" at bounding box center [482, 182] width 178 height 17
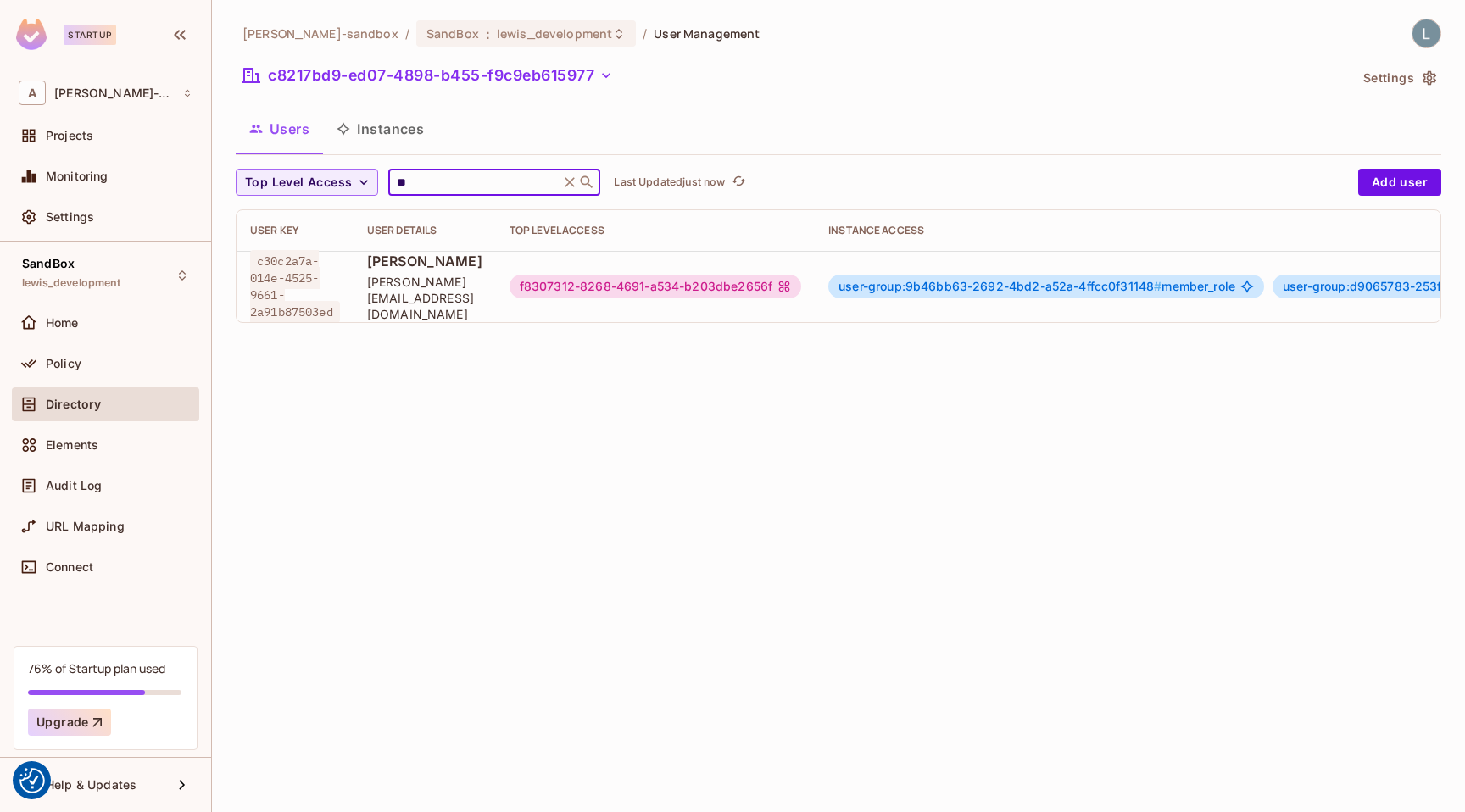
type input "**"
drag, startPoint x: 340, startPoint y: 307, endPoint x: 258, endPoint y: 255, distance: 97.1
click at [258, 255] on span "c30c2a7a-014e-4525-9661-2a91b87503ed" at bounding box center [295, 286] width 90 height 73
copy span "c30c2a7a-014e-4525-9661-2a91b87503ed"
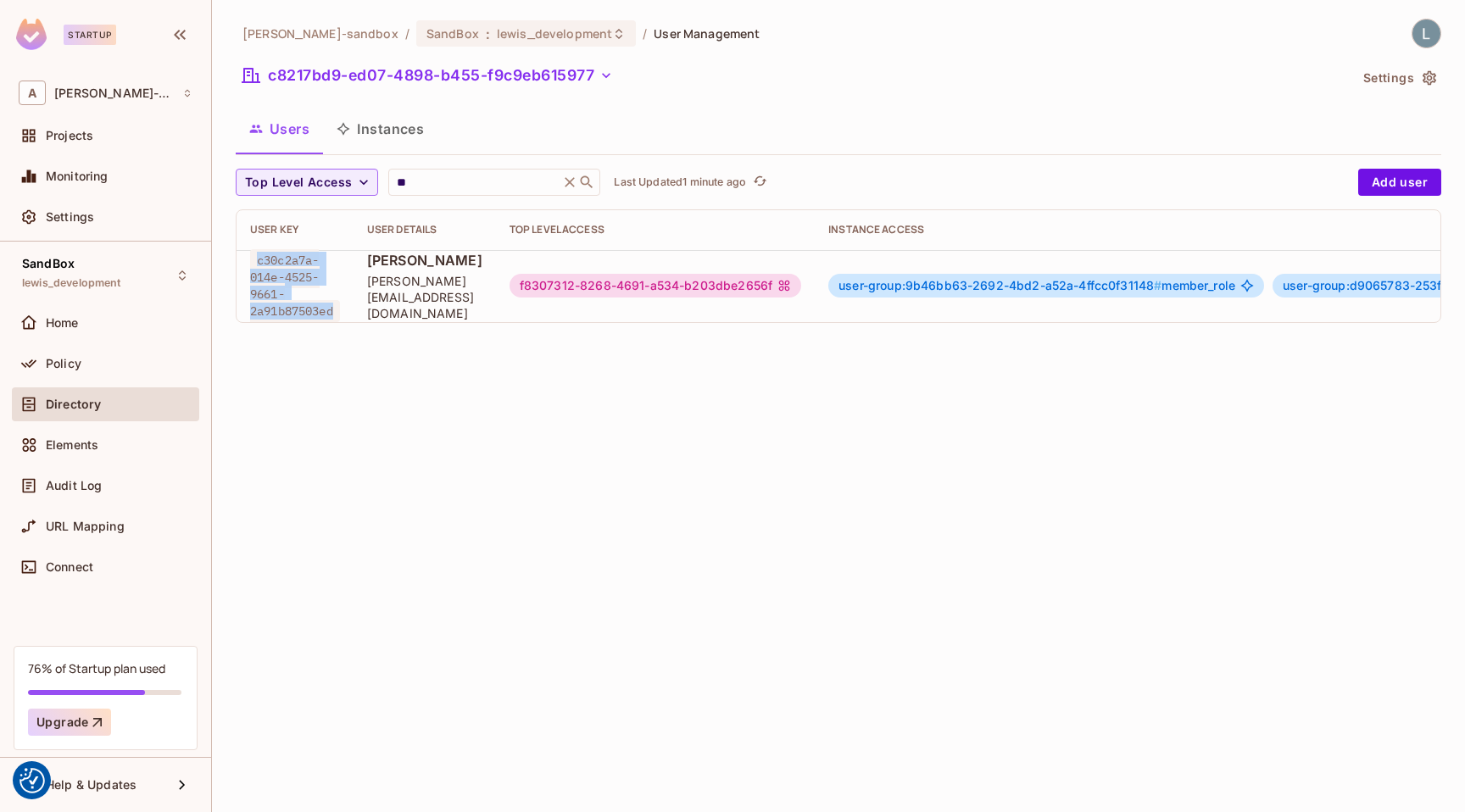
copy span "c30c2a7a-014e-4525-9661-2a91b87503ed"
click at [99, 367] on div "Policy" at bounding box center [119, 363] width 147 height 13
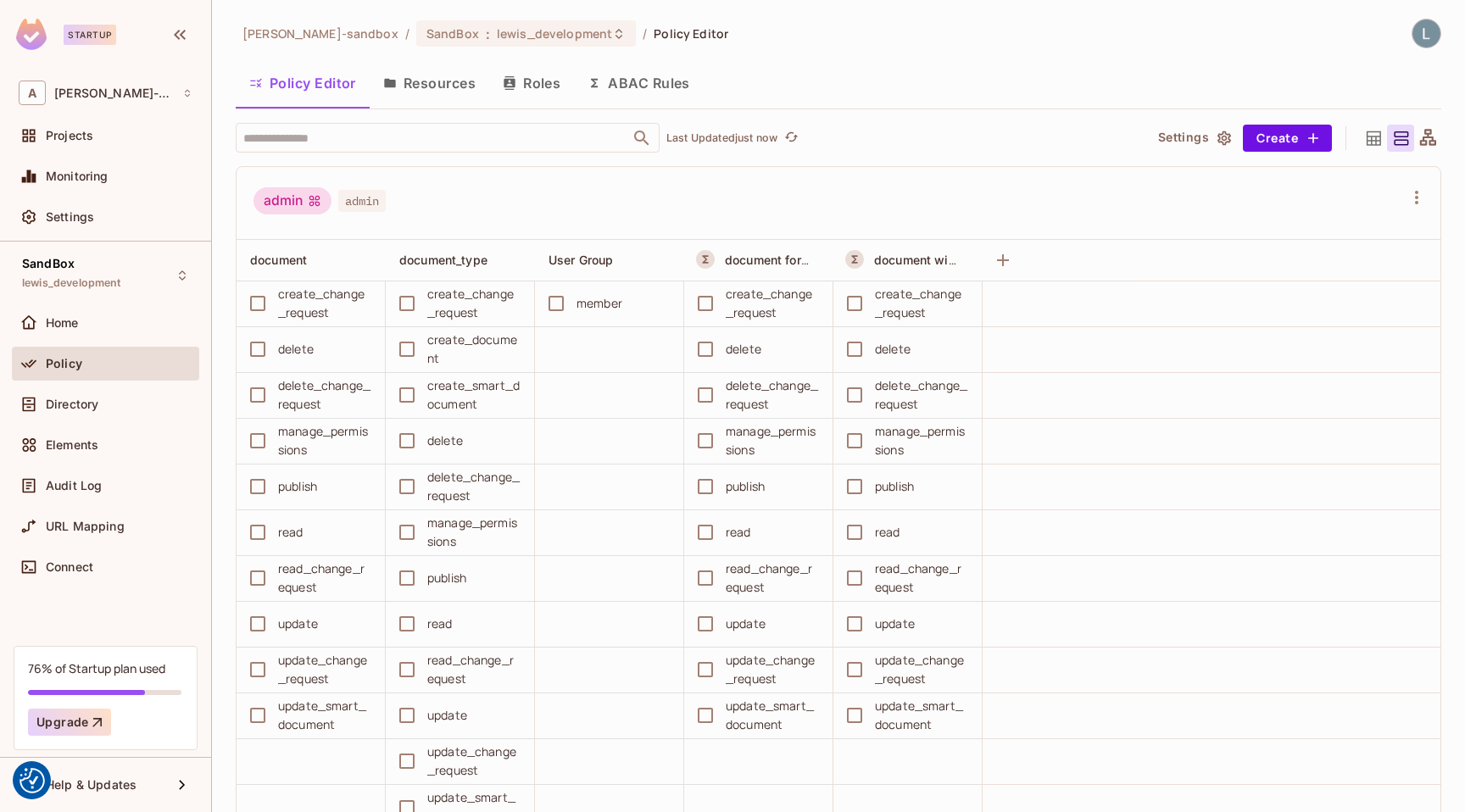
click at [655, 87] on button "ABAC Rules" at bounding box center [639, 83] width 130 height 43
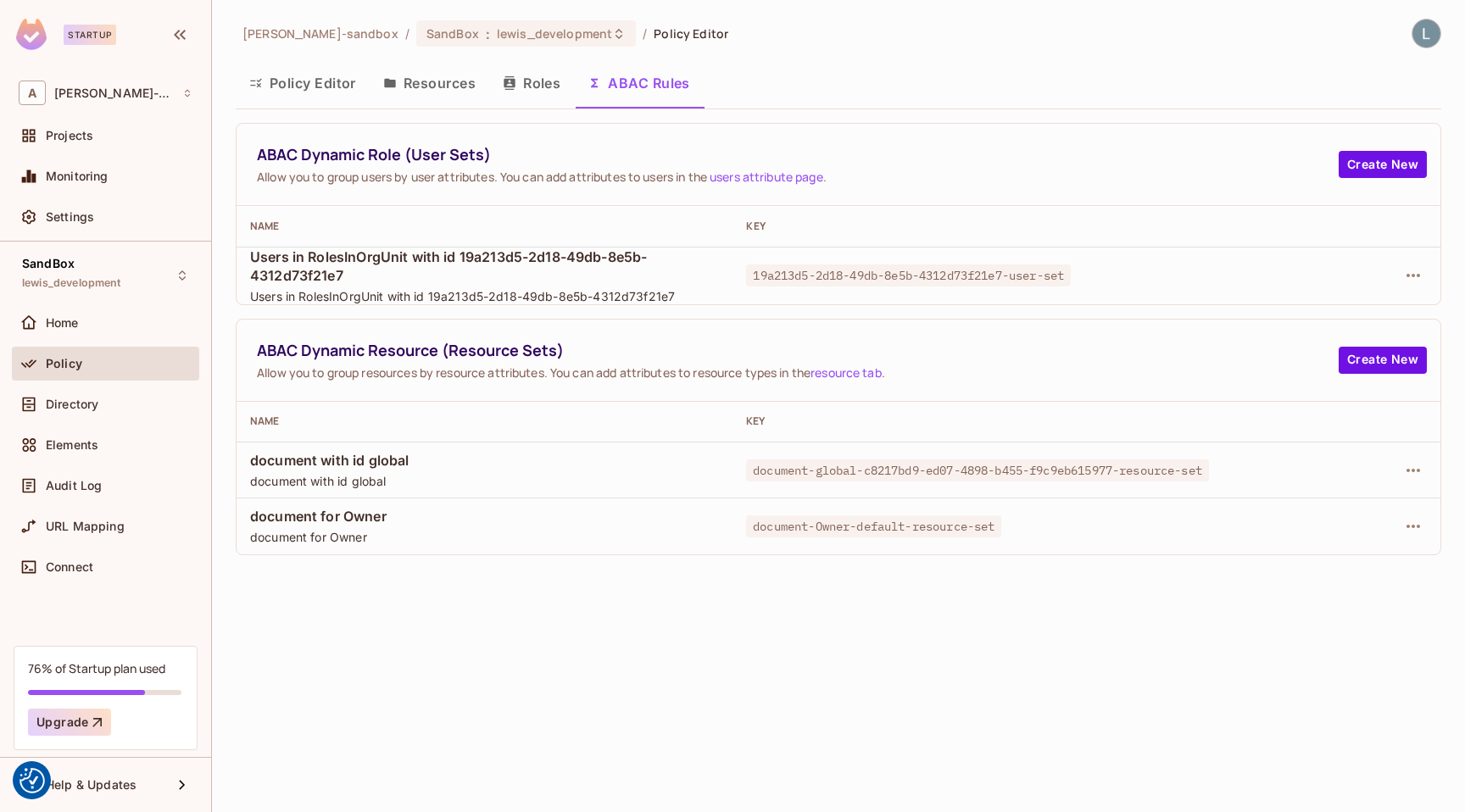
click at [325, 75] on button "Policy Editor" at bounding box center [302, 83] width 134 height 43
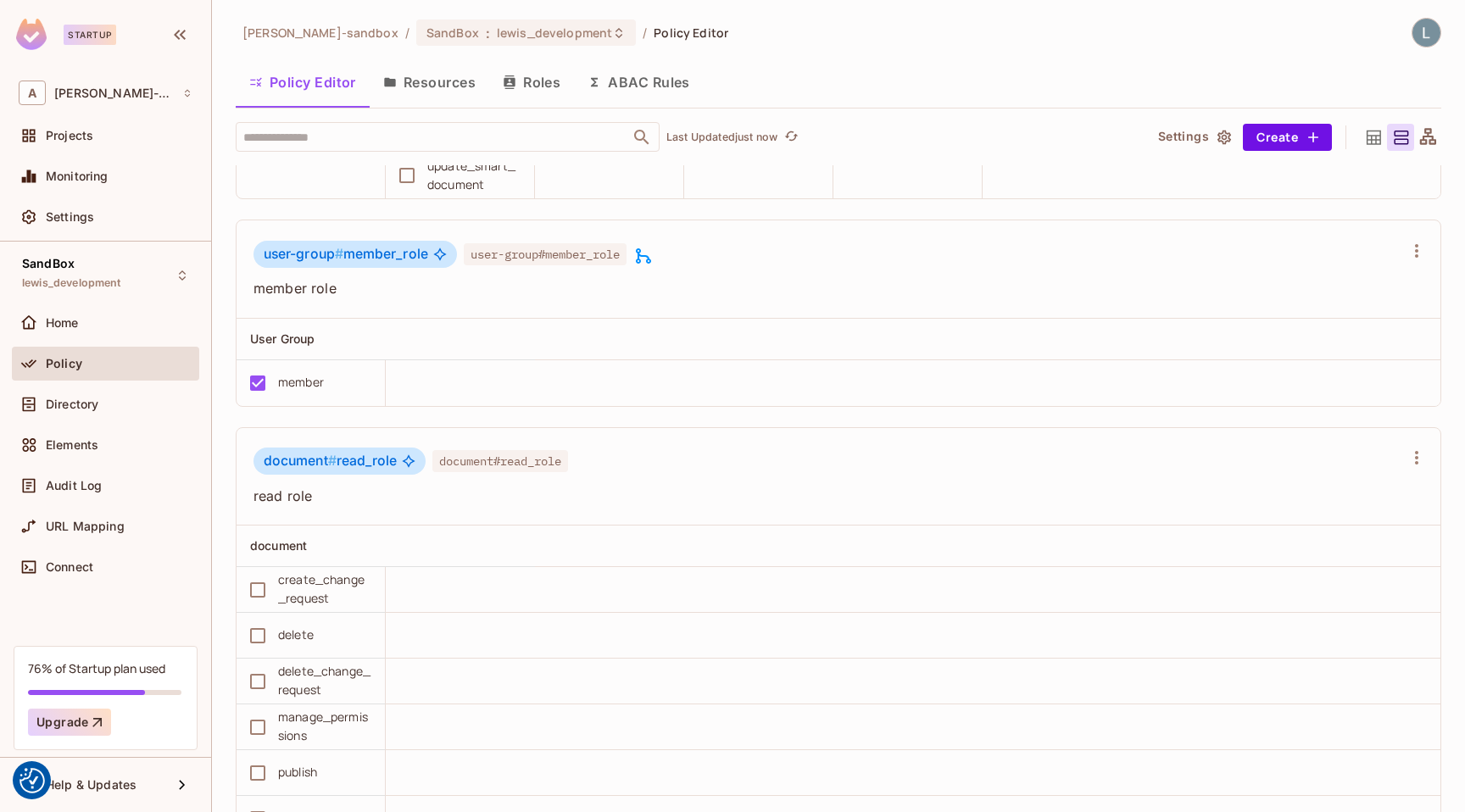
scroll to position [2525, 0]
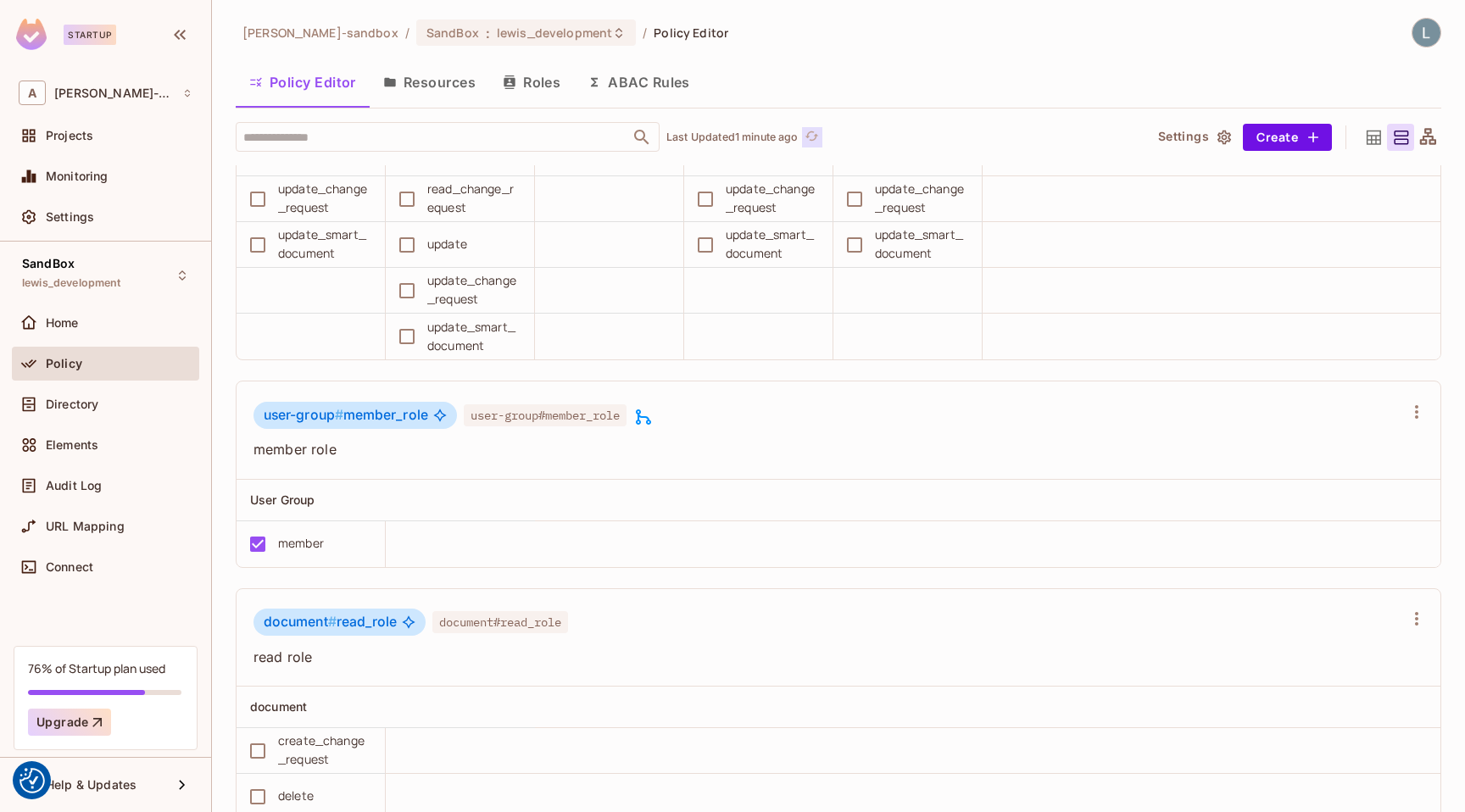
click at [819, 136] on icon "refresh" at bounding box center [812, 136] width 13 height 9
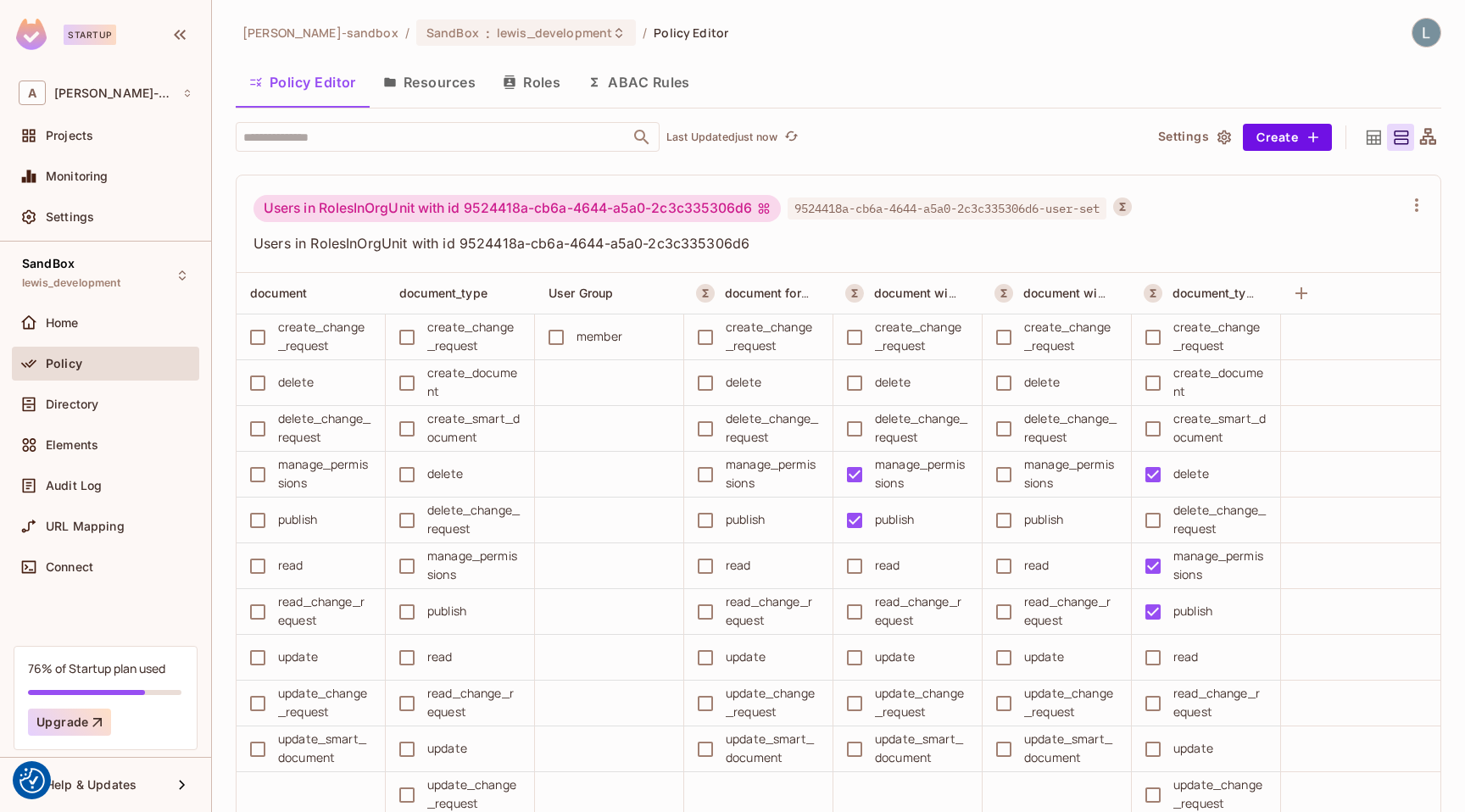
scroll to position [4263, 0]
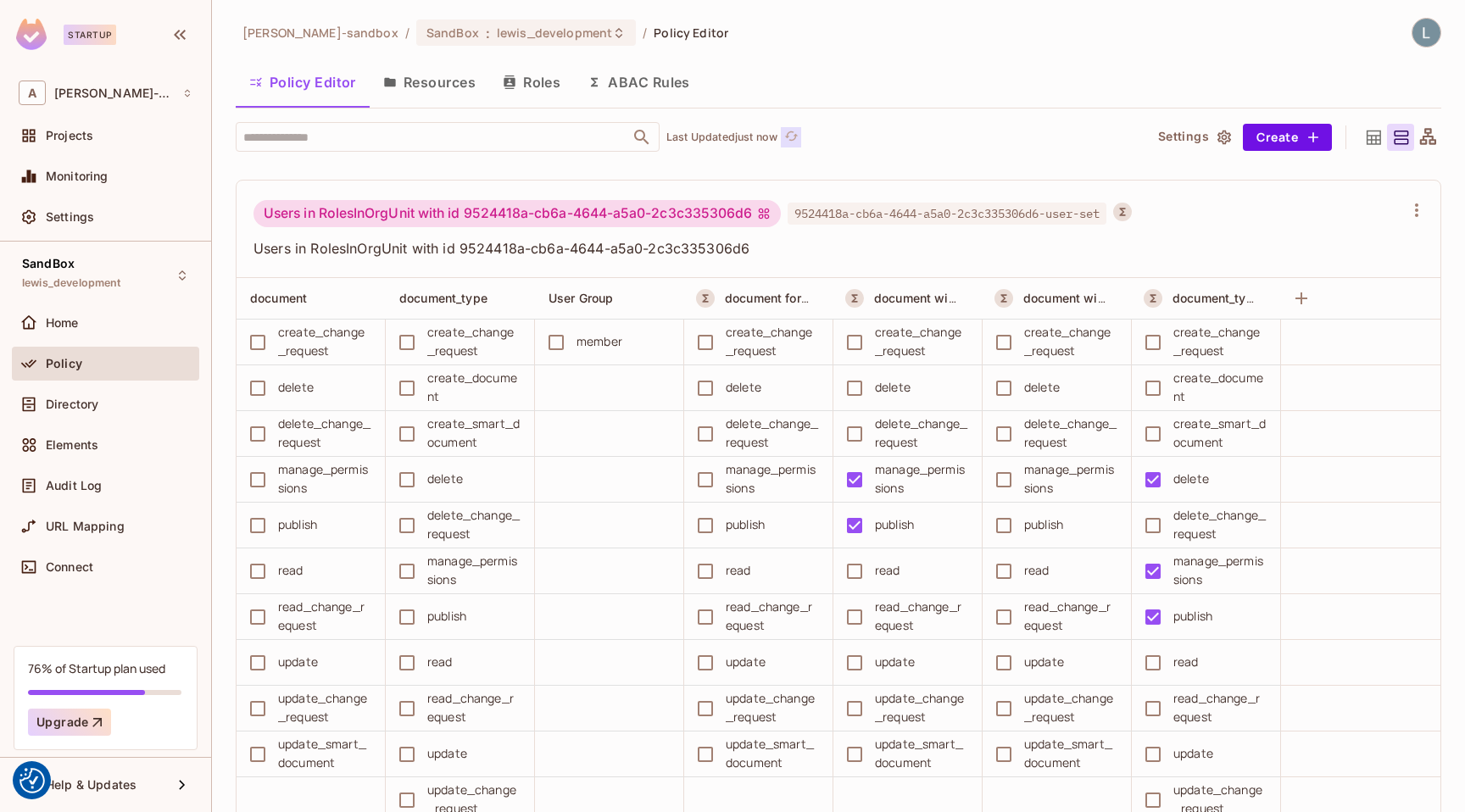
click at [796, 135] on icon "refresh" at bounding box center [790, 136] width 14 height 14
click at [794, 138] on icon "refresh" at bounding box center [790, 136] width 14 height 14
